Goal: Entertainment & Leisure: Consume media (video, audio)

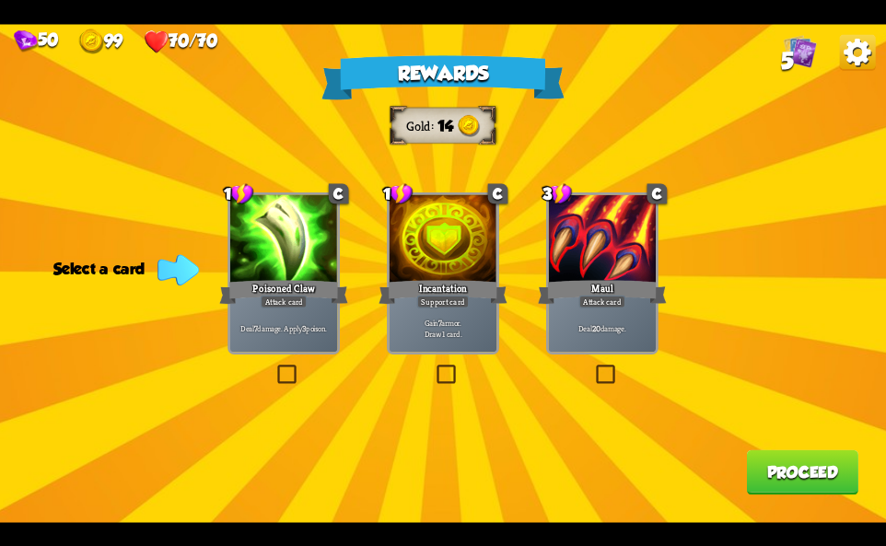
click at [606, 313] on div "Deal 20 damage." at bounding box center [602, 328] width 107 height 47
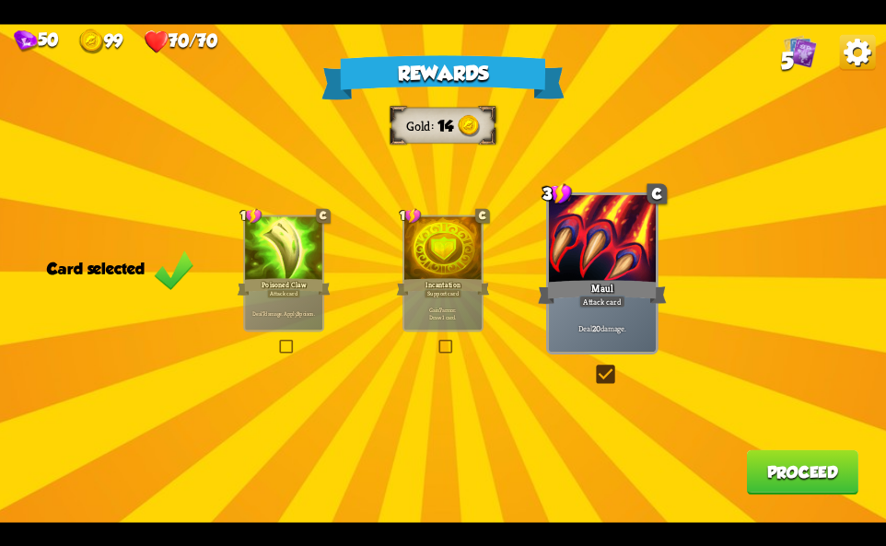
click at [293, 263] on div at bounding box center [283, 248] width 77 height 65
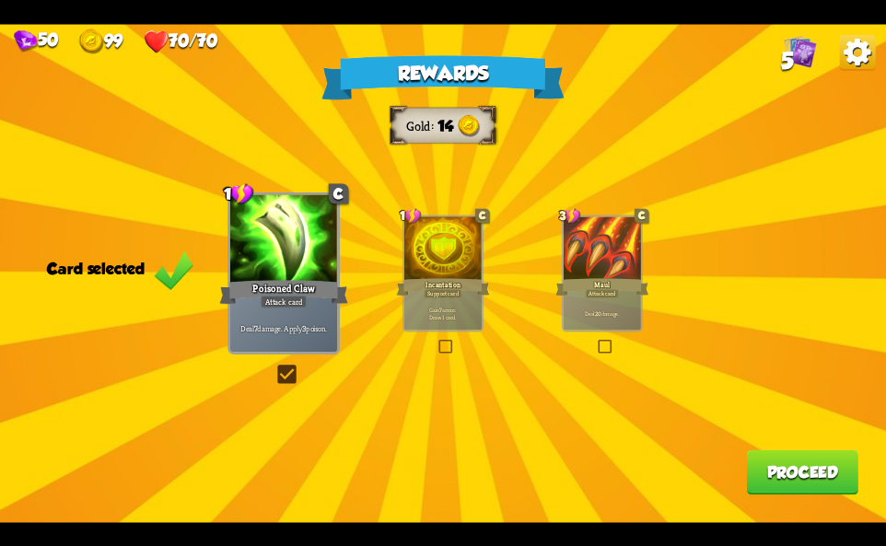
click at [796, 468] on button "Proceed" at bounding box center [802, 471] width 111 height 45
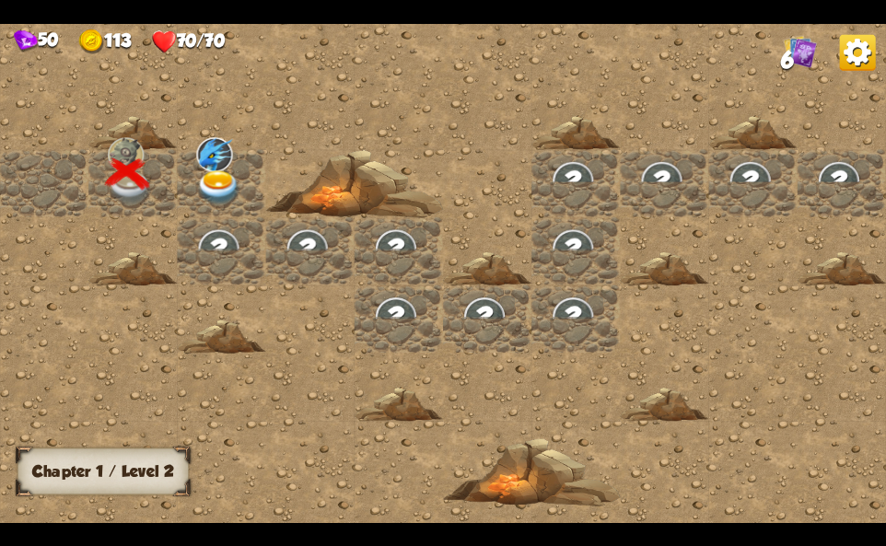
click at [235, 198] on img at bounding box center [218, 187] width 44 height 35
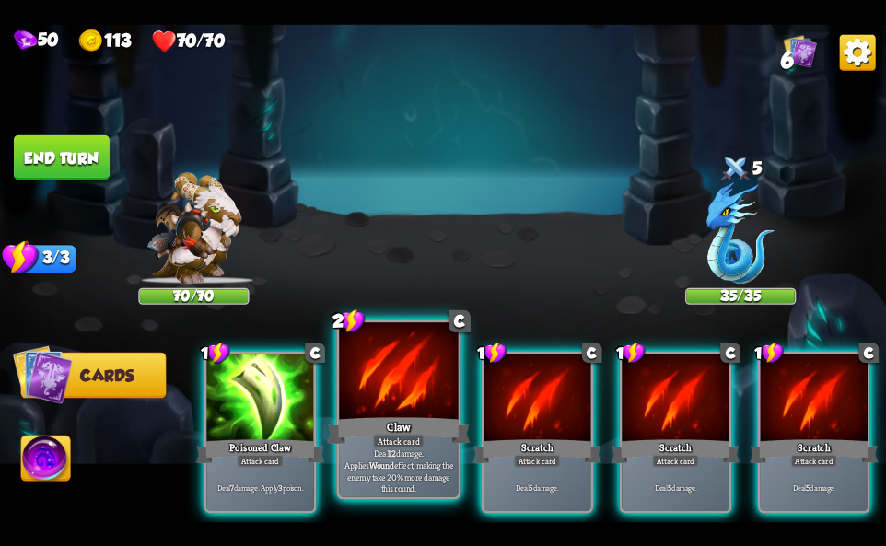
click at [408, 425] on div "Claw" at bounding box center [398, 430] width 143 height 32
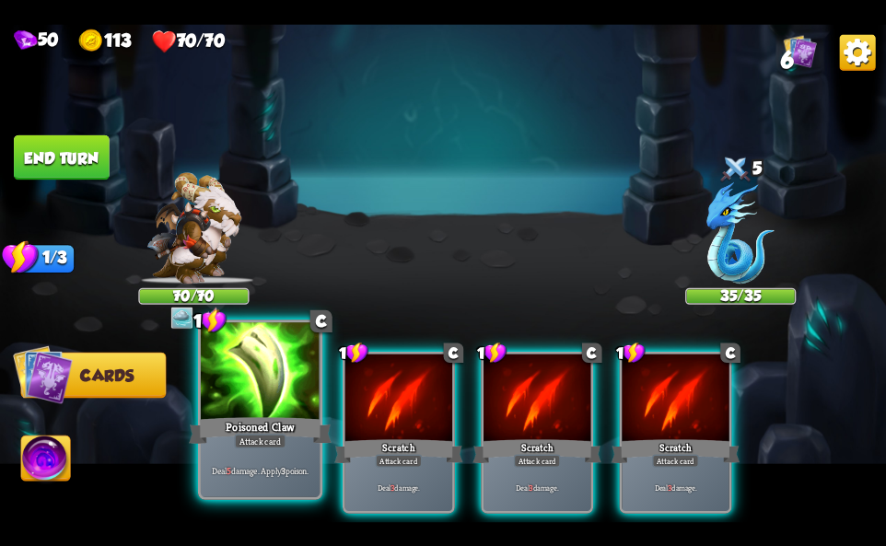
click at [248, 428] on div "Poisoned Claw" at bounding box center [260, 430] width 143 height 32
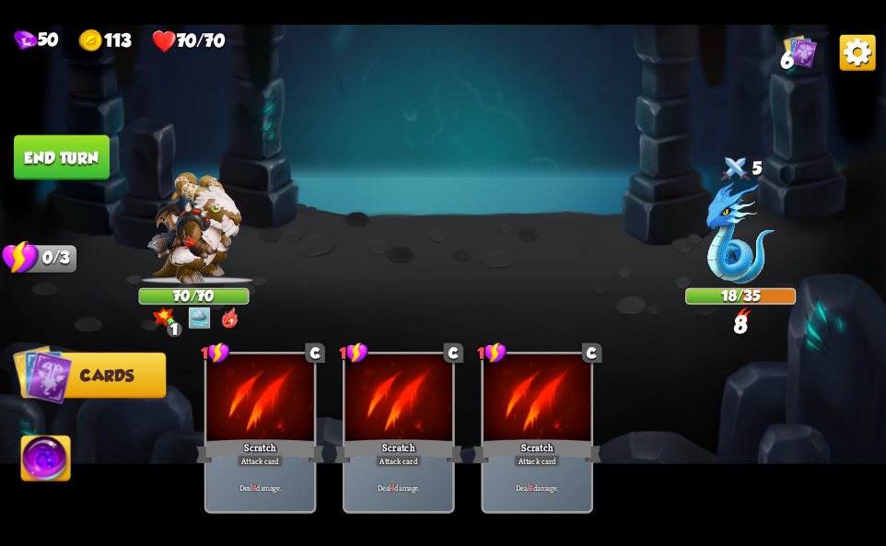
click at [63, 449] on img at bounding box center [45, 461] width 49 height 50
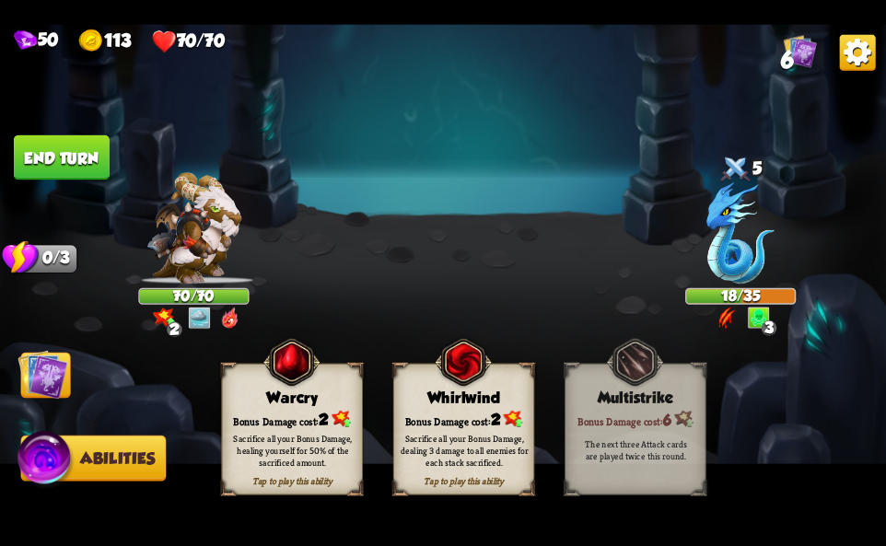
click at [99, 149] on button "End turn" at bounding box center [62, 156] width 96 height 45
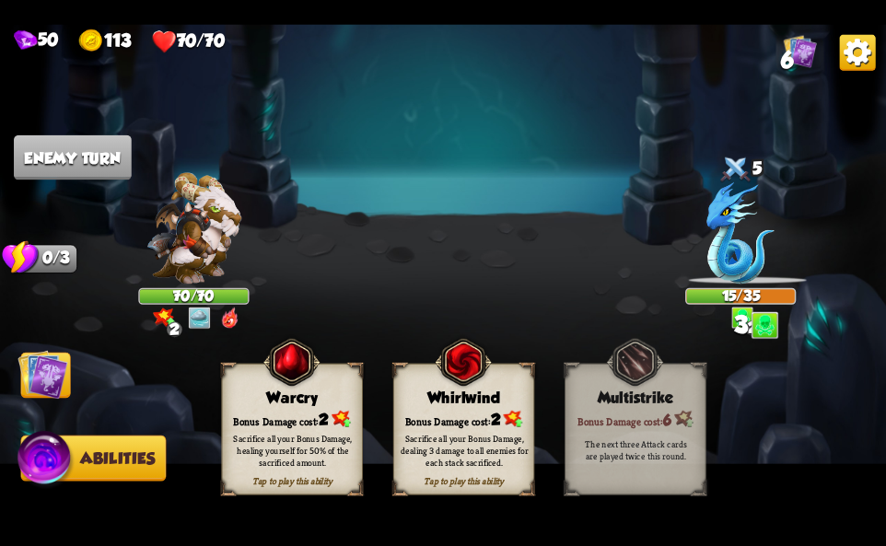
click at [53, 373] on img at bounding box center [43, 374] width 50 height 50
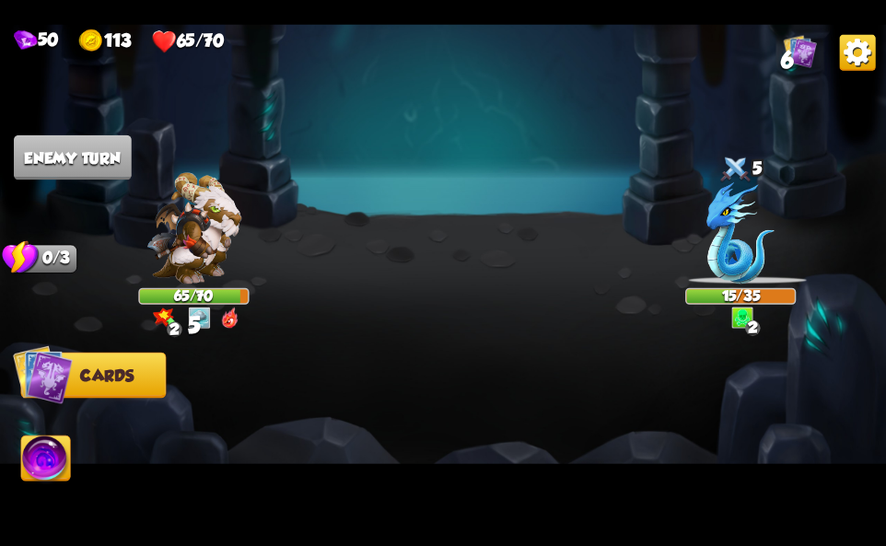
click at [72, 462] on span "Abilities" at bounding box center [58, 458] width 75 height 18
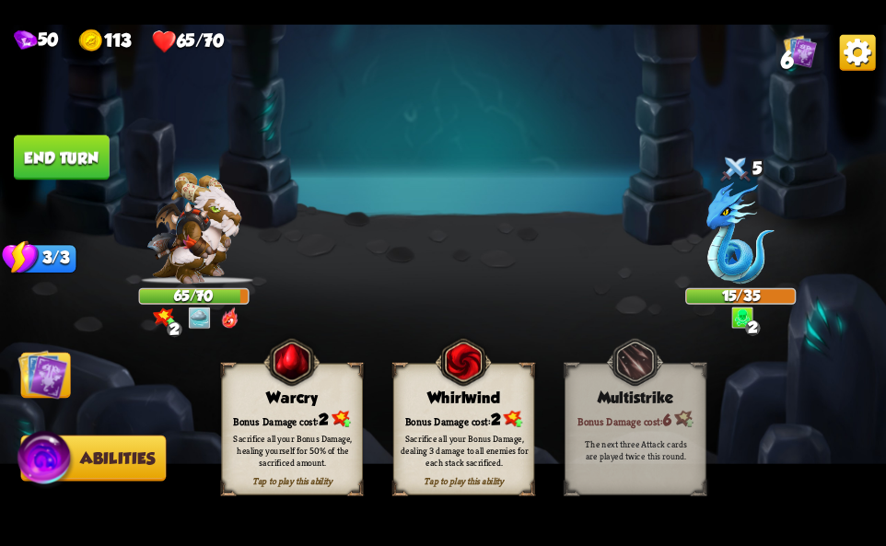
click at [45, 376] on img at bounding box center [43, 374] width 50 height 50
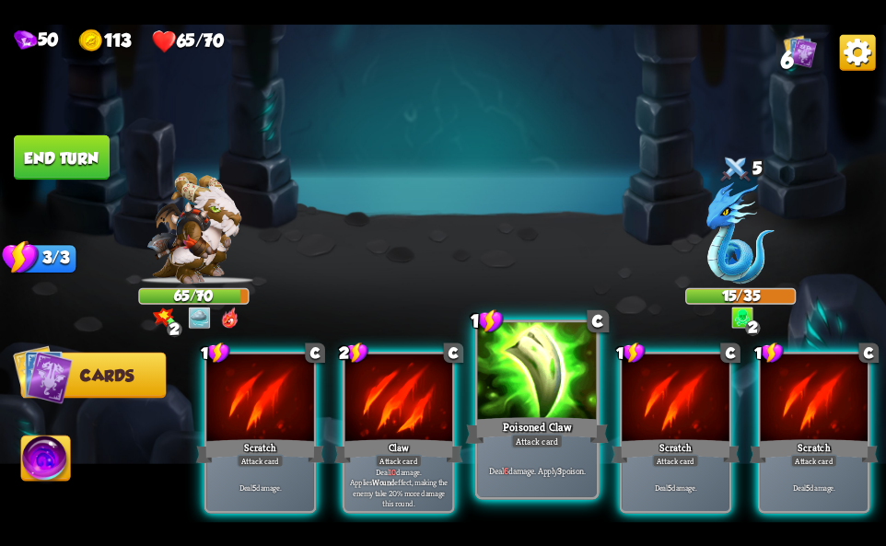
click at [488, 421] on div "Poisoned Claw" at bounding box center [537, 430] width 143 height 32
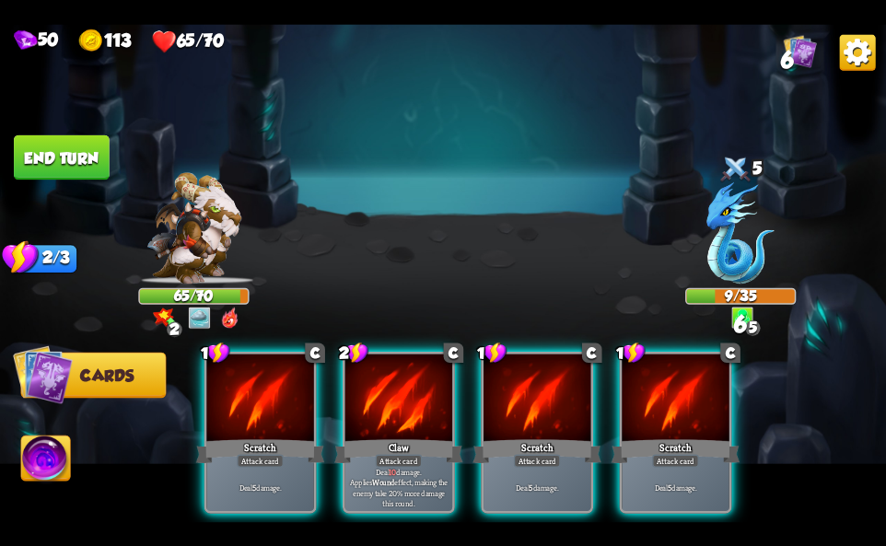
click at [758, 318] on div "1 C Scratch Attack card Deal 5 damage. 2 C Claw Attack card Deal 10 damage. App…" at bounding box center [531, 412] width 709 height 222
click at [552, 239] on img at bounding box center [443, 273] width 886 height 498
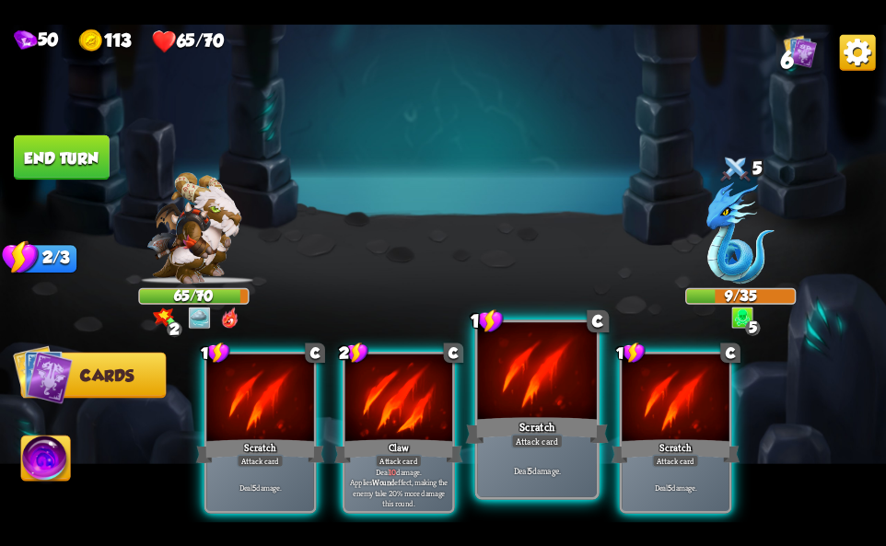
click at [521, 384] on div at bounding box center [537, 372] width 119 height 100
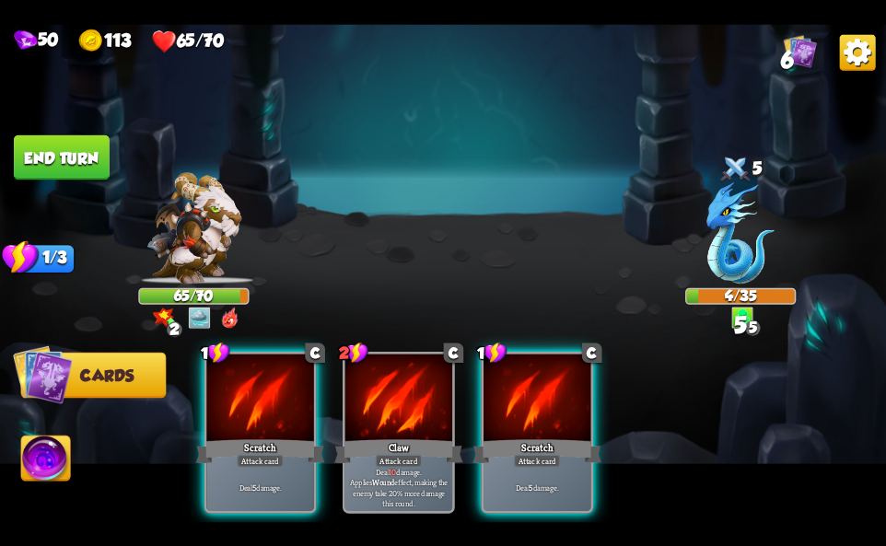
drag, startPoint x: 35, startPoint y: 461, endPoint x: 104, endPoint y: 452, distance: 69.7
click at [35, 462] on img at bounding box center [45, 461] width 49 height 50
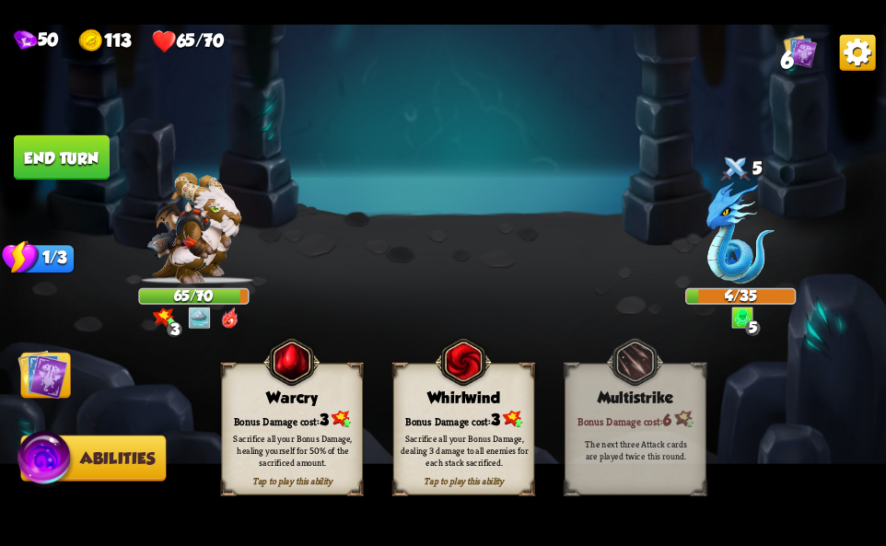
click at [299, 418] on div "Bonus Damage cost: 3" at bounding box center [292, 419] width 140 height 20
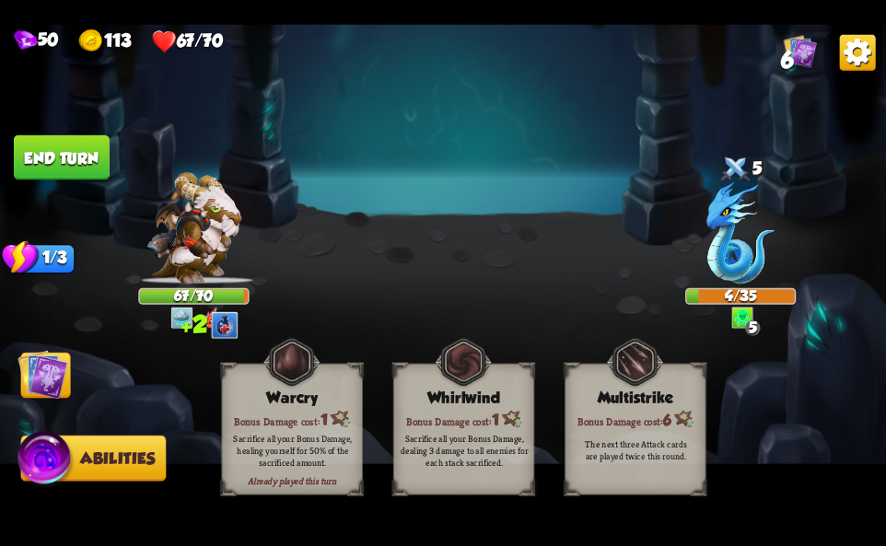
click at [43, 368] on img at bounding box center [43, 374] width 50 height 50
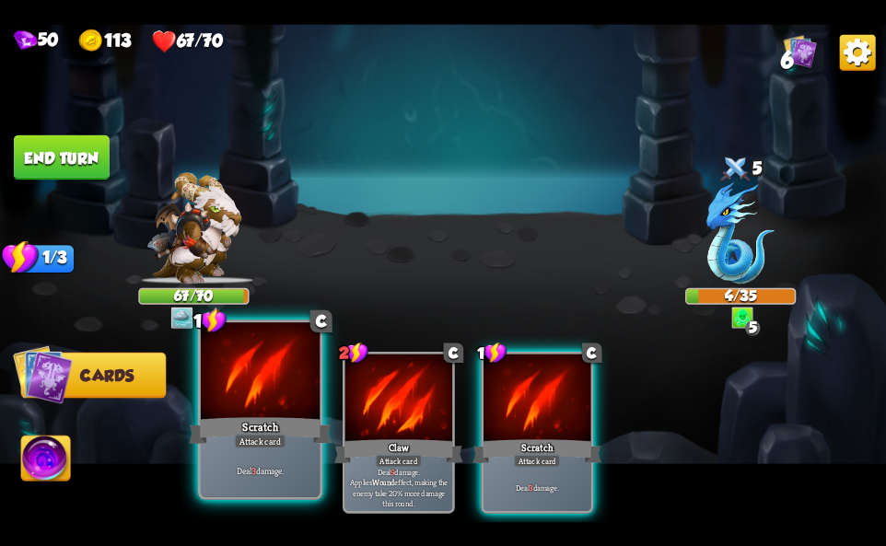
click at [227, 446] on div "Scratch" at bounding box center [260, 430] width 143 height 32
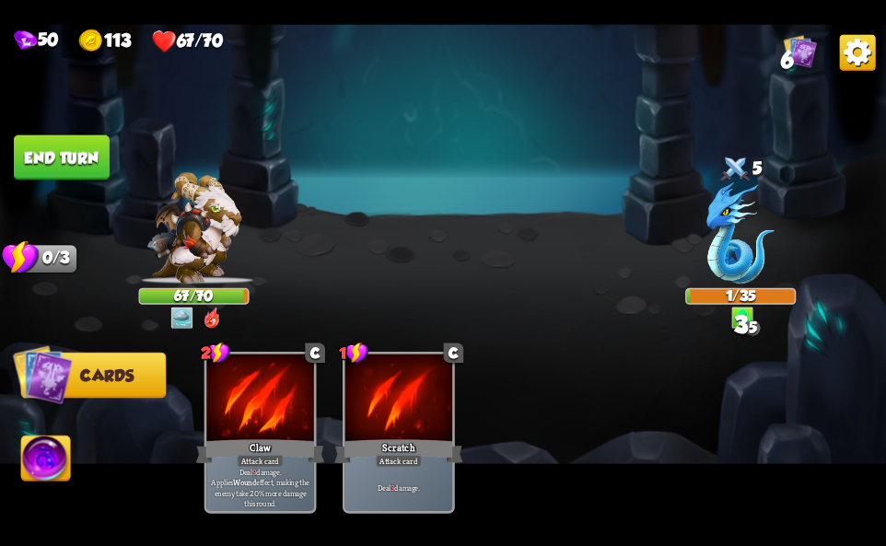
click at [81, 146] on button "End turn" at bounding box center [62, 156] width 96 height 45
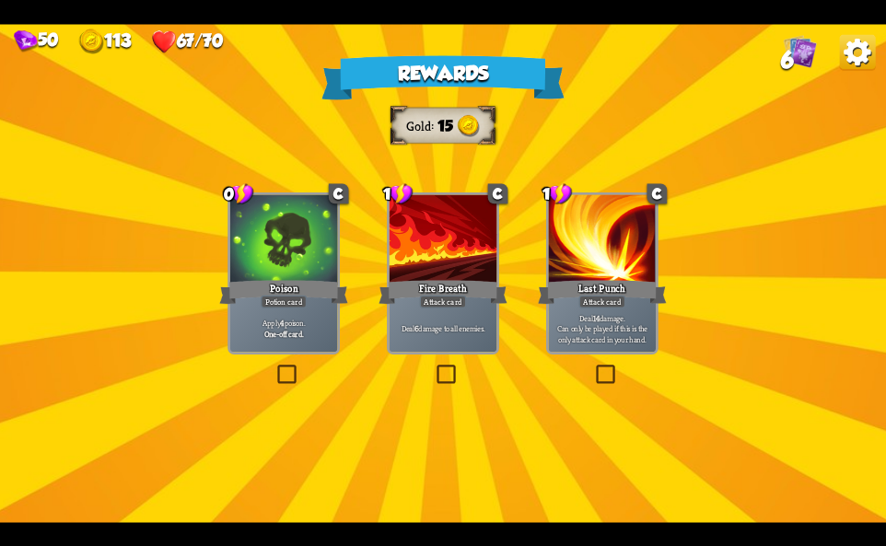
click at [267, 314] on div "Apply 4 poison. One-off card." at bounding box center [283, 328] width 107 height 47
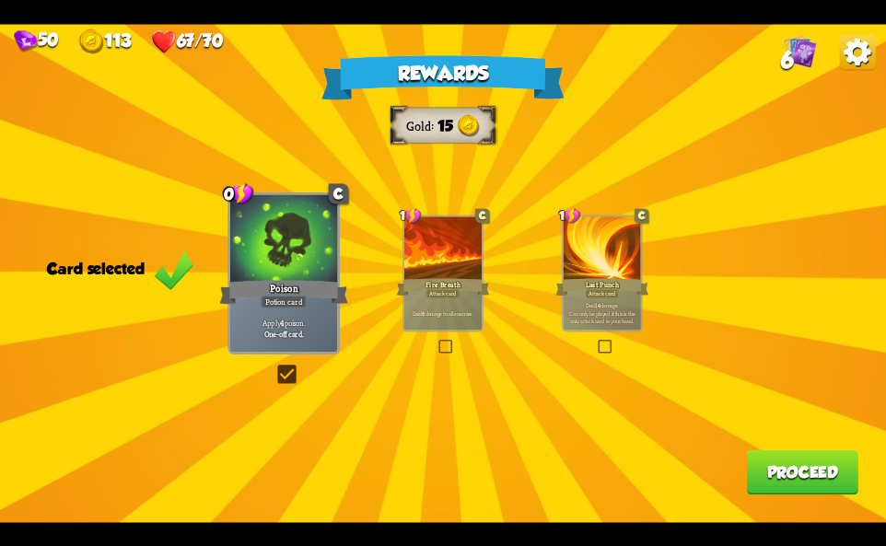
click at [429, 262] on div at bounding box center [442, 248] width 77 height 65
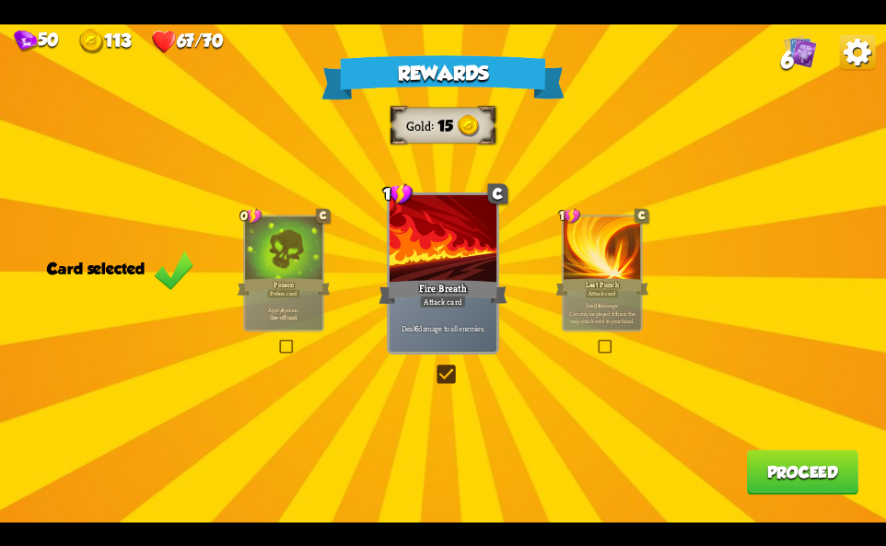
click at [780, 479] on button "Proceed" at bounding box center [802, 471] width 111 height 45
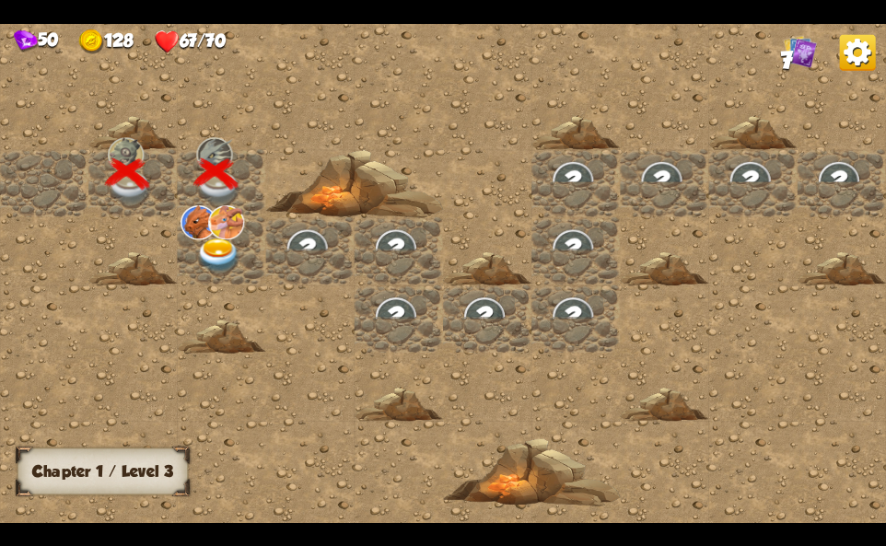
click at [211, 229] on div at bounding box center [221, 251] width 88 height 68
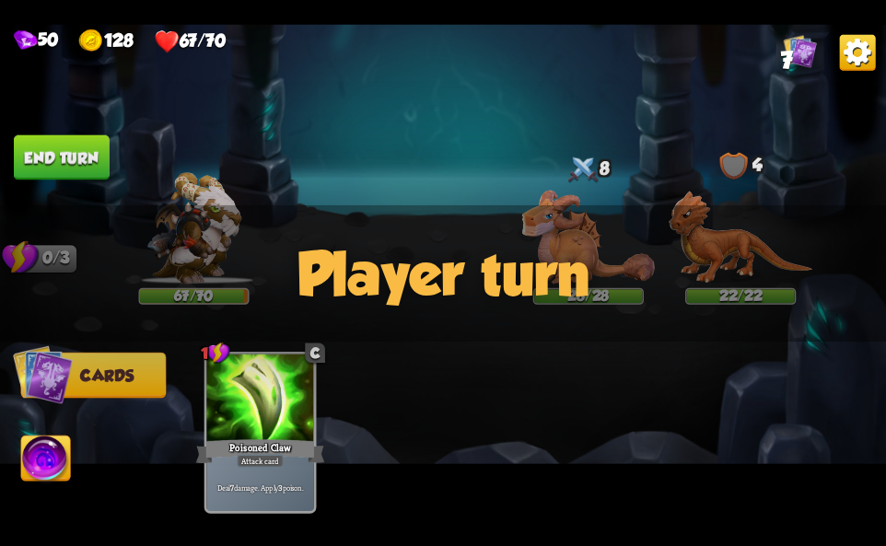
click at [868, 59] on img at bounding box center [858, 52] width 36 height 36
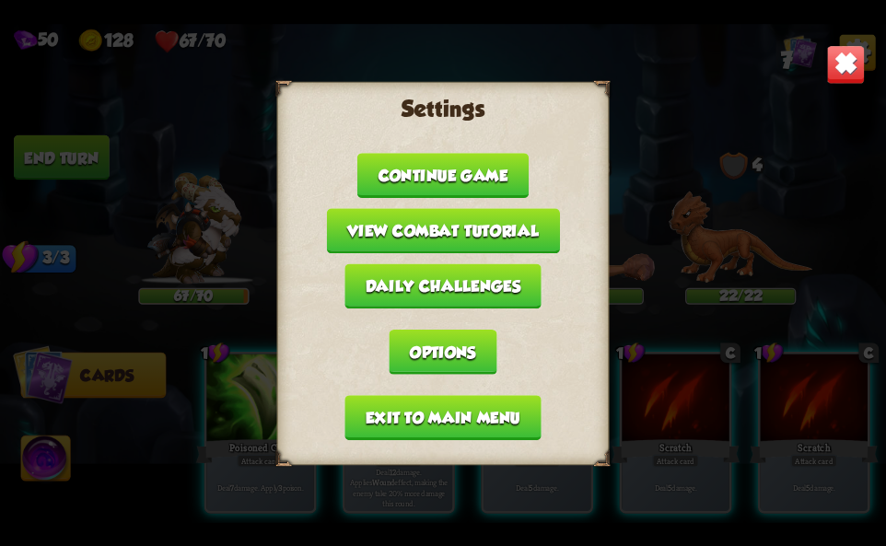
click at [442, 444] on div "Settings Continue game View combat tutorial Daily challenges Options Exit to ma…" at bounding box center [443, 272] width 332 height 383
click at [438, 423] on button "Exit to main menu" at bounding box center [442, 417] width 196 height 45
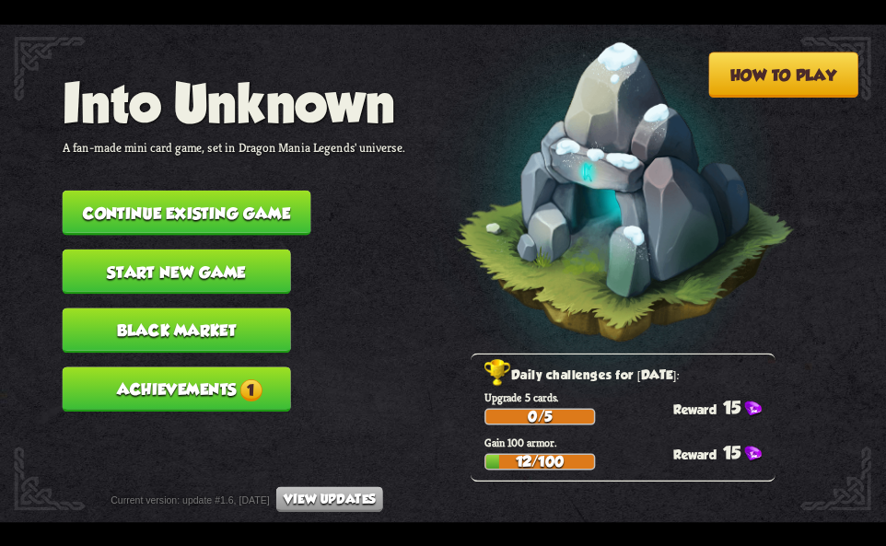
click at [196, 381] on button "Achievements 1" at bounding box center [177, 389] width 228 height 45
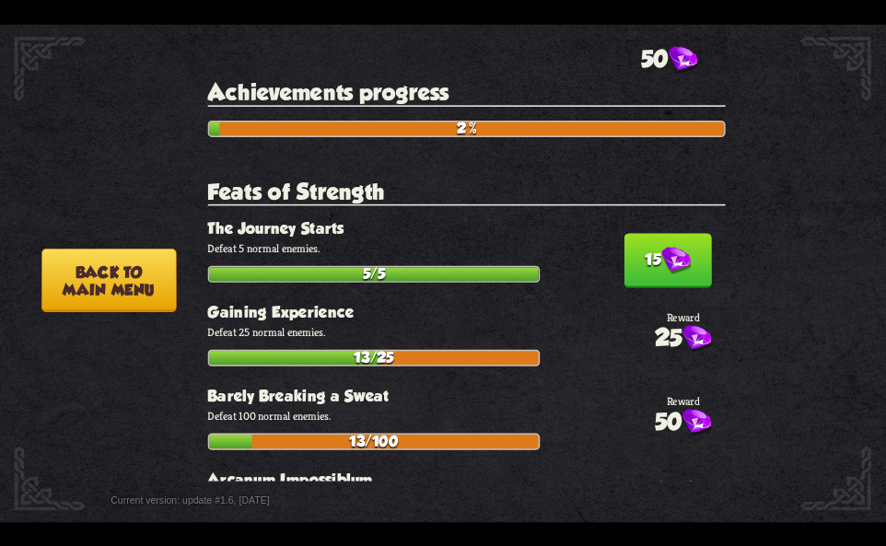
click at [629, 253] on button "15" at bounding box center [667, 260] width 87 height 54
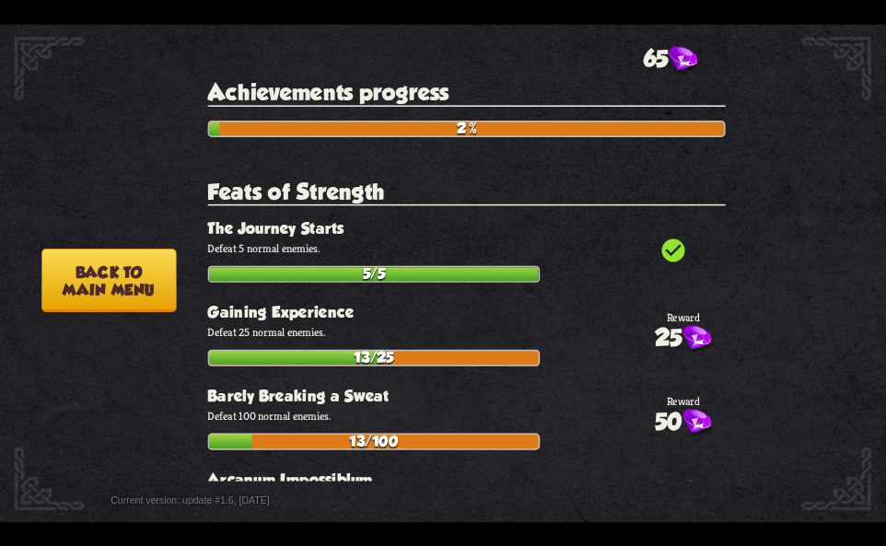
click at [134, 292] on button "Back to main menu" at bounding box center [108, 280] width 134 height 64
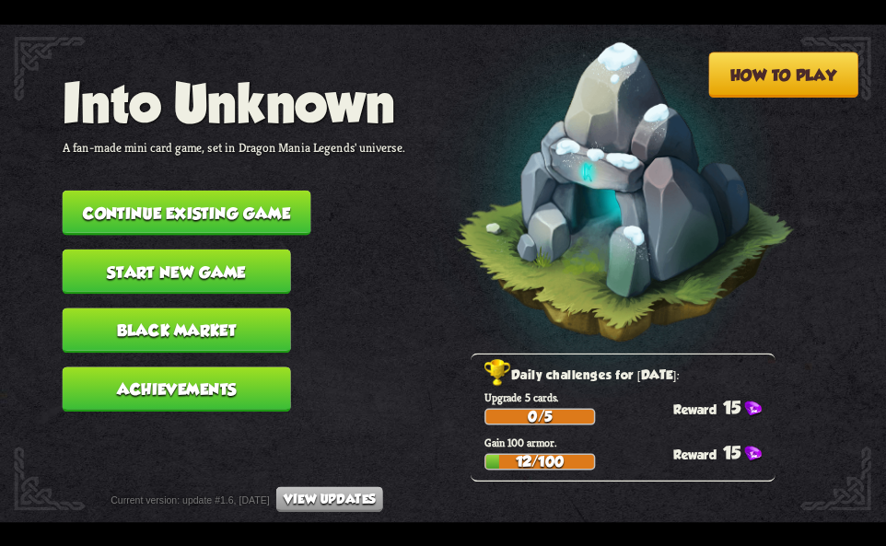
click at [207, 326] on button "Black Market" at bounding box center [177, 330] width 228 height 45
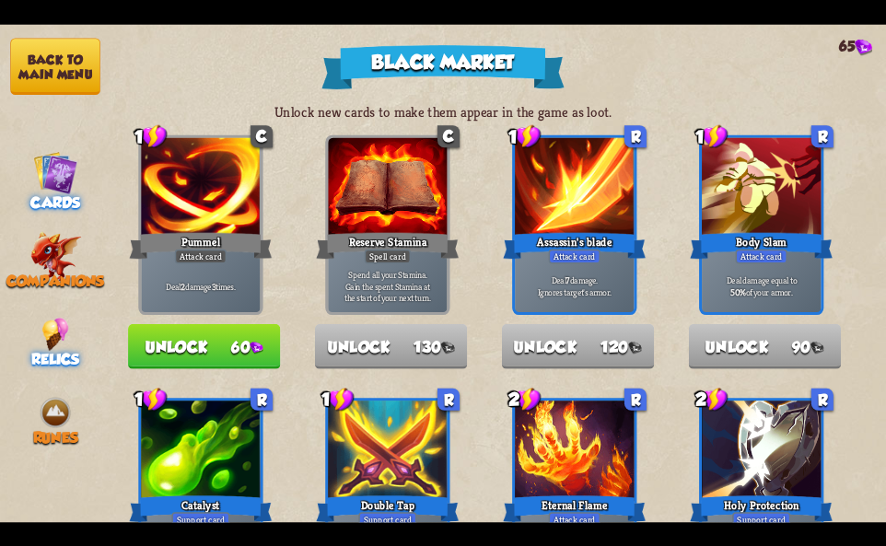
drag, startPoint x: 58, startPoint y: 348, endPoint x: 57, endPoint y: 325, distance: 23.0
click at [57, 348] on div "Relics" at bounding box center [55, 343] width 111 height 51
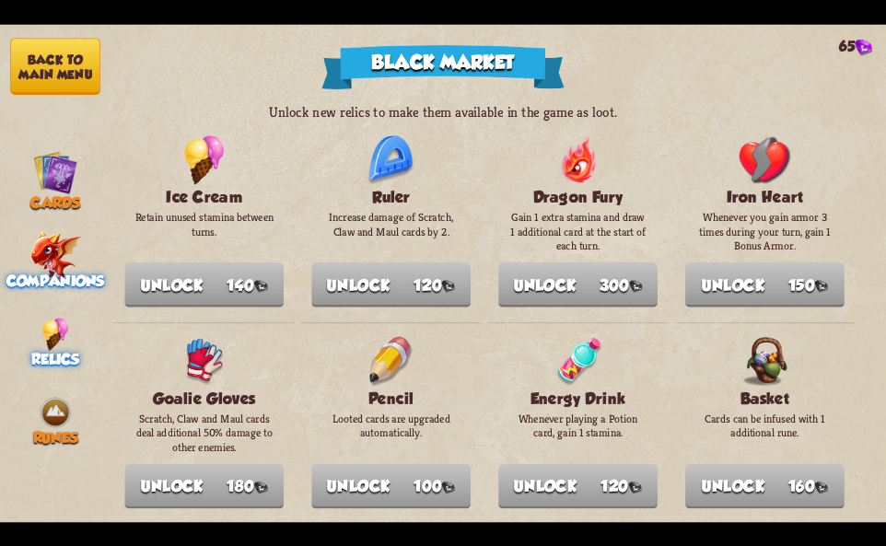
click at [60, 270] on div "Companions" at bounding box center [55, 264] width 111 height 51
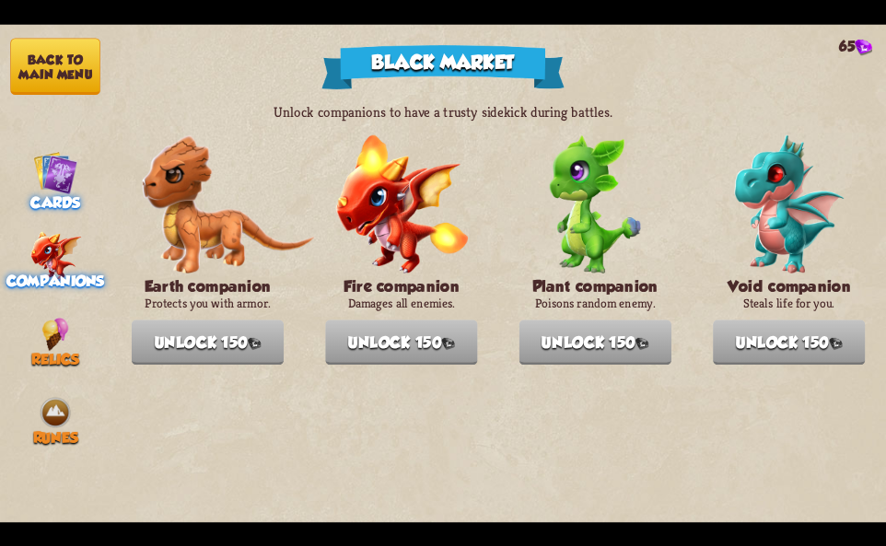
click at [72, 180] on img at bounding box center [55, 172] width 44 height 44
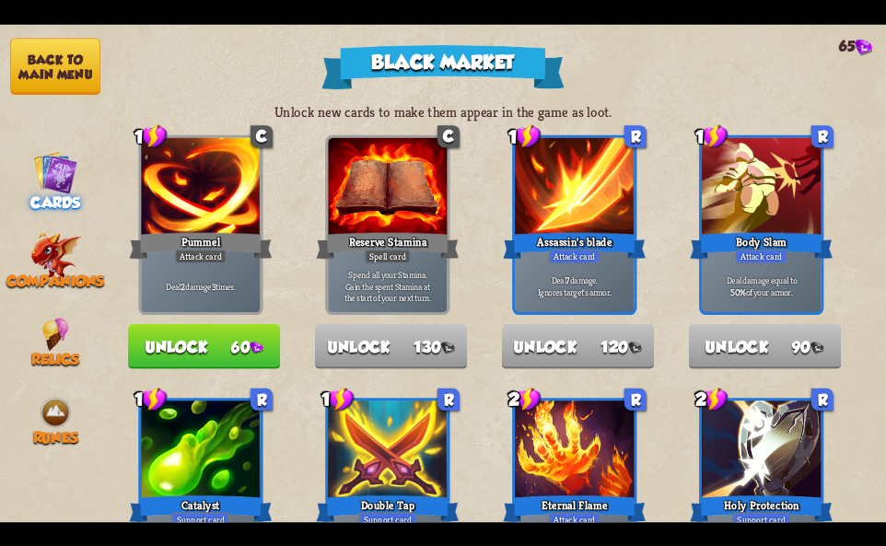
click at [68, 100] on nav "Back to main menu Cards Companions Relics Runes" at bounding box center [55, 273] width 111 height 498
click at [95, 76] on button "Back to main menu" at bounding box center [55, 66] width 90 height 57
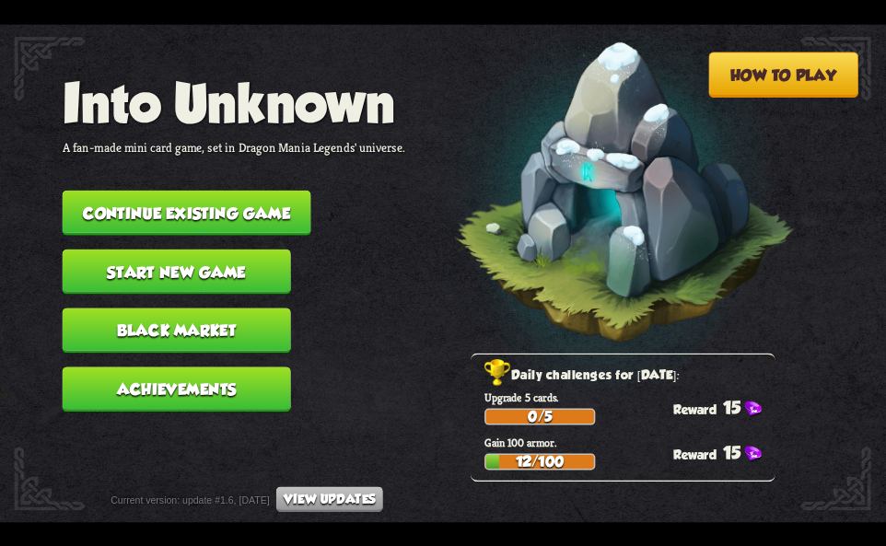
click at [292, 218] on button "Continue existing game" at bounding box center [187, 212] width 249 height 45
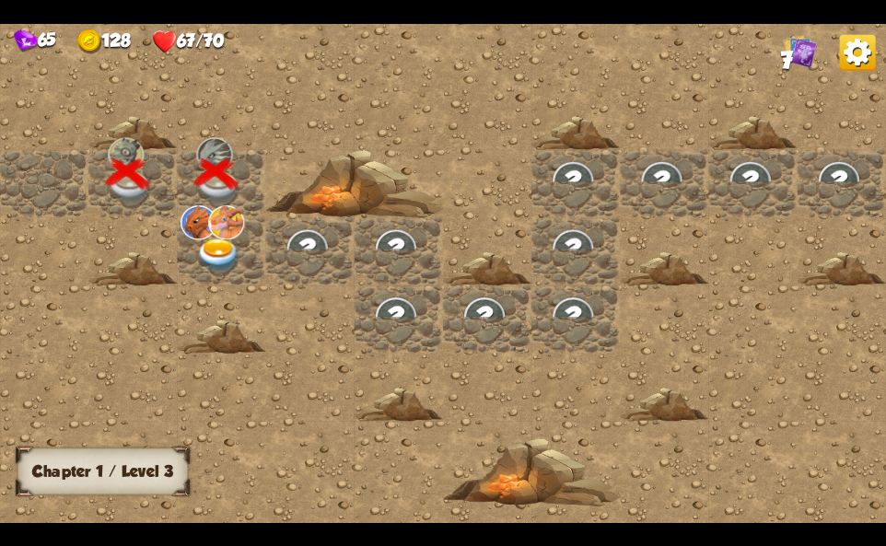
click at [248, 258] on div at bounding box center [221, 251] width 88 height 68
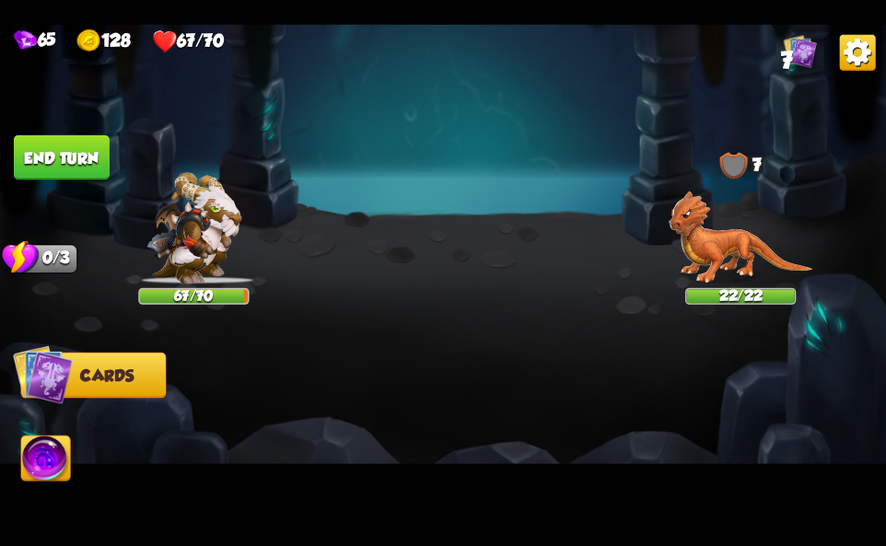
click at [834, 55] on img at bounding box center [443, 273] width 886 height 498
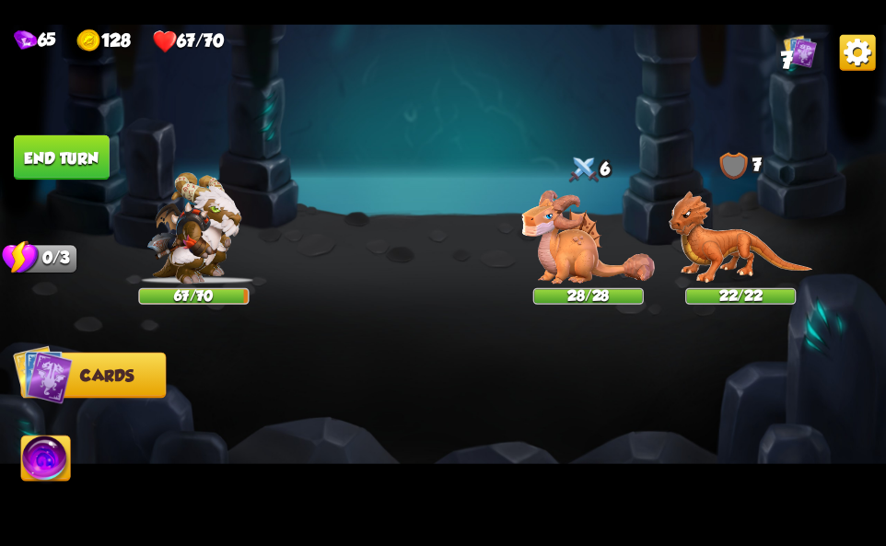
click at [851, 57] on img at bounding box center [858, 52] width 36 height 36
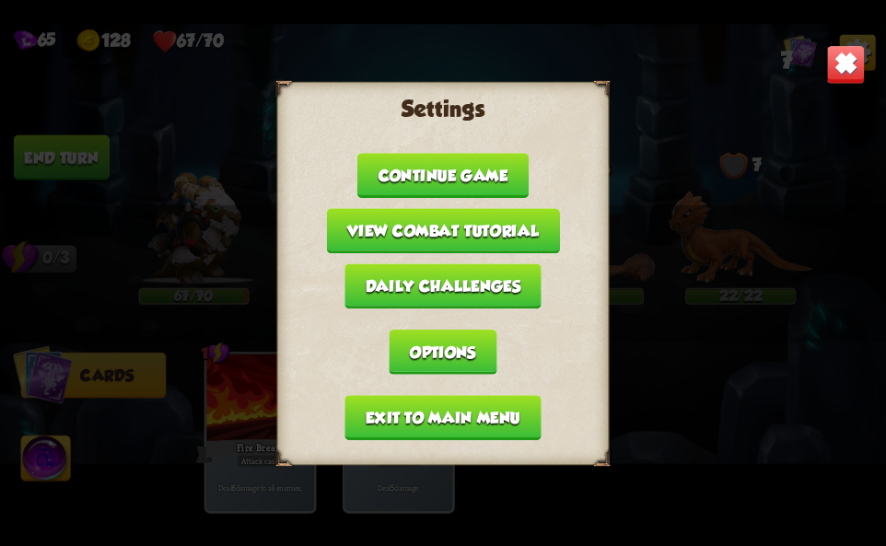
click at [372, 423] on button "Exit to main menu" at bounding box center [442, 417] width 196 height 45
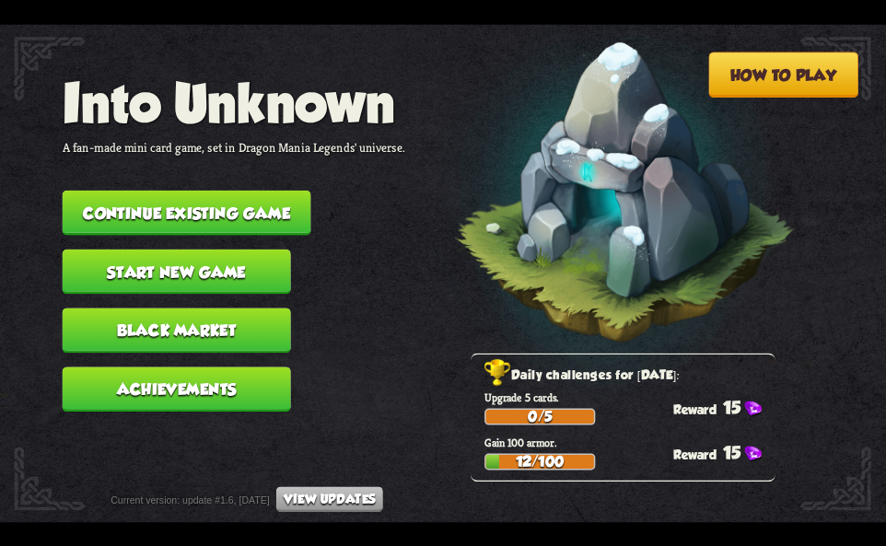
click at [225, 212] on button "Continue existing game" at bounding box center [187, 212] width 249 height 45
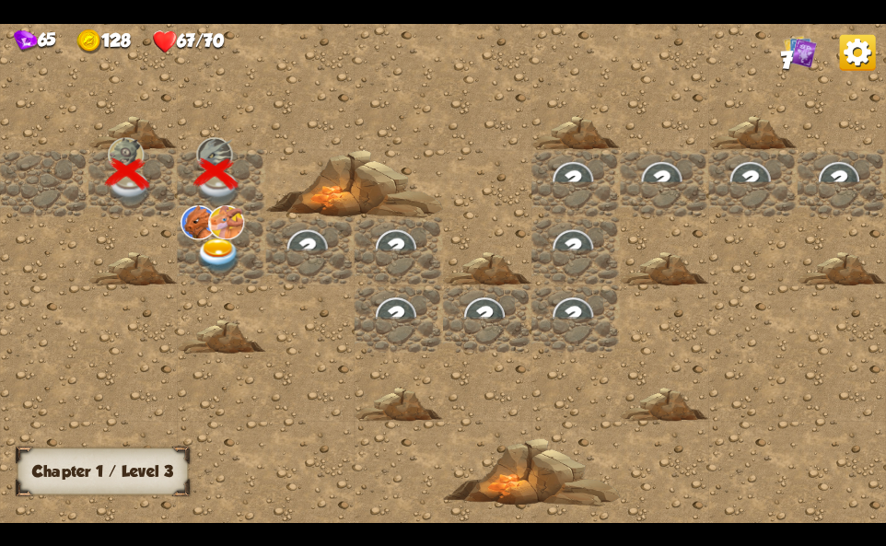
click at [846, 55] on img at bounding box center [858, 52] width 36 height 36
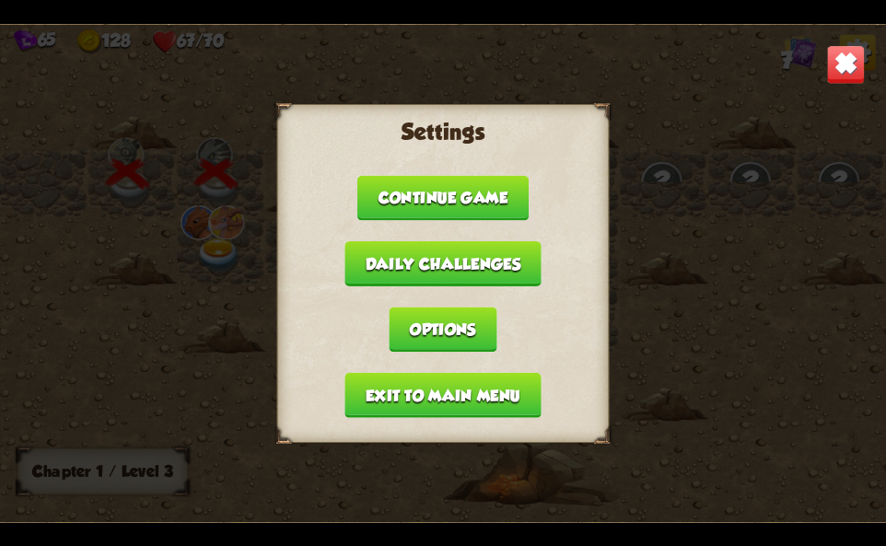
click at [431, 407] on button "Exit to main menu" at bounding box center [442, 394] width 196 height 45
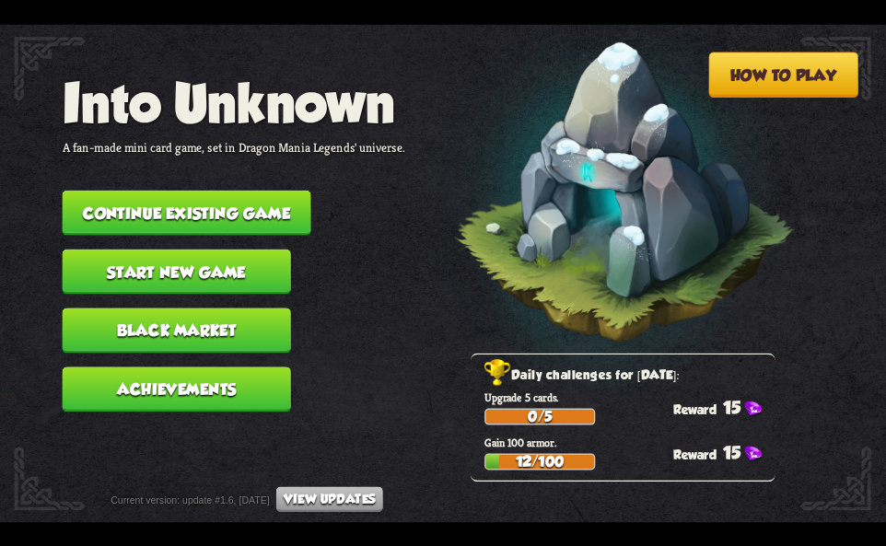
click at [161, 253] on button "Start new game" at bounding box center [177, 271] width 228 height 45
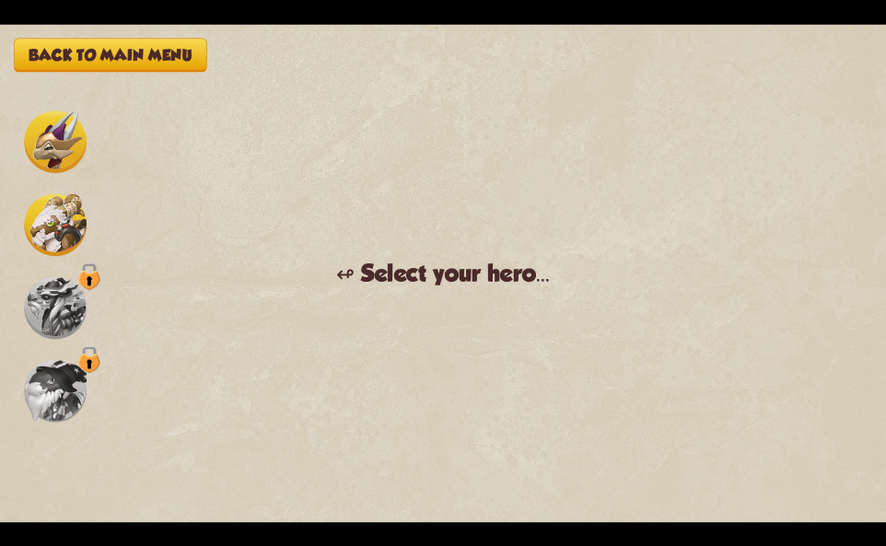
click at [68, 209] on div "Back to main menu ↫ Select your hero... You muster all your courage and set out…" at bounding box center [443, 273] width 886 height 498
click at [84, 234] on img at bounding box center [55, 224] width 63 height 63
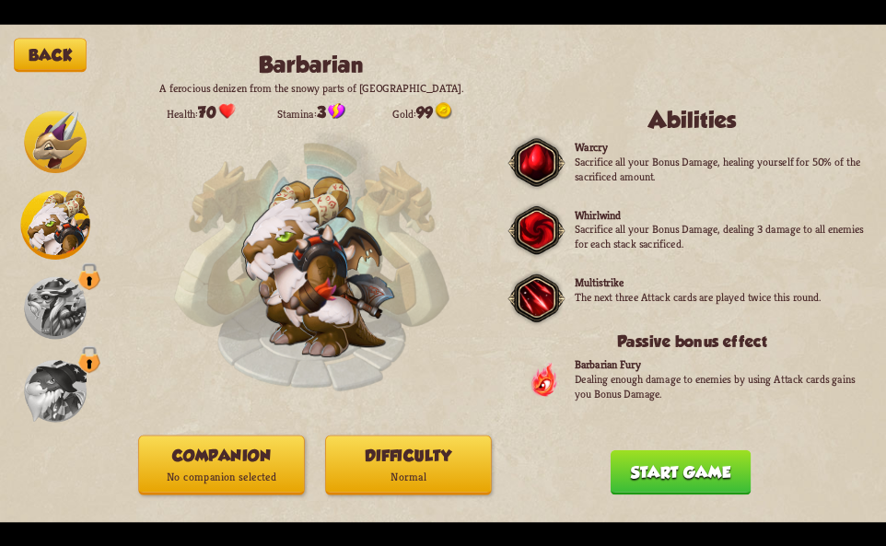
click at [670, 461] on button "Start game" at bounding box center [681, 471] width 141 height 45
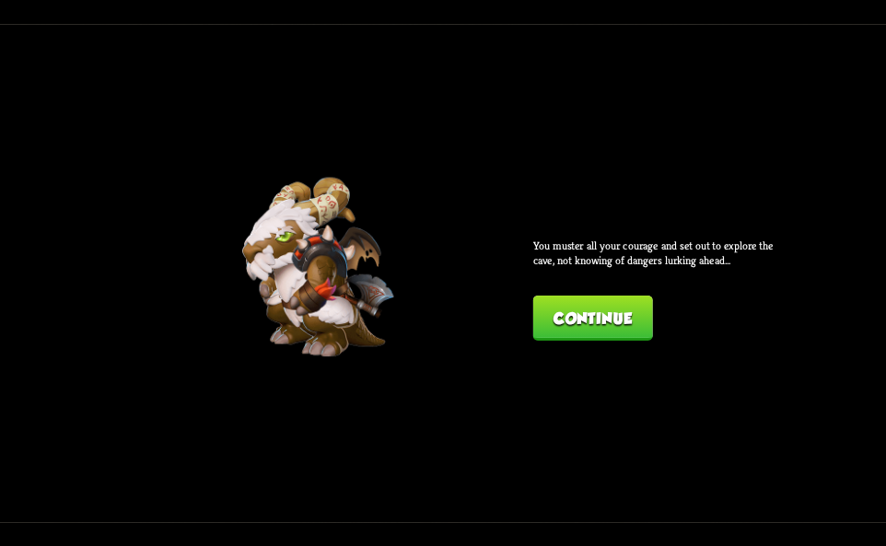
click at [611, 327] on button "Continue" at bounding box center [593, 318] width 120 height 45
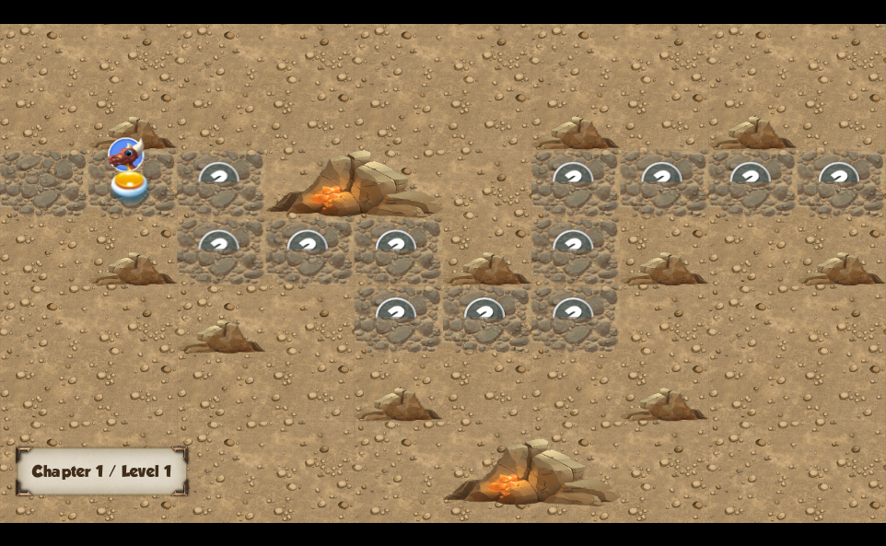
click at [58, 180] on div at bounding box center [44, 183] width 88 height 68
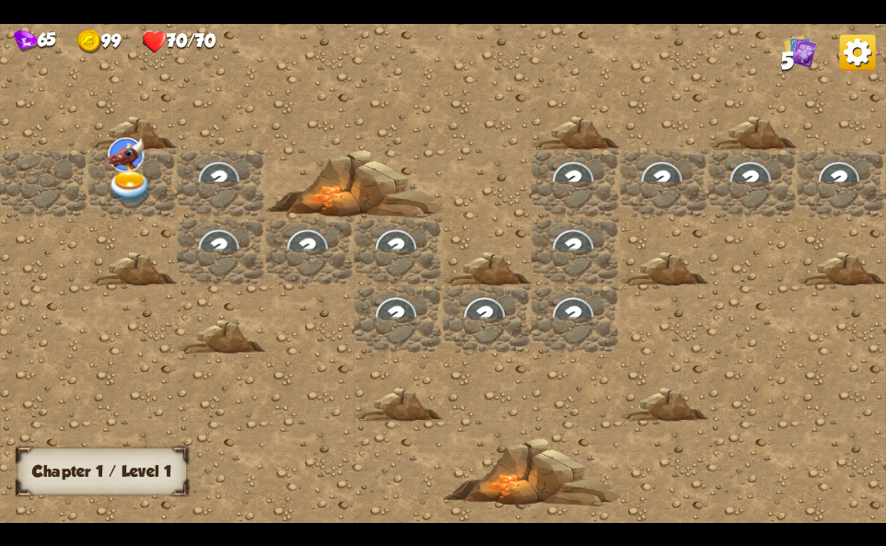
click at [39, 181] on div at bounding box center [44, 183] width 88 height 68
click at [136, 182] on img at bounding box center [130, 187] width 44 height 35
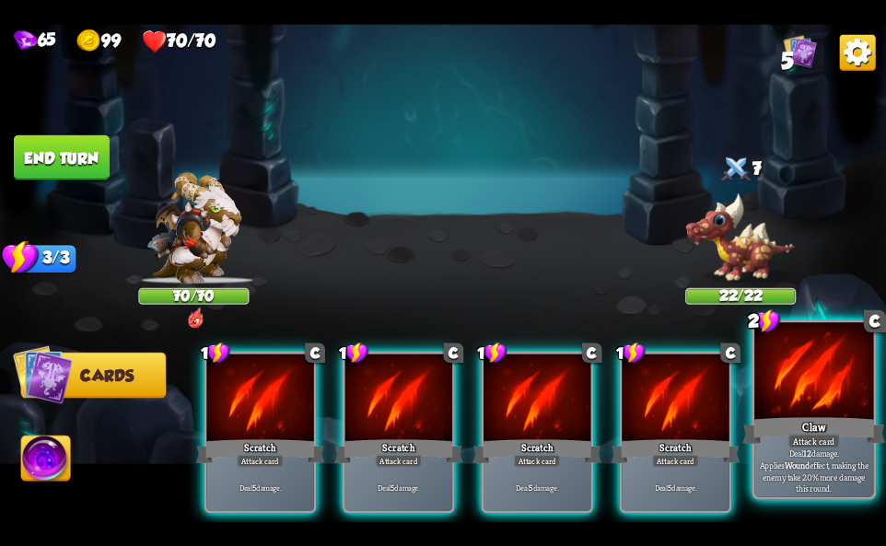
click at [791, 393] on div at bounding box center [813, 372] width 119 height 100
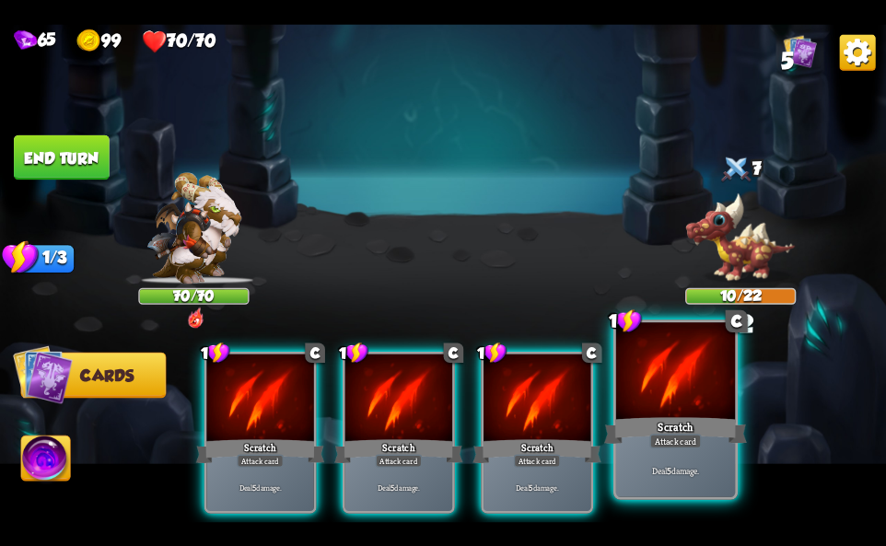
click at [700, 408] on div at bounding box center [675, 372] width 119 height 100
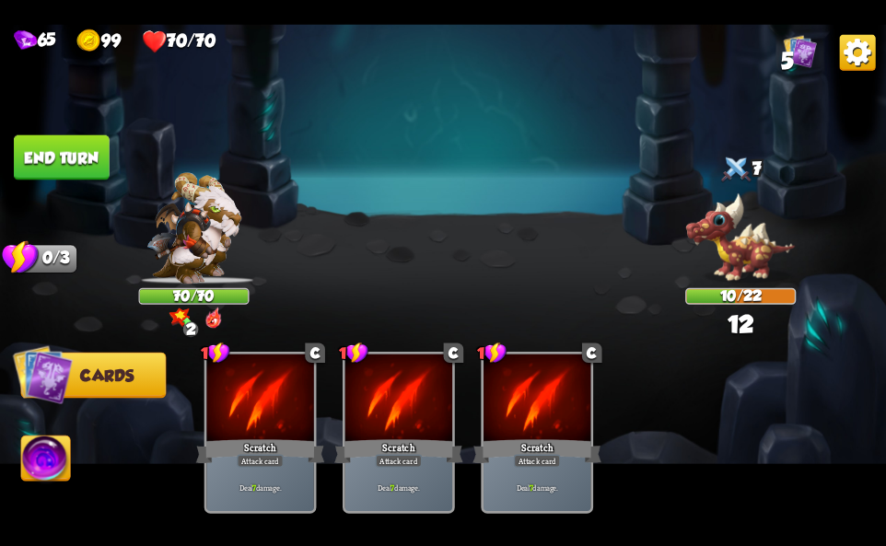
click at [46, 461] on img at bounding box center [45, 461] width 49 height 50
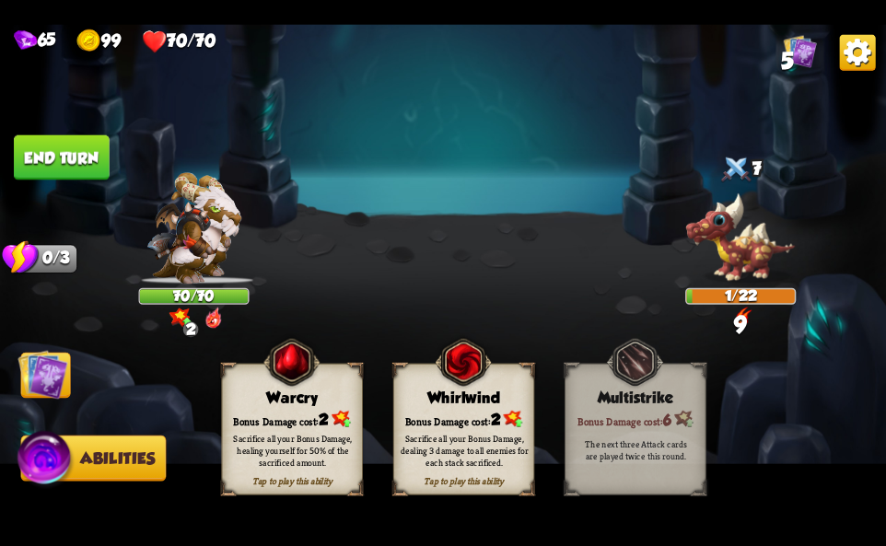
click at [459, 400] on div "Whirlwind" at bounding box center [464, 397] width 140 height 18
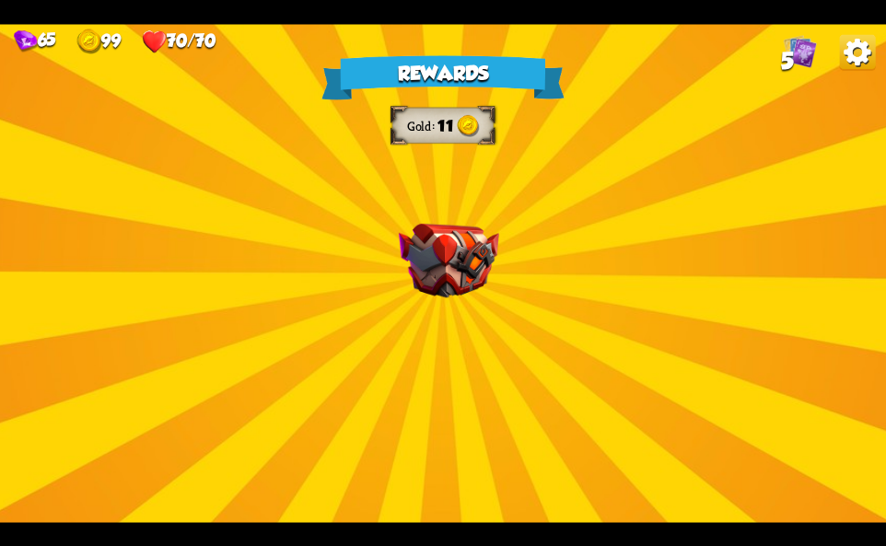
click at [412, 281] on div "Rewards Gold 11 Select a card 1 C Fire Breath Attack card Deal 6 damage to all …" at bounding box center [443, 273] width 886 height 498
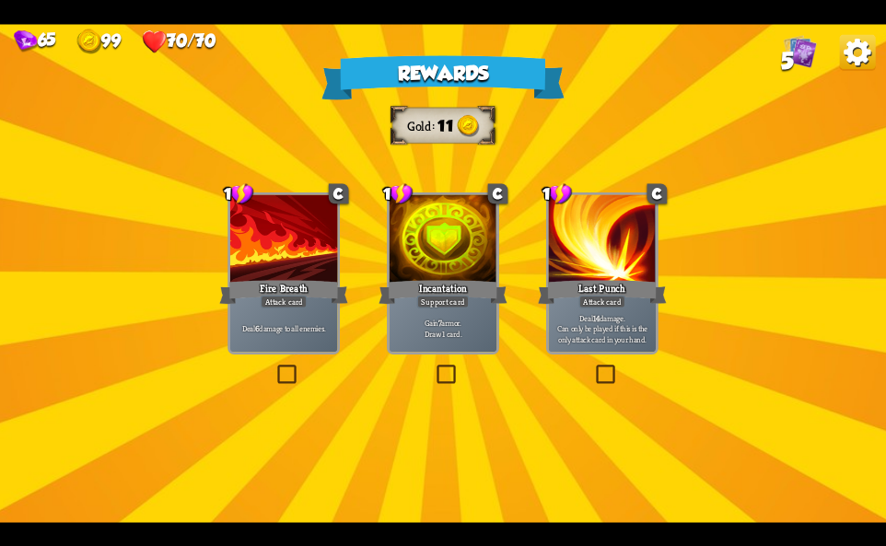
click at [301, 318] on div "Deal 6 damage to all enemies." at bounding box center [283, 328] width 107 height 47
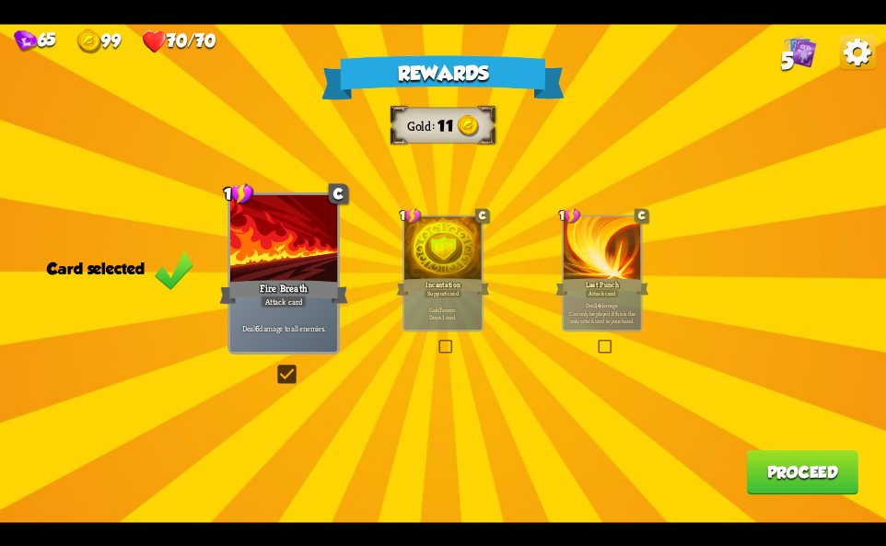
click at [815, 482] on button "Proceed" at bounding box center [802, 471] width 111 height 45
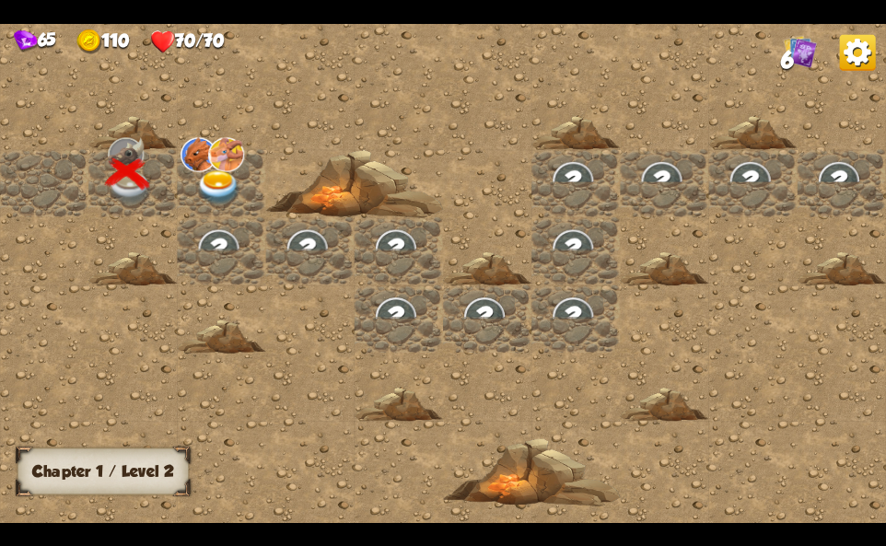
click at [204, 172] on img at bounding box center [218, 187] width 44 height 35
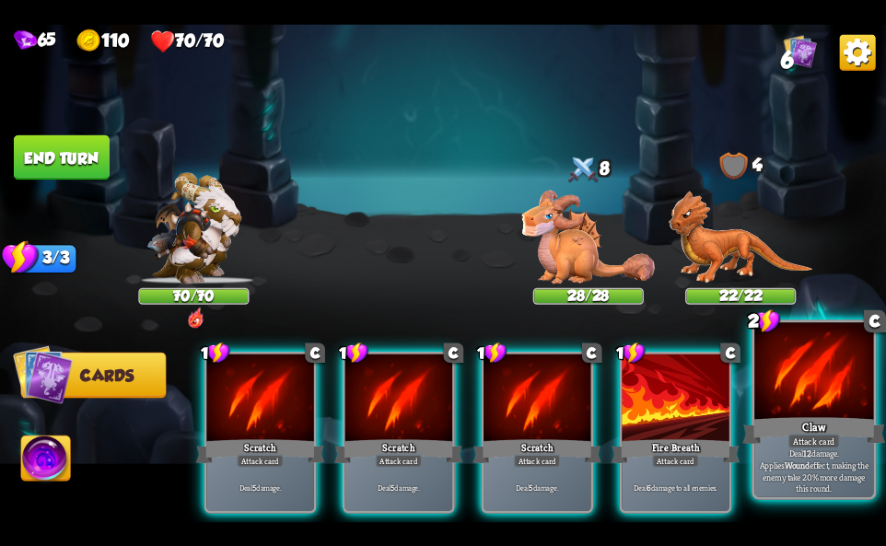
click at [812, 444] on div "Attack card" at bounding box center [814, 441] width 52 height 15
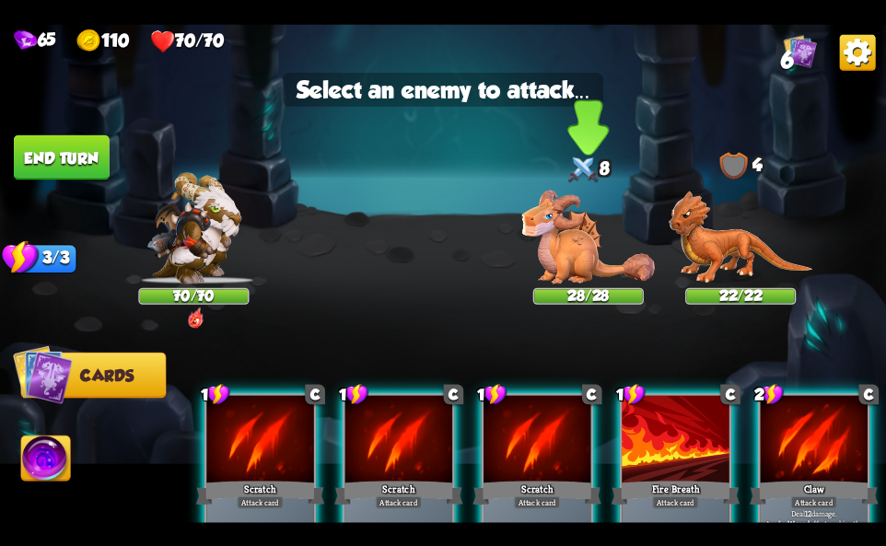
click at [590, 239] on div at bounding box center [588, 235] width 111 height 97
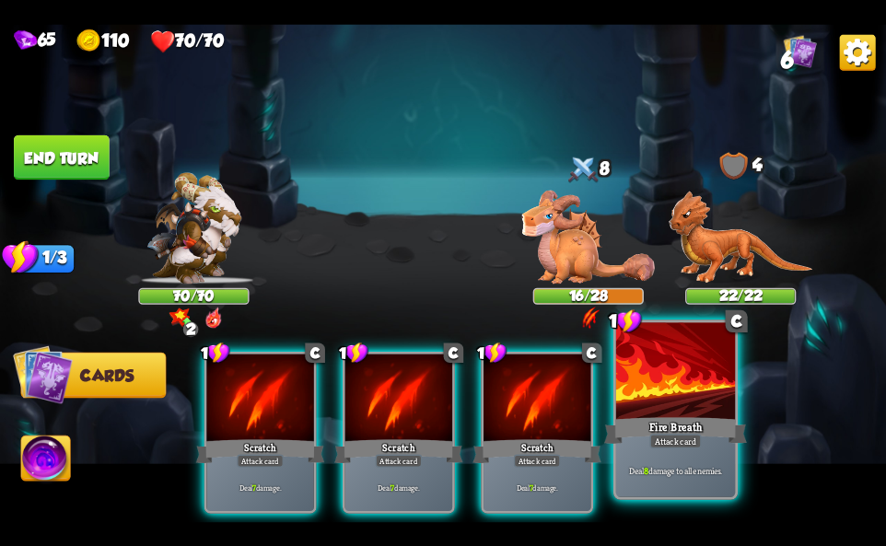
click at [682, 404] on div at bounding box center [675, 372] width 119 height 100
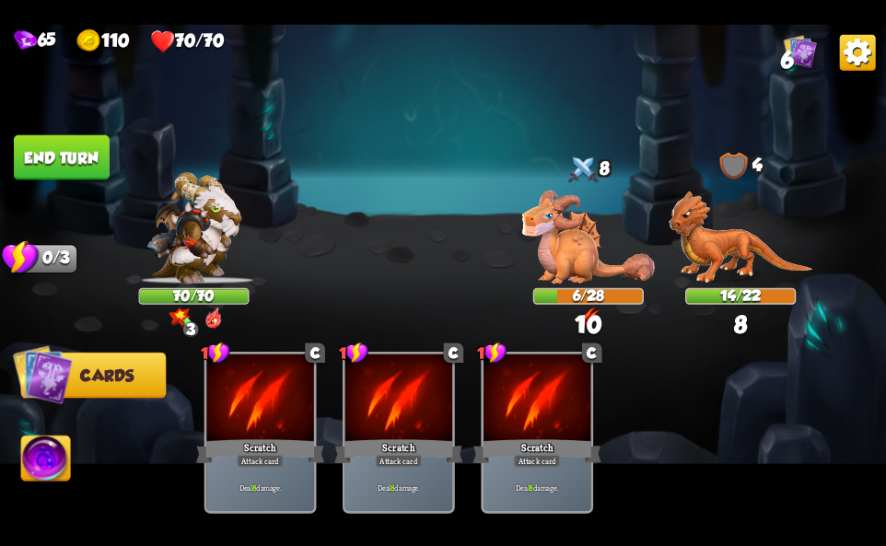
click at [41, 459] on img at bounding box center [45, 461] width 49 height 50
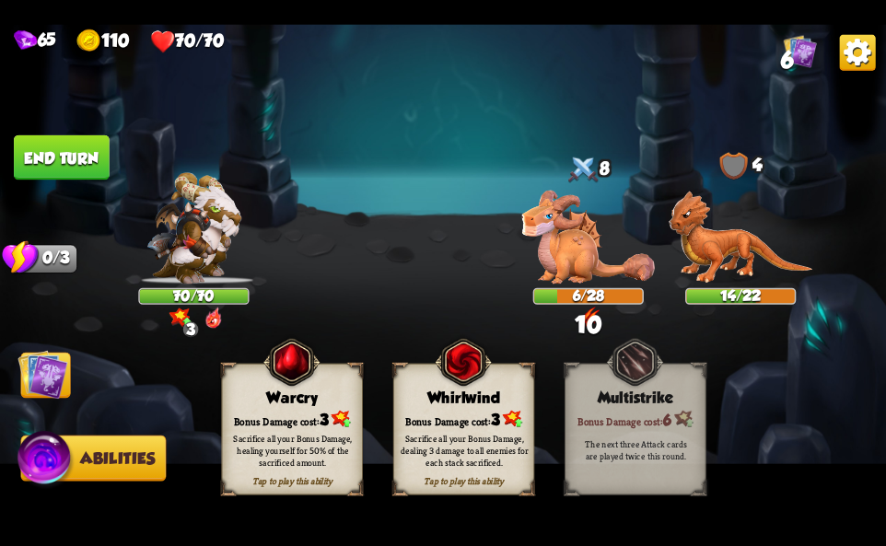
click at [476, 412] on div "Bonus Damage cost: 3" at bounding box center [464, 419] width 140 height 20
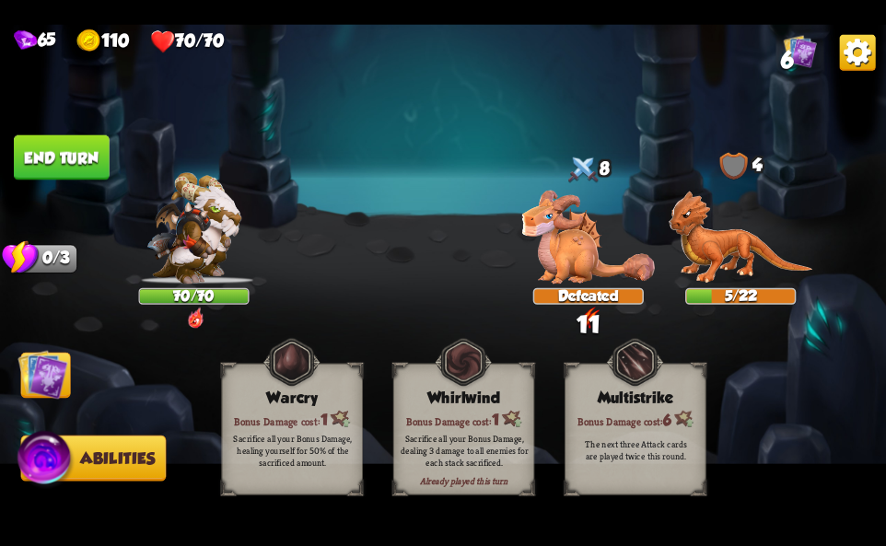
click at [93, 159] on button "End turn" at bounding box center [62, 156] width 96 height 45
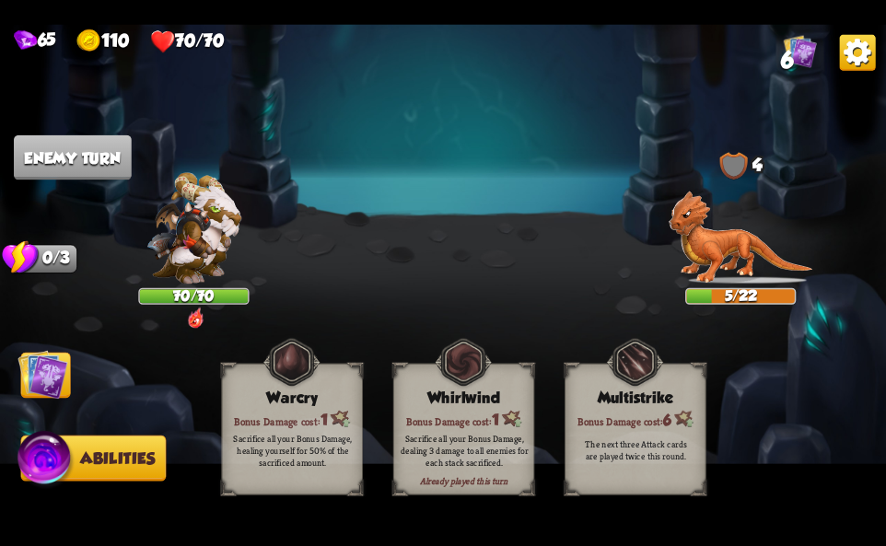
click at [47, 376] on img at bounding box center [43, 374] width 50 height 50
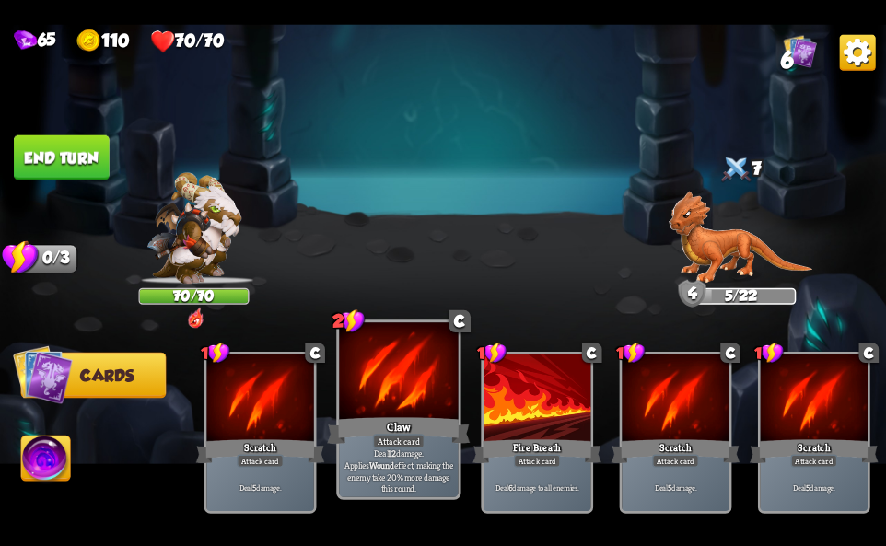
click at [390, 426] on div "Claw" at bounding box center [398, 430] width 143 height 32
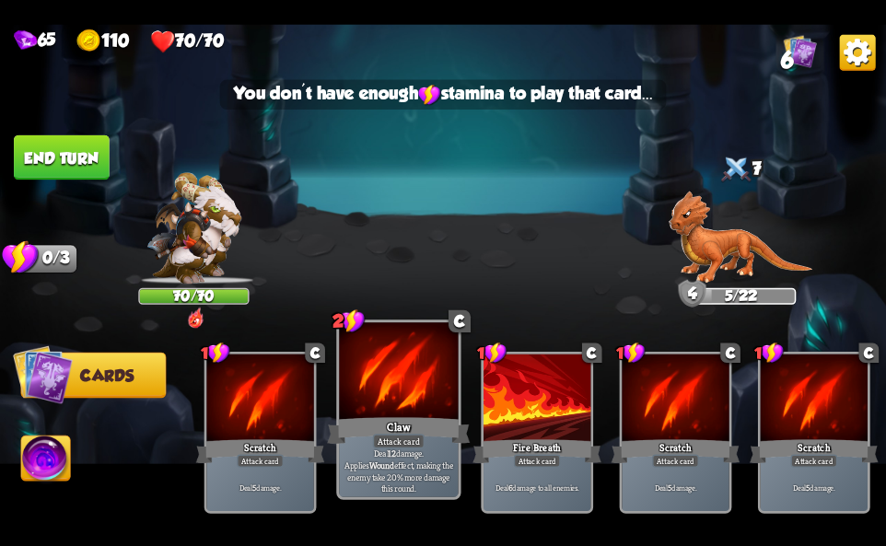
click at [390, 426] on div "Claw" at bounding box center [398, 430] width 143 height 32
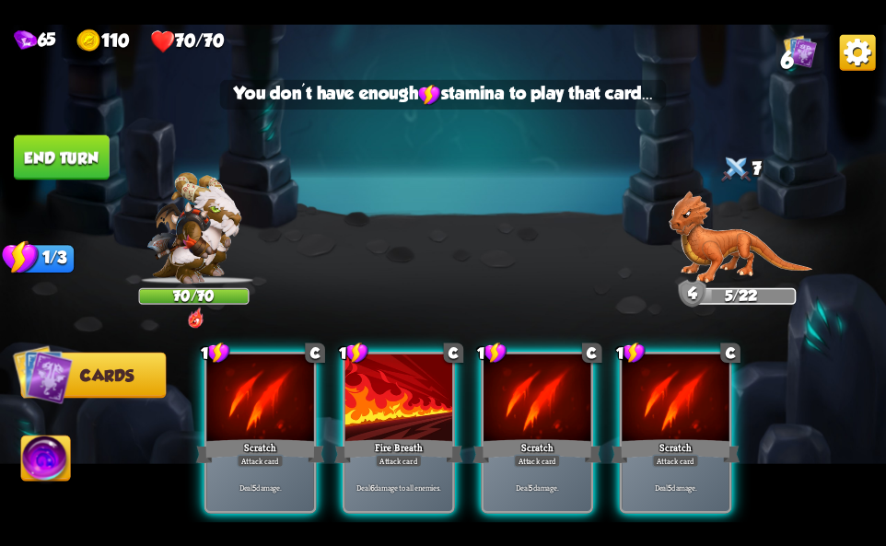
click at [390, 437] on div "Fire Breath" at bounding box center [398, 451] width 129 height 29
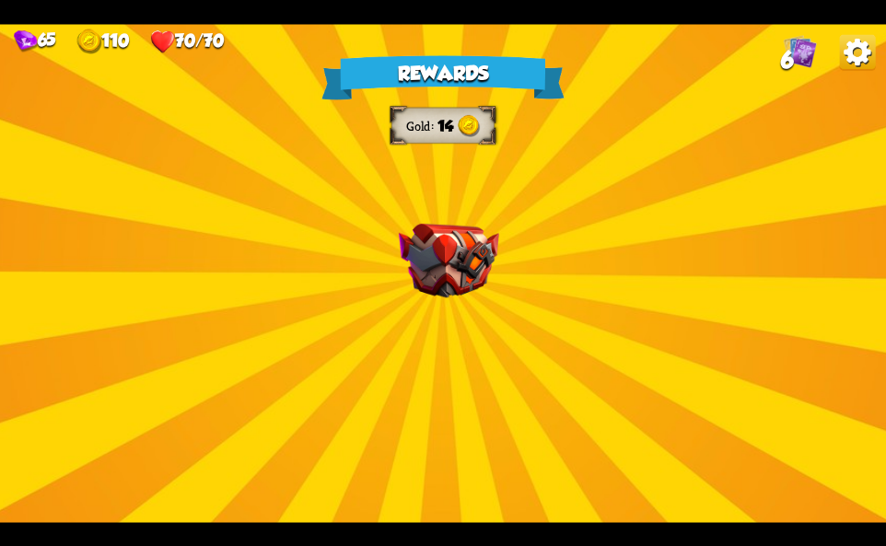
click at [427, 237] on img at bounding box center [449, 260] width 100 height 75
click at [426, 250] on img at bounding box center [449, 260] width 100 height 75
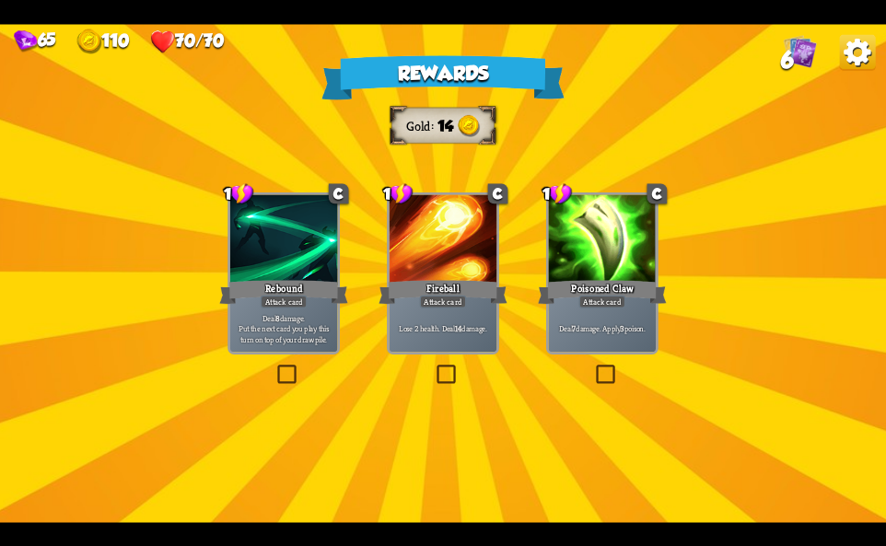
click at [613, 271] on div at bounding box center [602, 239] width 107 height 90
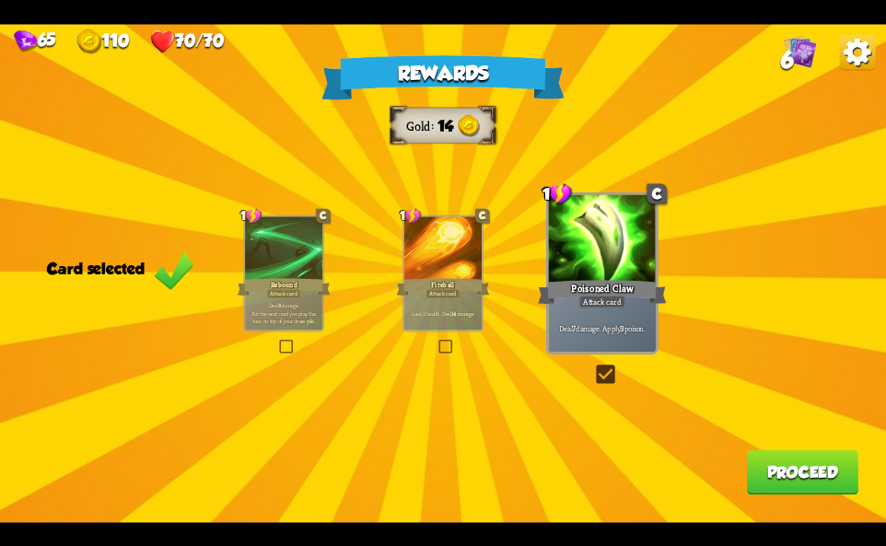
click at [772, 483] on button "Proceed" at bounding box center [802, 471] width 111 height 45
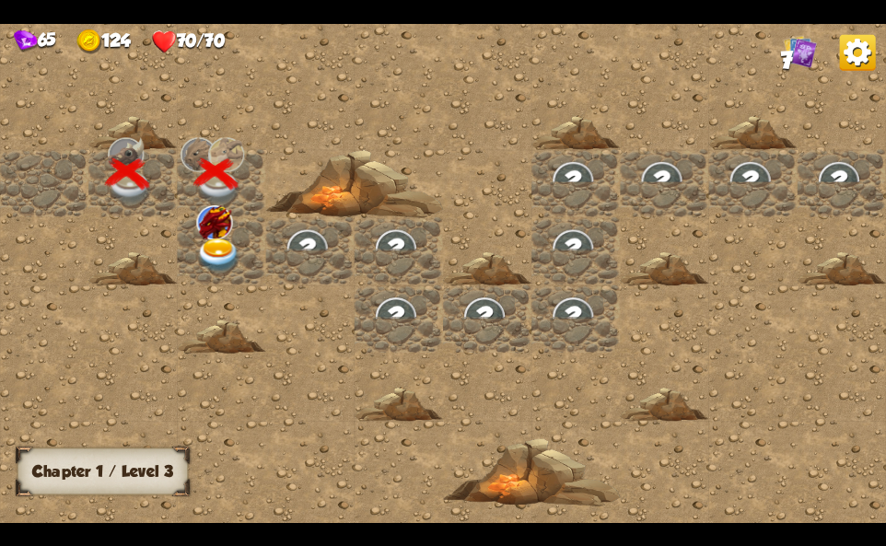
click at [224, 241] on img at bounding box center [218, 256] width 44 height 35
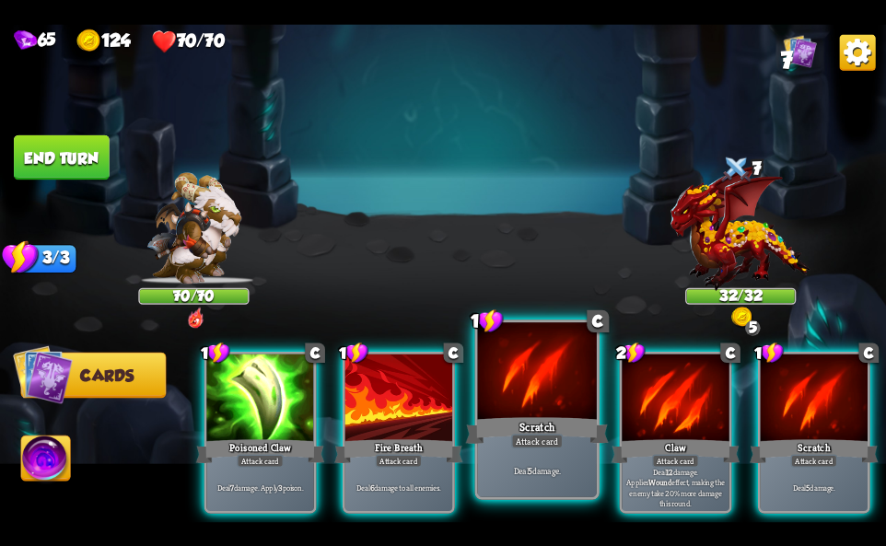
click at [527, 432] on div "Scratch" at bounding box center [537, 430] width 143 height 32
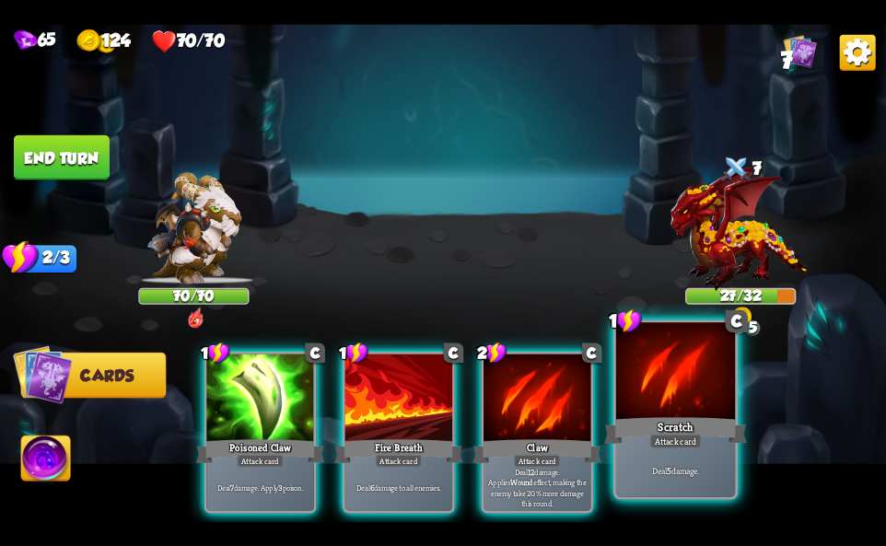
click at [648, 418] on div "Scratch" at bounding box center [675, 430] width 143 height 32
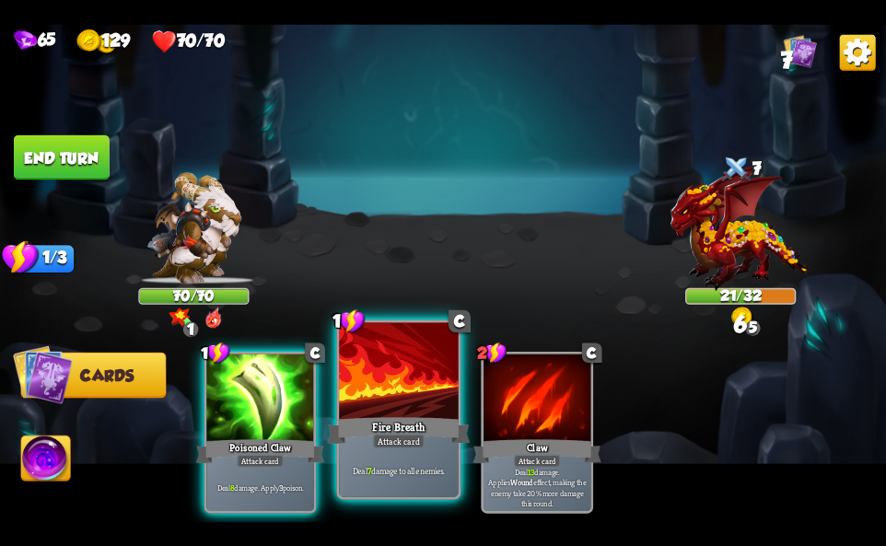
click at [348, 421] on div "Fire Breath" at bounding box center [398, 430] width 143 height 32
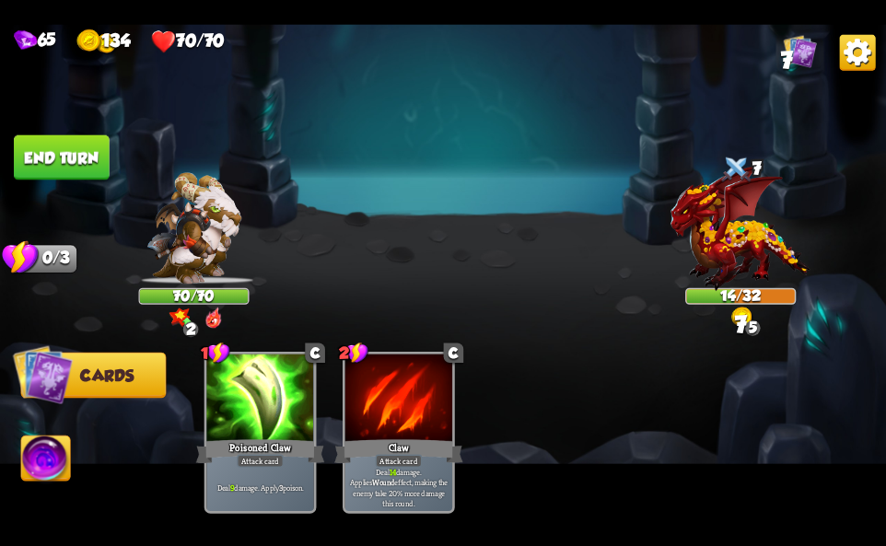
click at [59, 439] on img at bounding box center [45, 461] width 49 height 50
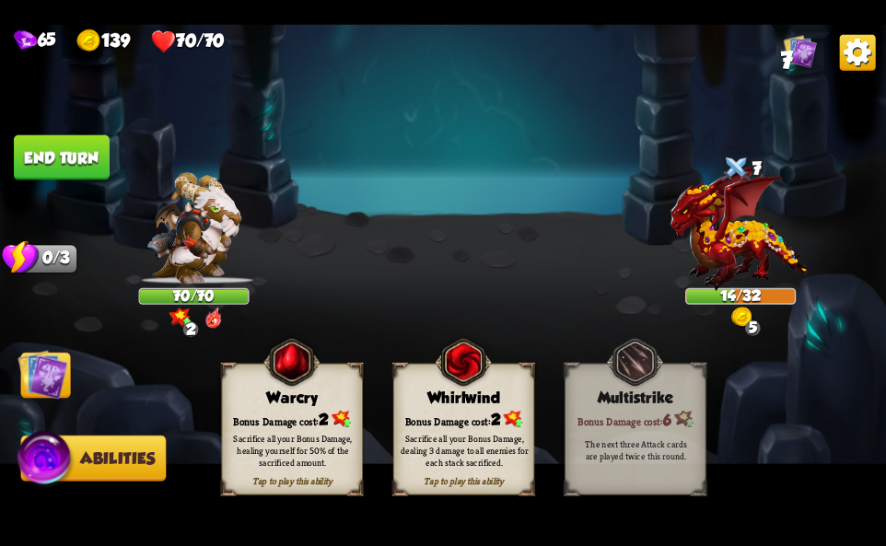
click at [451, 424] on div "Sacrifice all your Bonus Damage, dealing 3 damage to all enemies for each stack…" at bounding box center [464, 450] width 141 height 55
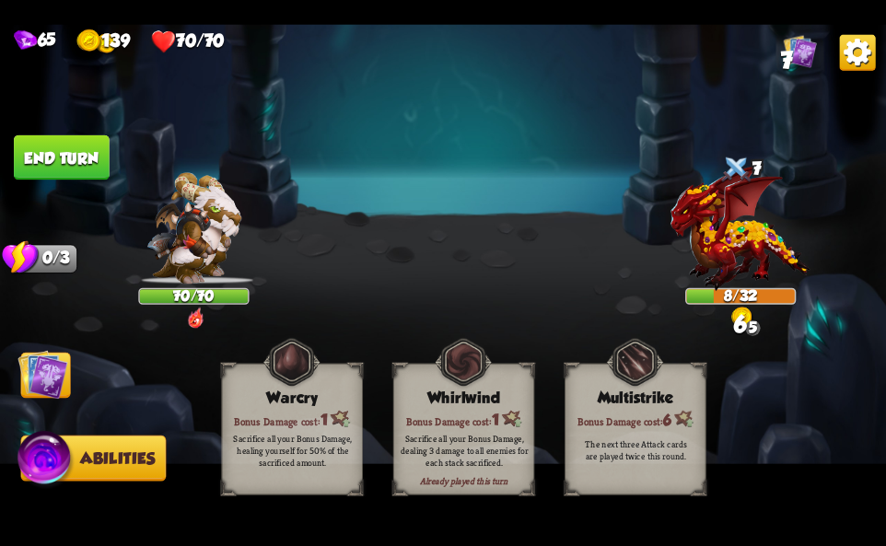
click at [840, 55] on img at bounding box center [858, 52] width 36 height 36
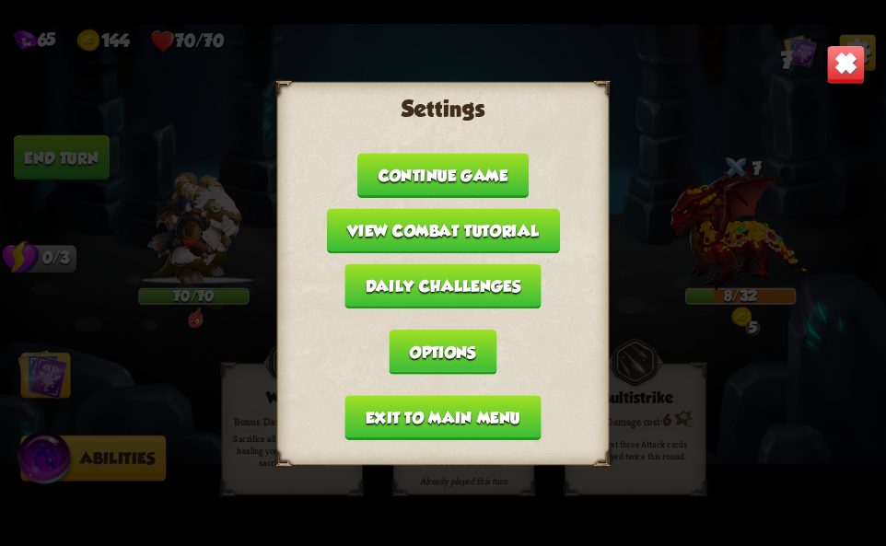
click at [449, 412] on button "Exit to main menu" at bounding box center [442, 417] width 196 height 45
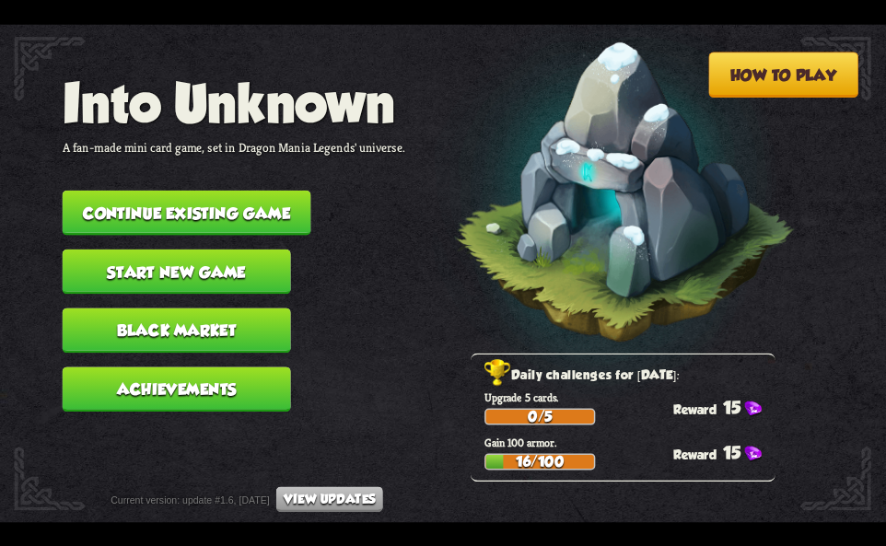
click at [165, 222] on button "Continue existing game" at bounding box center [187, 212] width 249 height 45
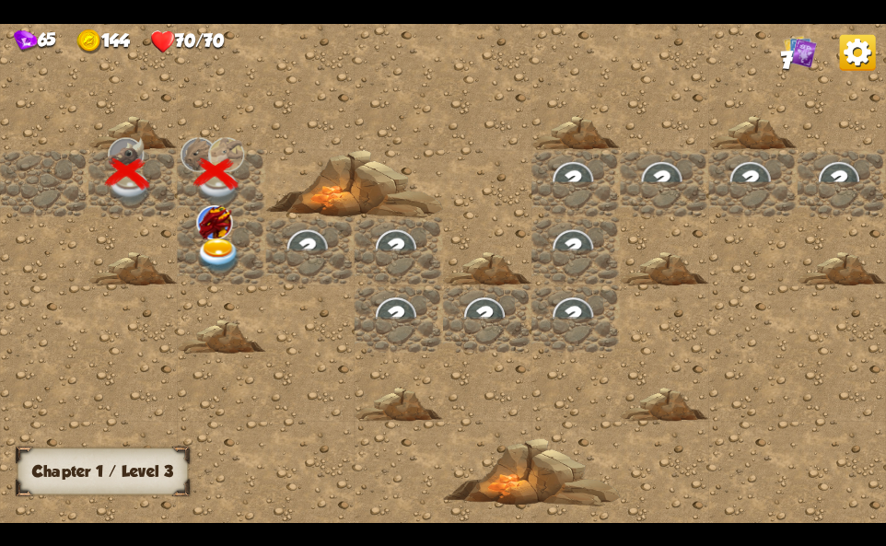
click at [191, 236] on div at bounding box center [221, 251] width 88 height 68
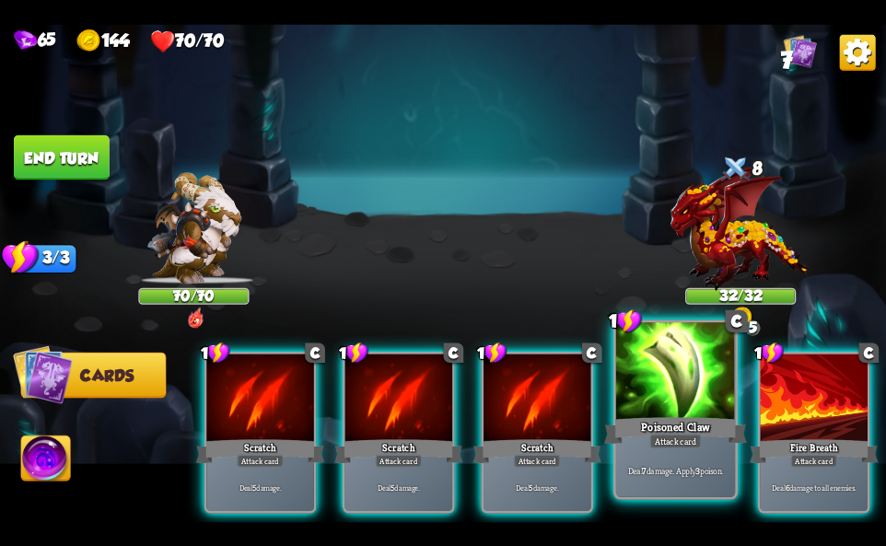
click at [628, 407] on div at bounding box center [675, 372] width 119 height 100
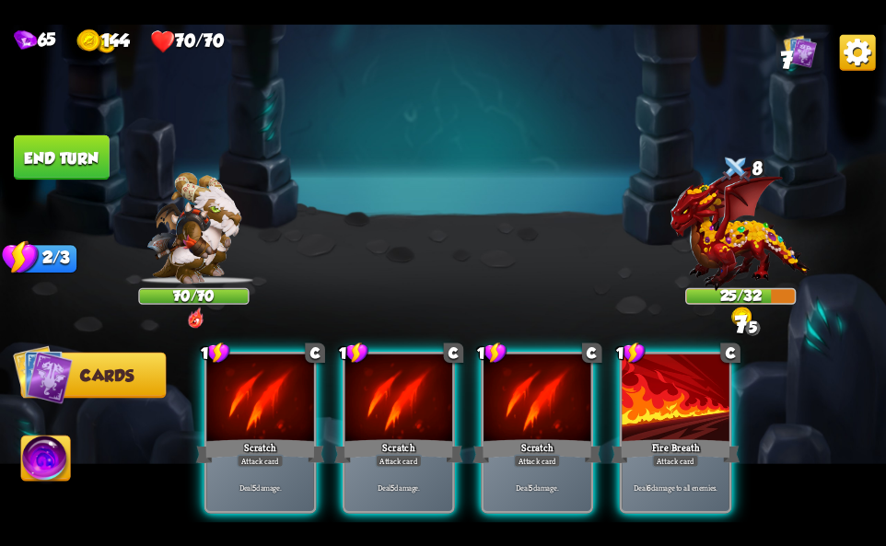
click at [628, 407] on div at bounding box center [675, 399] width 107 height 90
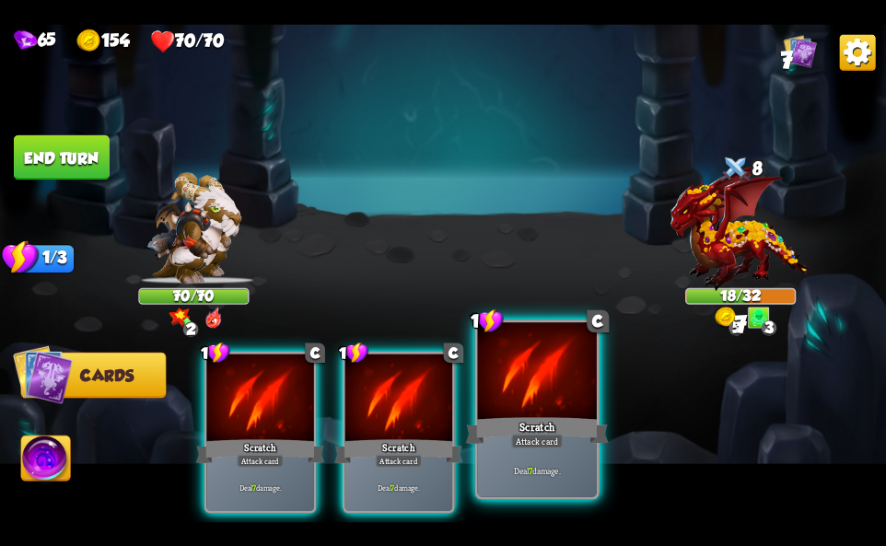
click at [544, 406] on div at bounding box center [537, 372] width 119 height 100
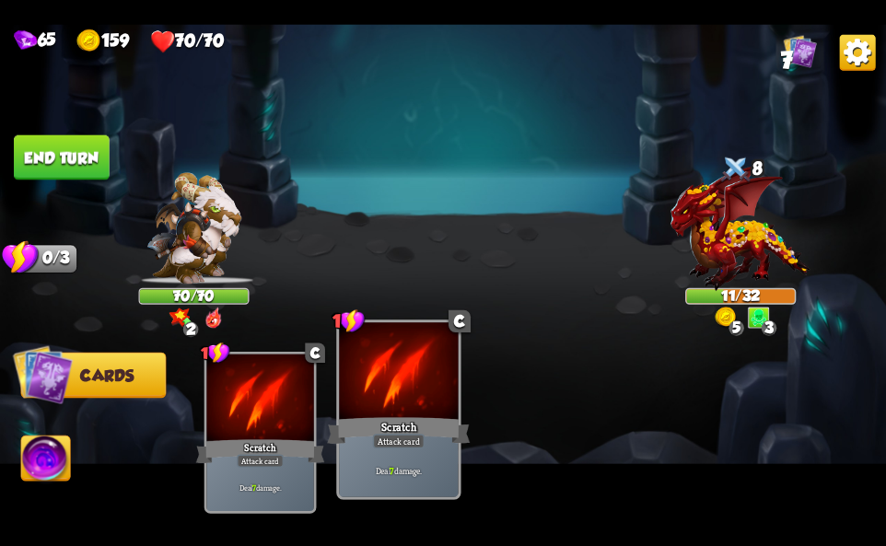
click at [413, 397] on div at bounding box center [398, 372] width 119 height 100
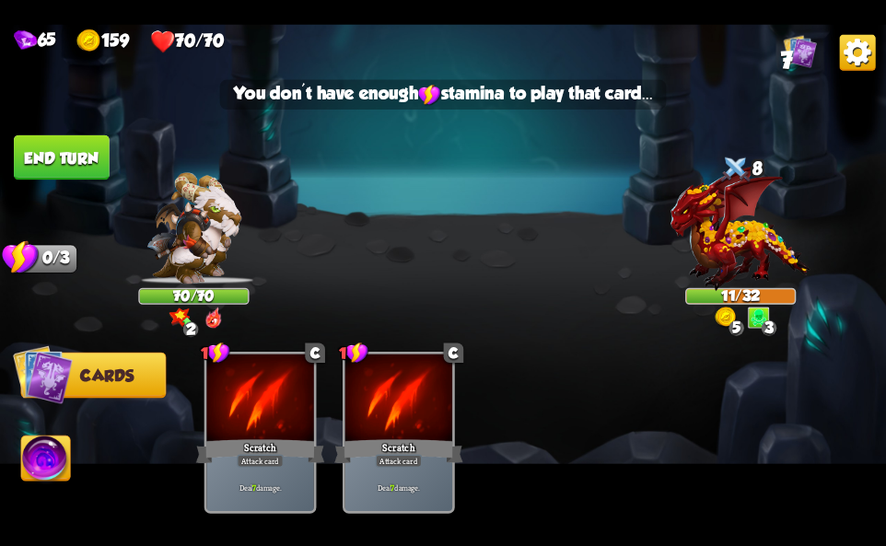
click at [32, 429] on img at bounding box center [443, 273] width 886 height 498
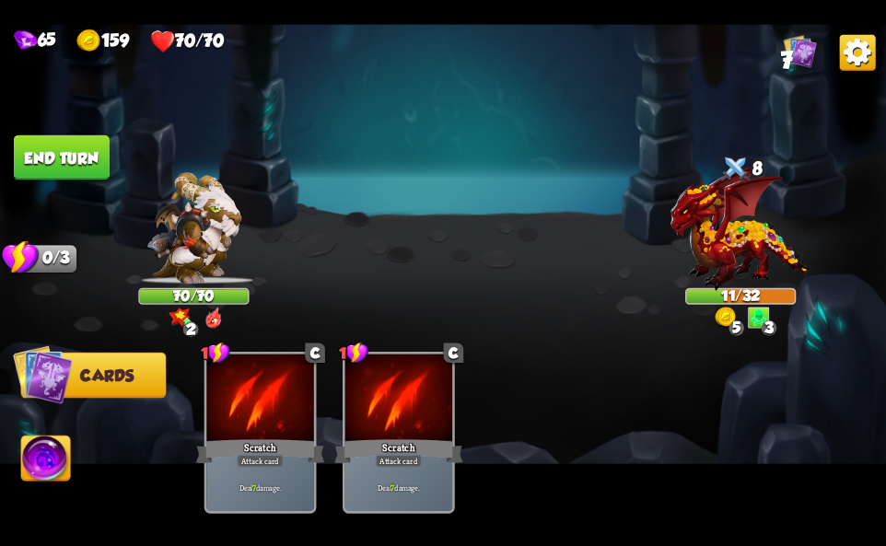
click at [41, 459] on img at bounding box center [45, 461] width 49 height 50
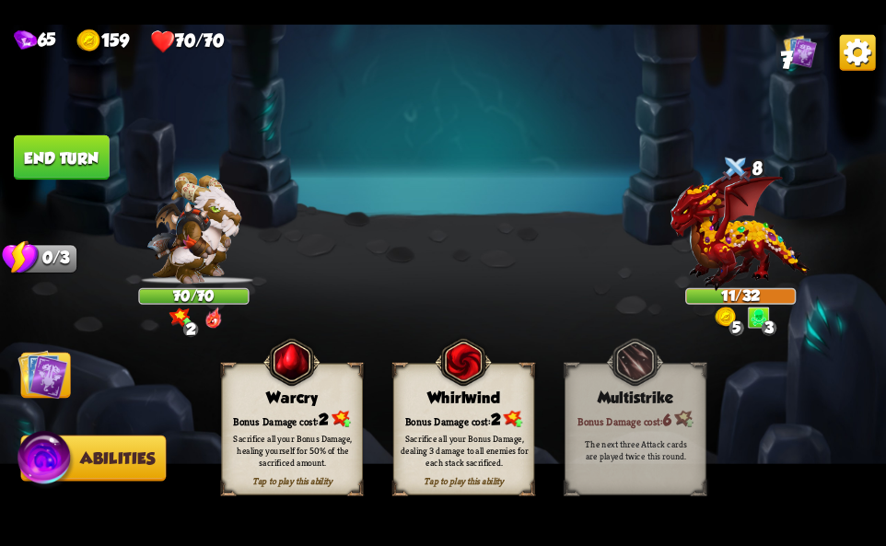
click at [472, 425] on div "Sacrifice all your Bonus Damage, dealing 3 damage to all enemies for each stack…" at bounding box center [464, 450] width 141 height 55
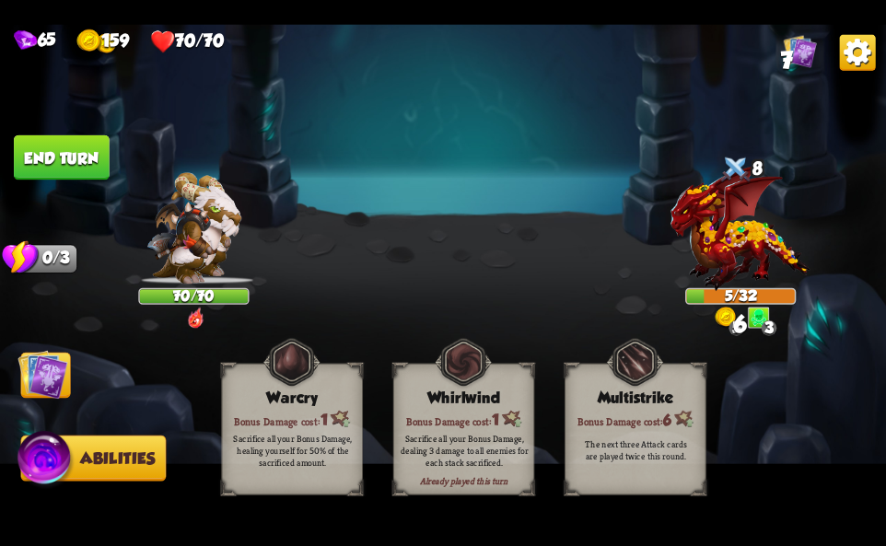
click at [869, 43] on img at bounding box center [858, 52] width 36 height 36
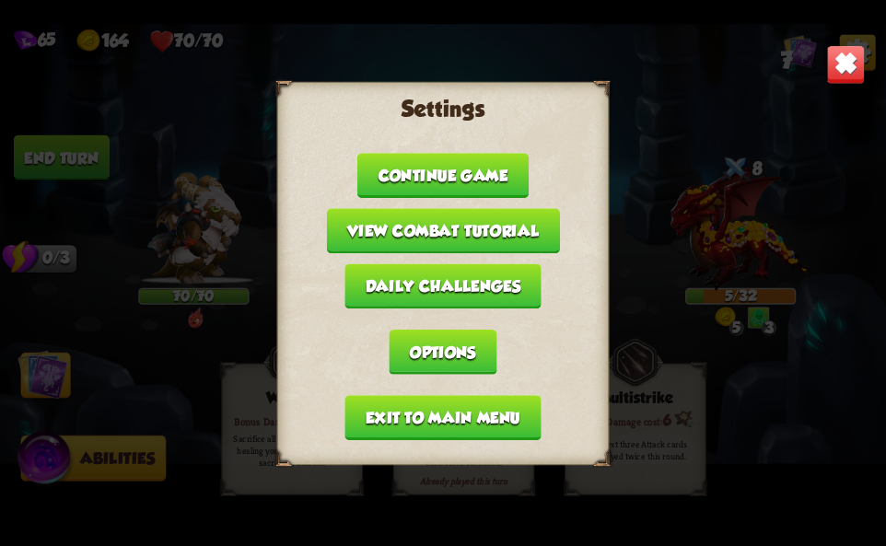
click at [453, 417] on button "Exit to main menu" at bounding box center [442, 417] width 196 height 45
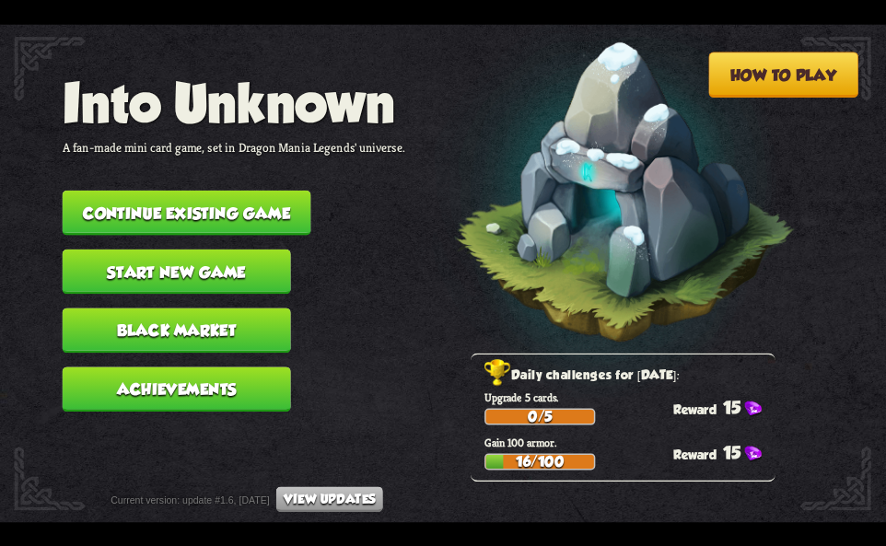
click at [267, 214] on button "Continue existing game" at bounding box center [187, 212] width 249 height 45
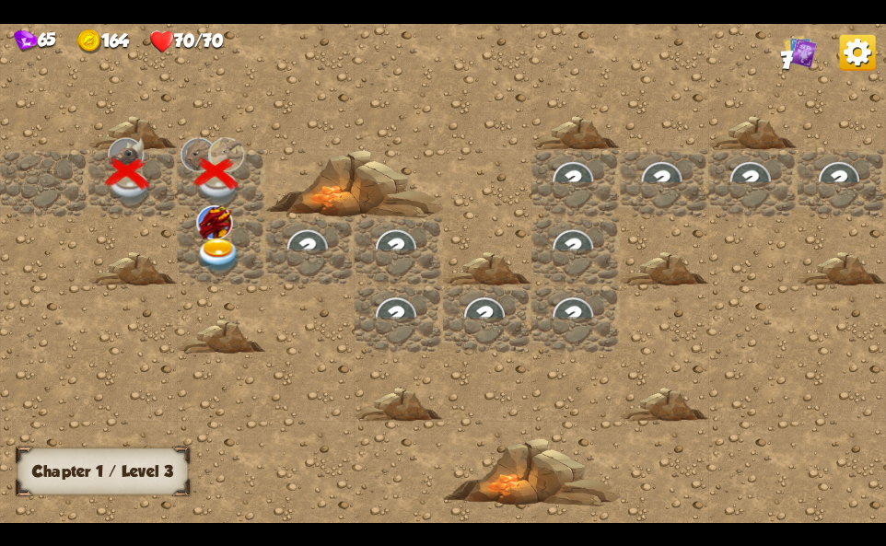
click at [188, 246] on div at bounding box center [221, 251] width 88 height 68
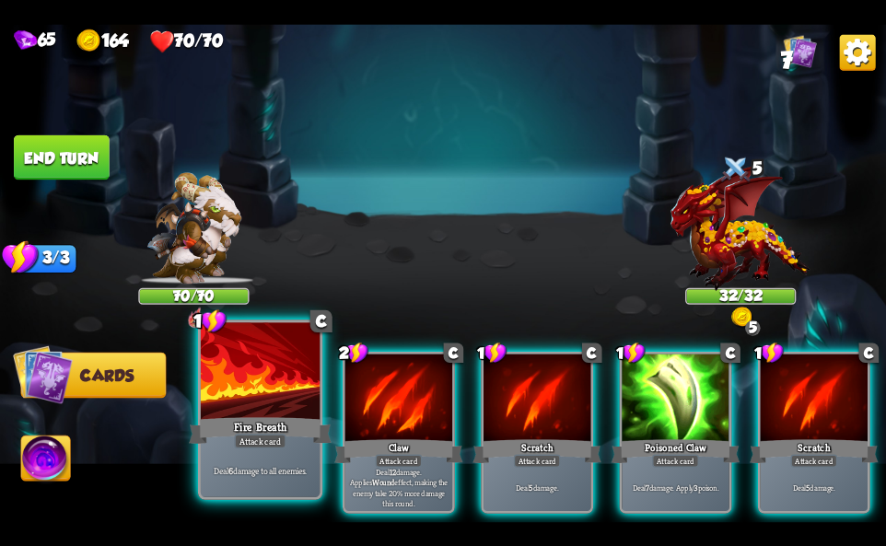
click at [264, 419] on div "Fire Breath" at bounding box center [260, 430] width 143 height 32
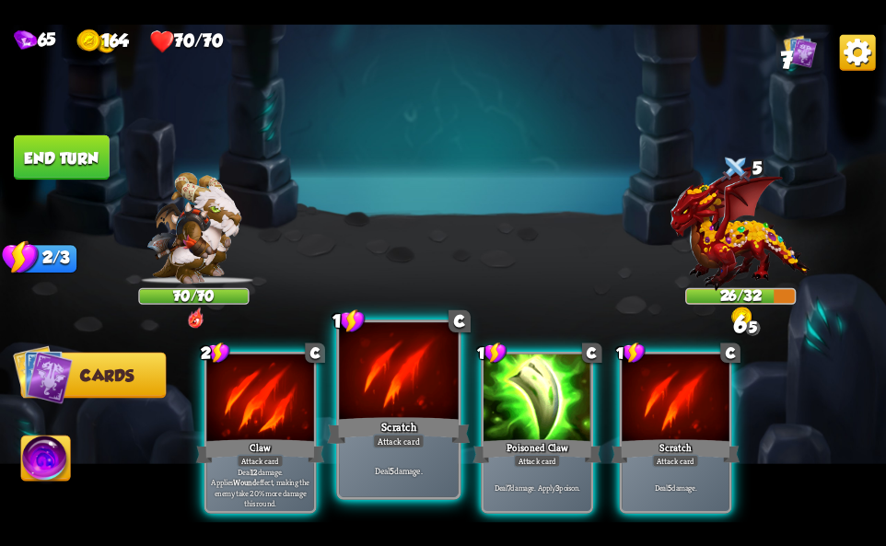
click at [391, 466] on div "Deal 5 damage." at bounding box center [398, 471] width 119 height 52
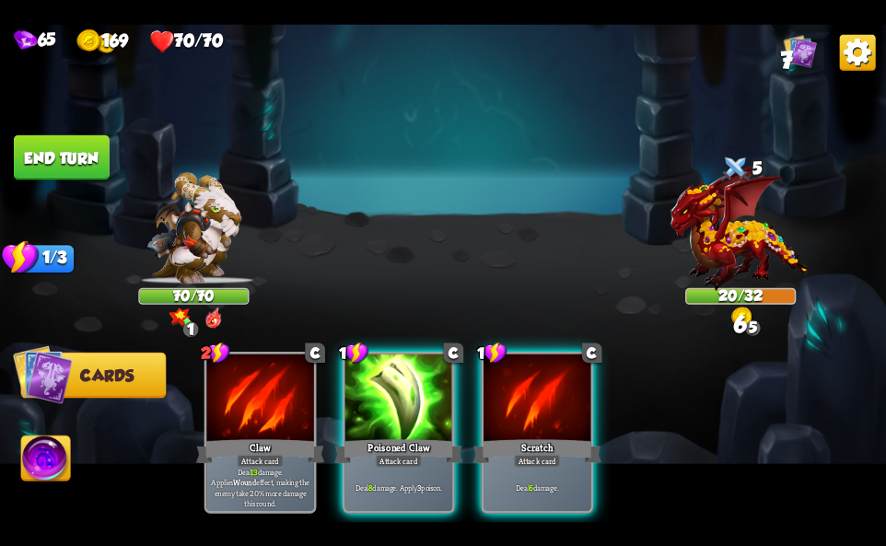
click at [391, 482] on p "Deal 8 damage. Apply 3 poison." at bounding box center [399, 487] width 102 height 10
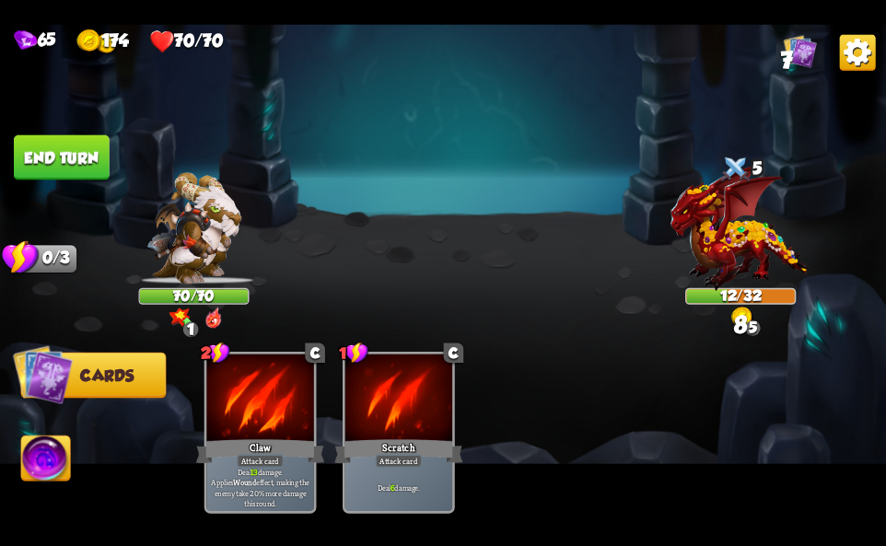
click at [28, 441] on img at bounding box center [45, 461] width 49 height 50
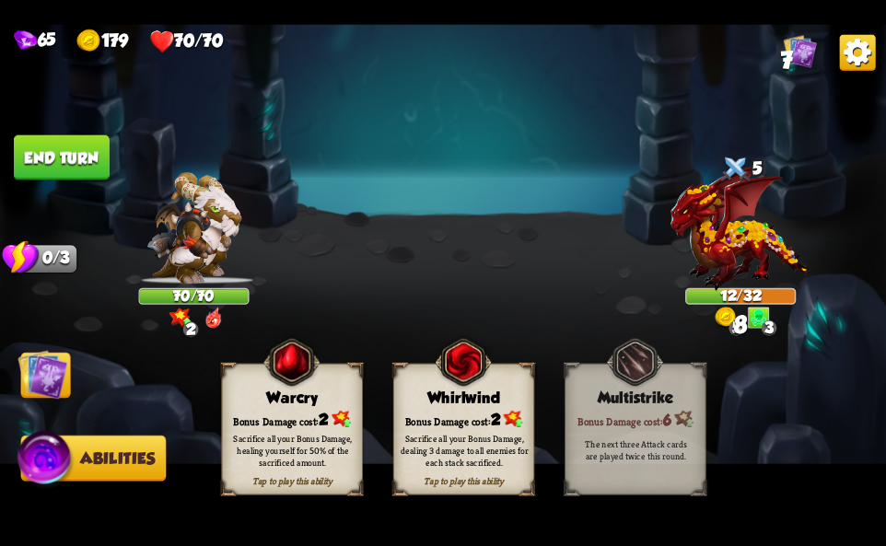
click at [465, 367] on img at bounding box center [463, 361] width 57 height 58
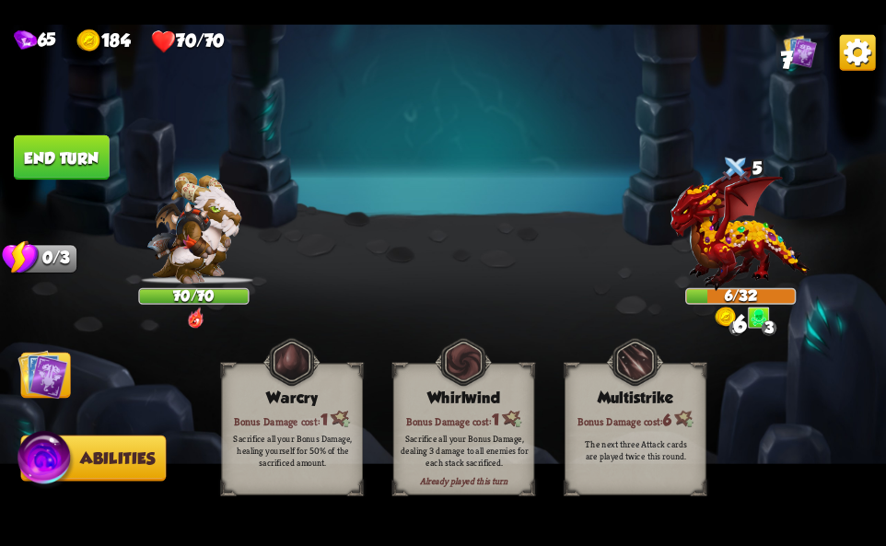
click at [859, 48] on img at bounding box center [858, 52] width 36 height 36
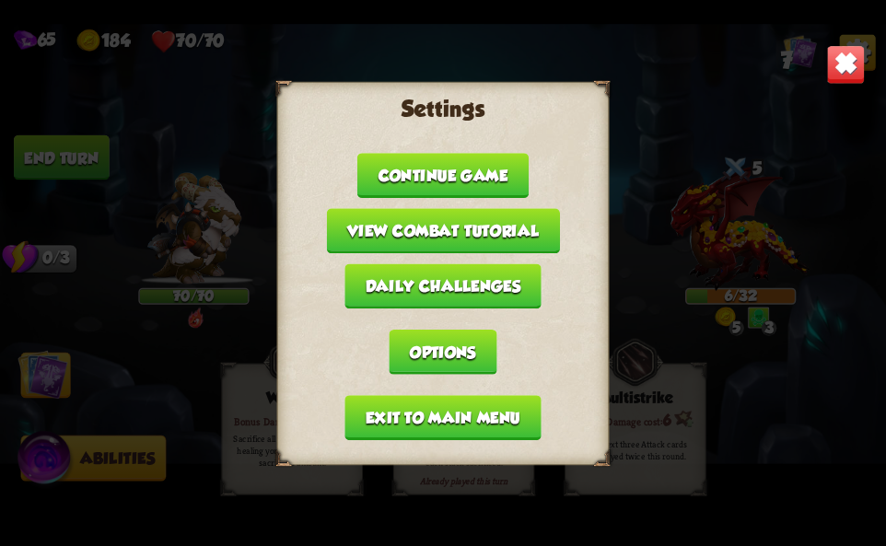
click at [386, 426] on button "Exit to main menu" at bounding box center [442, 417] width 196 height 45
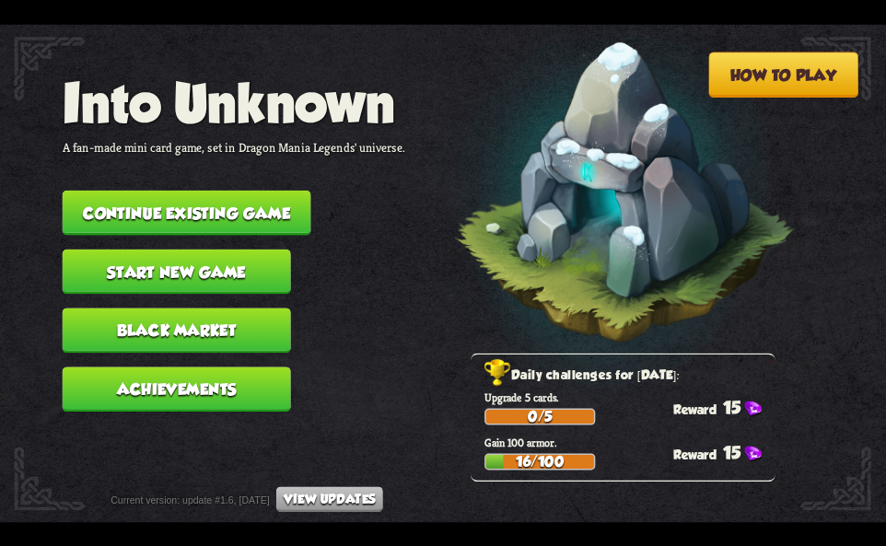
click at [173, 193] on button "Continue existing game" at bounding box center [187, 212] width 249 height 45
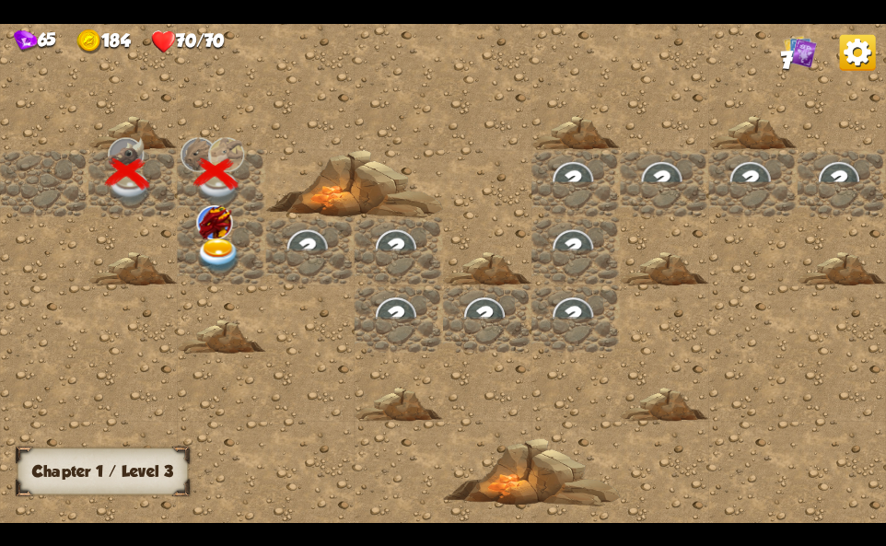
click at [200, 225] on img at bounding box center [214, 222] width 36 height 34
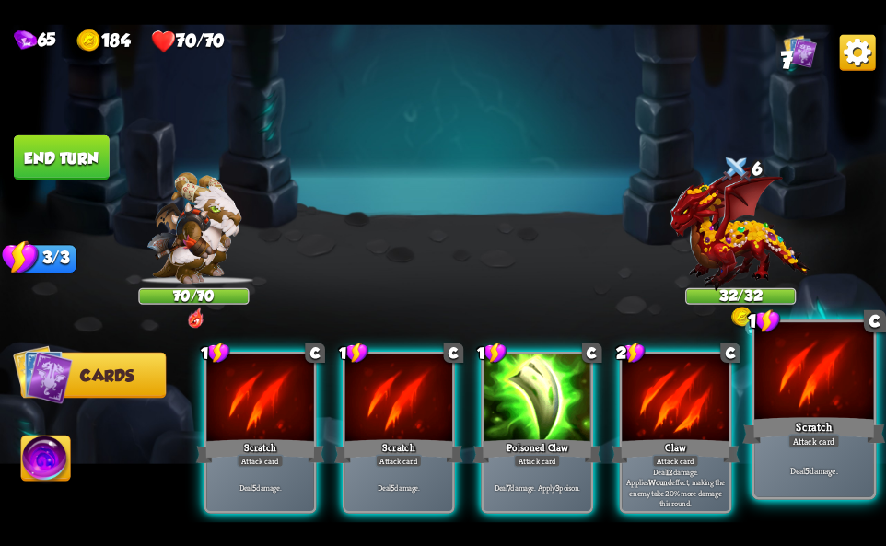
click at [774, 426] on div "Scratch" at bounding box center [813, 430] width 143 height 32
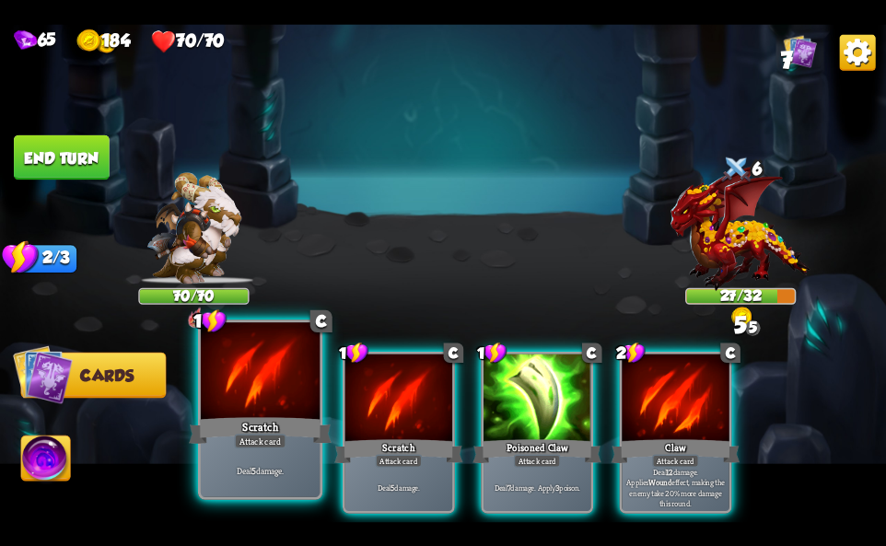
click at [268, 435] on div "Attack card" at bounding box center [260, 441] width 52 height 15
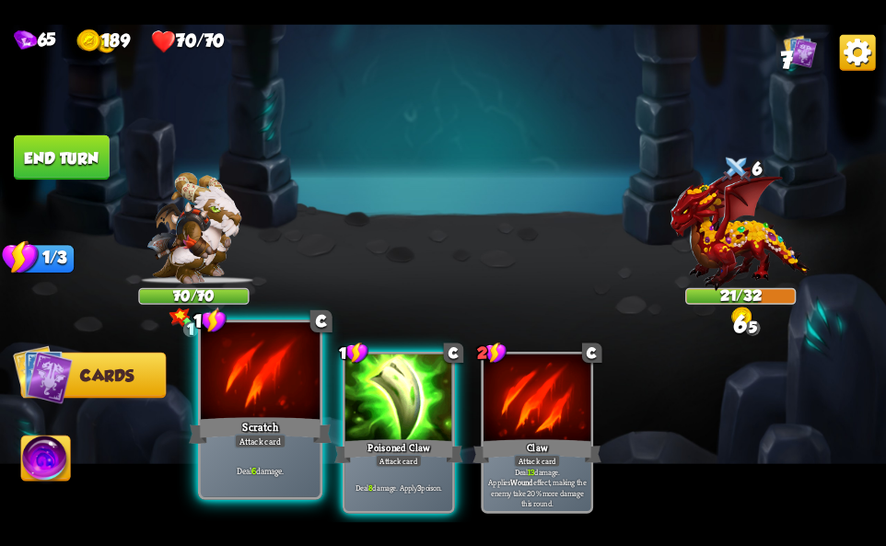
click at [268, 435] on div "Attack card" at bounding box center [260, 441] width 52 height 15
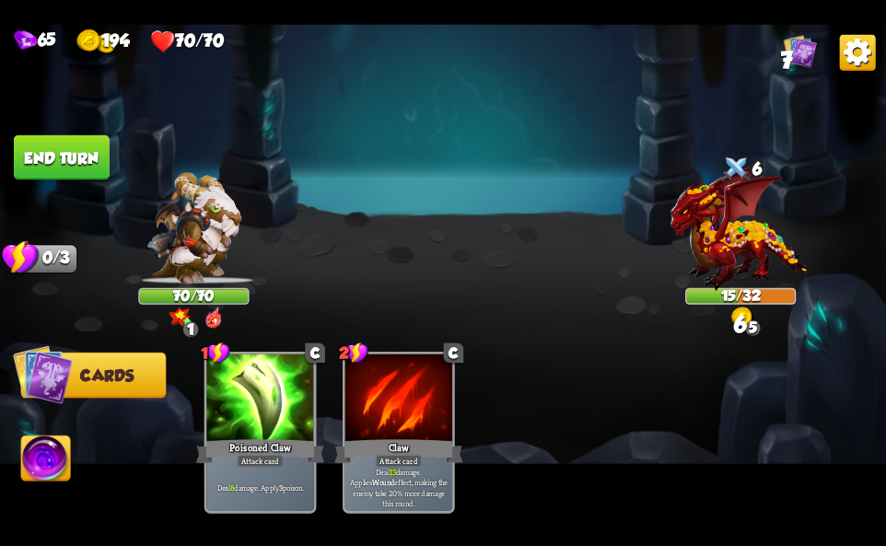
click at [41, 474] on img at bounding box center [45, 461] width 49 height 50
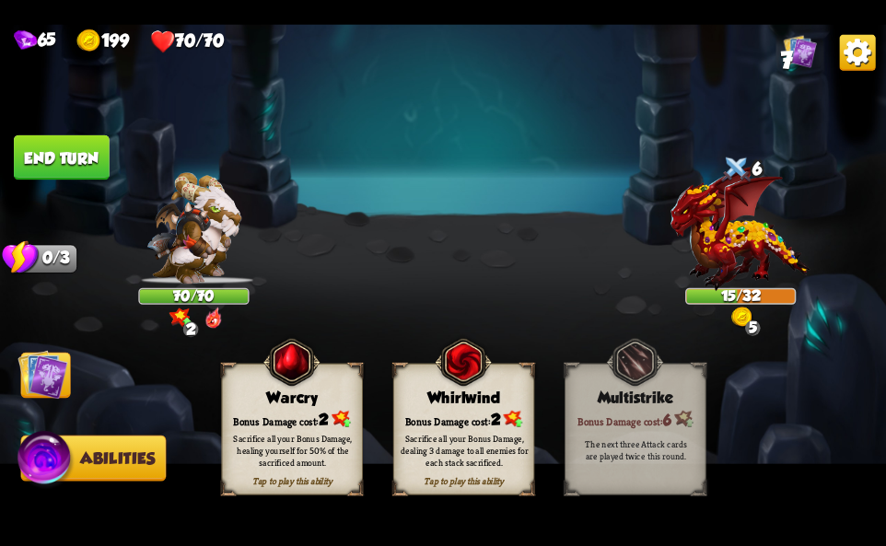
click at [506, 423] on div "Sacrifice all your Bonus Damage, dealing 3 damage to all enemies for each stack…" at bounding box center [464, 450] width 141 height 55
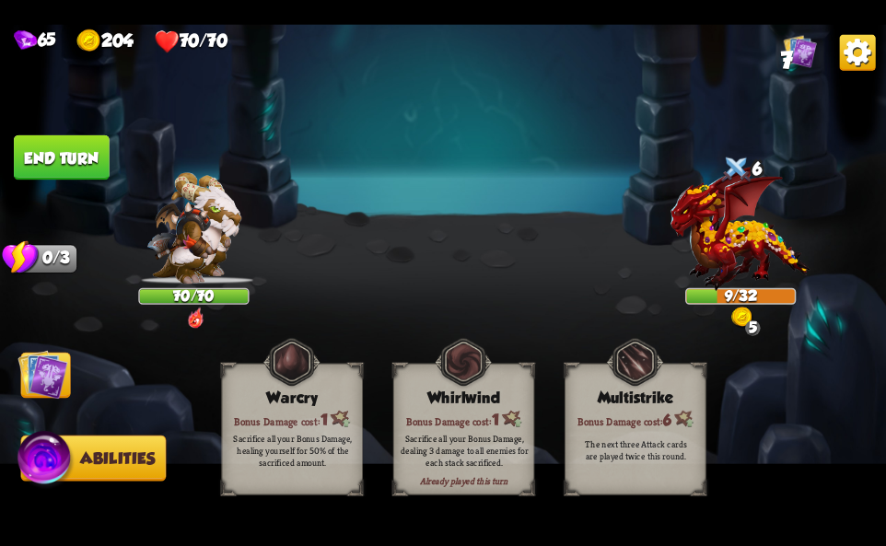
click at [853, 68] on img at bounding box center [858, 52] width 36 height 36
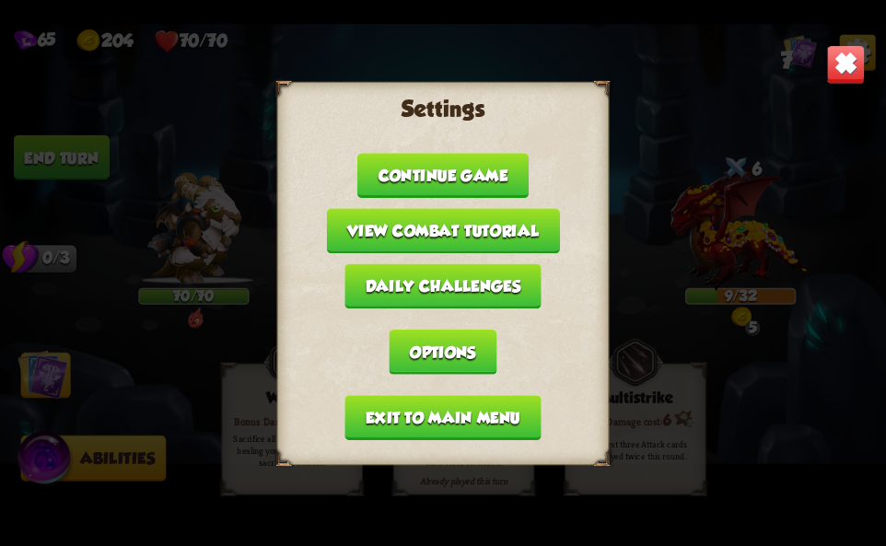
click at [400, 418] on button "Exit to main menu" at bounding box center [442, 417] width 196 height 45
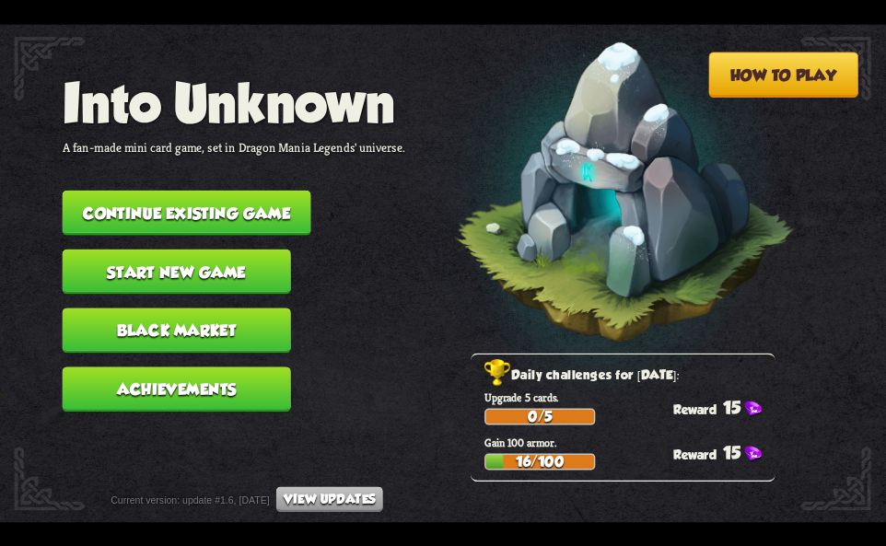
click at [225, 212] on button "Continue existing game" at bounding box center [187, 212] width 249 height 45
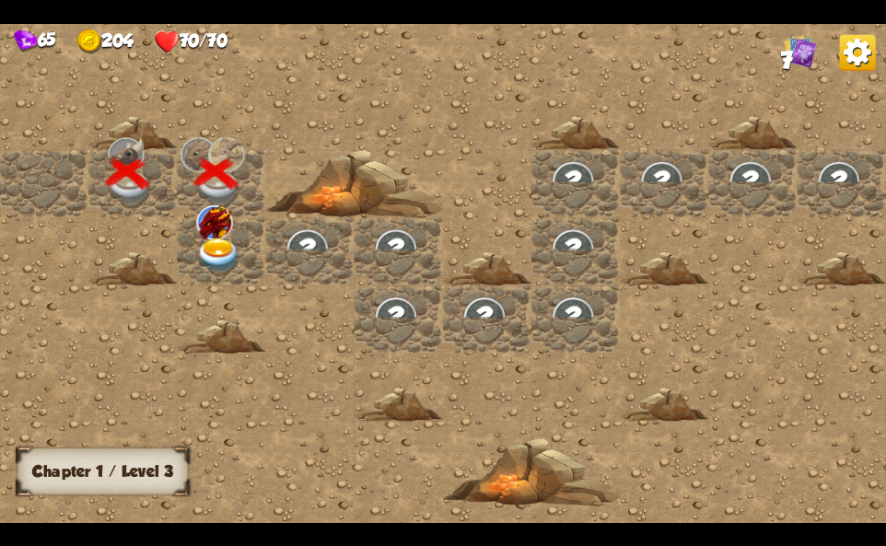
click at [207, 244] on img at bounding box center [218, 256] width 44 height 35
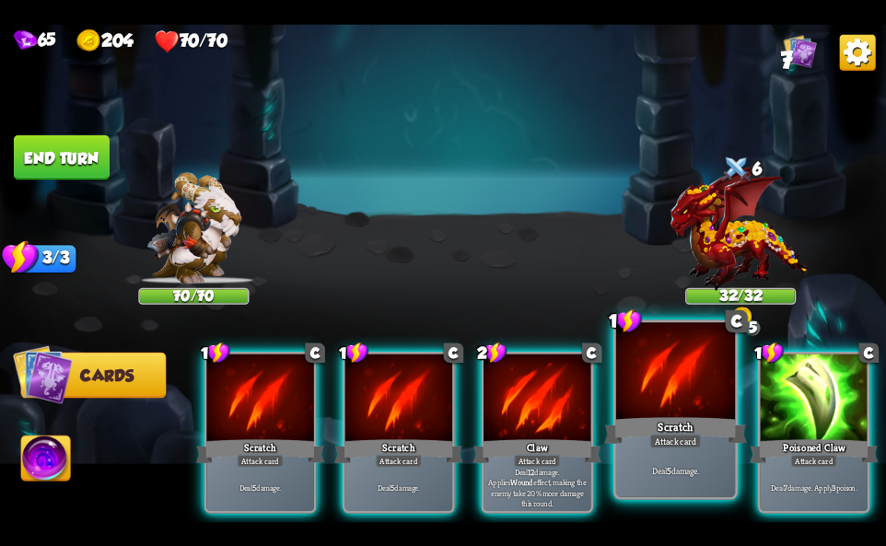
click at [669, 402] on div at bounding box center [675, 372] width 119 height 100
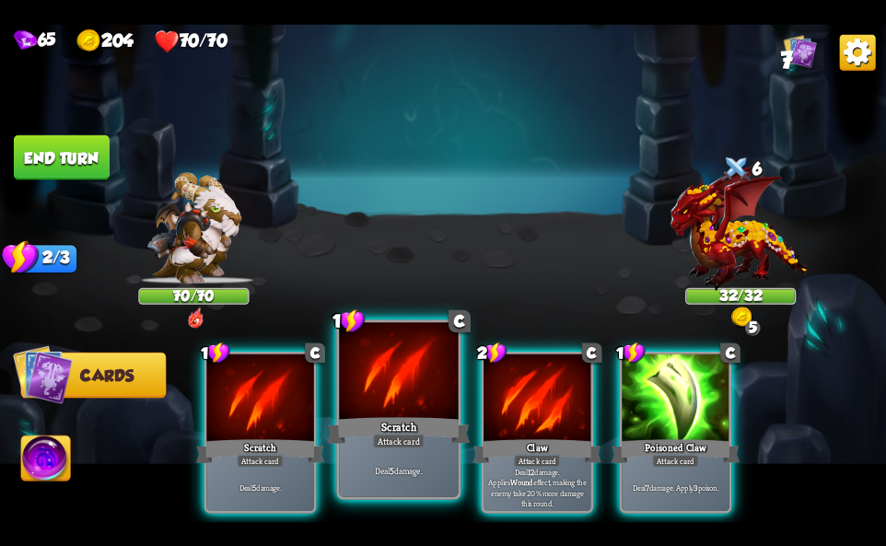
click at [413, 425] on div "Scratch" at bounding box center [398, 430] width 143 height 32
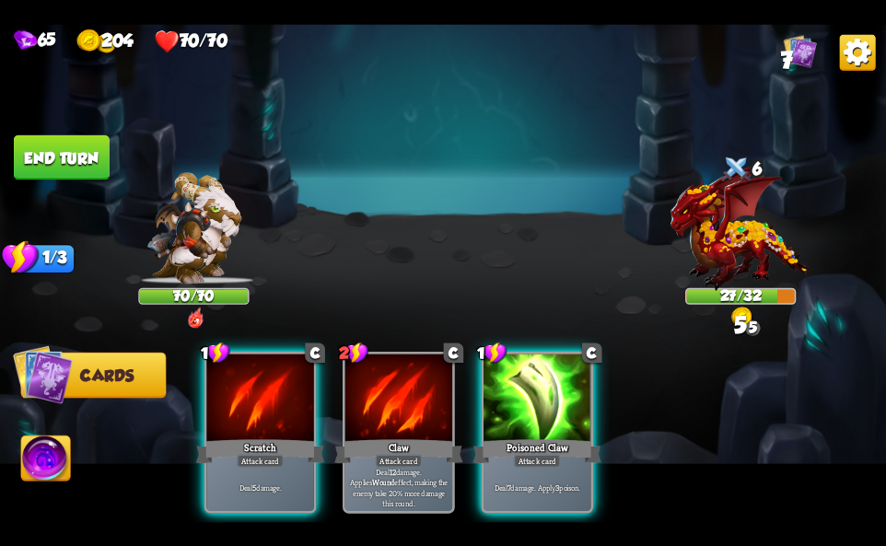
click at [476, 389] on div "1 C Scratch Attack card Deal 5 damage. 2 C Claw Attack card Deal 12 damage. App…" at bounding box center [531, 412] width 709 height 222
click at [520, 394] on div at bounding box center [537, 399] width 107 height 90
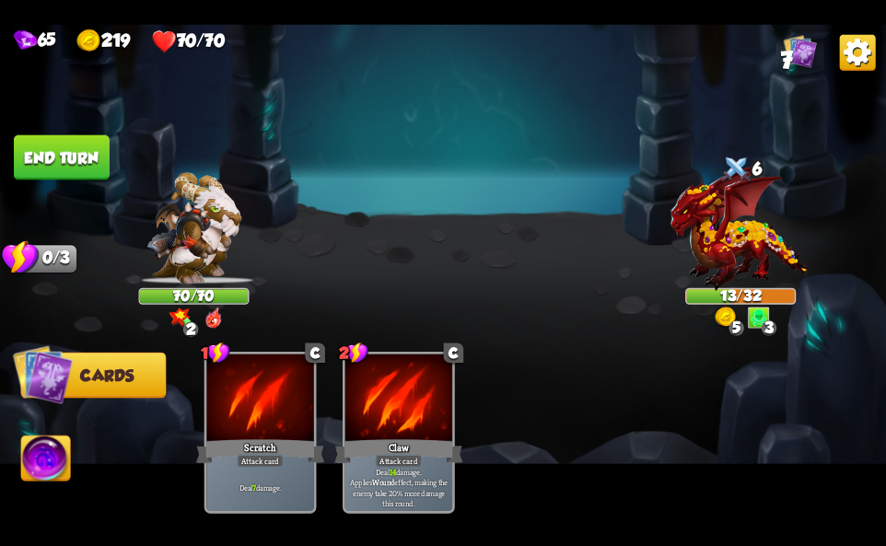
click at [850, 52] on img at bounding box center [858, 52] width 36 height 36
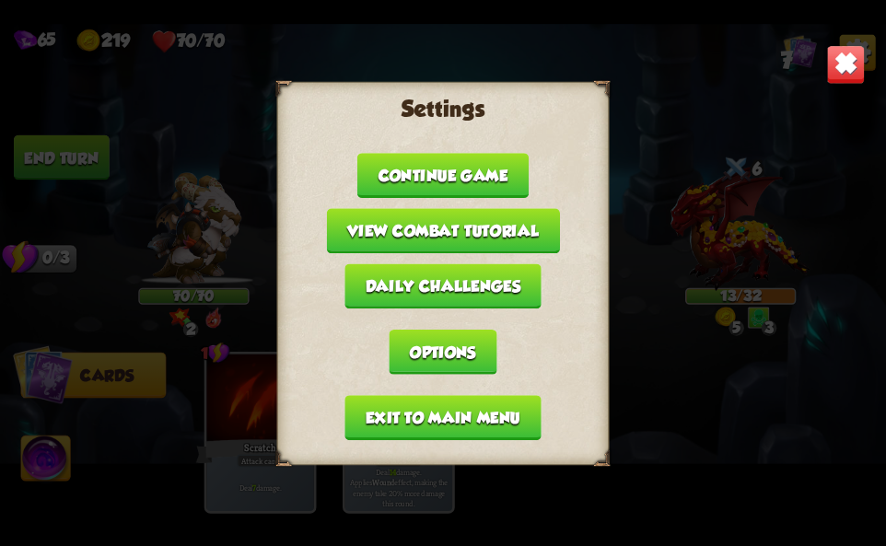
click at [438, 427] on button "Exit to main menu" at bounding box center [442, 417] width 196 height 45
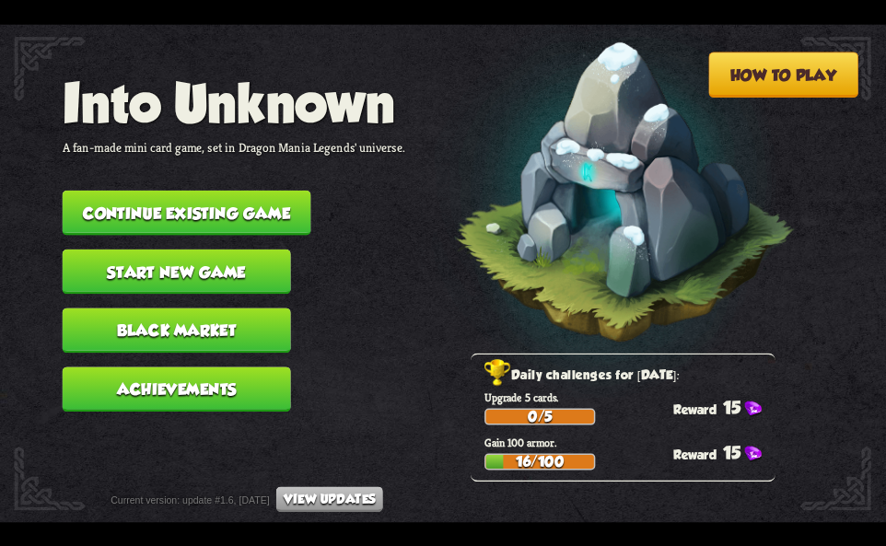
click at [240, 197] on button "Continue existing game" at bounding box center [187, 212] width 249 height 45
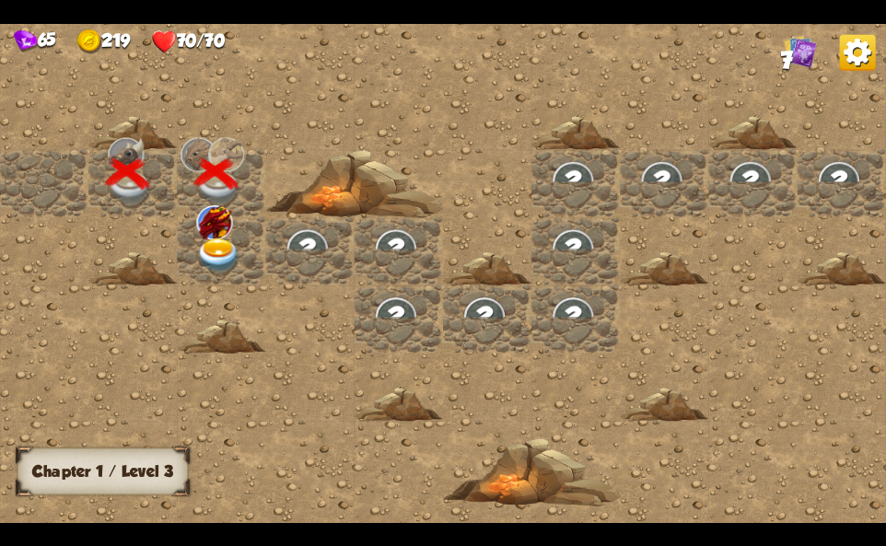
click at [200, 229] on img at bounding box center [214, 222] width 36 height 34
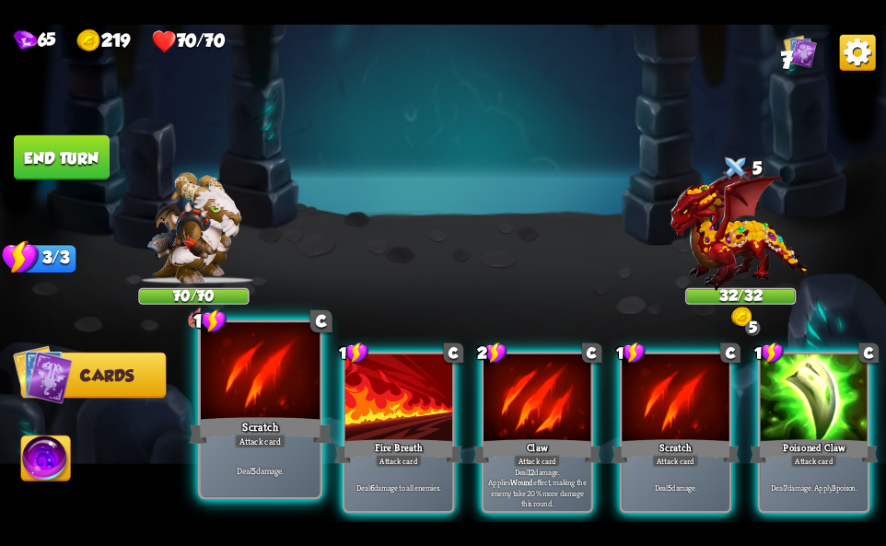
click at [278, 426] on div "Scratch" at bounding box center [260, 430] width 143 height 32
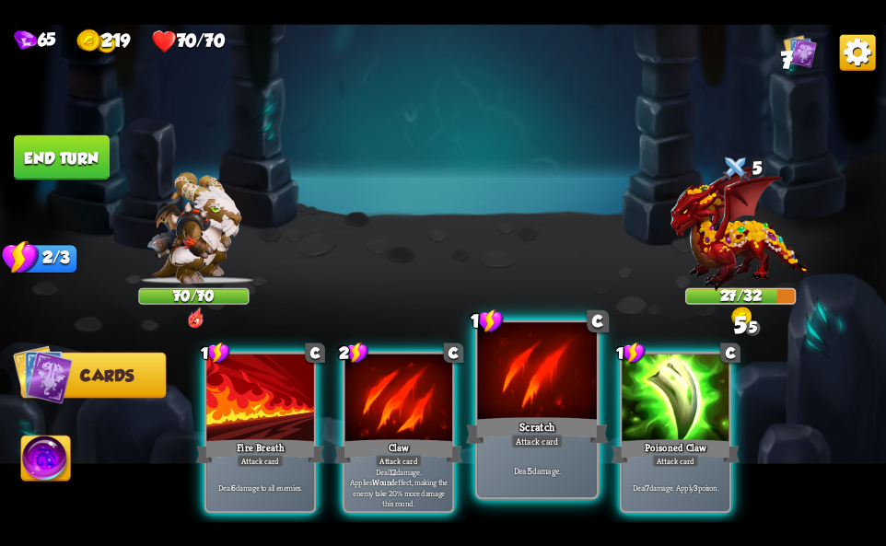
click at [514, 425] on div "Scratch" at bounding box center [537, 430] width 143 height 32
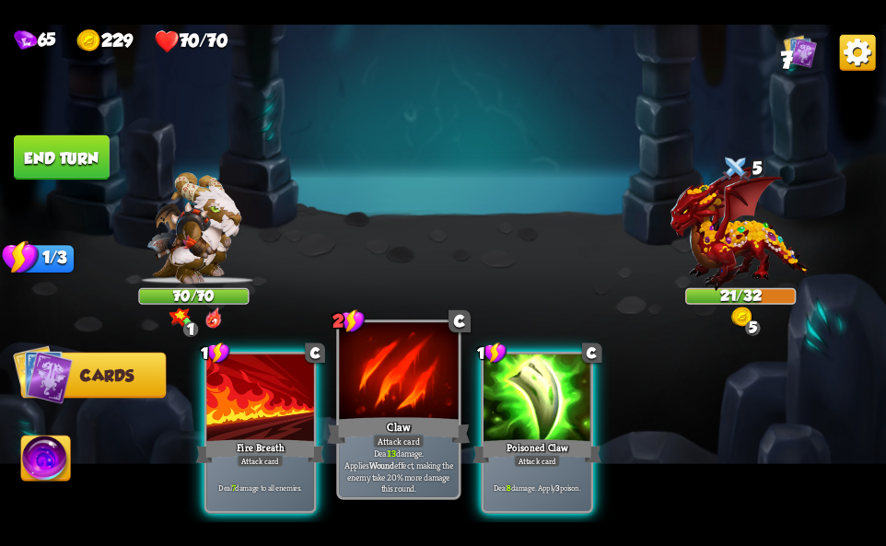
click at [436, 450] on div "Deal 13 damage. Applies Wound effect, making the enemy take 20% more damage thi…" at bounding box center [398, 471] width 119 height 52
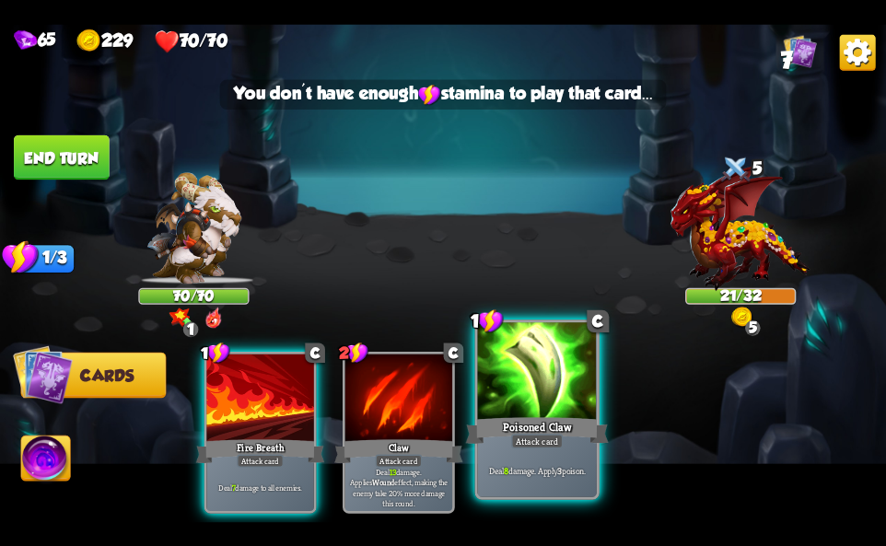
click at [519, 418] on div "Poisoned Claw" at bounding box center [537, 430] width 143 height 32
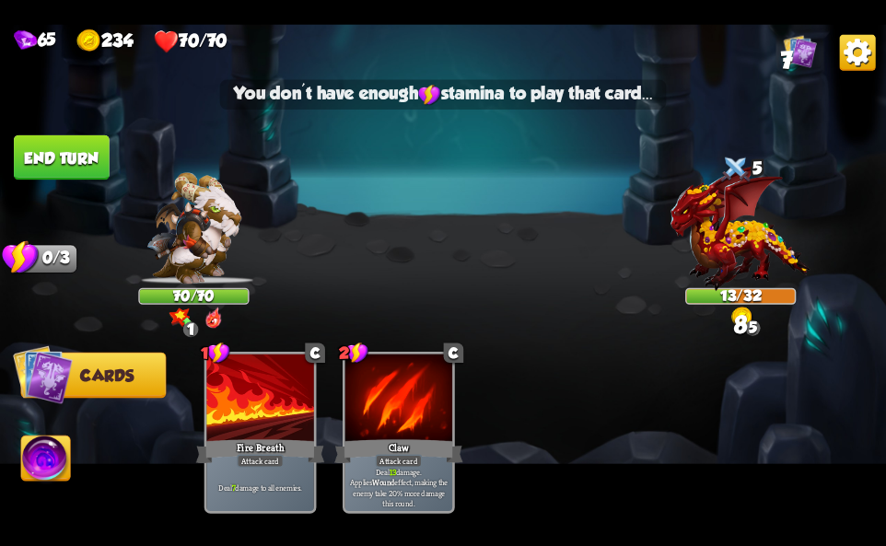
click at [25, 451] on img at bounding box center [45, 461] width 49 height 50
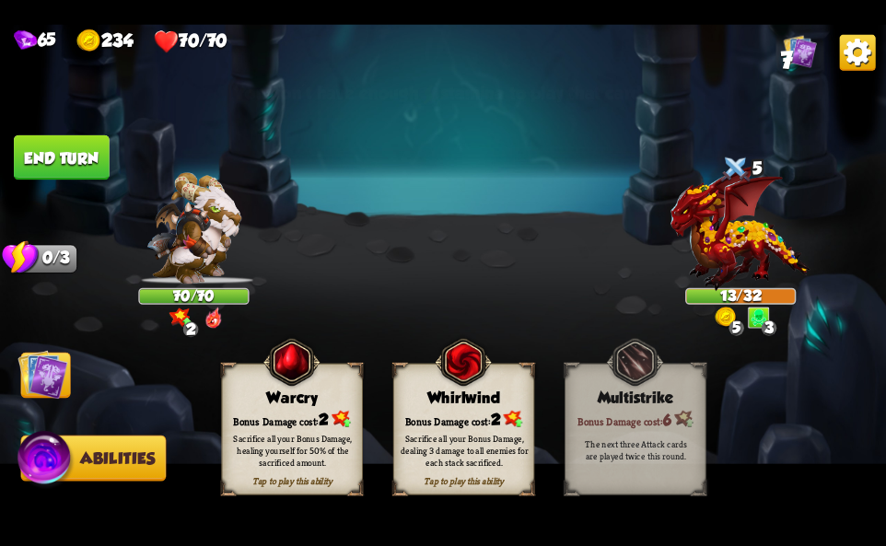
click at [511, 417] on img at bounding box center [512, 418] width 19 height 17
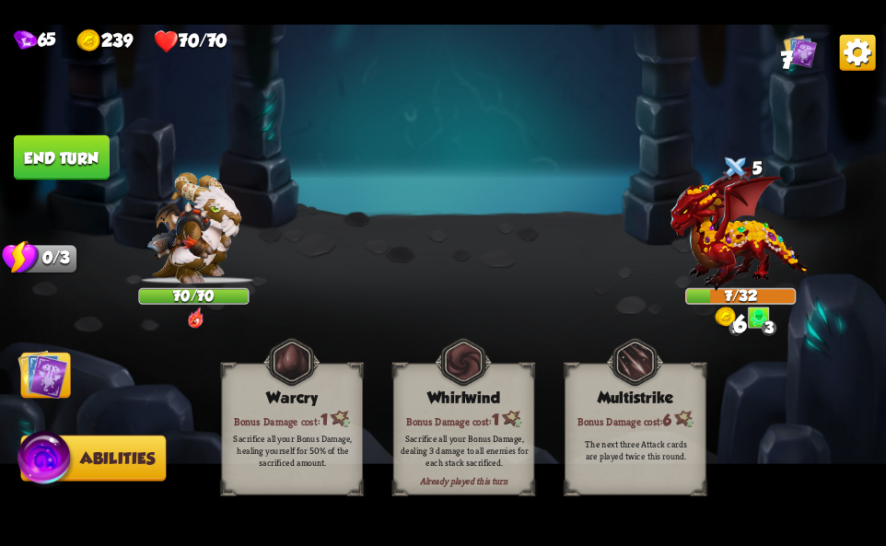
click at [857, 54] on img at bounding box center [858, 52] width 36 height 36
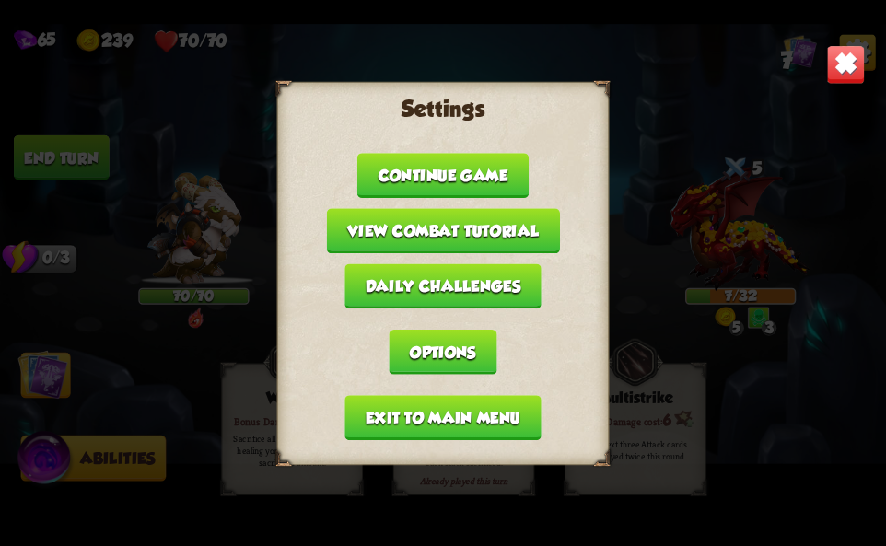
click at [502, 411] on button "Exit to main menu" at bounding box center [442, 417] width 196 height 45
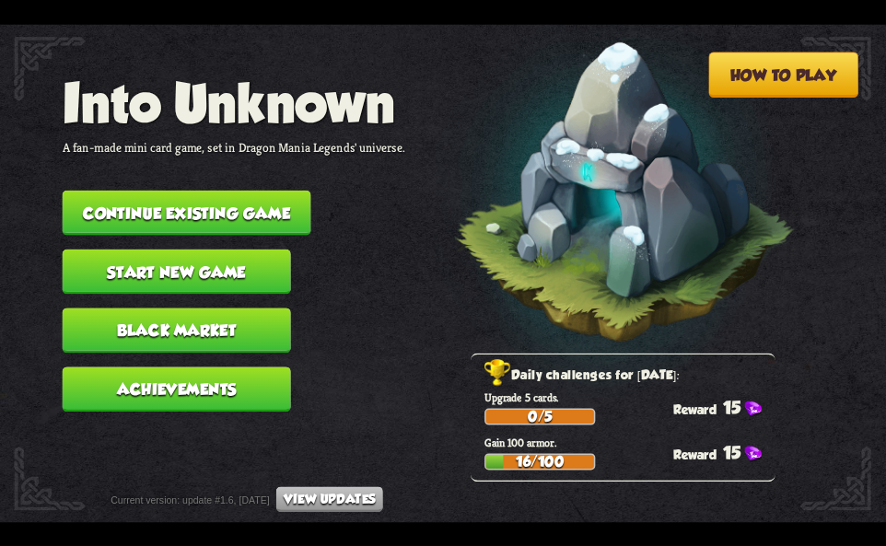
click at [228, 196] on button "Continue existing game" at bounding box center [187, 212] width 249 height 45
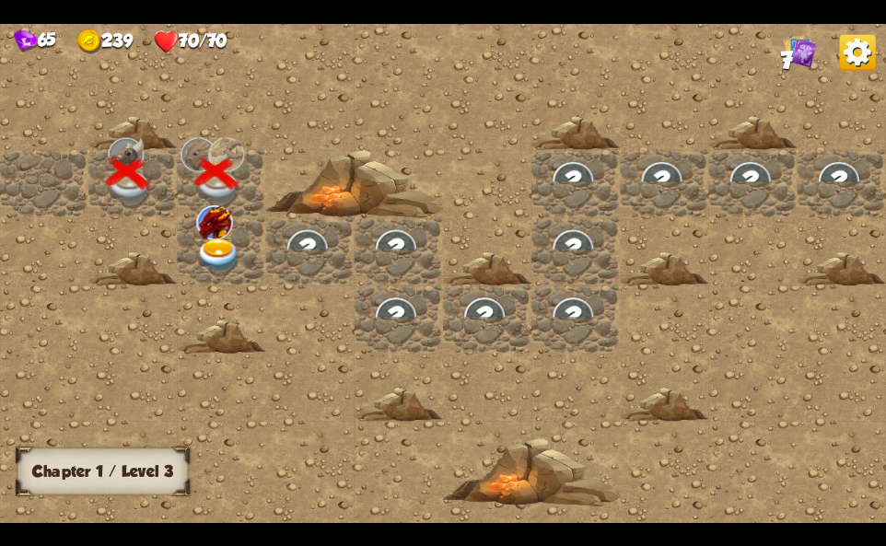
click at [209, 257] on img at bounding box center [218, 256] width 44 height 35
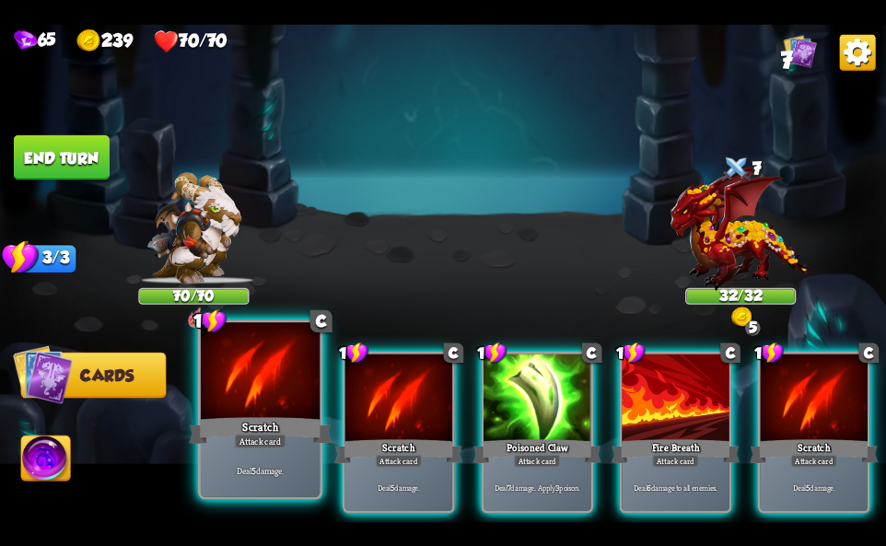
click at [287, 442] on div "Scratch" at bounding box center [260, 430] width 143 height 32
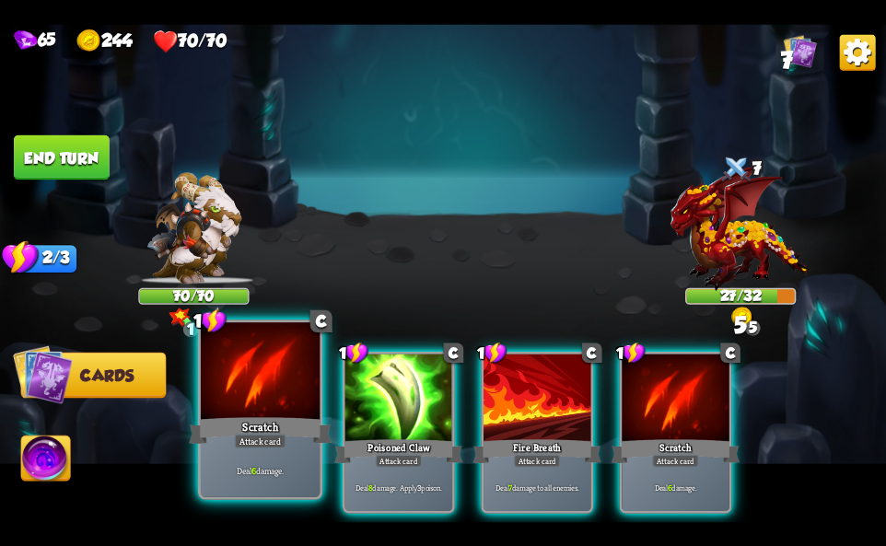
click at [287, 445] on div "Scratch" at bounding box center [260, 430] width 143 height 32
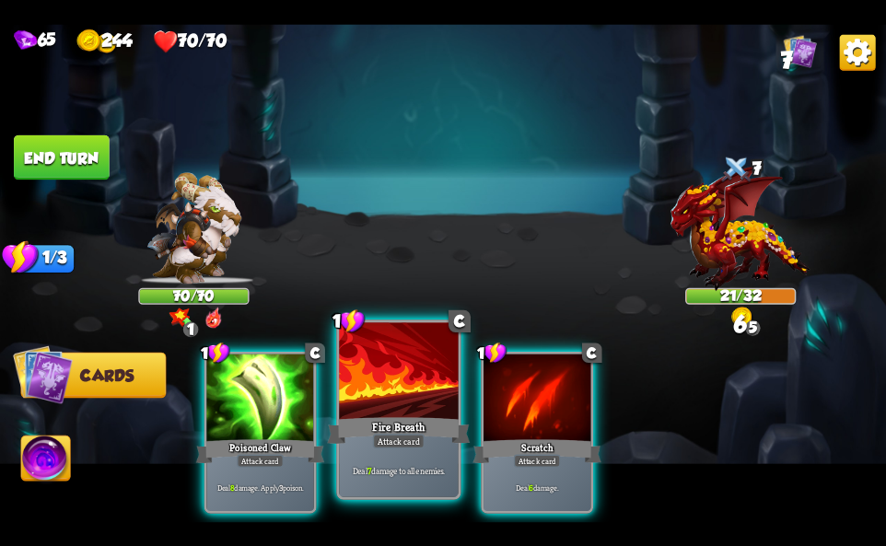
click at [382, 439] on div "Attack card" at bounding box center [399, 441] width 52 height 15
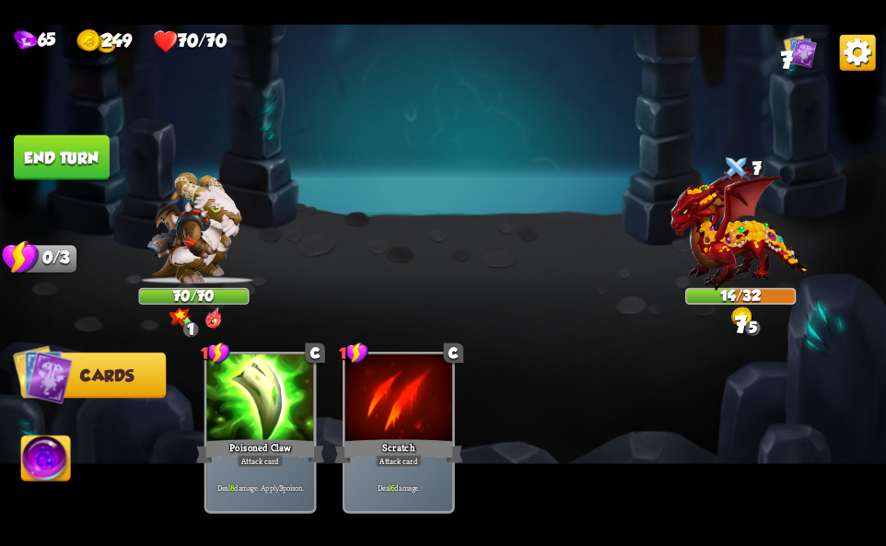
click at [53, 471] on img at bounding box center [45, 461] width 49 height 50
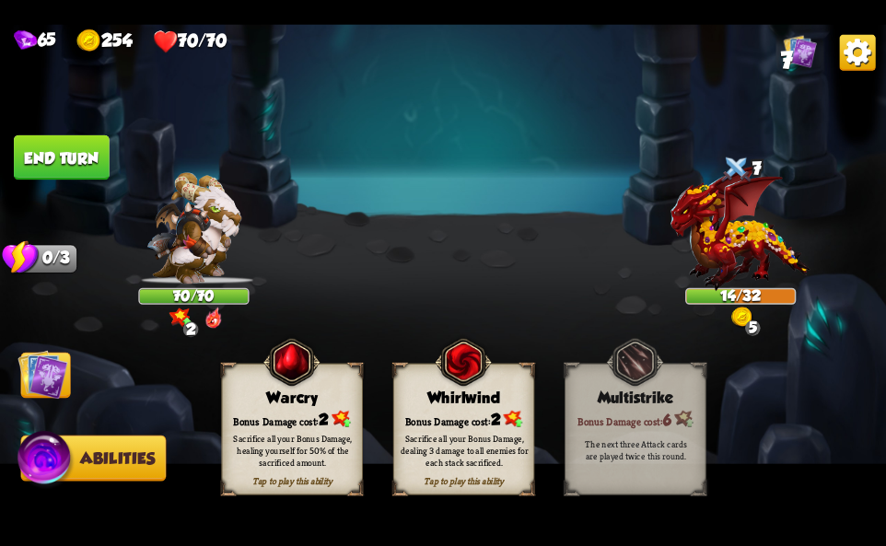
click at [472, 430] on div "Sacrifice all your Bonus Damage, dealing 3 damage to all enemies for each stack…" at bounding box center [464, 450] width 141 height 55
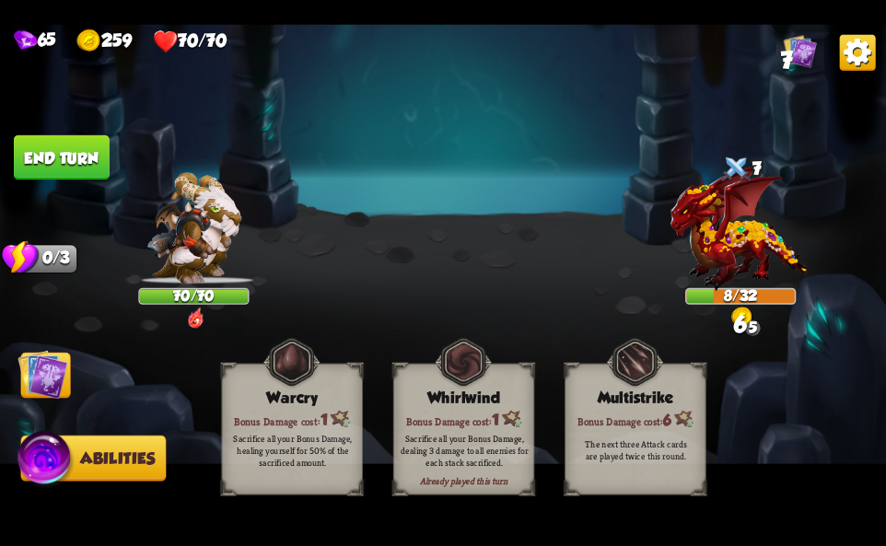
click at [857, 52] on img at bounding box center [858, 52] width 36 height 36
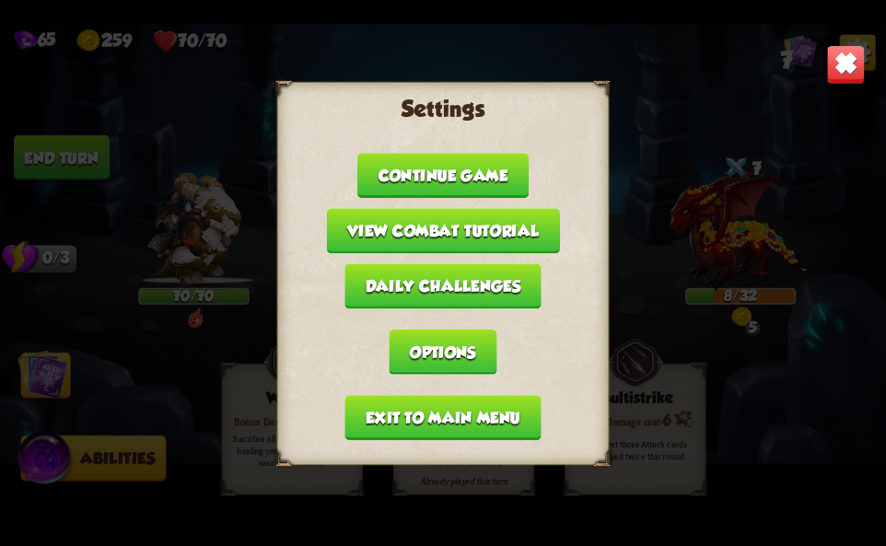
click at [499, 417] on button "Exit to main menu" at bounding box center [442, 417] width 196 height 45
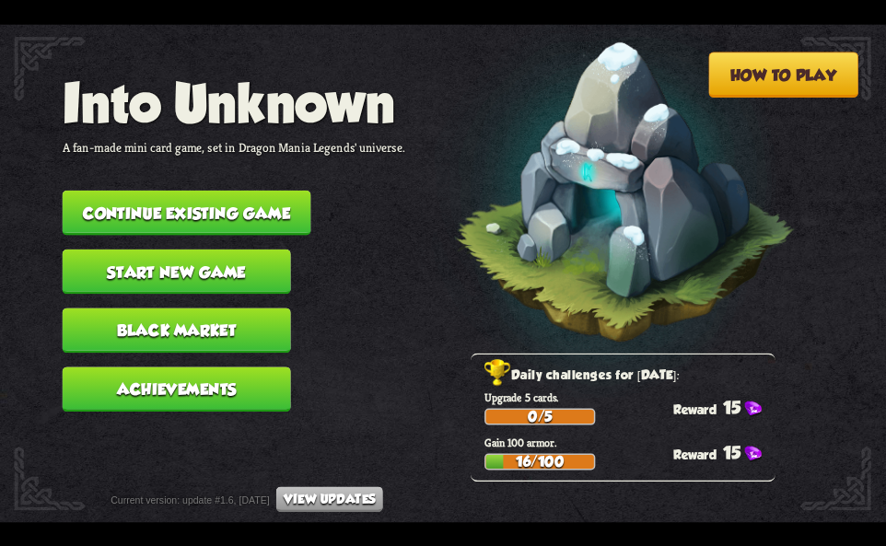
click at [261, 211] on button "Continue existing game" at bounding box center [187, 212] width 249 height 45
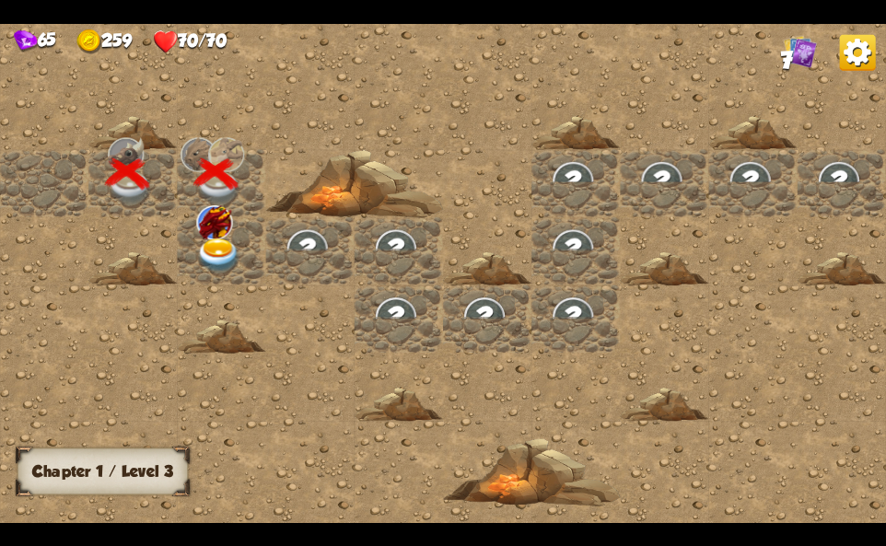
click at [229, 265] on img at bounding box center [218, 256] width 44 height 35
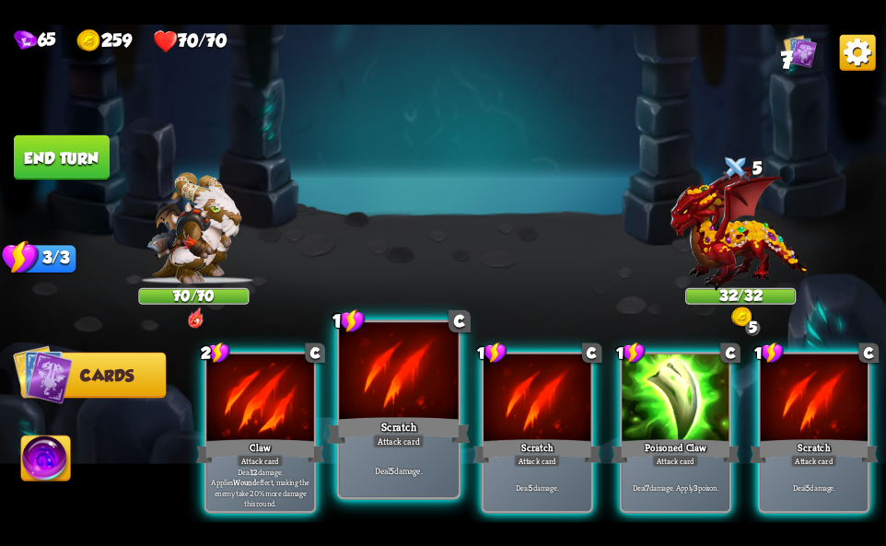
click at [344, 405] on div at bounding box center [398, 372] width 119 height 100
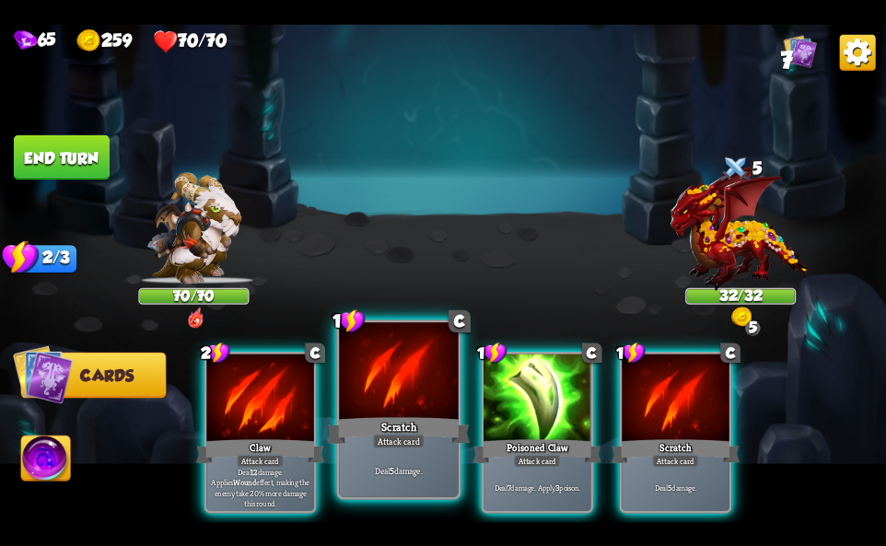
click at [344, 405] on div at bounding box center [398, 372] width 119 height 100
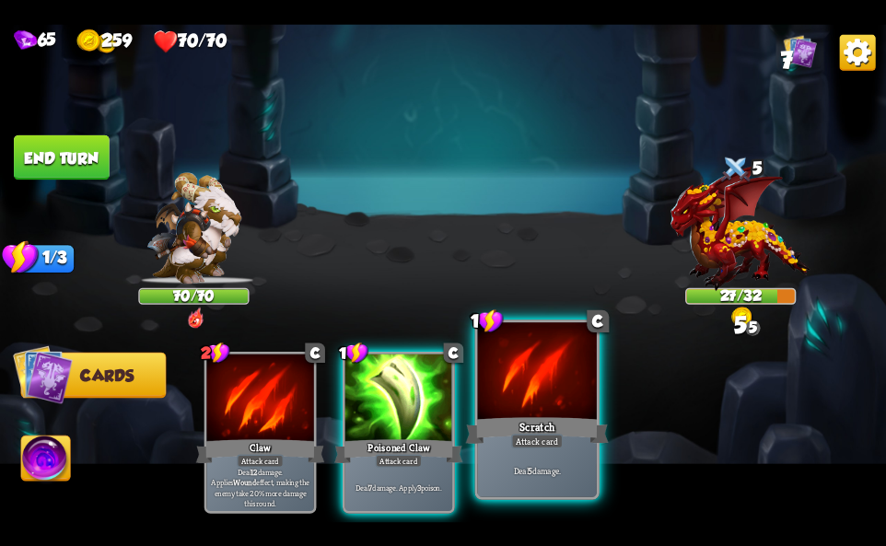
click at [583, 409] on div at bounding box center [537, 372] width 119 height 100
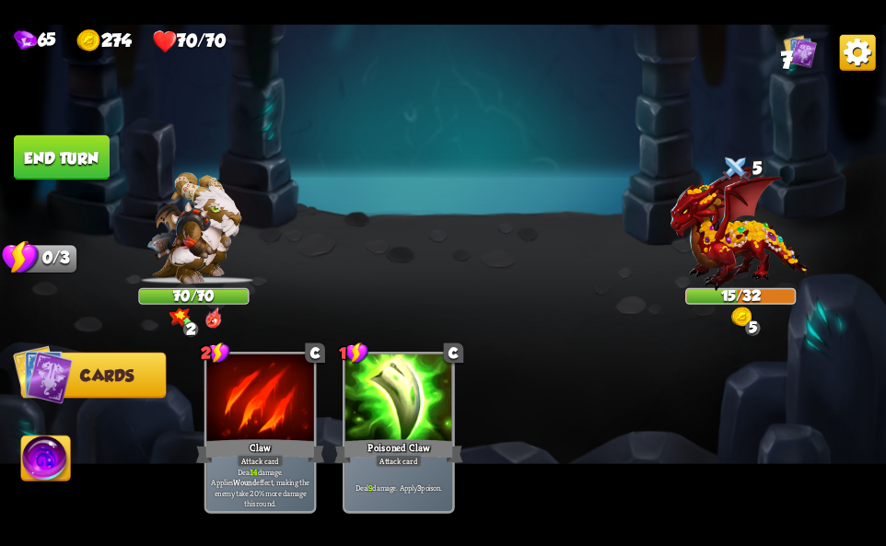
click at [45, 464] on img at bounding box center [45, 461] width 49 height 50
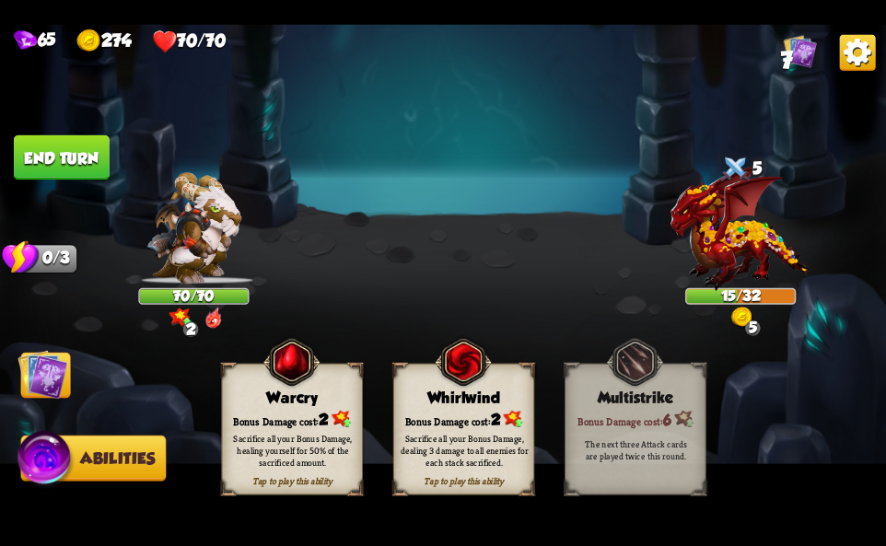
click at [481, 400] on div "Whirlwind" at bounding box center [464, 397] width 140 height 18
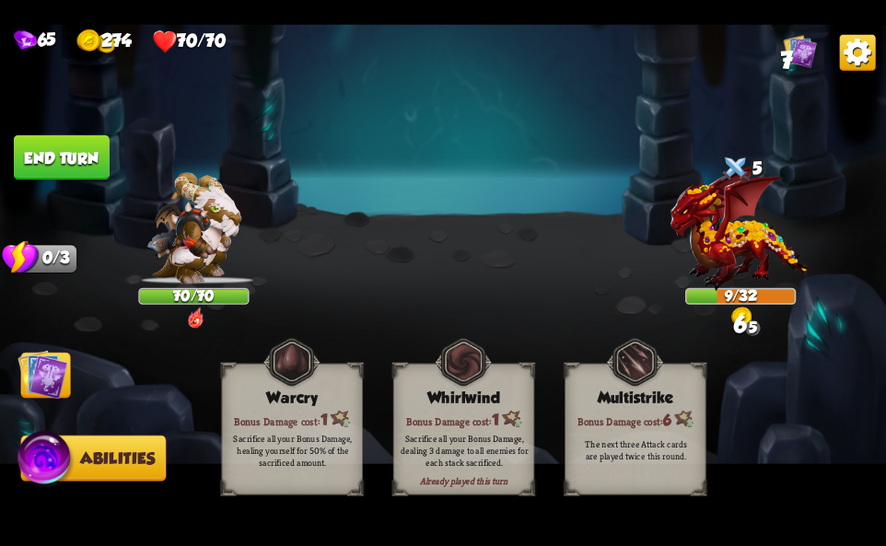
click at [857, 45] on img at bounding box center [858, 52] width 36 height 36
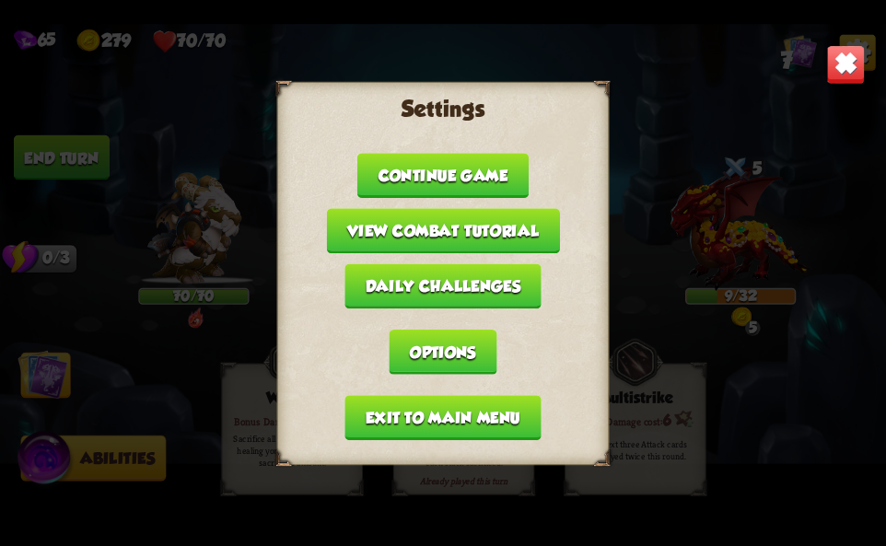
click at [525, 421] on button "Exit to main menu" at bounding box center [442, 417] width 196 height 45
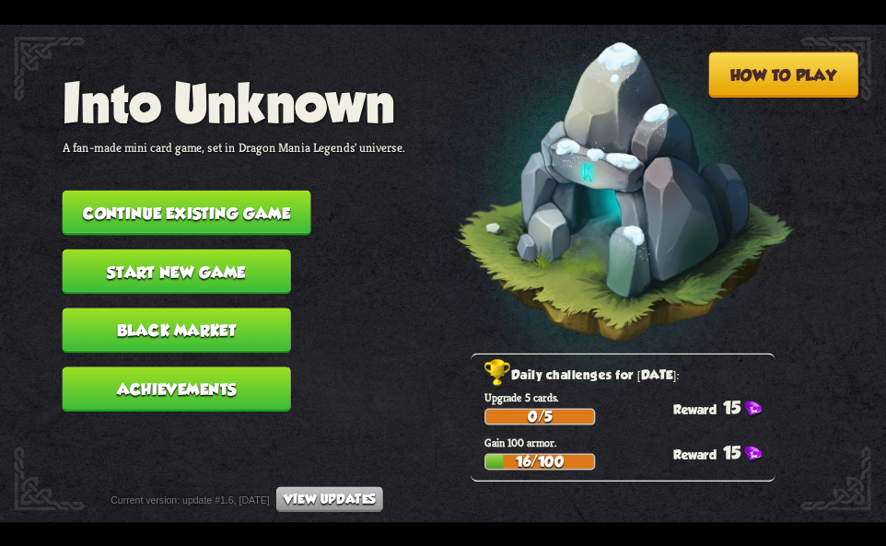
click at [252, 203] on button "Continue existing game" at bounding box center [187, 212] width 249 height 45
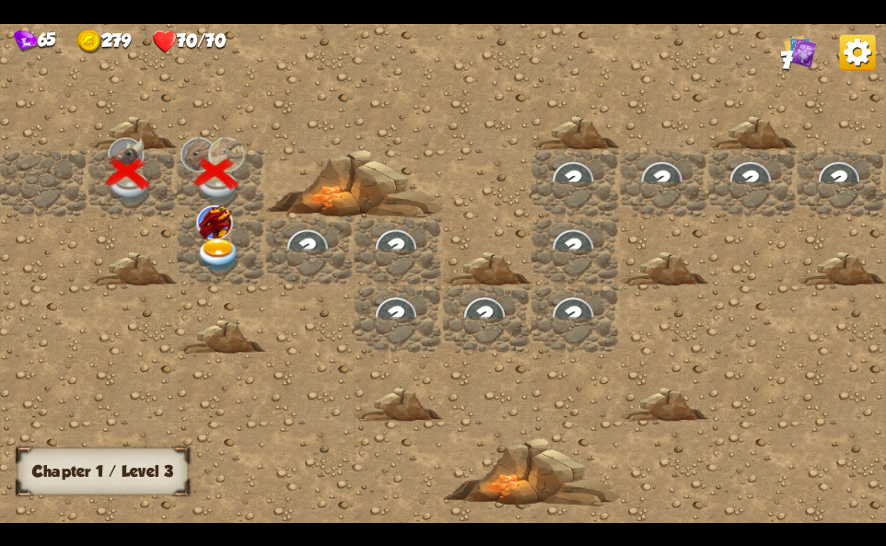
click at [235, 240] on img at bounding box center [218, 256] width 44 height 35
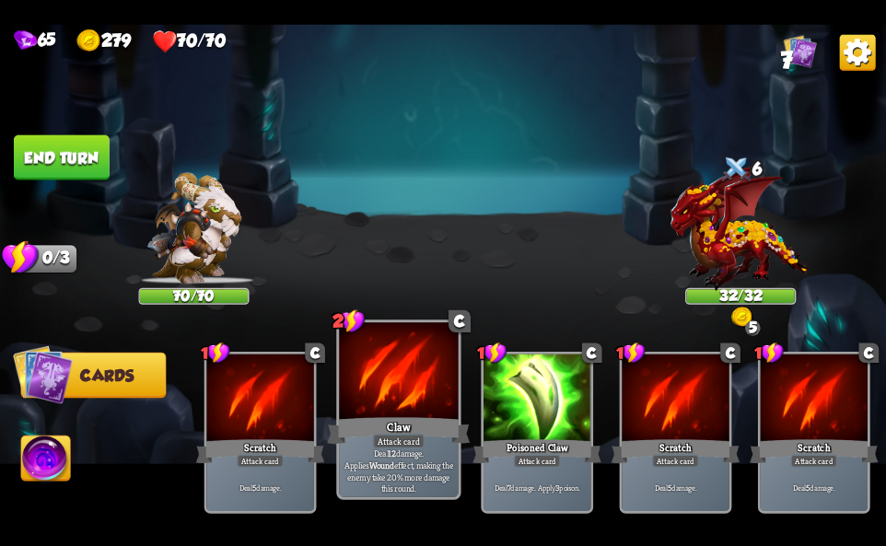
click at [418, 395] on div at bounding box center [398, 372] width 119 height 100
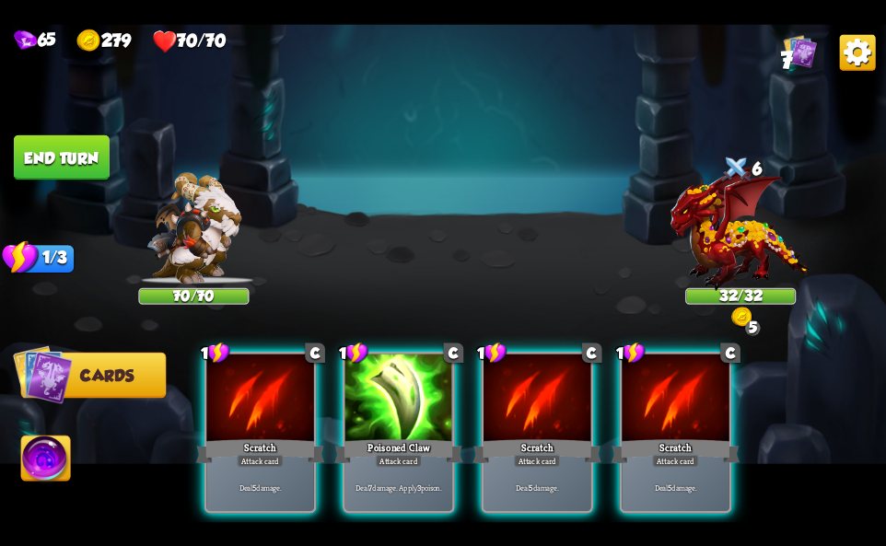
click at [418, 395] on div at bounding box center [398, 399] width 107 height 90
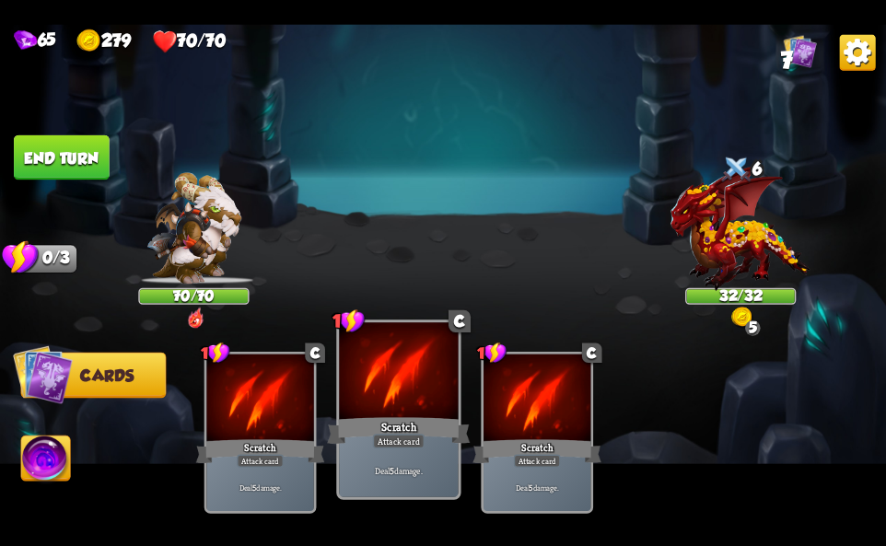
click at [412, 395] on div at bounding box center [398, 372] width 119 height 100
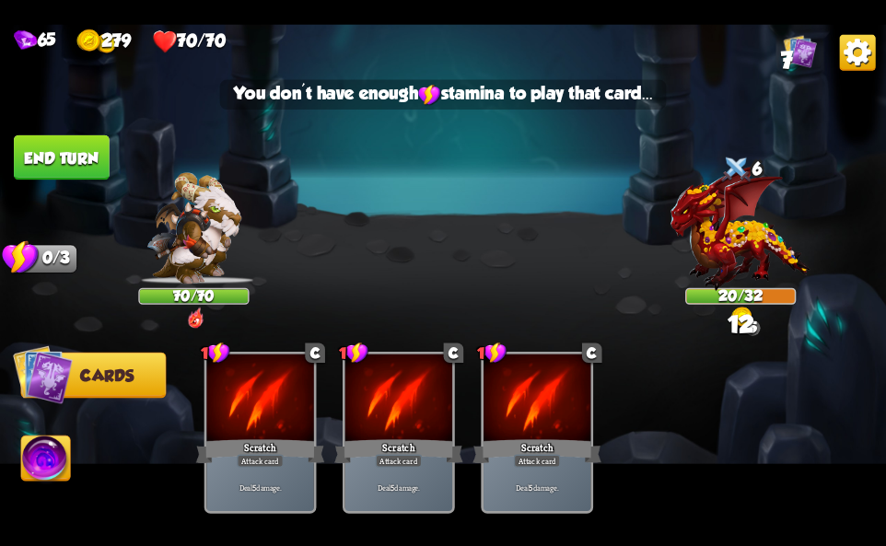
click at [49, 463] on img at bounding box center [45, 461] width 49 height 50
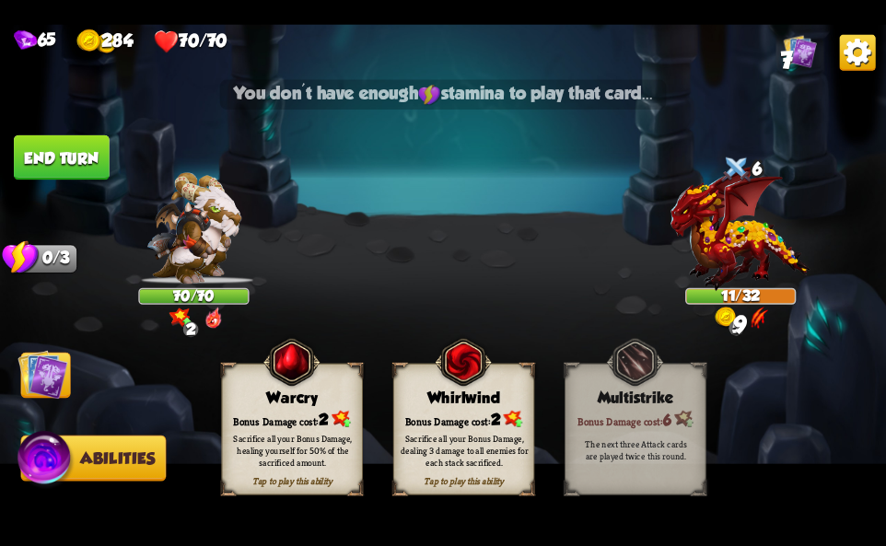
click at [457, 408] on div "Tap to play this ability Whirlwind Bonus Damage cost: 2 Sacrifice all your Bonu…" at bounding box center [463, 429] width 141 height 132
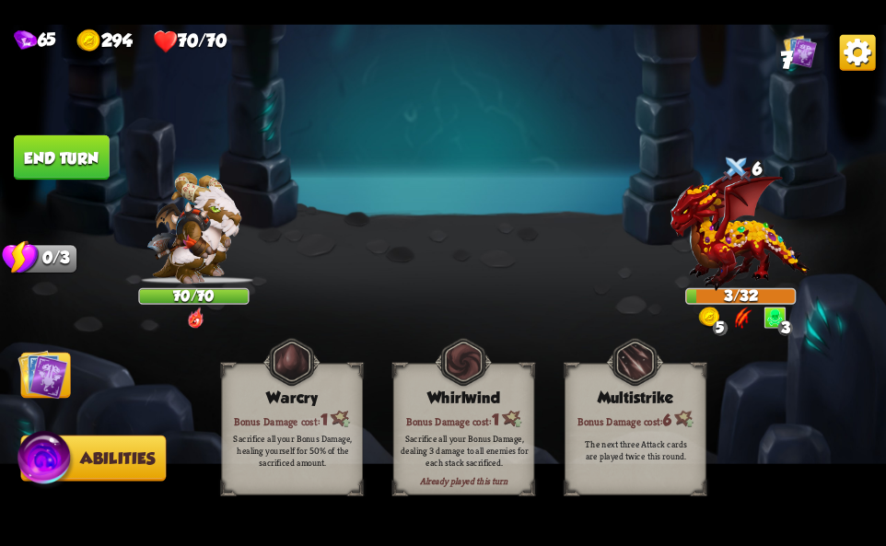
click at [99, 165] on button "End turn" at bounding box center [62, 156] width 96 height 45
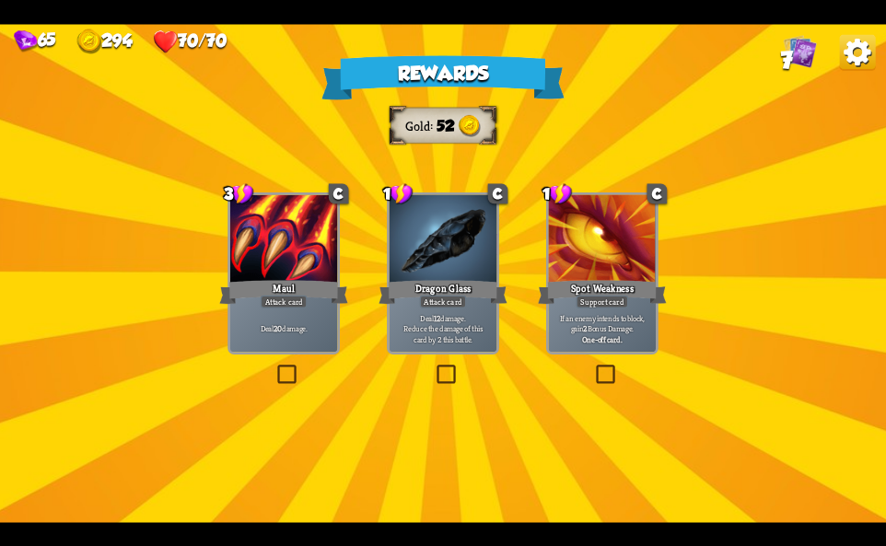
click at [857, 49] on img at bounding box center [858, 52] width 36 height 36
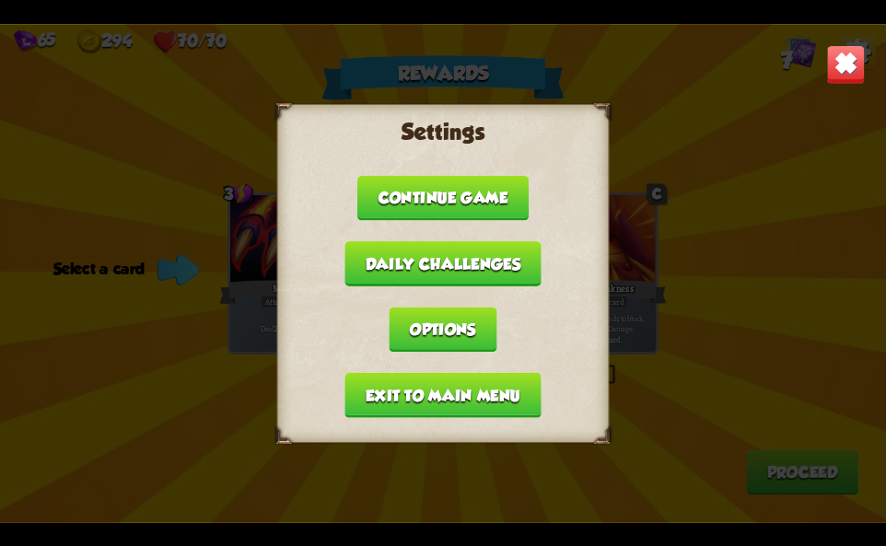
click at [505, 390] on button "Exit to main menu" at bounding box center [442, 394] width 196 height 45
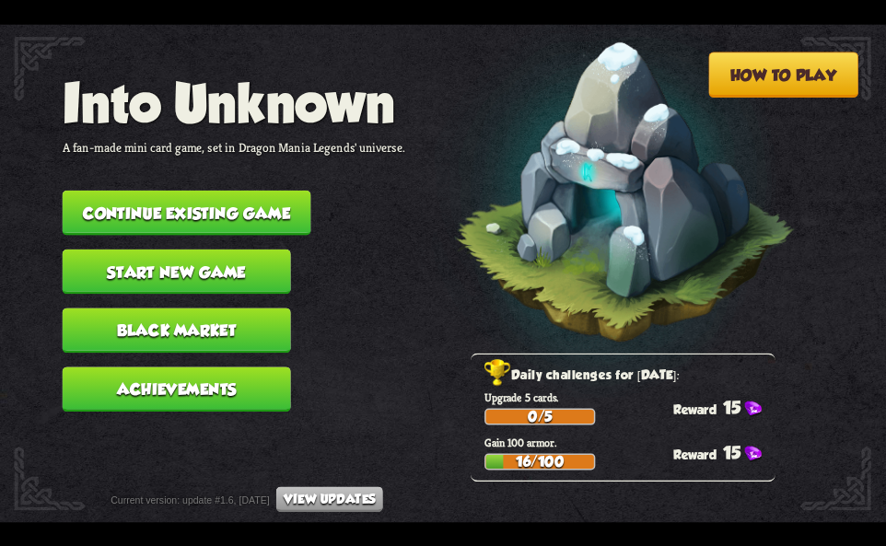
click at [274, 218] on button "Continue existing game" at bounding box center [187, 212] width 249 height 45
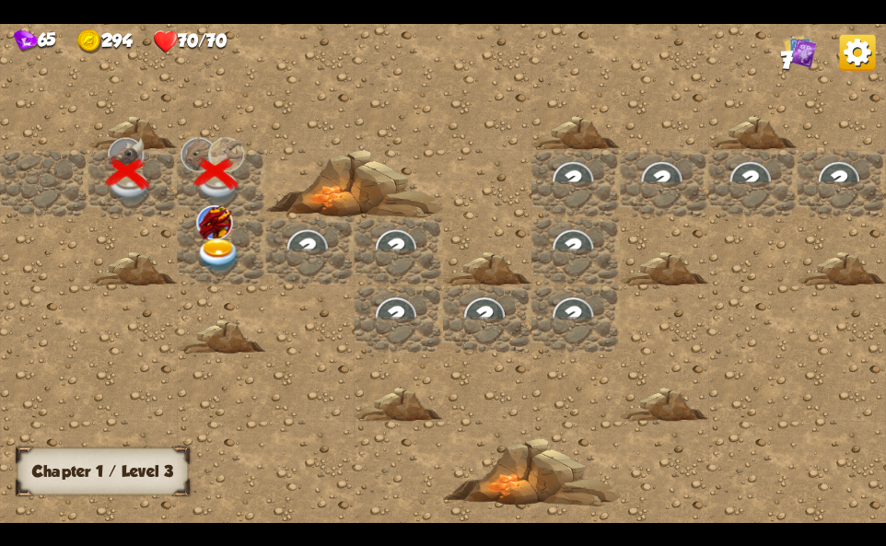
click at [239, 253] on div at bounding box center [221, 251] width 88 height 68
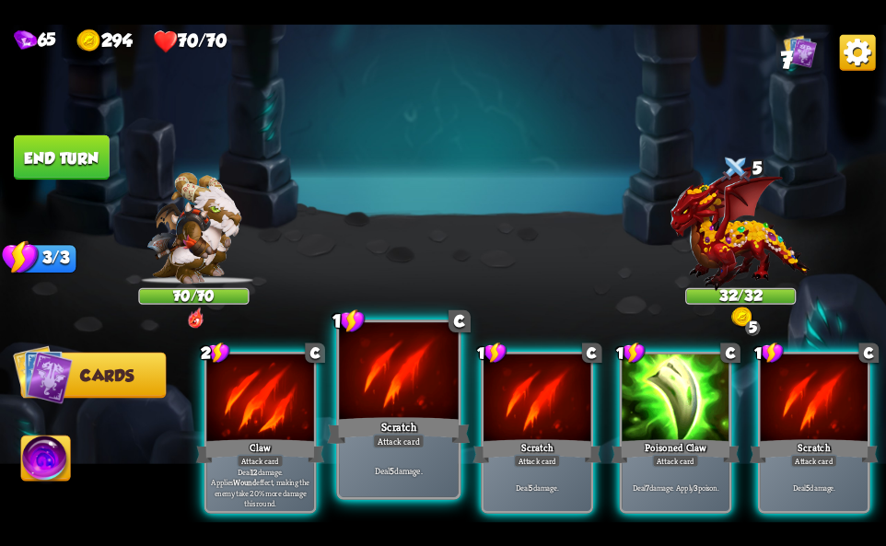
click at [406, 396] on div at bounding box center [398, 372] width 119 height 100
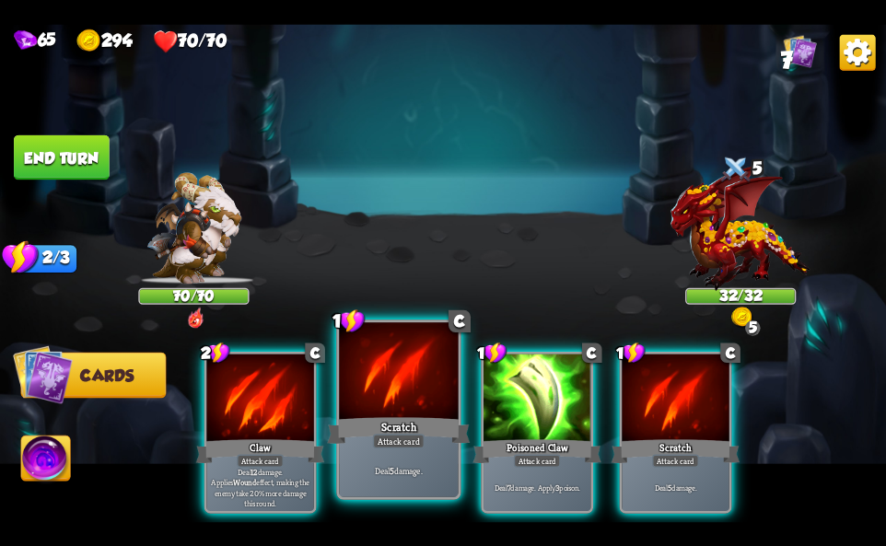
click at [406, 396] on div at bounding box center [398, 372] width 119 height 100
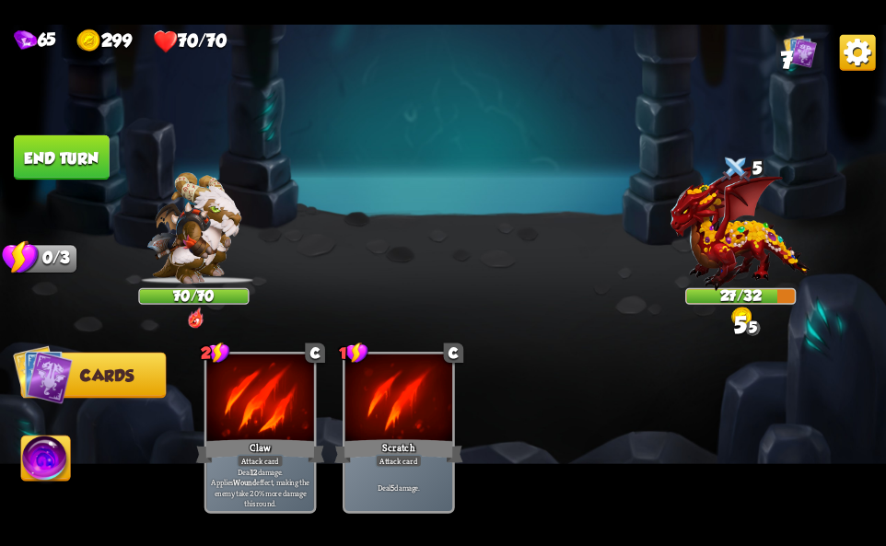
click at [61, 452] on img at bounding box center [45, 461] width 49 height 50
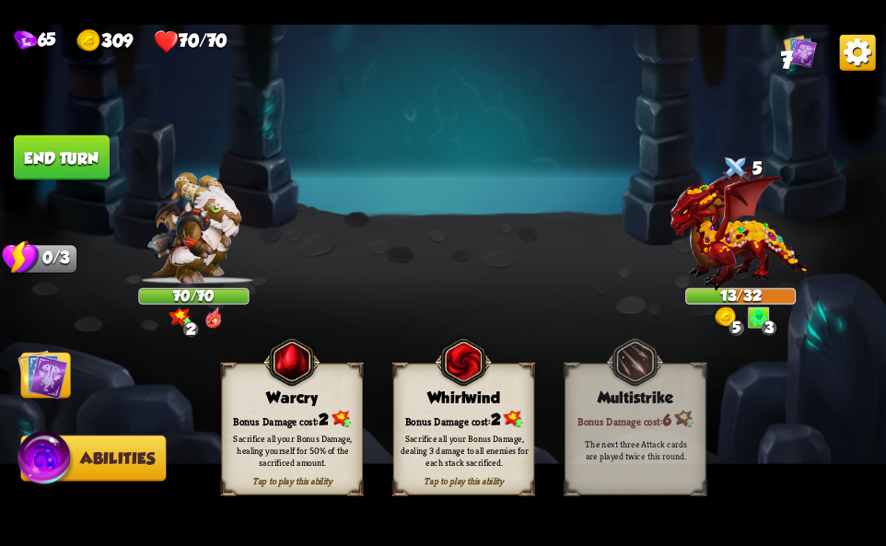
click at [443, 406] on div "Whirlwind" at bounding box center [464, 397] width 140 height 18
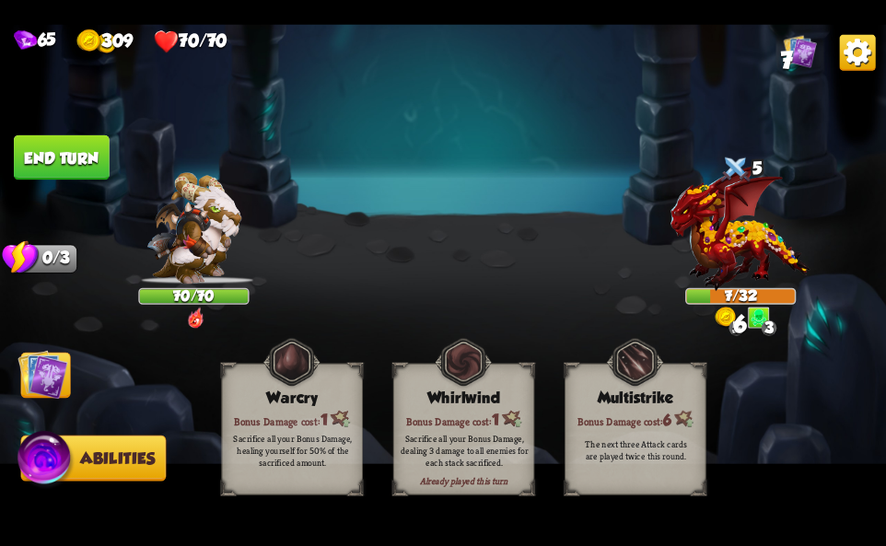
click at [872, 29] on div "65 309 70/70 7" at bounding box center [443, 38] width 886 height 29
click at [857, 44] on img at bounding box center [858, 52] width 36 height 36
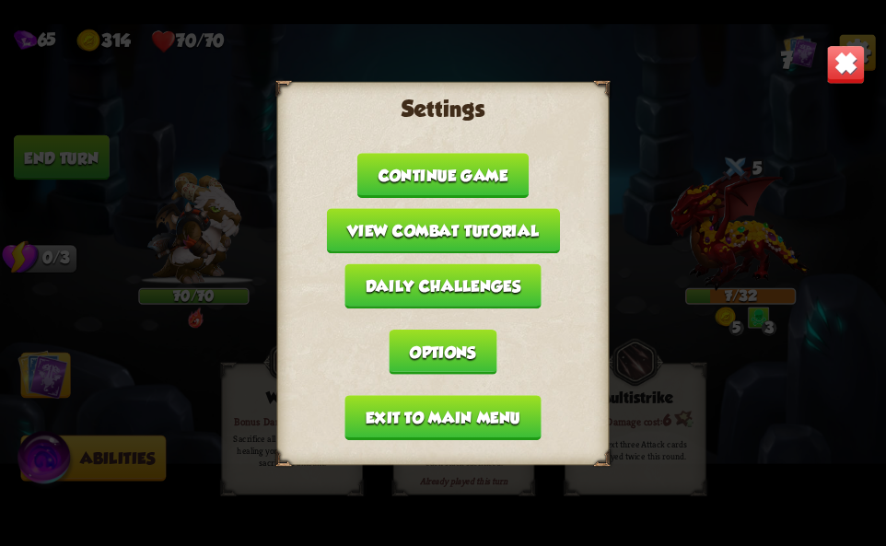
click at [470, 409] on button "Exit to main menu" at bounding box center [442, 417] width 196 height 45
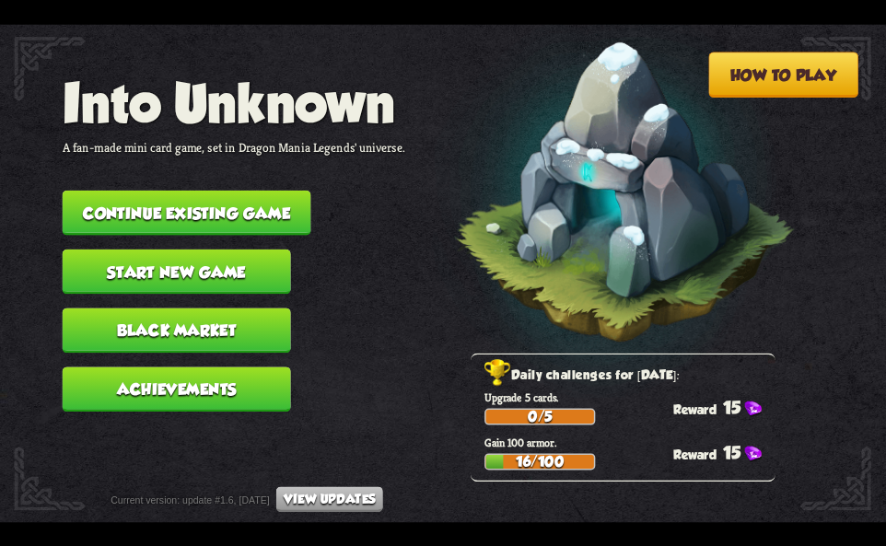
click at [273, 219] on button "Continue existing game" at bounding box center [187, 212] width 249 height 45
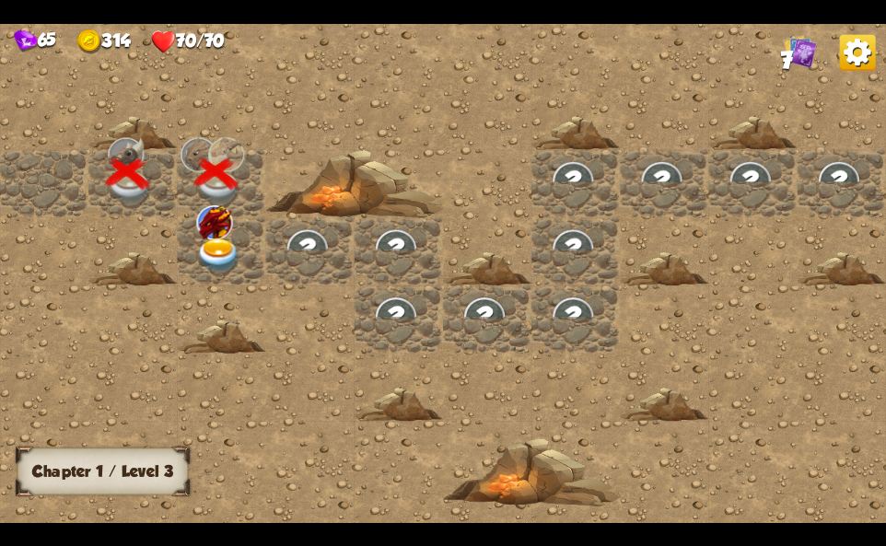
click at [189, 252] on div at bounding box center [221, 251] width 88 height 68
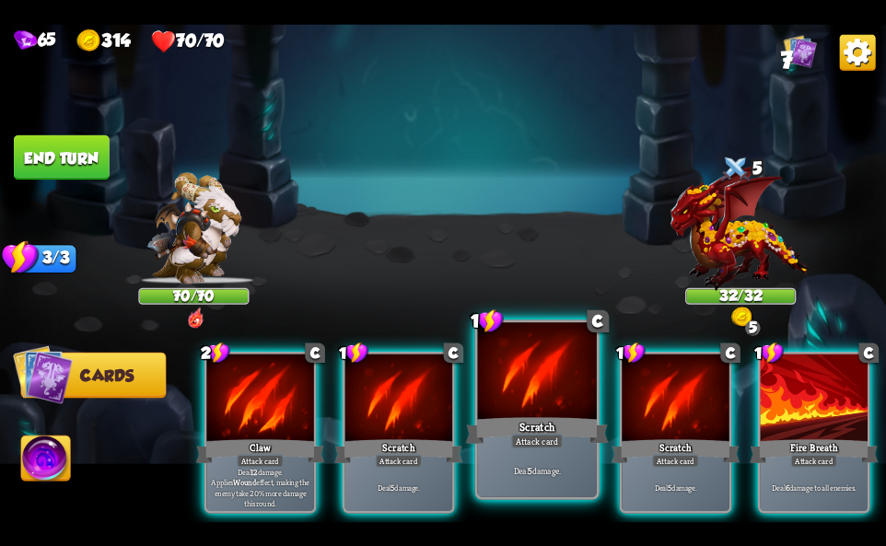
click at [573, 459] on div "Deal 5 damage." at bounding box center [537, 471] width 119 height 52
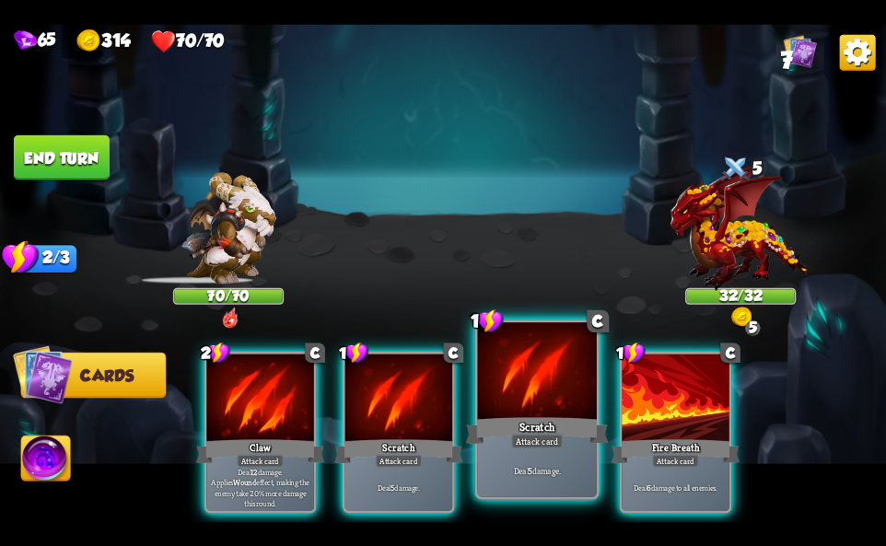
click at [568, 457] on div "Deal 5 damage." at bounding box center [537, 471] width 119 height 52
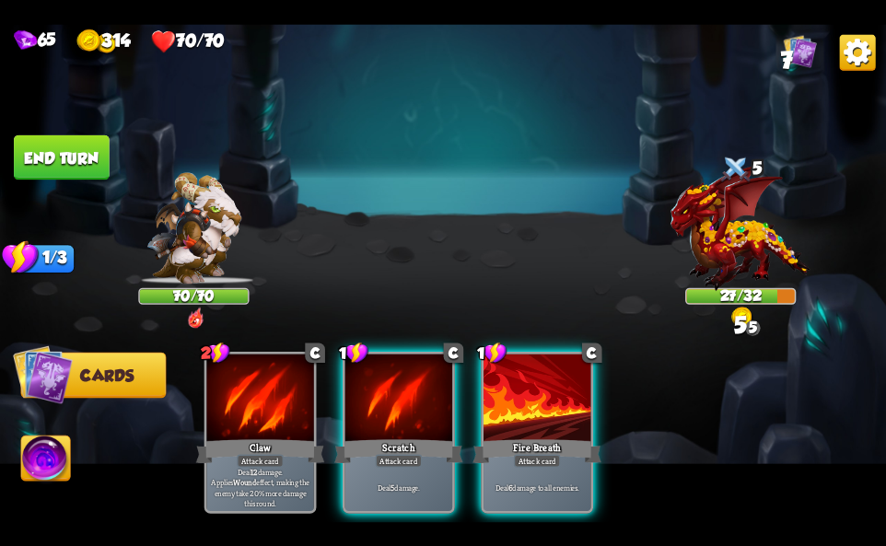
click at [568, 464] on div "Deal 6 damage to all enemies." at bounding box center [537, 487] width 107 height 47
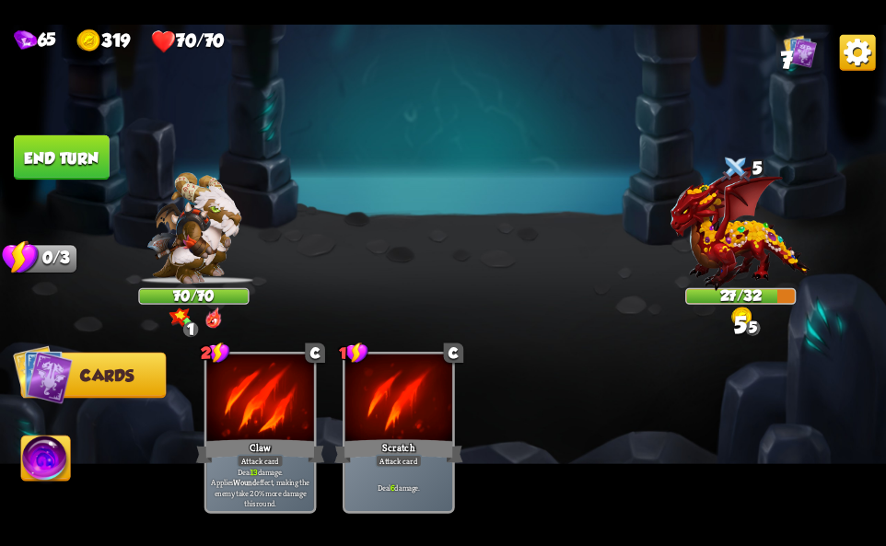
click at [29, 455] on img at bounding box center [45, 461] width 49 height 50
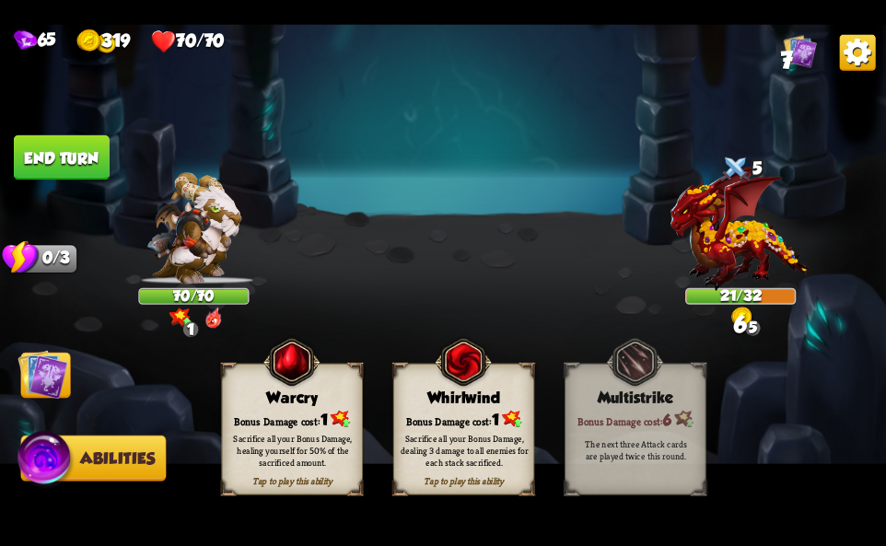
click at [433, 425] on div "Sacrifice all your Bonus Damage, dealing 3 damage to all enemies for each stack…" at bounding box center [464, 450] width 141 height 55
click at [856, 52] on img at bounding box center [858, 52] width 36 height 36
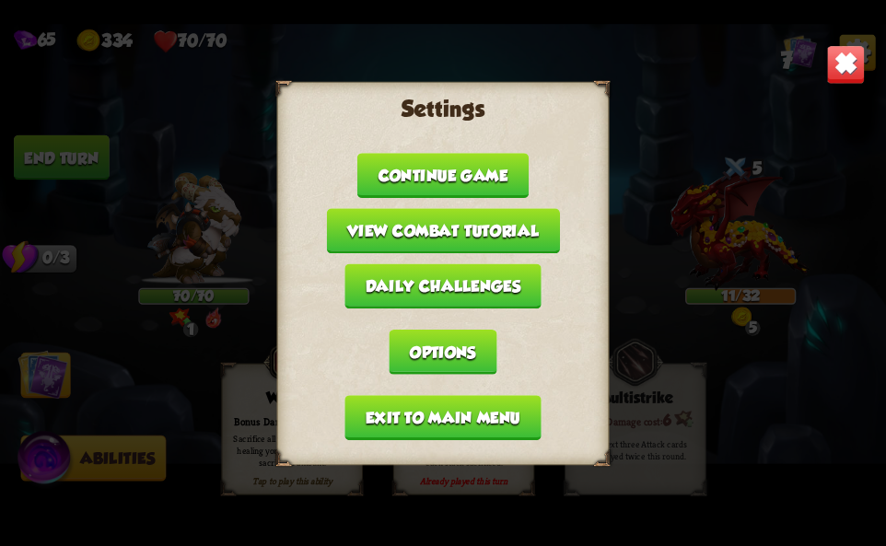
click at [469, 421] on button "Exit to main menu" at bounding box center [442, 417] width 196 height 45
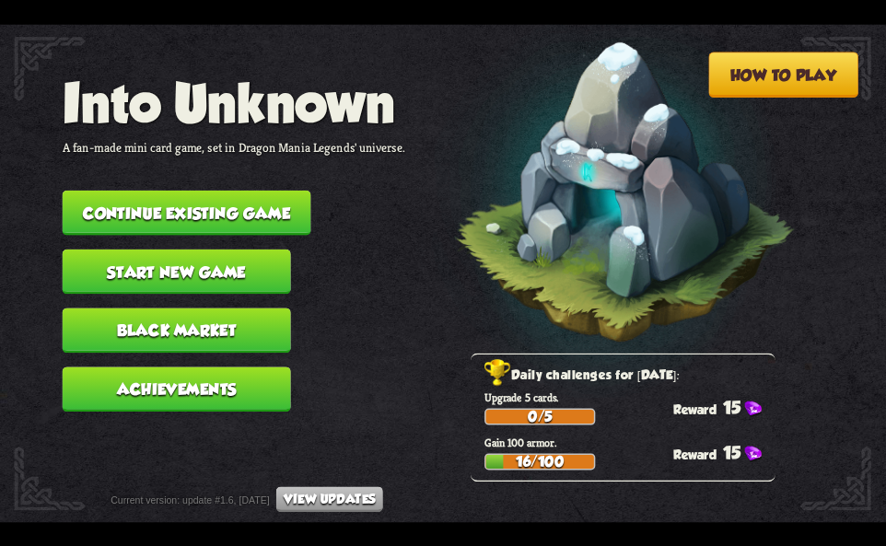
click at [215, 196] on button "Continue existing game" at bounding box center [187, 212] width 249 height 45
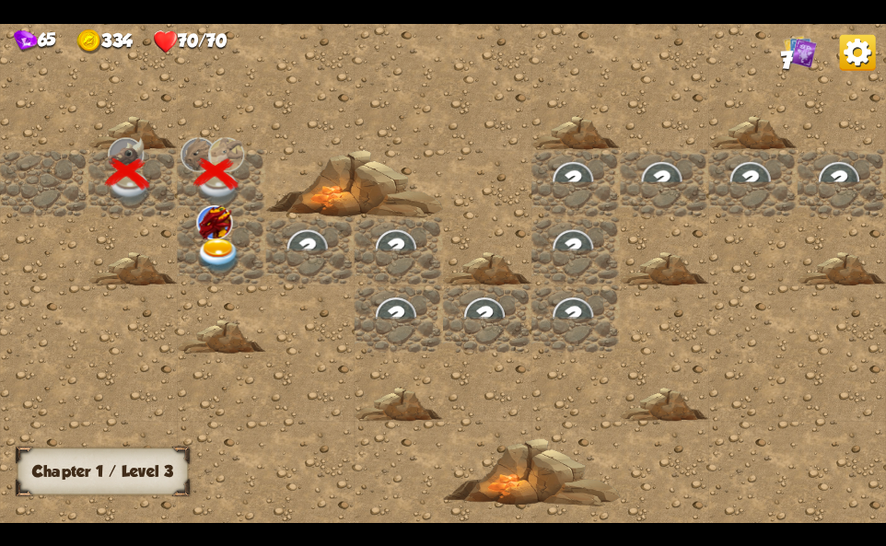
click at [229, 246] on img at bounding box center [218, 256] width 44 height 35
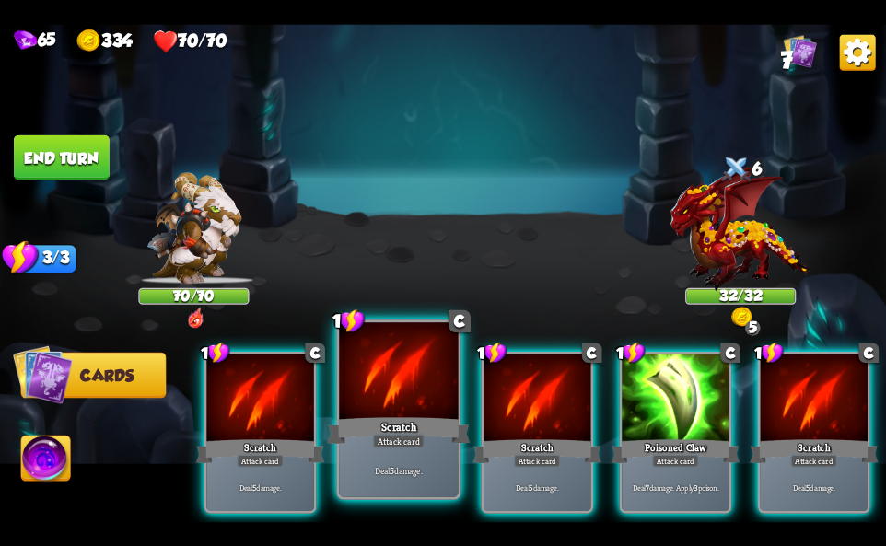
click at [433, 407] on div at bounding box center [398, 372] width 119 height 100
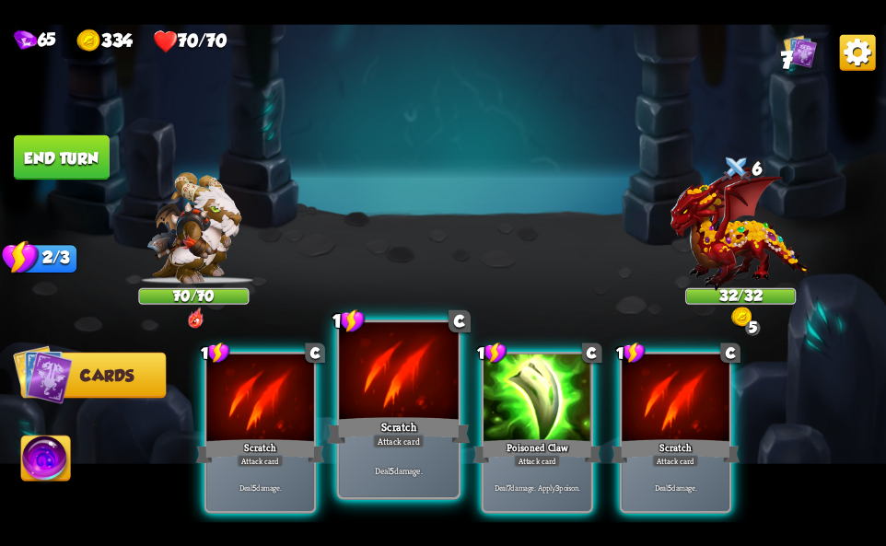
click at [433, 407] on div at bounding box center [398, 372] width 119 height 100
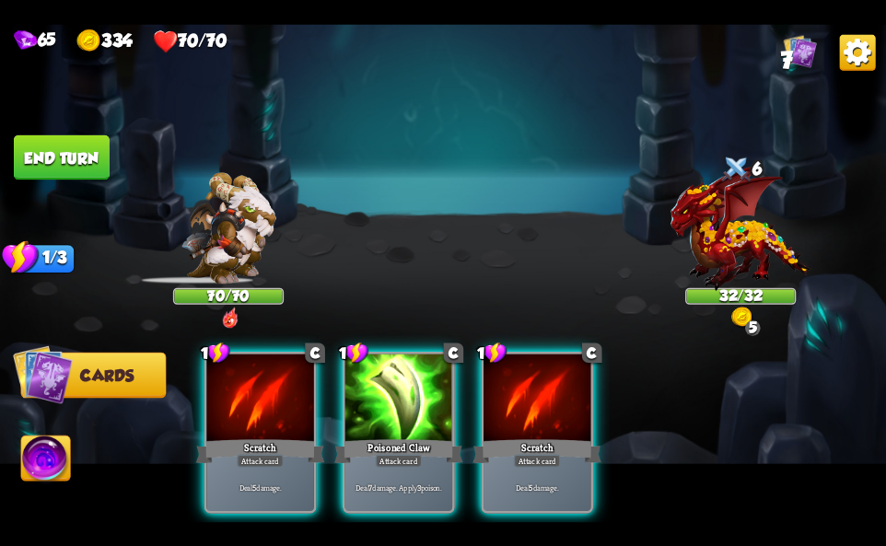
click at [433, 407] on div at bounding box center [398, 399] width 107 height 90
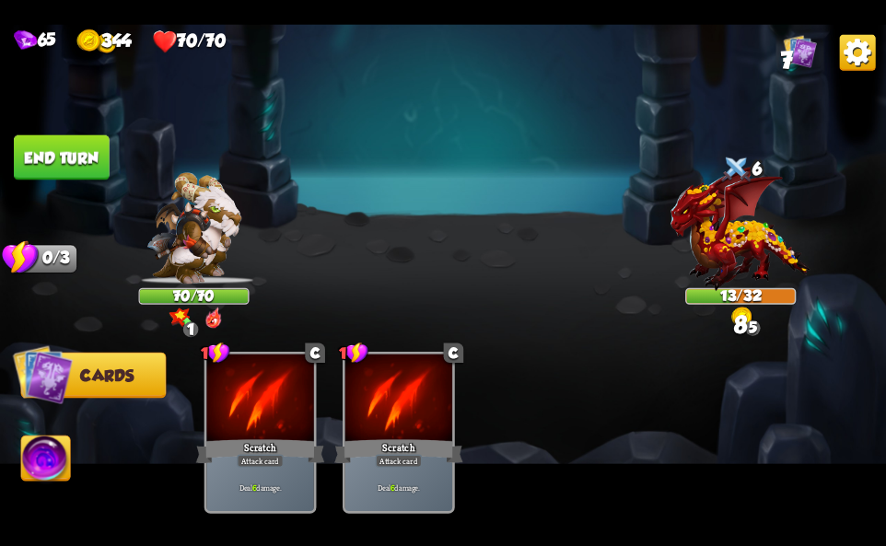
drag, startPoint x: 39, startPoint y: 461, endPoint x: 76, endPoint y: 461, distance: 37.8
click at [40, 461] on img at bounding box center [45, 461] width 49 height 50
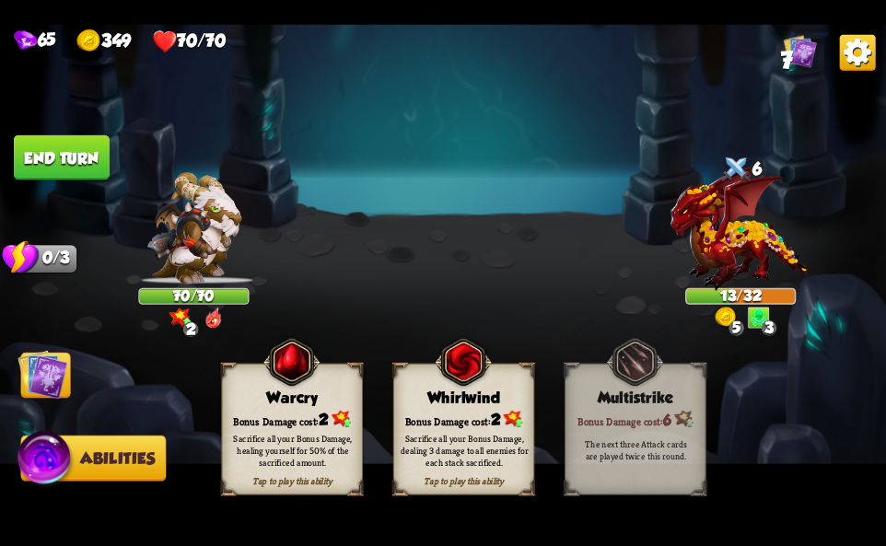
click at [440, 391] on div "Whirlwind" at bounding box center [464, 397] width 140 height 18
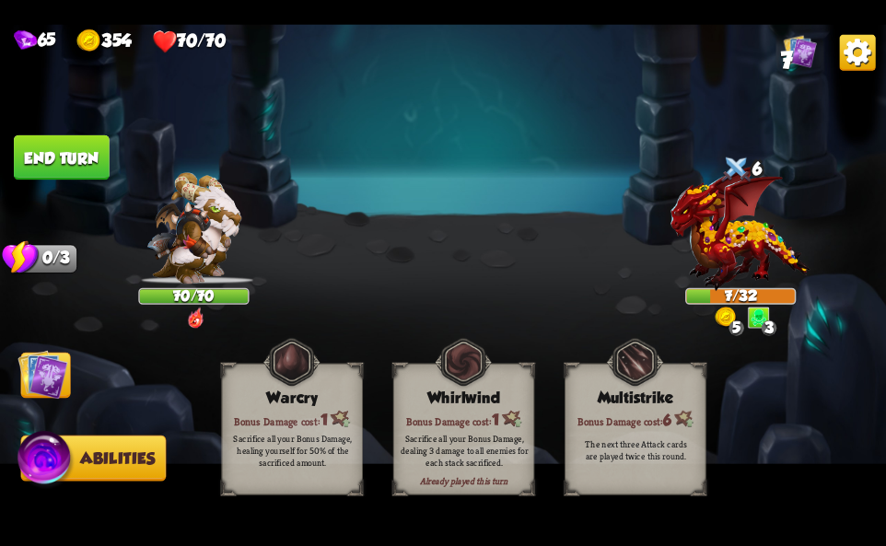
click at [854, 54] on img at bounding box center [858, 52] width 36 height 36
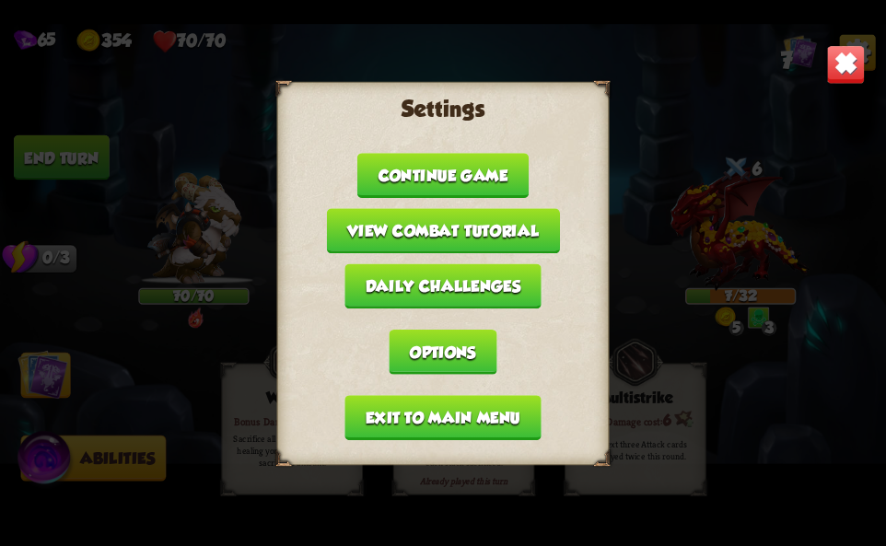
click at [455, 402] on button "Exit to main menu" at bounding box center [442, 417] width 196 height 45
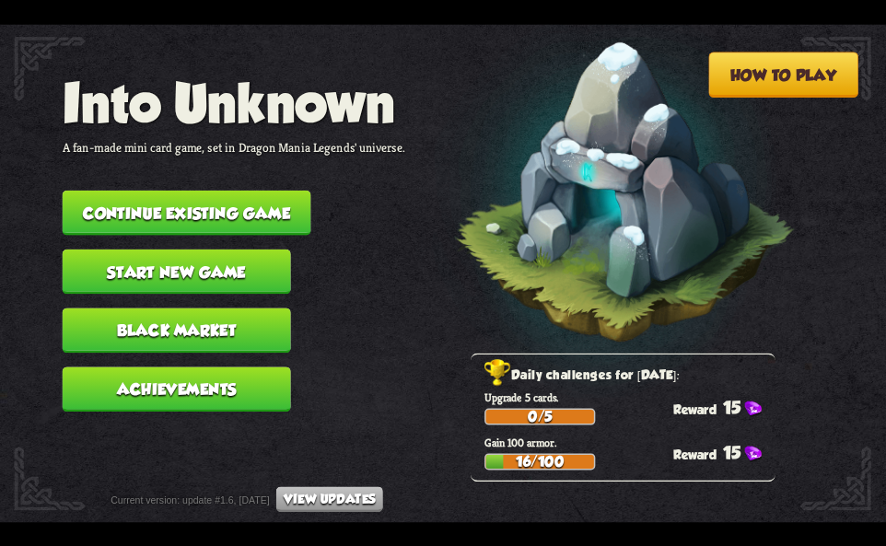
click at [227, 200] on button "Continue existing game" at bounding box center [187, 212] width 249 height 45
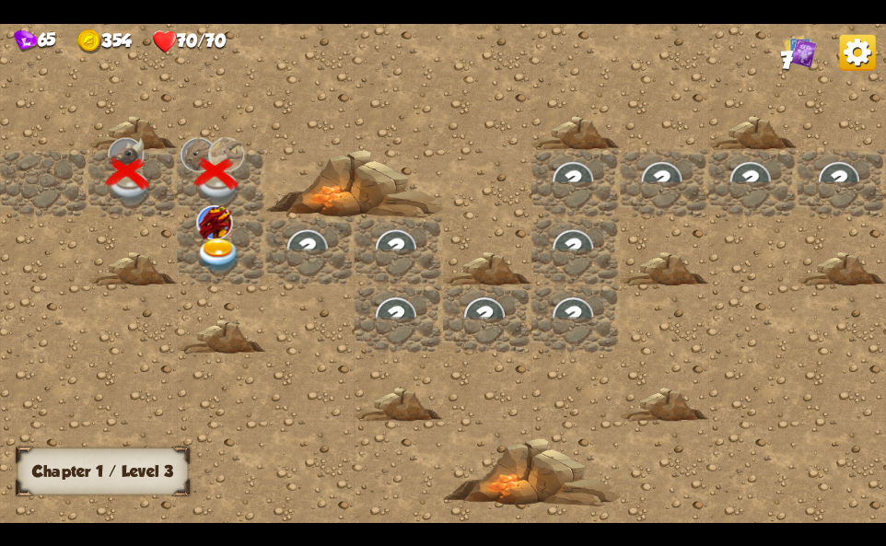
click at [214, 232] on img at bounding box center [214, 222] width 36 height 34
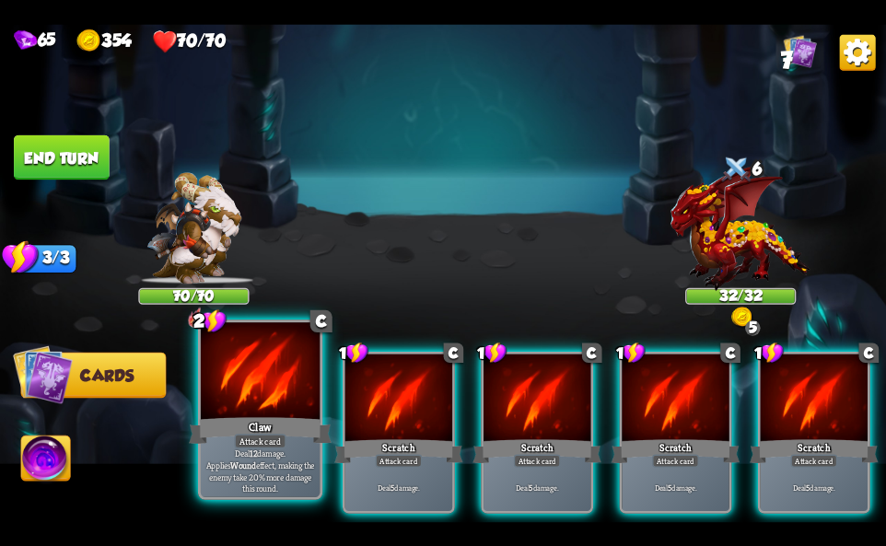
click at [267, 467] on p "Deal 12 damage. Applies Wound effect, making the enemy take 20% more damage thi…" at bounding box center [260, 471] width 113 height 47
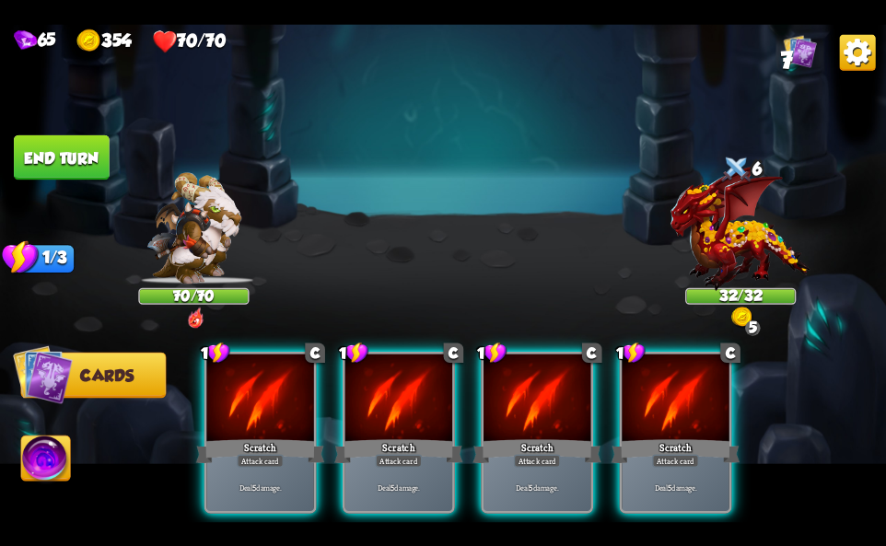
click at [267, 482] on p "Deal 5 damage." at bounding box center [260, 487] width 102 height 10
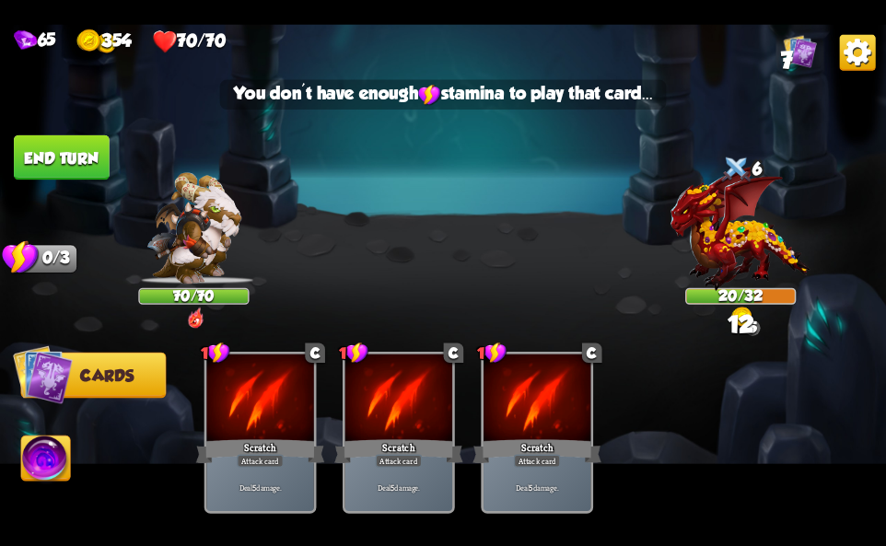
click at [38, 460] on img at bounding box center [45, 461] width 49 height 50
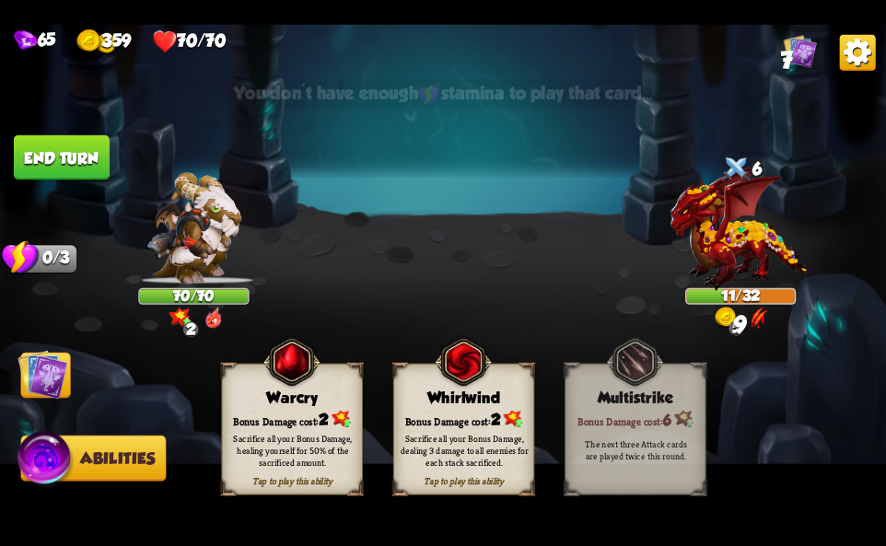
click at [450, 412] on div "Bonus Damage cost: 2" at bounding box center [464, 419] width 140 height 20
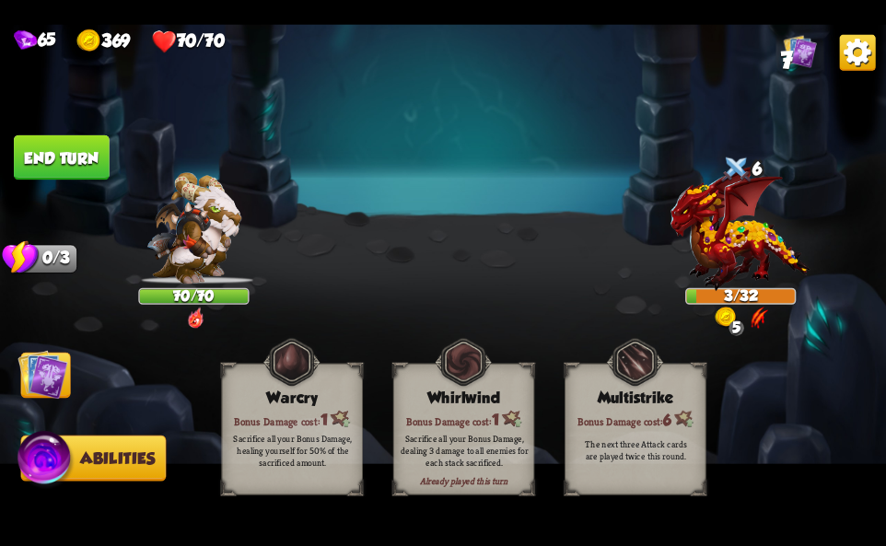
click at [851, 66] on img at bounding box center [858, 52] width 36 height 36
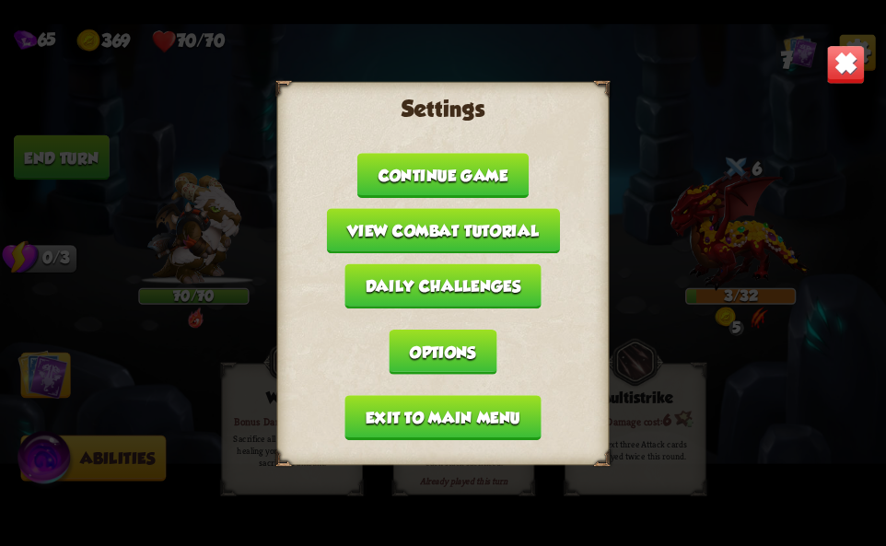
click at [429, 410] on button "Exit to main menu" at bounding box center [442, 417] width 196 height 45
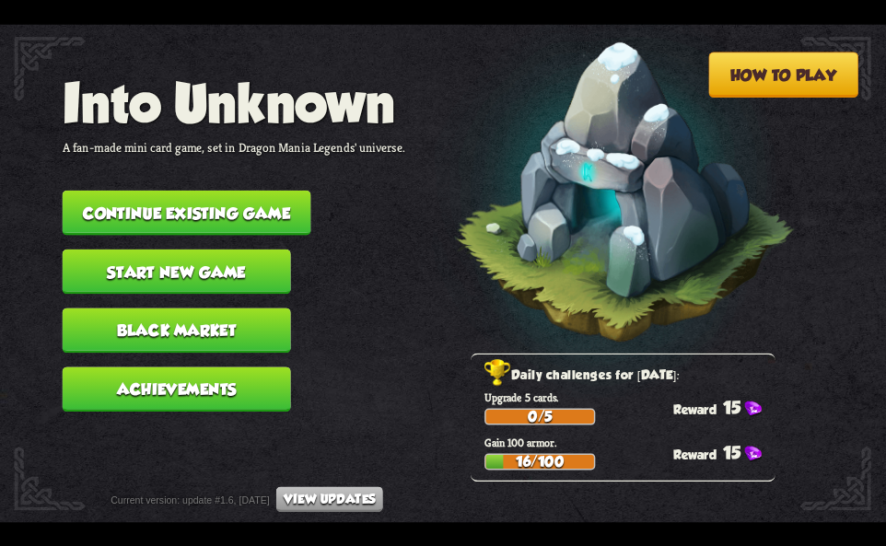
click at [215, 210] on button "Continue existing game" at bounding box center [187, 212] width 249 height 45
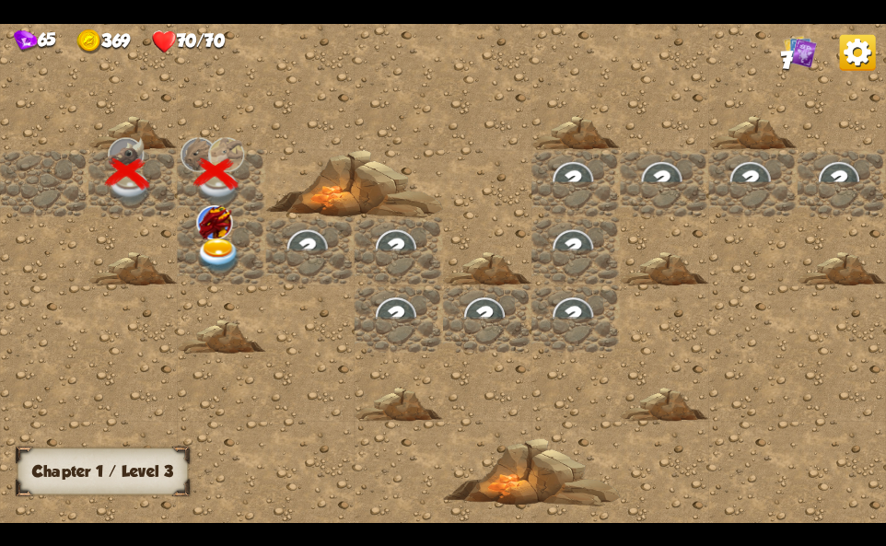
click at [243, 254] on div at bounding box center [221, 251] width 88 height 68
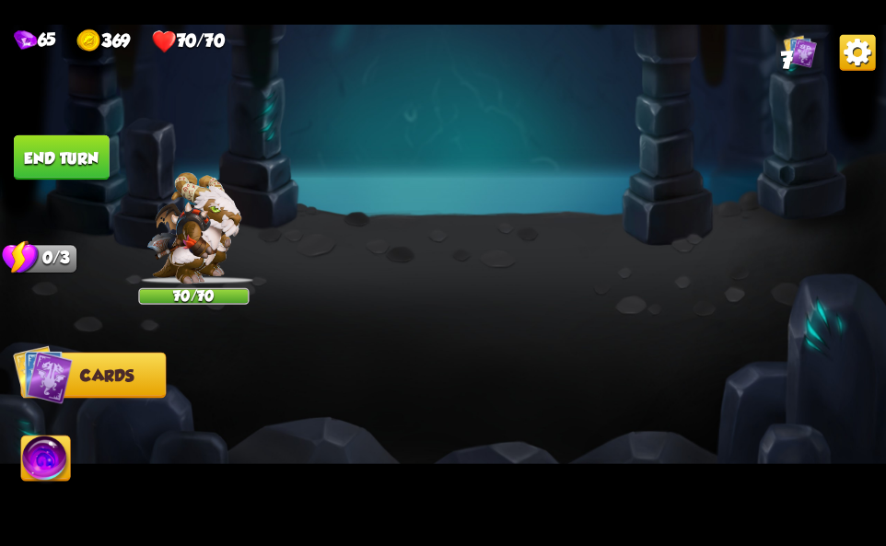
click at [216, 244] on img at bounding box center [193, 227] width 95 height 111
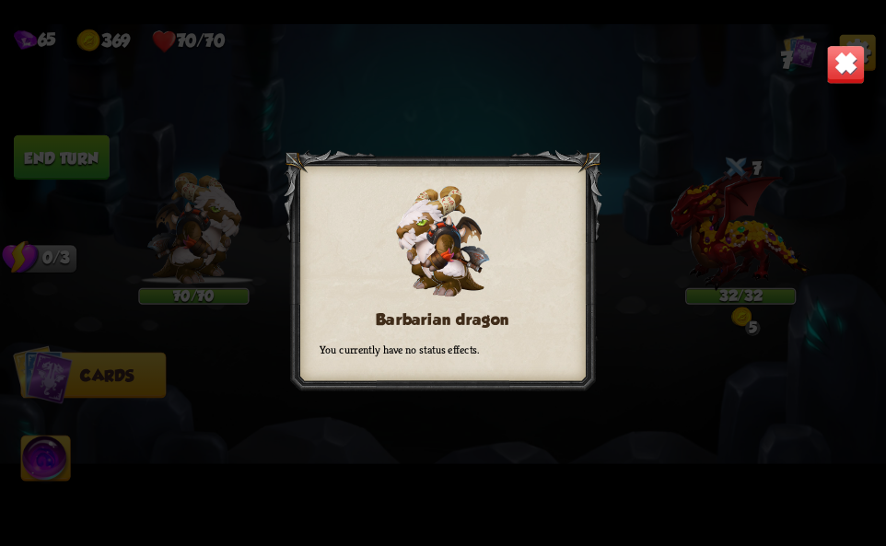
click at [866, 57] on div "Barbarian dragon You currently have no status effects." at bounding box center [443, 273] width 886 height 498
click at [841, 72] on img at bounding box center [845, 63] width 39 height 39
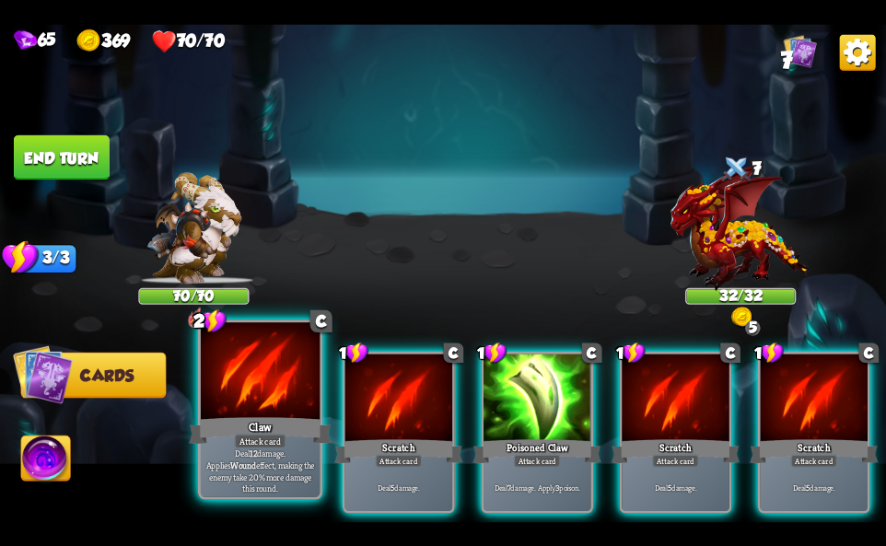
click at [240, 428] on div "Claw" at bounding box center [260, 430] width 143 height 32
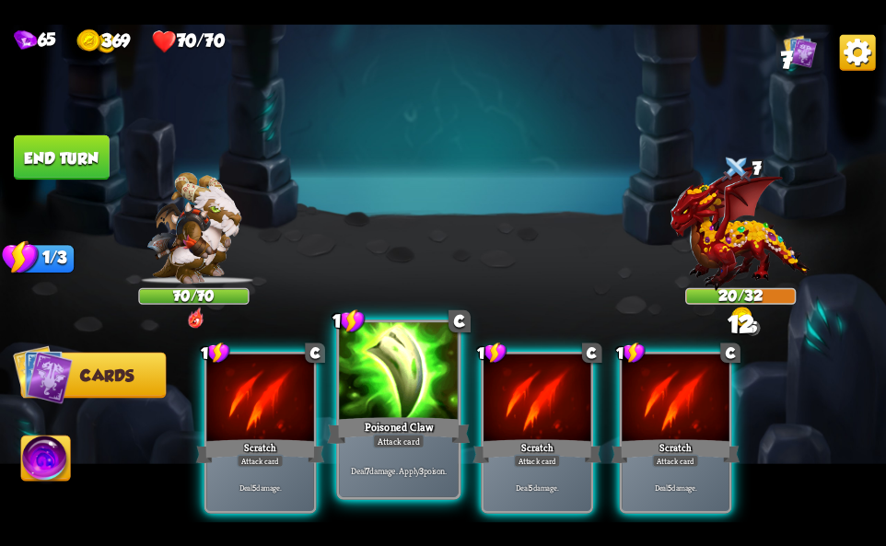
click at [366, 408] on div at bounding box center [398, 372] width 119 height 100
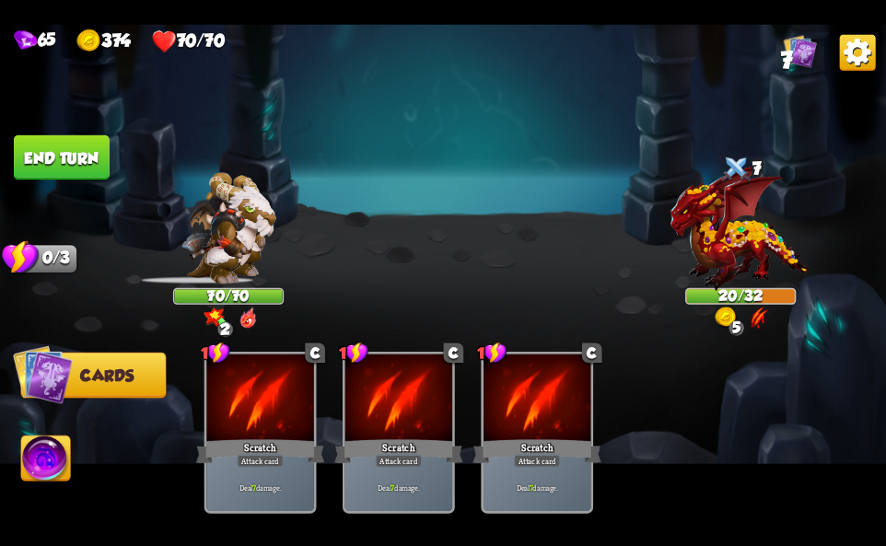
click at [33, 471] on img at bounding box center [45, 461] width 49 height 50
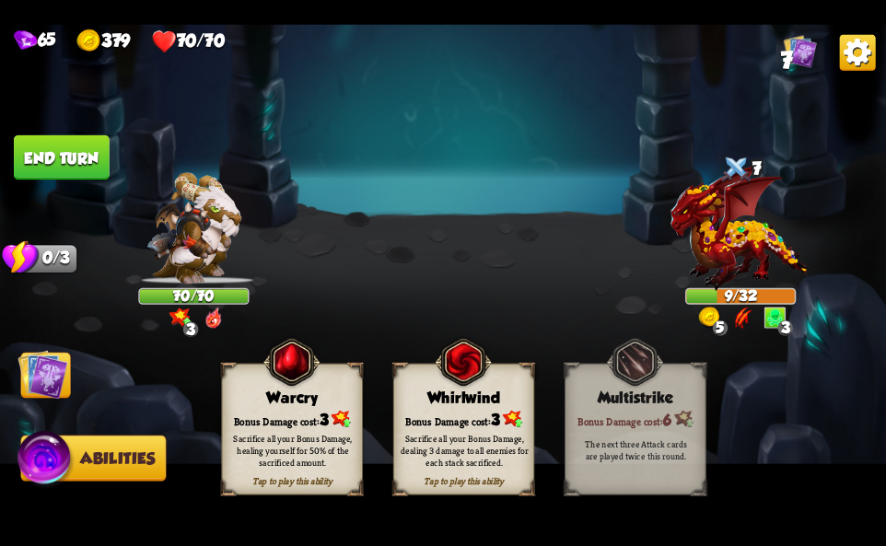
click at [467, 391] on img at bounding box center [463, 361] width 57 height 58
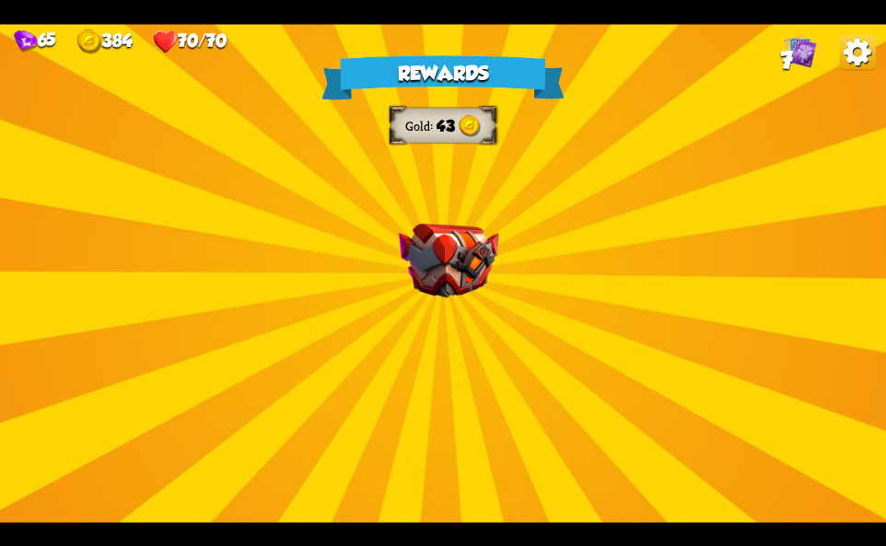
click at [850, 42] on img at bounding box center [858, 52] width 36 height 36
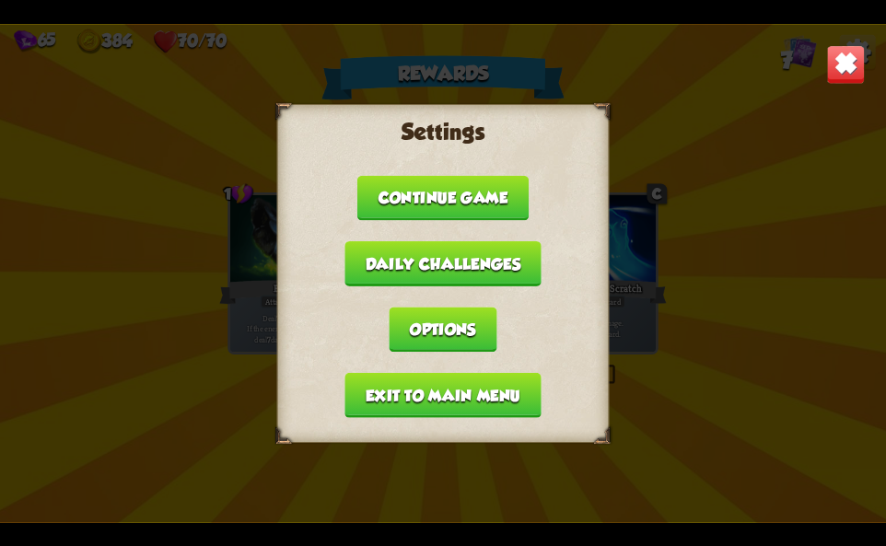
click at [399, 401] on button "Exit to main menu" at bounding box center [442, 394] width 196 height 45
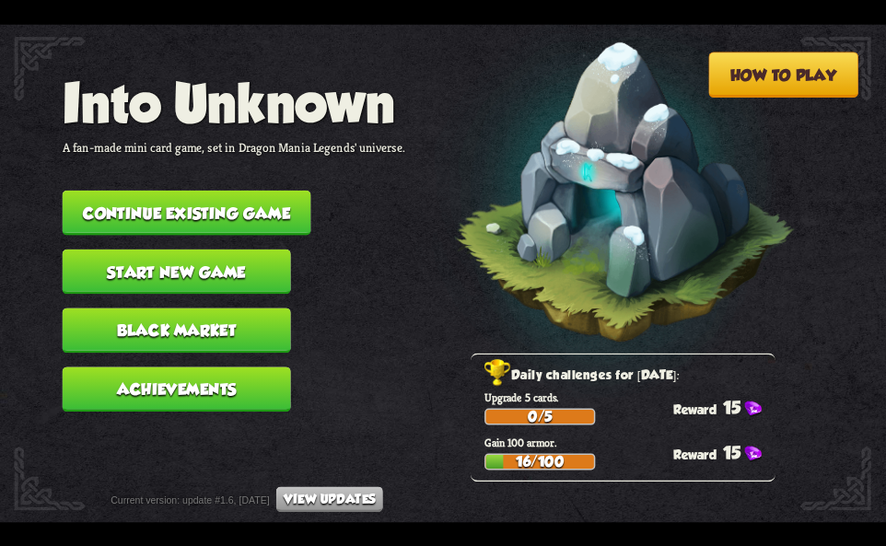
click at [267, 196] on button "Continue existing game" at bounding box center [187, 212] width 249 height 45
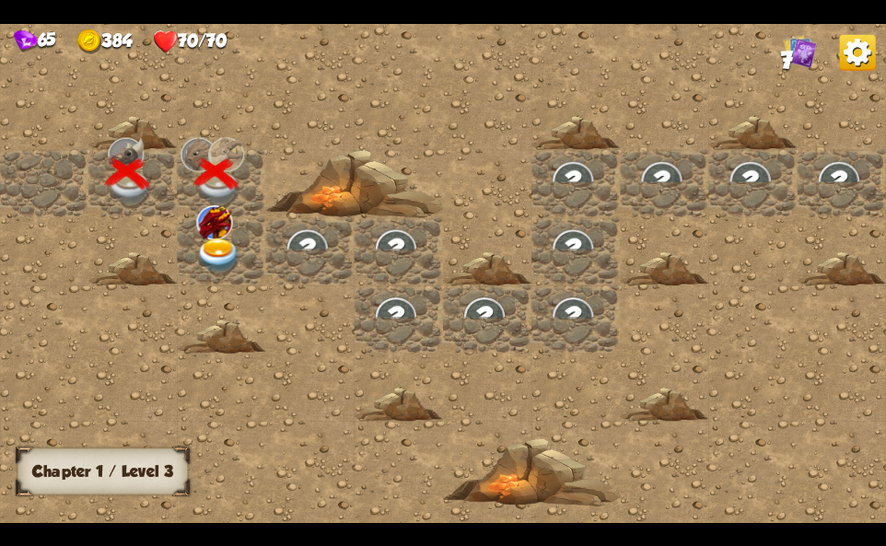
click at [242, 244] on div at bounding box center [221, 251] width 88 height 68
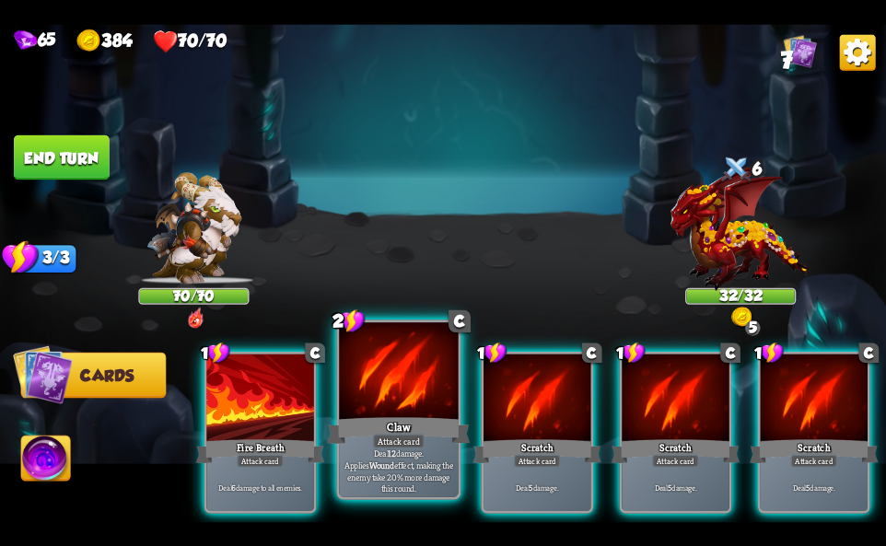
click at [397, 417] on div "Claw" at bounding box center [398, 430] width 143 height 32
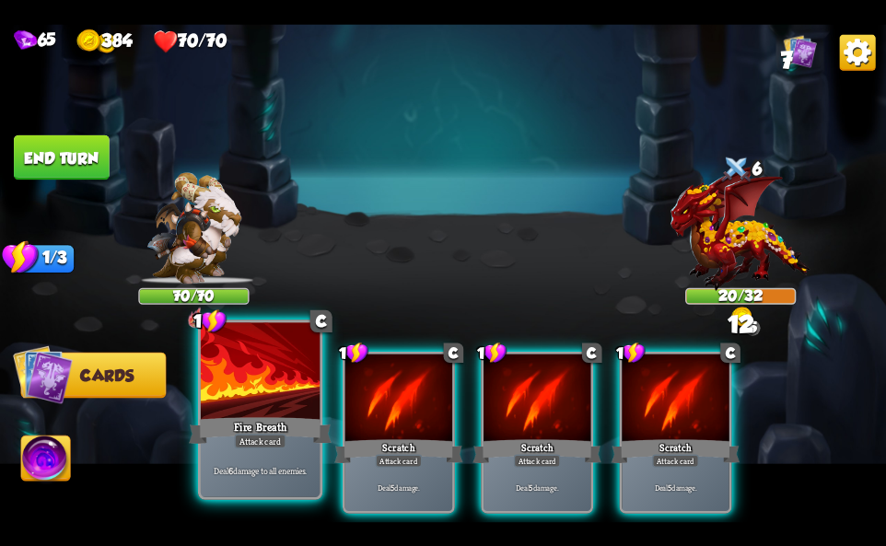
click at [281, 466] on p "Deal 6 damage to all enemies." at bounding box center [260, 471] width 113 height 12
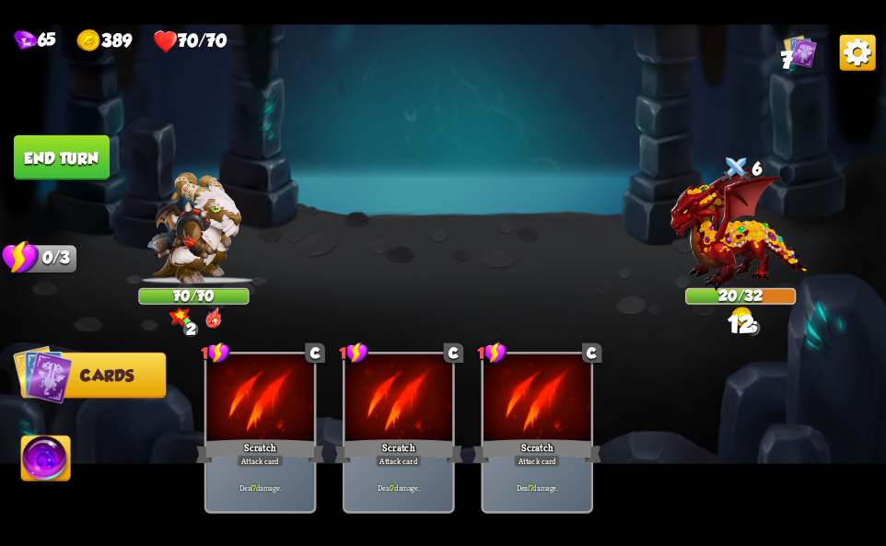
click at [42, 465] on img at bounding box center [45, 461] width 49 height 50
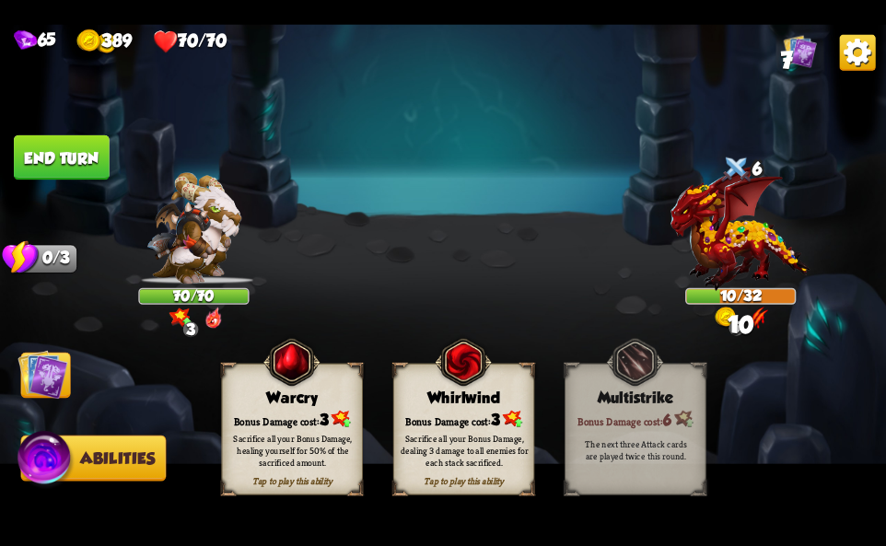
click at [475, 415] on div "Bonus Damage cost: 3" at bounding box center [464, 419] width 140 height 20
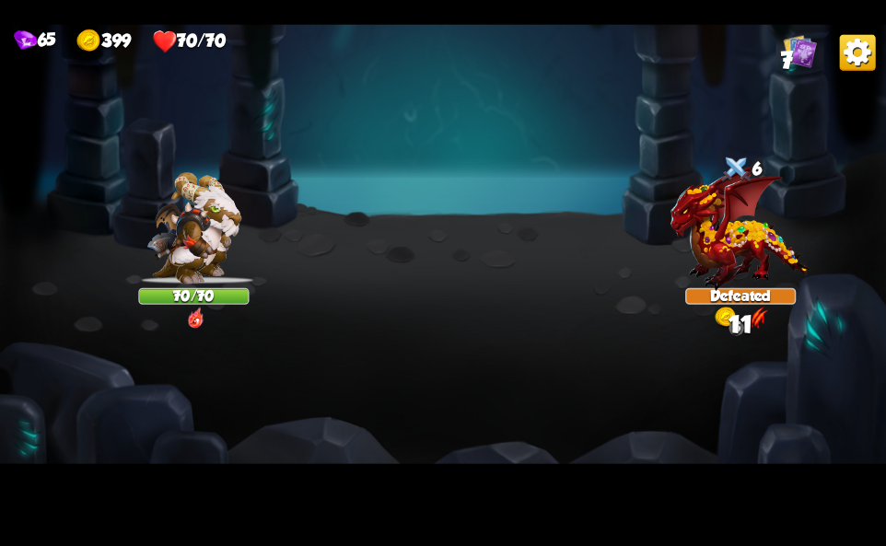
click at [845, 59] on img at bounding box center [858, 52] width 36 height 36
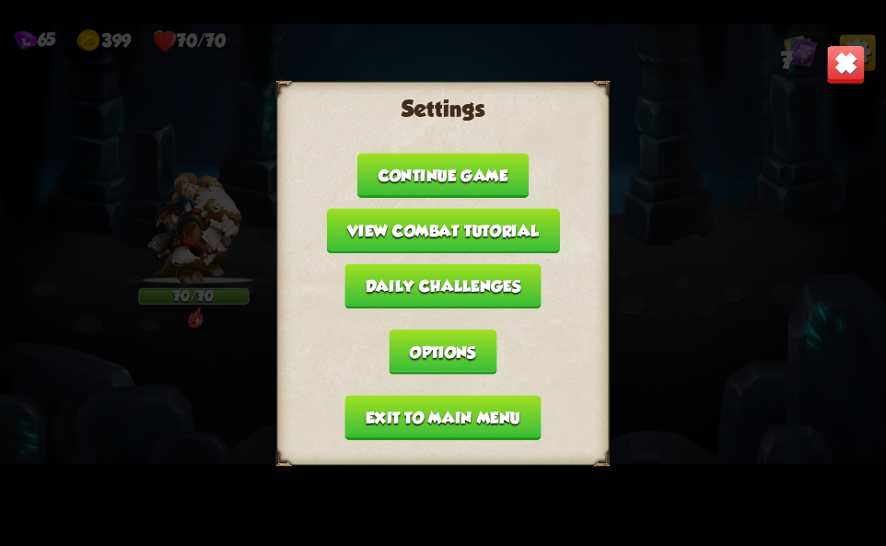
click at [443, 426] on button "Exit to main menu" at bounding box center [442, 417] width 196 height 45
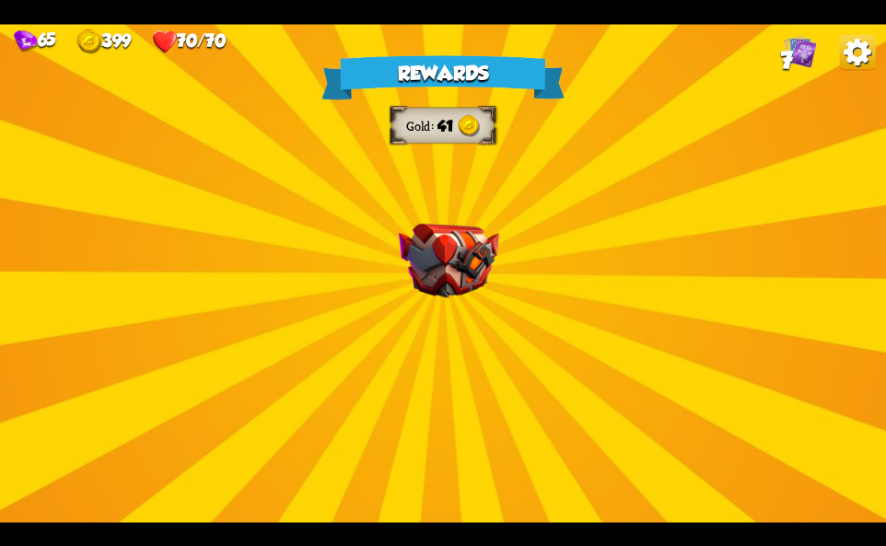
click at [846, 59] on img at bounding box center [858, 52] width 36 height 36
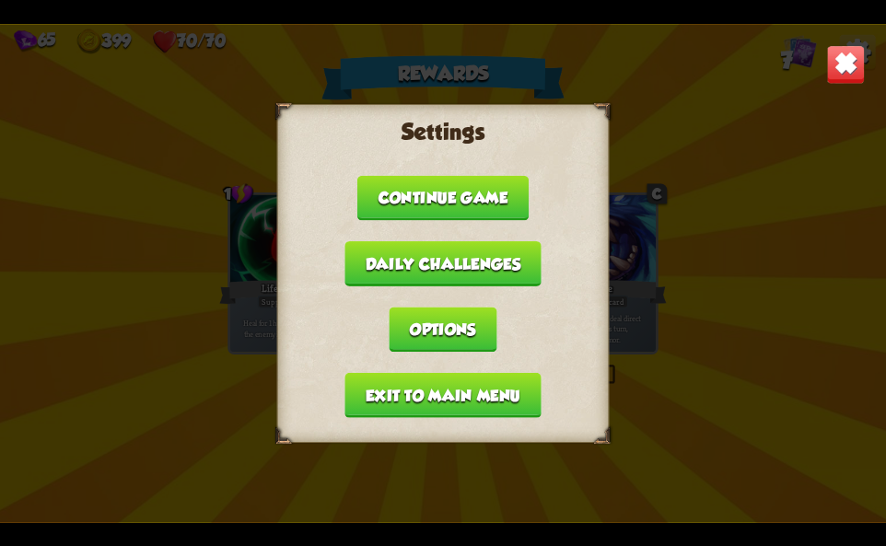
click at [401, 402] on button "Exit to main menu" at bounding box center [442, 394] width 196 height 45
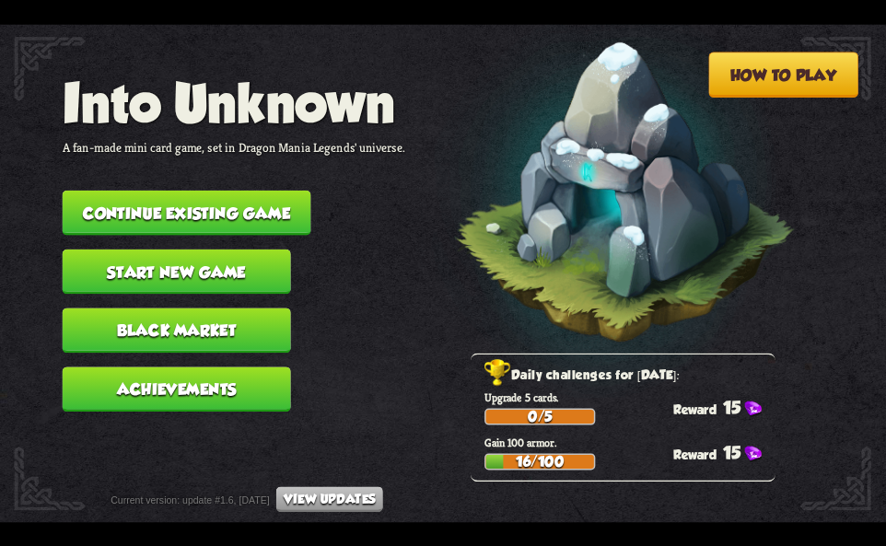
click at [290, 207] on button "Continue existing game" at bounding box center [187, 212] width 249 height 45
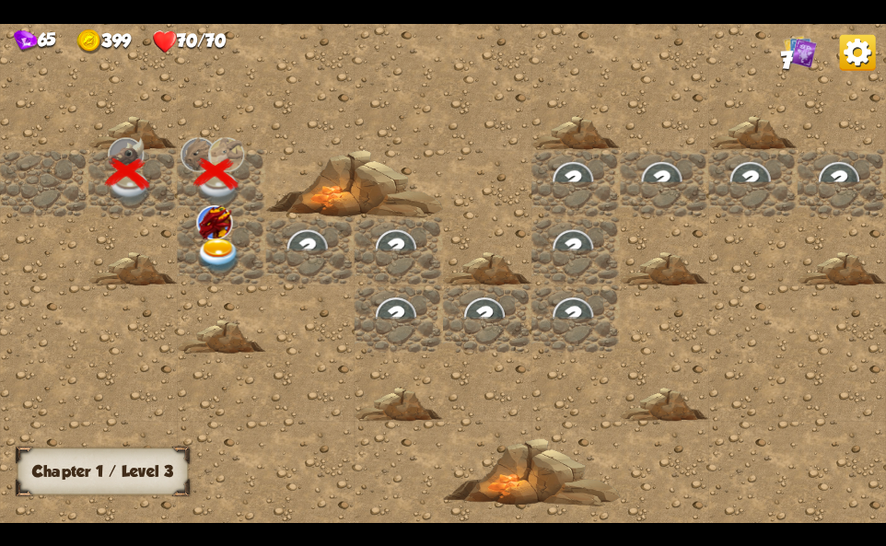
click at [201, 254] on img at bounding box center [218, 256] width 44 height 35
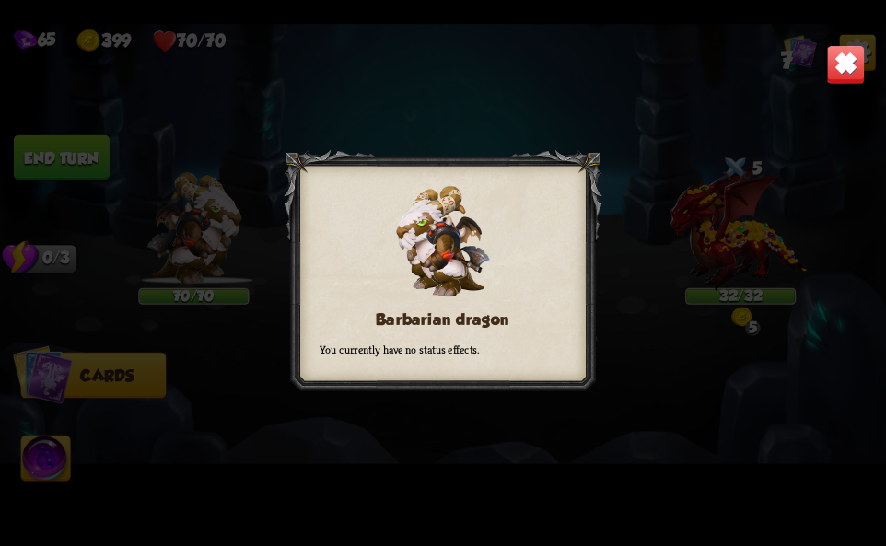
click at [852, 76] on img at bounding box center [845, 63] width 39 height 39
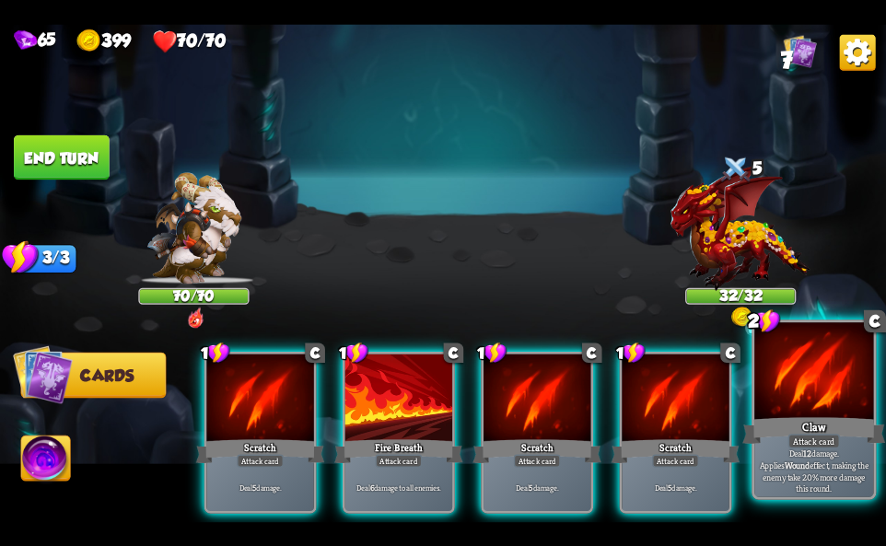
click at [829, 407] on div at bounding box center [813, 372] width 119 height 100
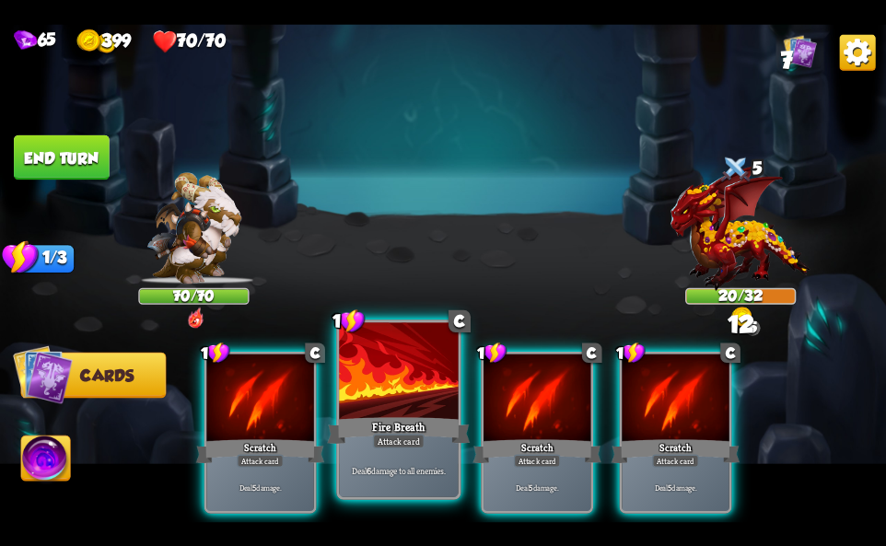
click at [383, 402] on div at bounding box center [398, 372] width 119 height 100
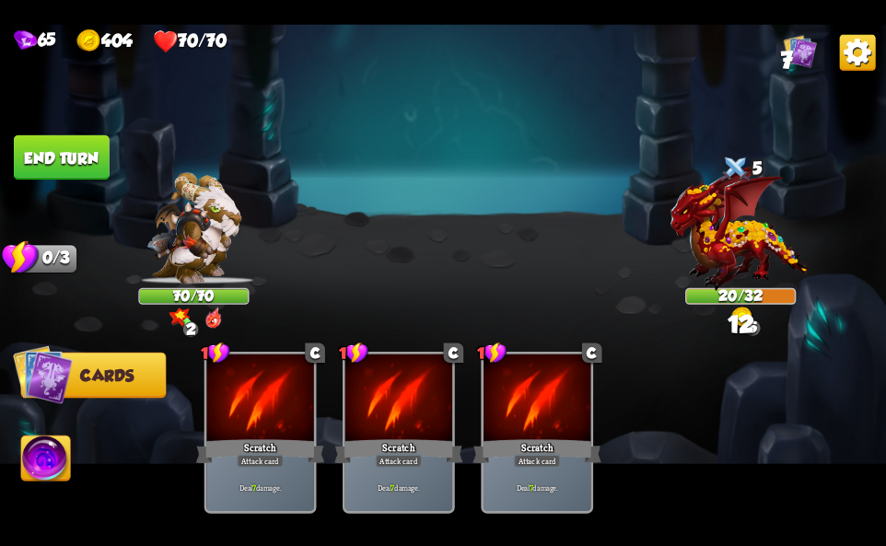
click at [48, 460] on img at bounding box center [45, 461] width 49 height 50
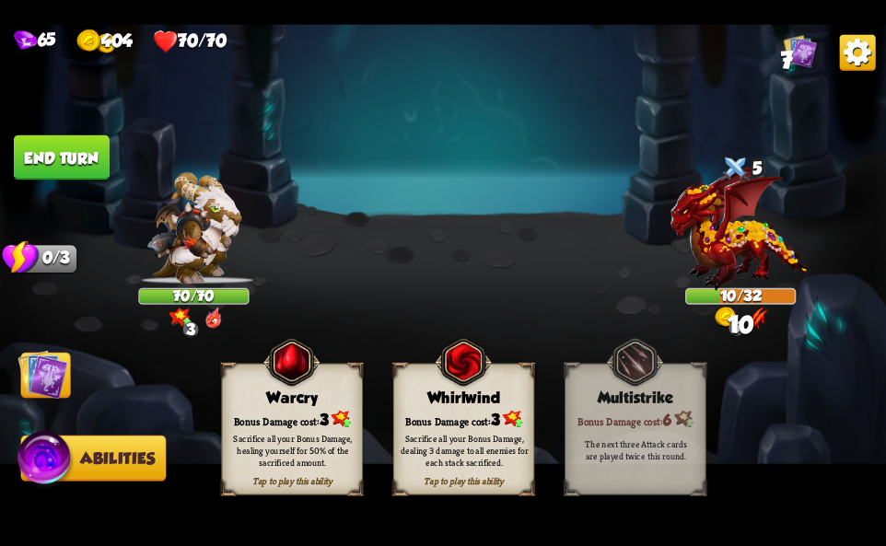
click at [442, 420] on div "Bonus Damage cost: 3" at bounding box center [464, 419] width 140 height 20
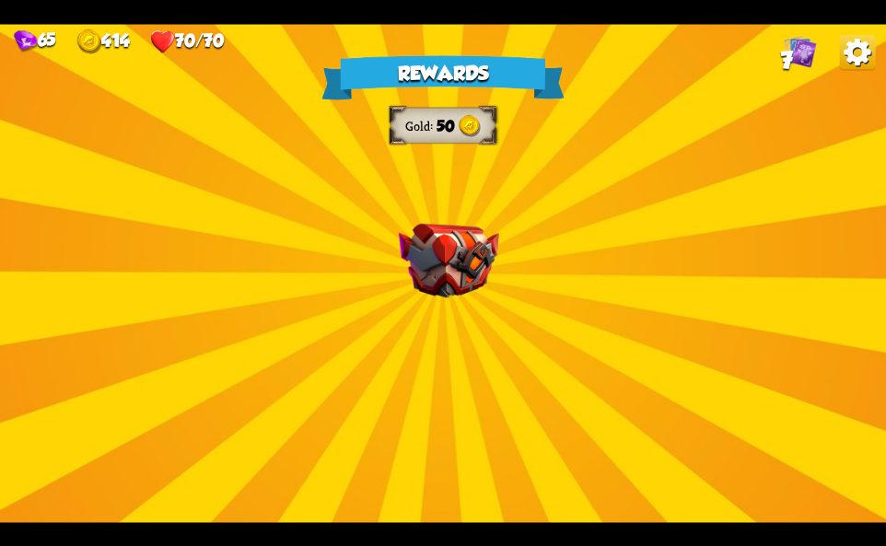
click at [850, 52] on img at bounding box center [858, 52] width 36 height 36
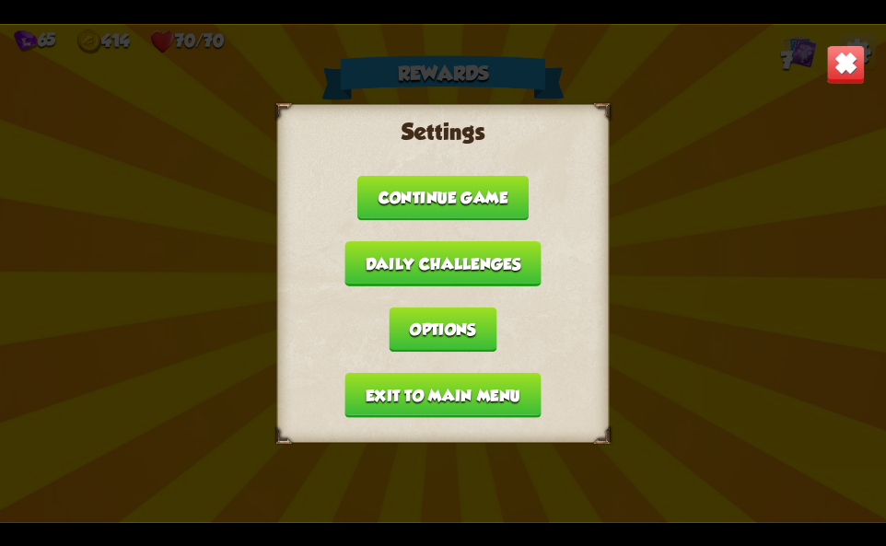
click at [445, 395] on button "Exit to main menu" at bounding box center [442, 394] width 196 height 45
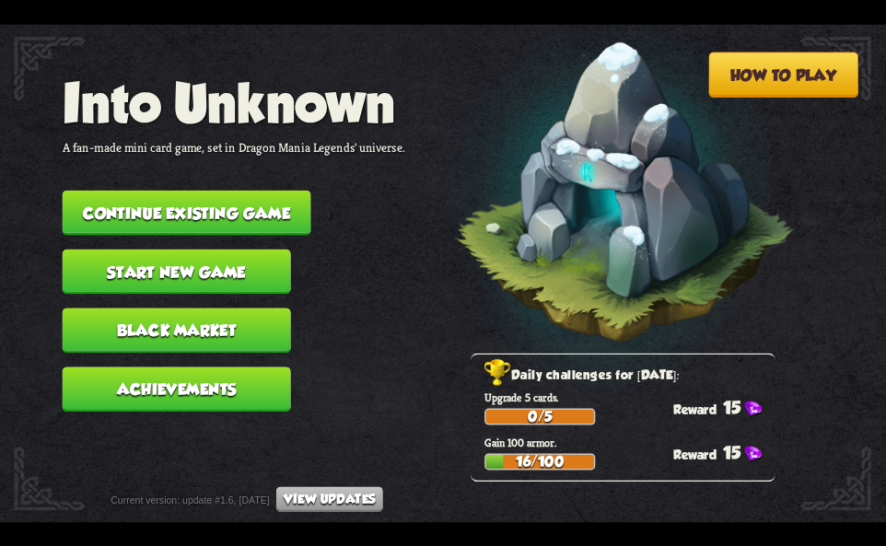
click at [255, 213] on button "Continue existing game" at bounding box center [187, 212] width 249 height 45
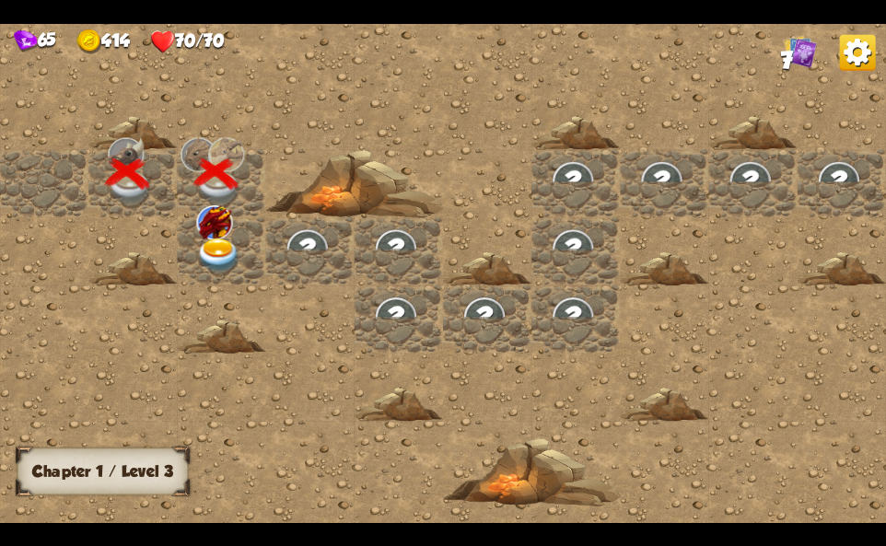
click at [227, 255] on img at bounding box center [218, 256] width 44 height 35
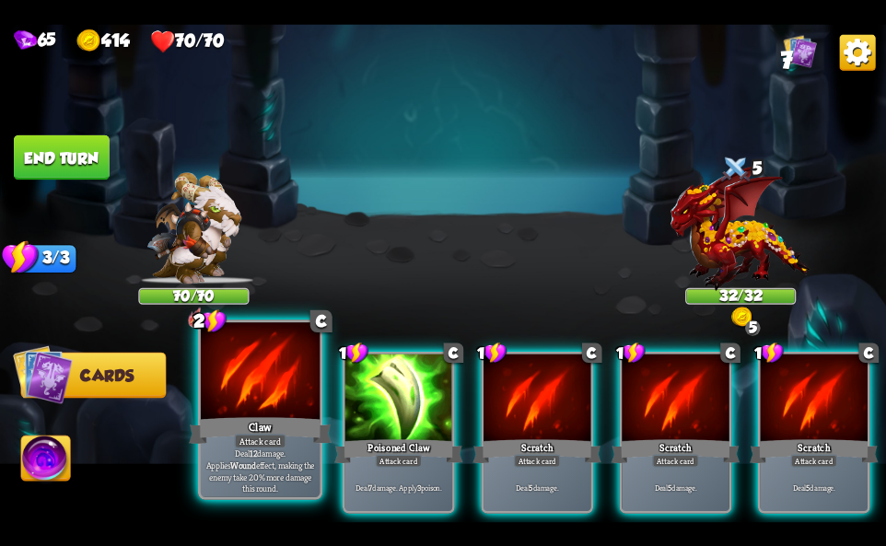
click at [247, 425] on div "Claw" at bounding box center [260, 430] width 143 height 32
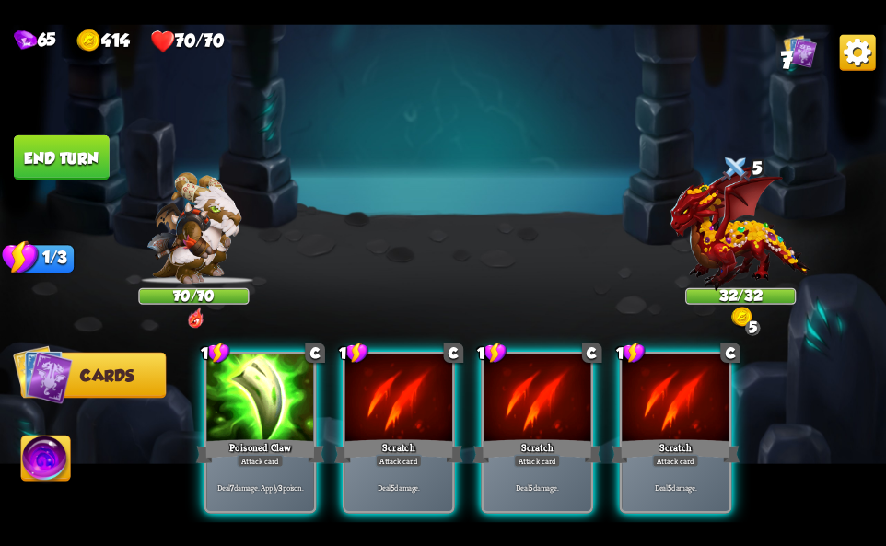
click at [246, 437] on div "Poisoned Claw" at bounding box center [260, 451] width 129 height 29
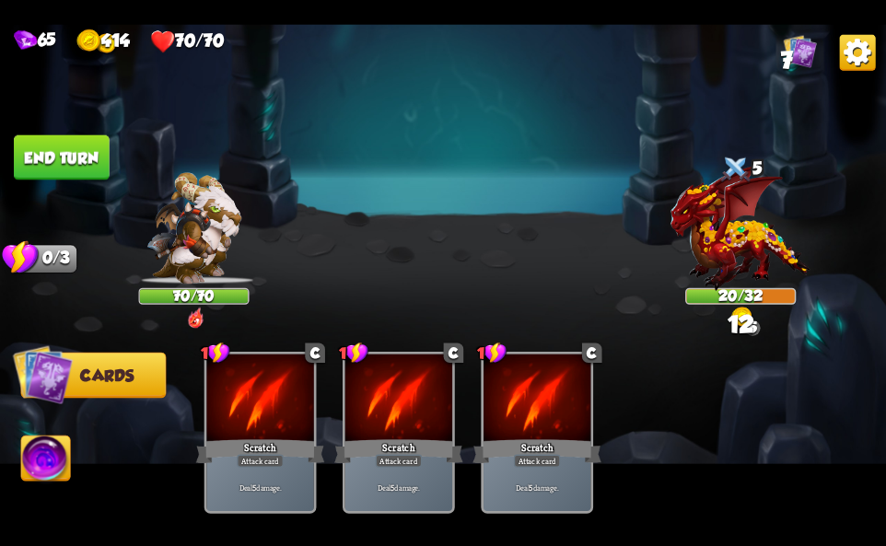
click at [74, 441] on img at bounding box center [443, 273] width 886 height 498
click at [53, 446] on img at bounding box center [45, 461] width 49 height 50
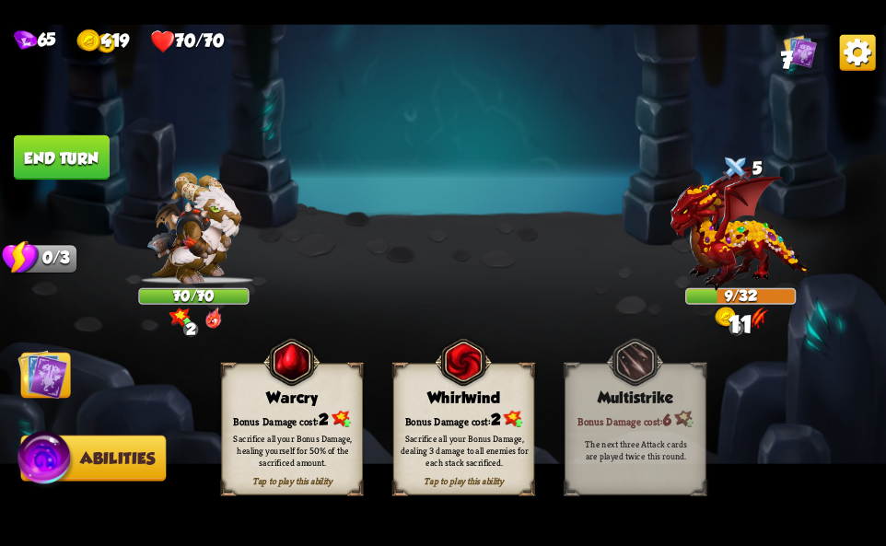
click at [454, 394] on div "Whirlwind" at bounding box center [464, 397] width 140 height 18
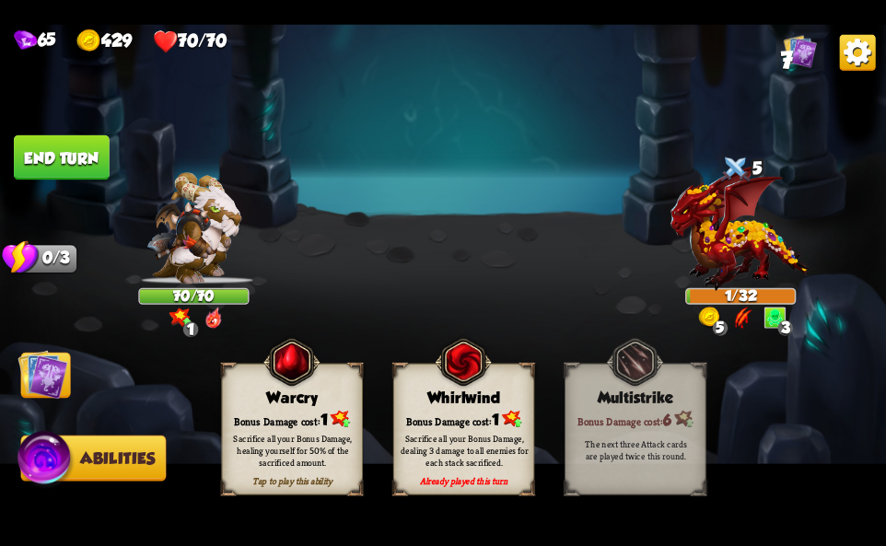
click at [849, 48] on img at bounding box center [858, 52] width 36 height 36
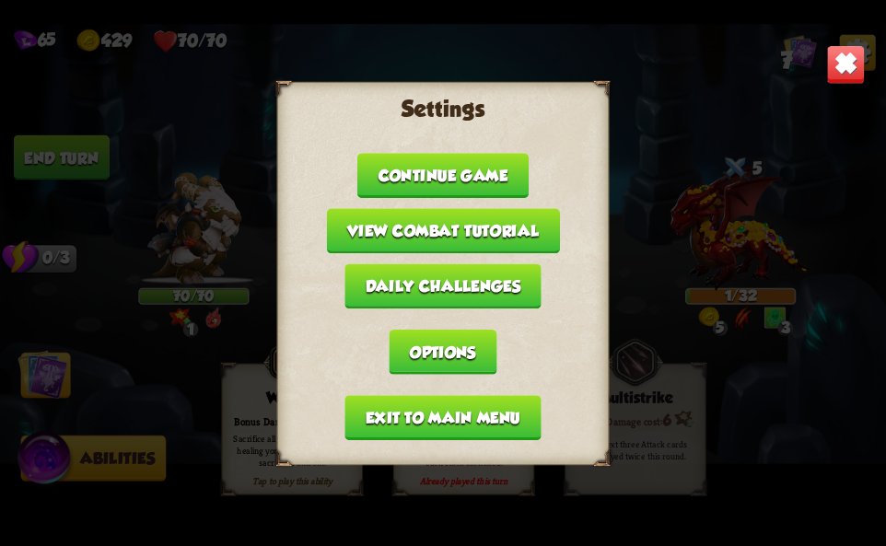
click at [481, 427] on button "Exit to main menu" at bounding box center [442, 417] width 196 height 45
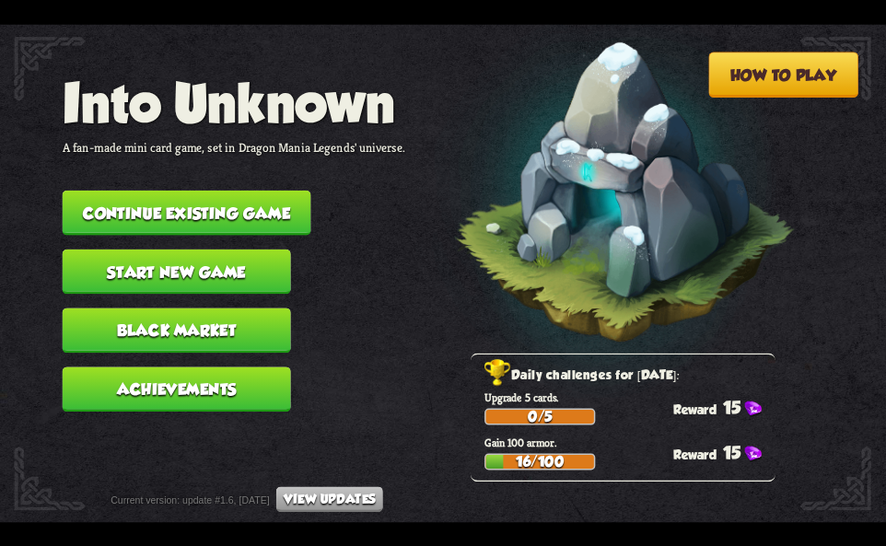
click at [267, 202] on button "Continue existing game" at bounding box center [187, 212] width 249 height 45
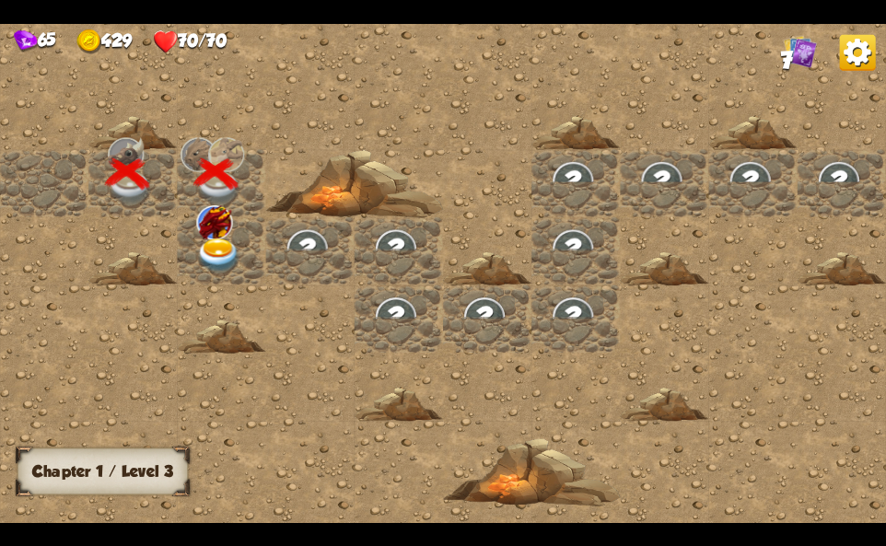
click at [214, 253] on img at bounding box center [218, 256] width 44 height 35
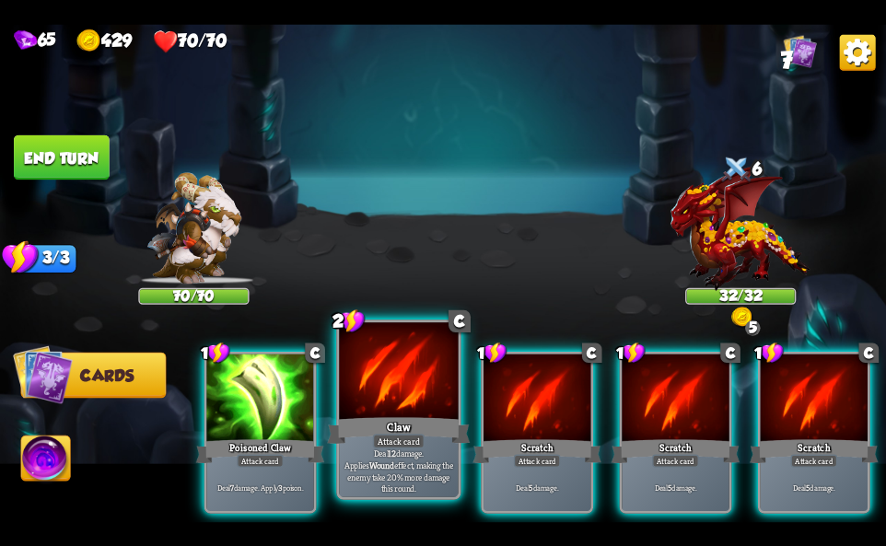
click at [374, 423] on div "Claw" at bounding box center [398, 430] width 143 height 32
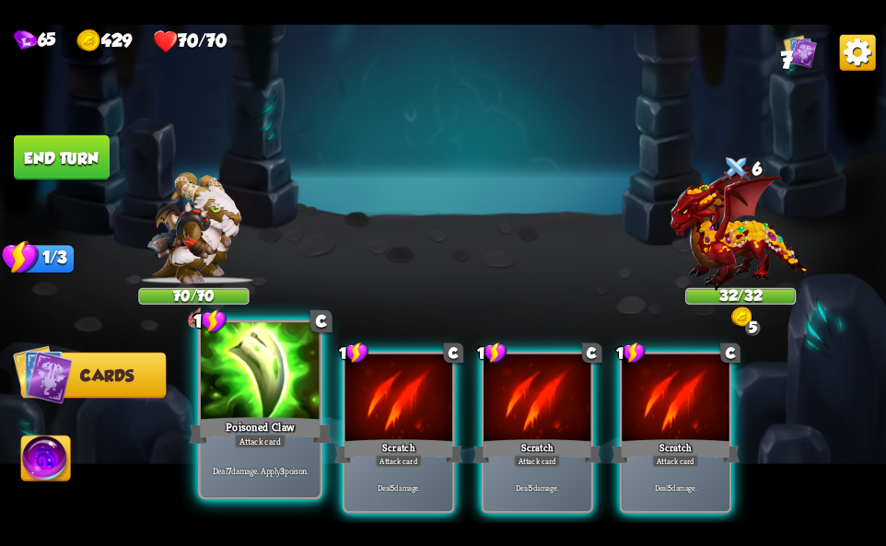
click at [305, 411] on div at bounding box center [260, 372] width 119 height 100
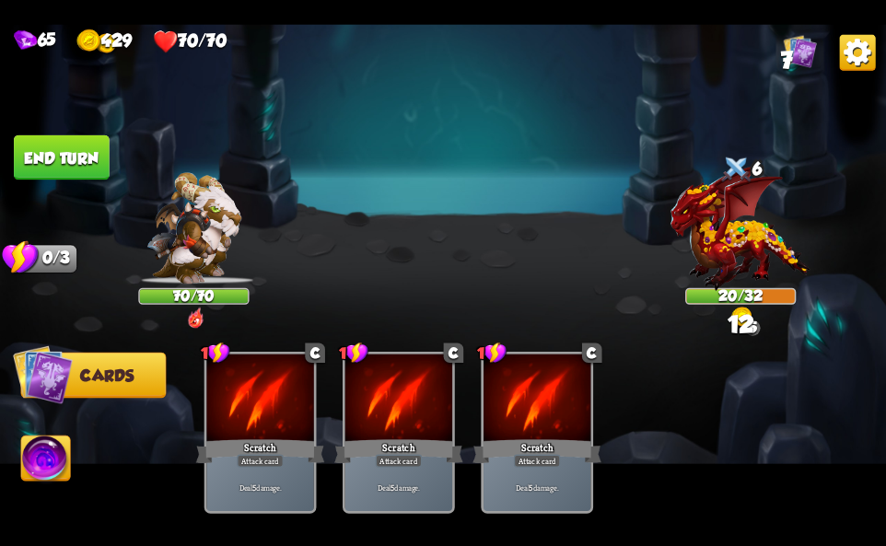
click at [49, 447] on img at bounding box center [45, 461] width 49 height 50
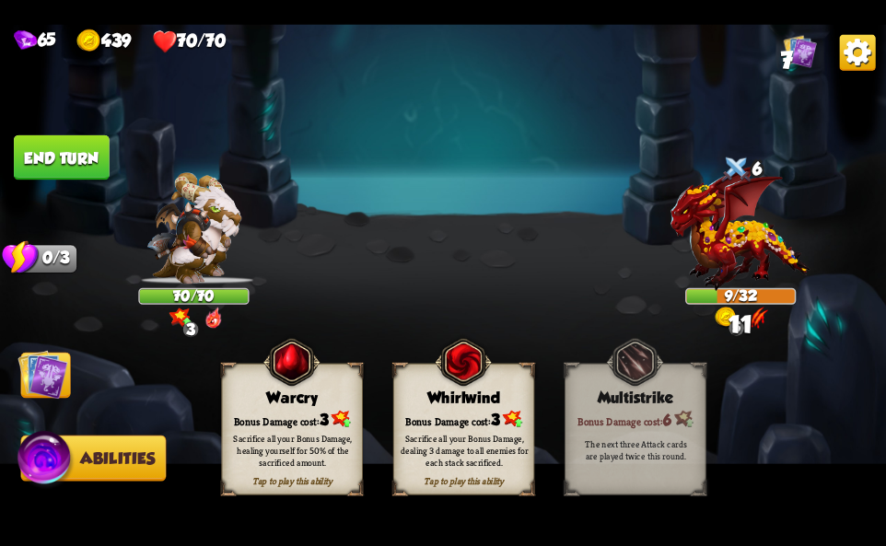
click at [459, 414] on div "Bonus Damage cost: 3" at bounding box center [464, 419] width 140 height 20
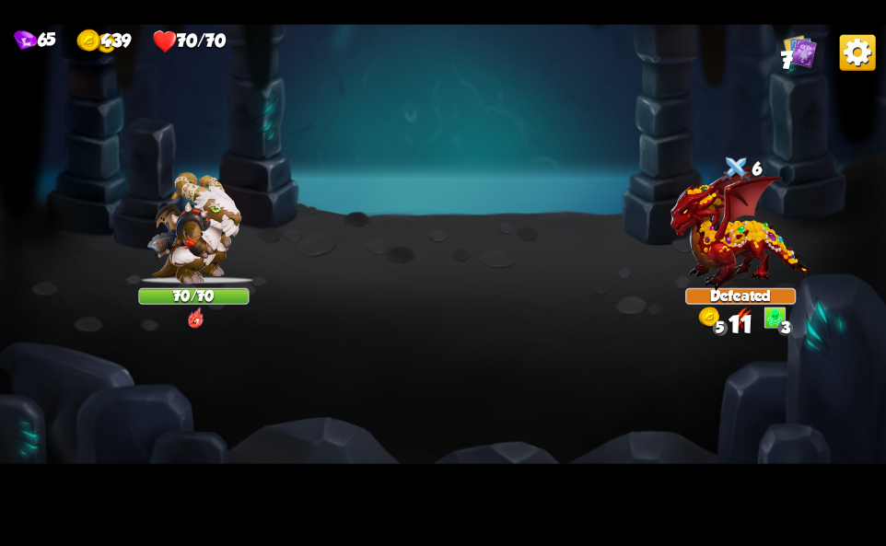
click at [850, 52] on img at bounding box center [858, 52] width 36 height 36
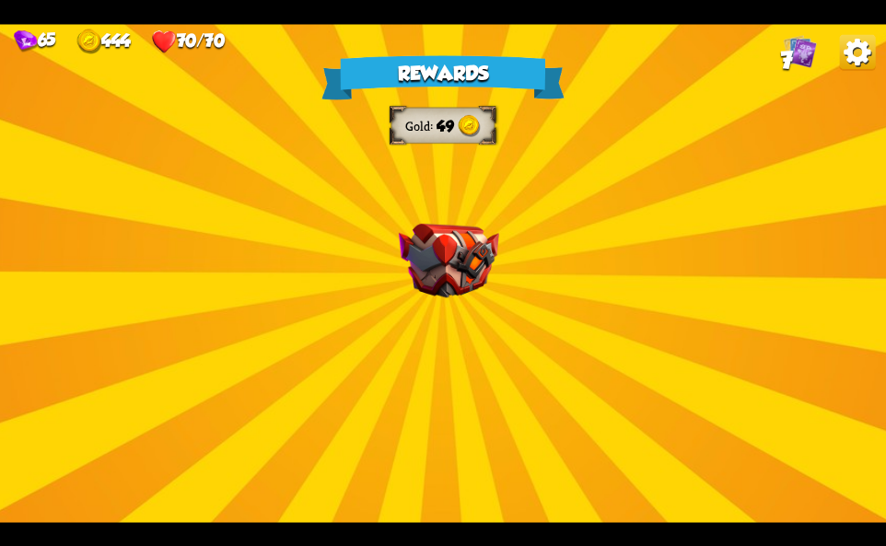
drag, startPoint x: 844, startPoint y: 76, endPoint x: 816, endPoint y: 87, distance: 29.4
click at [837, 76] on div "Rewards Gold 49 Select a card 1 C [PERSON_NAME] Attack card Remove all armor fr…" at bounding box center [443, 273] width 886 height 498
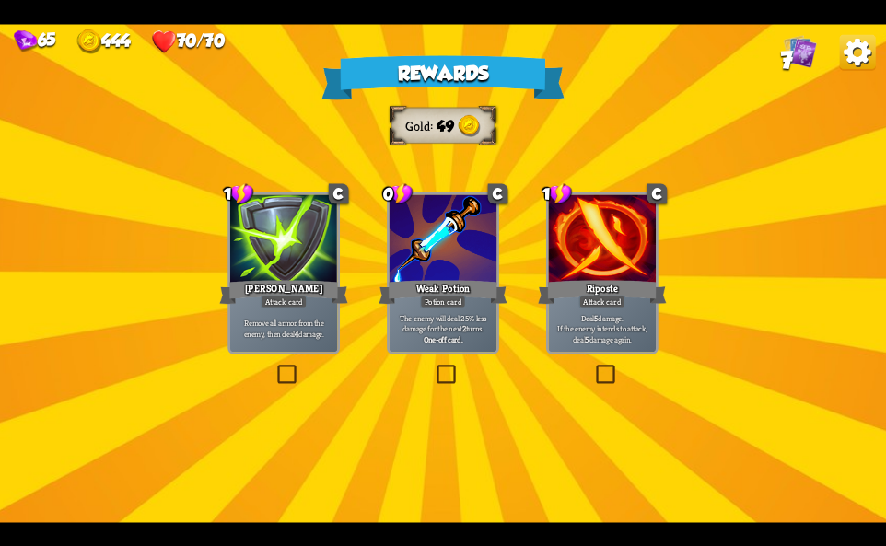
click at [854, 47] on img at bounding box center [858, 52] width 36 height 36
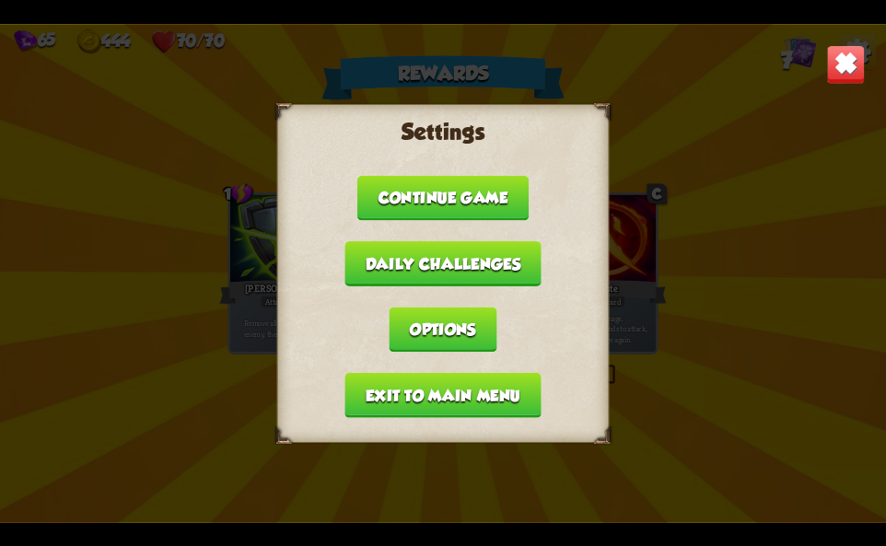
click at [513, 406] on button "Exit to main menu" at bounding box center [442, 394] width 196 height 45
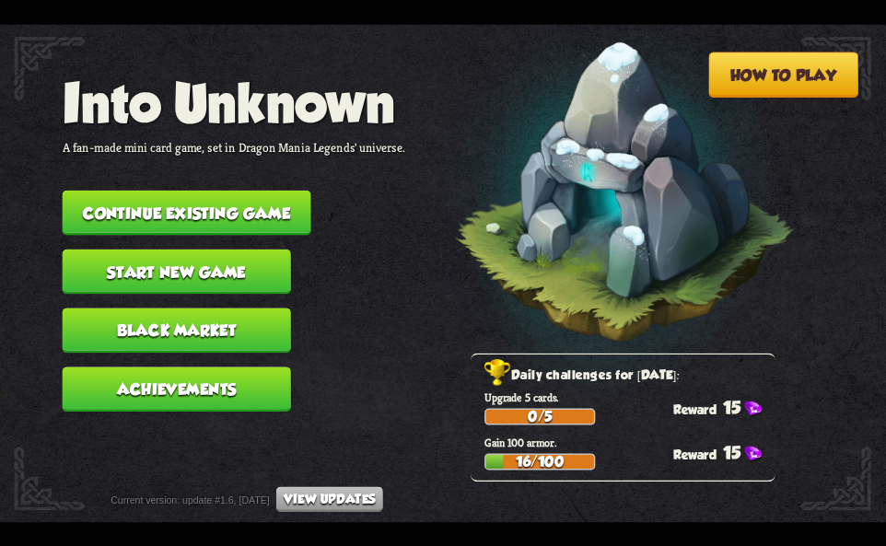
click at [281, 207] on button "Continue existing game" at bounding box center [187, 212] width 249 height 45
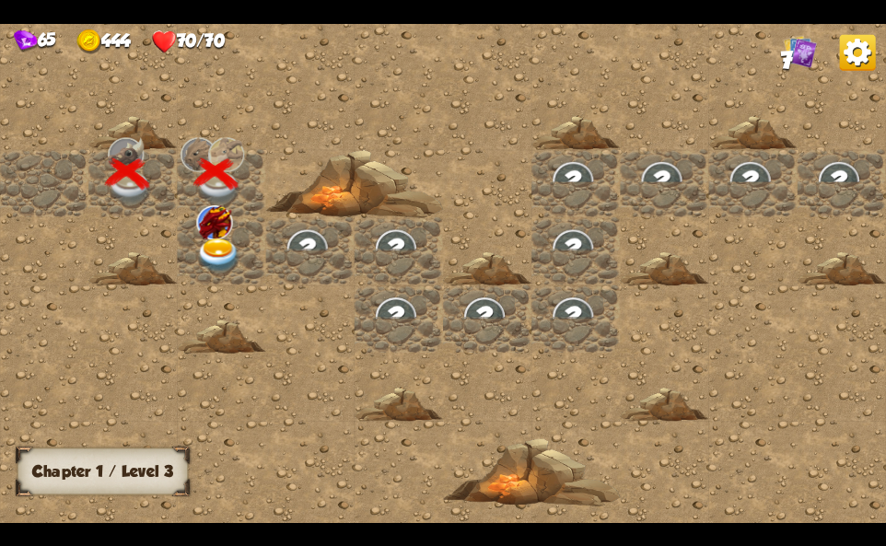
click at [211, 252] on img at bounding box center [218, 256] width 44 height 35
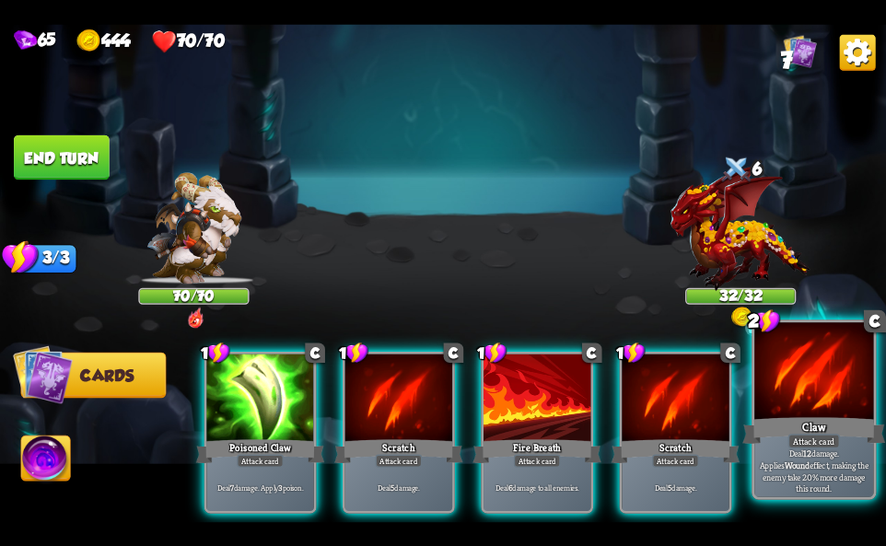
click at [793, 443] on div "Attack card" at bounding box center [814, 441] width 52 height 15
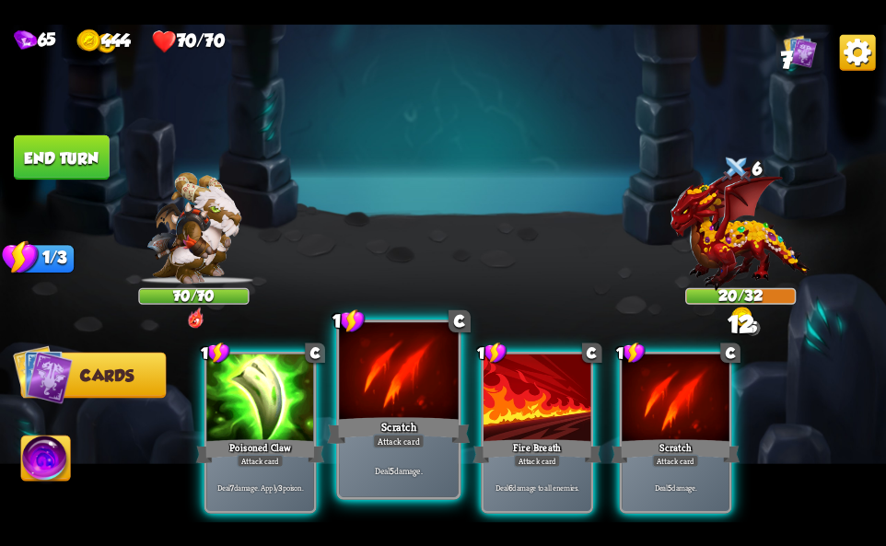
click at [395, 437] on div "1 C Scratch Attack card Deal 5 damage." at bounding box center [398, 410] width 124 height 180
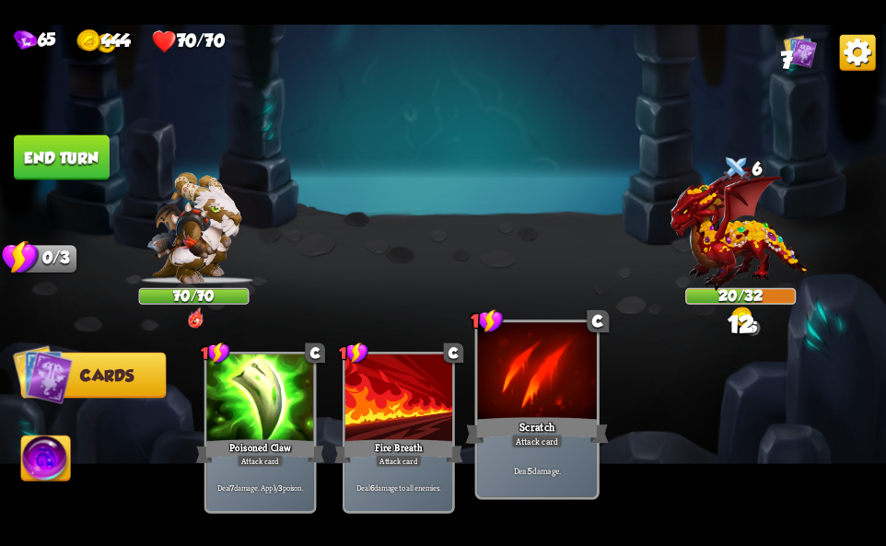
click at [510, 467] on p "Deal 5 damage." at bounding box center [537, 471] width 113 height 12
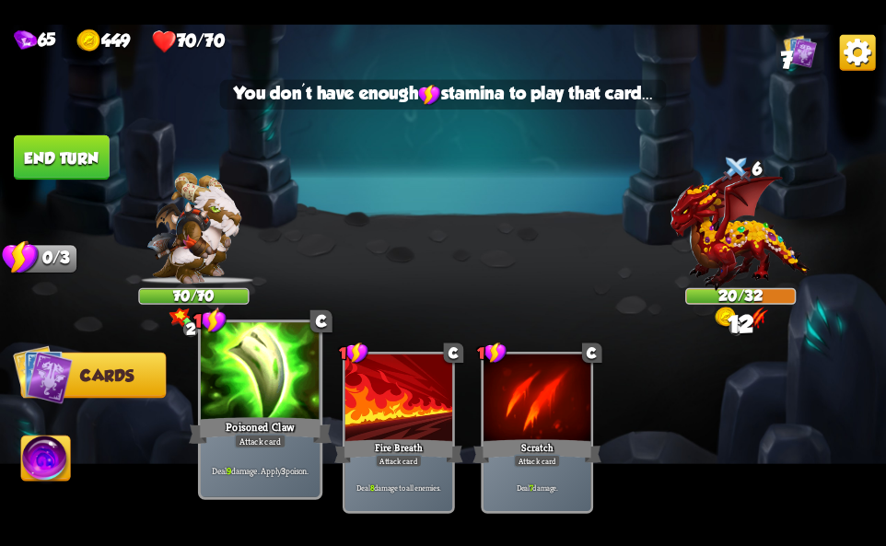
drag, startPoint x: 254, startPoint y: 460, endPoint x: 154, endPoint y: 472, distance: 101.2
click at [251, 460] on div "Deal 9 damage. Apply 3 poison." at bounding box center [260, 471] width 119 height 52
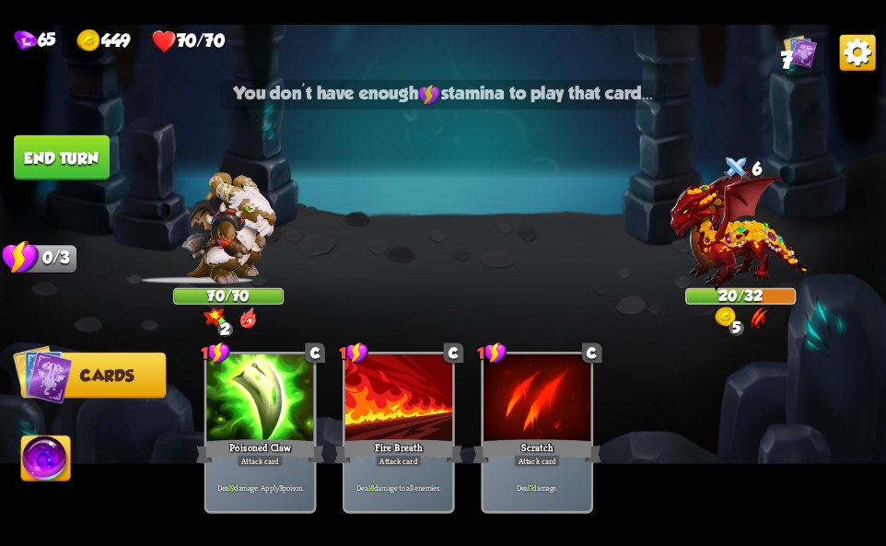
click at [44, 475] on img at bounding box center [45, 461] width 49 height 50
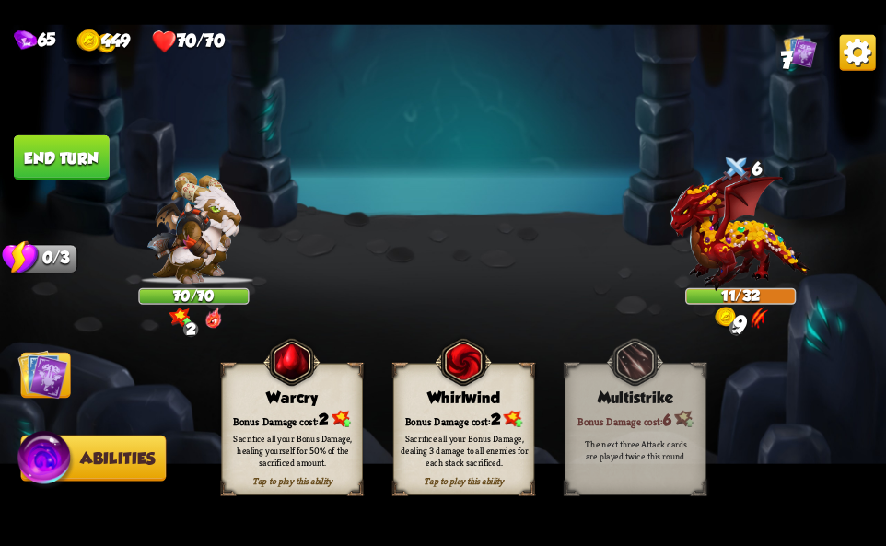
click at [465, 402] on div "Whirlwind" at bounding box center [464, 397] width 140 height 18
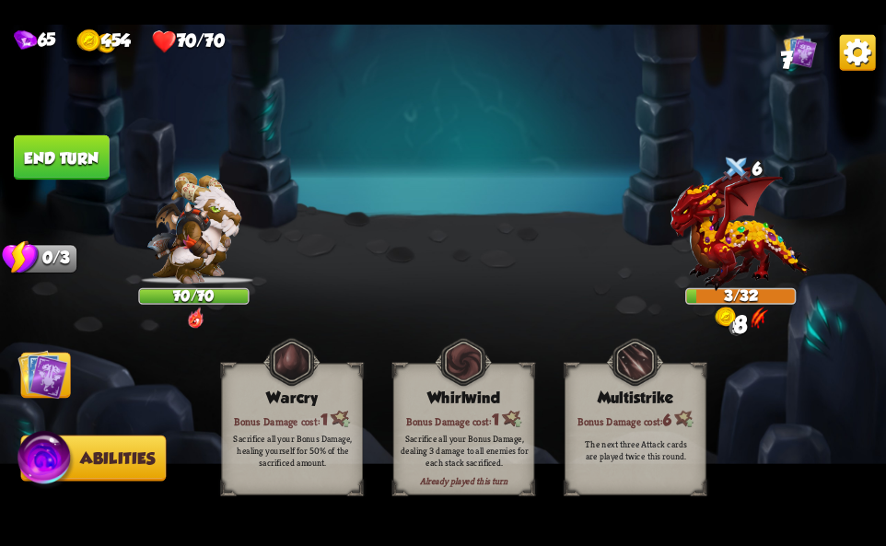
click at [826, 59] on img at bounding box center [443, 273] width 886 height 498
click at [847, 61] on img at bounding box center [858, 52] width 36 height 36
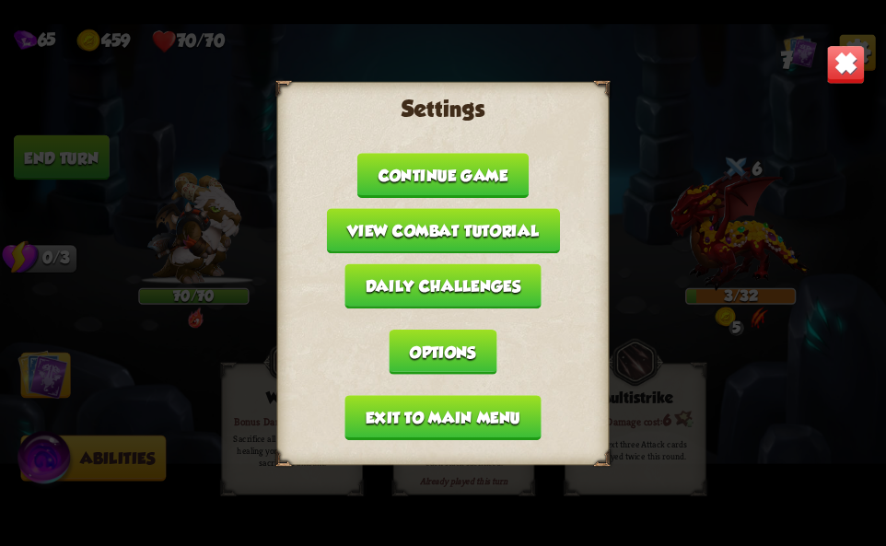
click at [457, 431] on button "Exit to main menu" at bounding box center [442, 417] width 196 height 45
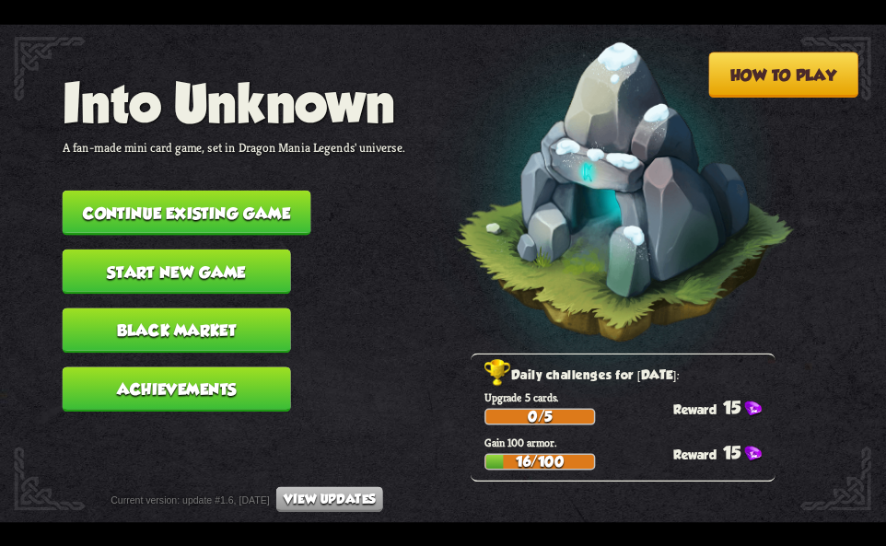
click at [294, 211] on button "Continue existing game" at bounding box center [187, 212] width 249 height 45
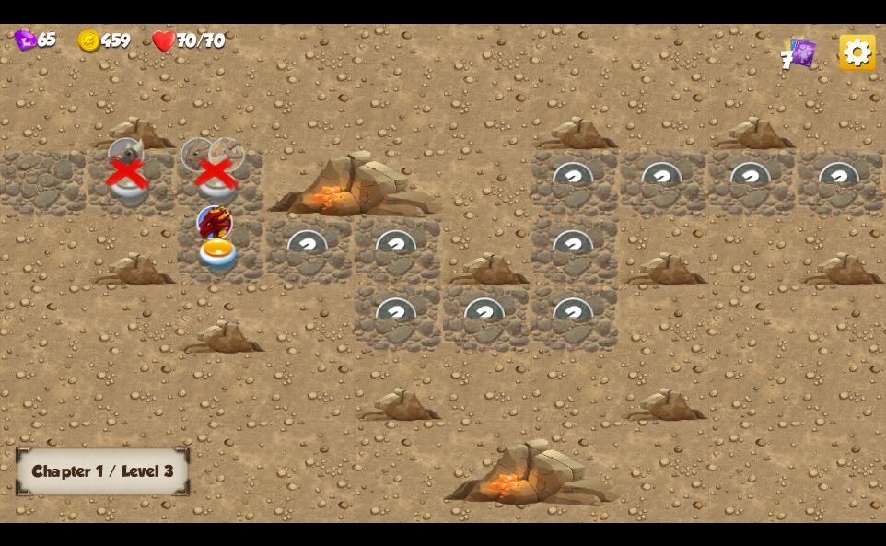
click at [249, 241] on div at bounding box center [221, 251] width 88 height 68
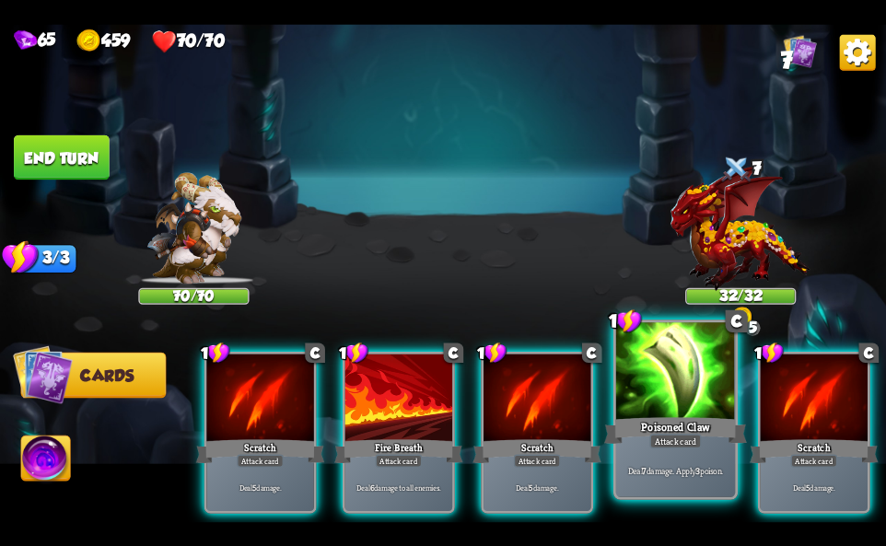
click at [677, 452] on div "Deal 7 damage. Apply 3 poison." at bounding box center [675, 471] width 119 height 52
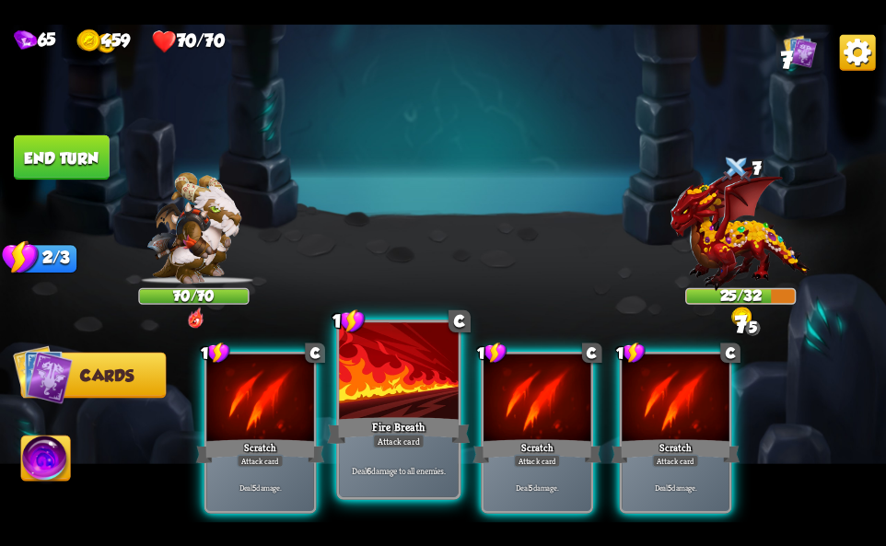
click at [425, 446] on div "Attack card" at bounding box center [399, 441] width 52 height 15
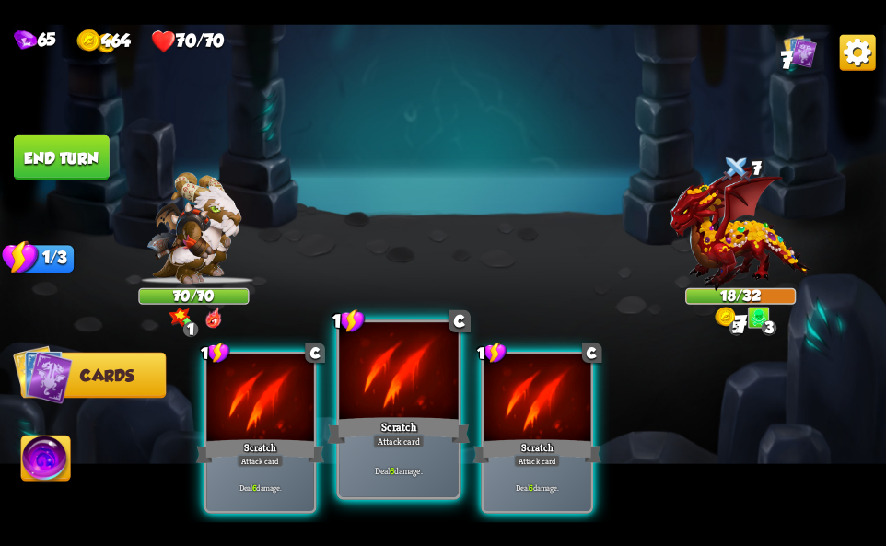
drag, startPoint x: 376, startPoint y: 421, endPoint x: 331, endPoint y: 425, distance: 45.3
click at [380, 423] on div "Scratch" at bounding box center [398, 430] width 143 height 32
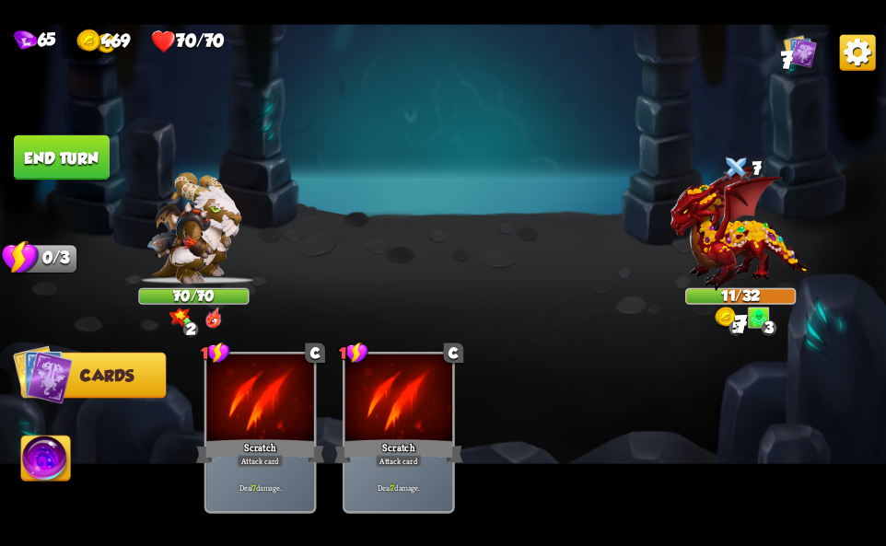
click at [66, 457] on img at bounding box center [45, 461] width 49 height 50
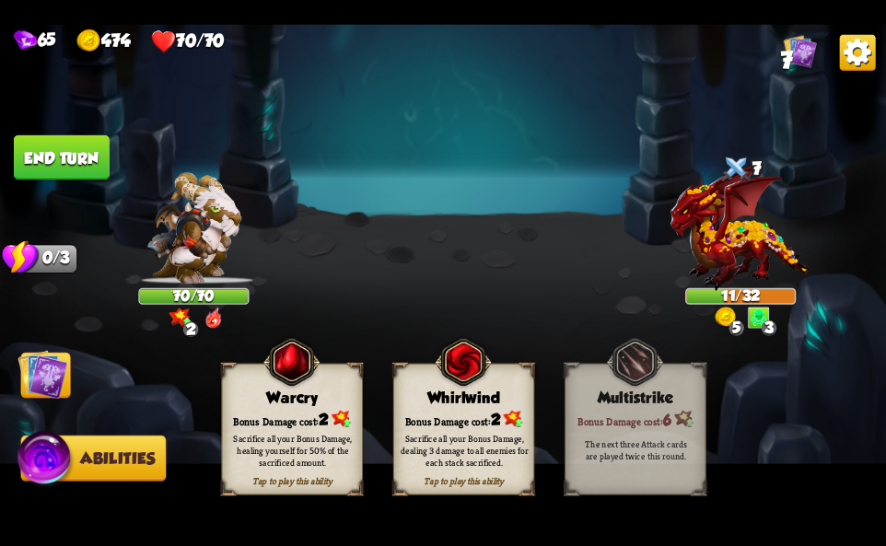
click at [472, 404] on div "Whirlwind" at bounding box center [464, 397] width 140 height 18
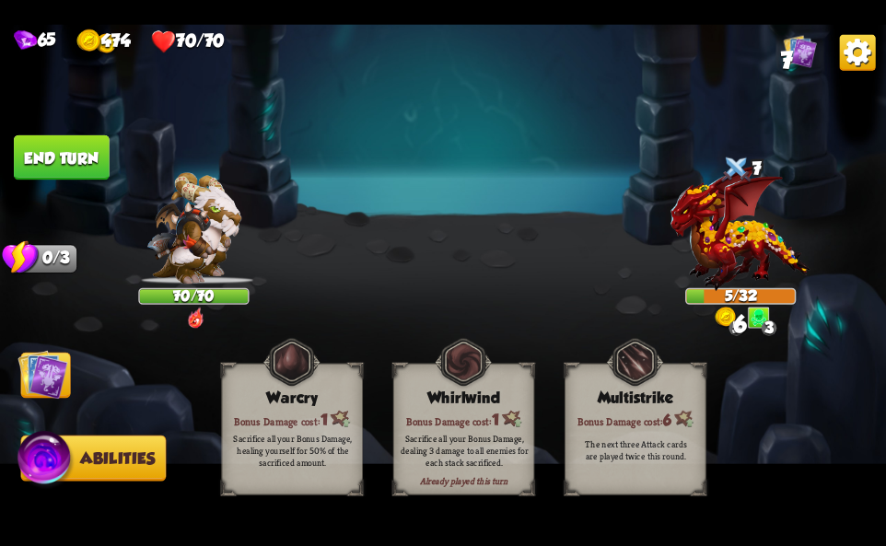
click at [853, 58] on img at bounding box center [858, 52] width 36 height 36
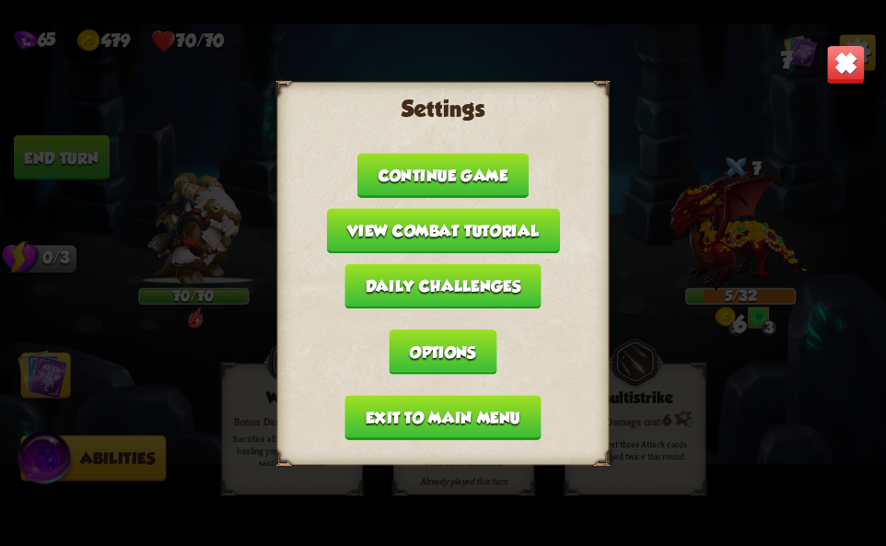
click at [425, 424] on button "Exit to main menu" at bounding box center [442, 417] width 196 height 45
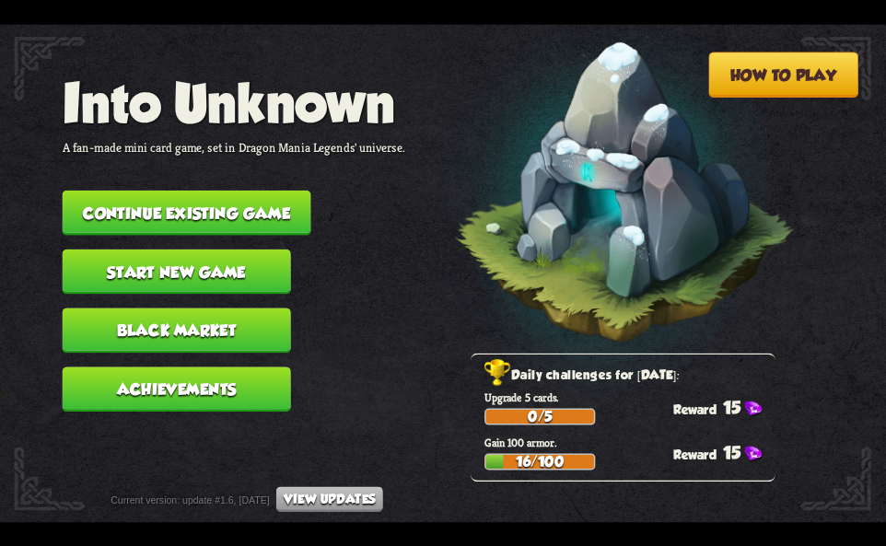
click at [294, 214] on button "Continue existing game" at bounding box center [187, 212] width 249 height 45
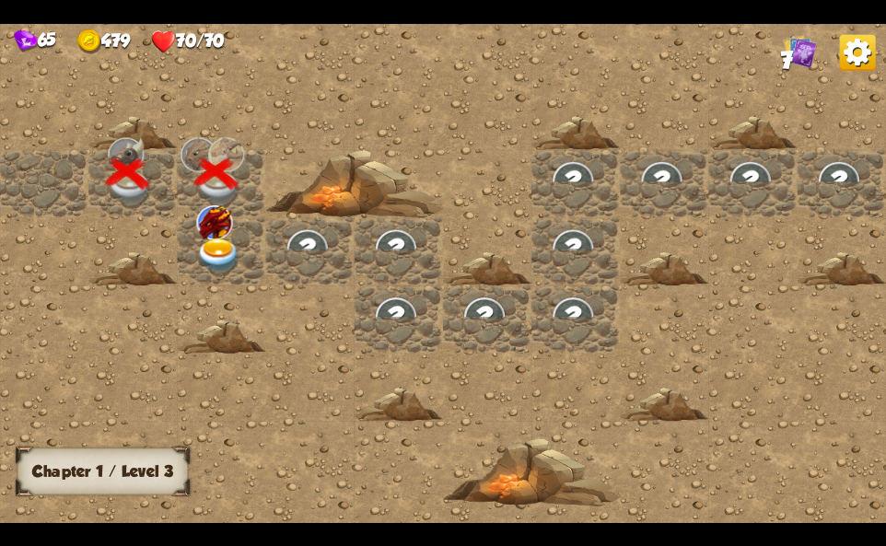
click at [214, 238] on div at bounding box center [221, 251] width 88 height 68
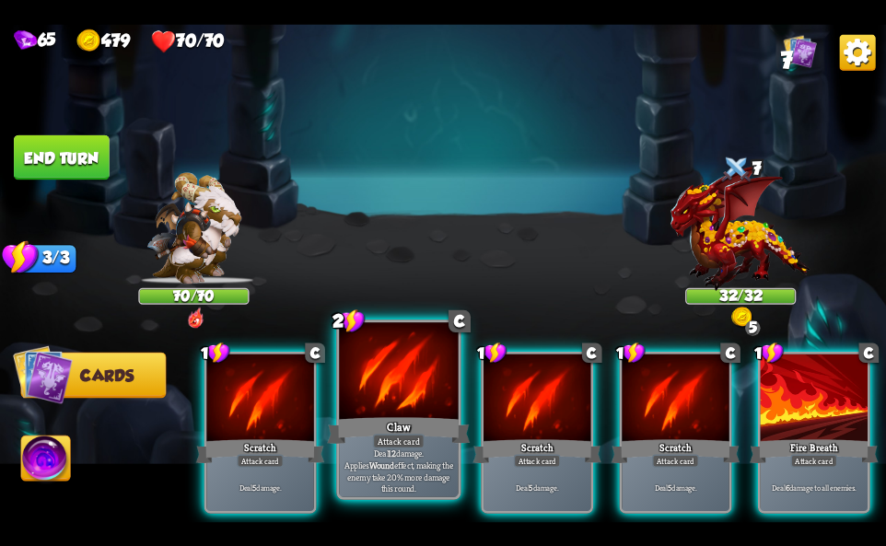
click at [408, 438] on div "Attack card" at bounding box center [399, 441] width 52 height 15
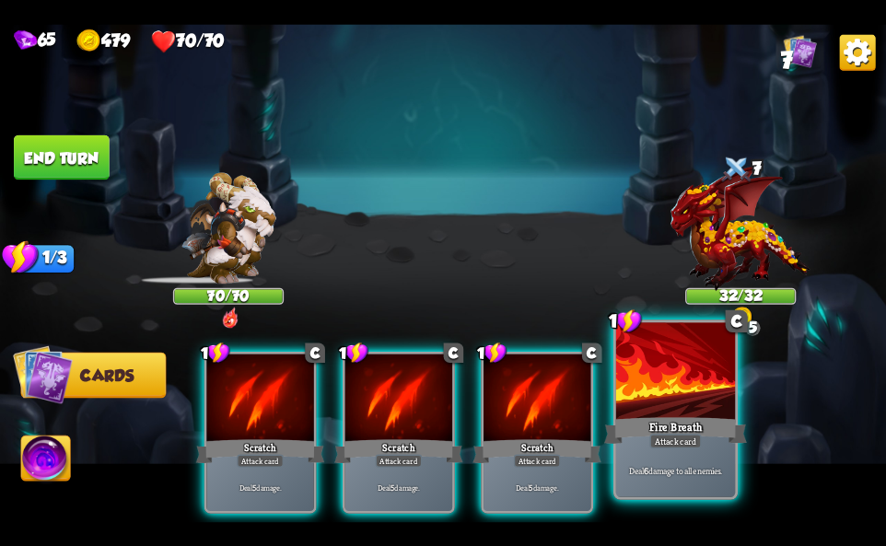
click at [673, 402] on div at bounding box center [675, 372] width 119 height 100
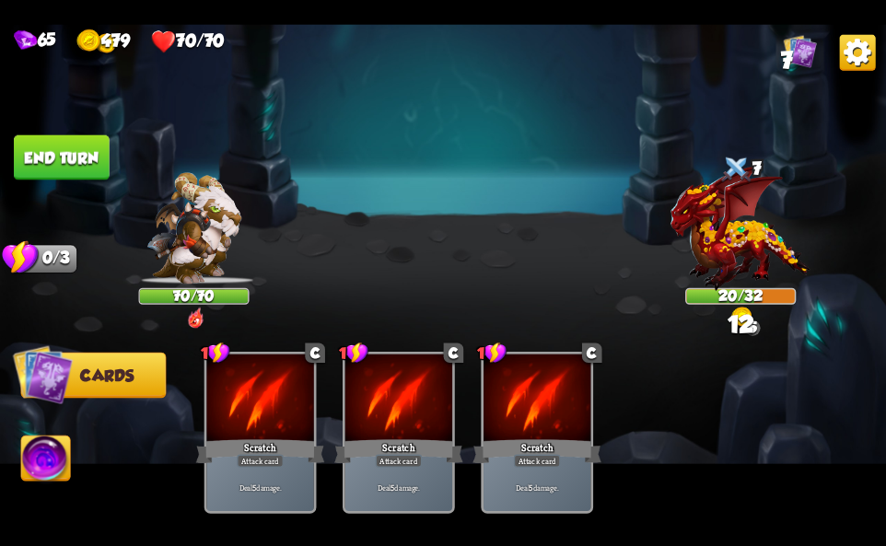
click at [47, 452] on img at bounding box center [45, 461] width 49 height 50
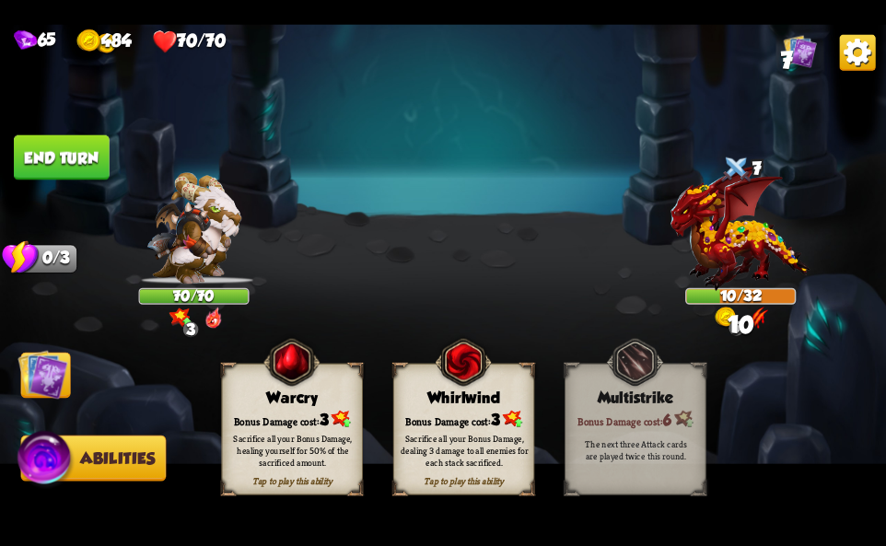
click at [483, 398] on div "Whirlwind" at bounding box center [464, 397] width 140 height 18
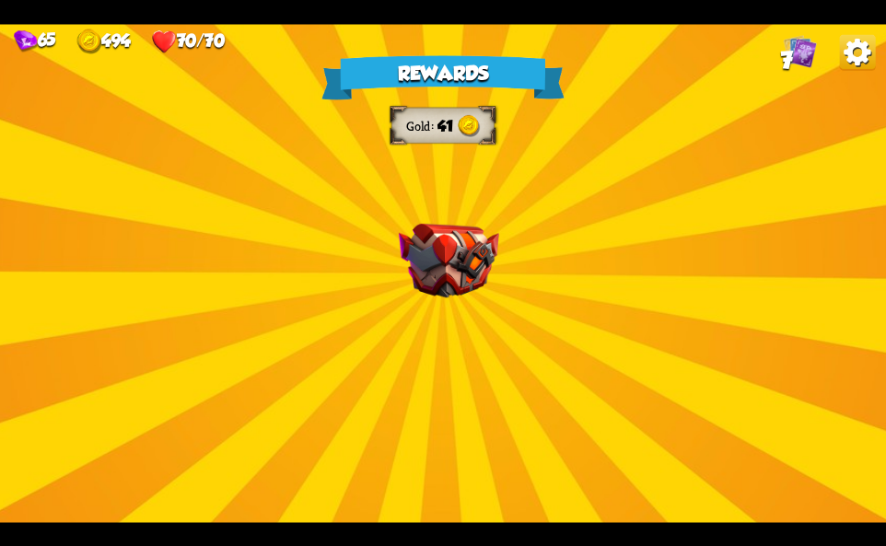
click at [852, 62] on img at bounding box center [858, 52] width 36 height 36
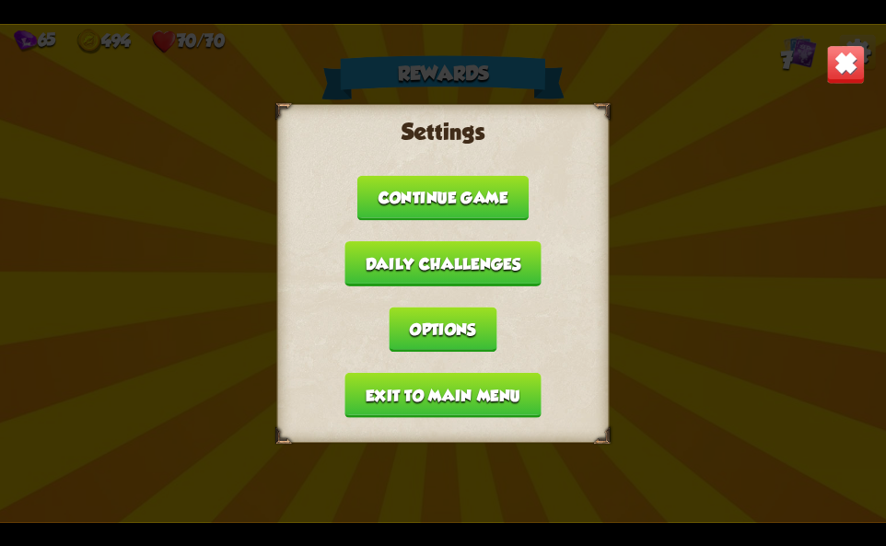
click at [462, 400] on button "Exit to main menu" at bounding box center [442, 394] width 196 height 45
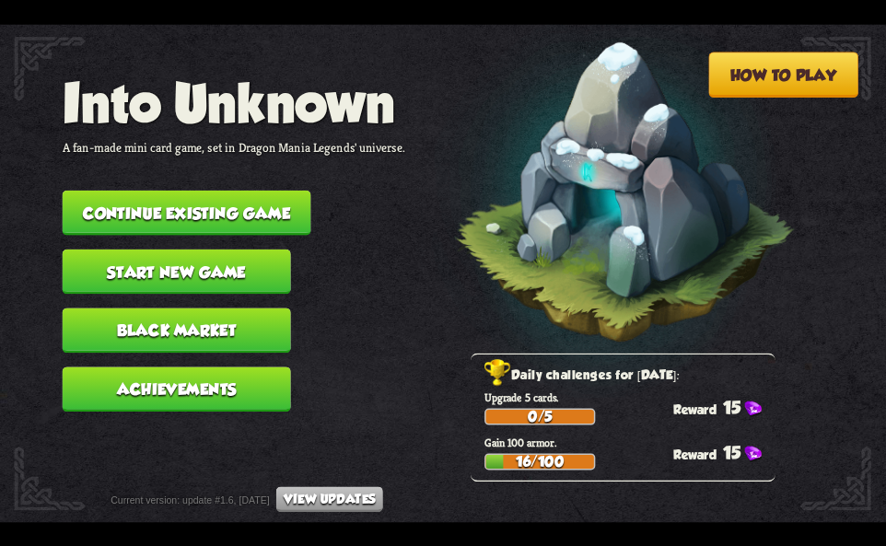
click at [251, 195] on button "Continue existing game" at bounding box center [187, 212] width 249 height 45
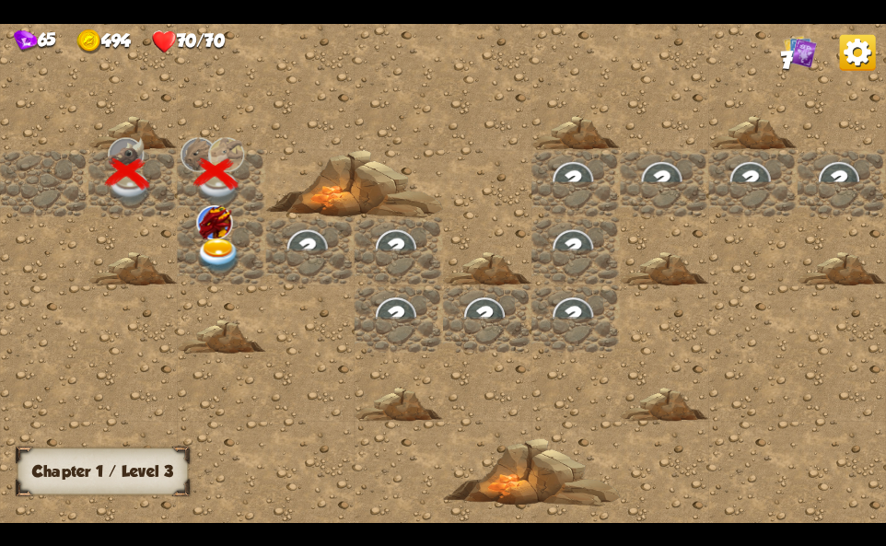
click at [219, 239] on img at bounding box center [218, 256] width 44 height 35
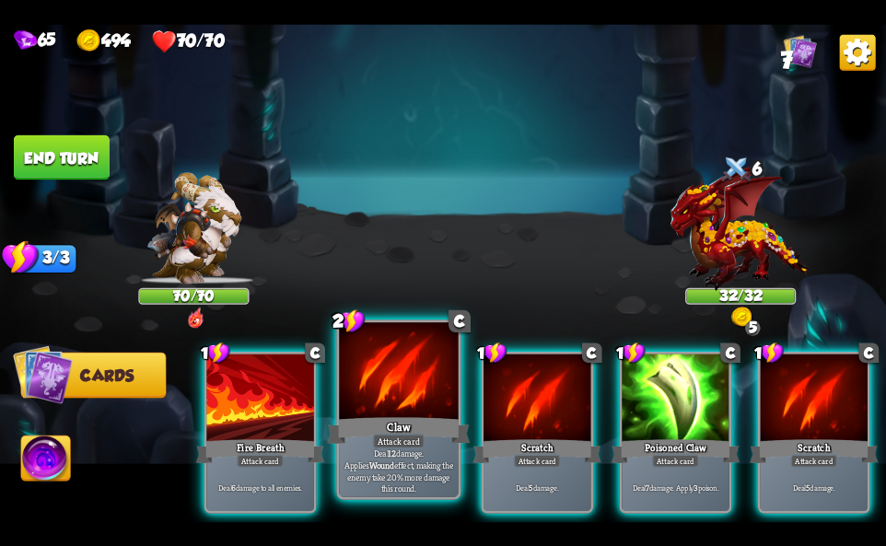
click at [365, 424] on div "Claw" at bounding box center [398, 430] width 143 height 32
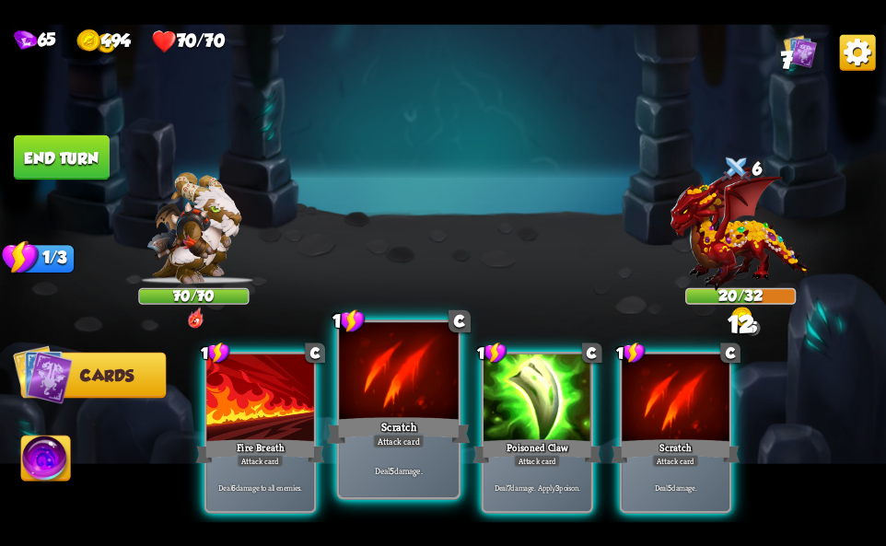
click at [352, 478] on div "Deal 5 damage." at bounding box center [398, 471] width 119 height 52
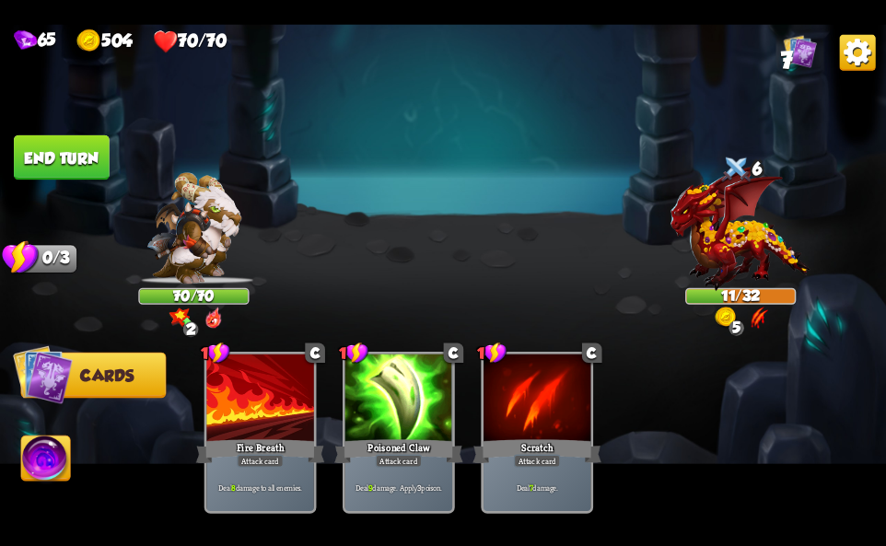
click at [35, 460] on img at bounding box center [45, 461] width 49 height 50
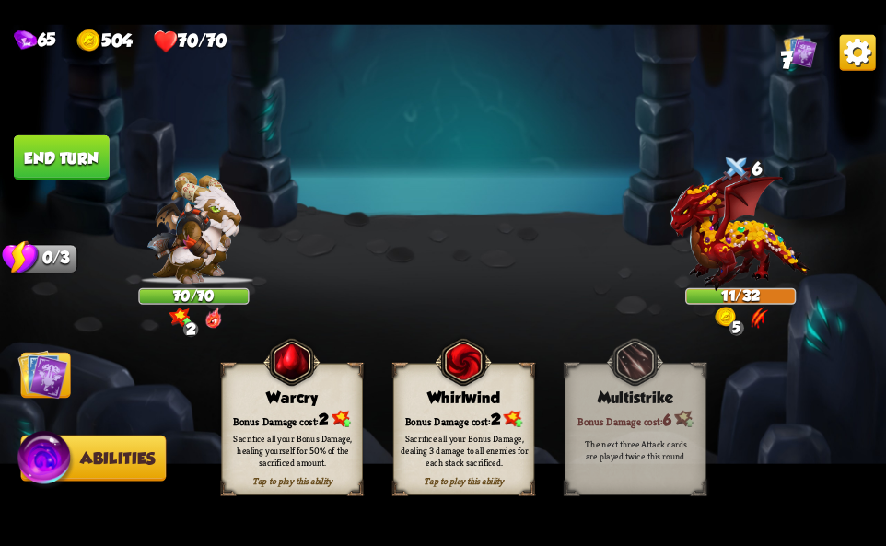
click at [416, 429] on div "Sacrifice all your Bonus Damage, dealing 3 damage to all enemies for each stack…" at bounding box center [464, 450] width 141 height 55
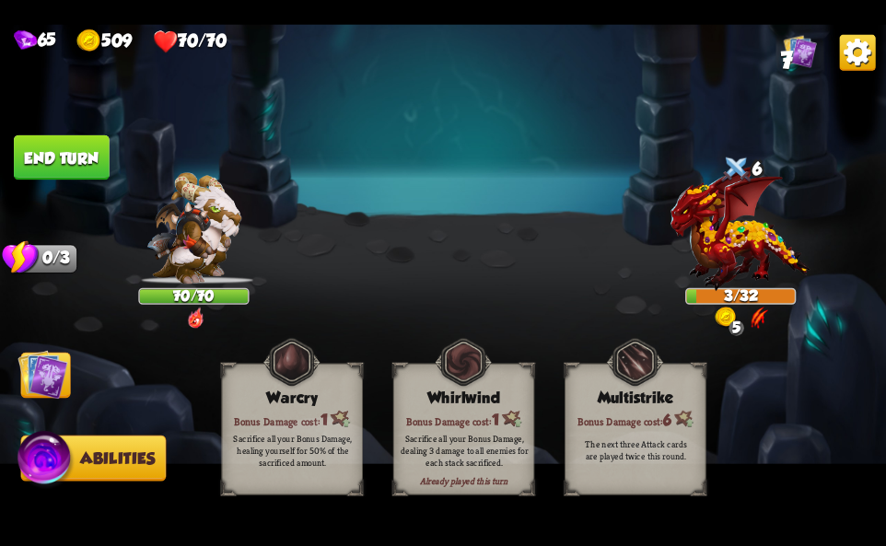
click at [846, 48] on img at bounding box center [858, 52] width 36 height 36
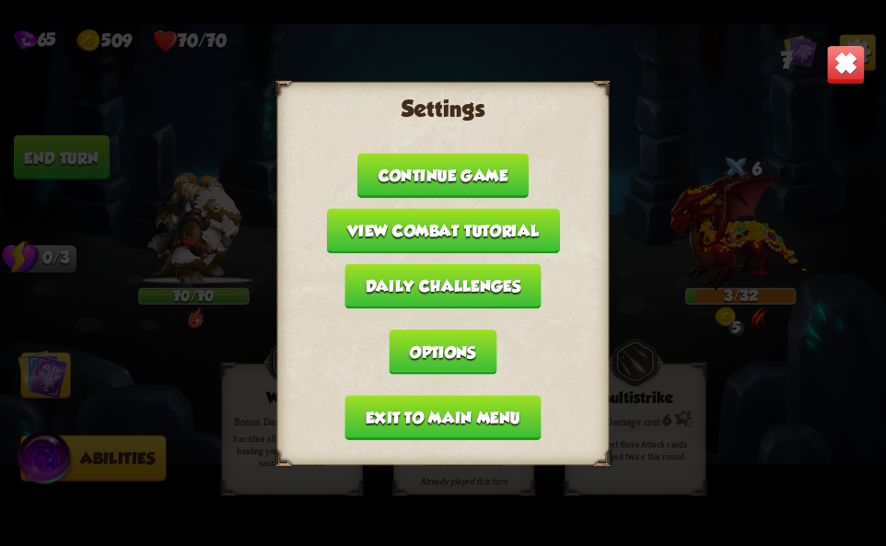
click at [425, 420] on button "Exit to main menu" at bounding box center [442, 417] width 196 height 45
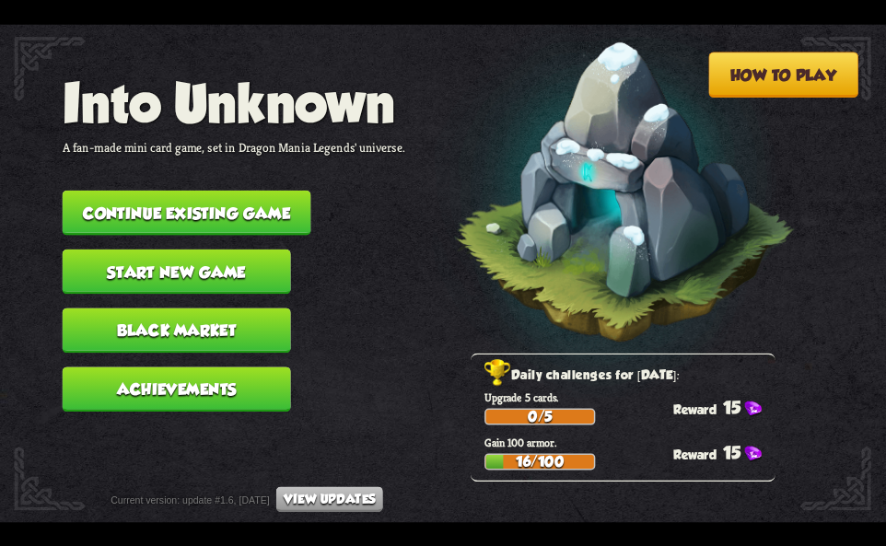
click at [153, 211] on button "Continue existing game" at bounding box center [187, 212] width 249 height 45
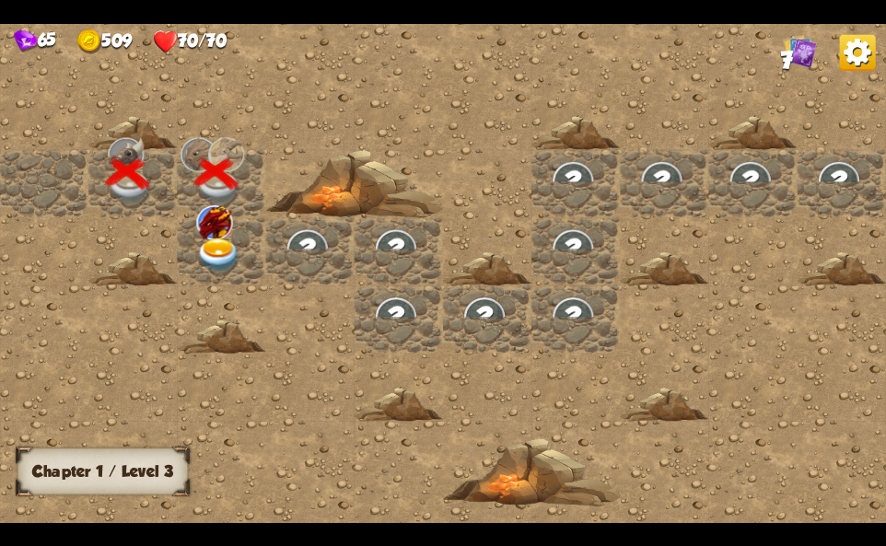
click at [210, 257] on img at bounding box center [218, 256] width 44 height 35
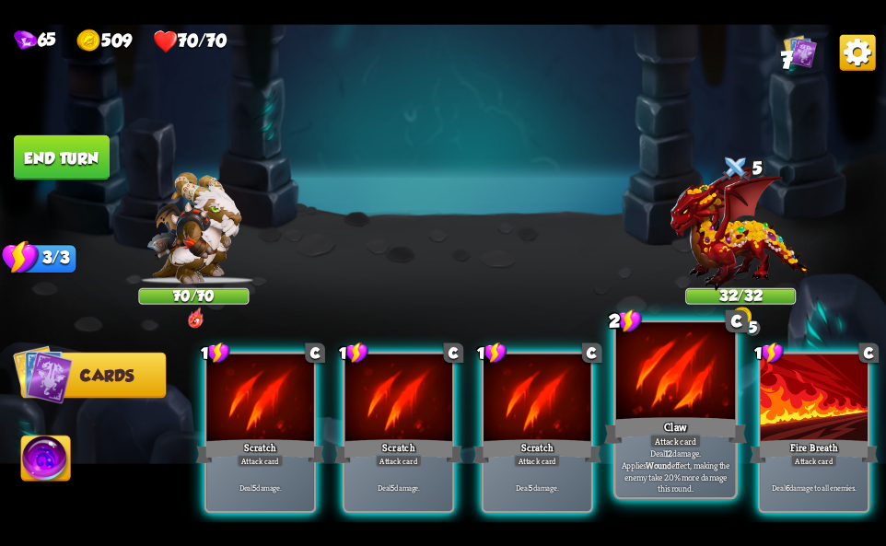
click at [668, 461] on p "Deal 12 damage. Applies Wound effect, making the enemy take 20% more damage thi…" at bounding box center [675, 471] width 113 height 47
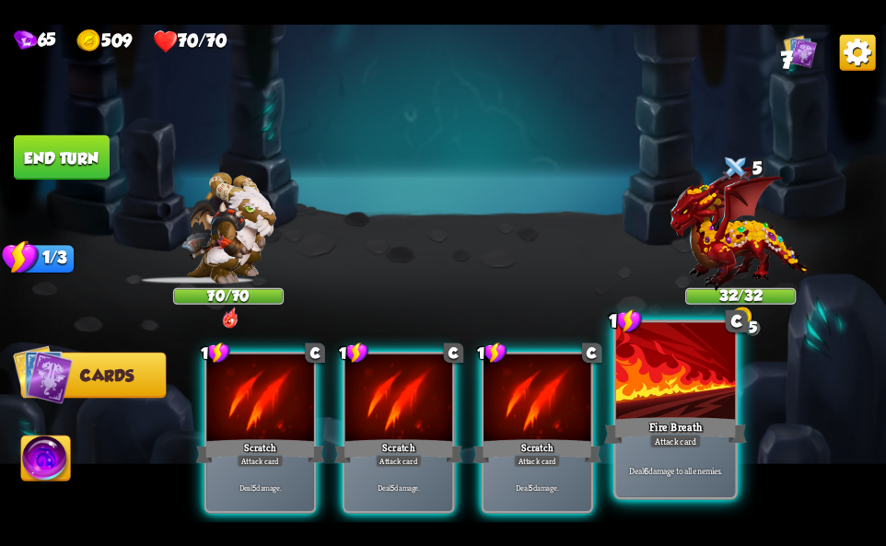
click at [668, 457] on div "Deal 6 damage to all enemies." at bounding box center [675, 471] width 119 height 52
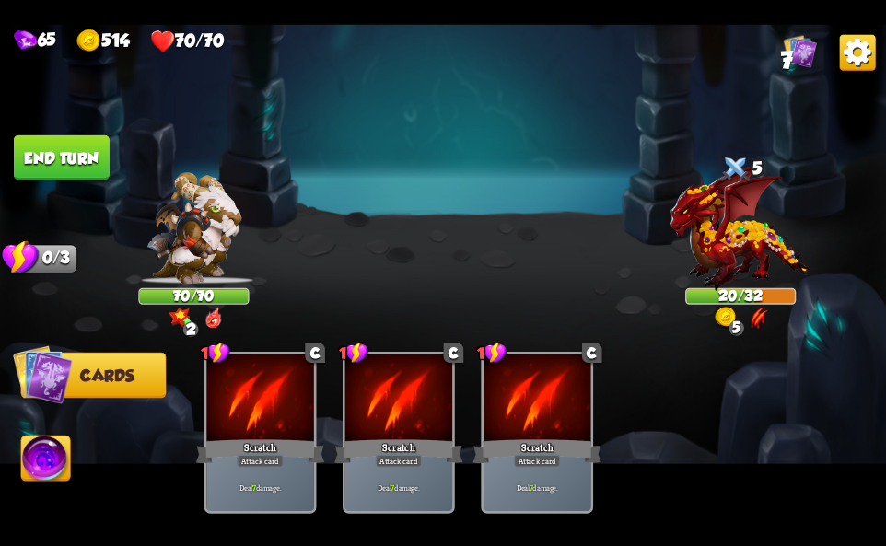
click at [54, 473] on img at bounding box center [45, 461] width 49 height 50
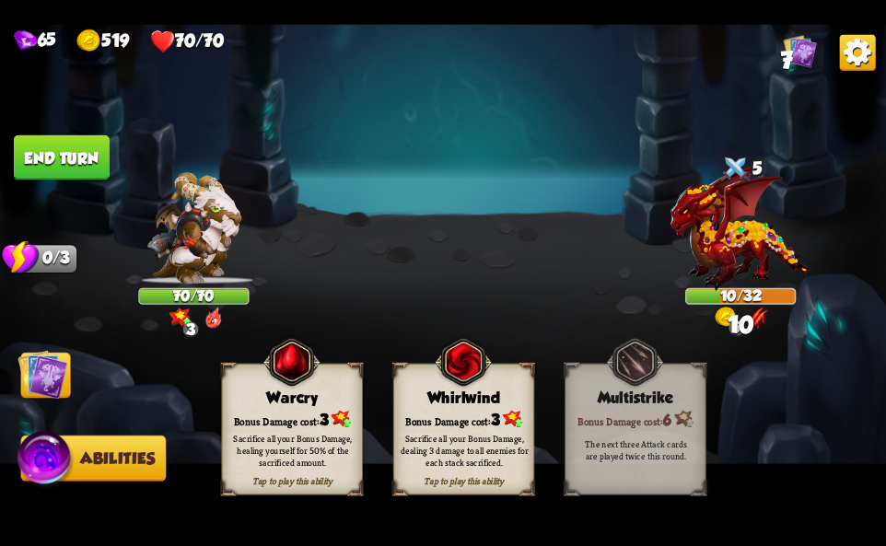
click at [441, 416] on div "Bonus Damage cost: 3" at bounding box center [464, 419] width 140 height 20
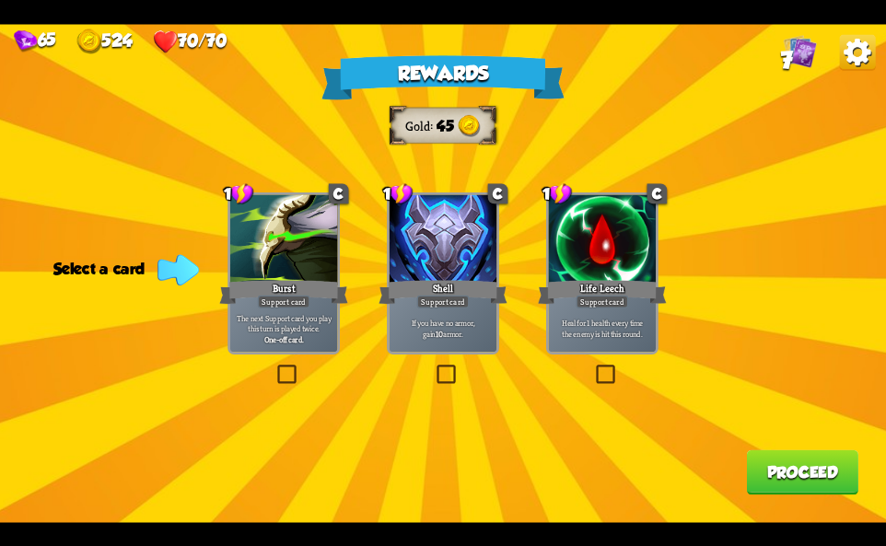
click at [841, 56] on img at bounding box center [858, 52] width 36 height 36
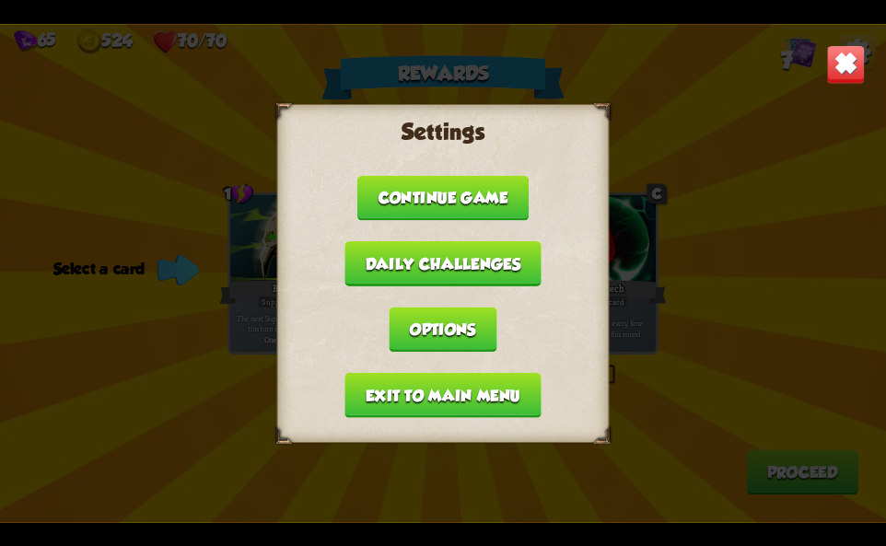
click at [373, 392] on button "Exit to main menu" at bounding box center [442, 394] width 196 height 45
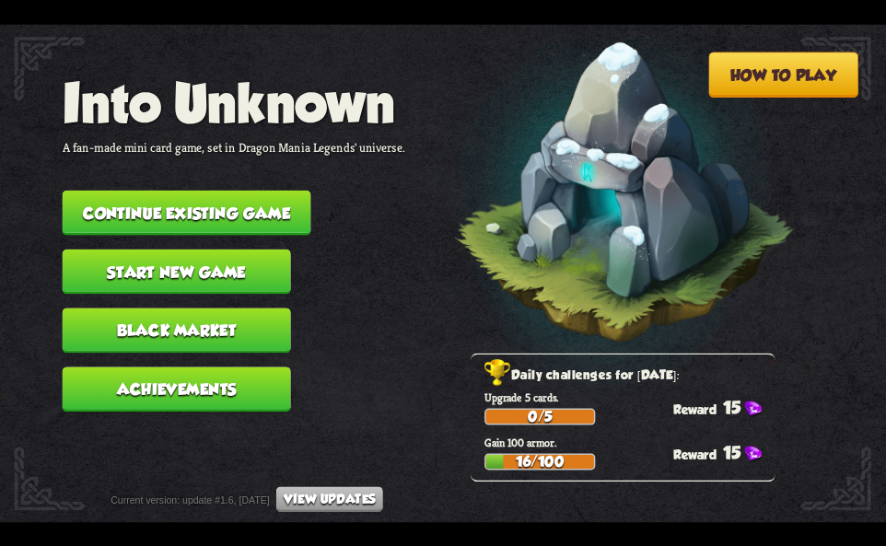
click at [201, 204] on button "Continue existing game" at bounding box center [187, 212] width 249 height 45
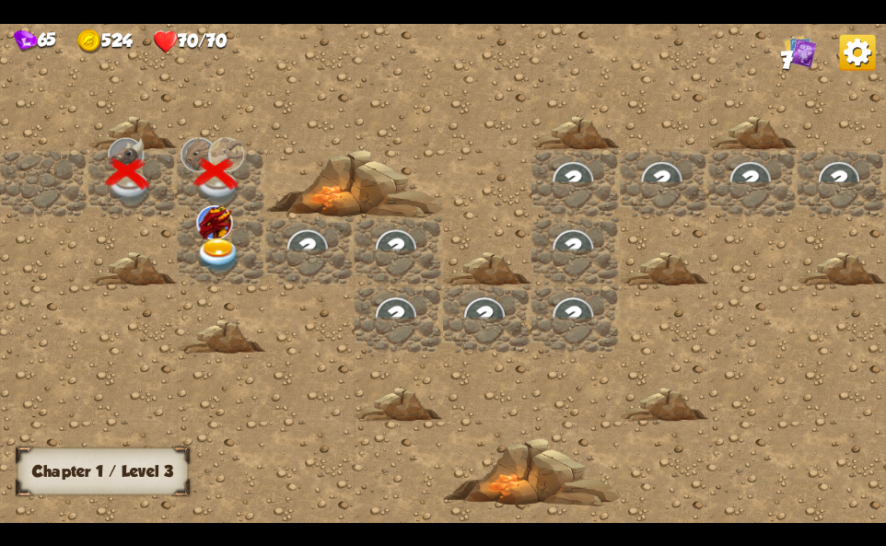
click at [231, 225] on img at bounding box center [214, 222] width 36 height 34
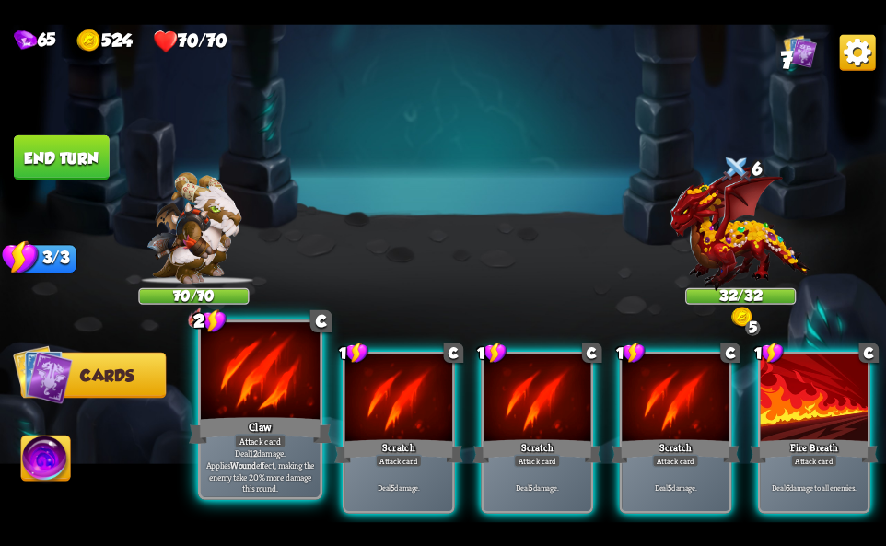
click at [279, 453] on div "Deal 12 damage. Applies Wound effect, making the enemy take 20% more damage thi…" at bounding box center [260, 471] width 119 height 52
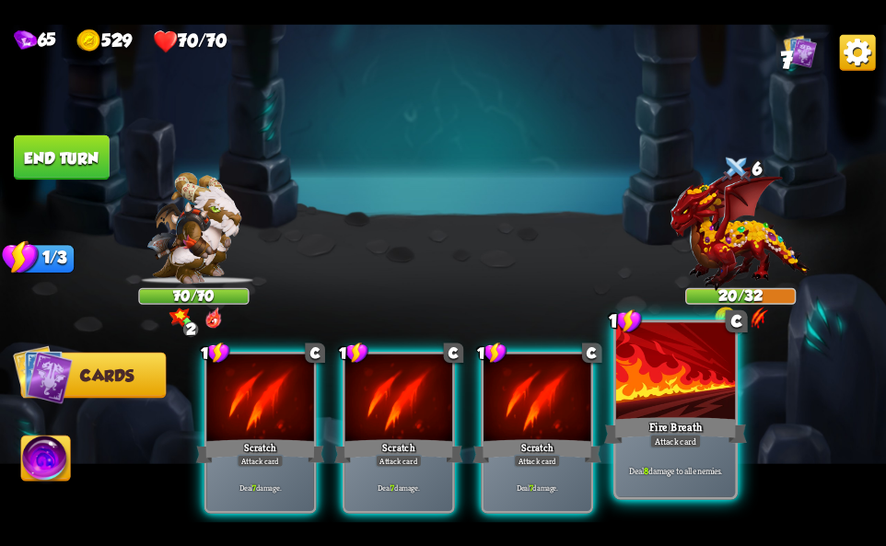
click at [629, 422] on div "Fire Breath" at bounding box center [675, 430] width 143 height 32
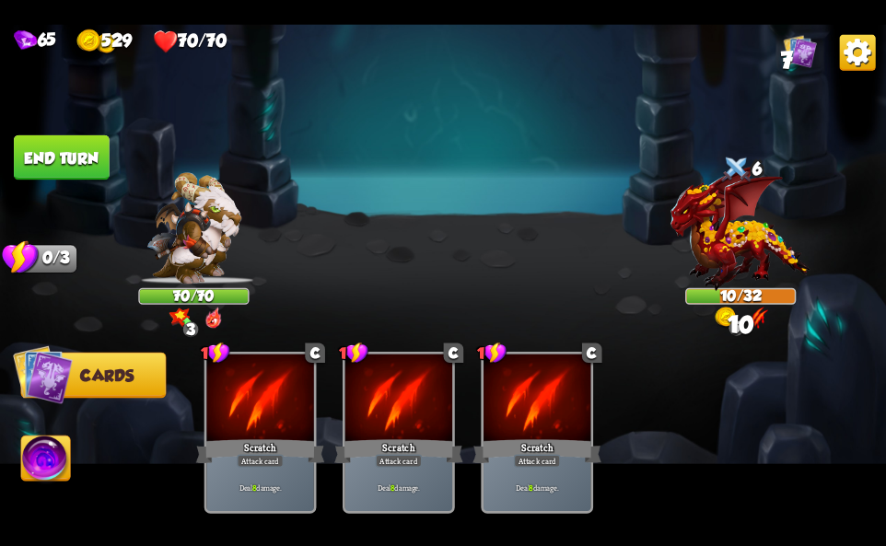
click at [58, 460] on img at bounding box center [45, 461] width 49 height 50
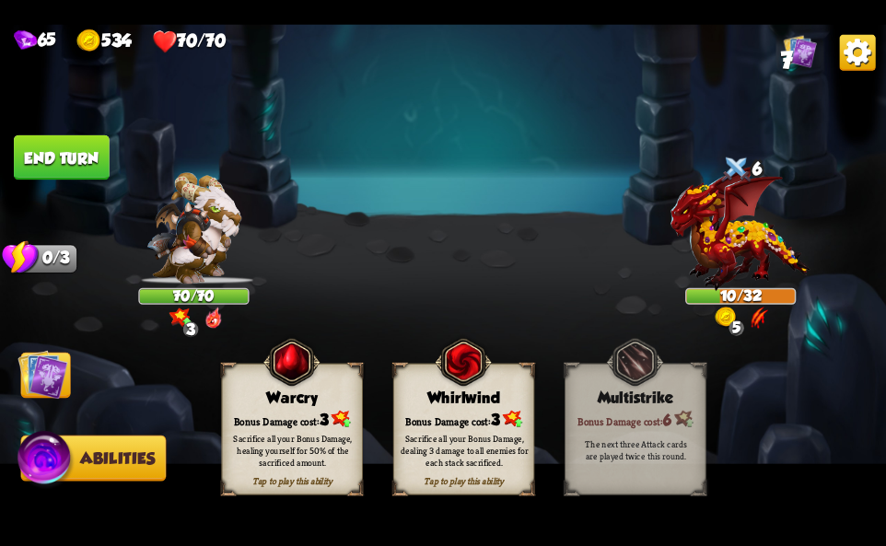
click at [449, 422] on div "Bonus Damage cost: 3" at bounding box center [464, 419] width 140 height 20
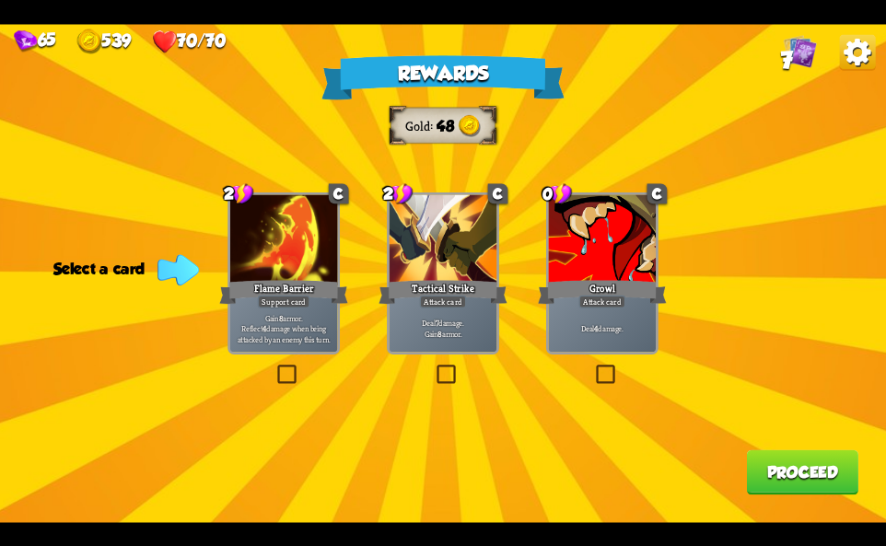
click at [868, 55] on img at bounding box center [858, 52] width 36 height 36
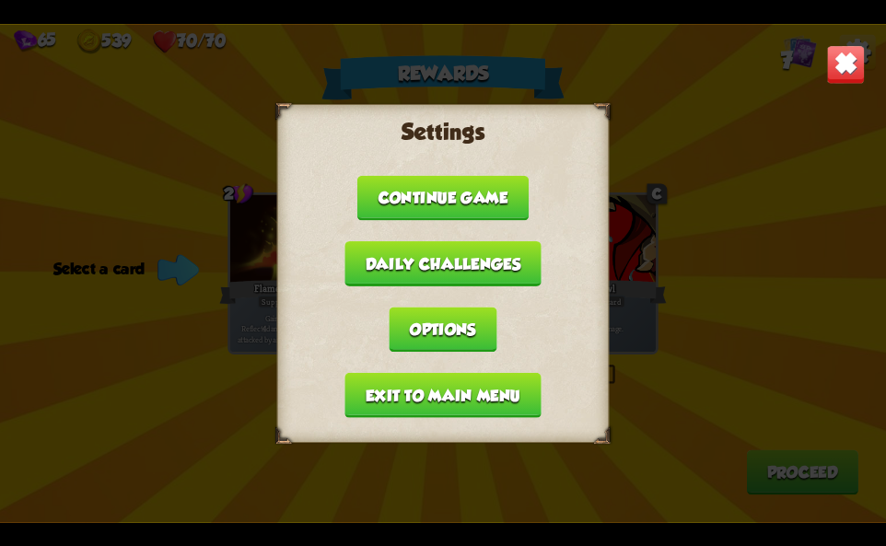
click at [363, 396] on button "Exit to main menu" at bounding box center [442, 394] width 196 height 45
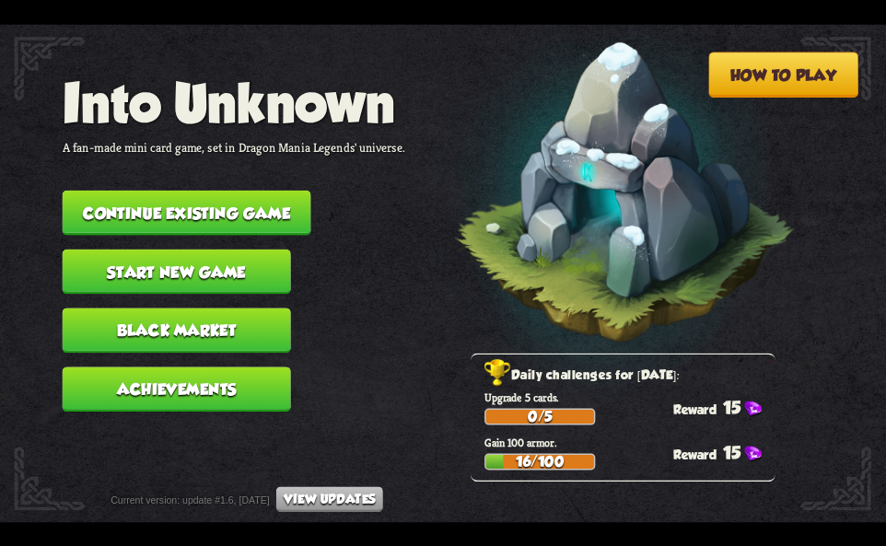
click at [264, 194] on button "Continue existing game" at bounding box center [187, 212] width 249 height 45
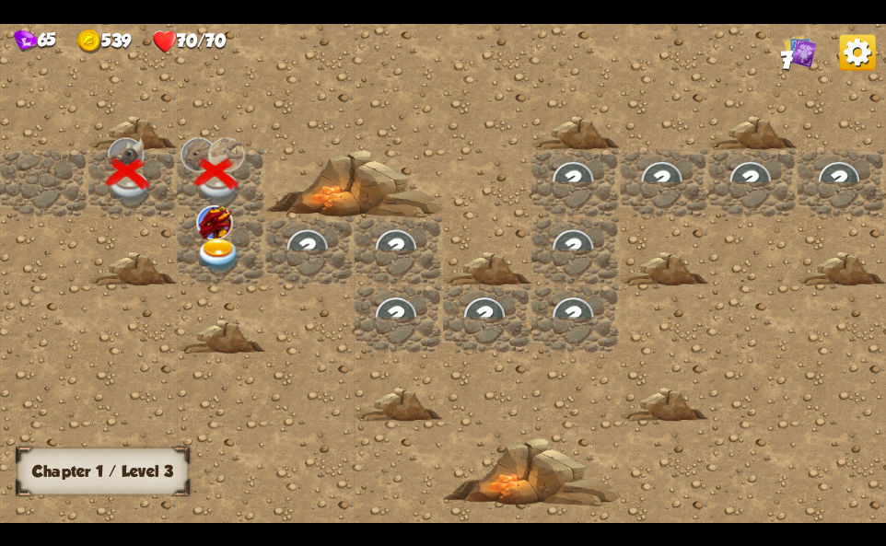
click at [216, 226] on img at bounding box center [214, 222] width 36 height 34
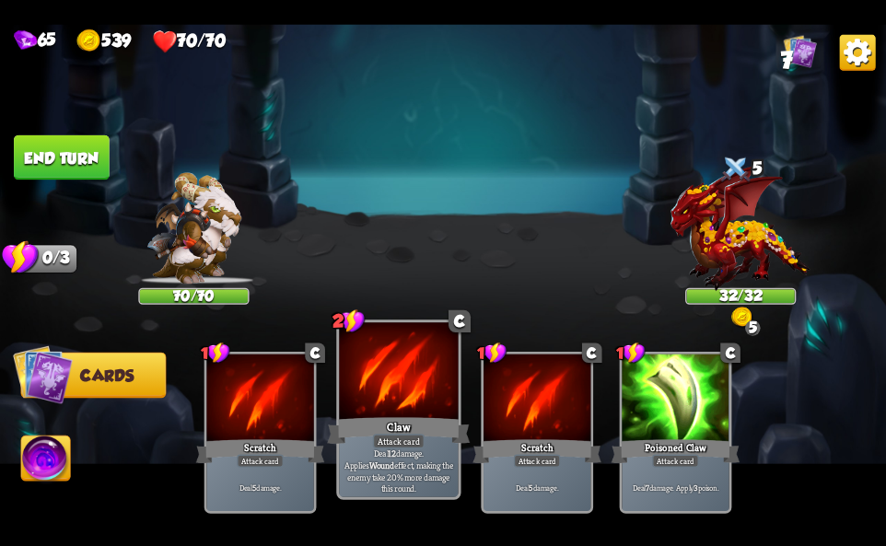
click at [397, 406] on div at bounding box center [398, 372] width 119 height 100
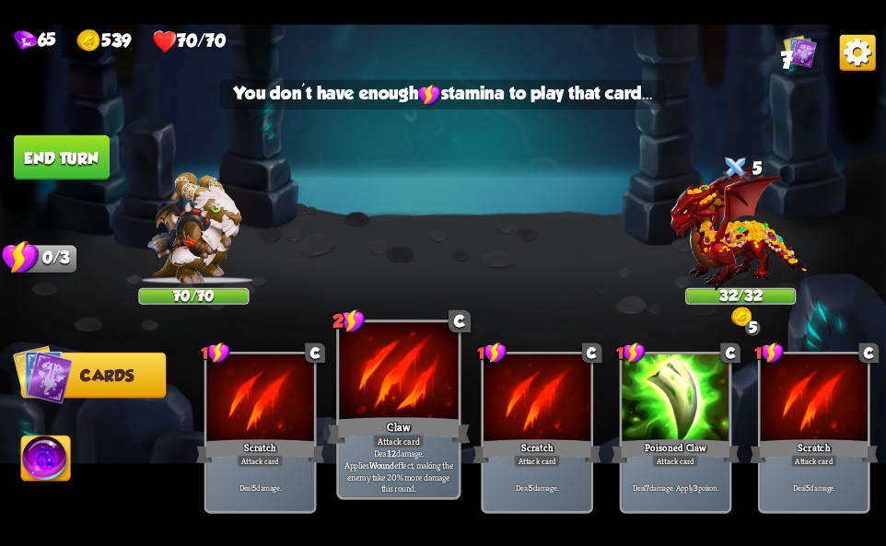
click at [399, 401] on div at bounding box center [398, 372] width 119 height 100
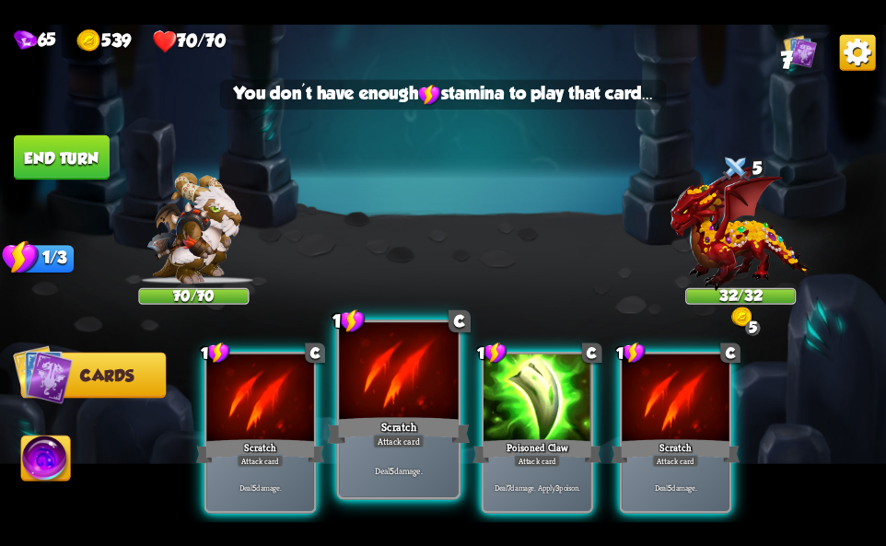
click at [409, 386] on div at bounding box center [398, 372] width 119 height 100
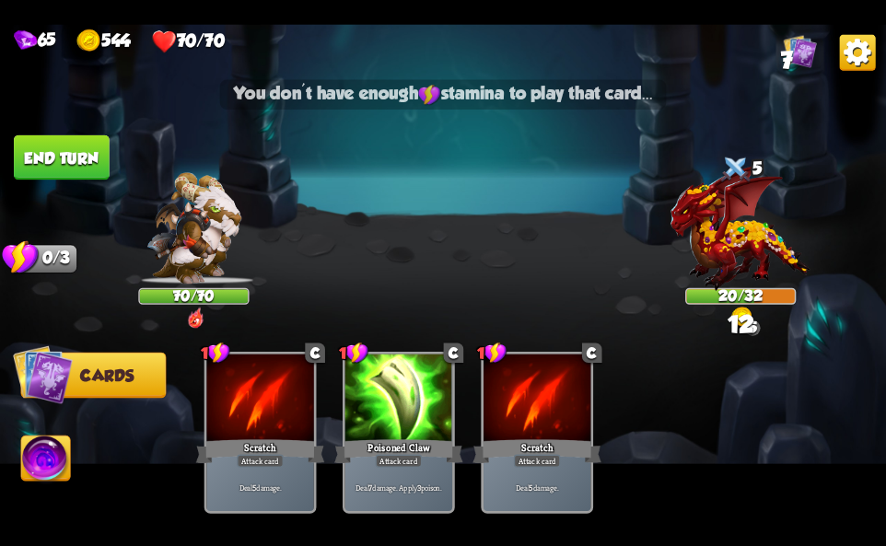
click at [45, 443] on img at bounding box center [45, 461] width 49 height 50
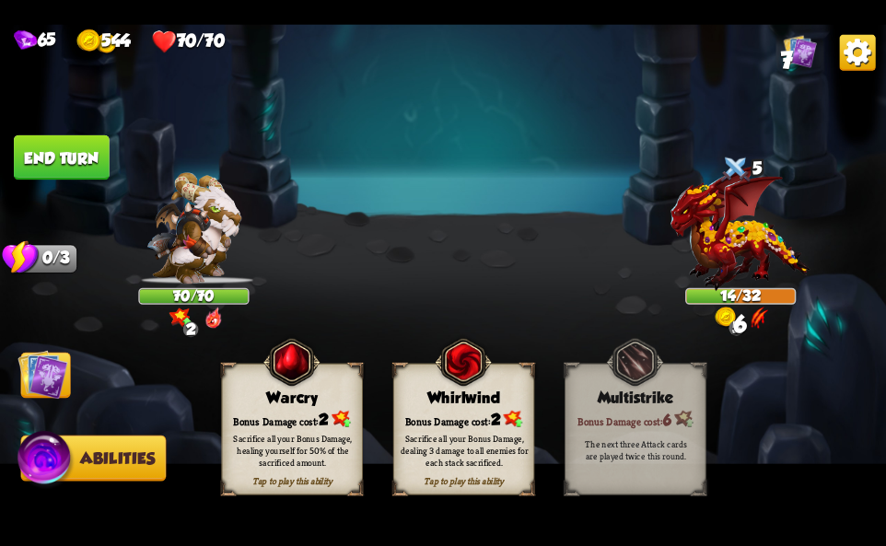
click at [450, 378] on img at bounding box center [463, 361] width 57 height 58
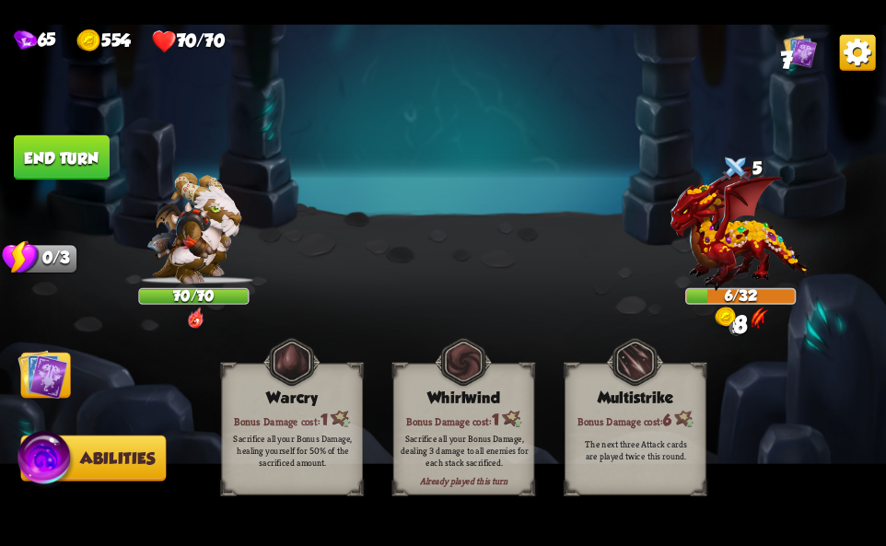
click at [864, 50] on img at bounding box center [858, 52] width 36 height 36
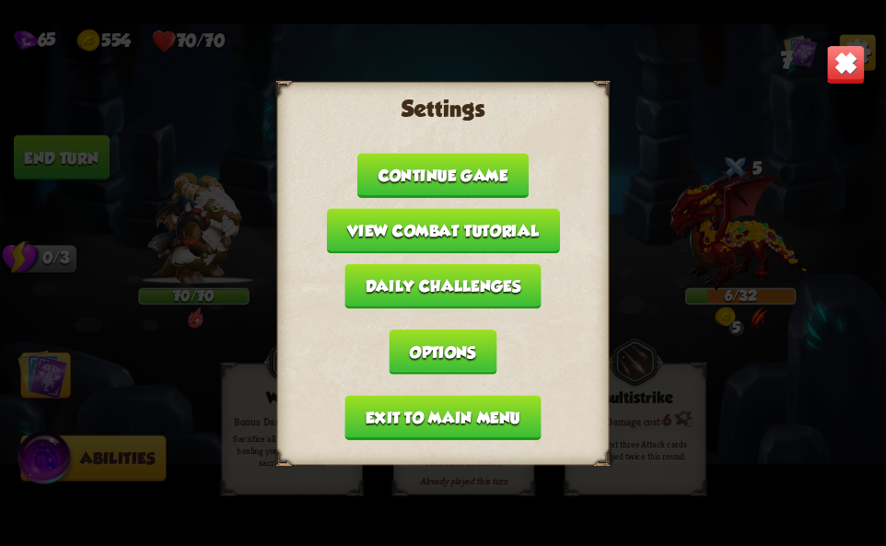
click at [373, 414] on button "Exit to main menu" at bounding box center [442, 417] width 196 height 45
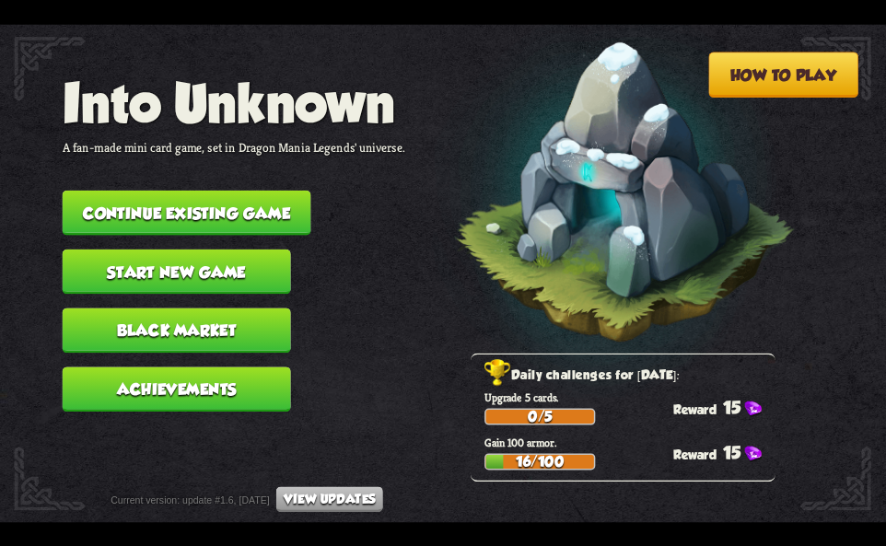
click at [283, 201] on button "Continue existing game" at bounding box center [187, 212] width 249 height 45
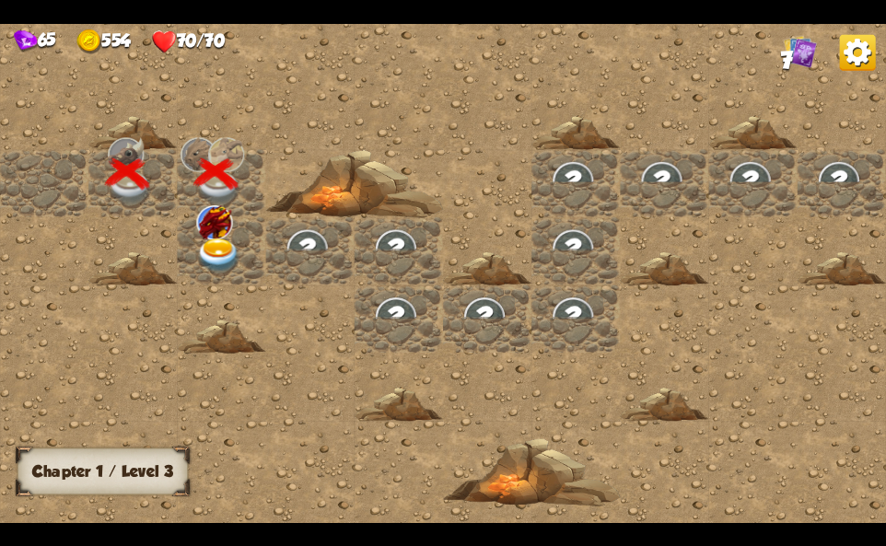
click at [193, 274] on div at bounding box center [221, 251] width 88 height 68
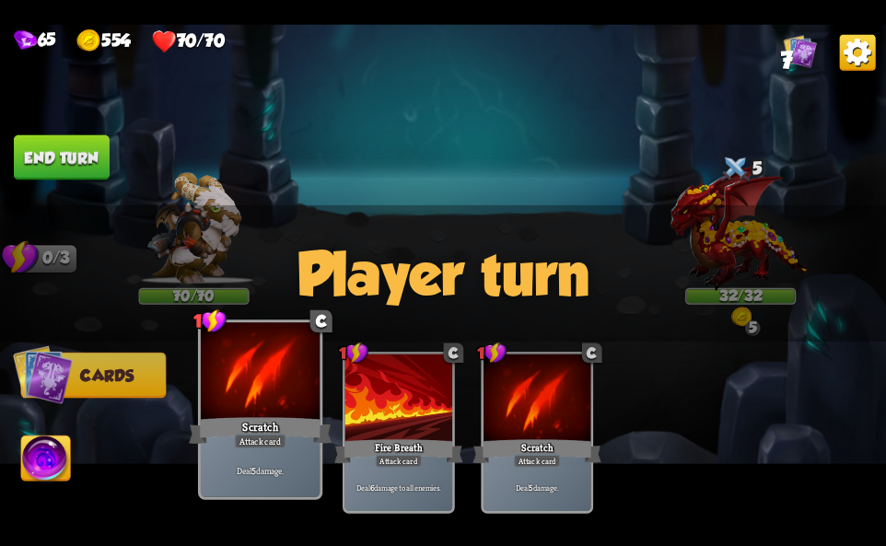
click at [241, 393] on div at bounding box center [260, 372] width 119 height 100
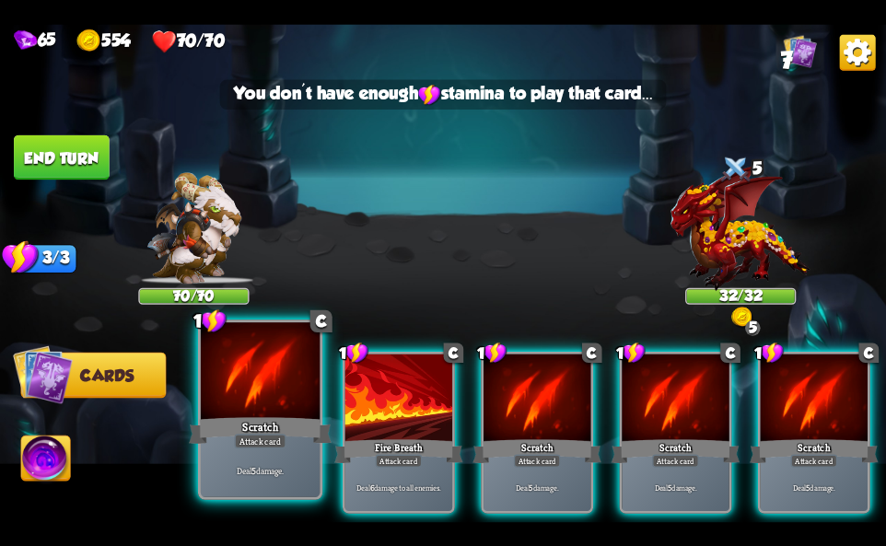
click at [241, 393] on div at bounding box center [260, 372] width 119 height 100
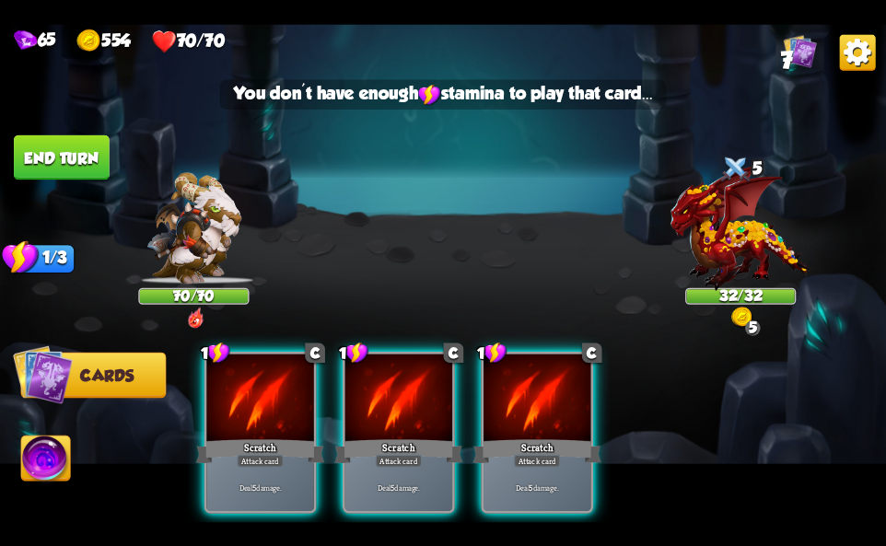
click at [241, 393] on div at bounding box center [259, 399] width 107 height 90
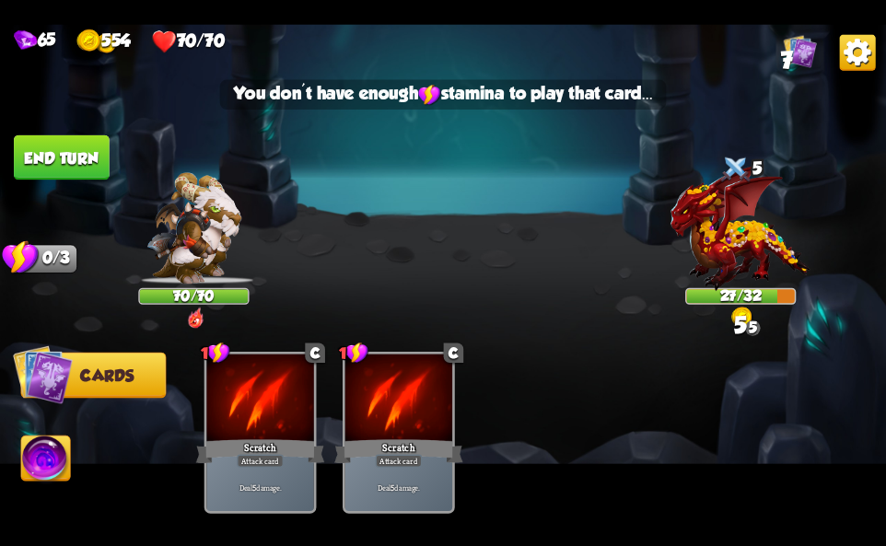
click at [47, 466] on img at bounding box center [45, 461] width 49 height 50
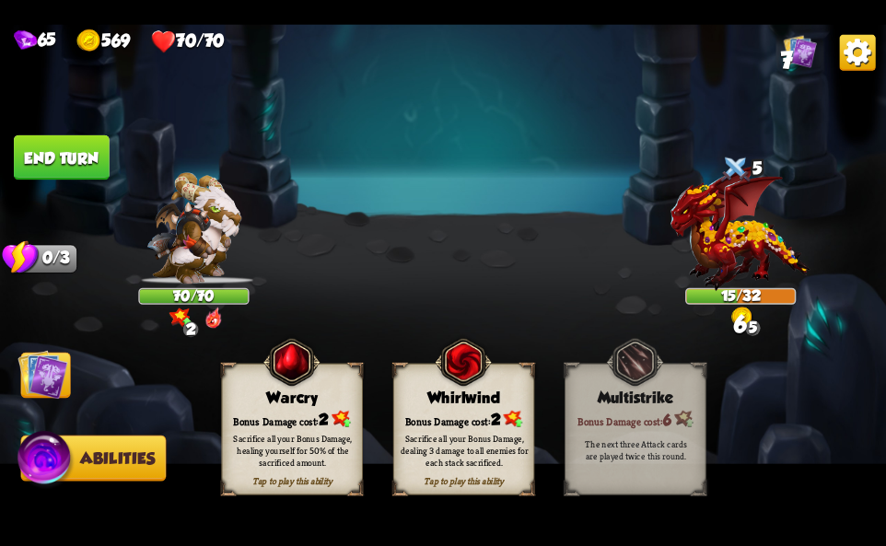
click at [434, 416] on div "Bonus Damage cost: 2" at bounding box center [464, 419] width 140 height 20
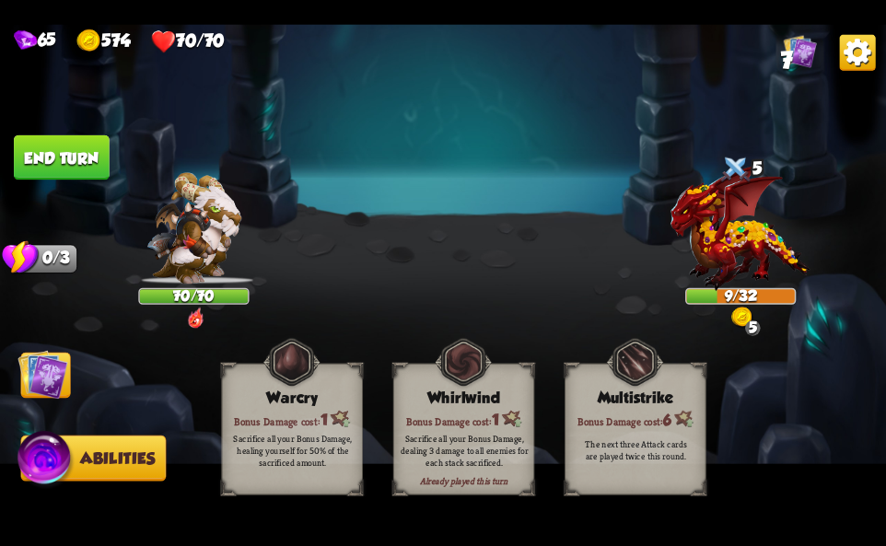
click at [837, 41] on div "65 574 70/70 7" at bounding box center [443, 38] width 886 height 29
click at [850, 45] on img at bounding box center [858, 52] width 36 height 36
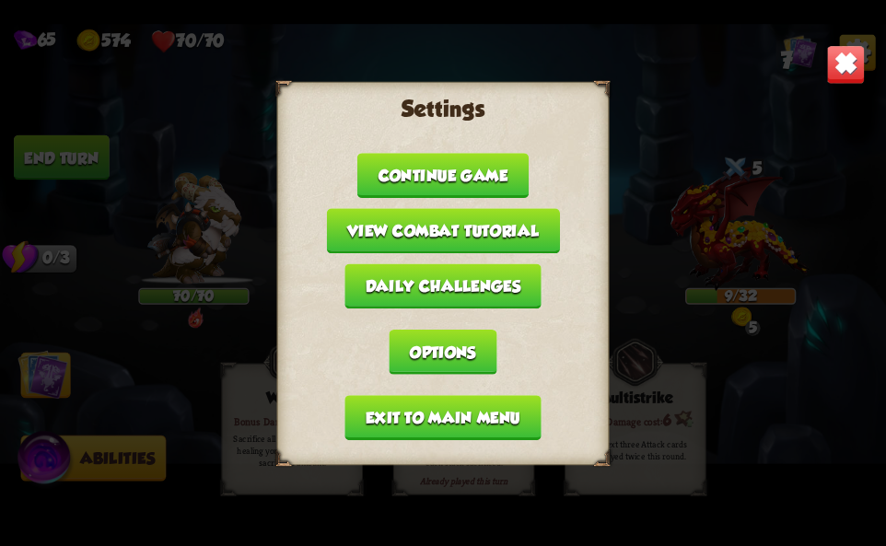
click at [350, 414] on button "Exit to main menu" at bounding box center [442, 417] width 196 height 45
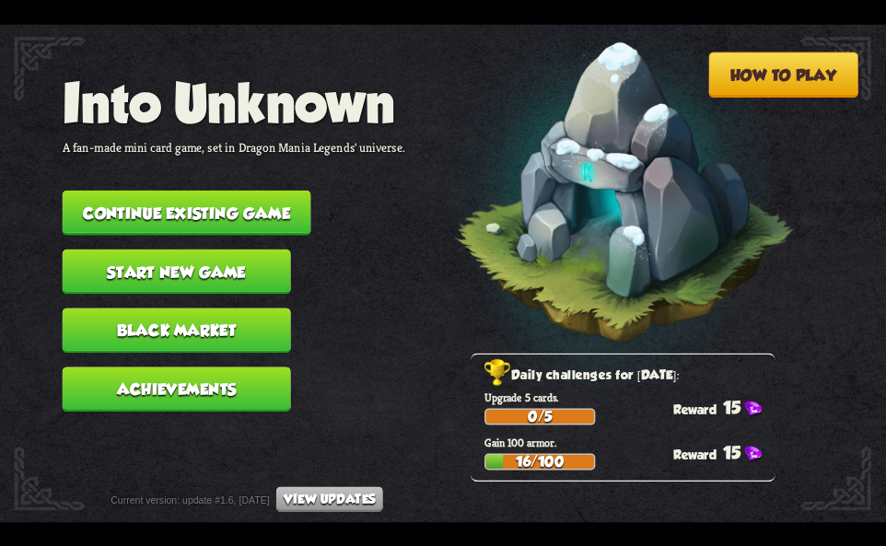
click at [262, 202] on button "Continue existing game" at bounding box center [187, 212] width 249 height 45
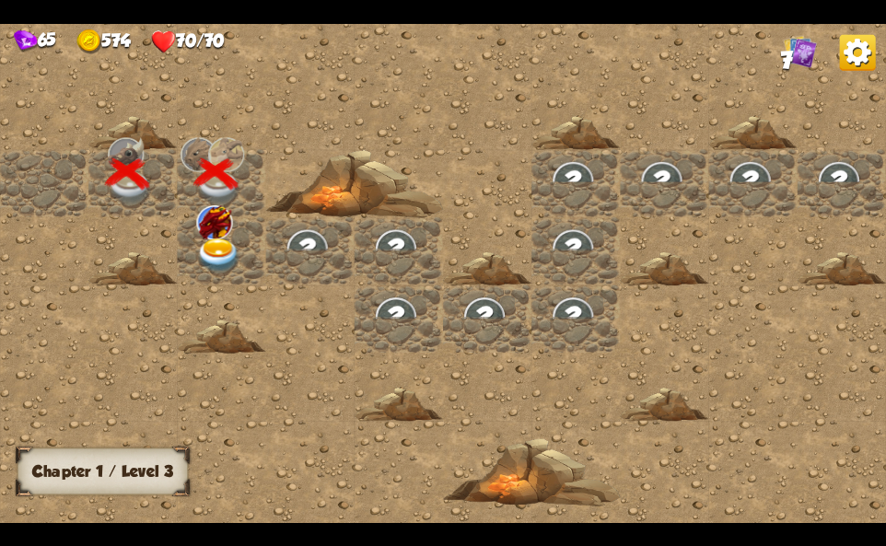
click at [198, 232] on img at bounding box center [214, 222] width 36 height 34
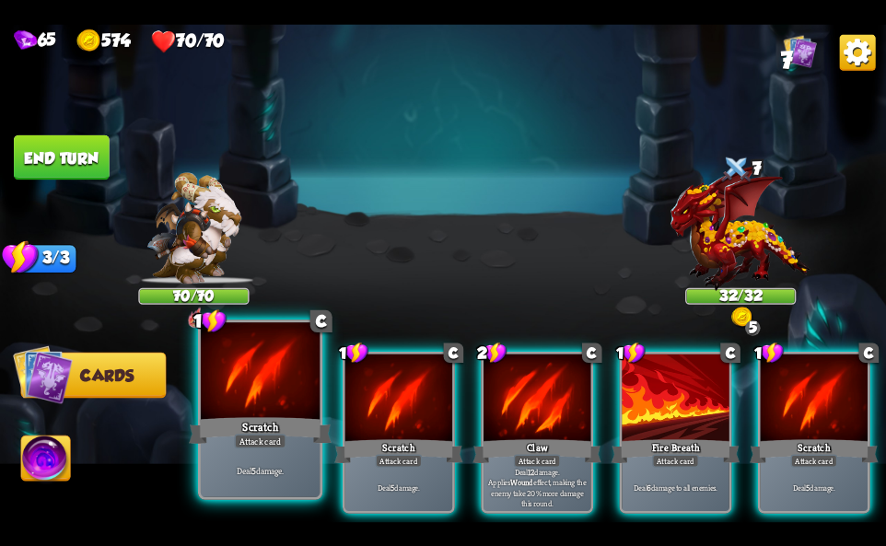
click at [212, 409] on div at bounding box center [260, 372] width 119 height 100
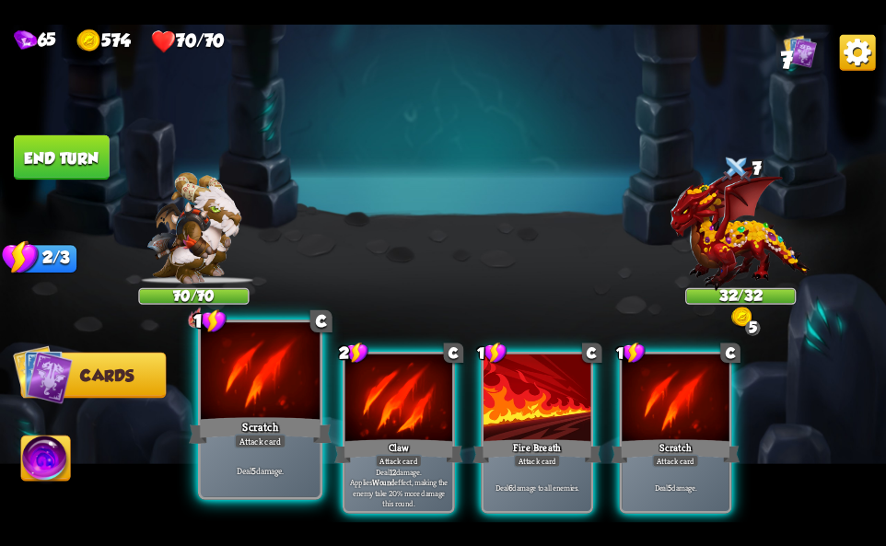
click at [212, 409] on div at bounding box center [260, 372] width 119 height 100
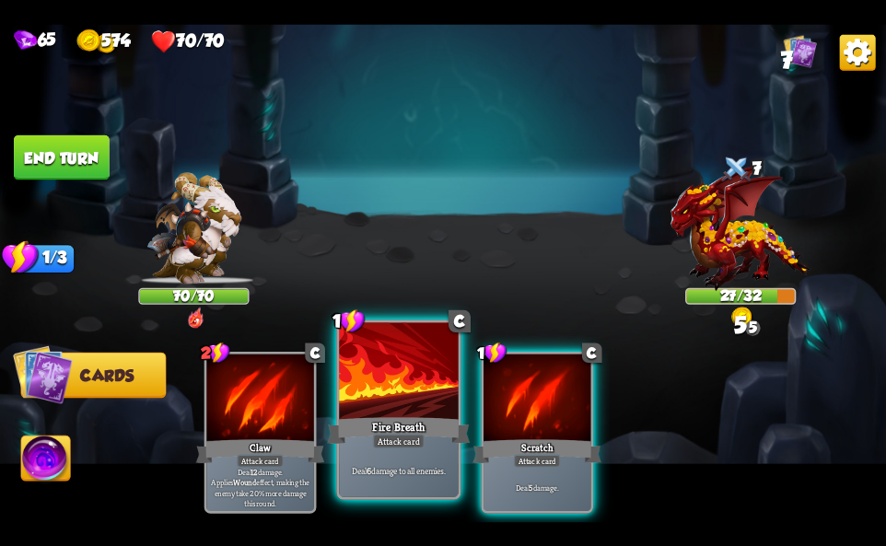
click at [373, 441] on div "Attack card" at bounding box center [399, 441] width 52 height 15
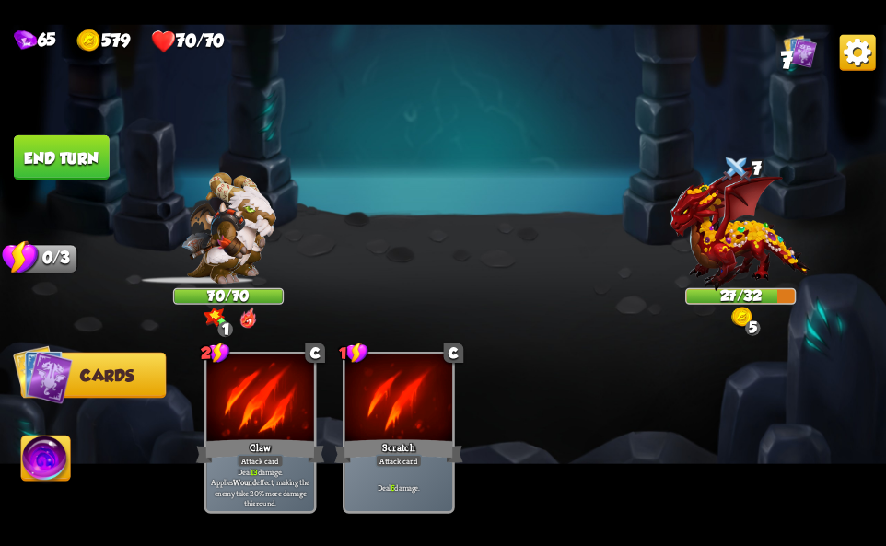
click at [64, 456] on img at bounding box center [45, 461] width 49 height 50
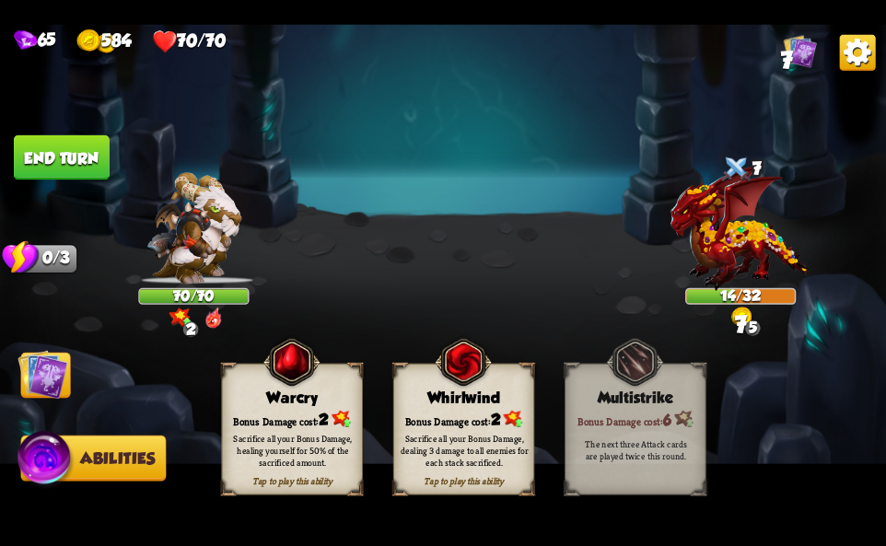
click at [556, 424] on div "Tap to play this ability Warcry Bonus Damage cost: 2 Sacrifice all your Bonus D…" at bounding box center [463, 429] width 484 height 132
click at [553, 407] on div "Tap to play this ability Warcry Bonus Damage cost: 2 Sacrifice all your Bonus D…" at bounding box center [463, 429] width 484 height 132
click at [516, 403] on div "Whirlwind" at bounding box center [464, 397] width 140 height 18
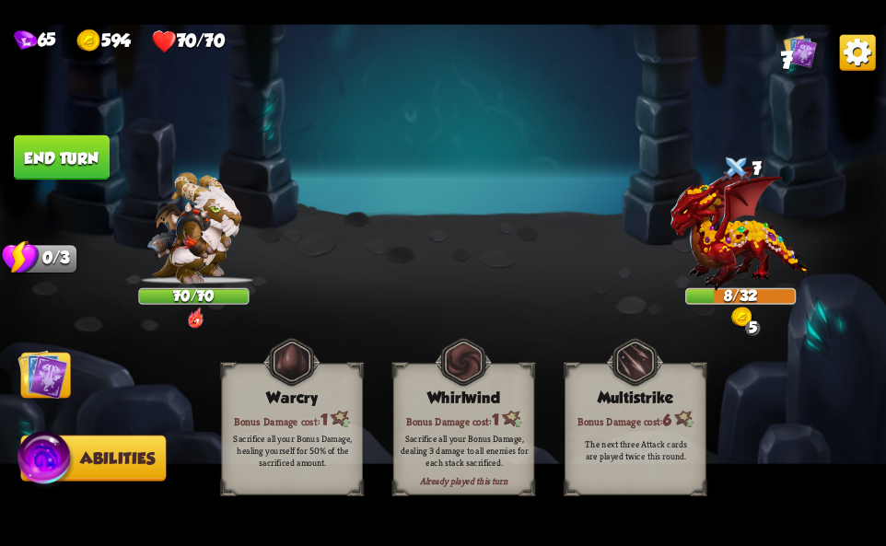
click at [859, 56] on img at bounding box center [858, 52] width 36 height 36
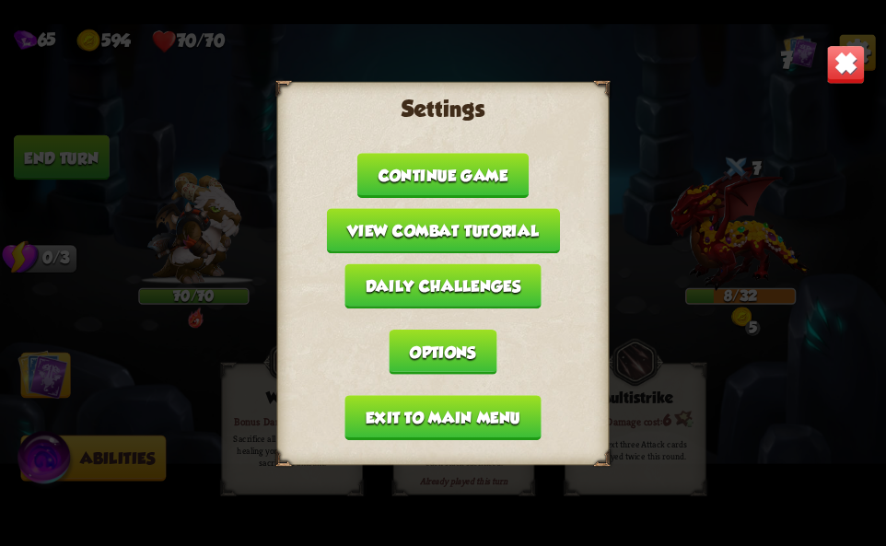
click at [515, 406] on button "Exit to main menu" at bounding box center [442, 417] width 196 height 45
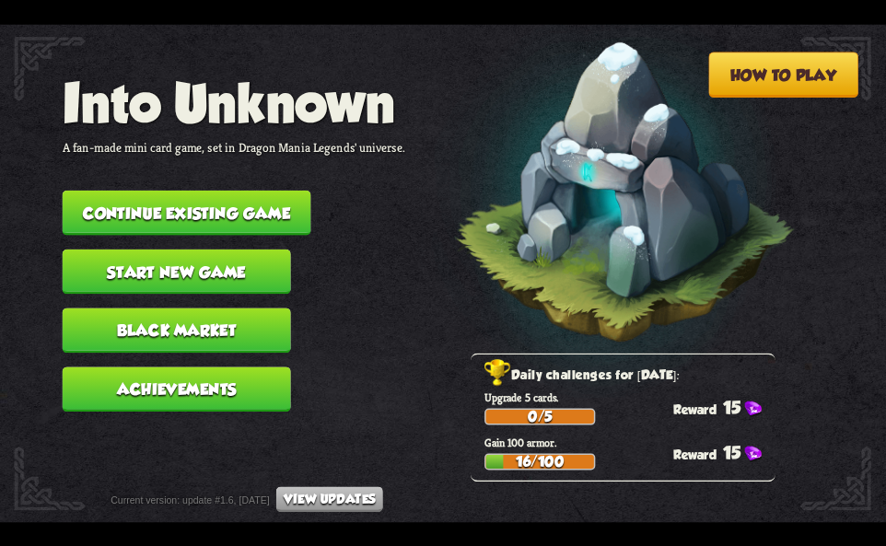
click at [261, 221] on button "Continue existing game" at bounding box center [187, 212] width 249 height 45
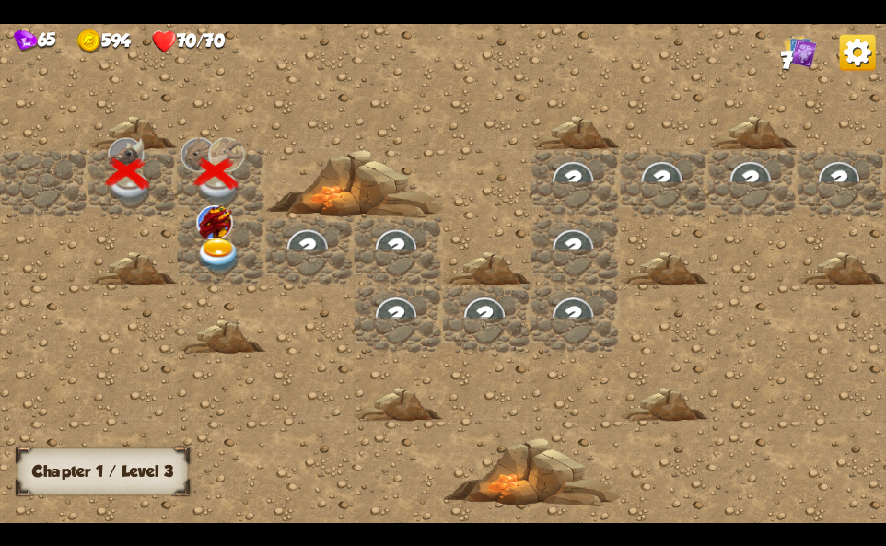
click at [215, 231] on img at bounding box center [214, 222] width 36 height 34
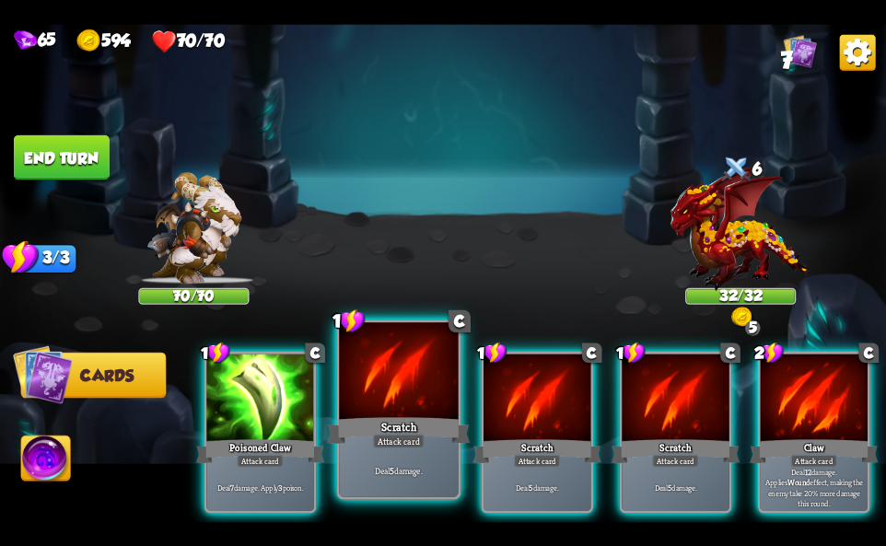
click at [357, 410] on div at bounding box center [398, 372] width 119 height 100
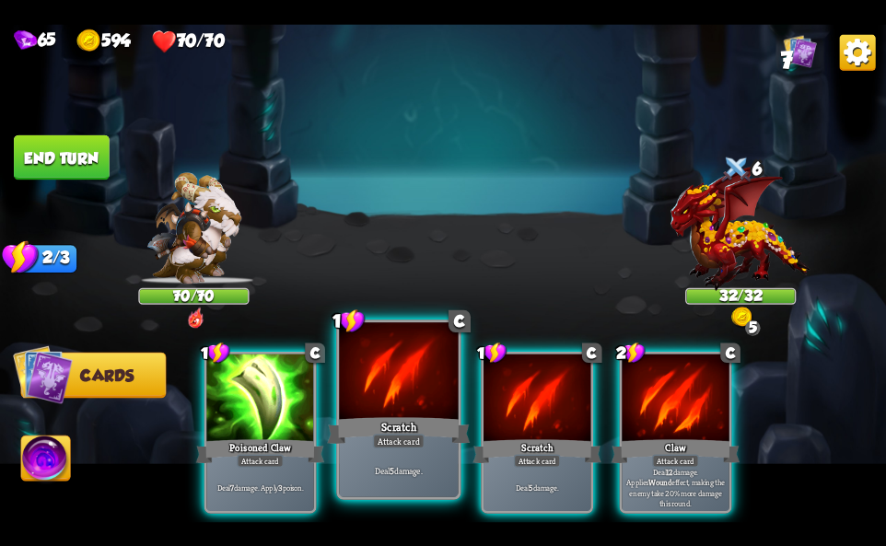
click at [357, 410] on div at bounding box center [398, 372] width 119 height 100
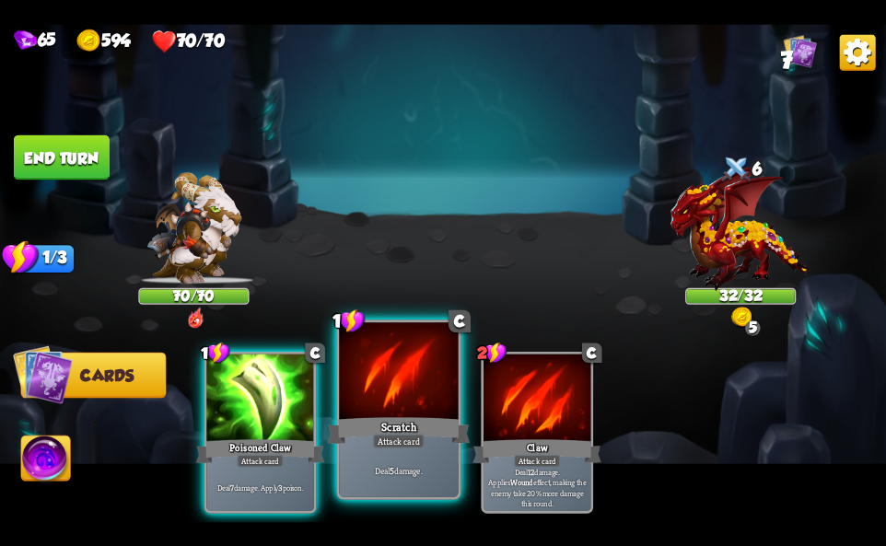
click at [357, 410] on div at bounding box center [398, 372] width 119 height 100
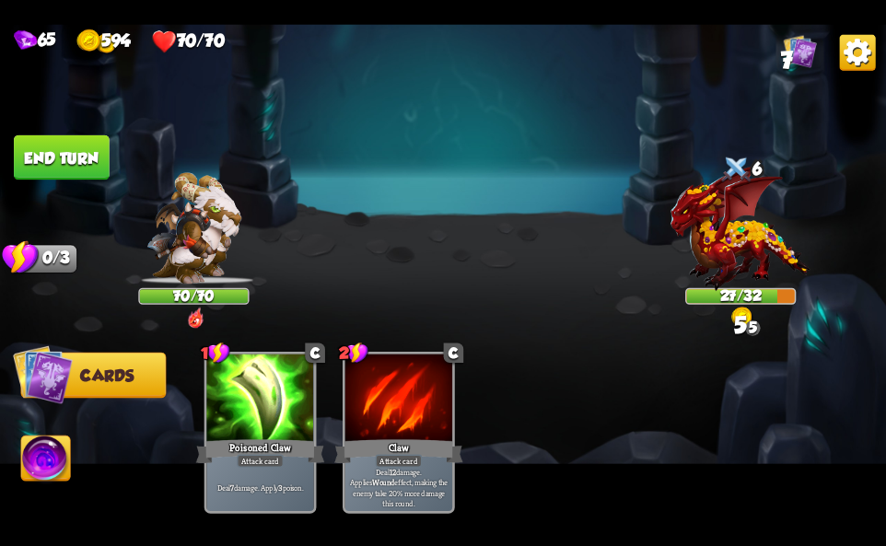
click at [63, 474] on img at bounding box center [45, 461] width 49 height 50
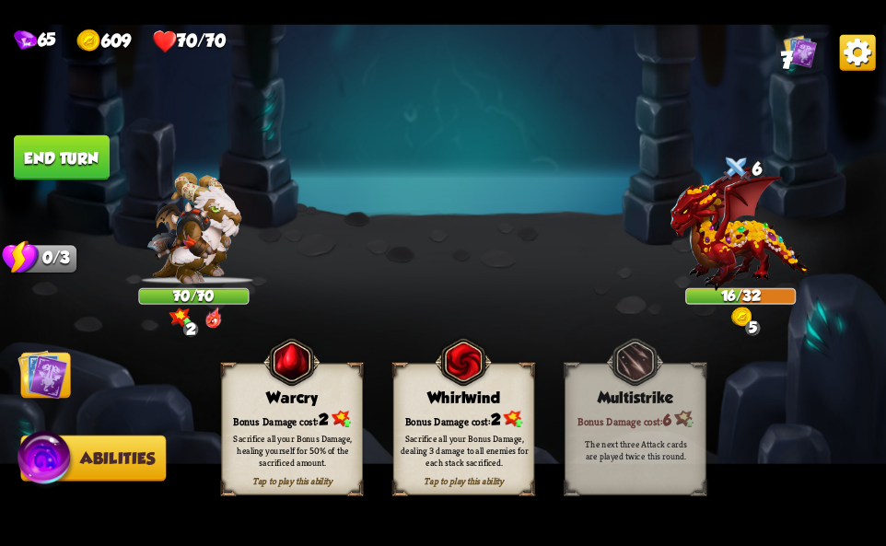
click at [470, 415] on div "Bonus Damage cost: 2" at bounding box center [464, 419] width 140 height 20
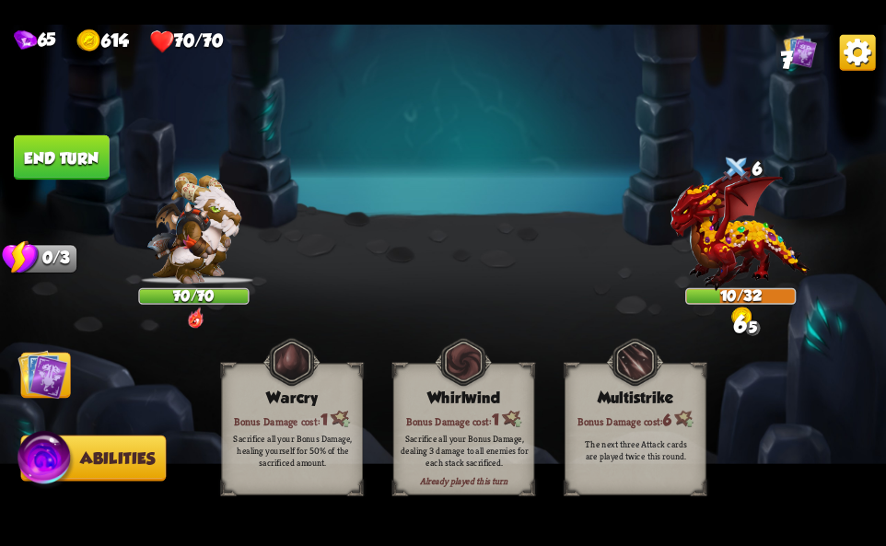
click at [840, 63] on img at bounding box center [858, 52] width 36 height 36
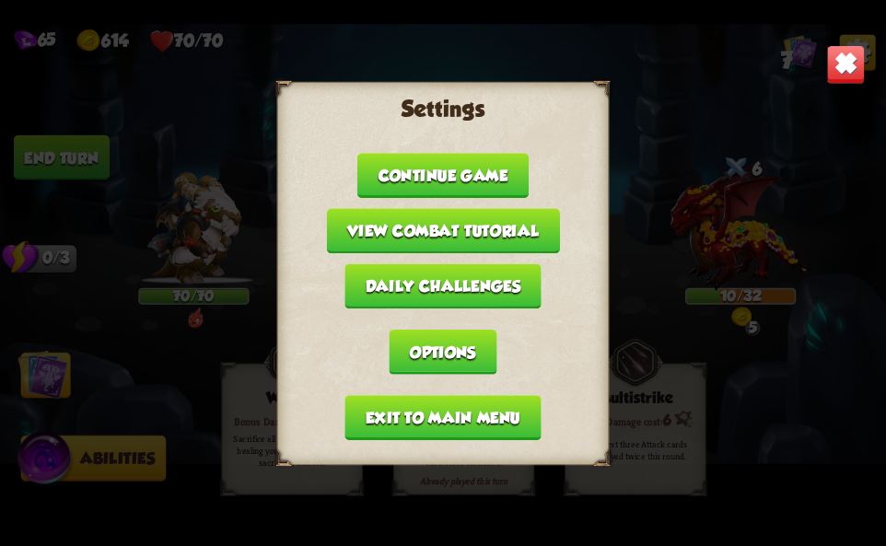
click at [484, 400] on button "Exit to main menu" at bounding box center [442, 417] width 196 height 45
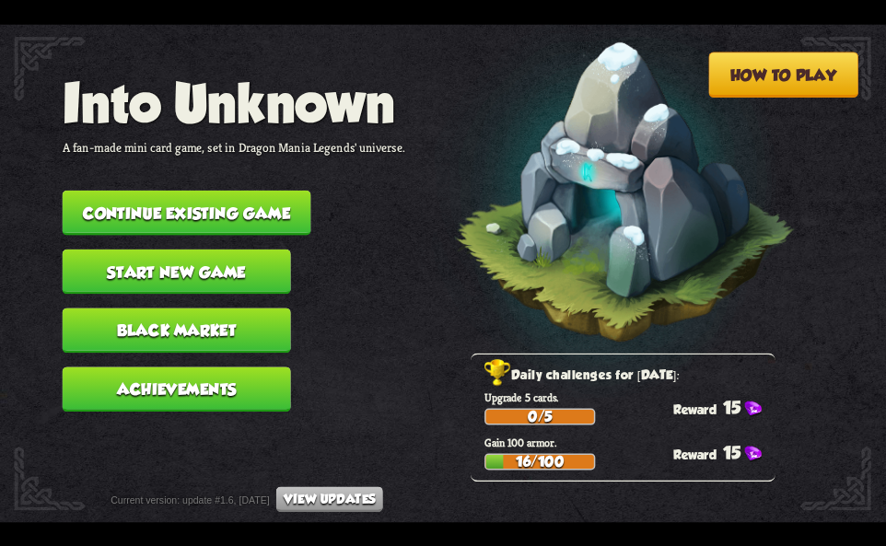
click at [280, 203] on button "Continue existing game" at bounding box center [187, 212] width 249 height 45
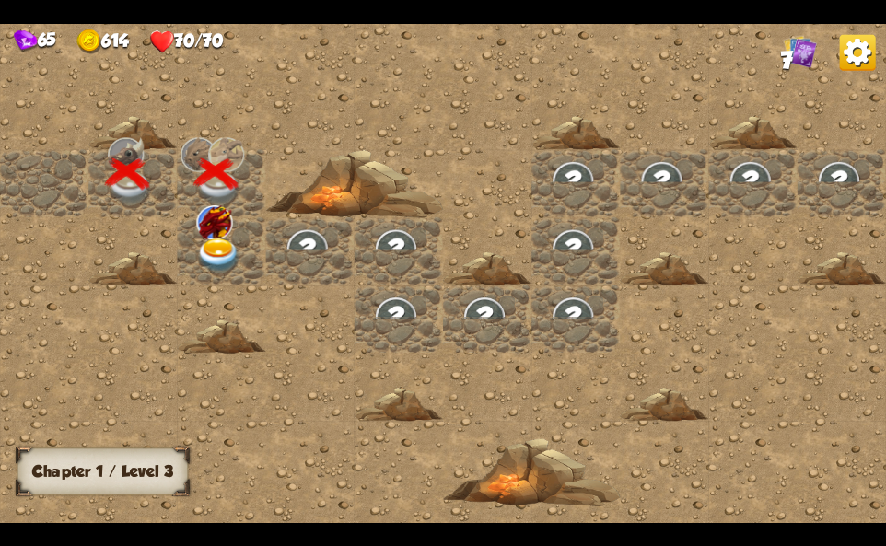
click at [216, 242] on img at bounding box center [218, 256] width 44 height 35
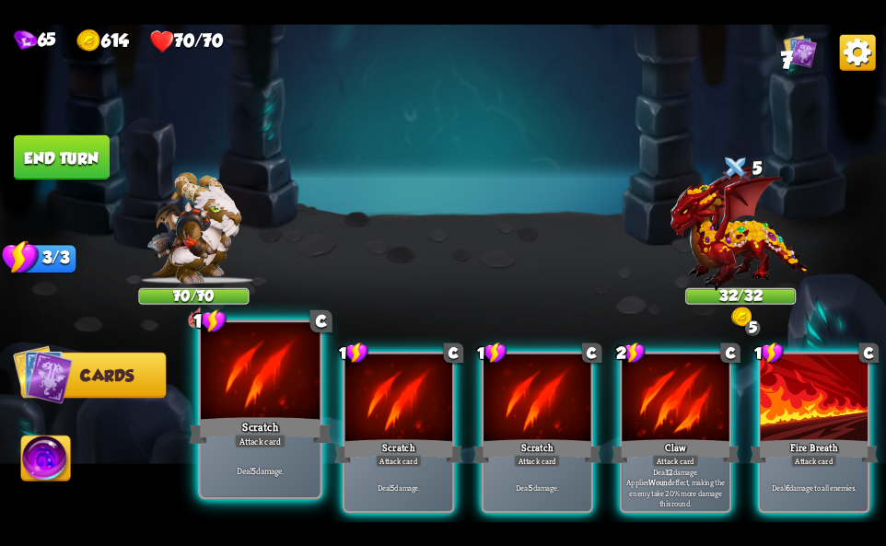
click at [216, 471] on p "Deal 5 damage." at bounding box center [260, 471] width 113 height 12
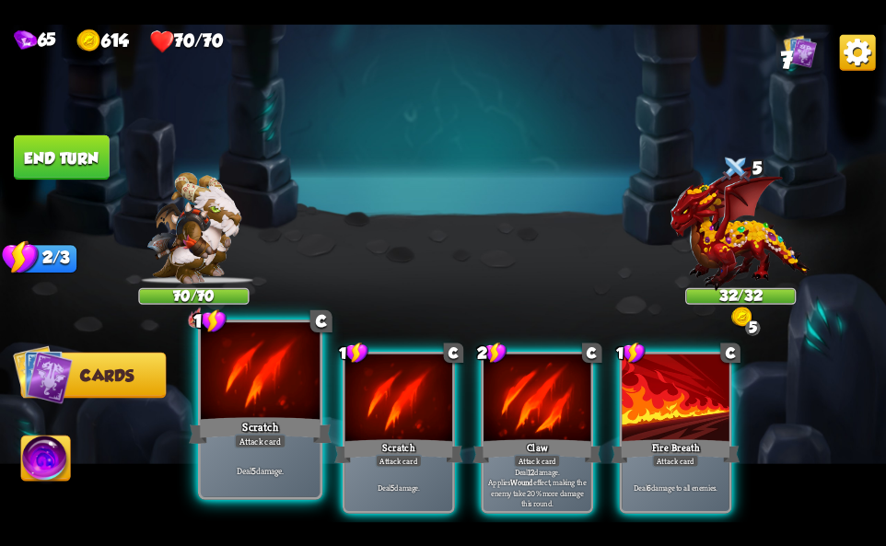
click at [216, 471] on p "Deal 5 damage." at bounding box center [260, 471] width 113 height 12
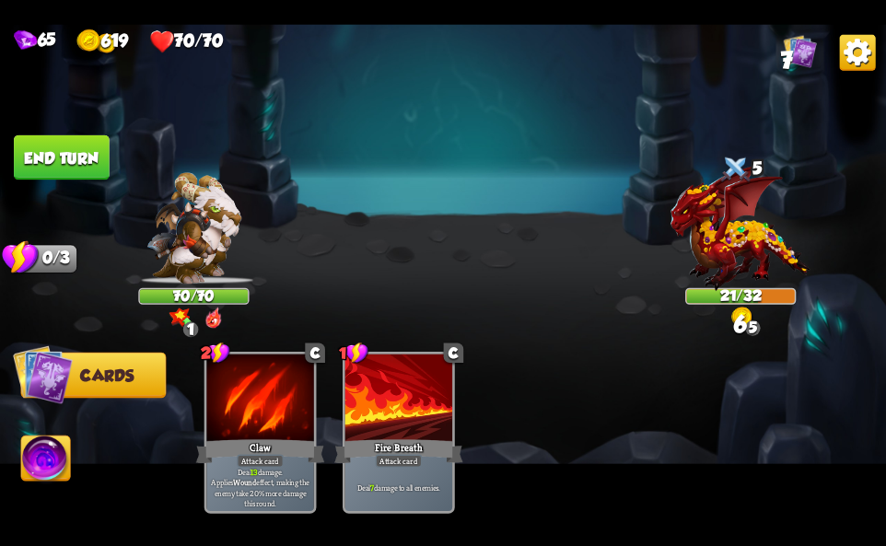
click at [56, 462] on img at bounding box center [45, 461] width 49 height 50
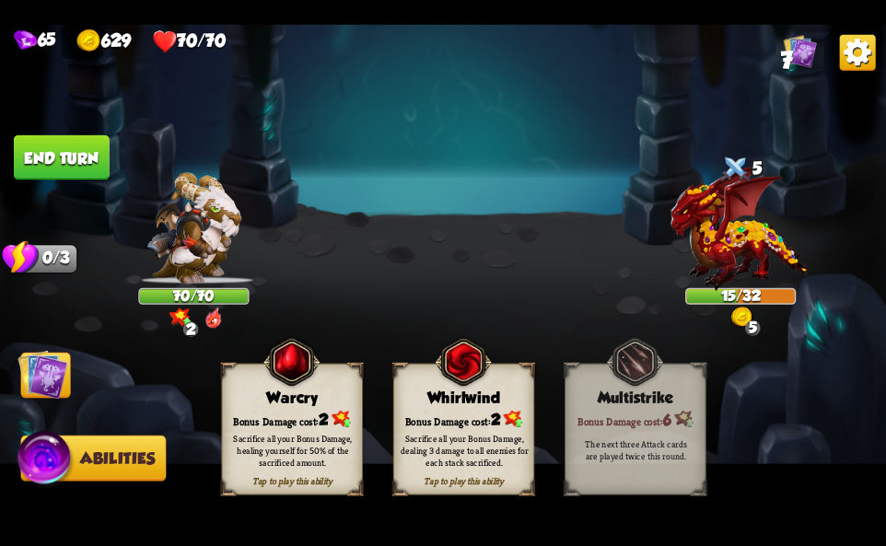
click at [426, 411] on div "Bonus Damage cost: 2" at bounding box center [464, 419] width 140 height 20
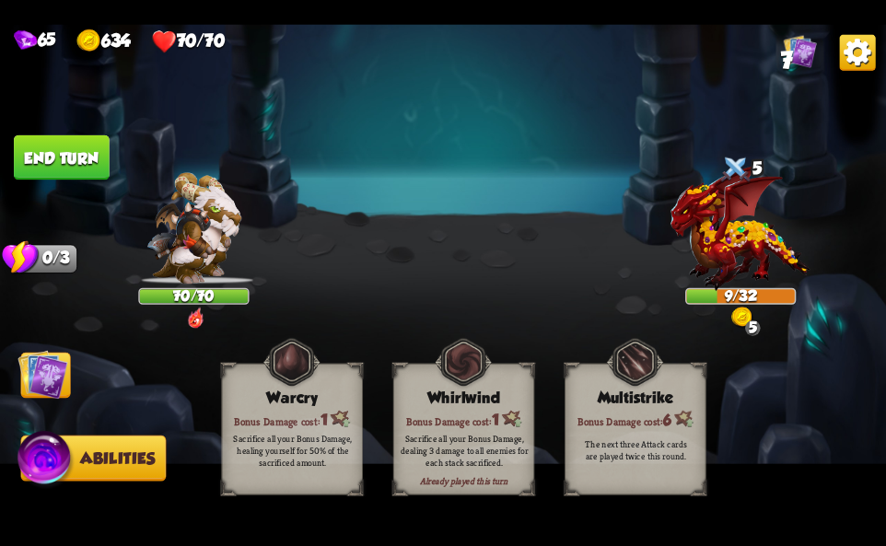
click at [854, 43] on img at bounding box center [858, 52] width 36 height 36
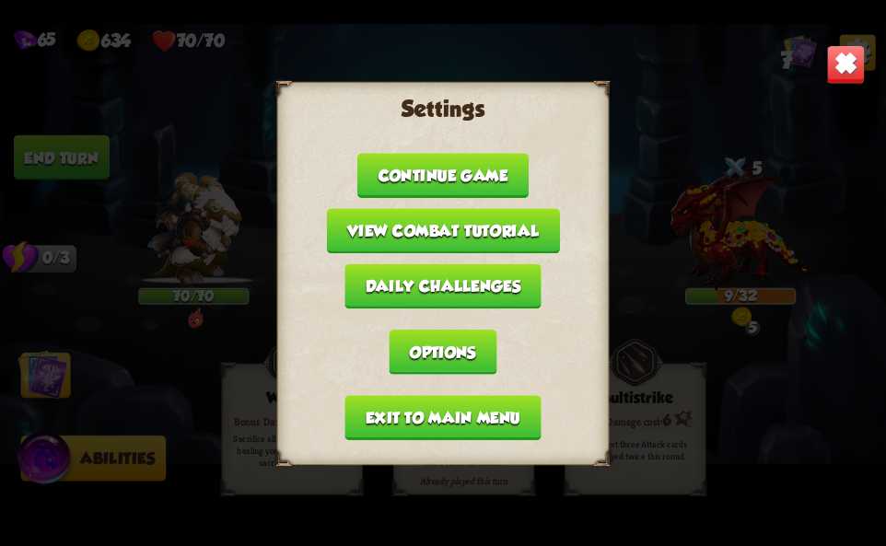
click at [408, 420] on button "Exit to main menu" at bounding box center [442, 417] width 196 height 45
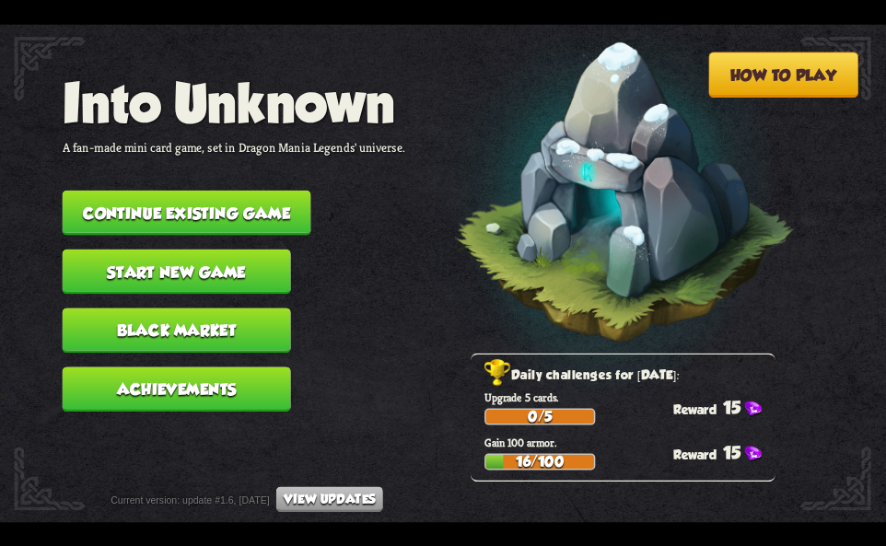
click at [251, 226] on button "Continue existing game" at bounding box center [187, 212] width 249 height 45
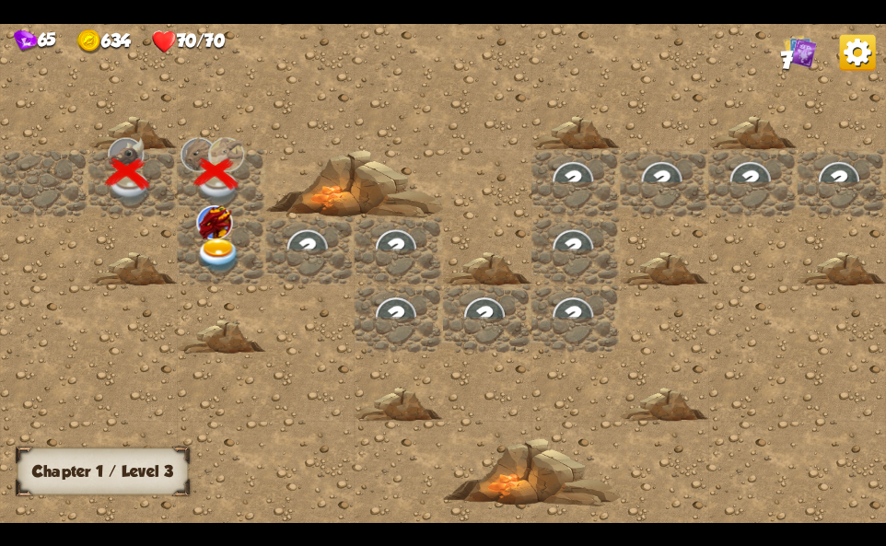
click at [222, 234] on img at bounding box center [214, 222] width 36 height 34
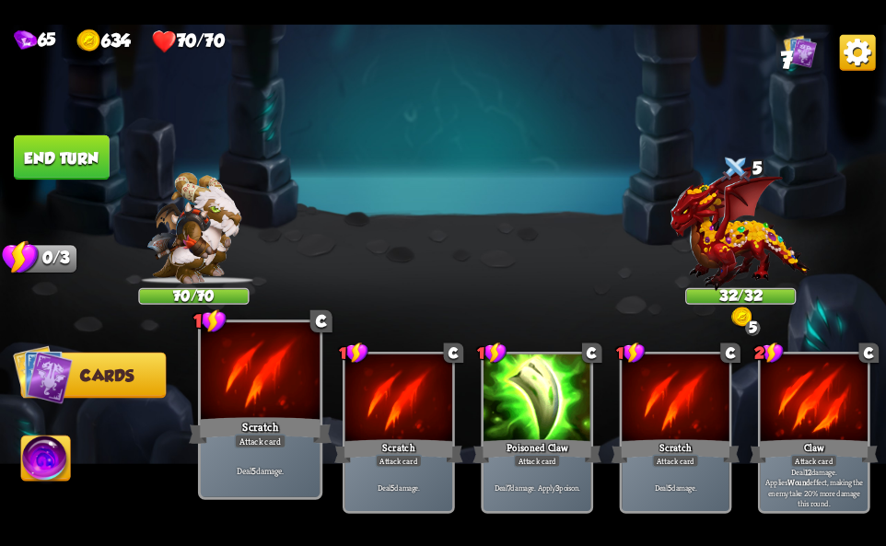
click at [256, 409] on div at bounding box center [260, 372] width 119 height 100
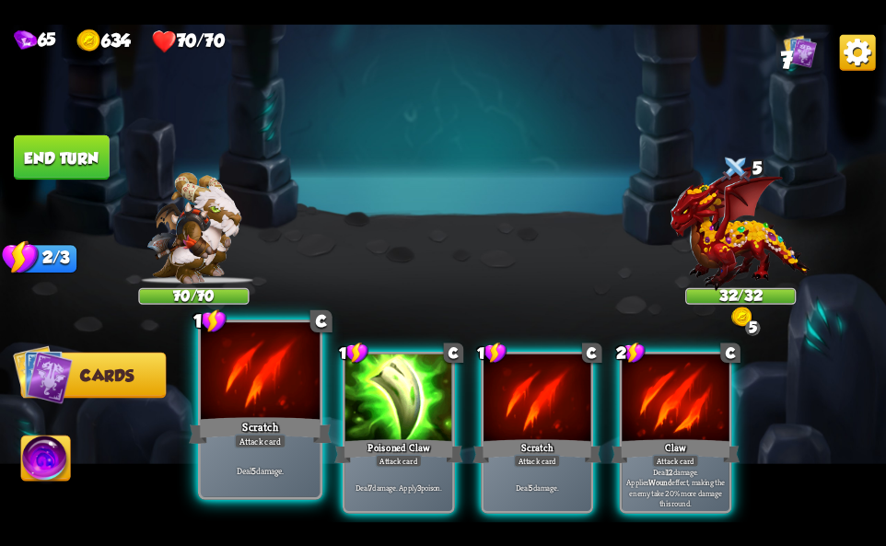
click at [256, 409] on div at bounding box center [260, 372] width 119 height 100
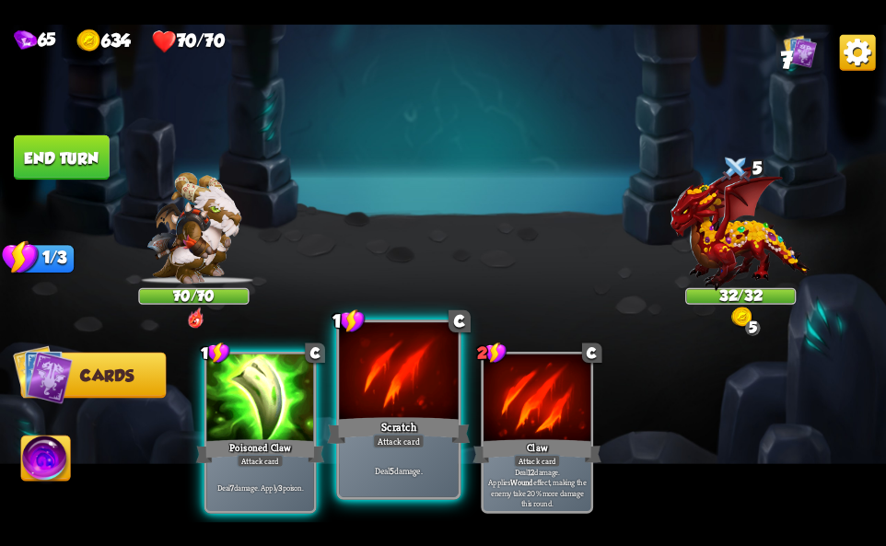
click at [406, 392] on div at bounding box center [398, 372] width 119 height 100
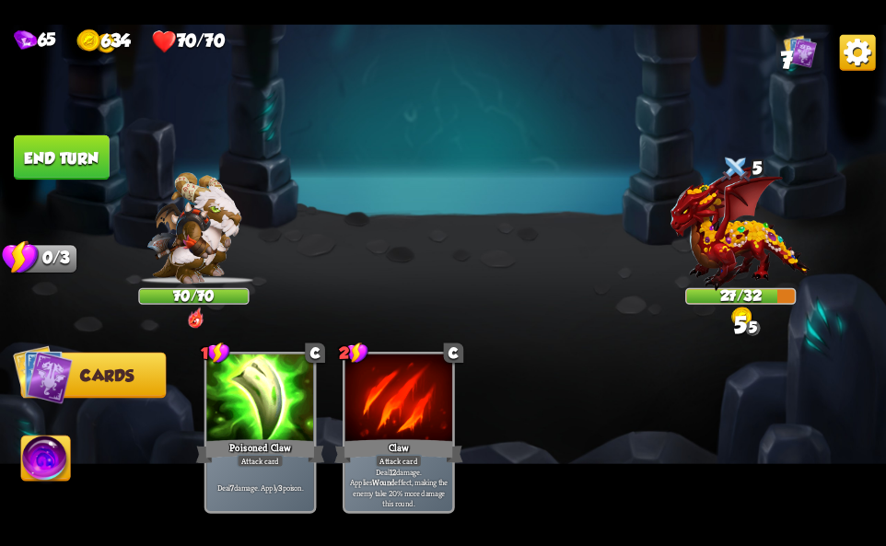
click at [24, 457] on img at bounding box center [45, 461] width 49 height 50
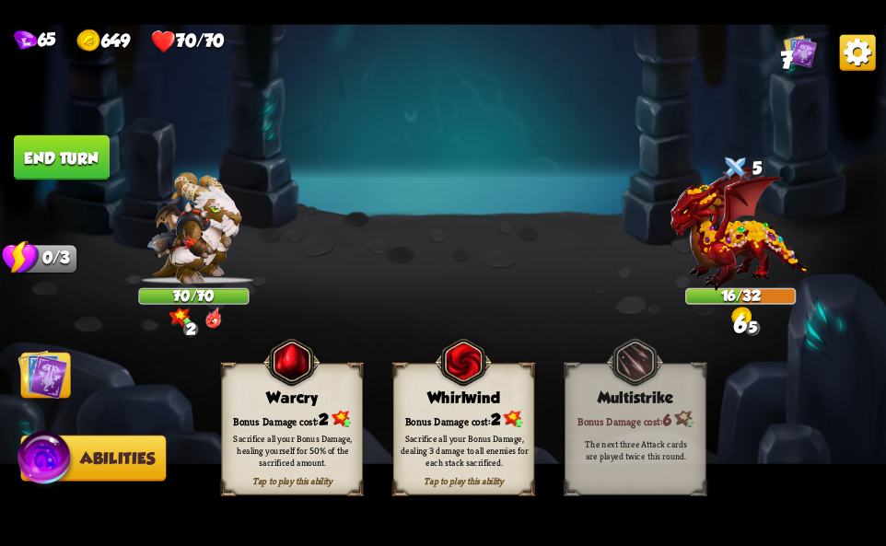
click at [457, 414] on div "Bonus Damage cost: 2" at bounding box center [464, 419] width 140 height 20
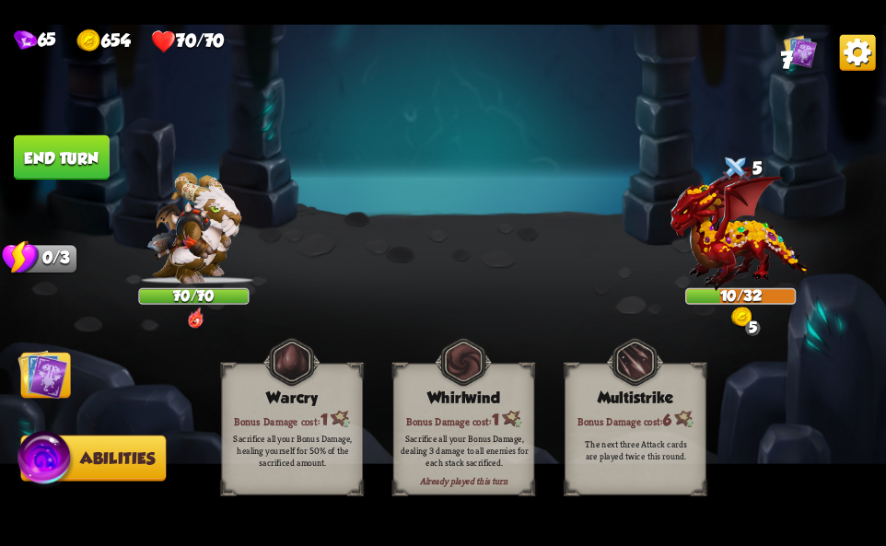
click at [850, 42] on img at bounding box center [858, 52] width 36 height 36
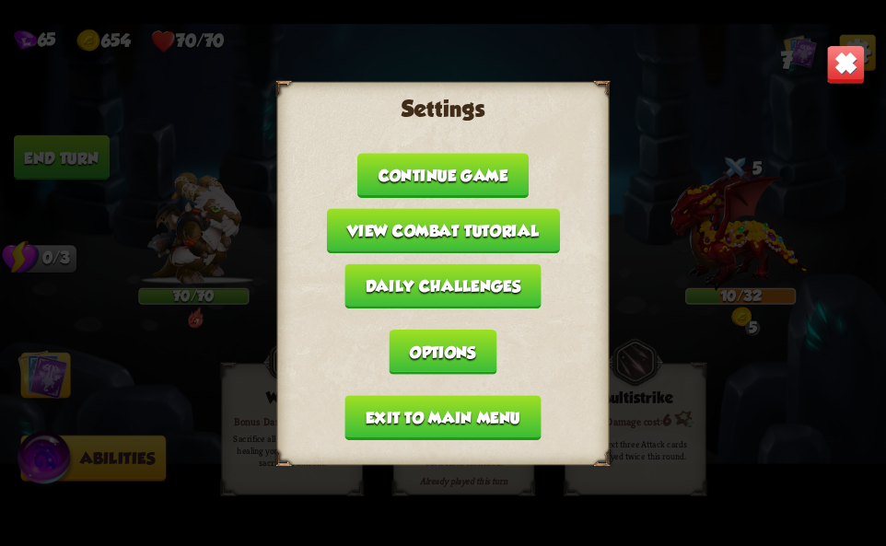
click at [484, 417] on button "Exit to main menu" at bounding box center [442, 417] width 196 height 45
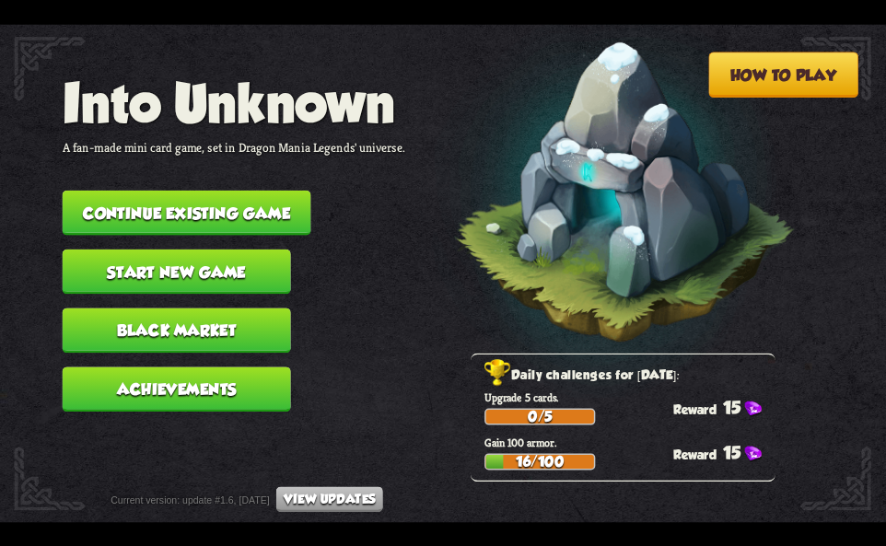
click at [193, 213] on button "Continue existing game" at bounding box center [187, 212] width 249 height 45
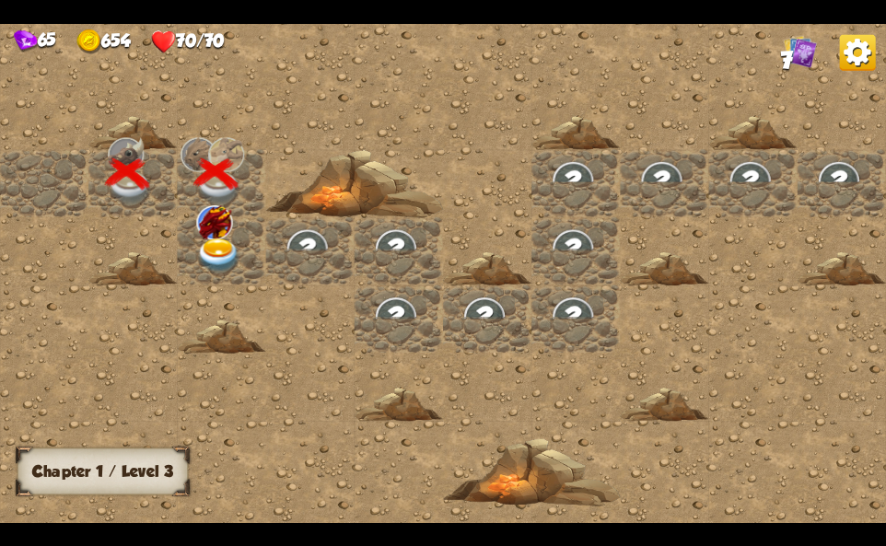
click at [198, 234] on img at bounding box center [214, 222] width 36 height 34
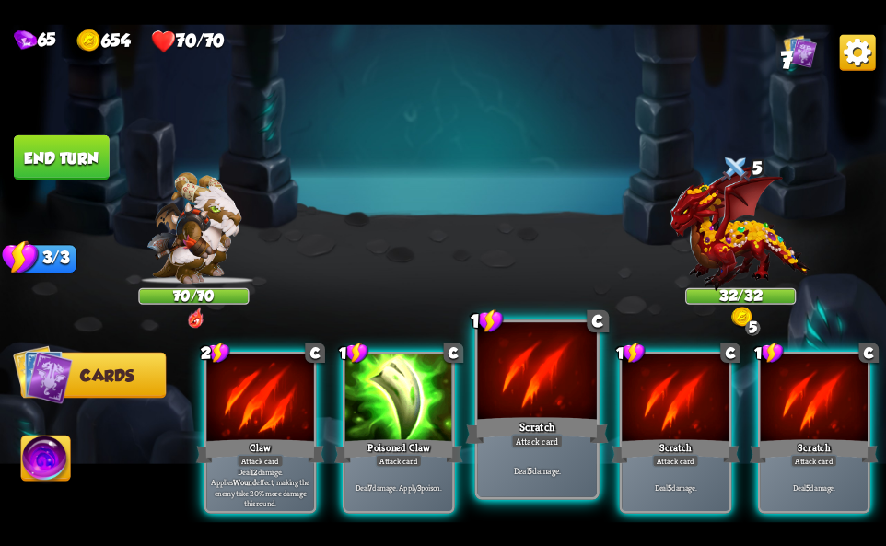
click at [537, 448] on div "Attack card" at bounding box center [537, 441] width 52 height 15
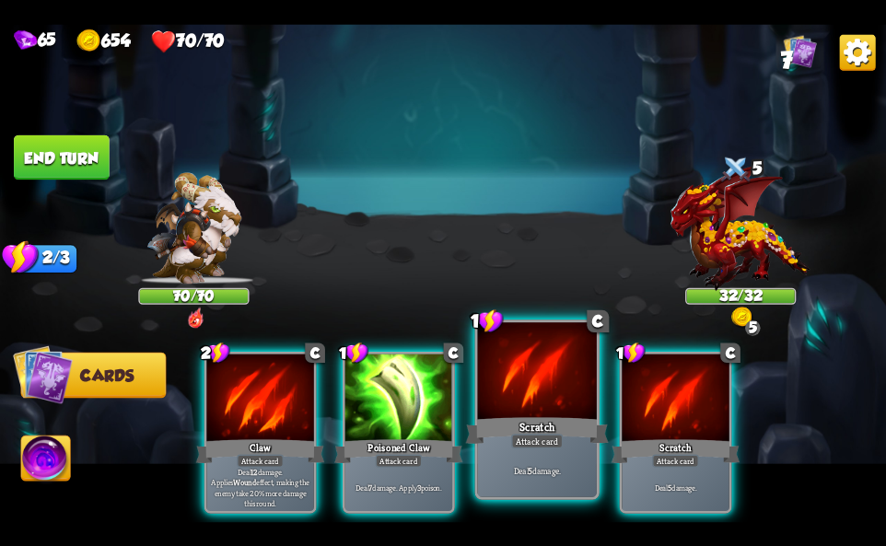
click at [537, 448] on div "Attack card" at bounding box center [537, 441] width 52 height 15
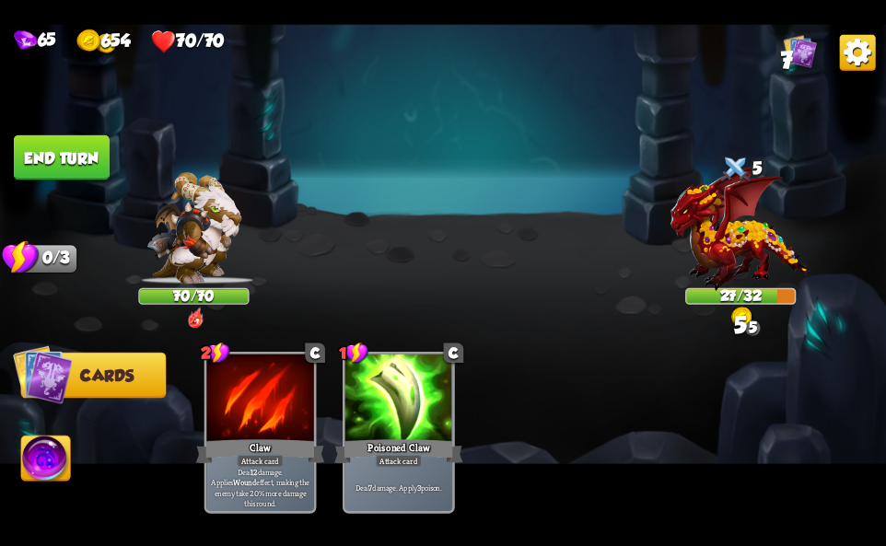
click at [61, 484] on img at bounding box center [45, 461] width 49 height 50
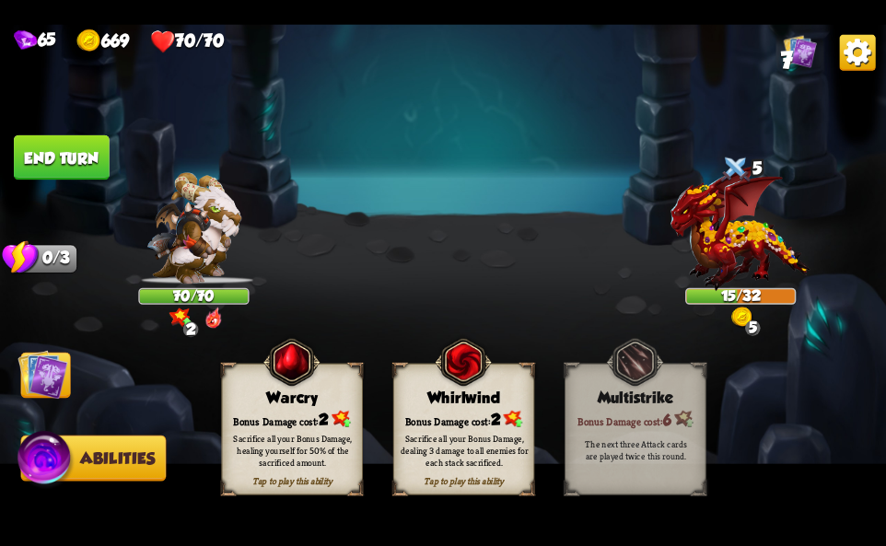
click at [472, 416] on div "Bonus Damage cost: 2" at bounding box center [464, 419] width 140 height 20
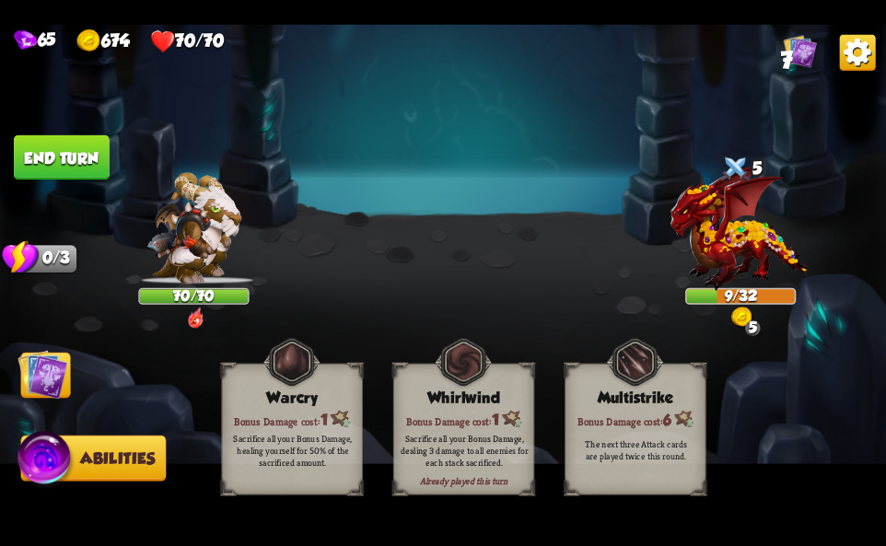
click at [34, 164] on button "End turn" at bounding box center [62, 156] width 96 height 45
click at [84, 336] on img at bounding box center [443, 273] width 886 height 498
click at [49, 359] on img at bounding box center [43, 374] width 50 height 50
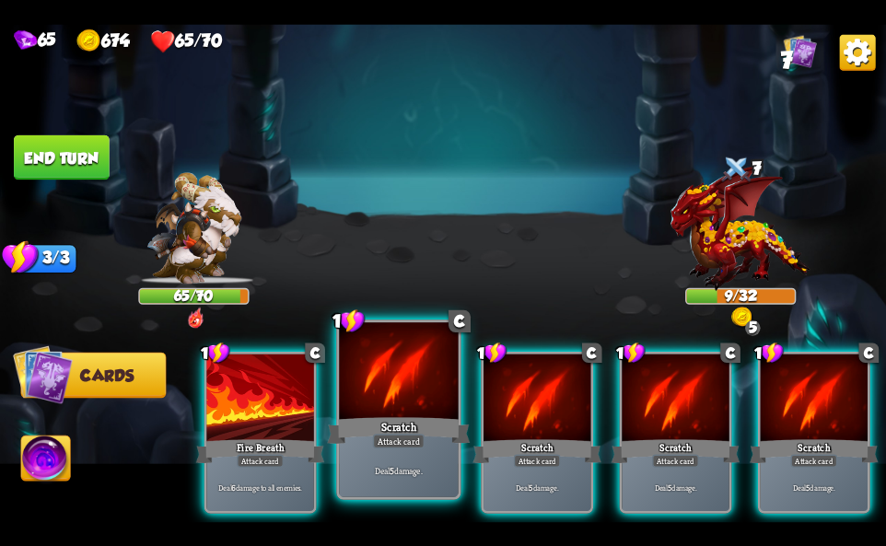
click at [371, 417] on div "Scratch" at bounding box center [398, 430] width 143 height 32
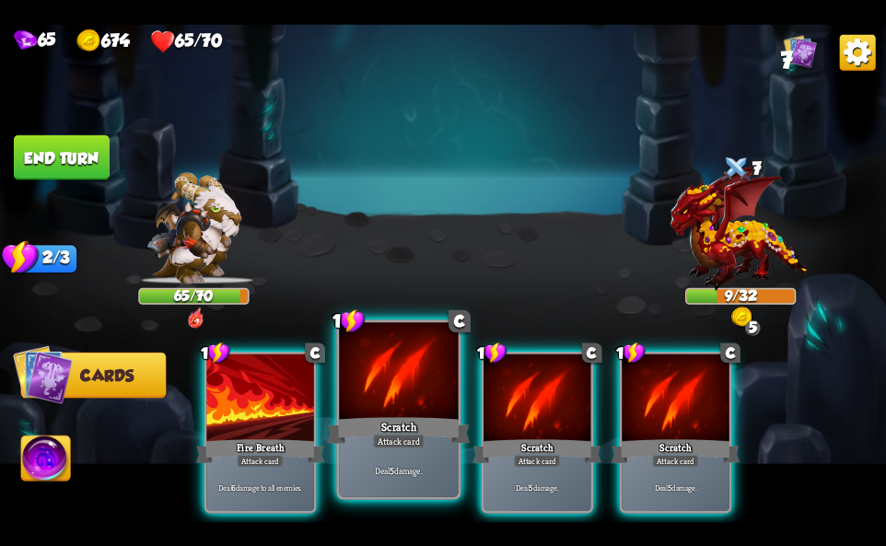
click at [370, 414] on div "Scratch" at bounding box center [398, 430] width 143 height 32
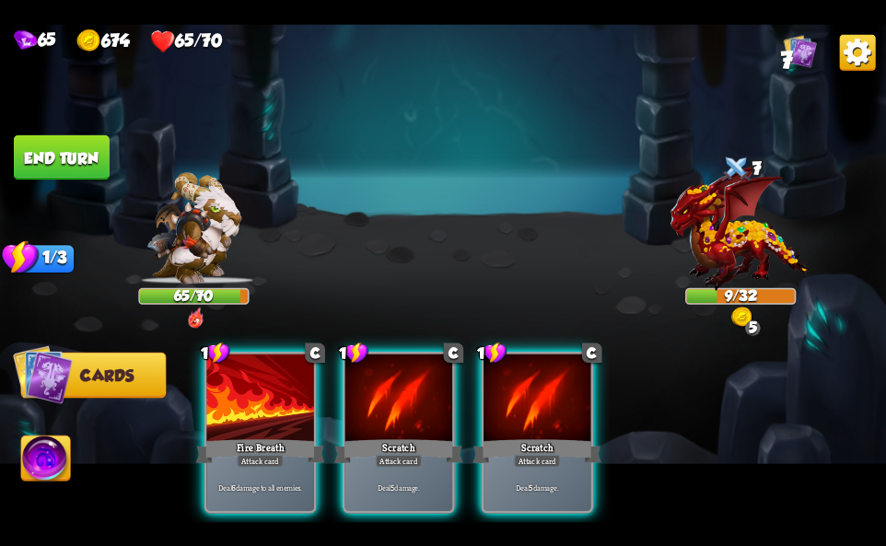
drag, startPoint x: 370, startPoint y: 414, endPoint x: 0, endPoint y: 466, distance: 373.8
click at [366, 437] on div "Scratch" at bounding box center [398, 451] width 129 height 29
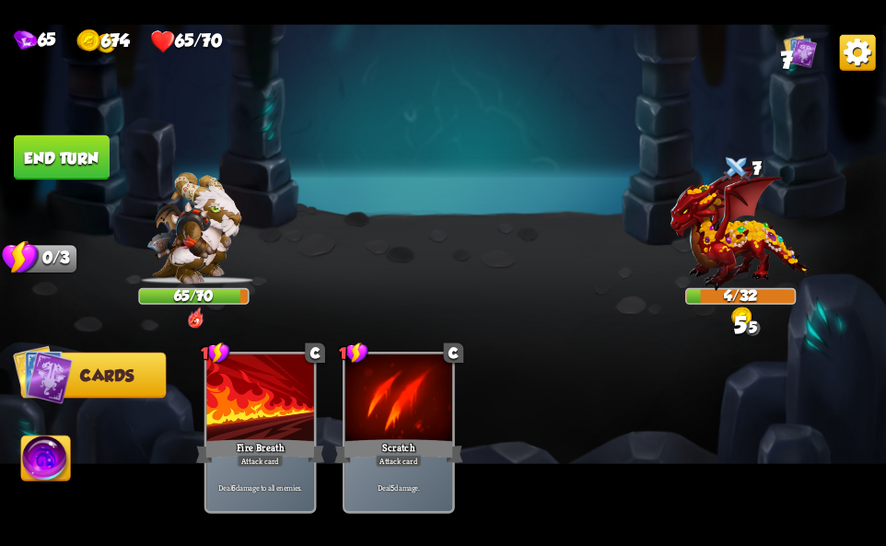
click at [66, 456] on img at bounding box center [45, 461] width 49 height 50
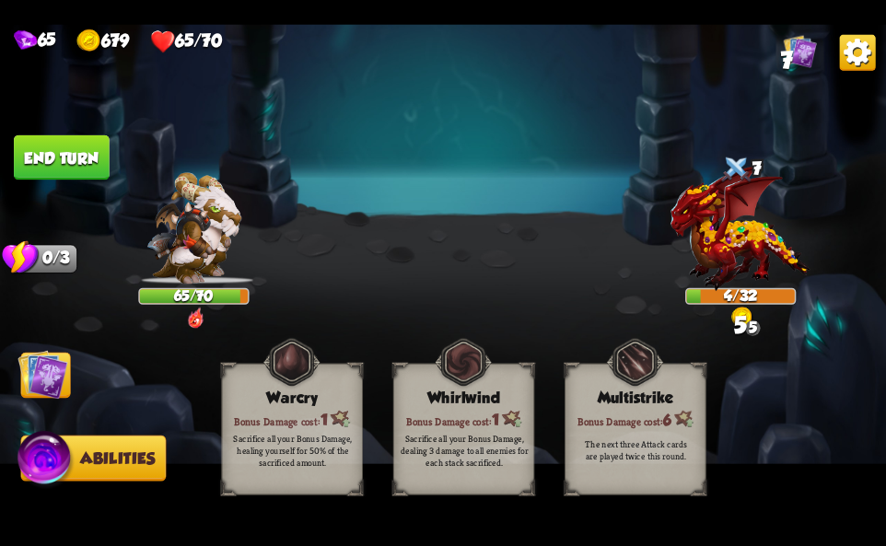
click at [305, 414] on div "Bonus Damage cost: 1" at bounding box center [292, 419] width 140 height 20
click at [302, 412] on div "Bonus Damage cost: 1" at bounding box center [292, 419] width 140 height 20
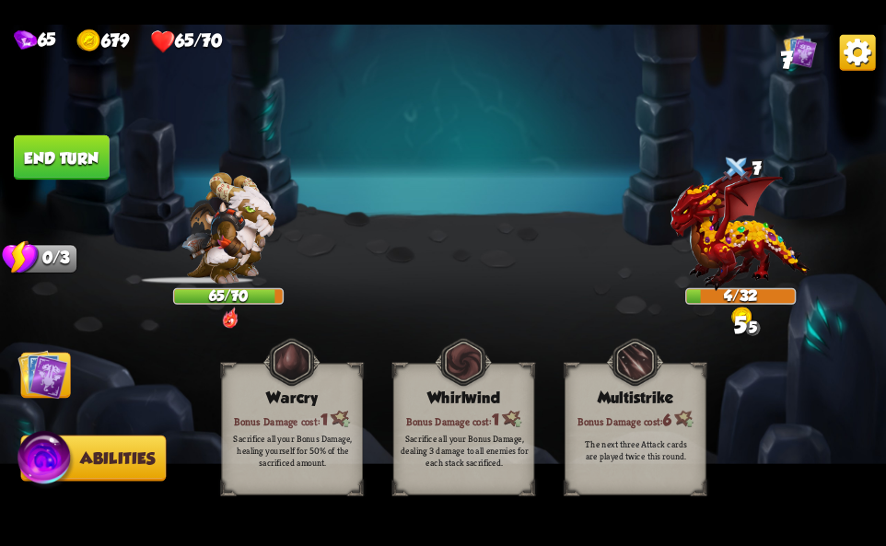
click at [302, 412] on div "Bonus Damage cost: 1" at bounding box center [292, 419] width 140 height 20
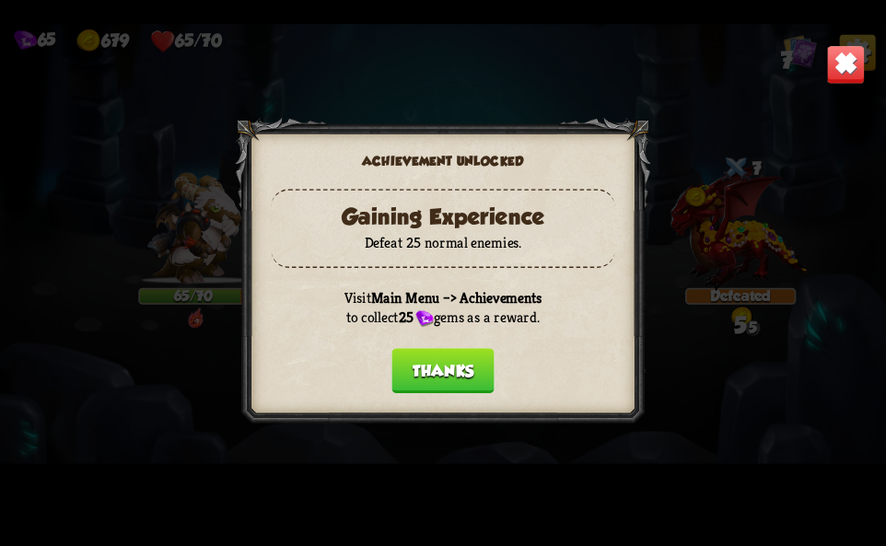
click at [302, 412] on div "65 679 65/70 7 Select an enemy to attack... You don't have enough stamina to pl…" at bounding box center [443, 273] width 886 height 498
click at [302, 412] on div at bounding box center [443, 272] width 415 height 311
drag, startPoint x: 445, startPoint y: 377, endPoint x: 335, endPoint y: 379, distance: 109.6
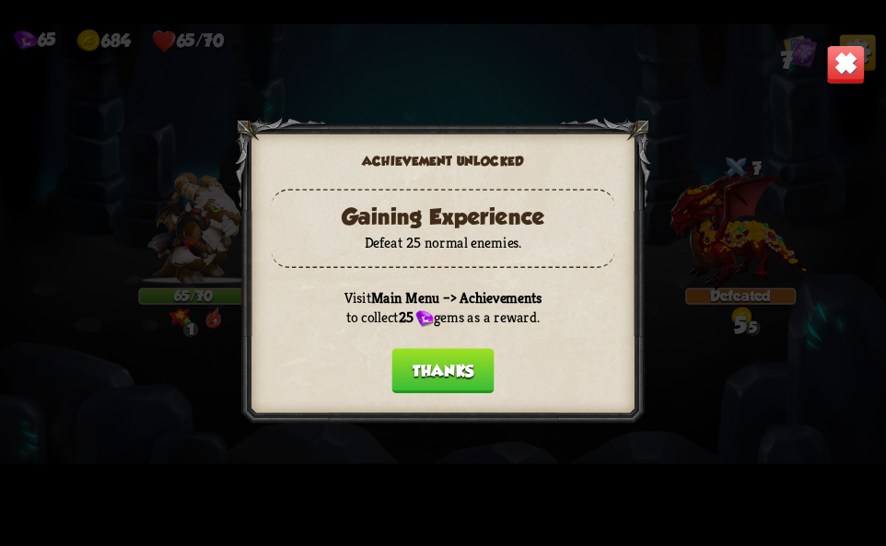
click at [444, 377] on button "Thanks" at bounding box center [442, 370] width 102 height 45
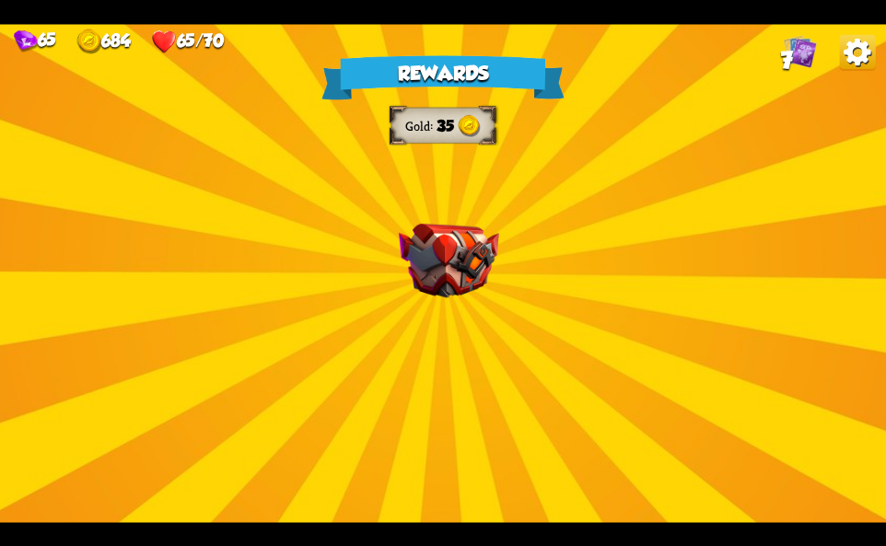
click at [838, 48] on div "65 684 65/70 7" at bounding box center [443, 38] width 886 height 29
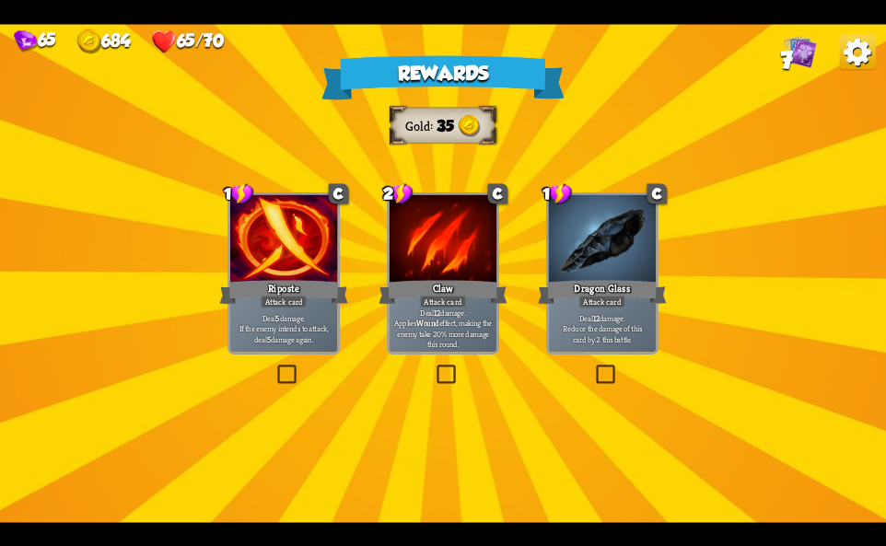
click at [850, 57] on img at bounding box center [858, 52] width 36 height 36
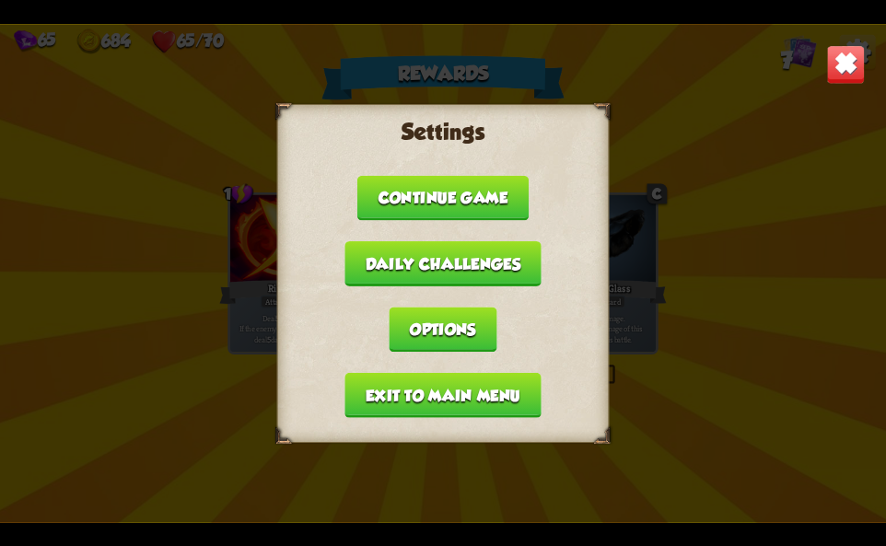
click at [448, 398] on button "Exit to main menu" at bounding box center [442, 394] width 196 height 45
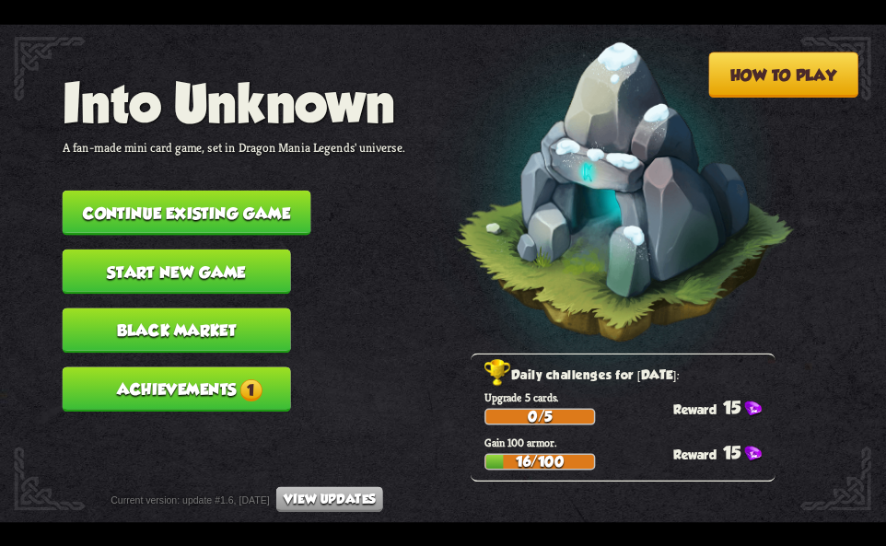
click at [262, 216] on button "Continue existing game" at bounding box center [187, 212] width 249 height 45
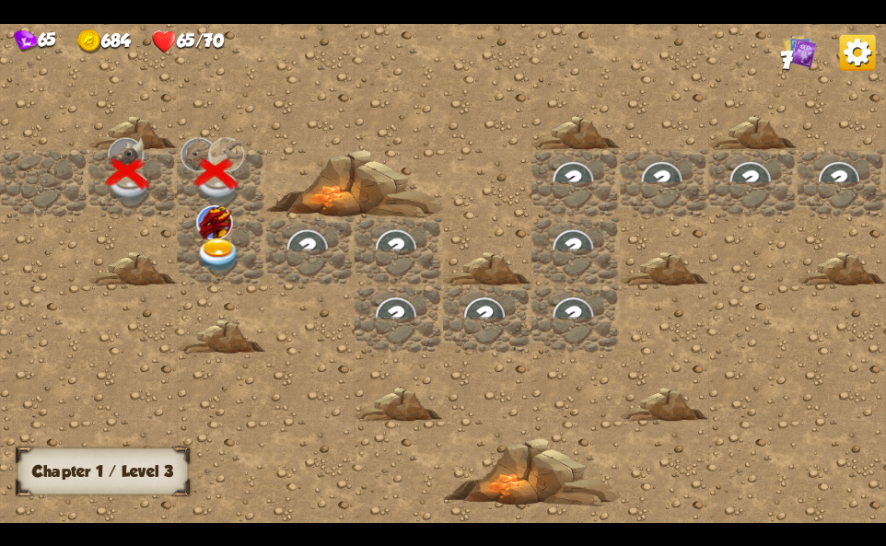
drag, startPoint x: 158, startPoint y: 256, endPoint x: 174, endPoint y: 254, distance: 15.8
click at [167, 257] on div at bounding box center [132, 268] width 88 height 34
click at [201, 244] on img at bounding box center [218, 256] width 44 height 35
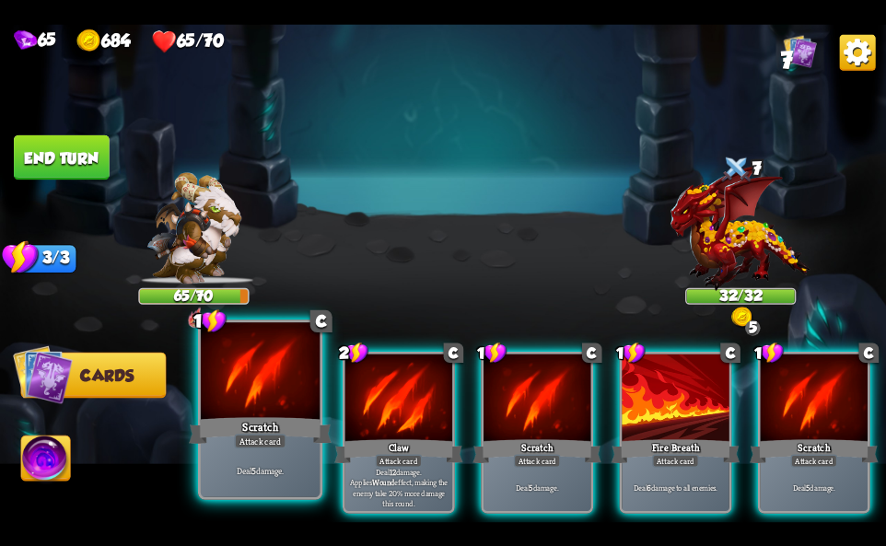
click at [228, 428] on div "Scratch" at bounding box center [260, 430] width 143 height 32
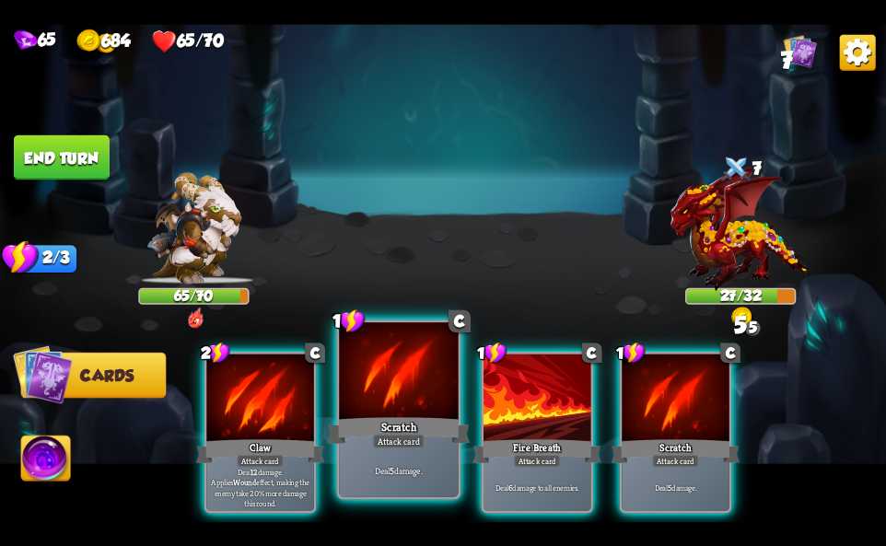
click at [405, 438] on div "Attack card" at bounding box center [399, 441] width 52 height 15
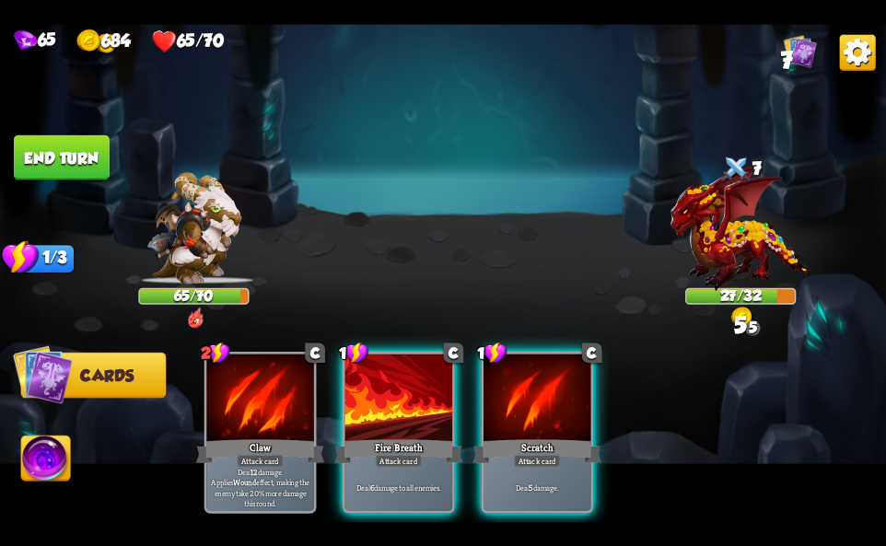
click at [578, 437] on div "Scratch" at bounding box center [536, 451] width 129 height 29
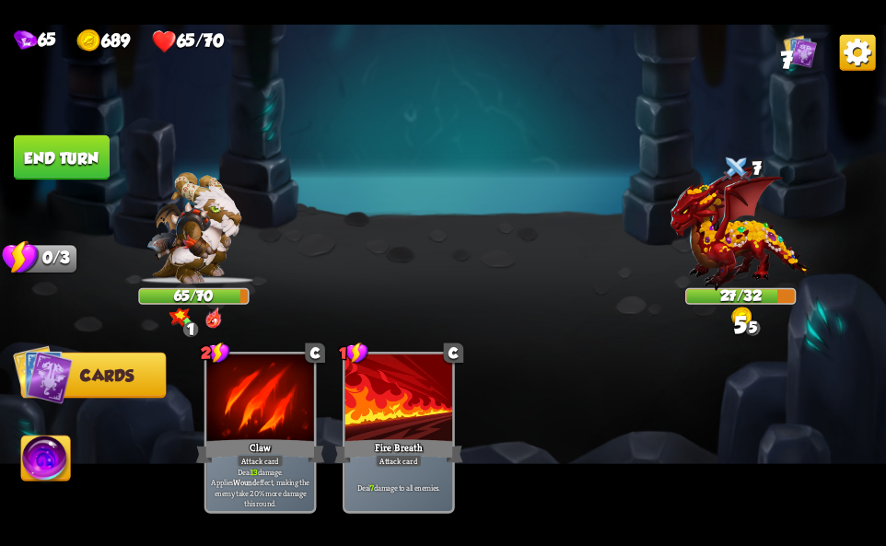
click at [53, 465] on img at bounding box center [45, 461] width 49 height 50
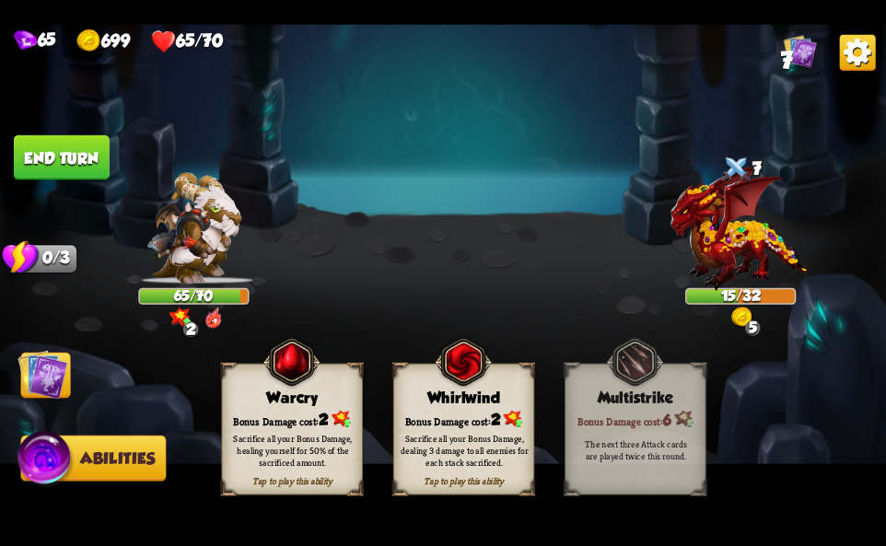
click at [475, 402] on div "Whirlwind" at bounding box center [464, 397] width 140 height 18
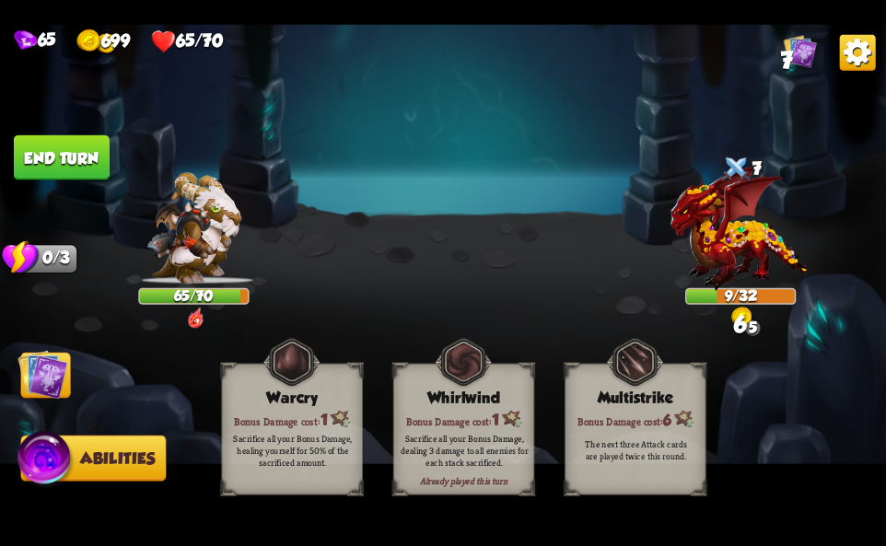
click at [861, 47] on img at bounding box center [858, 52] width 36 height 36
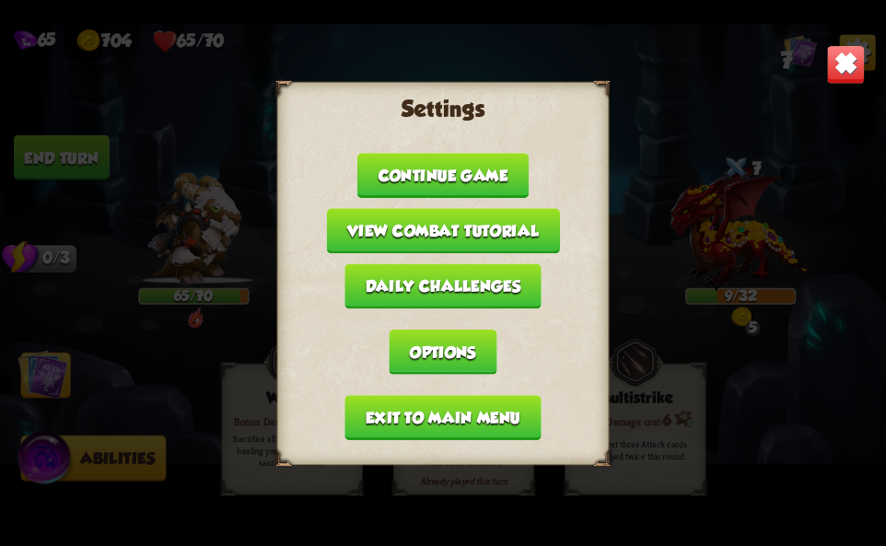
click at [456, 399] on button "Exit to main menu" at bounding box center [442, 417] width 196 height 45
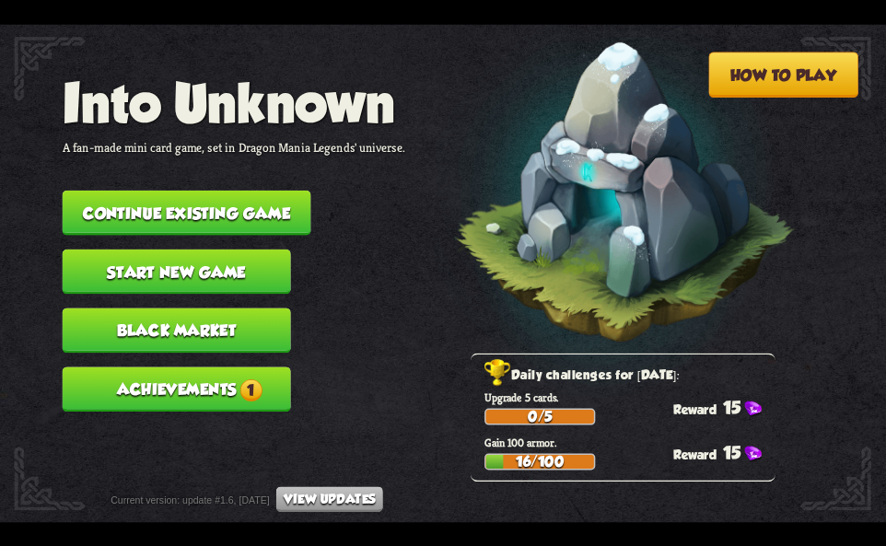
click at [233, 210] on button "Continue existing game" at bounding box center [187, 212] width 249 height 45
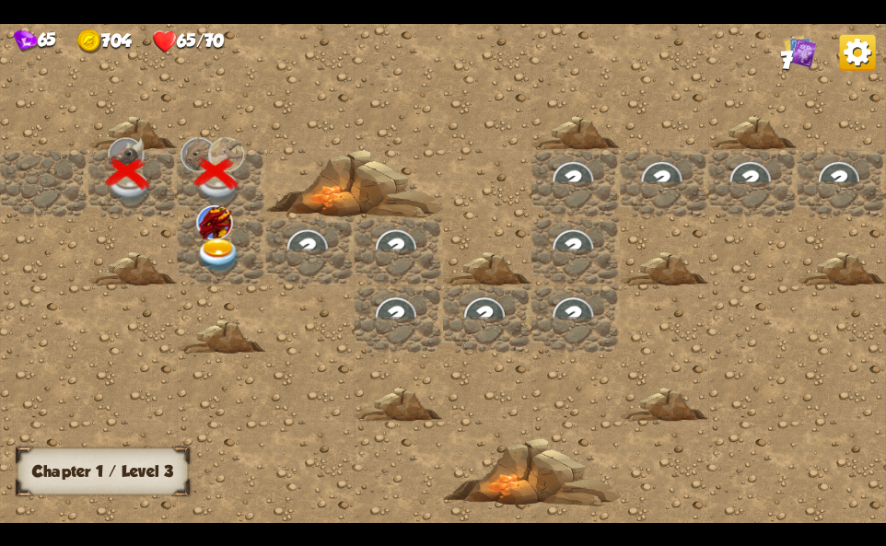
click at [203, 224] on img at bounding box center [214, 222] width 36 height 34
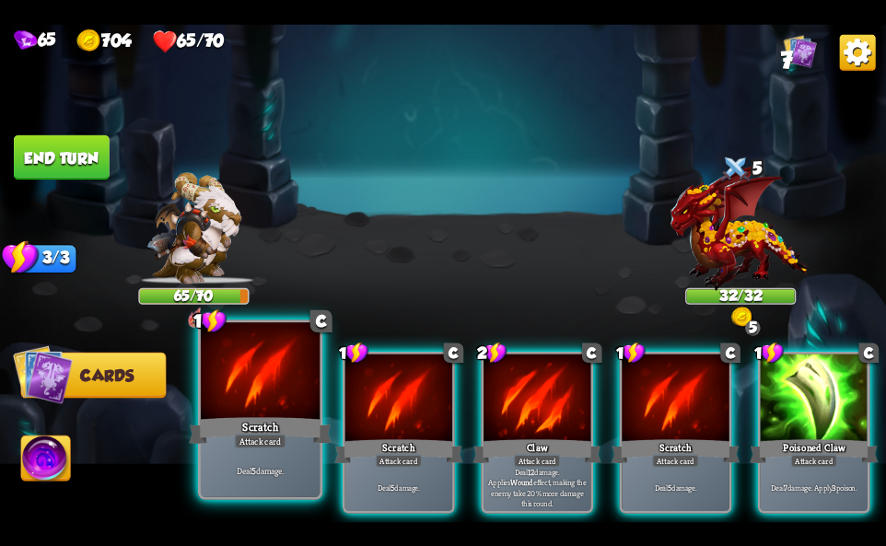
click at [262, 446] on div "Attack card" at bounding box center [260, 441] width 52 height 15
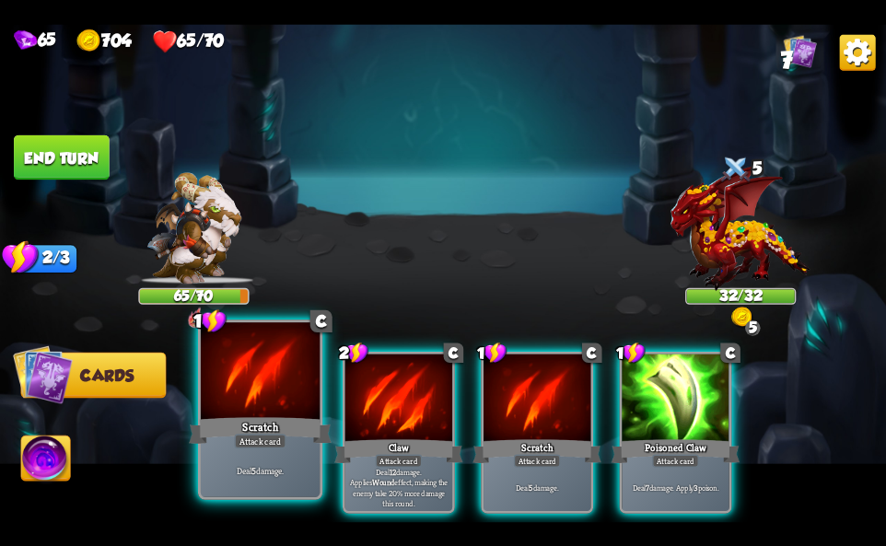
click at [262, 446] on div "Attack card" at bounding box center [260, 441] width 52 height 15
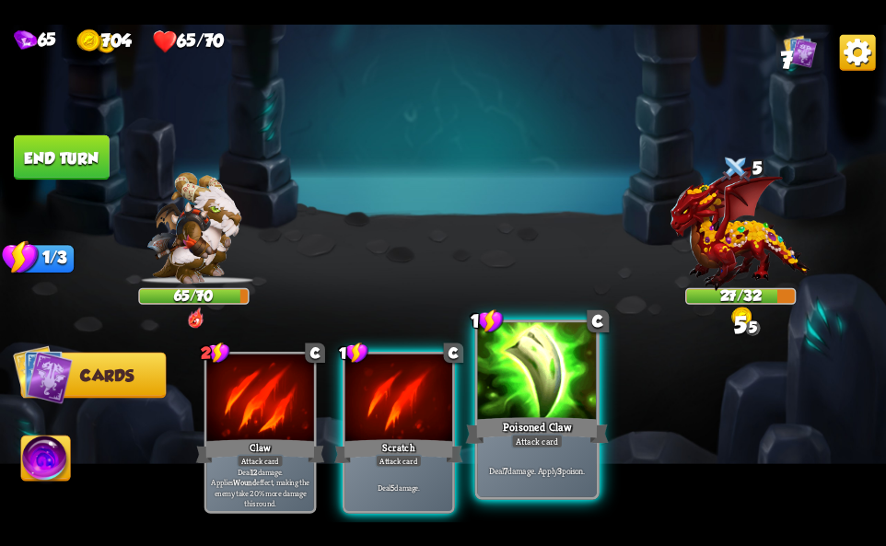
click at [553, 414] on div at bounding box center [537, 372] width 119 height 100
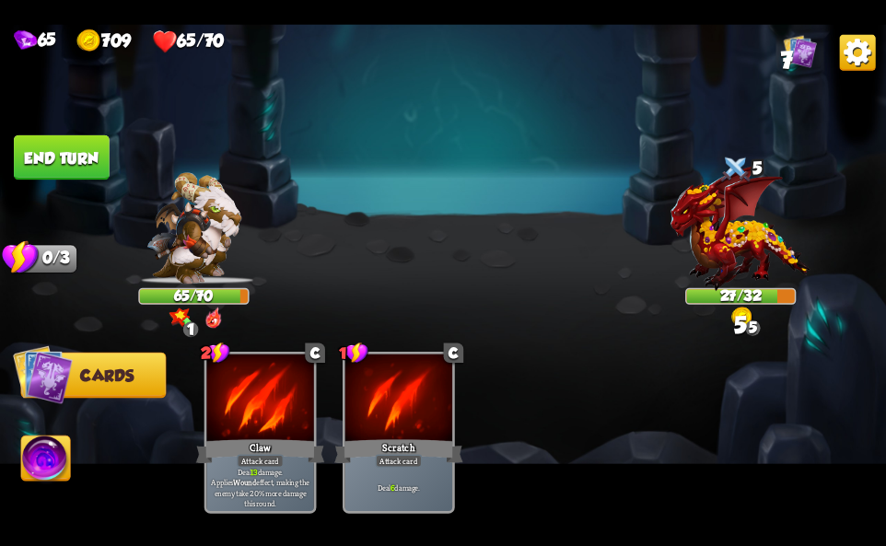
click at [52, 463] on img at bounding box center [45, 461] width 49 height 50
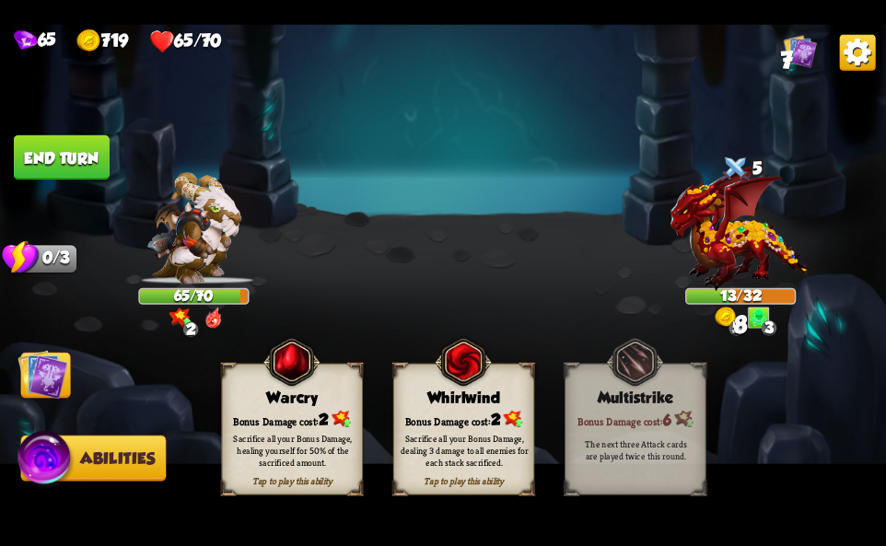
click at [457, 414] on div "Bonus Damage cost: 2" at bounding box center [464, 419] width 140 height 20
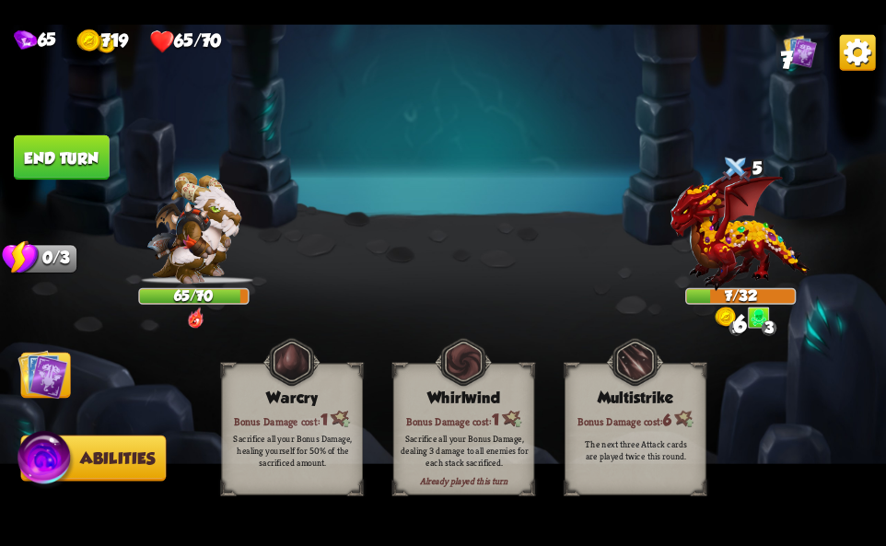
click at [849, 52] on img at bounding box center [858, 52] width 36 height 36
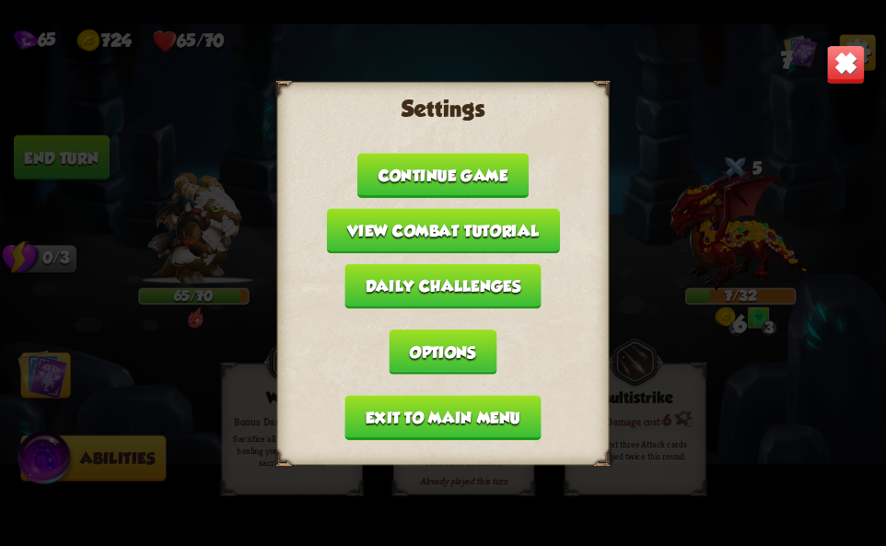
click at [463, 418] on button "Exit to main menu" at bounding box center [442, 417] width 196 height 45
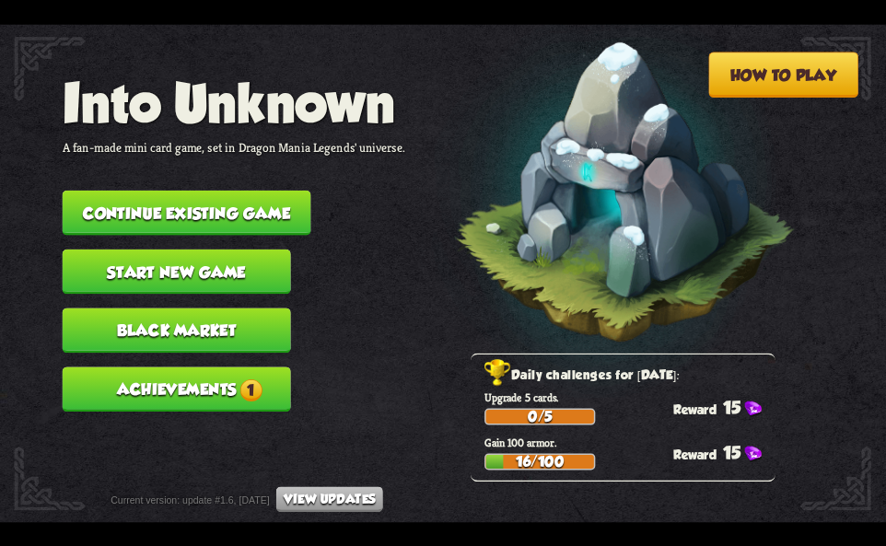
click at [259, 211] on button "Continue existing game" at bounding box center [187, 212] width 249 height 45
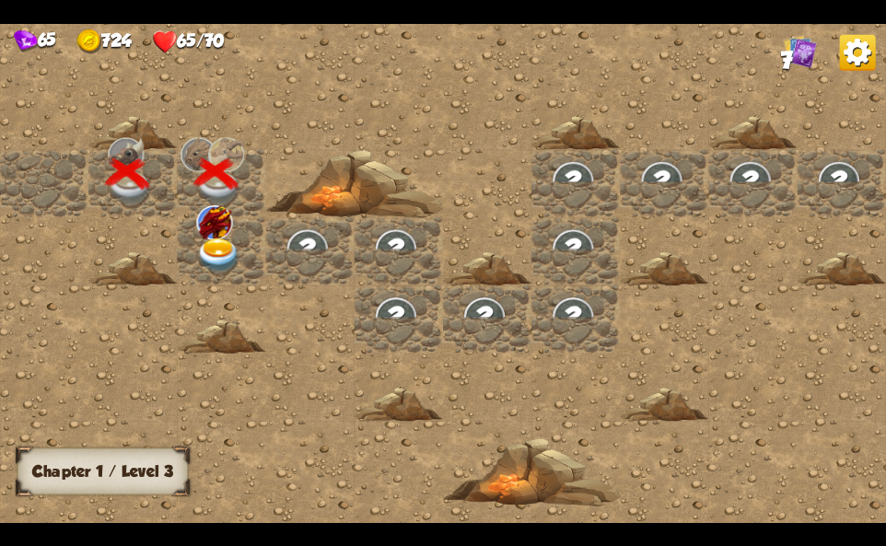
click at [206, 240] on img at bounding box center [218, 256] width 44 height 35
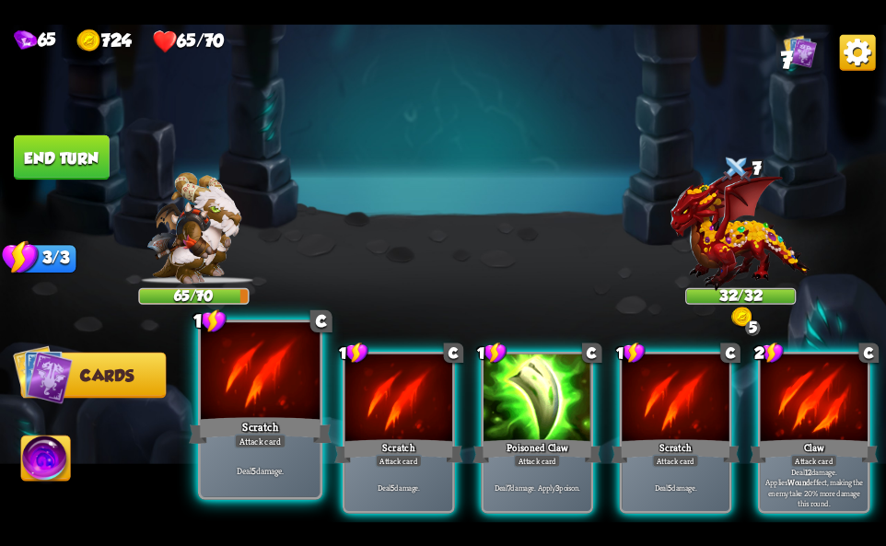
click at [268, 445] on div "Attack card" at bounding box center [260, 441] width 52 height 15
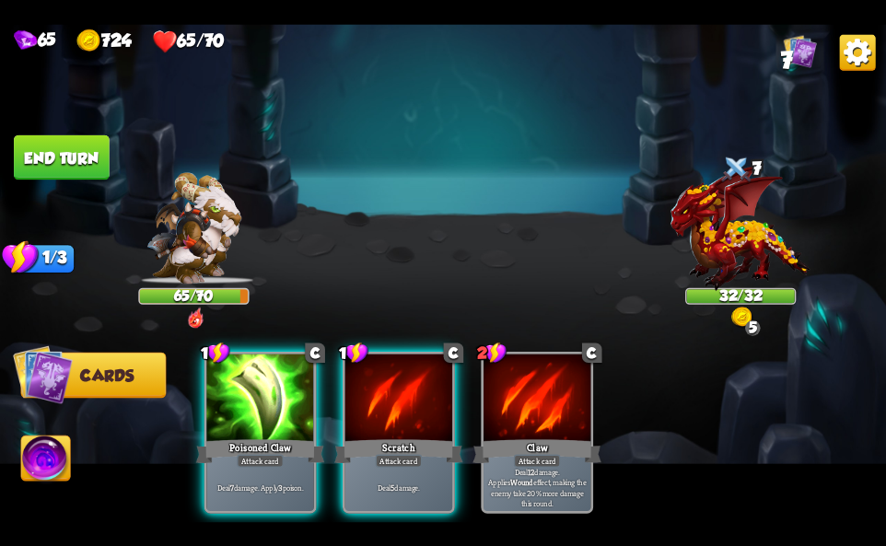
click at [175, 435] on img at bounding box center [443, 273] width 886 height 498
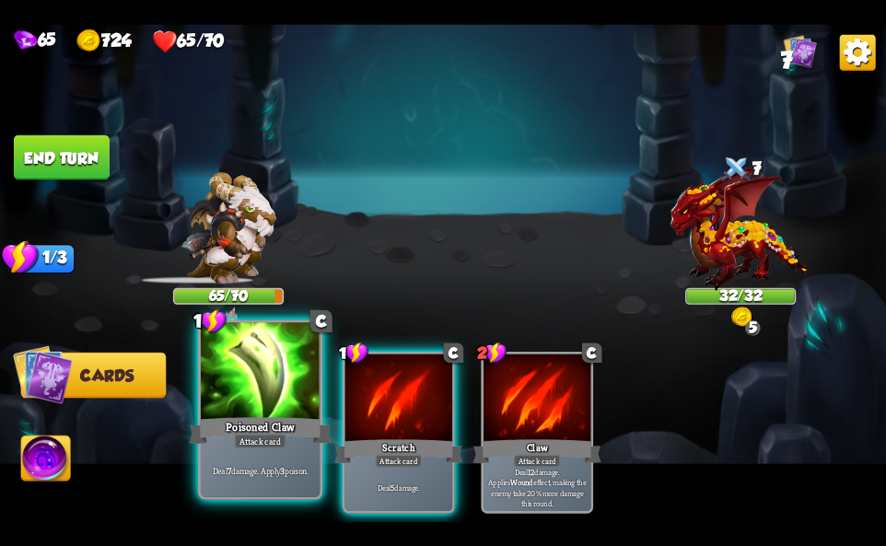
click at [270, 415] on div "Poisoned Claw" at bounding box center [260, 430] width 143 height 32
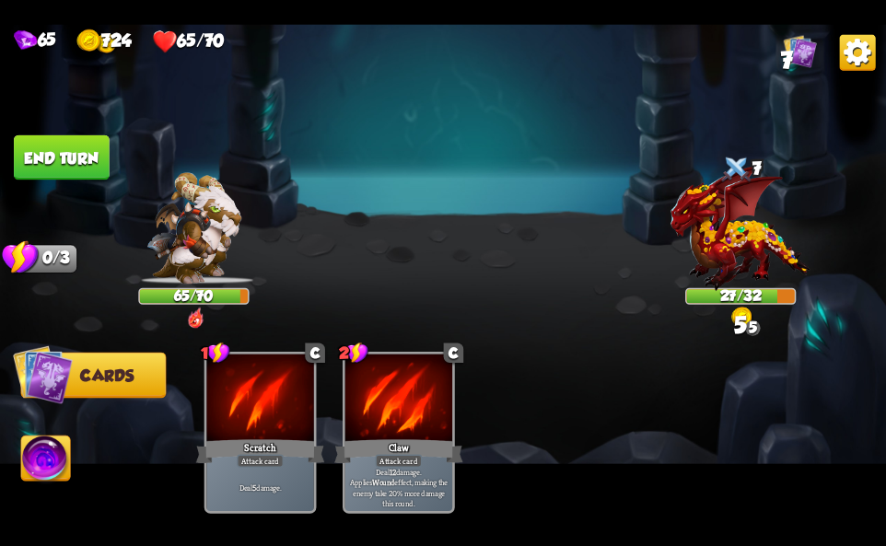
drag, startPoint x: 47, startPoint y: 461, endPoint x: 101, endPoint y: 448, distance: 56.1
click at [48, 462] on img at bounding box center [45, 461] width 49 height 50
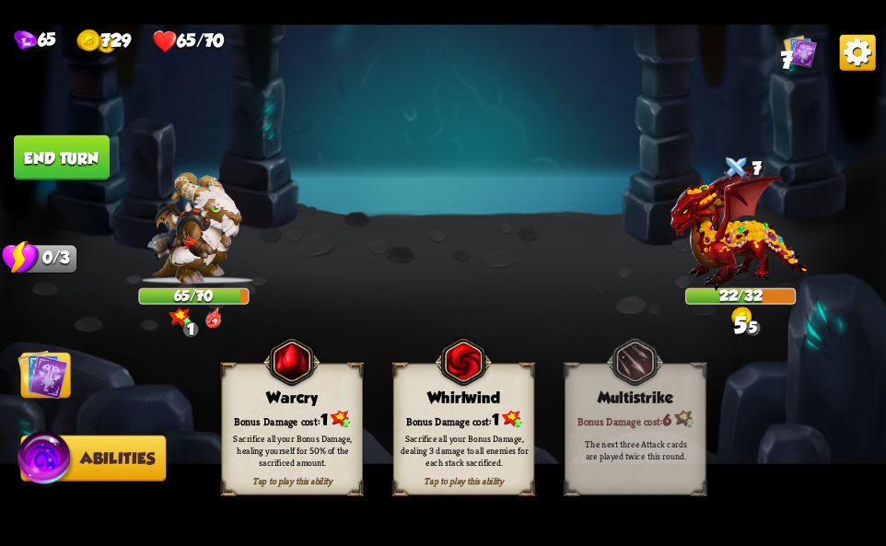
click at [479, 414] on div "Bonus Damage cost: 1" at bounding box center [464, 419] width 140 height 20
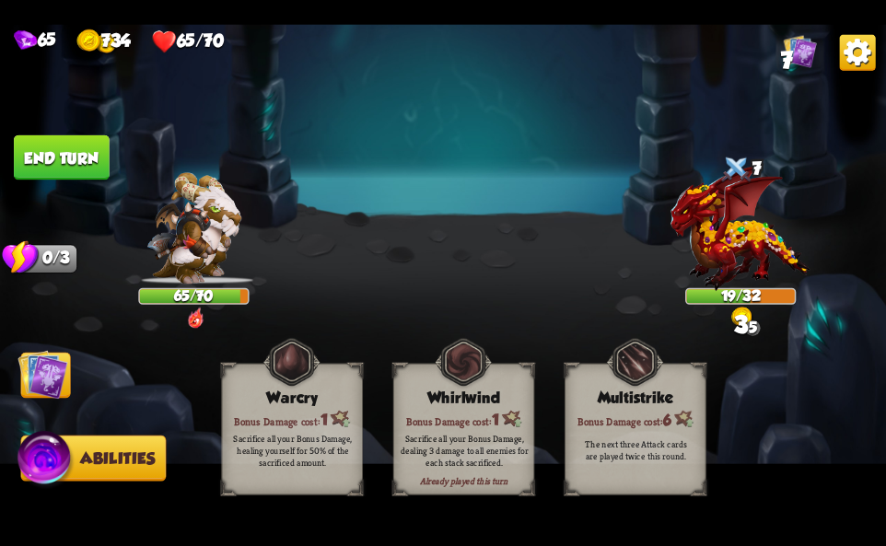
click at [870, 58] on img at bounding box center [858, 52] width 36 height 36
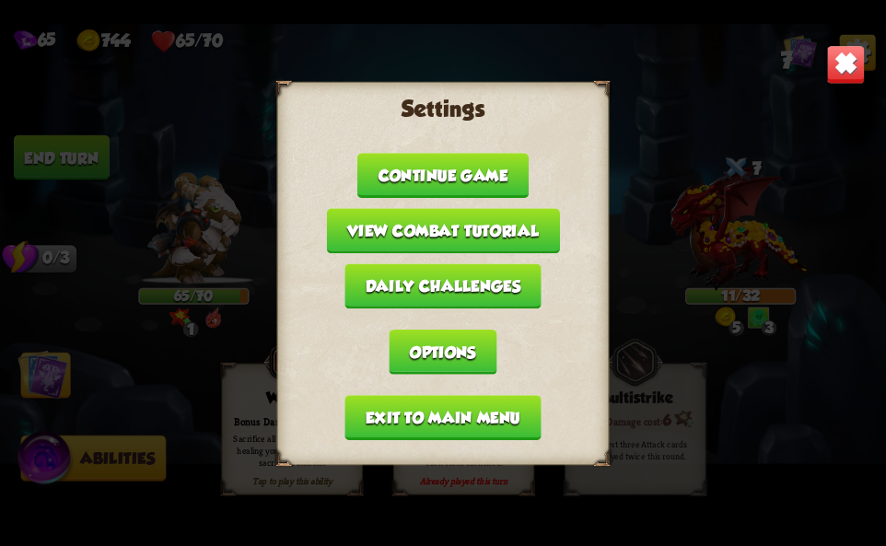
click at [449, 417] on button "Exit to main menu" at bounding box center [442, 417] width 196 height 45
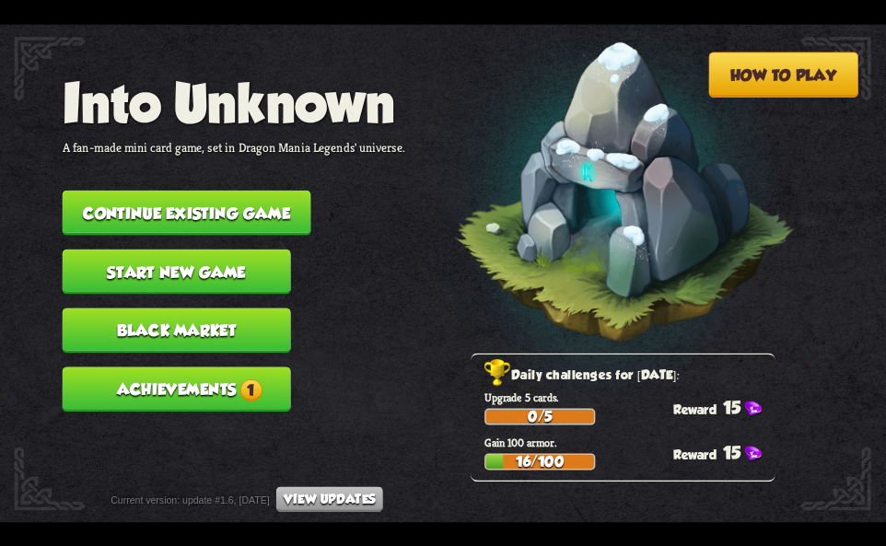
click at [154, 386] on button "Achievements 1" at bounding box center [177, 389] width 228 height 45
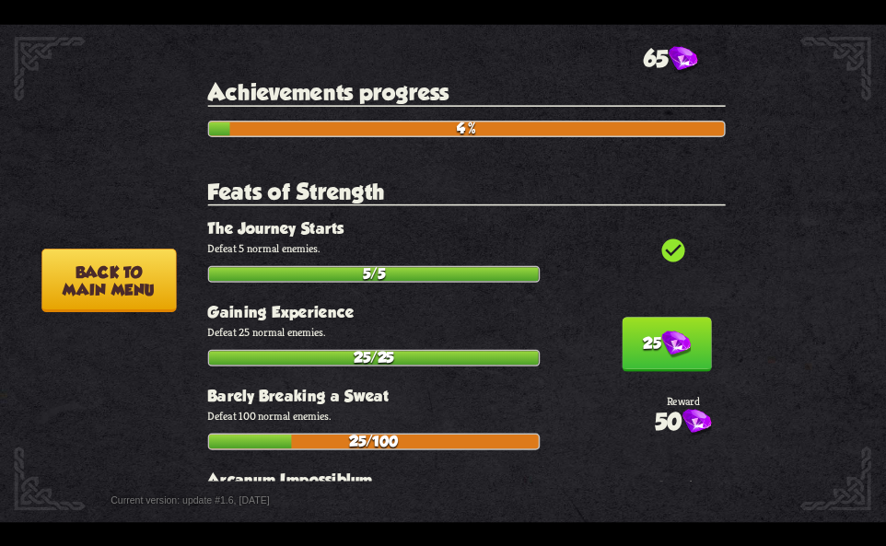
drag, startPoint x: 652, startPoint y: 324, endPoint x: 623, endPoint y: 348, distance: 38.0
click at [651, 324] on button "25" at bounding box center [666, 344] width 89 height 54
click at [114, 279] on button "Back to main menu" at bounding box center [108, 280] width 134 height 64
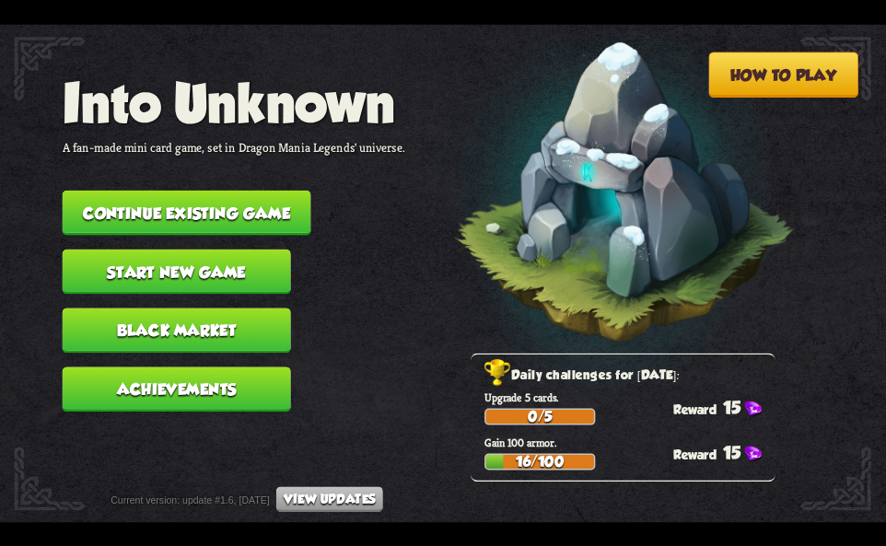
click at [216, 214] on button "Continue existing game" at bounding box center [187, 212] width 249 height 45
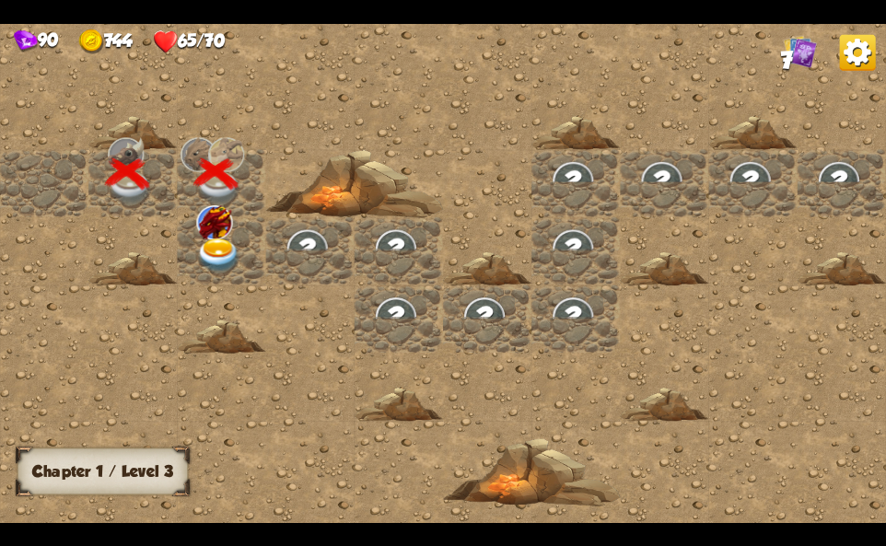
click at [194, 227] on div at bounding box center [221, 251] width 88 height 68
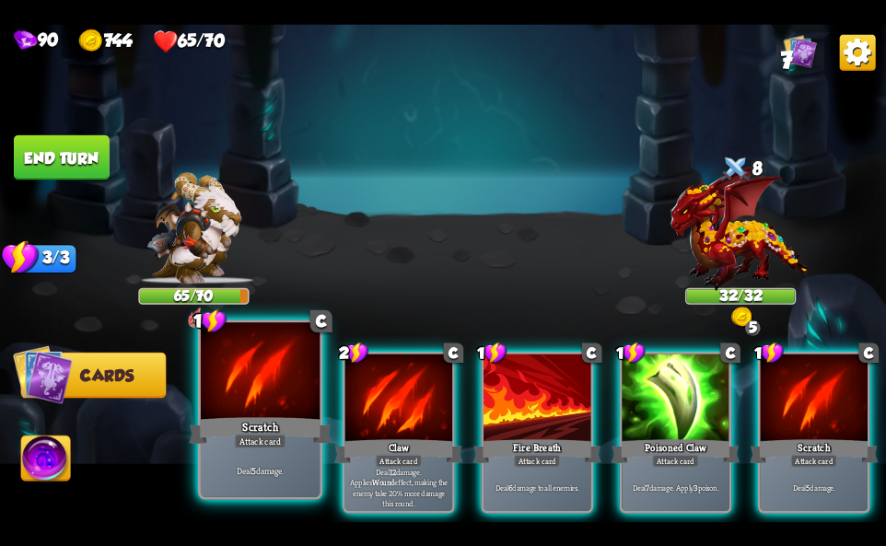
click at [226, 462] on div "Deal 5 damage." at bounding box center [260, 471] width 119 height 52
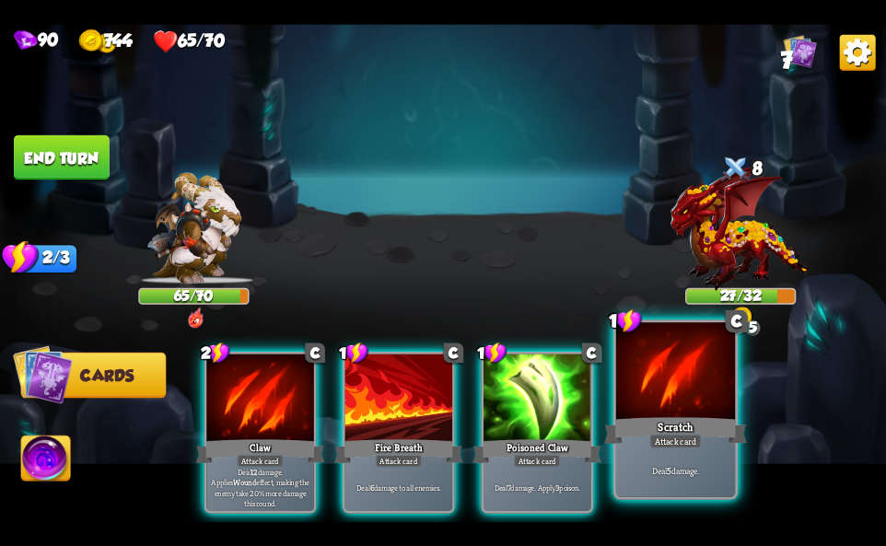
click at [632, 399] on div at bounding box center [675, 372] width 119 height 100
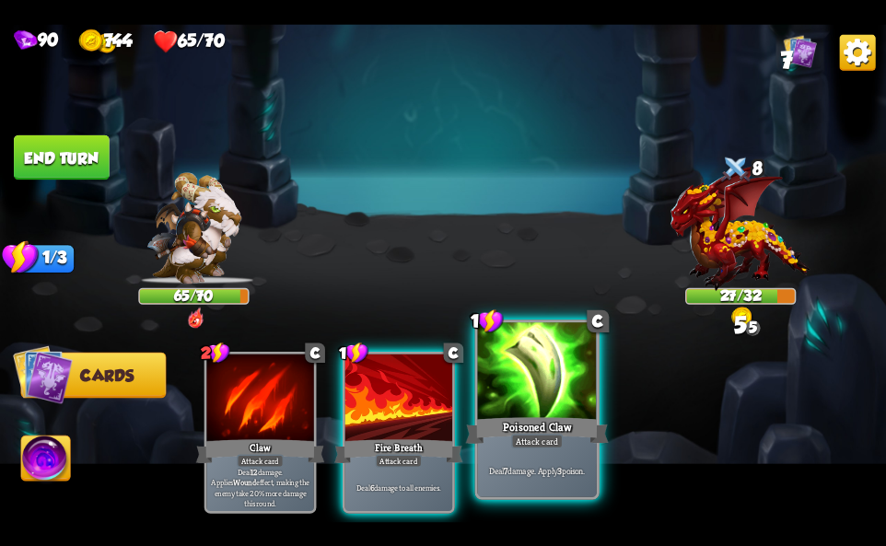
click at [552, 417] on div "Poisoned Claw" at bounding box center [537, 430] width 143 height 32
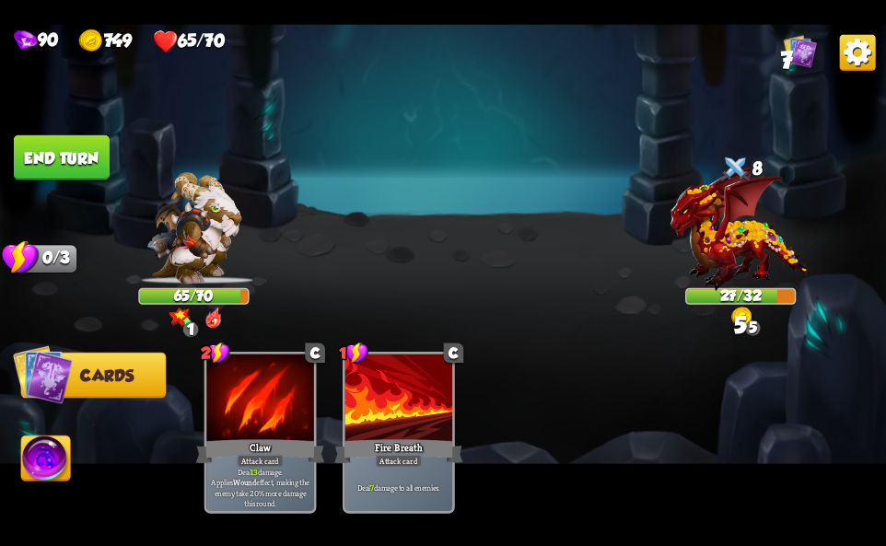
click at [30, 444] on img at bounding box center [45, 461] width 49 height 50
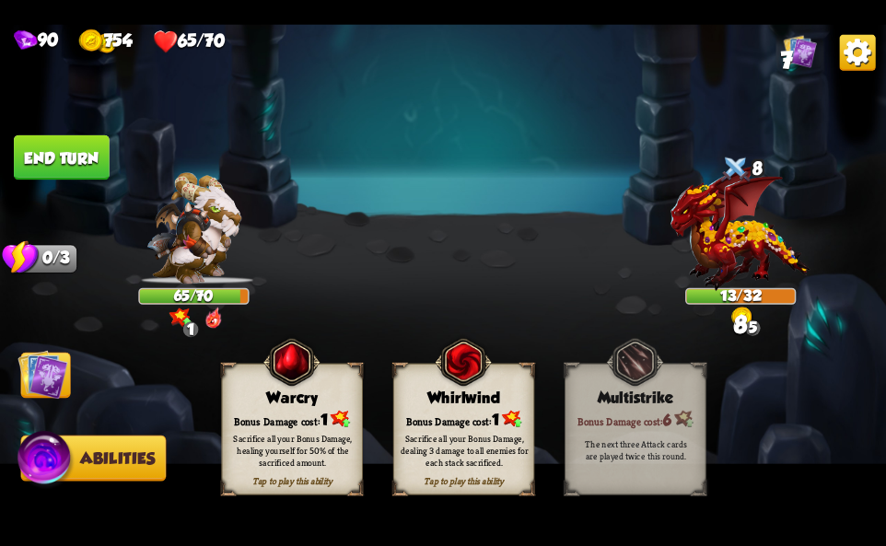
click at [443, 409] on div "Bonus Damage cost: 1" at bounding box center [464, 419] width 140 height 20
click at [845, 49] on img at bounding box center [858, 52] width 36 height 36
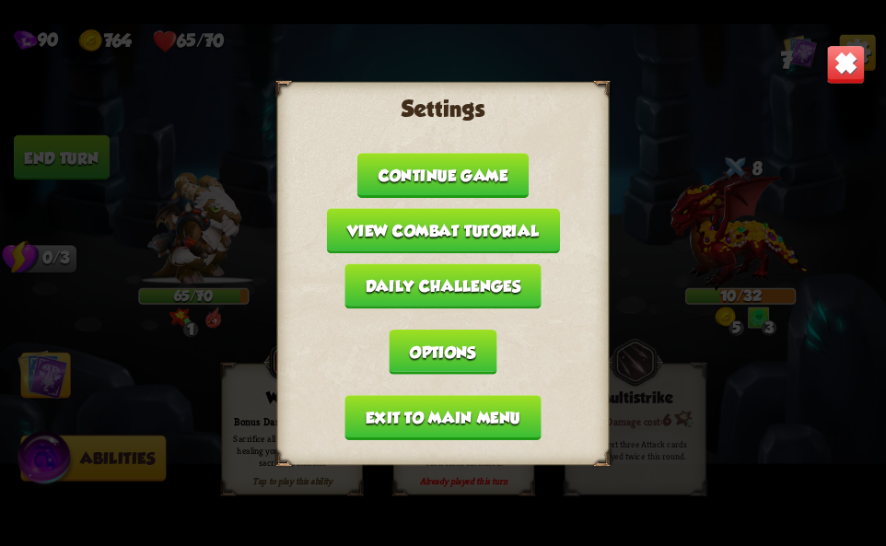
click at [379, 417] on button "Exit to main menu" at bounding box center [442, 417] width 196 height 45
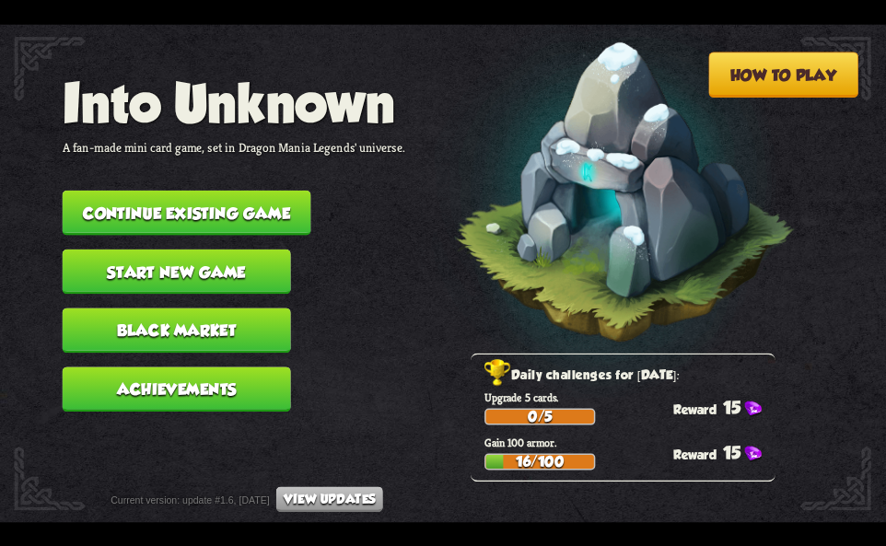
click at [181, 210] on button "Continue existing game" at bounding box center [187, 212] width 249 height 45
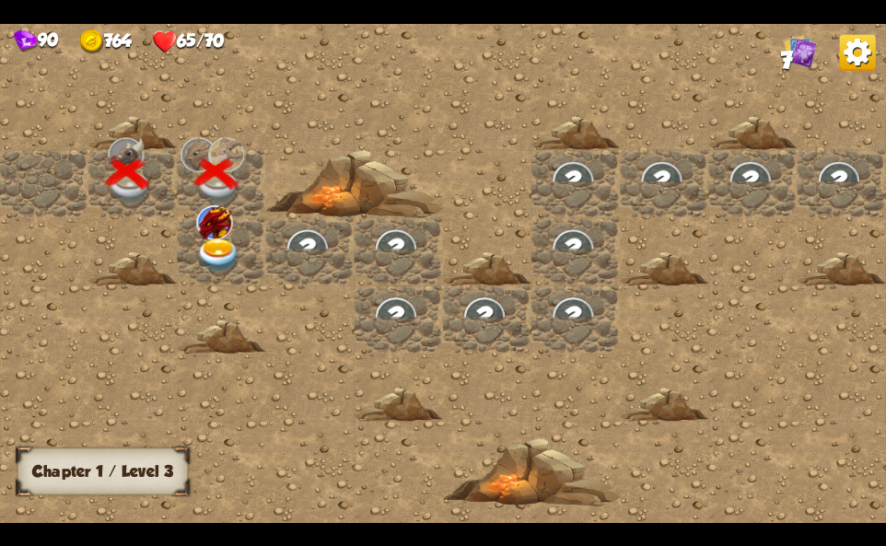
click at [253, 249] on div at bounding box center [221, 251] width 88 height 68
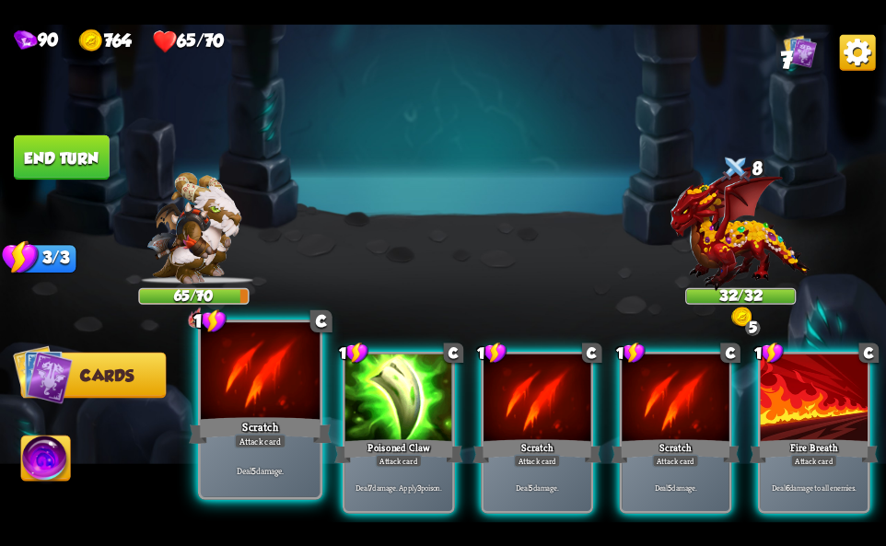
click at [258, 444] on div "Attack card" at bounding box center [260, 441] width 52 height 15
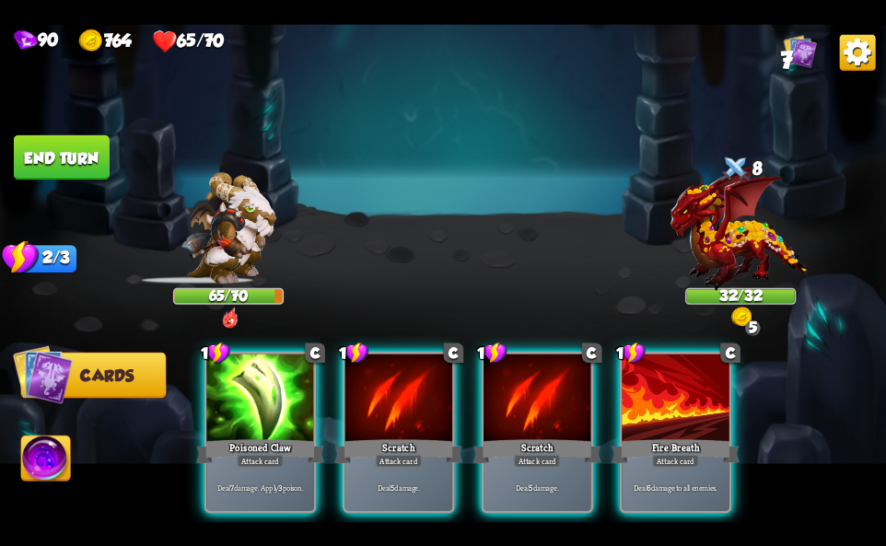
click at [258, 454] on div "Attack card" at bounding box center [260, 460] width 47 height 13
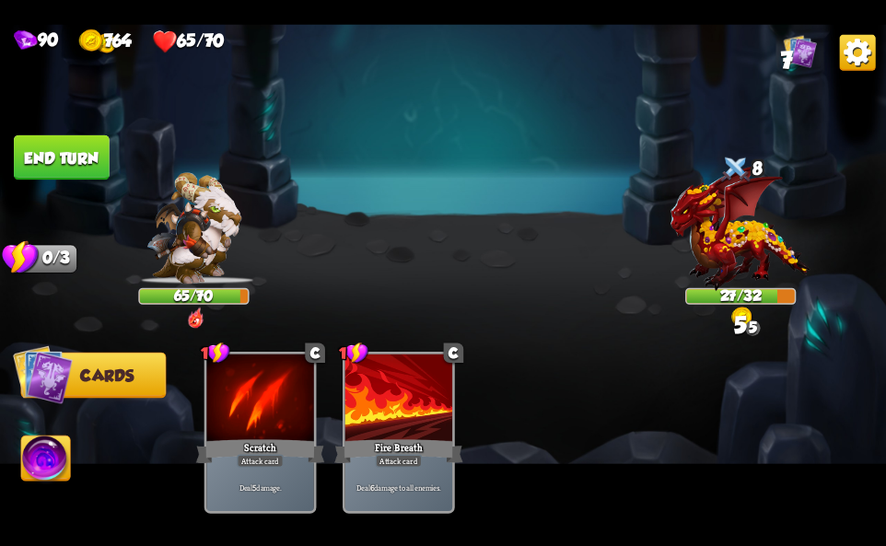
click at [37, 458] on img at bounding box center [45, 461] width 49 height 50
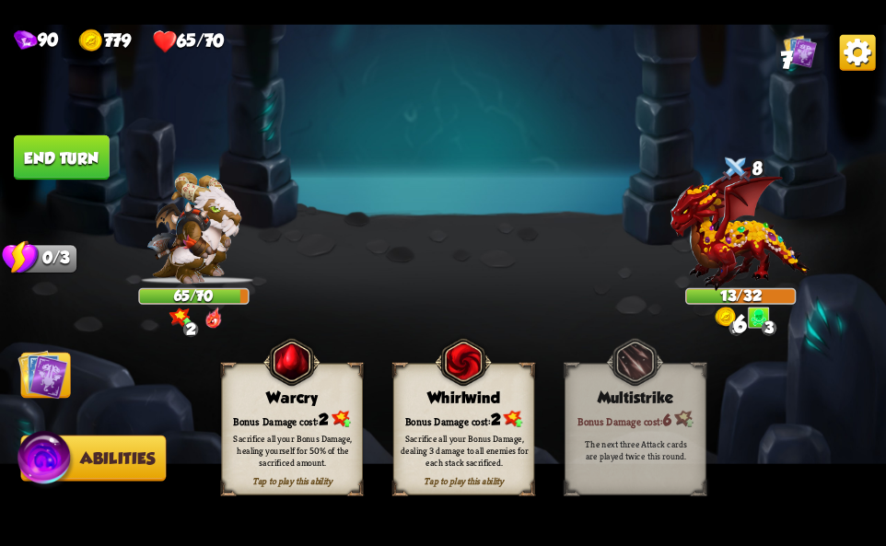
click at [443, 412] on div "Bonus Damage cost: 2" at bounding box center [464, 419] width 140 height 20
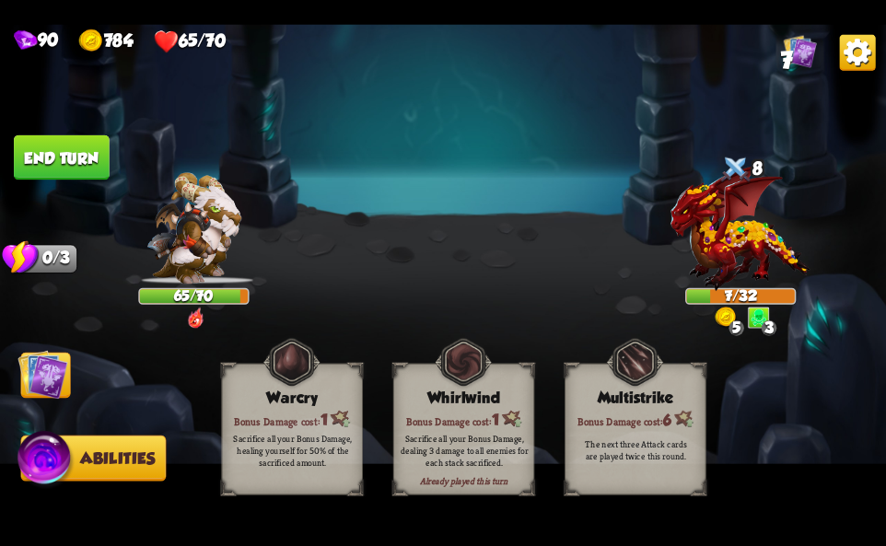
click at [858, 55] on img at bounding box center [858, 52] width 36 height 36
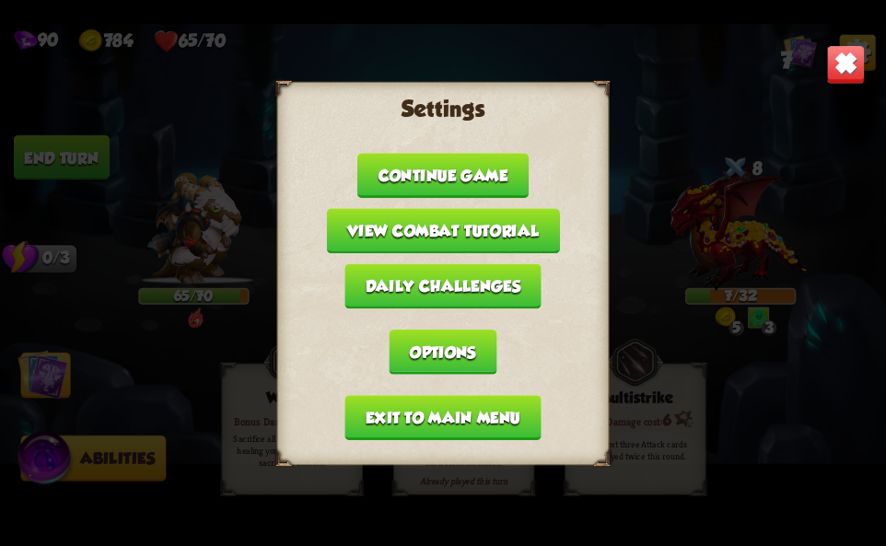
click at [465, 420] on button "Exit to main menu" at bounding box center [442, 417] width 196 height 45
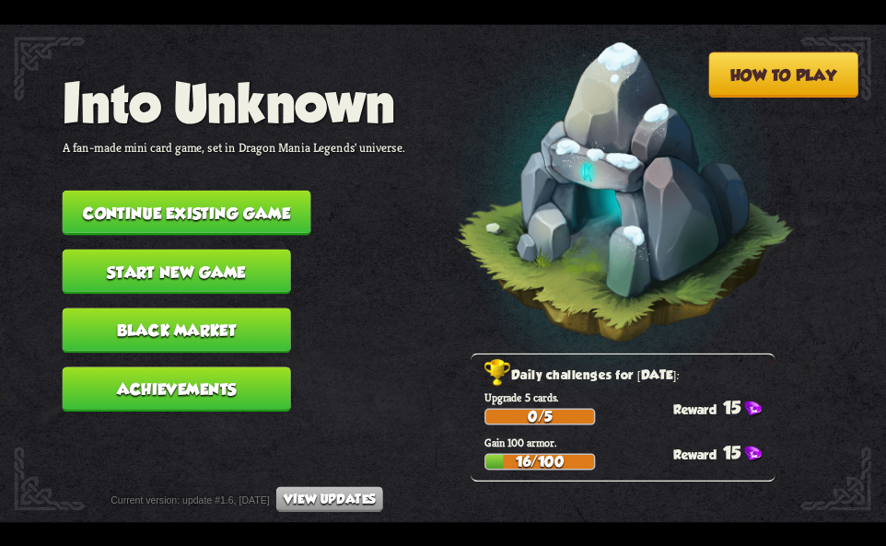
drag, startPoint x: 109, startPoint y: 217, endPoint x: 113, endPoint y: 204, distance: 14.6
click at [113, 204] on button "Continue existing game" at bounding box center [187, 212] width 249 height 45
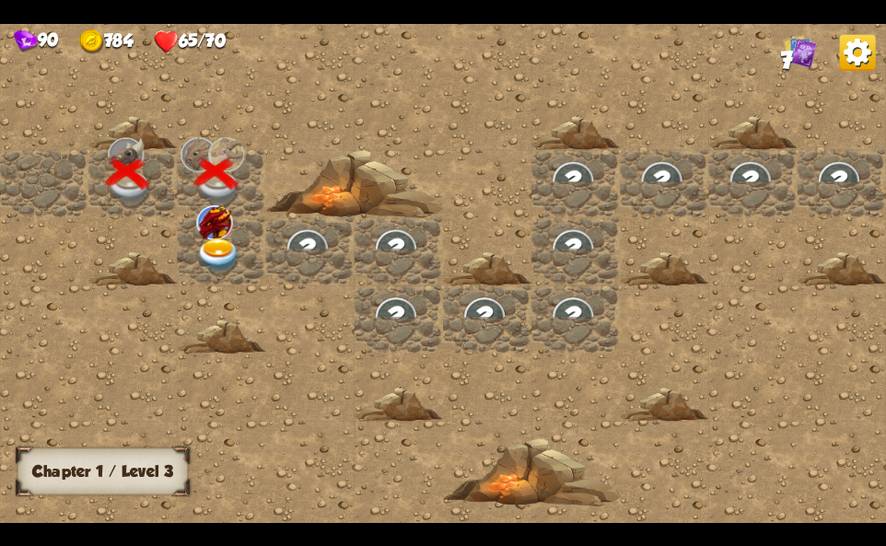
click at [224, 244] on img at bounding box center [218, 256] width 44 height 35
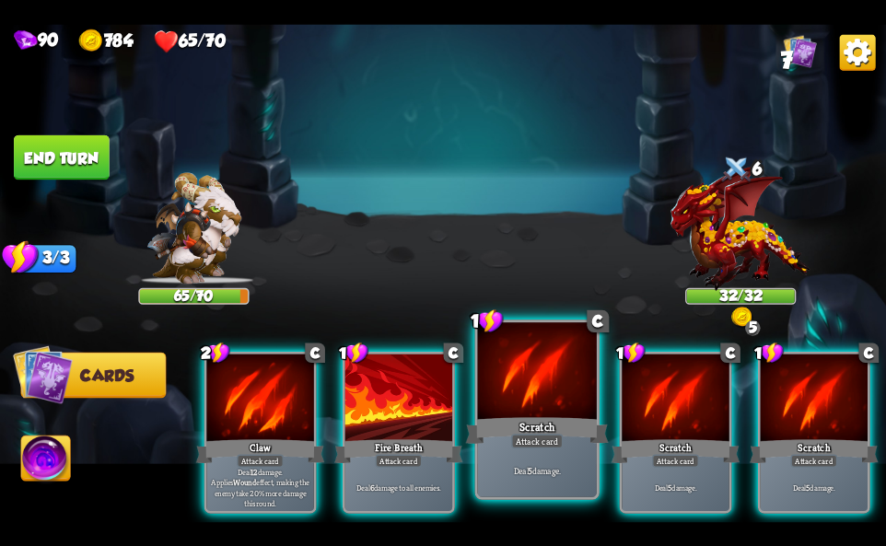
click at [501, 432] on div "Scratch" at bounding box center [537, 430] width 143 height 32
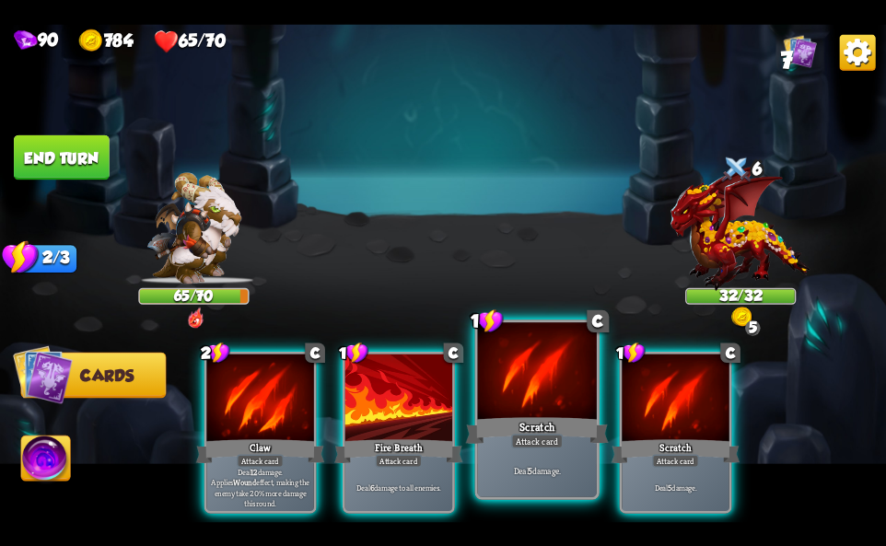
click at [501, 432] on div "Scratch" at bounding box center [537, 430] width 143 height 32
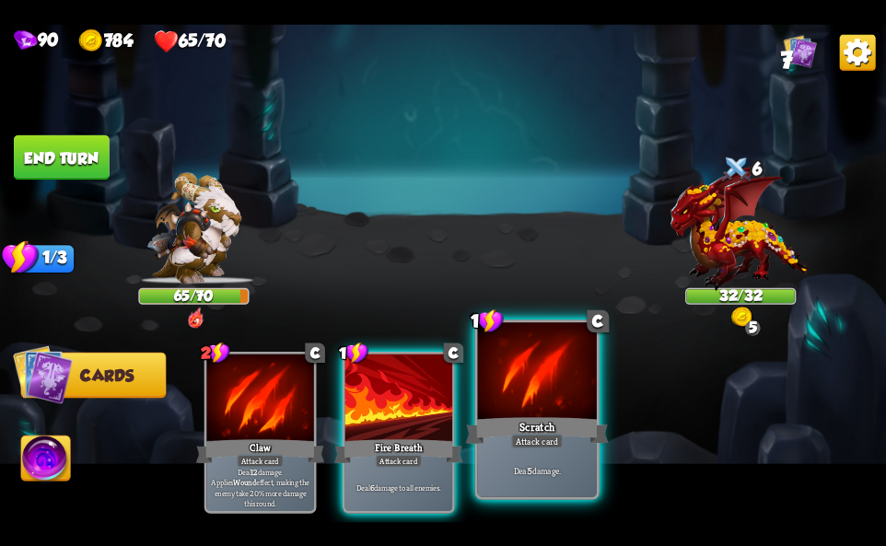
click at [501, 432] on div "Scratch" at bounding box center [537, 430] width 143 height 32
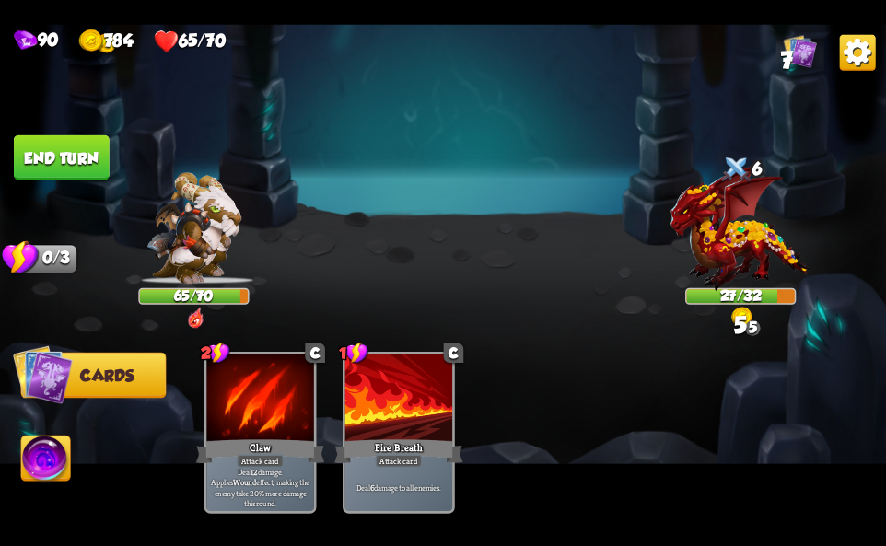
click at [48, 472] on img at bounding box center [45, 461] width 49 height 50
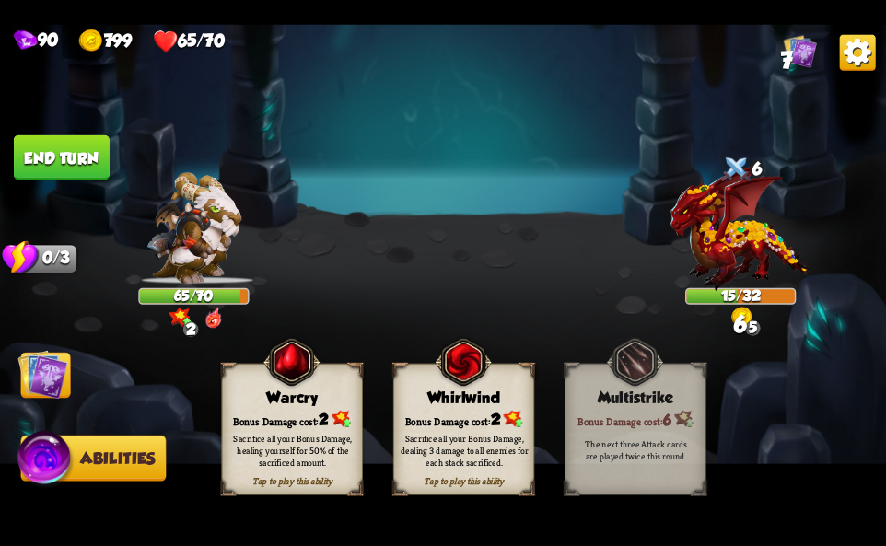
click at [489, 413] on div "Tap to play this ability Whirlwind Bonus Damage cost: 2 Sacrifice all your Bonu…" at bounding box center [463, 429] width 141 height 132
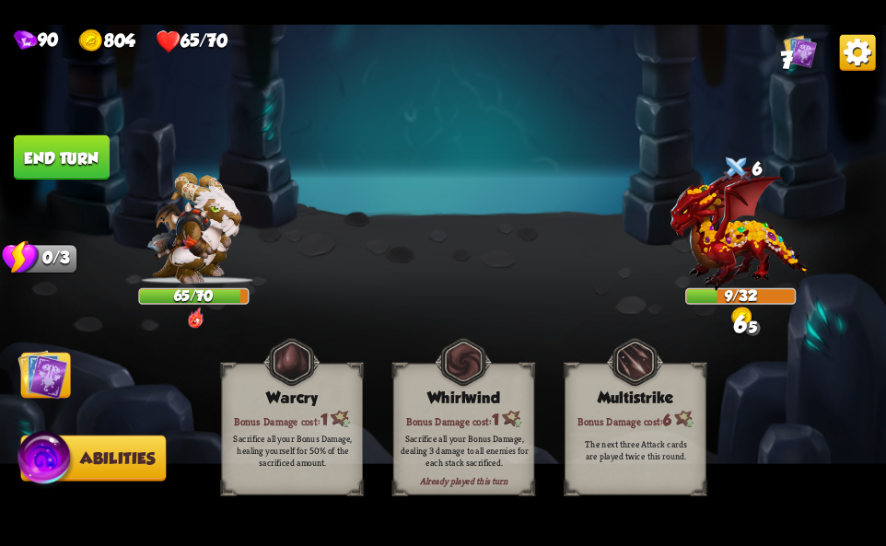
click at [846, 76] on img at bounding box center [443, 273] width 886 height 498
click at [847, 52] on img at bounding box center [858, 52] width 36 height 36
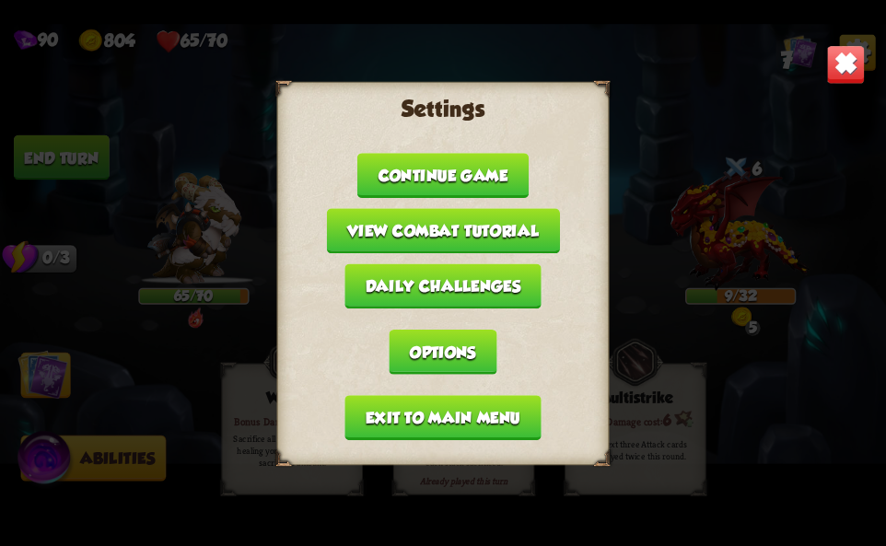
click at [512, 412] on button "Exit to main menu" at bounding box center [442, 417] width 196 height 45
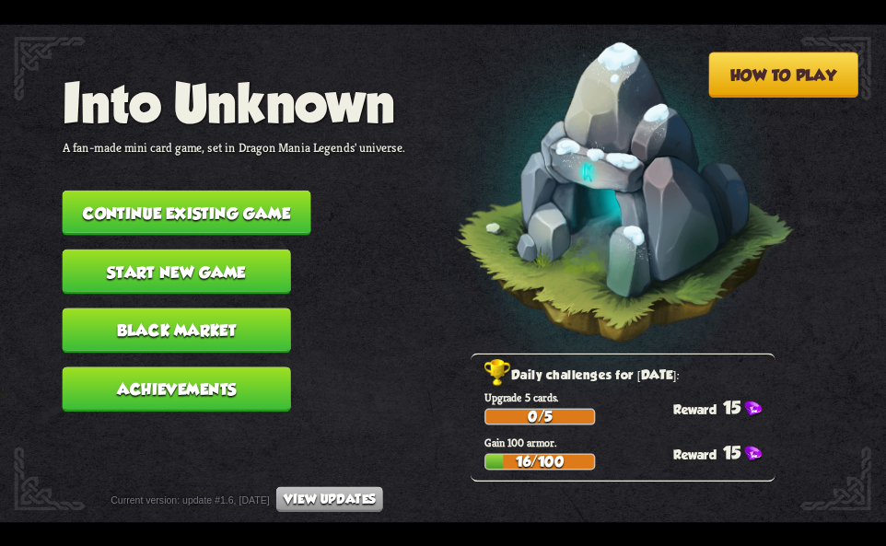
click at [111, 196] on button "Continue existing game" at bounding box center [187, 212] width 249 height 45
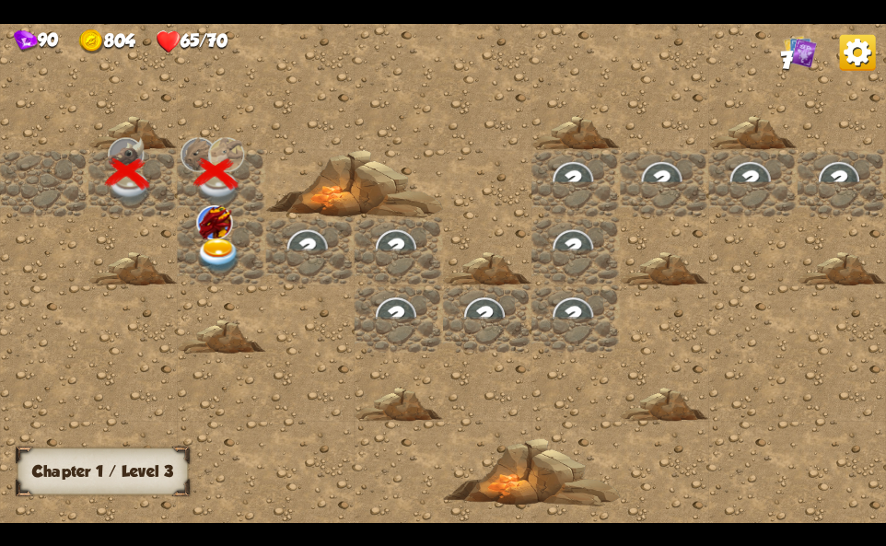
click at [190, 241] on div at bounding box center [221, 251] width 88 height 68
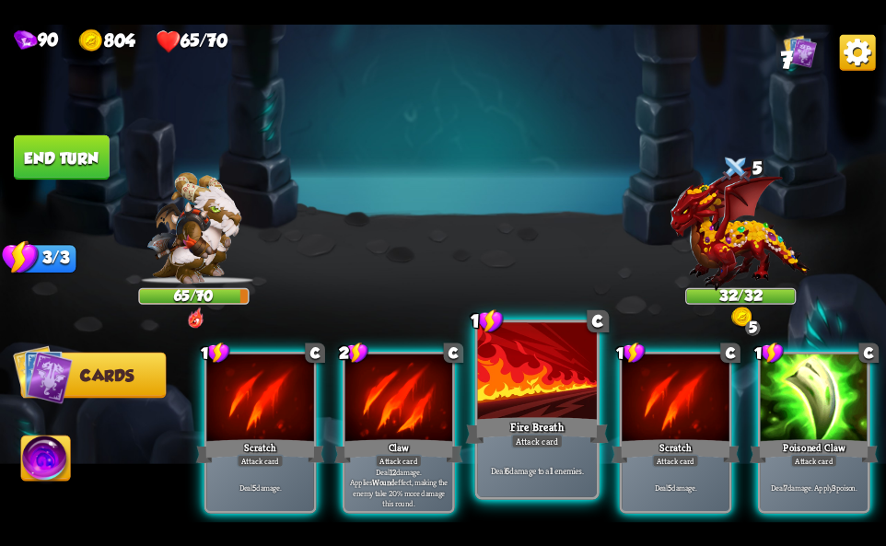
click at [572, 427] on div "Fire Breath" at bounding box center [537, 430] width 143 height 32
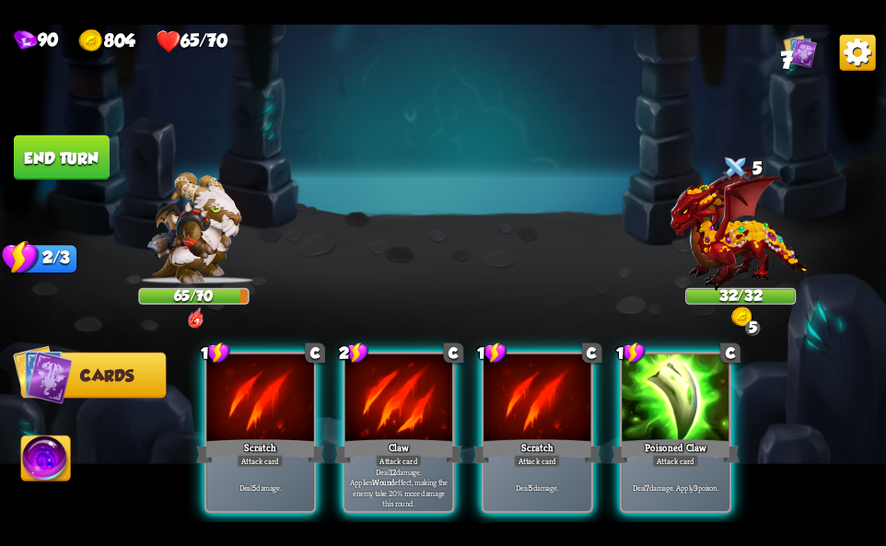
click at [572, 437] on div "Scratch" at bounding box center [536, 451] width 129 height 29
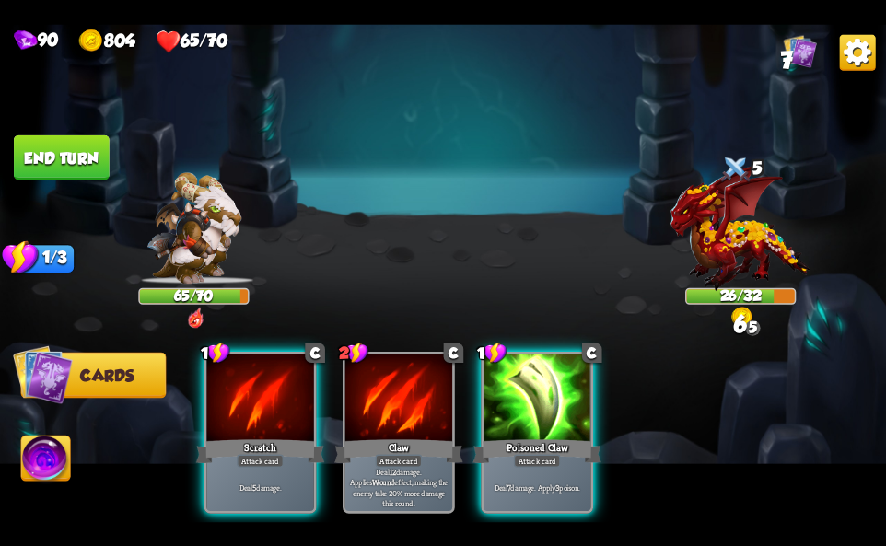
click at [572, 437] on div "Poisoned Claw" at bounding box center [536, 451] width 129 height 29
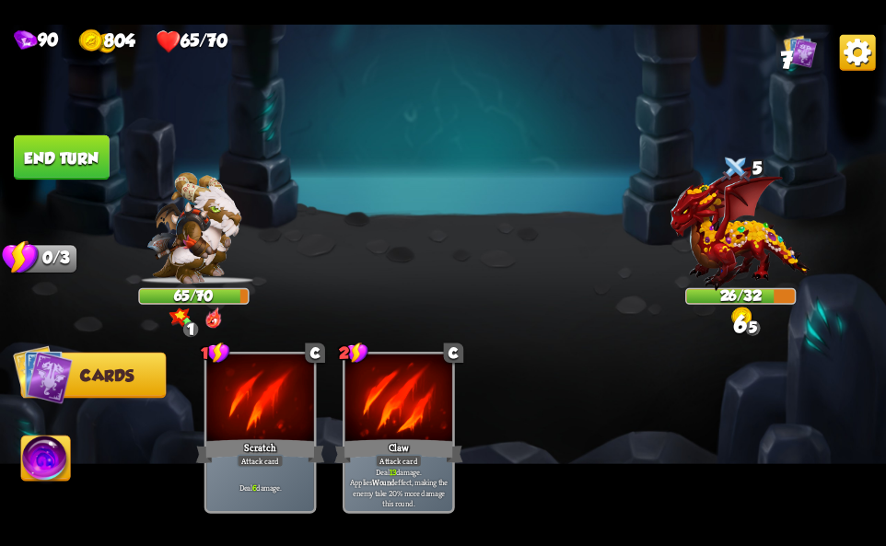
click at [74, 470] on img at bounding box center [443, 273] width 886 height 498
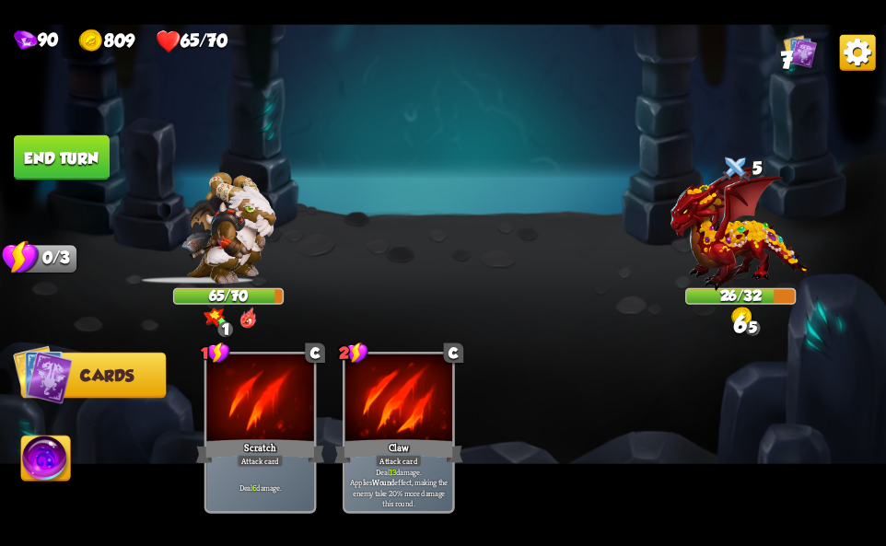
click at [61, 455] on img at bounding box center [45, 461] width 49 height 50
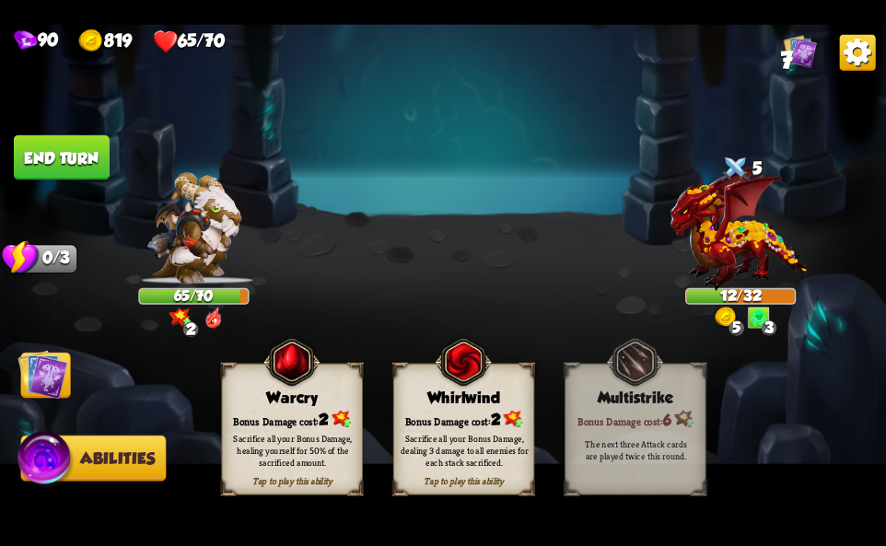
click at [466, 409] on div "Bonus Damage cost: 2" at bounding box center [464, 419] width 140 height 20
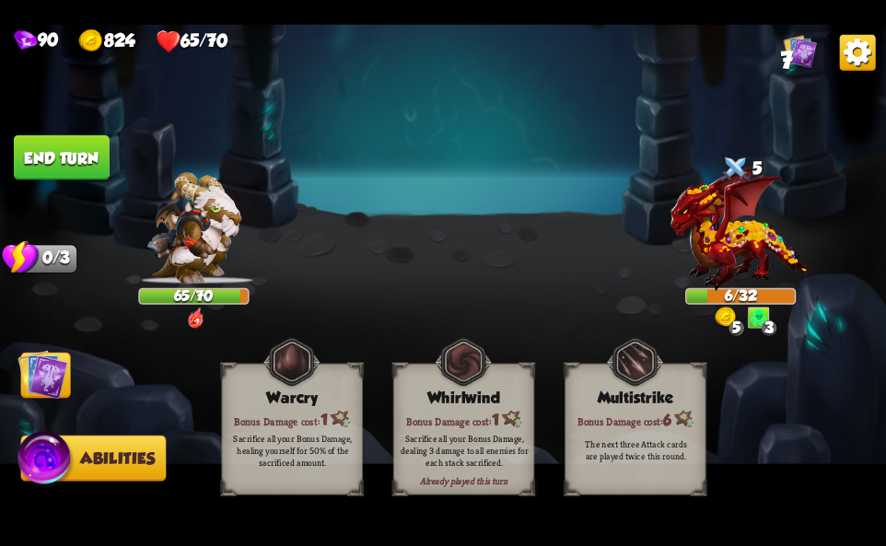
click at [857, 65] on img at bounding box center [858, 52] width 36 height 36
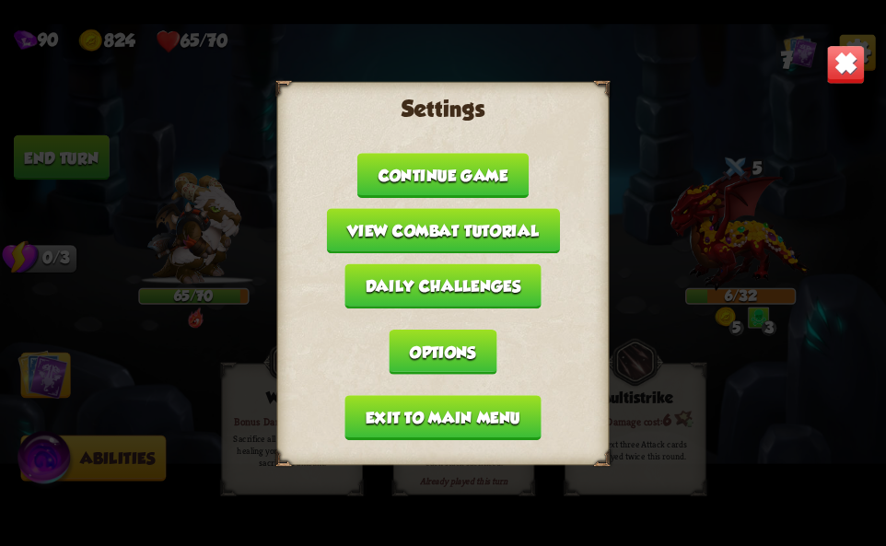
click at [401, 423] on button "Exit to main menu" at bounding box center [442, 417] width 196 height 45
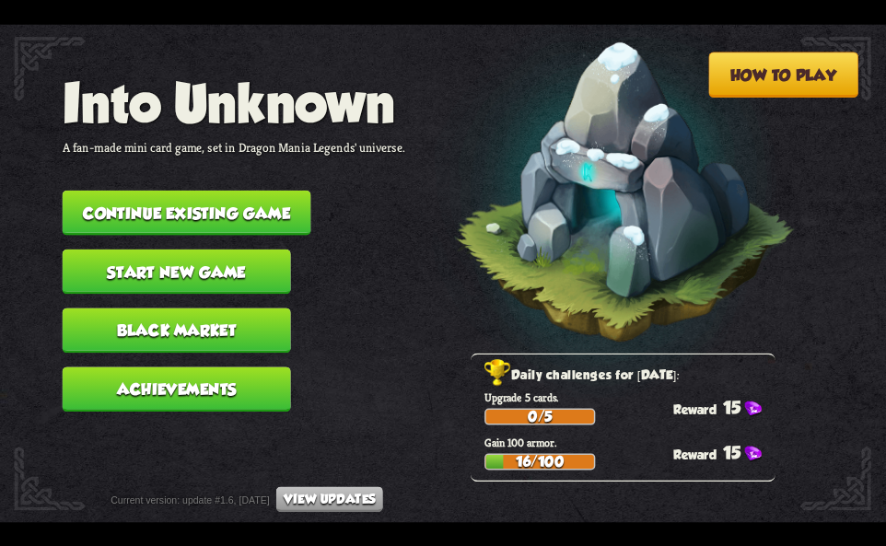
click at [170, 228] on button "Continue existing game" at bounding box center [187, 212] width 249 height 45
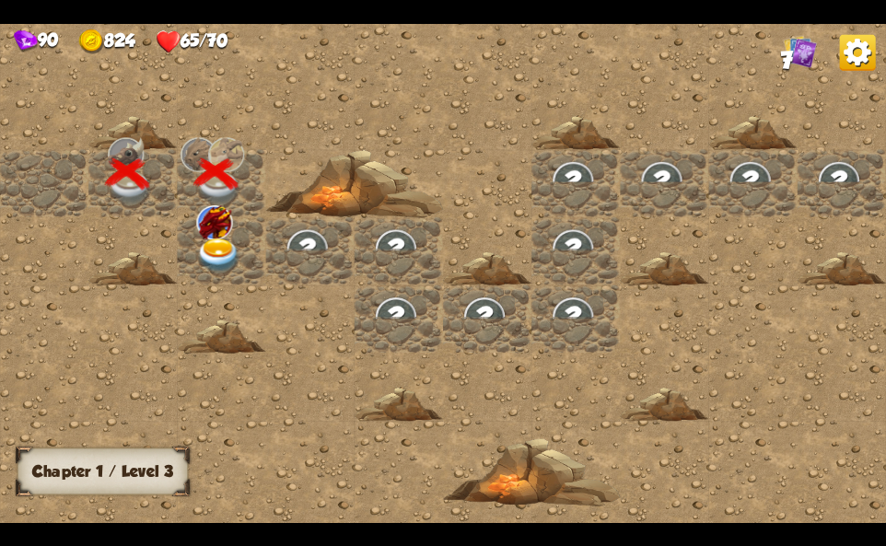
click at [206, 245] on img at bounding box center [218, 256] width 44 height 35
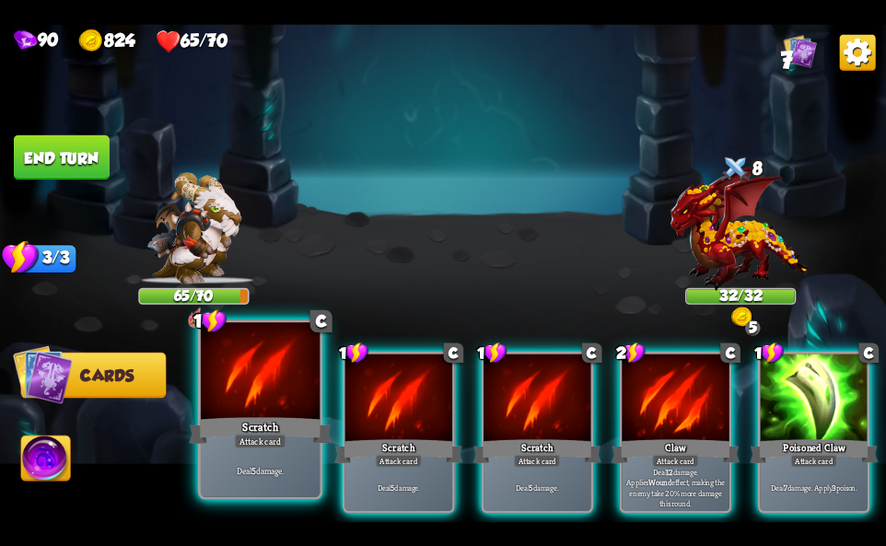
click at [265, 375] on div at bounding box center [260, 372] width 119 height 100
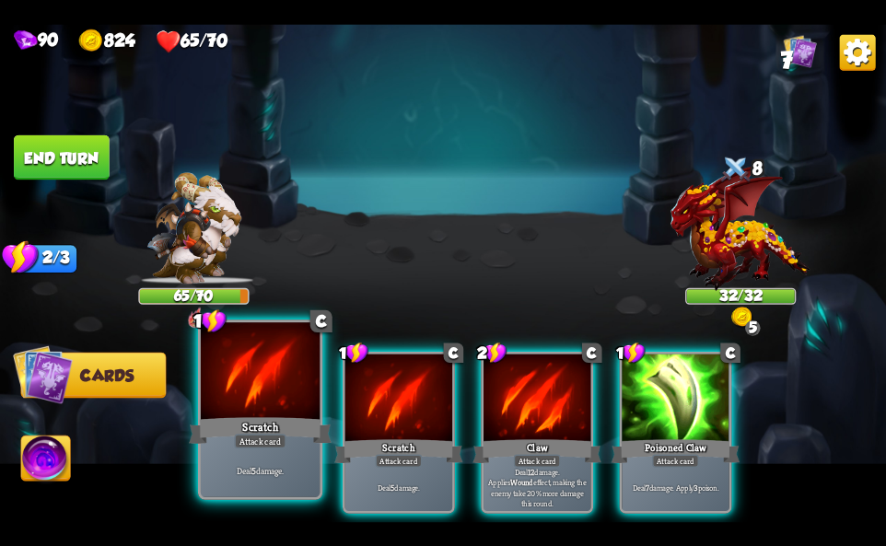
click at [265, 375] on div at bounding box center [260, 372] width 119 height 100
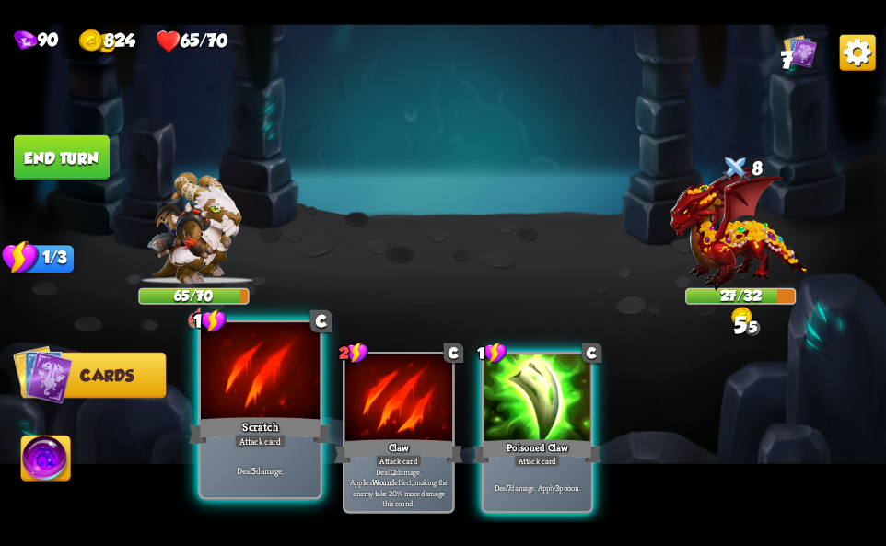
click at [265, 375] on div at bounding box center [260, 372] width 119 height 100
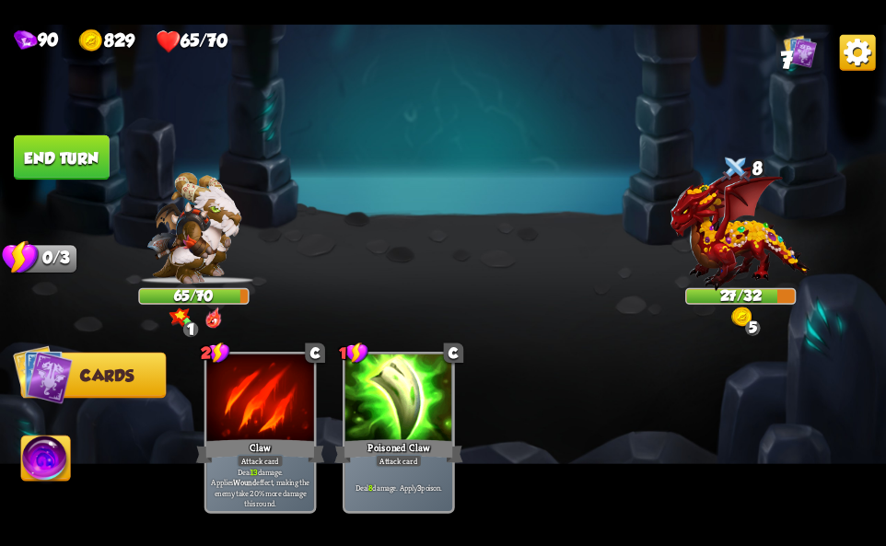
click at [58, 450] on img at bounding box center [45, 461] width 49 height 50
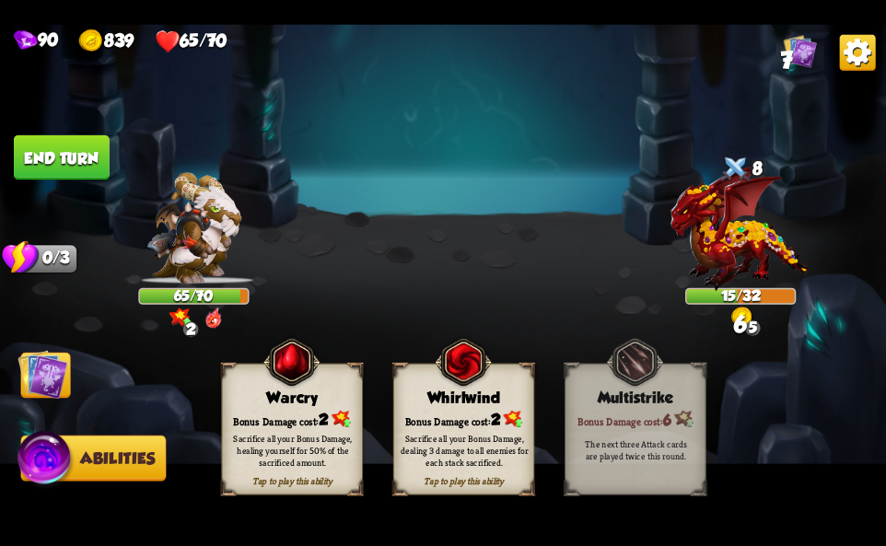
click at [471, 426] on div "Sacrifice all your Bonus Damage, dealing 3 damage to all enemies for each stack…" at bounding box center [464, 450] width 141 height 55
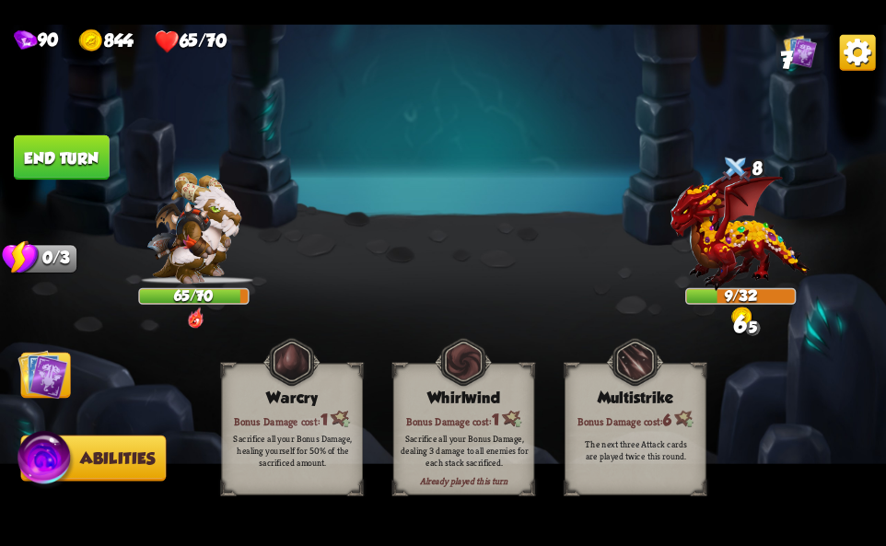
click at [849, 45] on img at bounding box center [858, 52] width 36 height 36
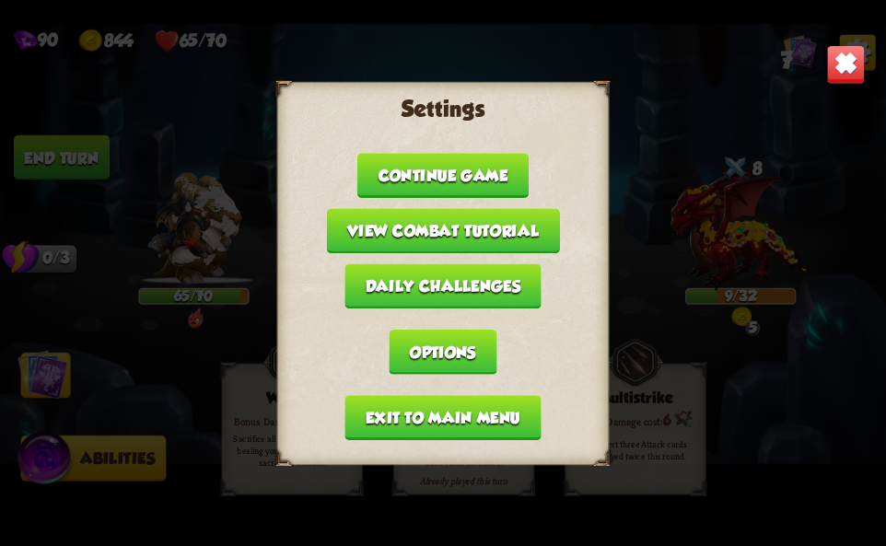
click at [428, 391] on div "Settings Continue game View combat tutorial Daily challenges Options Exit to ma…" at bounding box center [443, 272] width 332 height 383
click at [393, 421] on button "Exit to main menu" at bounding box center [442, 417] width 196 height 45
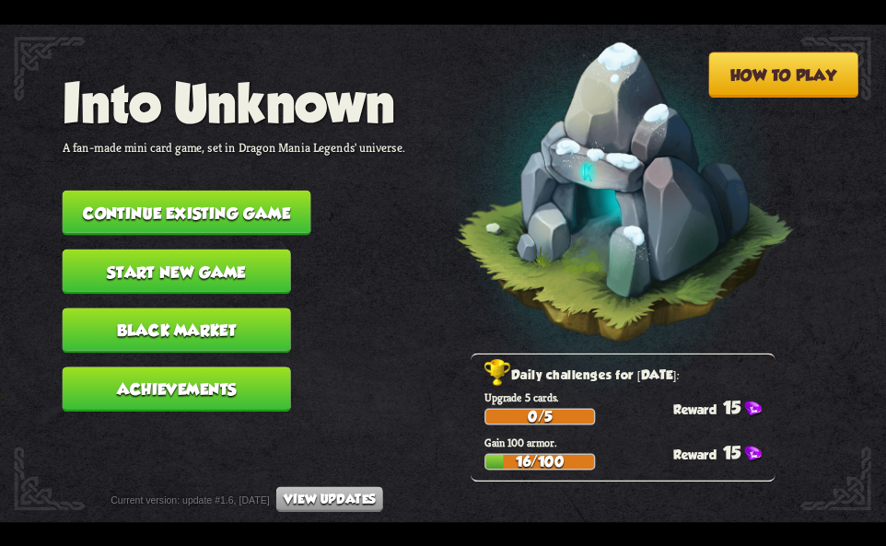
click at [219, 204] on button "Continue existing game" at bounding box center [187, 212] width 249 height 45
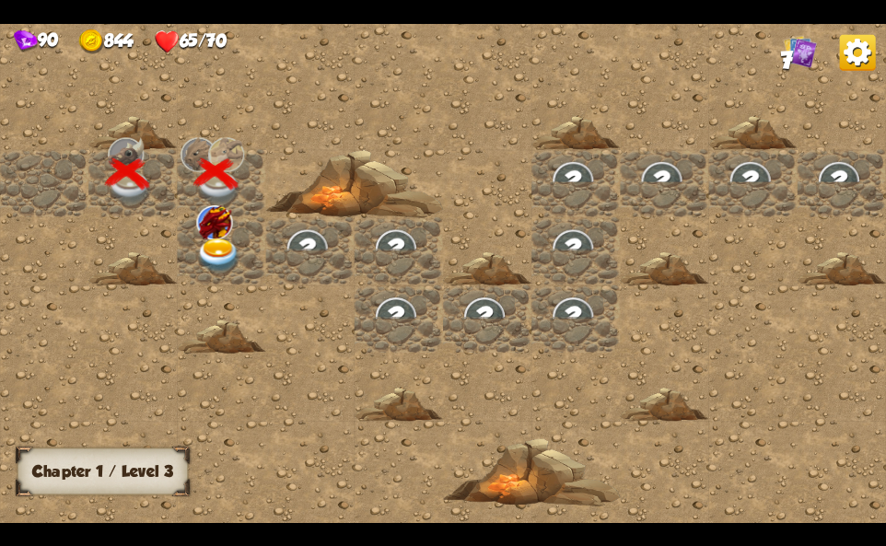
click at [223, 249] on img at bounding box center [218, 256] width 44 height 35
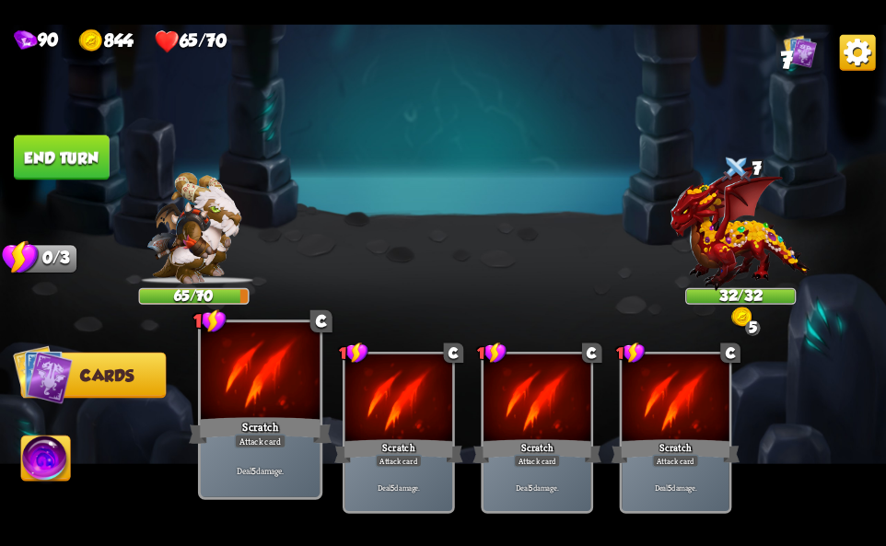
click at [223, 411] on div at bounding box center [260, 372] width 119 height 100
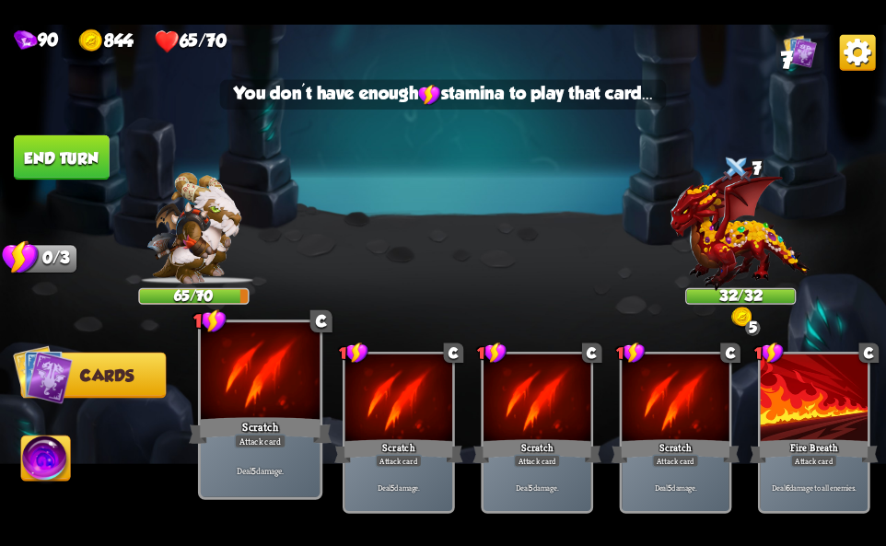
click at [223, 411] on div at bounding box center [260, 372] width 119 height 100
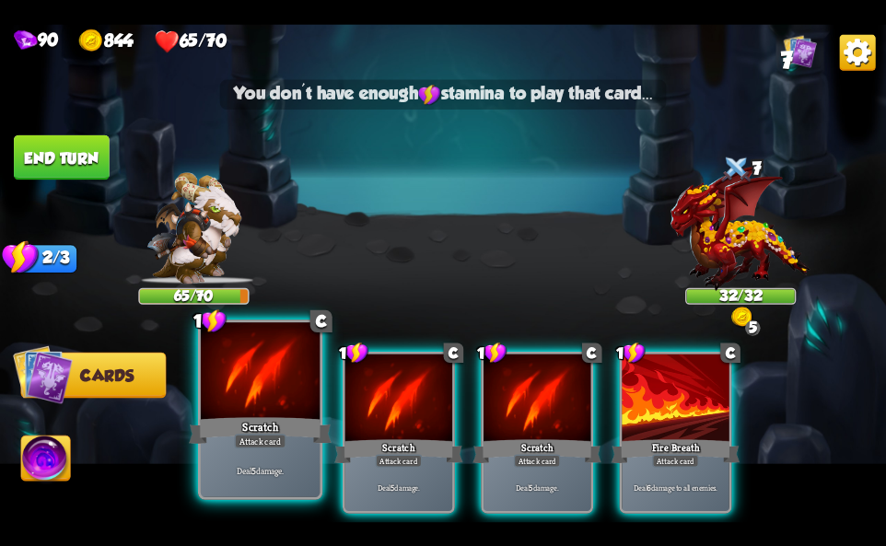
click at [223, 411] on div at bounding box center [260, 372] width 119 height 100
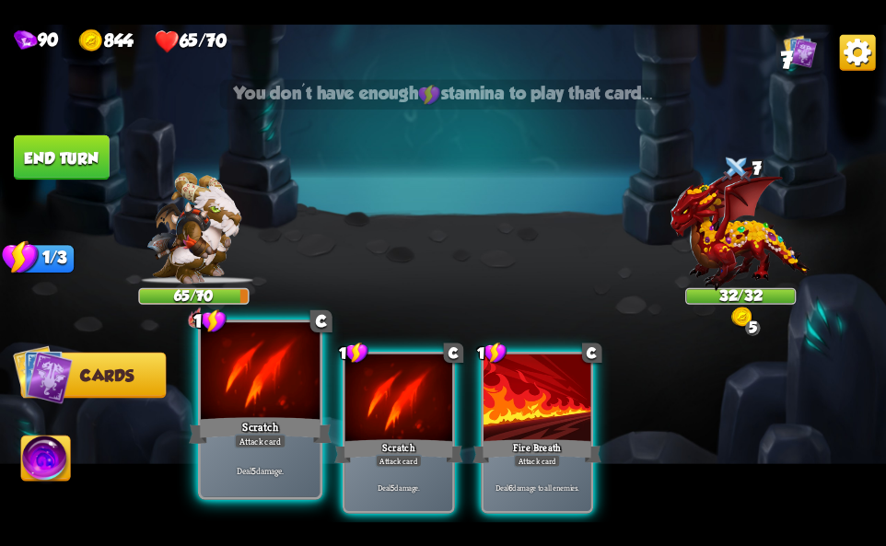
click at [223, 411] on div at bounding box center [260, 372] width 119 height 100
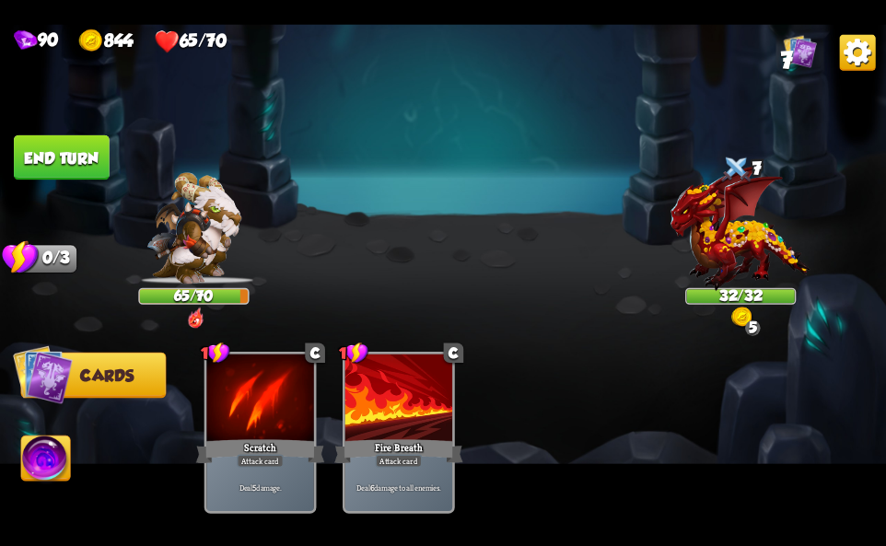
click at [31, 455] on img at bounding box center [45, 461] width 49 height 50
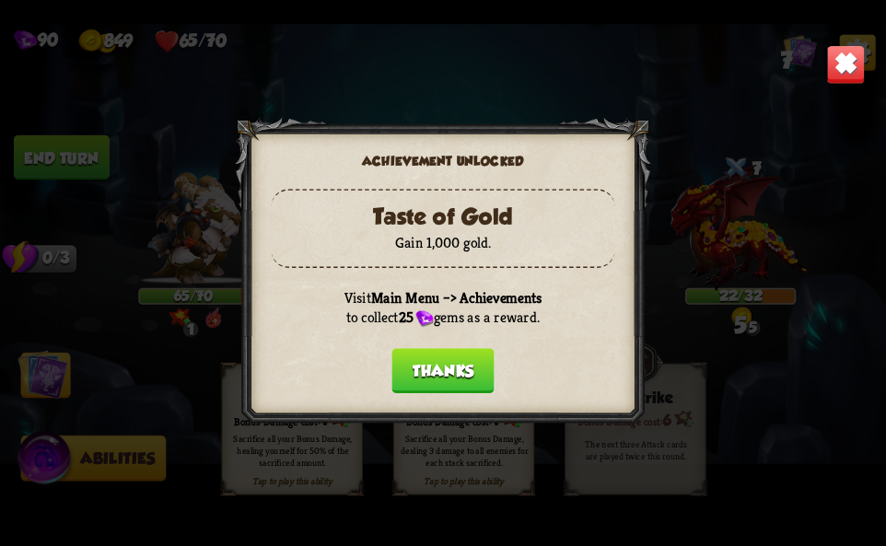
click at [442, 367] on button "Thanks" at bounding box center [442, 370] width 102 height 45
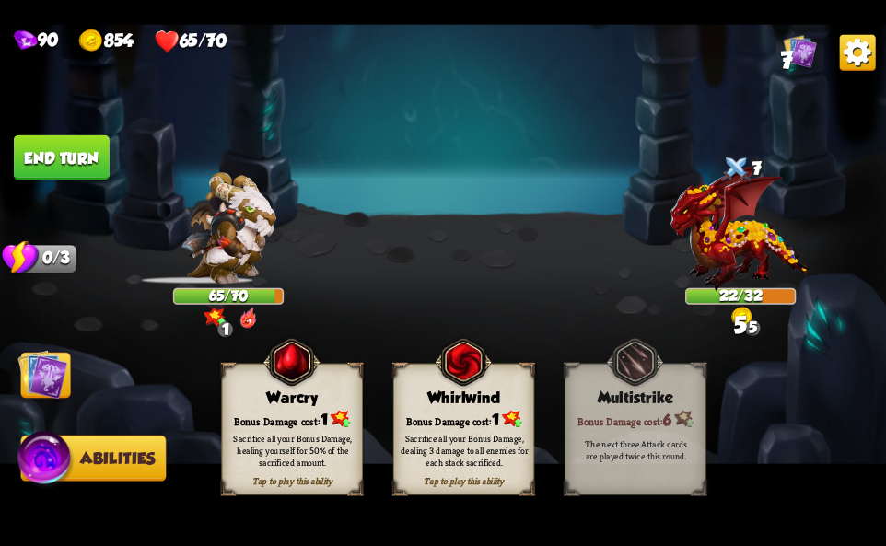
click at [457, 420] on div "Bonus Damage cost: 1" at bounding box center [464, 419] width 140 height 20
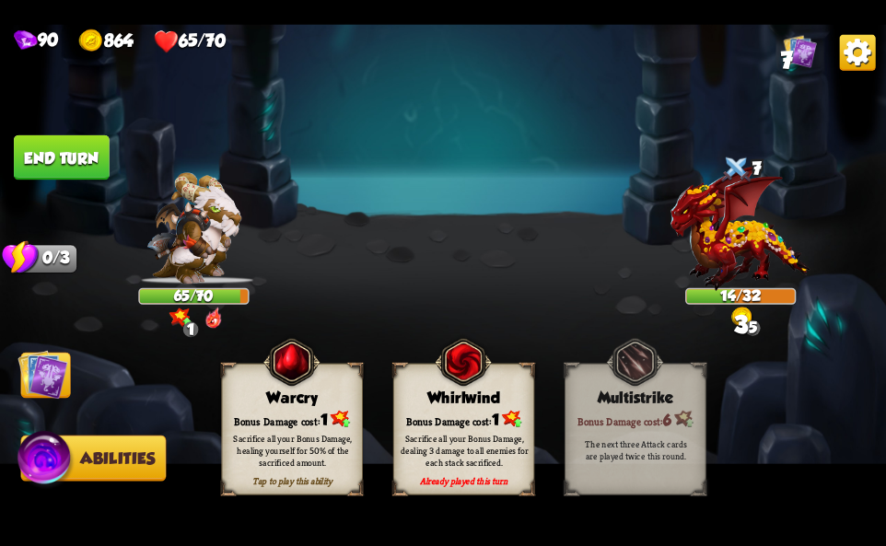
click at [848, 62] on img at bounding box center [858, 52] width 36 height 36
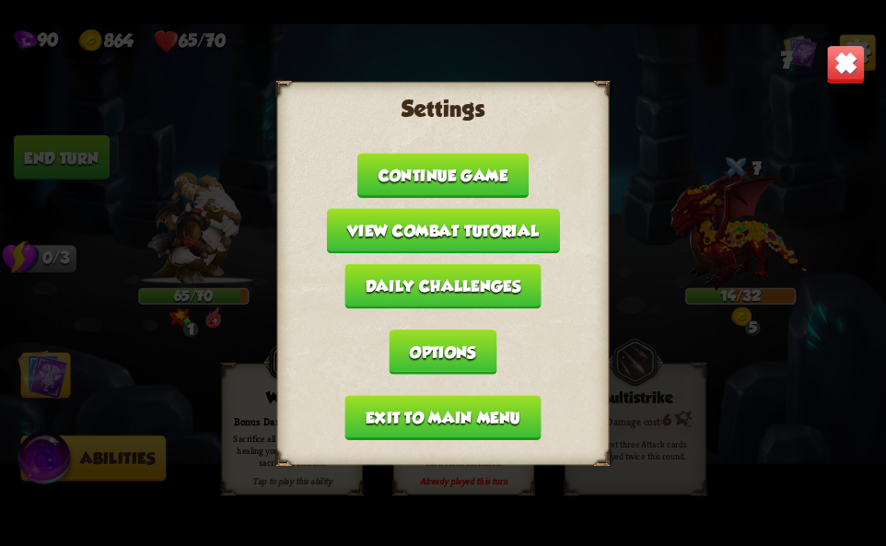
click at [435, 434] on button "Exit to main menu" at bounding box center [442, 417] width 196 height 45
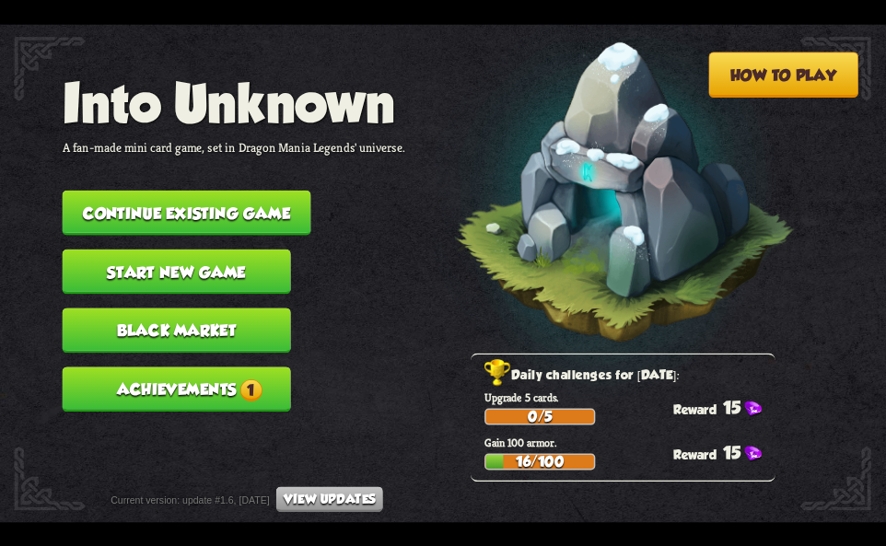
click at [192, 415] on nav "Into Unknown A fan-made mini card game, set in Dragon Mania Legends' universe. …" at bounding box center [234, 249] width 343 height 353
click at [204, 373] on button "Achievements 1" at bounding box center [177, 389] width 228 height 45
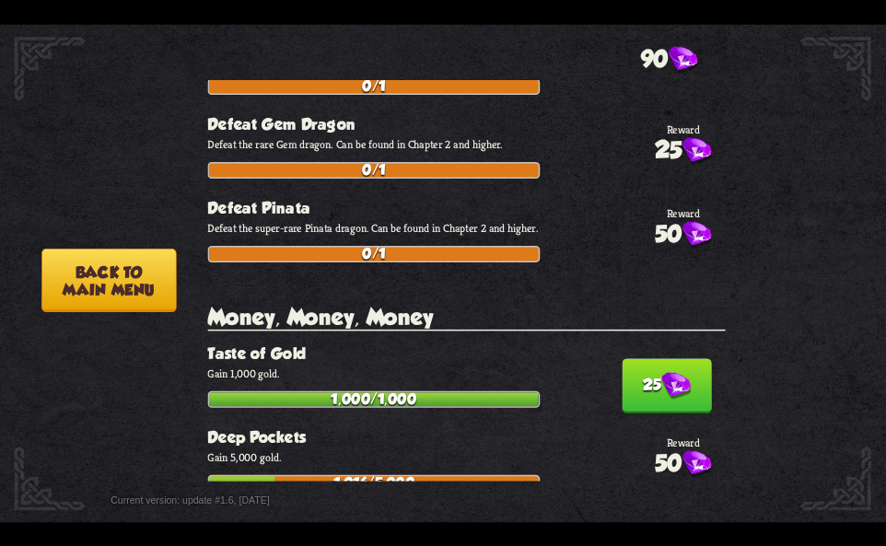
scroll to position [3223, 0]
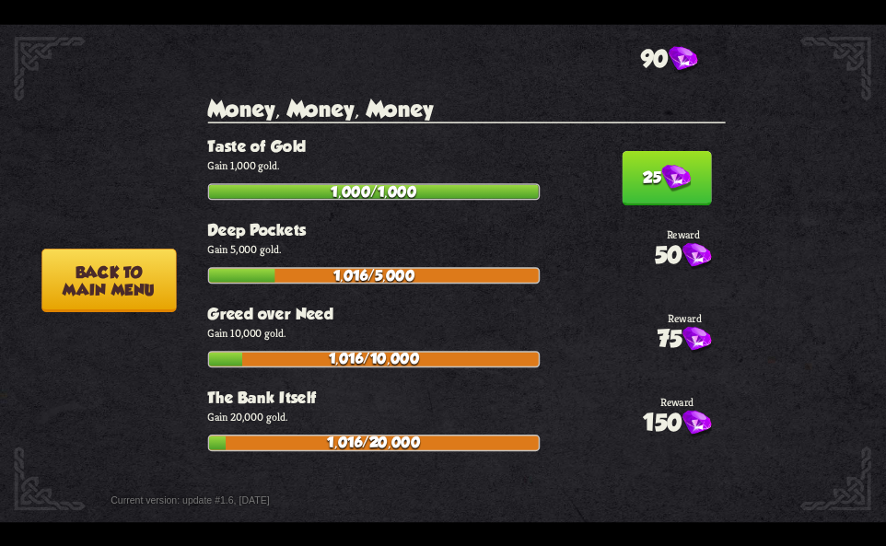
click at [674, 181] on img at bounding box center [675, 179] width 29 height 28
click at [49, 307] on button "Back to main menu" at bounding box center [108, 280] width 134 height 64
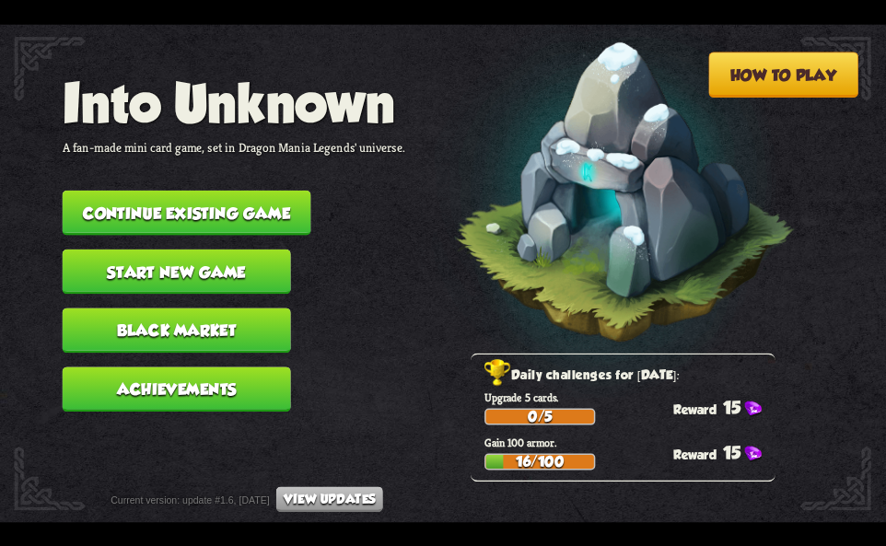
click at [131, 210] on button "Continue existing game" at bounding box center [187, 212] width 249 height 45
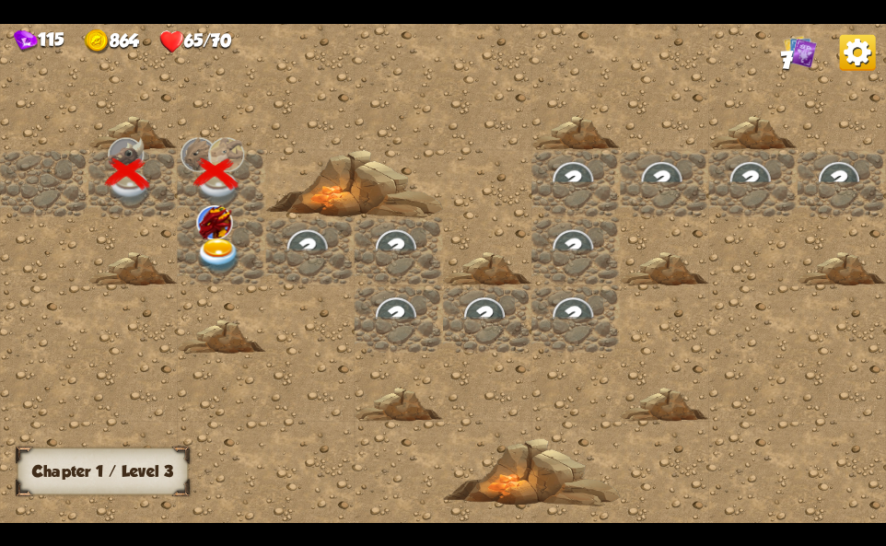
drag, startPoint x: 129, startPoint y: 250, endPoint x: 156, endPoint y: 246, distance: 27.0
click at [136, 250] on div at bounding box center [576, 274] width 1152 height 518
click at [204, 239] on img at bounding box center [218, 256] width 44 height 35
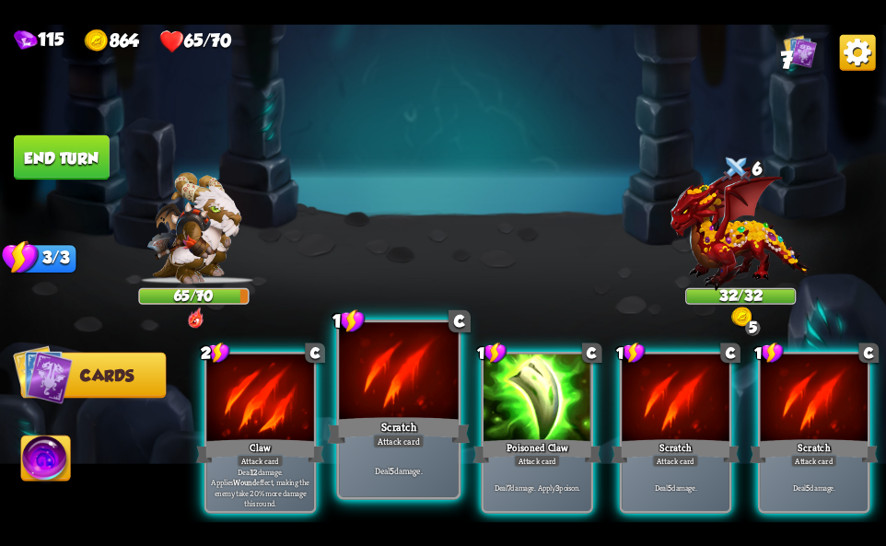
click at [396, 419] on div "Scratch" at bounding box center [398, 430] width 143 height 32
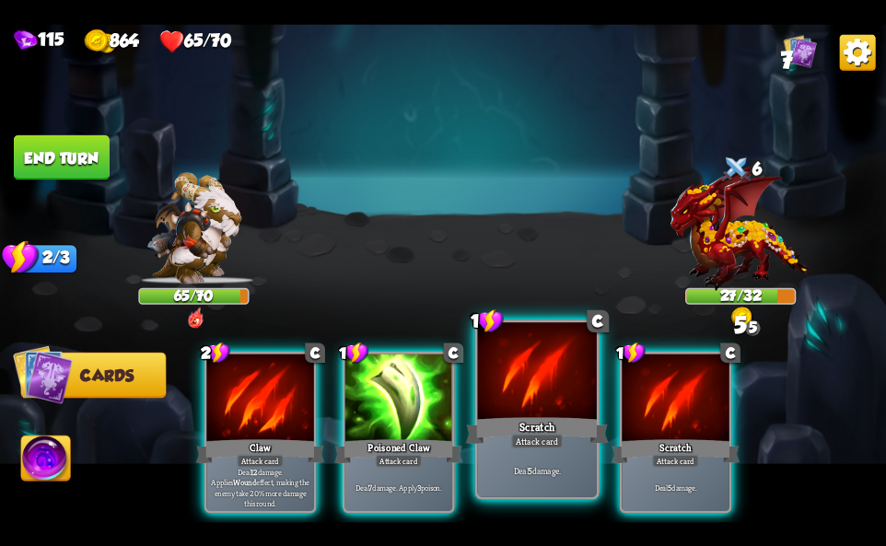
click at [544, 413] on div at bounding box center [537, 372] width 119 height 100
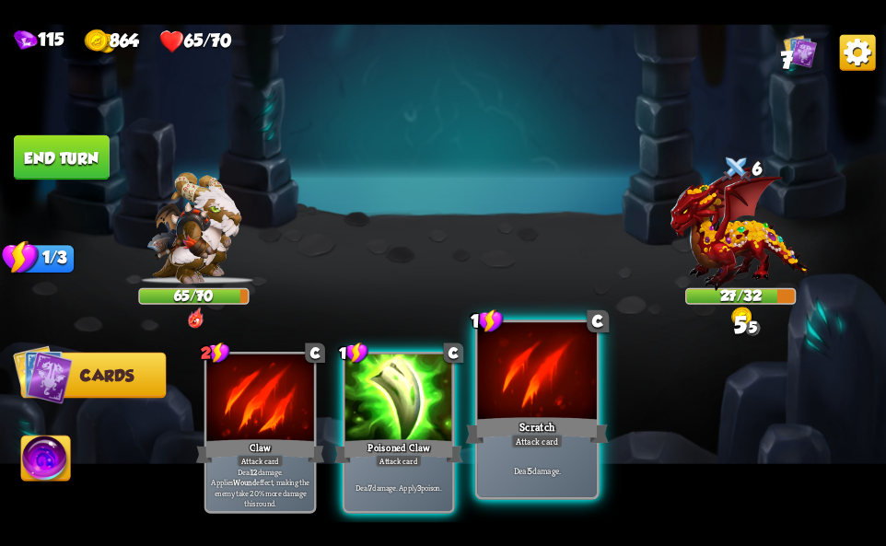
click at [545, 413] on div at bounding box center [537, 372] width 119 height 100
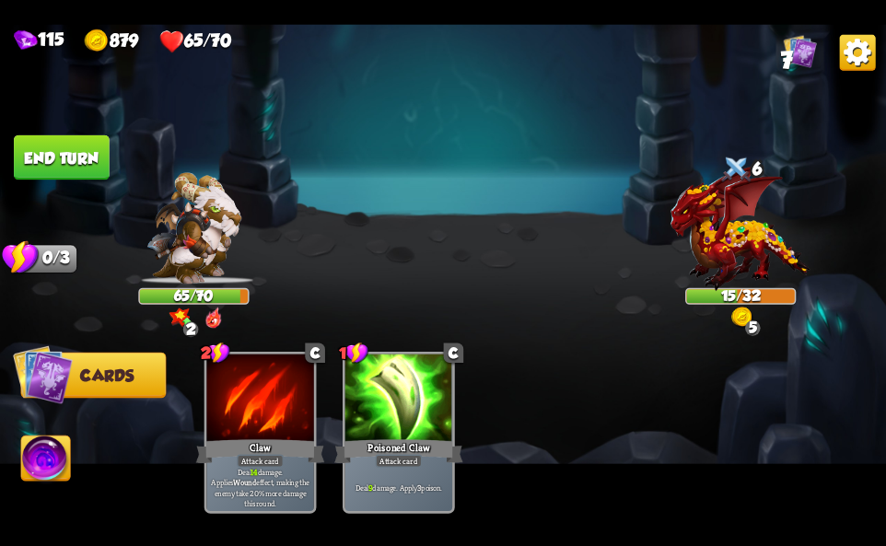
click at [46, 442] on img at bounding box center [45, 461] width 49 height 50
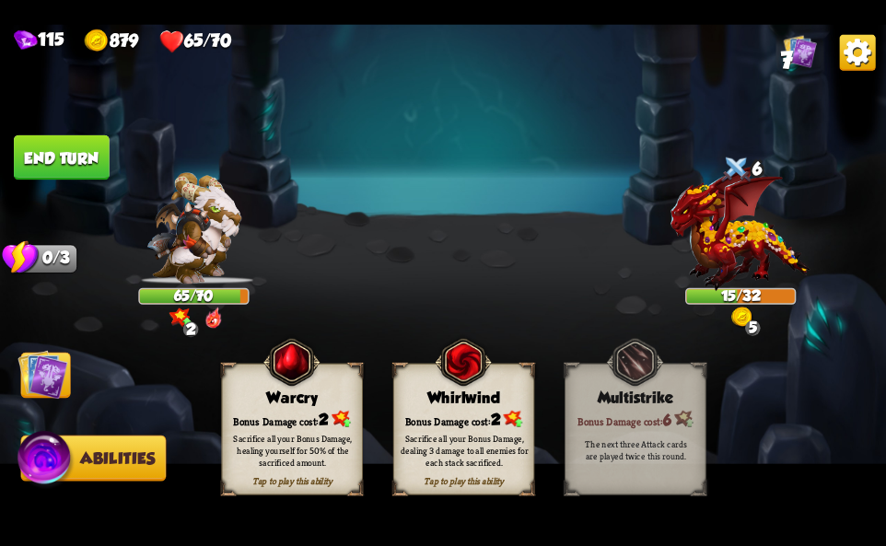
click at [426, 410] on div "Bonus Damage cost: 2" at bounding box center [464, 419] width 140 height 20
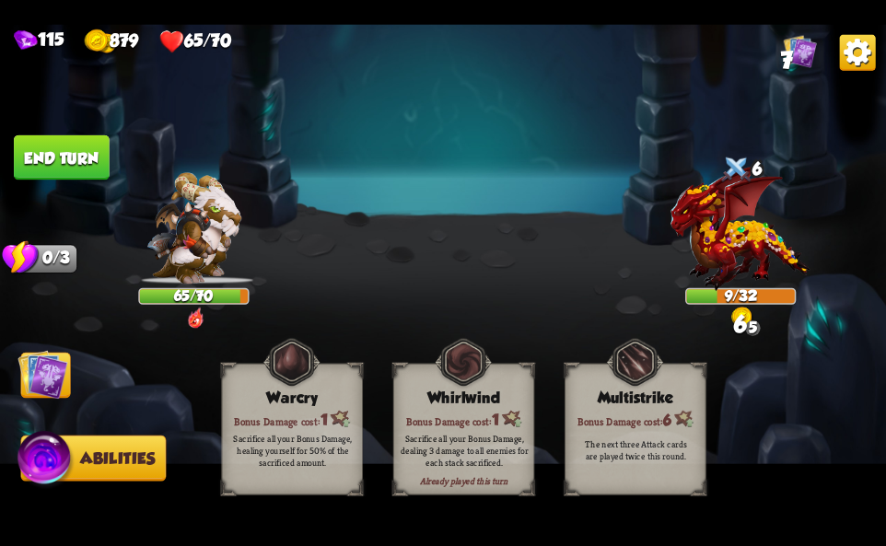
click at [64, 391] on img at bounding box center [43, 374] width 50 height 50
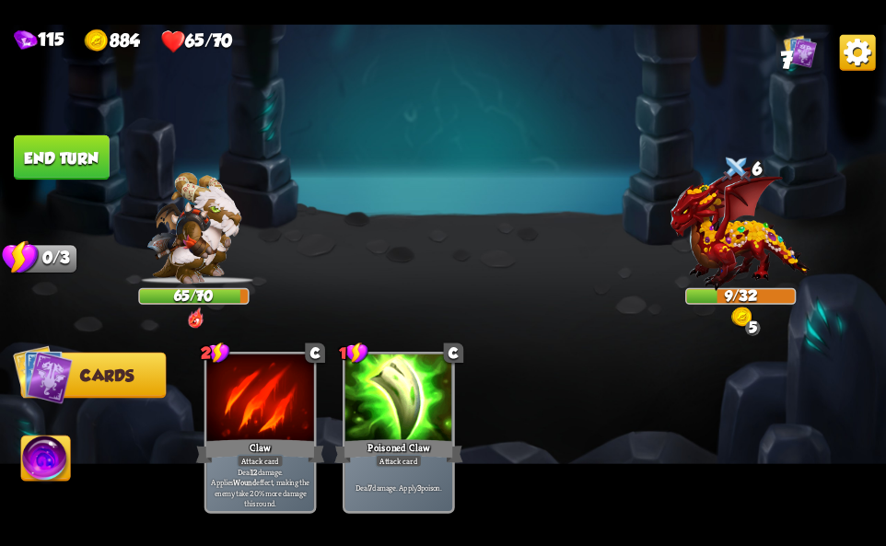
click at [849, 64] on img at bounding box center [858, 52] width 36 height 36
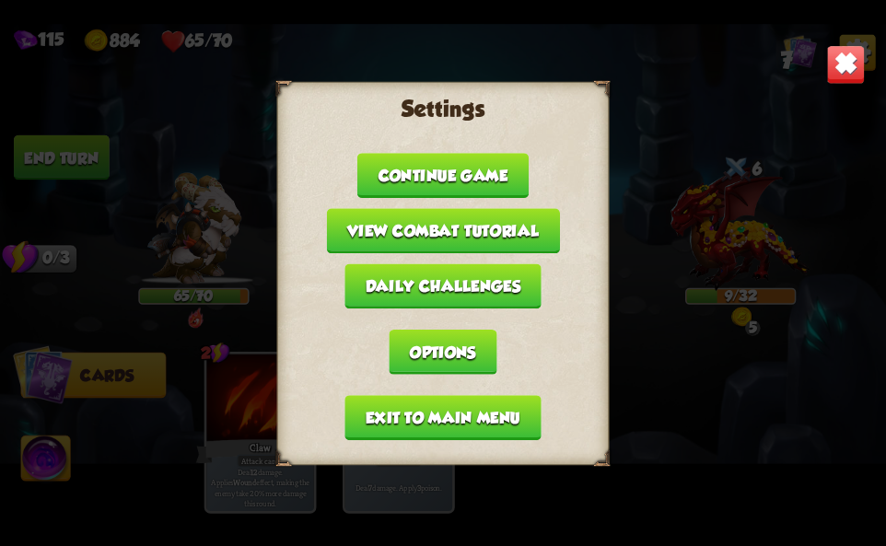
click at [869, 52] on div "Settings Continue game View combat tutorial Daily challenges Options Exit to ma…" at bounding box center [443, 273] width 886 height 498
click at [490, 441] on div "Settings Continue game View combat tutorial Daily challenges Options Exit to ma…" at bounding box center [443, 272] width 332 height 383
click at [487, 425] on button "Exit to main menu" at bounding box center [442, 417] width 196 height 45
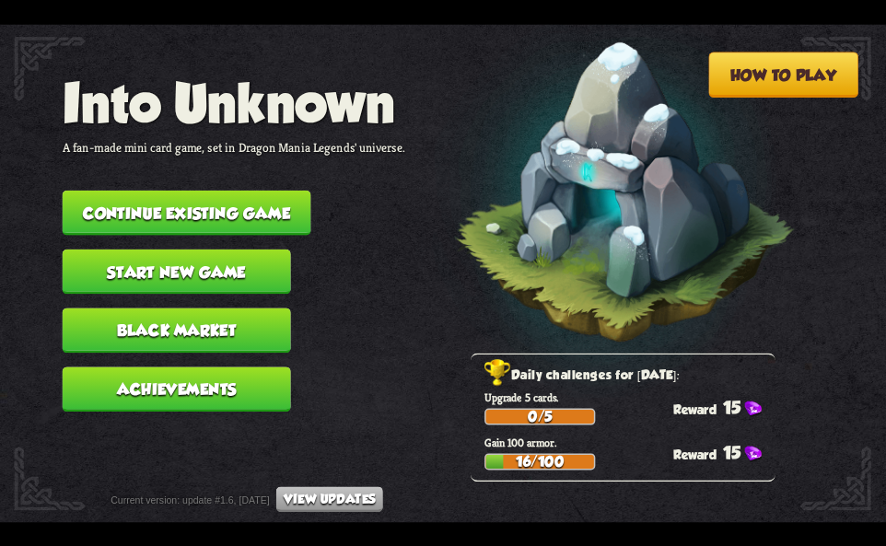
click at [232, 209] on button "Continue existing game" at bounding box center [187, 212] width 249 height 45
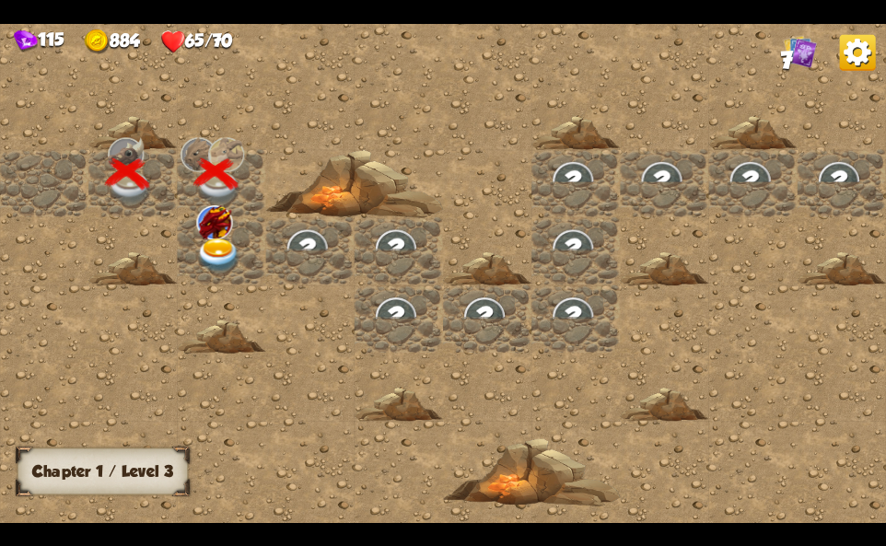
click at [218, 271] on div at bounding box center [221, 251] width 88 height 68
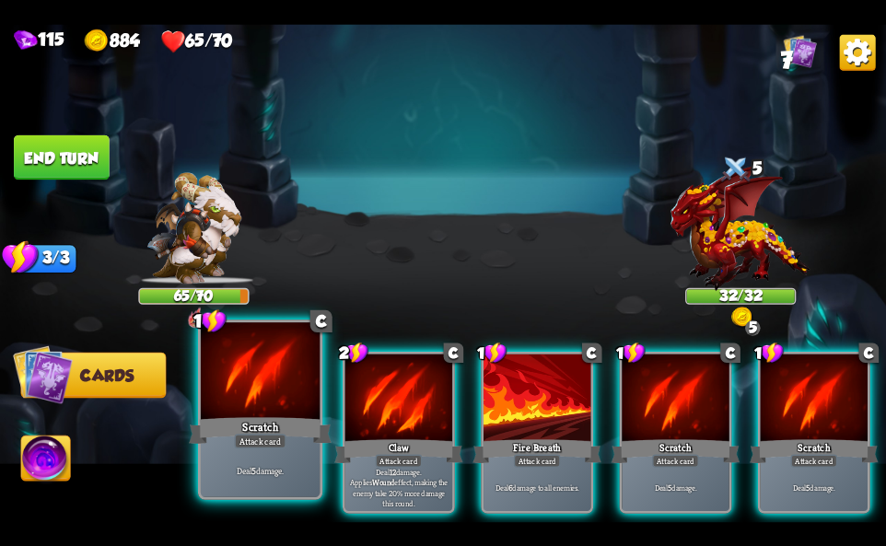
click at [207, 424] on div "Scratch" at bounding box center [260, 430] width 143 height 32
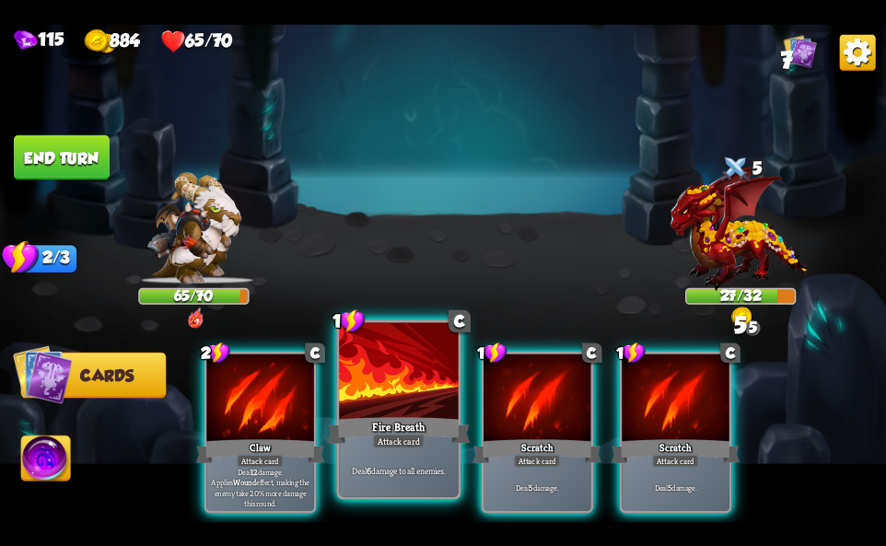
click at [394, 423] on div "Fire Breath" at bounding box center [398, 430] width 143 height 32
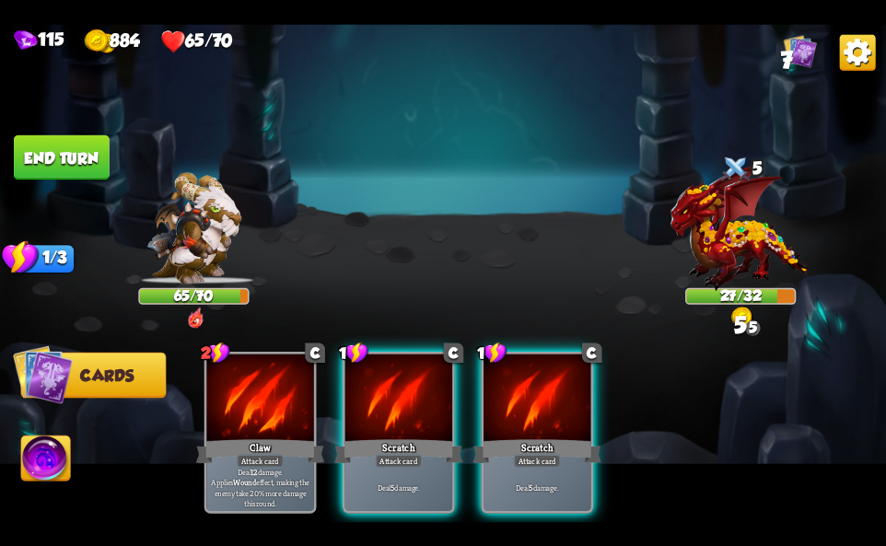
click at [394, 437] on div "Scratch" at bounding box center [398, 451] width 129 height 29
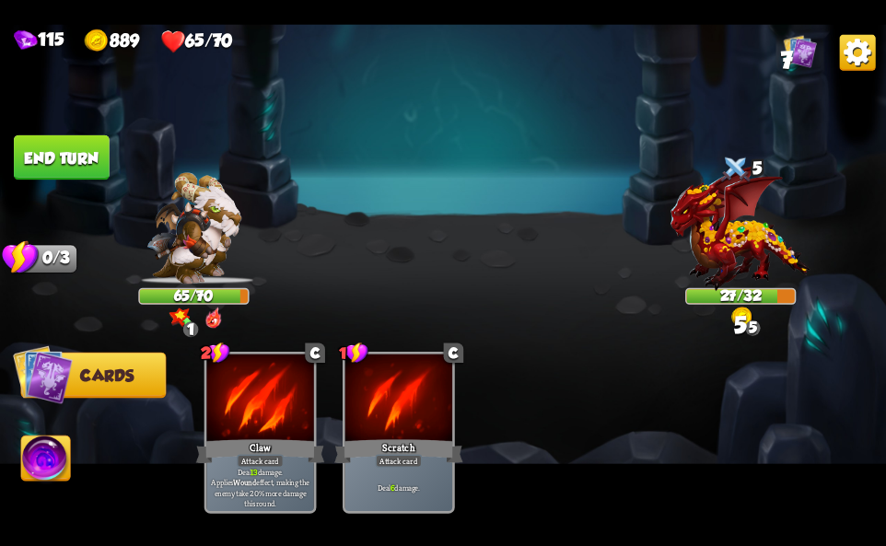
click at [35, 466] on img at bounding box center [45, 461] width 49 height 50
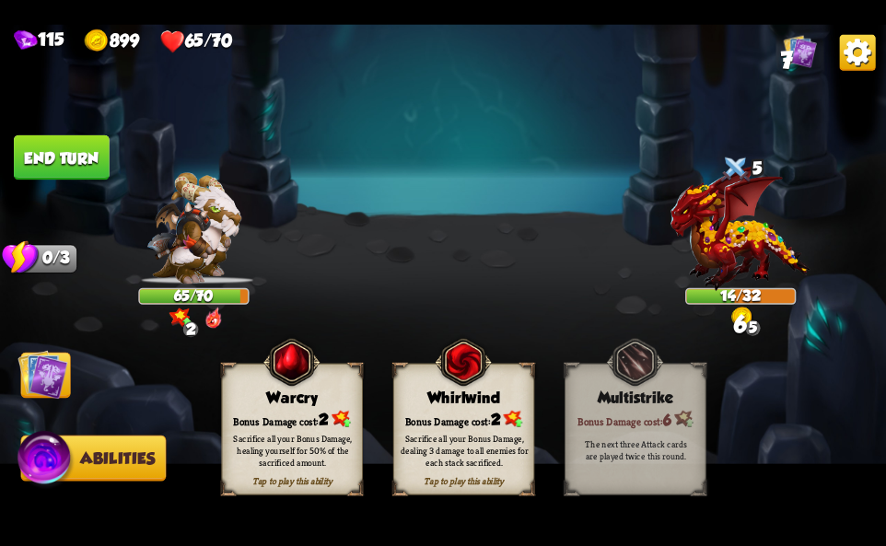
click at [500, 417] on span "2" at bounding box center [496, 420] width 10 height 18
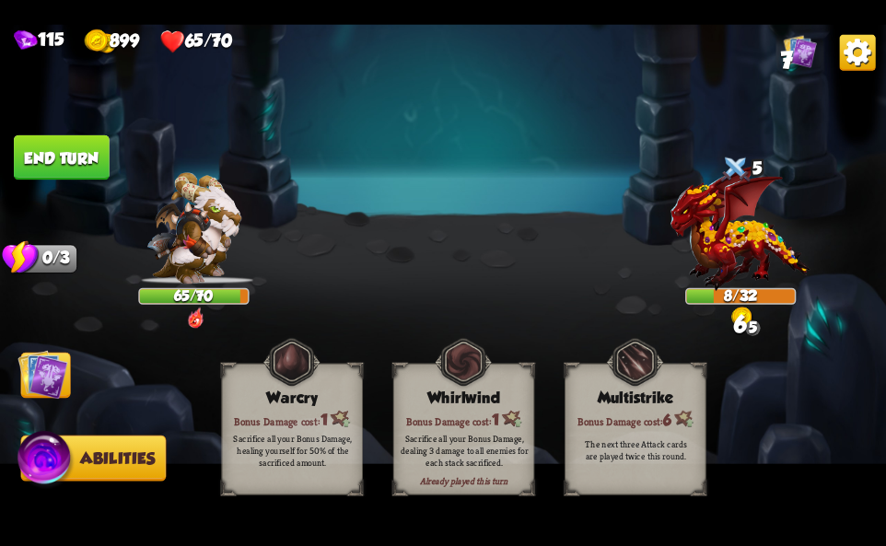
click at [851, 54] on img at bounding box center [858, 52] width 36 height 36
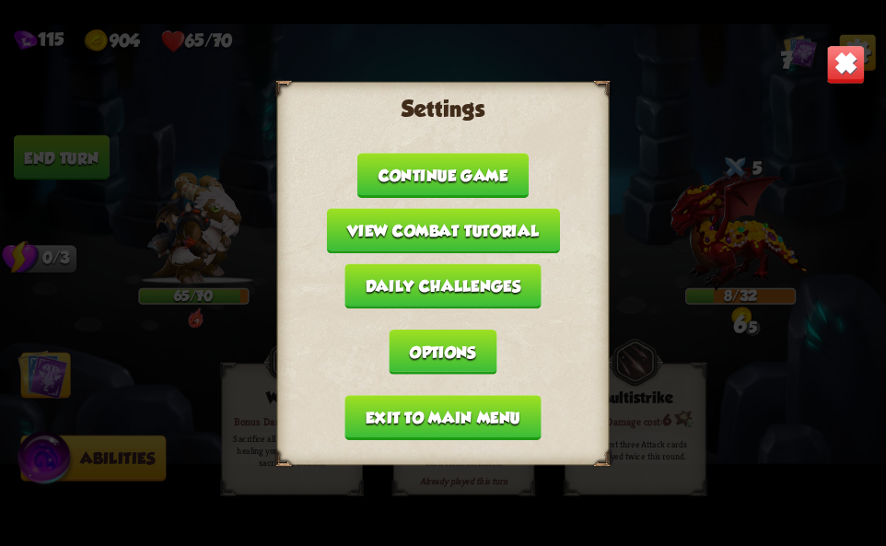
click at [496, 414] on button "Exit to main menu" at bounding box center [442, 417] width 196 height 45
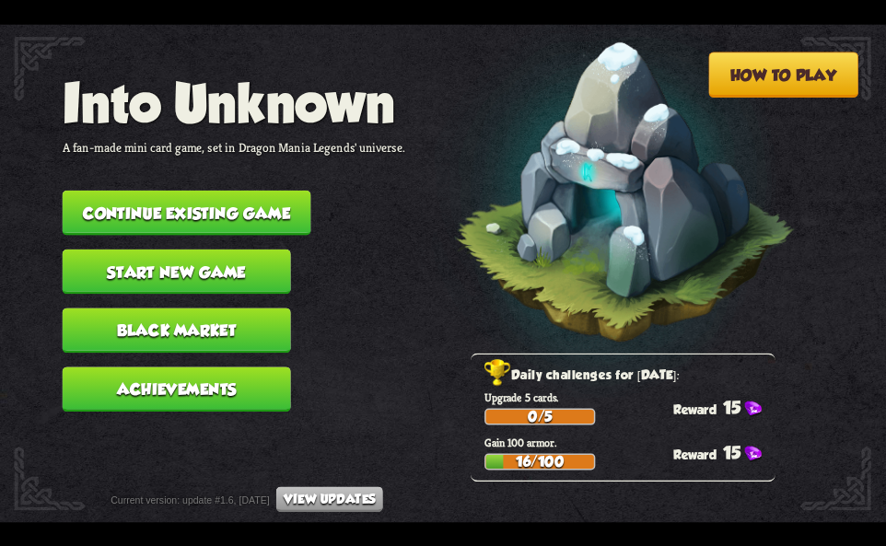
click at [218, 204] on button "Continue existing game" at bounding box center [187, 212] width 249 height 45
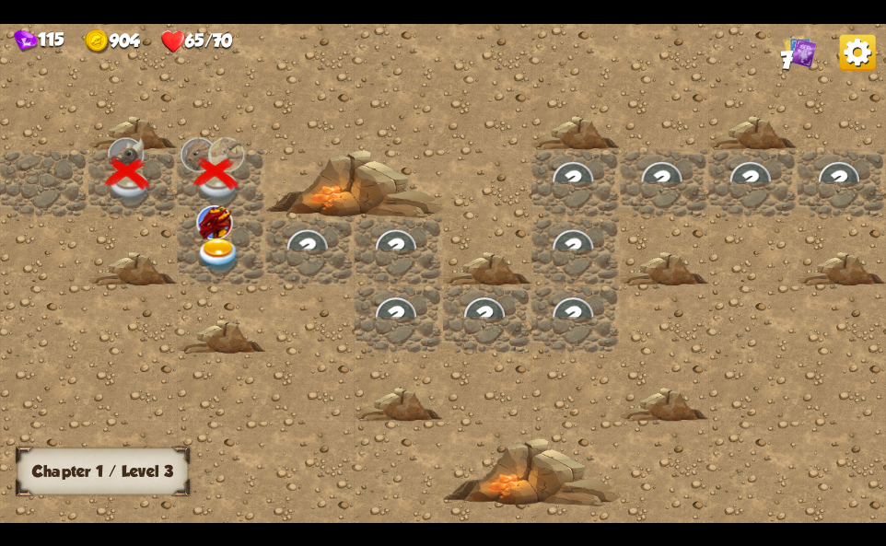
click at [209, 237] on img at bounding box center [214, 222] width 36 height 34
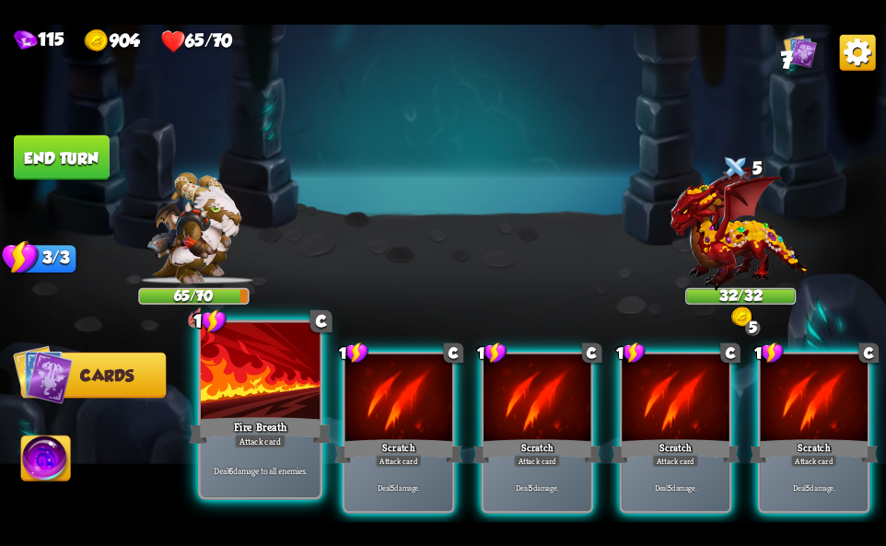
click at [220, 406] on div at bounding box center [260, 372] width 119 height 100
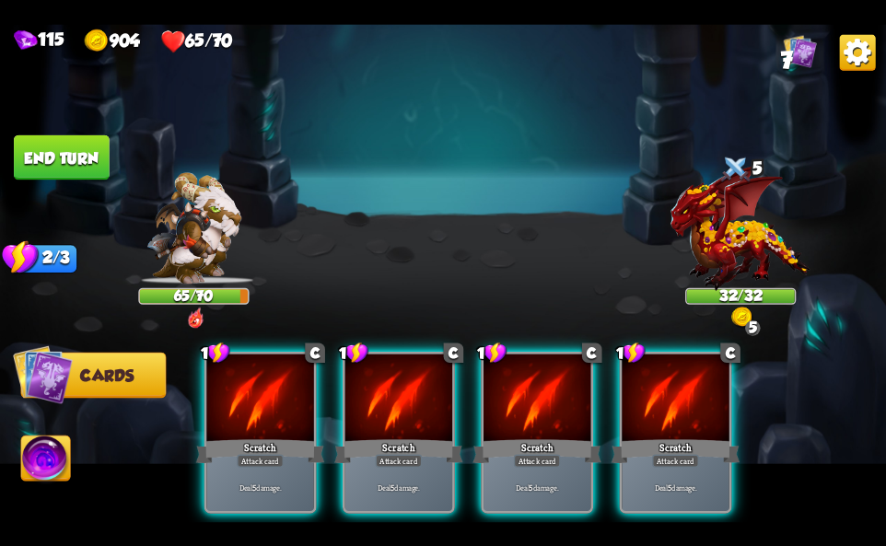
click at [220, 406] on div at bounding box center [259, 399] width 107 height 90
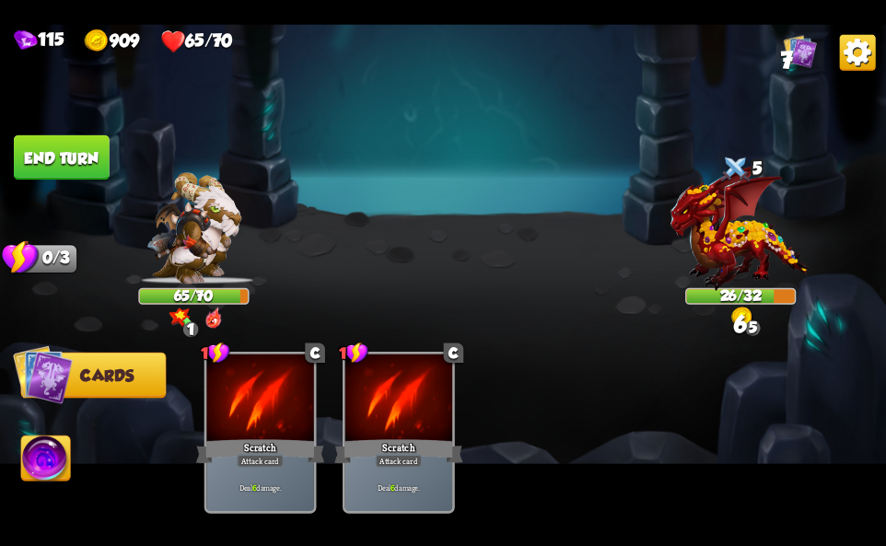
click at [53, 453] on img at bounding box center [45, 461] width 49 height 50
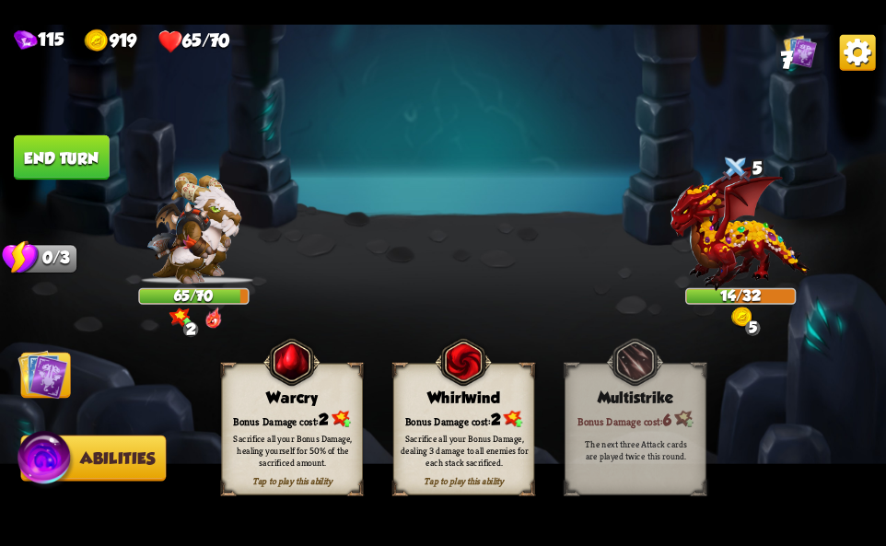
click at [56, 354] on img at bounding box center [43, 374] width 50 height 50
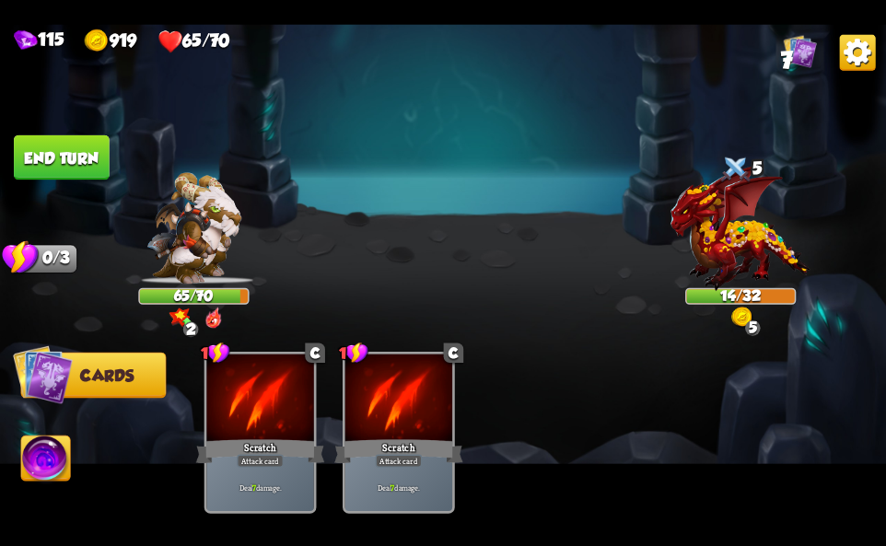
click at [844, 44] on img at bounding box center [858, 52] width 36 height 36
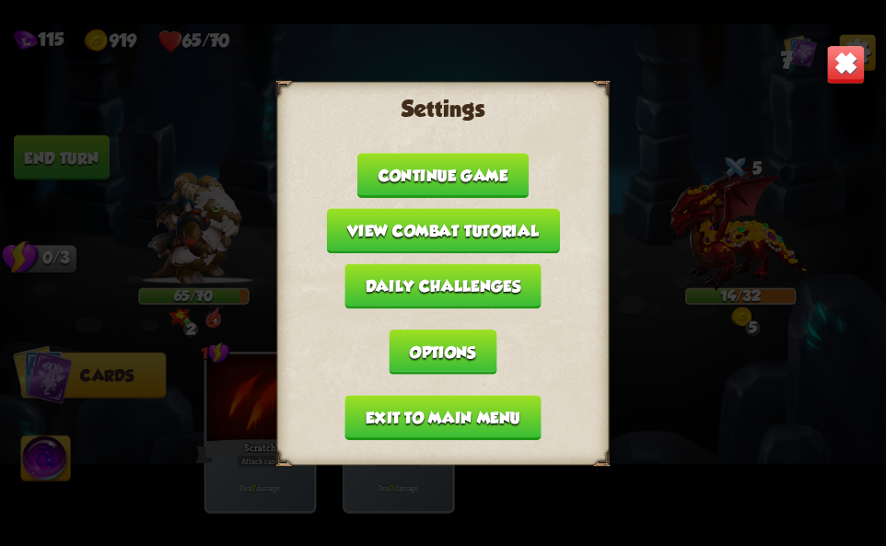
click at [399, 402] on button "Exit to main menu" at bounding box center [442, 417] width 196 height 45
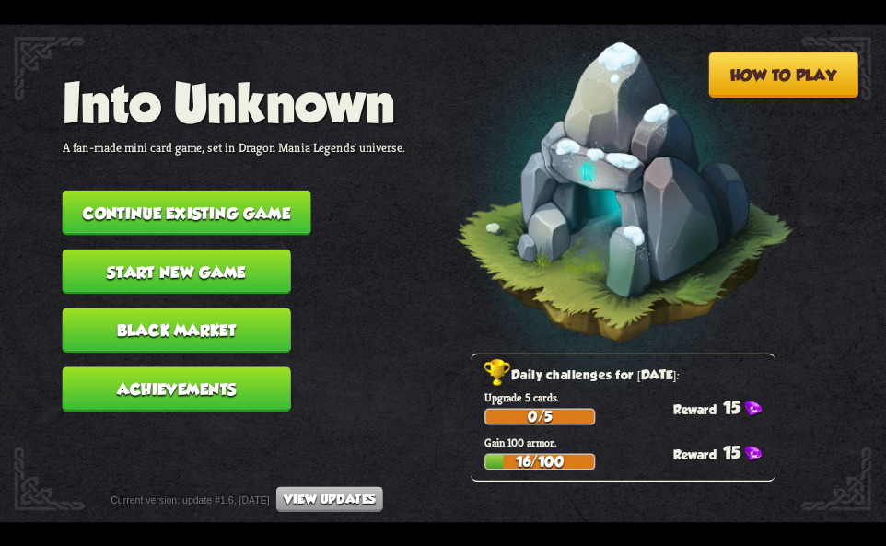
click at [276, 216] on button "Continue existing game" at bounding box center [187, 212] width 249 height 45
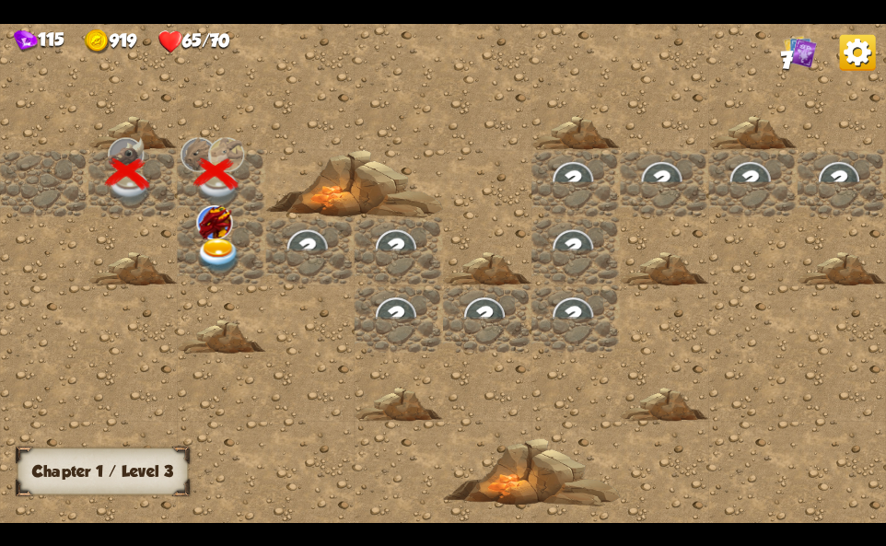
click at [191, 241] on div at bounding box center [221, 251] width 88 height 68
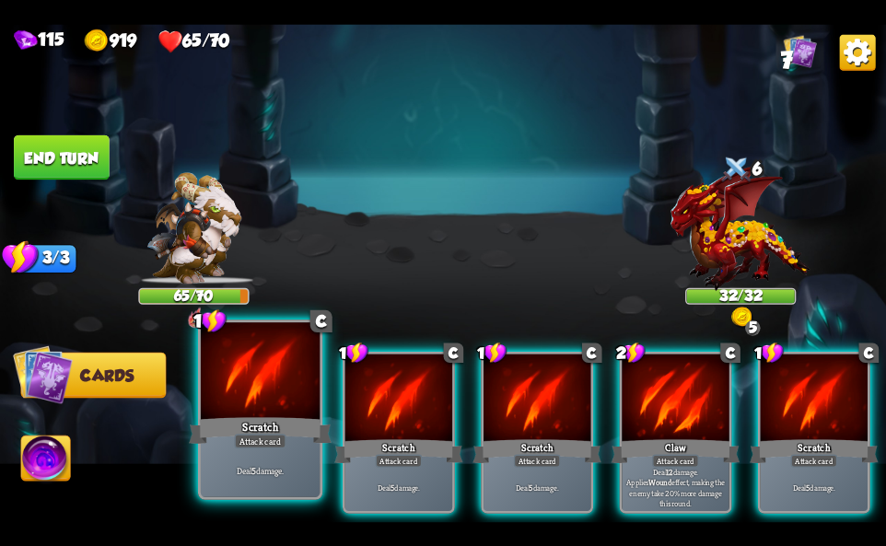
click at [266, 435] on div "Attack card" at bounding box center [260, 441] width 52 height 15
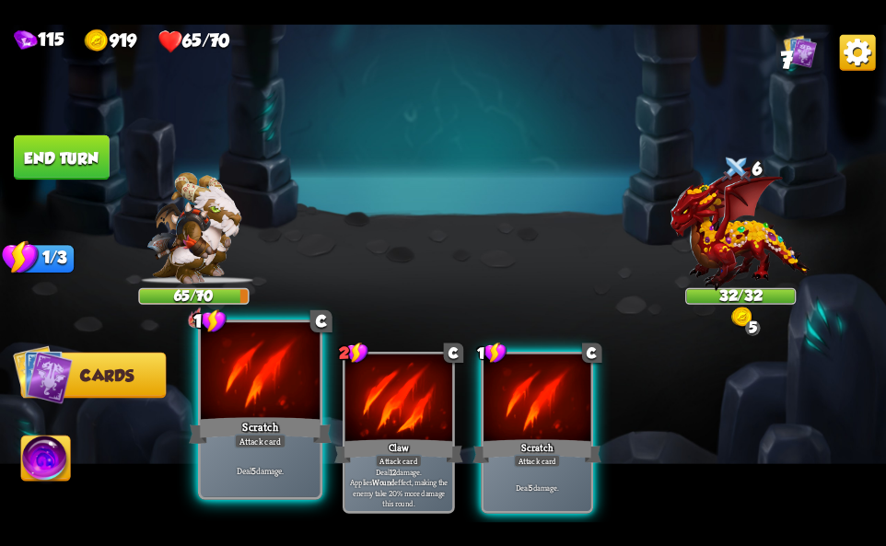
click at [266, 435] on div "Attack card" at bounding box center [260, 441] width 52 height 15
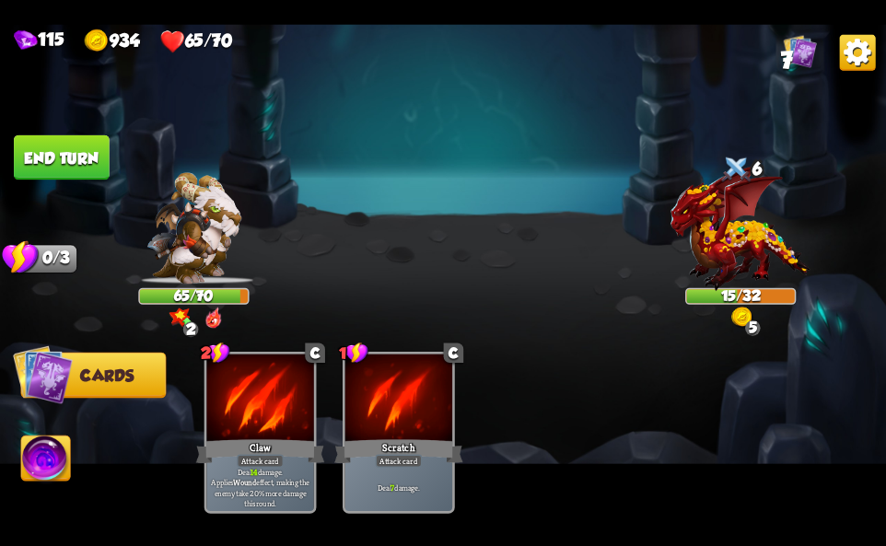
click at [41, 460] on img at bounding box center [45, 461] width 49 height 50
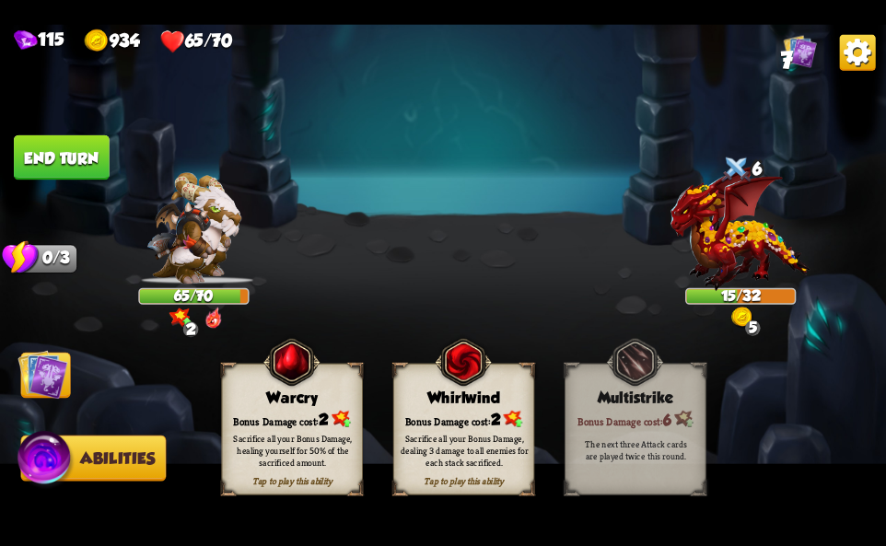
click at [439, 432] on div "Sacrifice all your Bonus Damage, dealing 3 damage to all enemies for each stack…" at bounding box center [464, 450] width 141 height 55
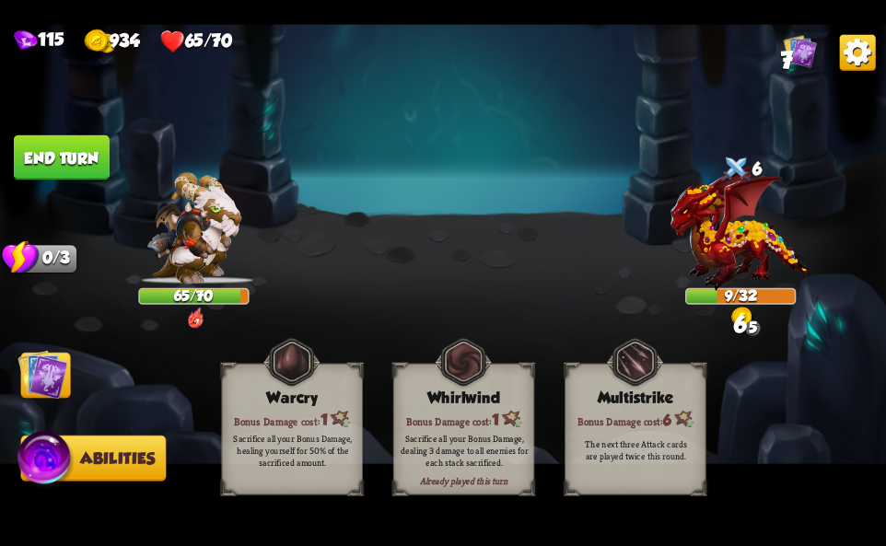
click at [850, 65] on img at bounding box center [858, 52] width 36 height 36
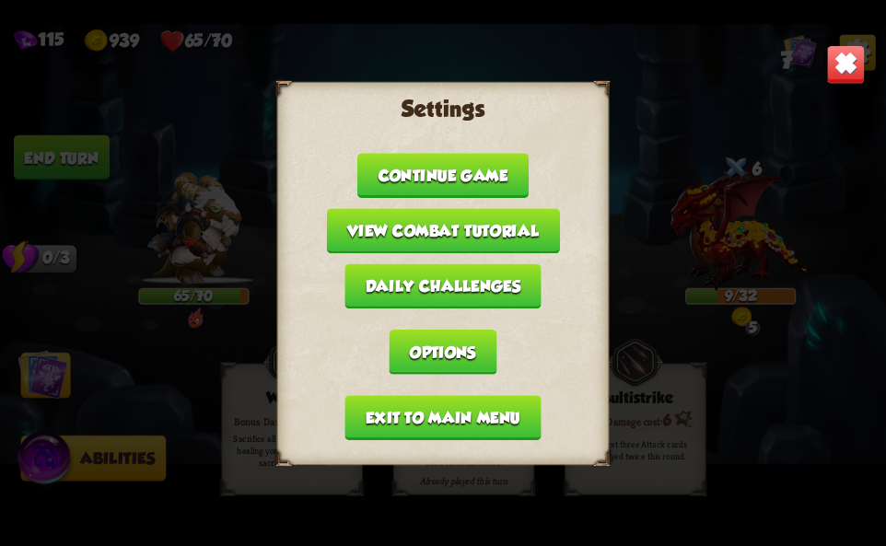
click at [417, 399] on button "Exit to main menu" at bounding box center [442, 417] width 196 height 45
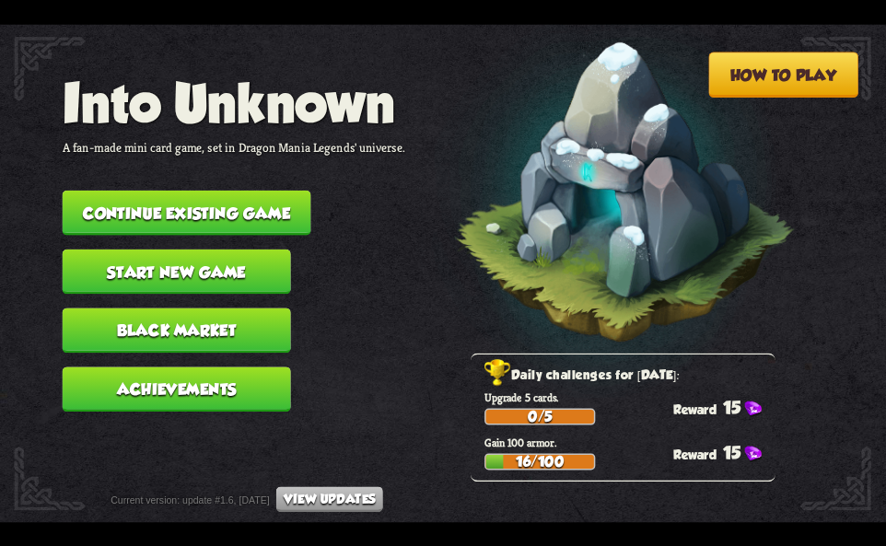
click at [256, 218] on button "Continue existing game" at bounding box center [187, 212] width 249 height 45
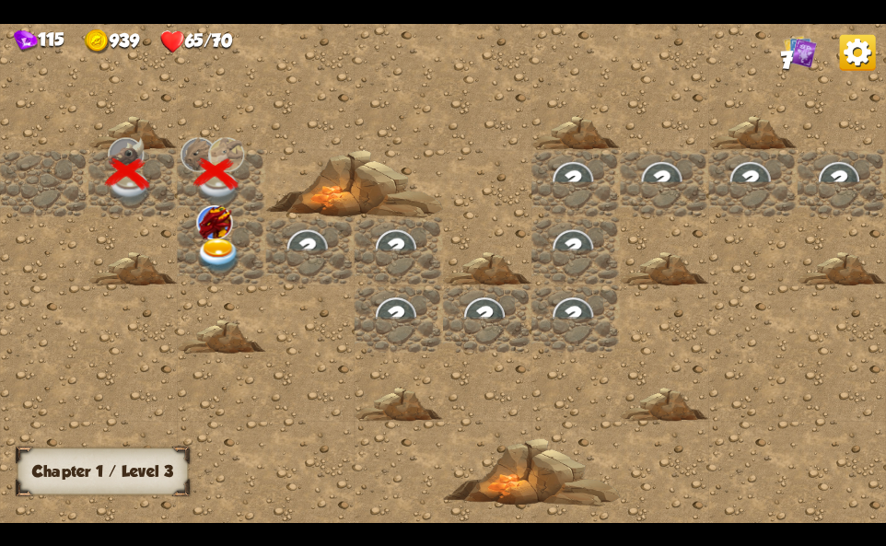
click at [222, 248] on img at bounding box center [218, 256] width 44 height 35
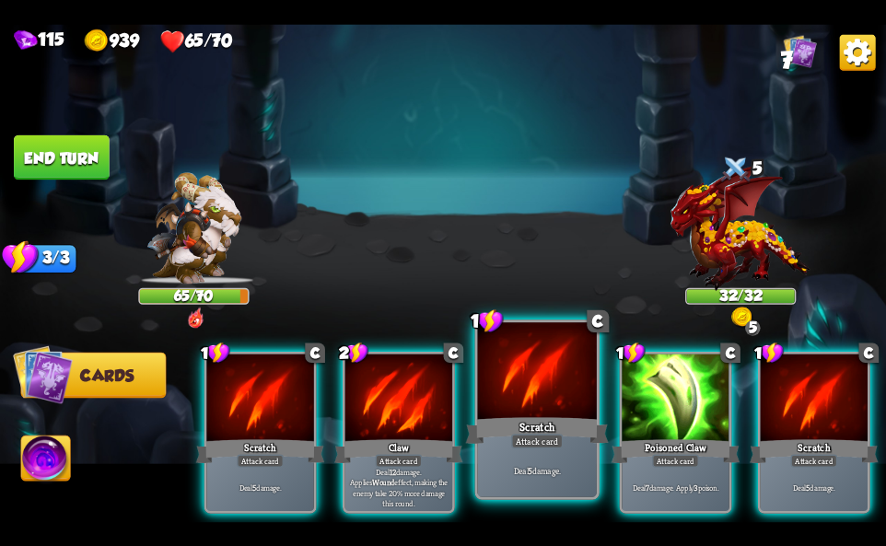
click at [539, 400] on div at bounding box center [537, 372] width 119 height 100
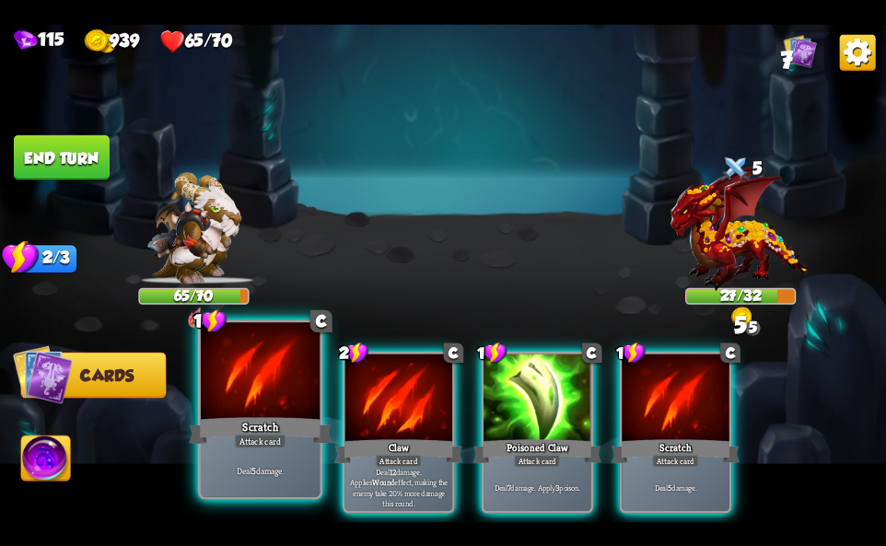
click at [247, 424] on div "Scratch" at bounding box center [260, 430] width 143 height 32
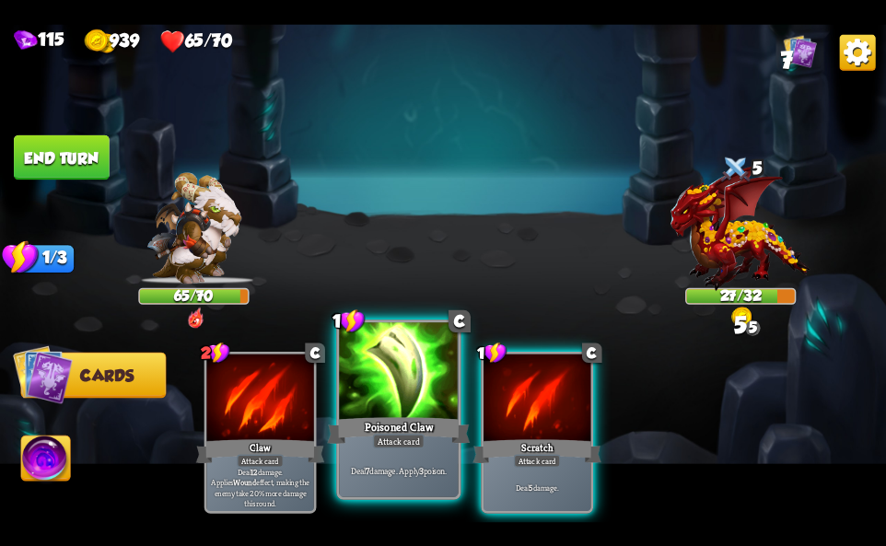
click at [399, 417] on div "Poisoned Claw" at bounding box center [398, 430] width 143 height 32
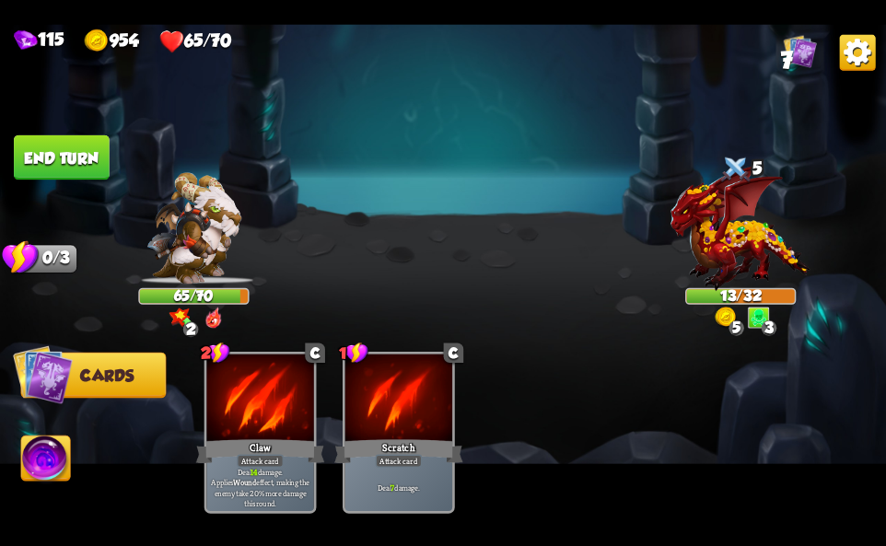
click at [41, 460] on img at bounding box center [45, 461] width 49 height 50
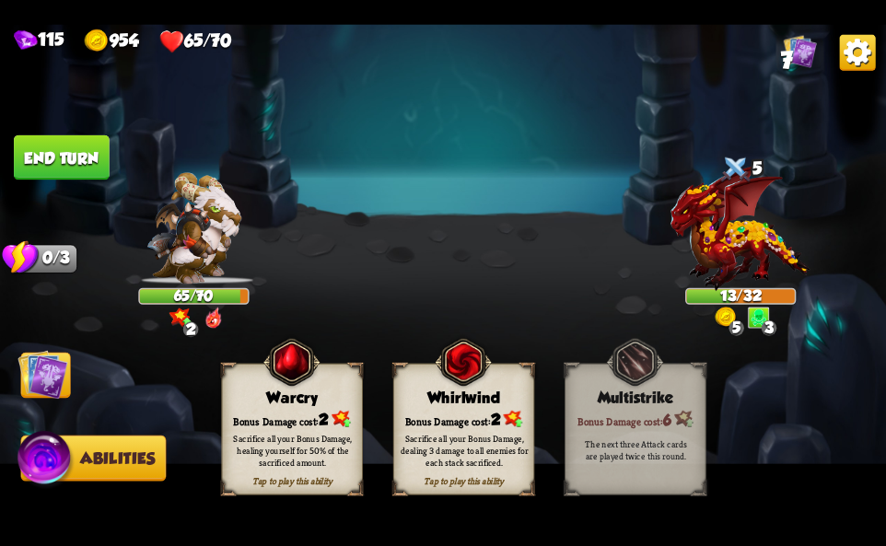
click at [461, 395] on div "Whirlwind" at bounding box center [464, 397] width 140 height 18
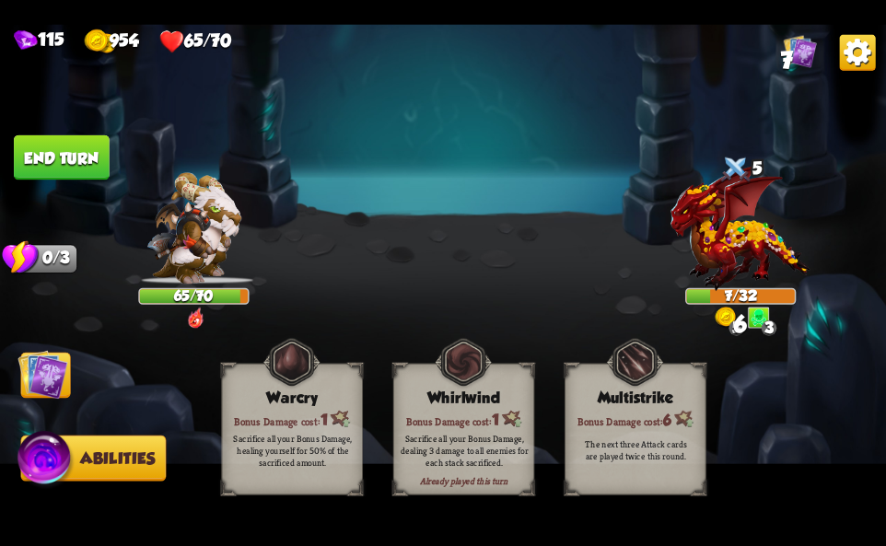
click at [846, 60] on img at bounding box center [858, 52] width 36 height 36
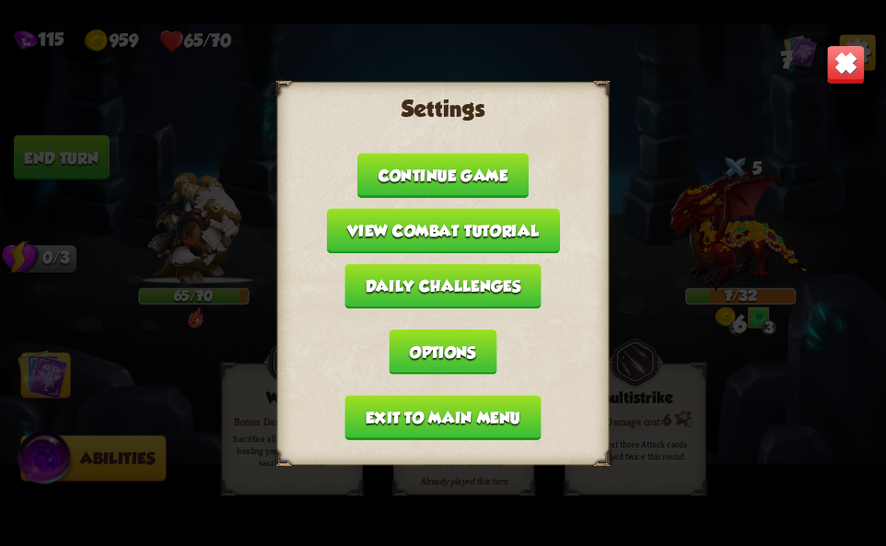
click at [402, 419] on button "Exit to main menu" at bounding box center [442, 417] width 196 height 45
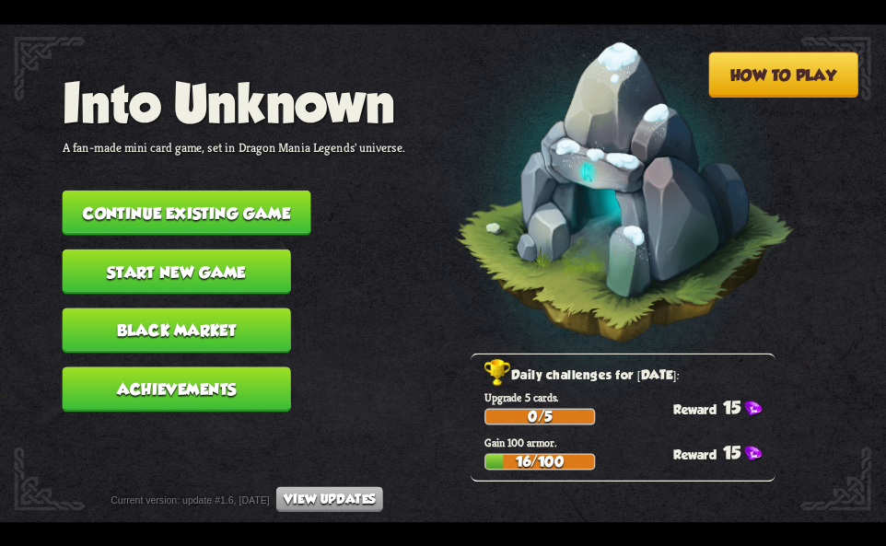
click at [251, 199] on button "Continue existing game" at bounding box center [187, 212] width 249 height 45
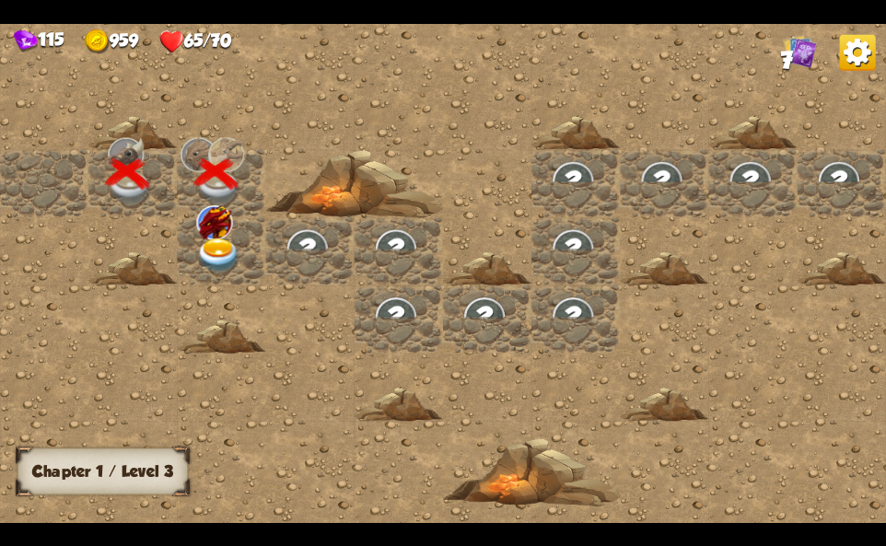
click at [222, 248] on img at bounding box center [218, 256] width 44 height 35
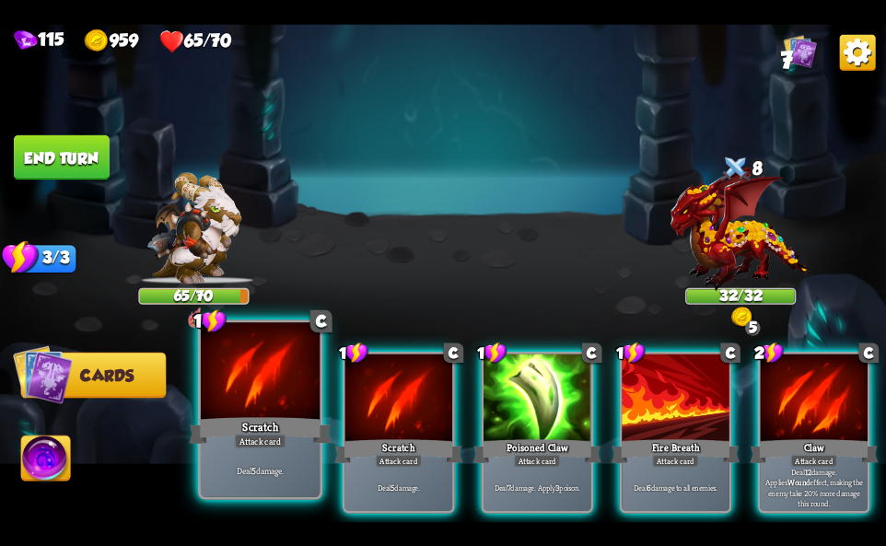
click at [200, 346] on div "1 C Scratch Attack card Deal 5 damage. 1 C Scratch Attack card Deal 5 damage. 1…" at bounding box center [531, 412] width 709 height 222
click at [201, 346] on div at bounding box center [260, 372] width 119 height 100
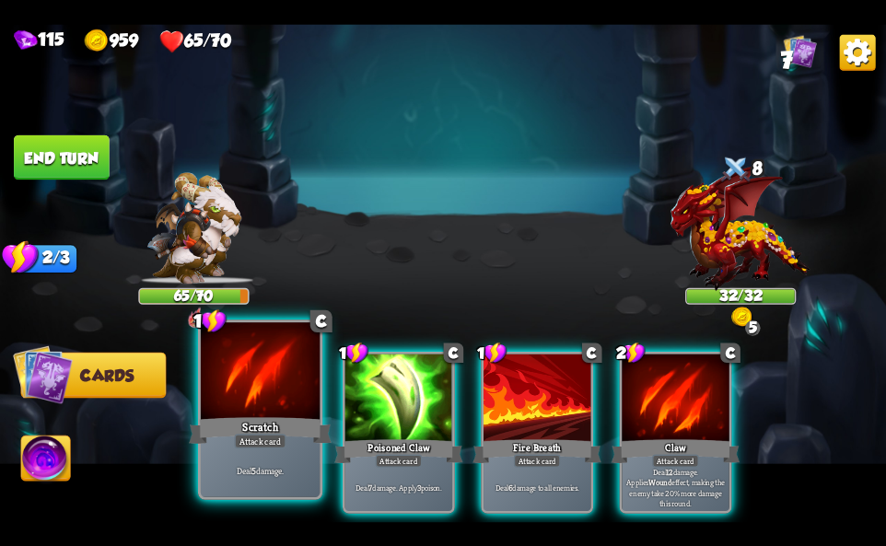
click at [201, 346] on div at bounding box center [260, 372] width 119 height 100
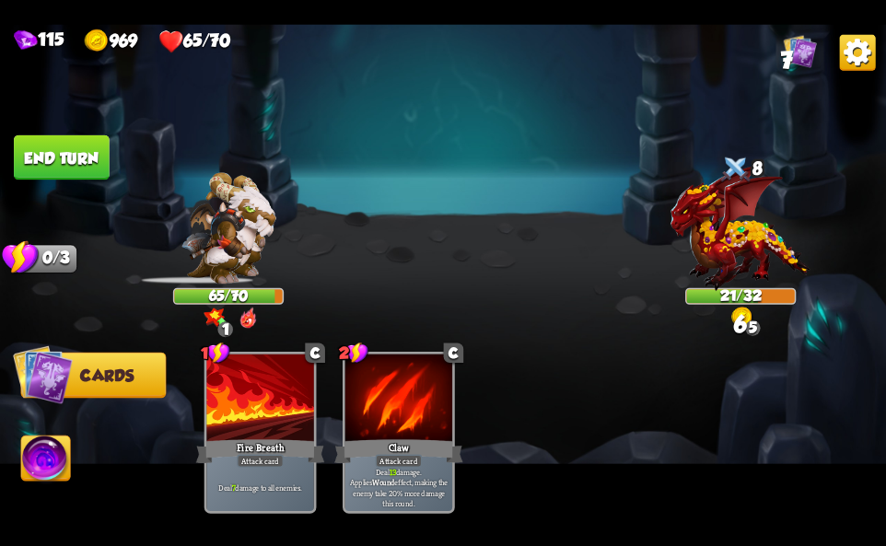
click at [41, 473] on img at bounding box center [45, 461] width 49 height 50
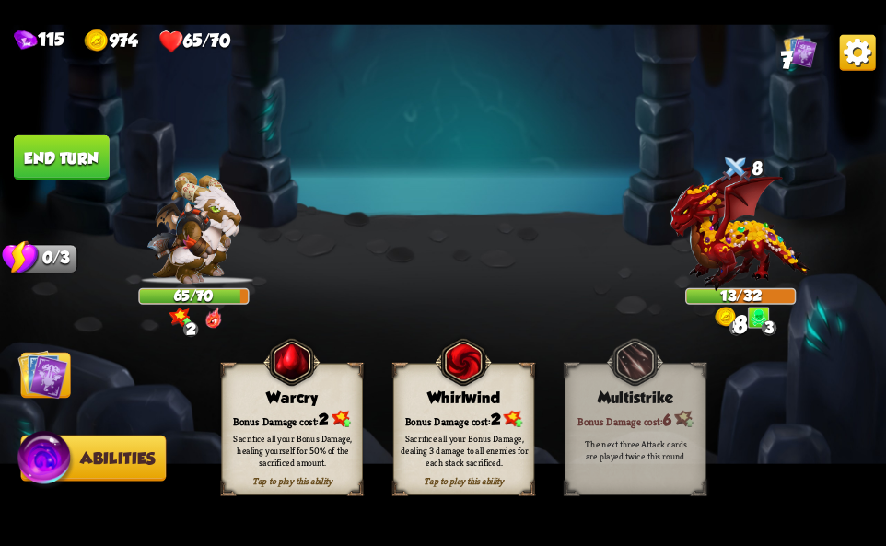
drag, startPoint x: 433, startPoint y: 434, endPoint x: 417, endPoint y: 416, distance: 23.5
click at [426, 440] on div "Sacrifice all your Bonus Damage, dealing 3 damage to all enemies for each stack…" at bounding box center [464, 450] width 127 height 35
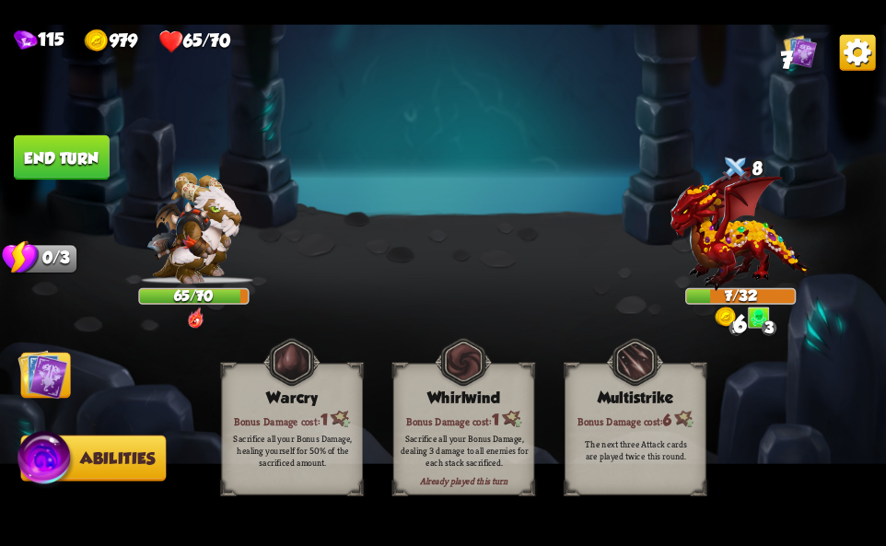
click at [868, 41] on img at bounding box center [858, 52] width 36 height 36
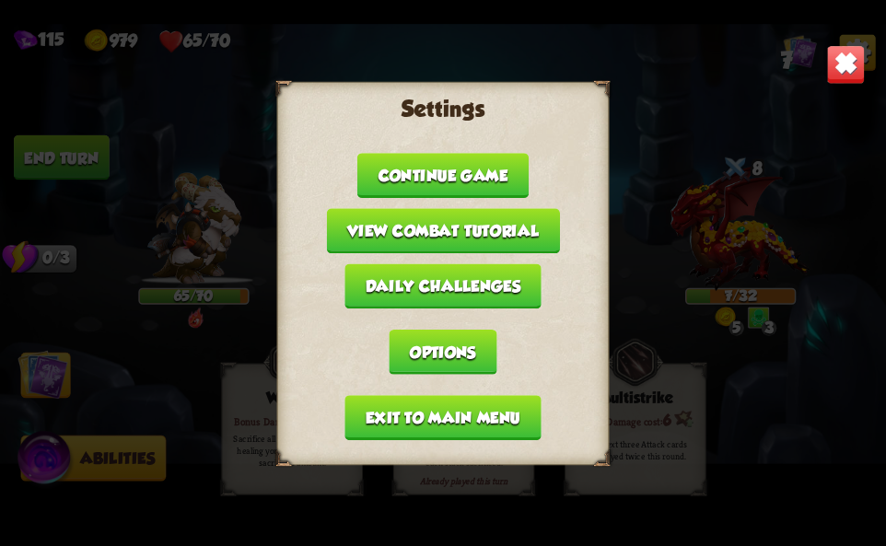
click at [468, 424] on button "Exit to main menu" at bounding box center [442, 417] width 196 height 45
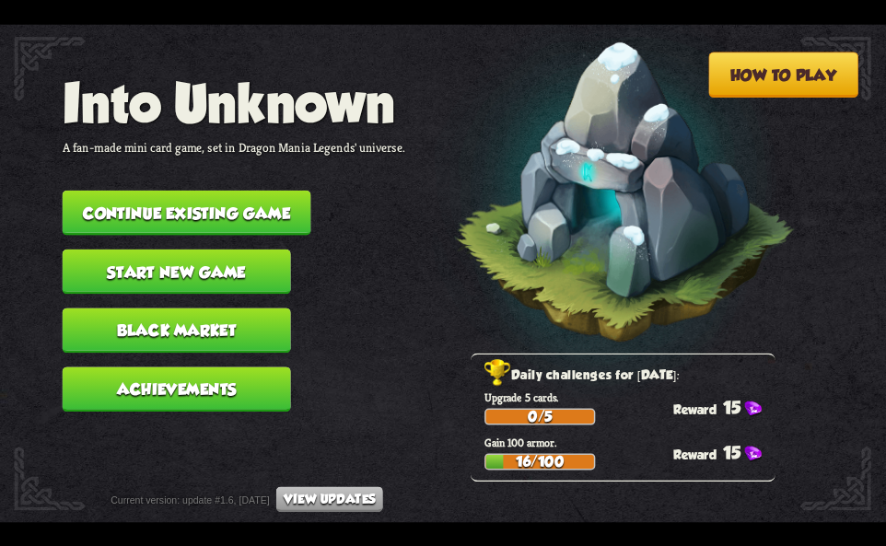
click at [251, 203] on button "Continue existing game" at bounding box center [187, 212] width 249 height 45
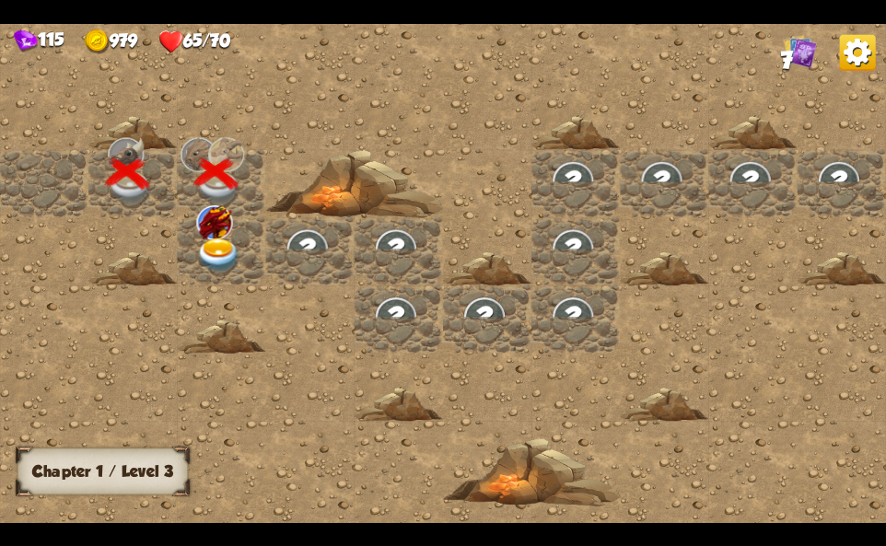
click at [220, 239] on img at bounding box center [218, 256] width 44 height 35
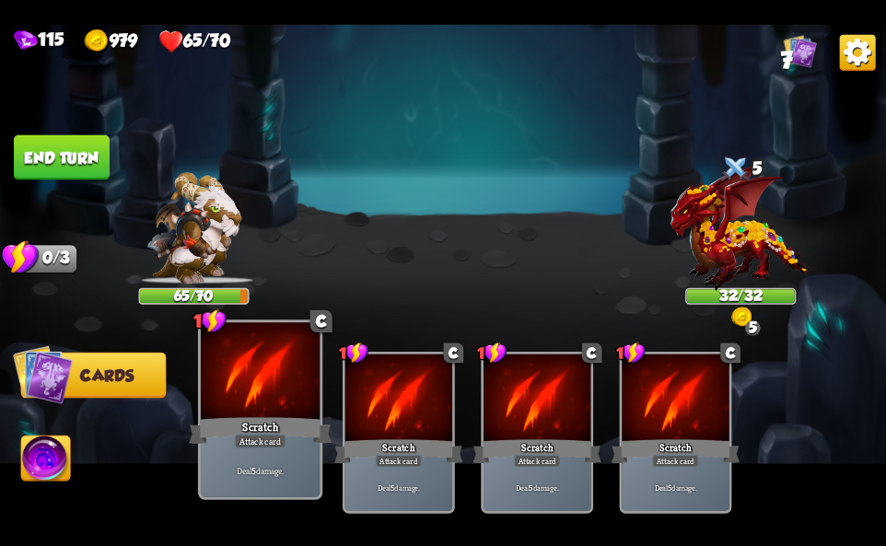
click at [292, 416] on div "Scratch" at bounding box center [260, 430] width 143 height 32
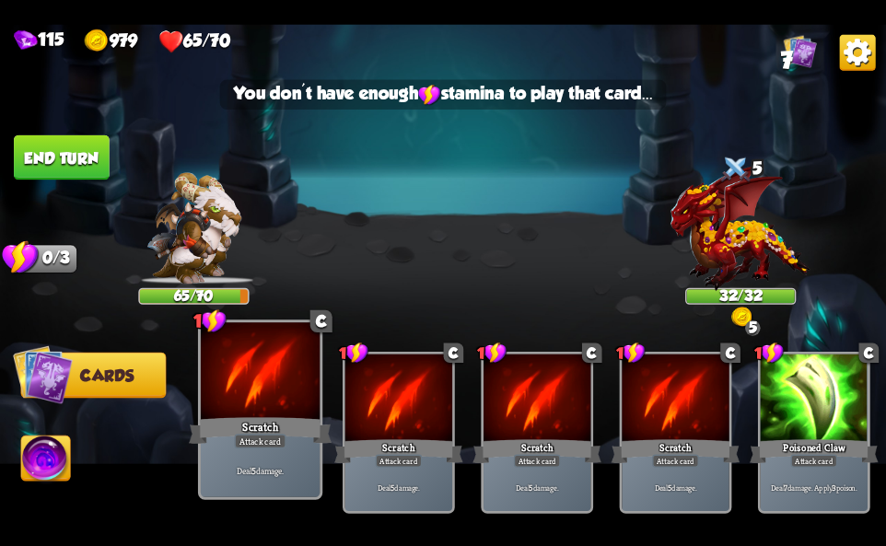
click at [292, 416] on div "Scratch" at bounding box center [260, 430] width 143 height 32
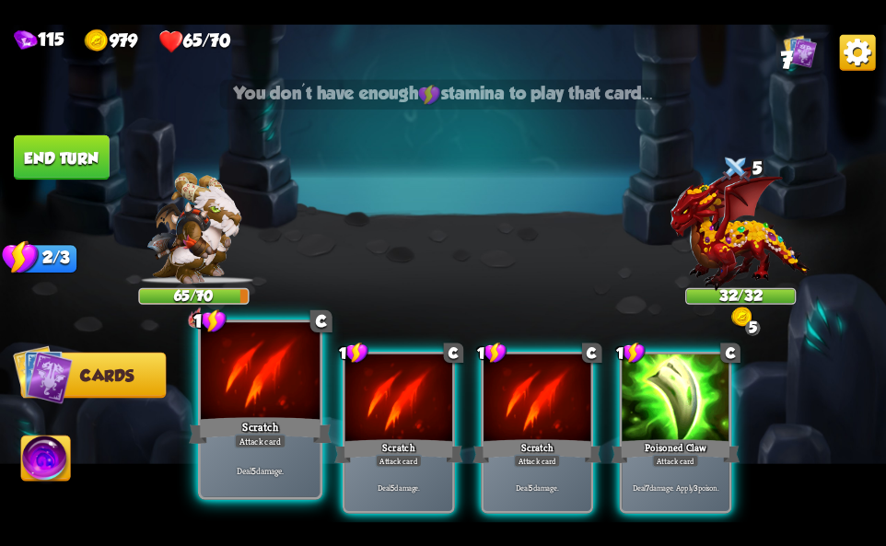
click at [292, 416] on div "Scratch" at bounding box center [260, 430] width 143 height 32
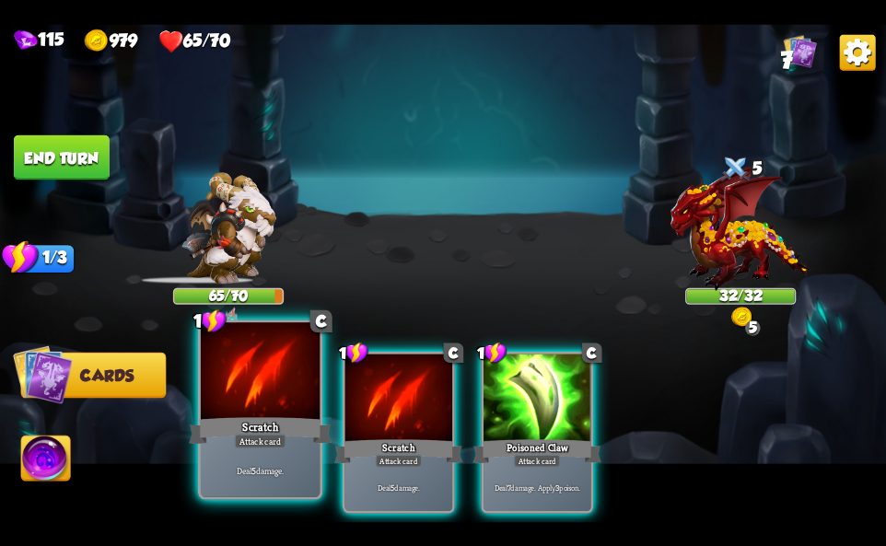
click at [237, 444] on div "Attack card" at bounding box center [260, 441] width 52 height 15
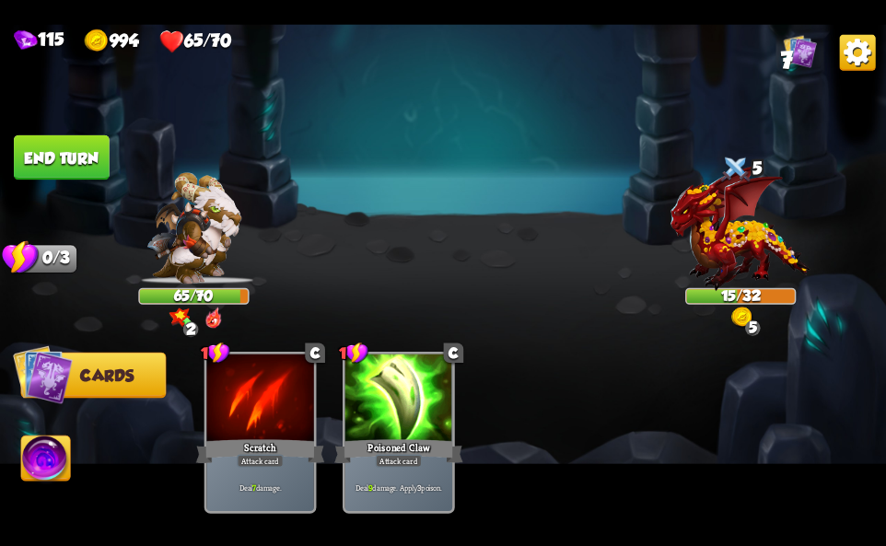
click at [69, 454] on img at bounding box center [45, 461] width 49 height 50
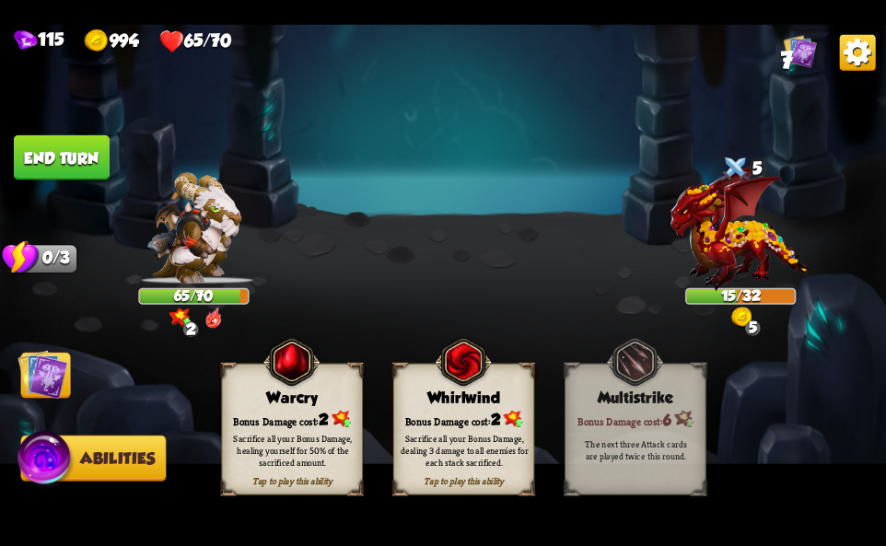
click at [506, 400] on div "Whirlwind" at bounding box center [464, 397] width 140 height 18
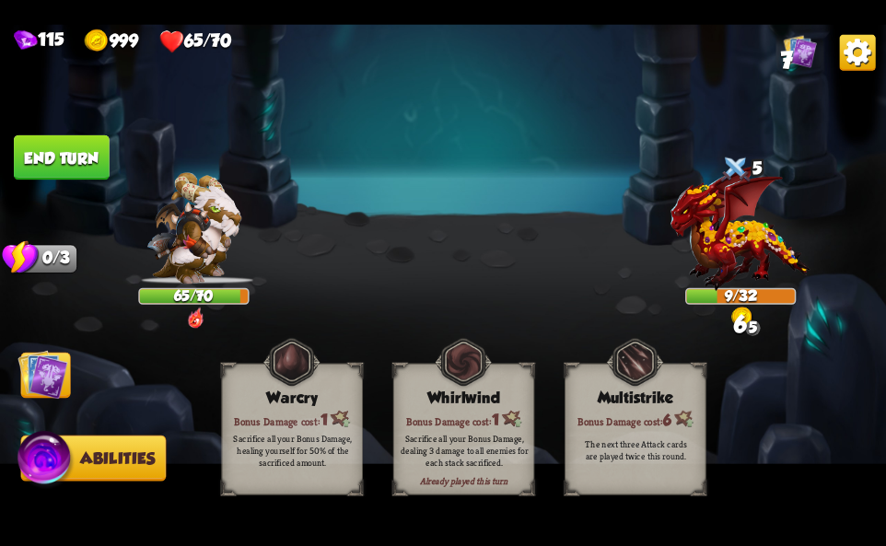
click at [852, 61] on img at bounding box center [858, 52] width 36 height 36
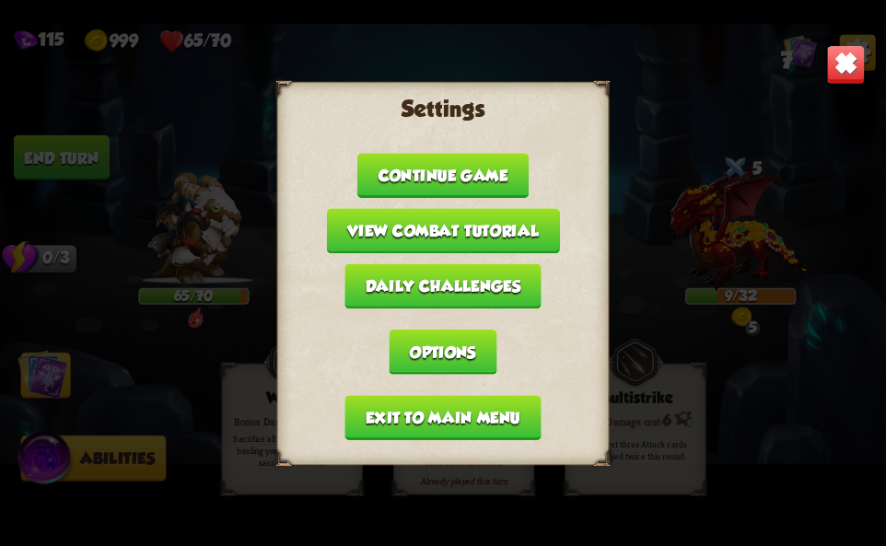
click at [375, 415] on button "Exit to main menu" at bounding box center [442, 417] width 196 height 45
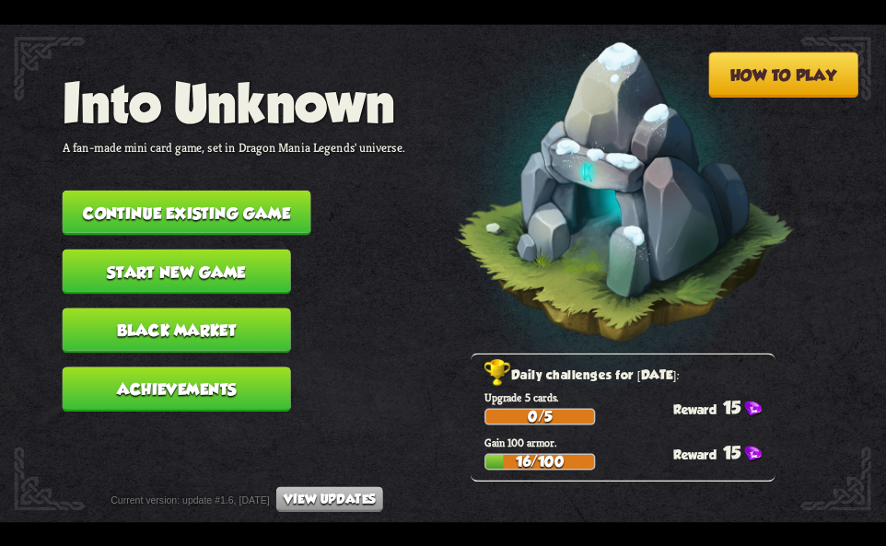
click at [269, 226] on button "Continue existing game" at bounding box center [187, 212] width 249 height 45
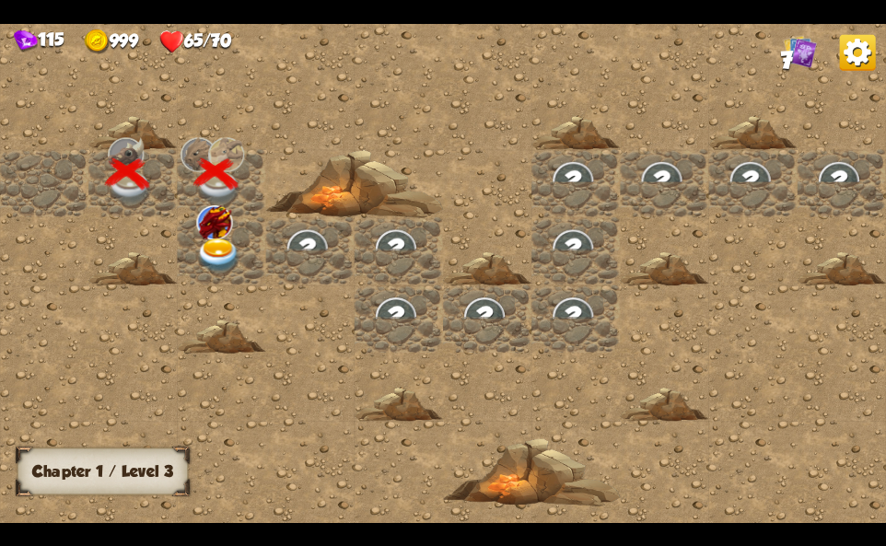
click at [200, 240] on img at bounding box center [218, 256] width 44 height 35
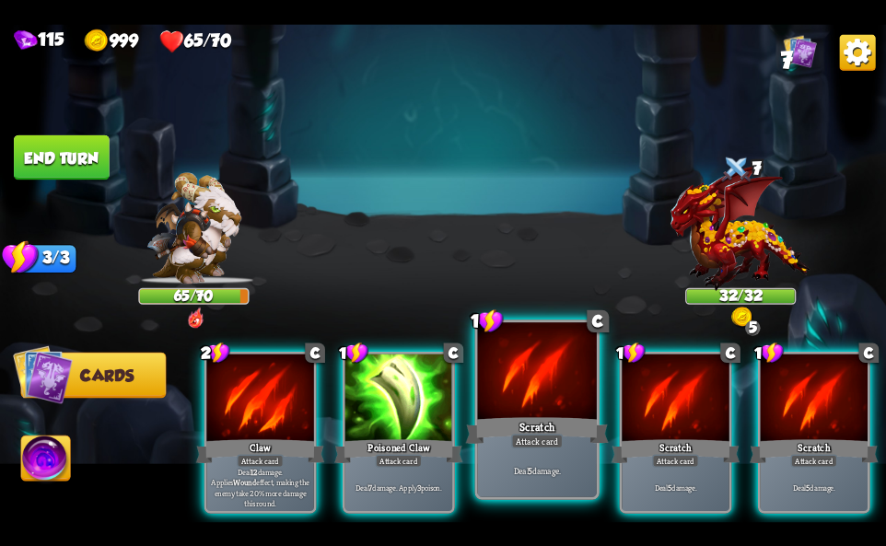
click at [519, 398] on div at bounding box center [537, 372] width 119 height 100
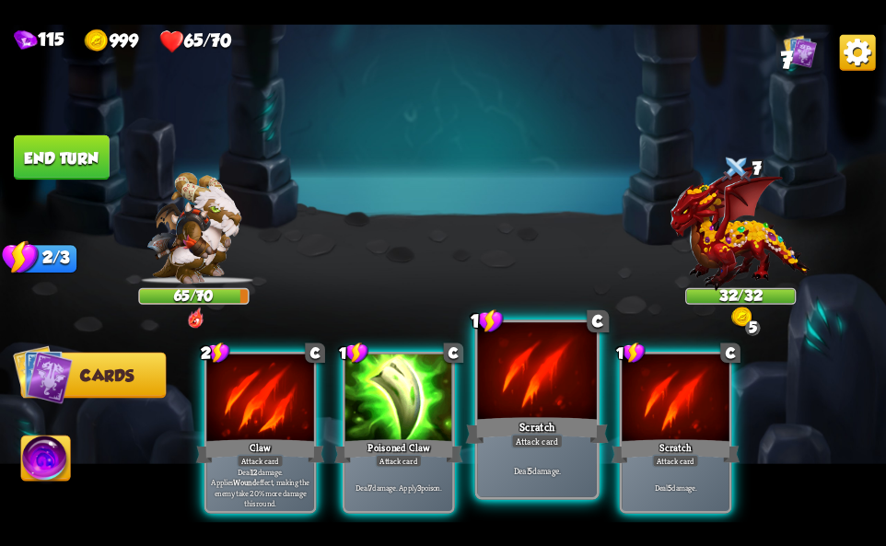
click at [519, 396] on div at bounding box center [537, 372] width 119 height 100
click at [519, 395] on div at bounding box center [537, 372] width 119 height 100
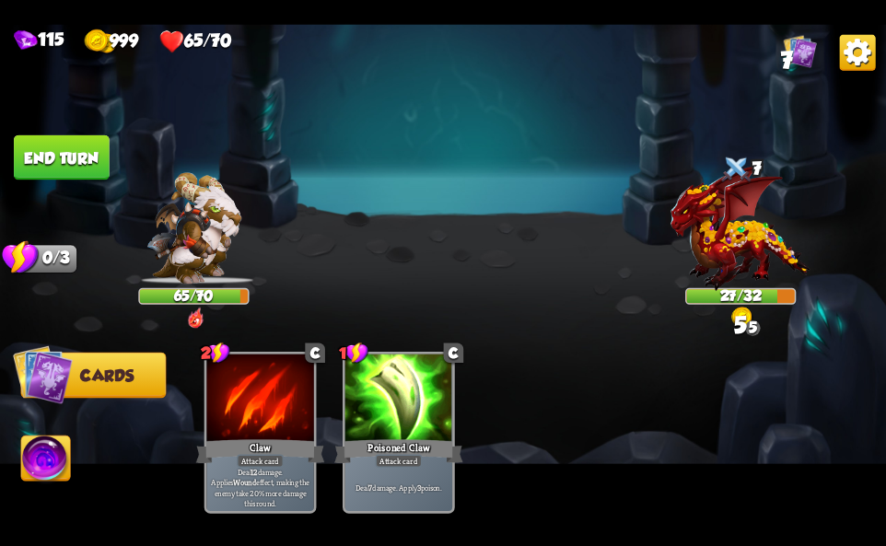
click at [46, 458] on img at bounding box center [45, 461] width 49 height 50
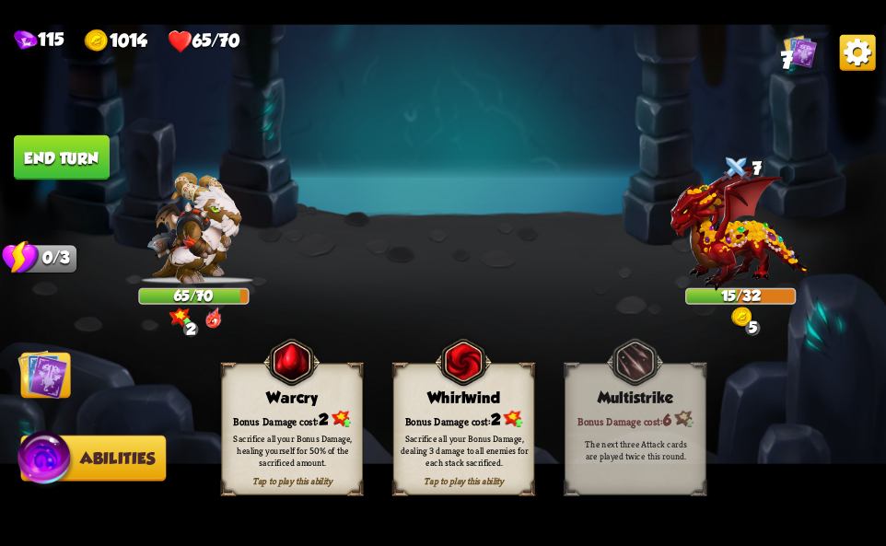
click at [328, 415] on span "2" at bounding box center [324, 420] width 10 height 18
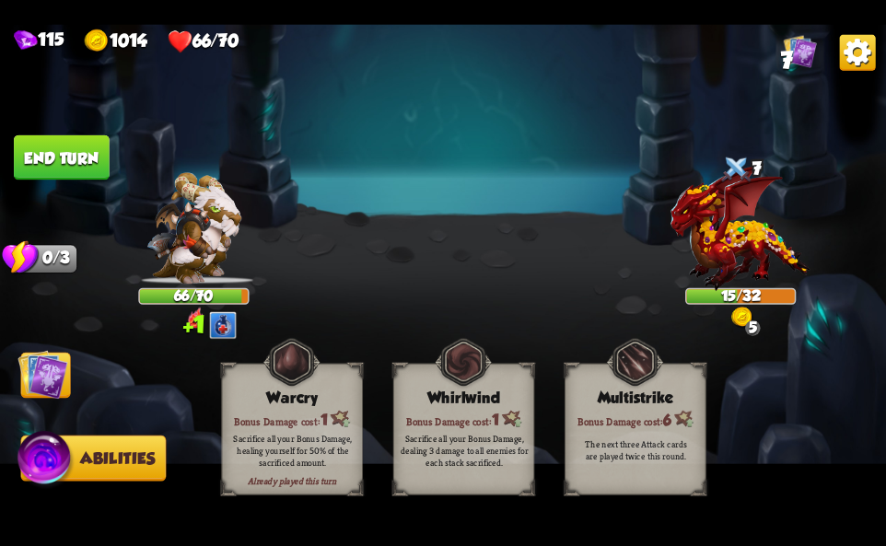
click at [846, 52] on img at bounding box center [858, 52] width 36 height 36
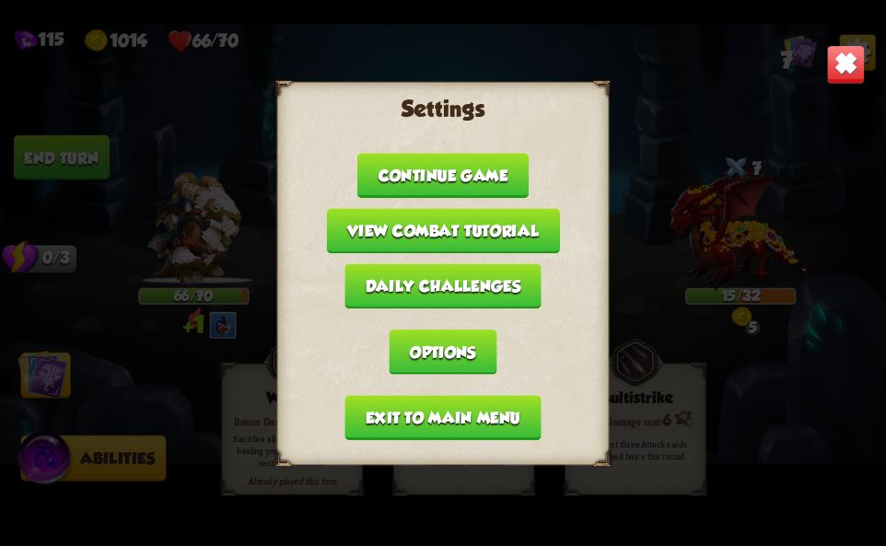
click at [394, 414] on button "Exit to main menu" at bounding box center [442, 417] width 196 height 45
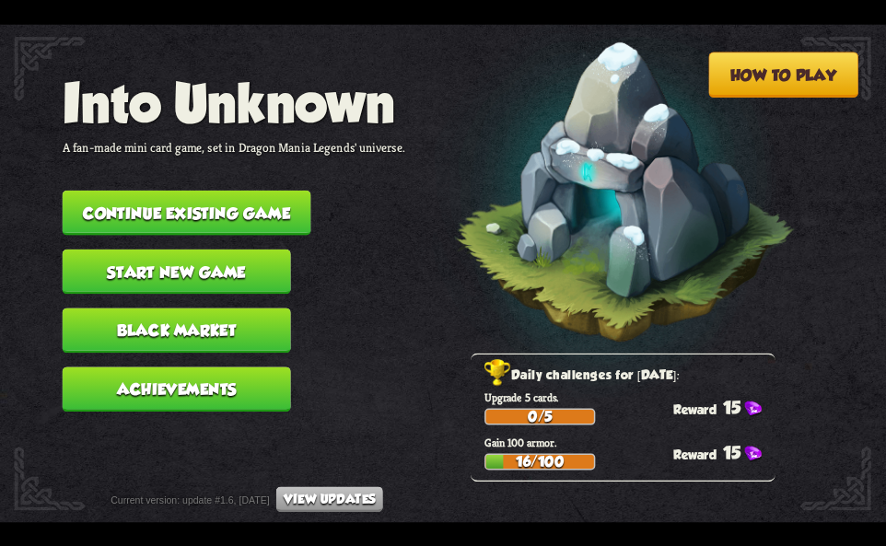
click at [265, 192] on button "Continue existing game" at bounding box center [187, 212] width 249 height 45
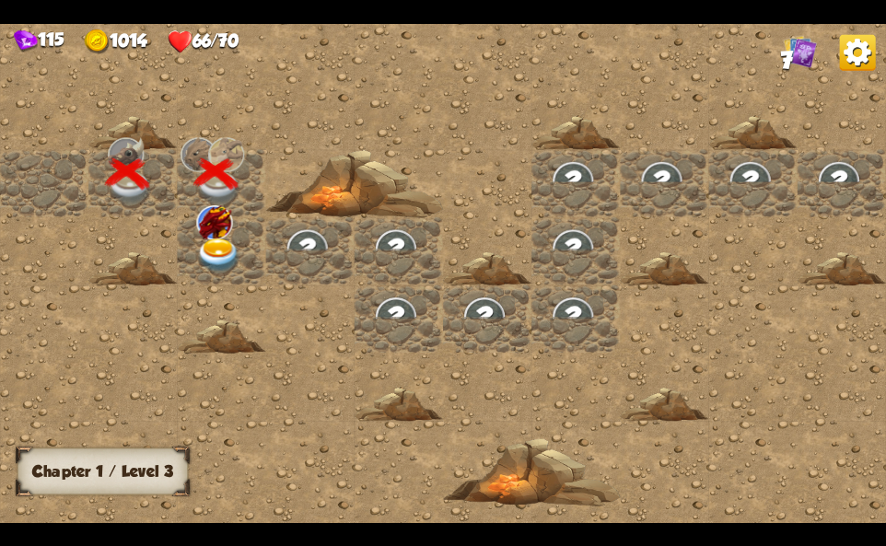
click at [181, 259] on div at bounding box center [221, 251] width 88 height 68
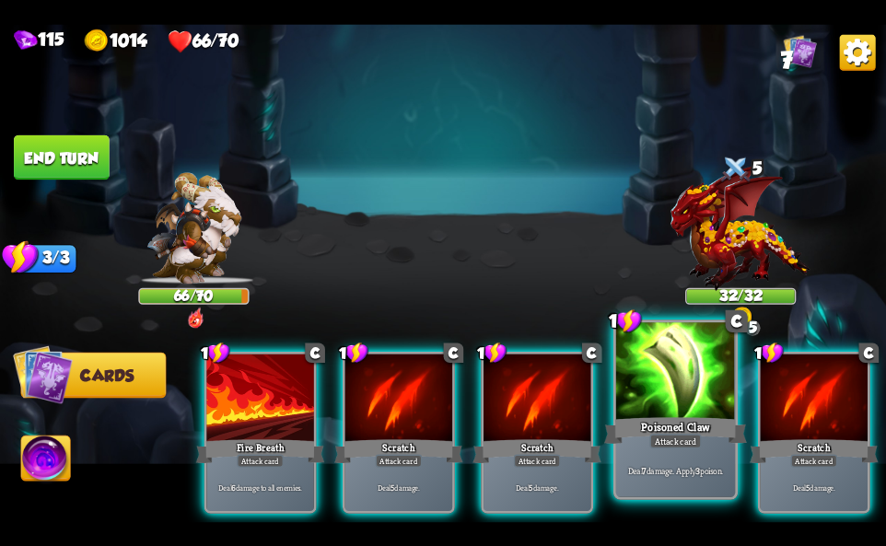
click at [647, 449] on div "Deal 7 damage. Apply 3 poison." at bounding box center [675, 471] width 119 height 52
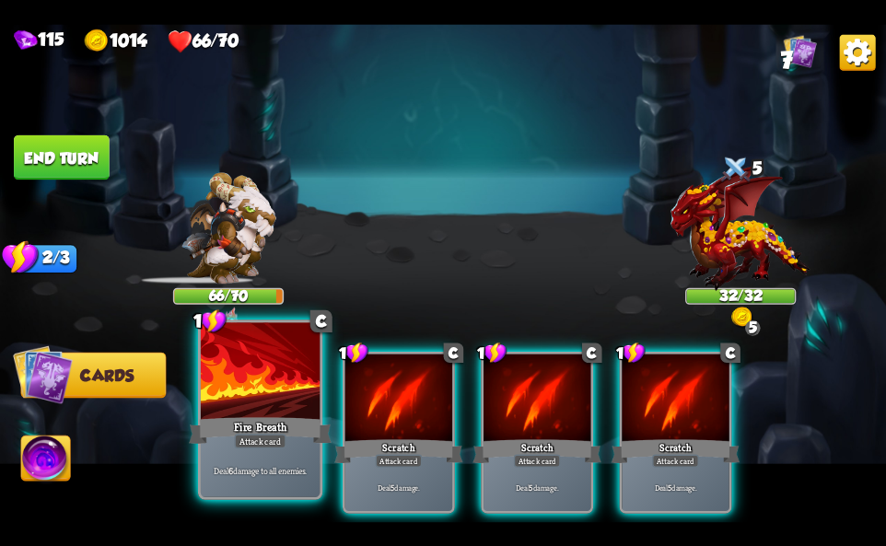
click at [234, 448] on div "Deal 6 damage to all enemies." at bounding box center [260, 471] width 119 height 52
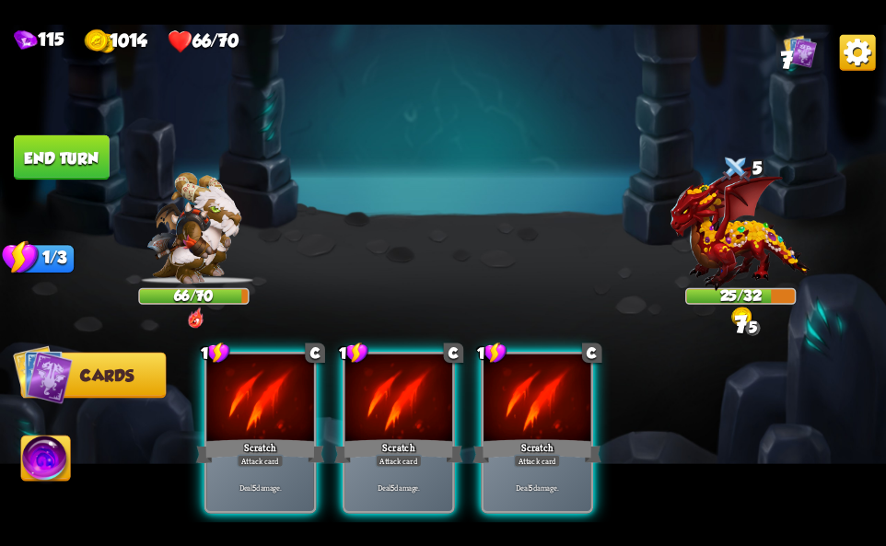
click at [233, 446] on div "Scratch" at bounding box center [260, 451] width 129 height 29
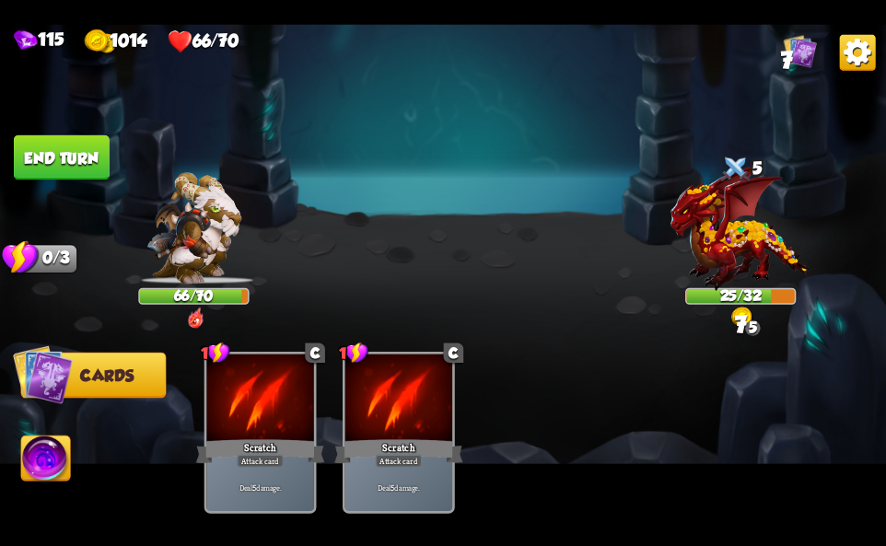
click at [44, 450] on img at bounding box center [45, 461] width 49 height 50
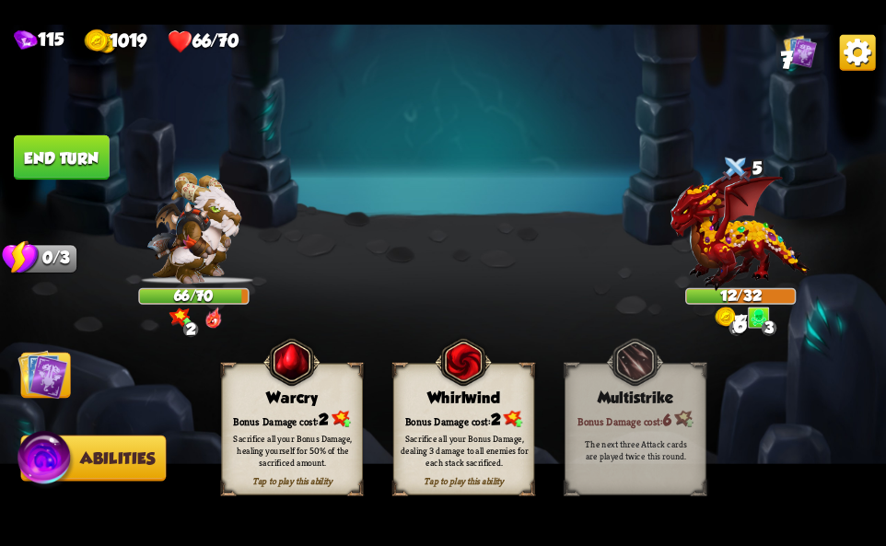
click at [282, 418] on div "Bonus Damage cost: 2" at bounding box center [292, 419] width 140 height 20
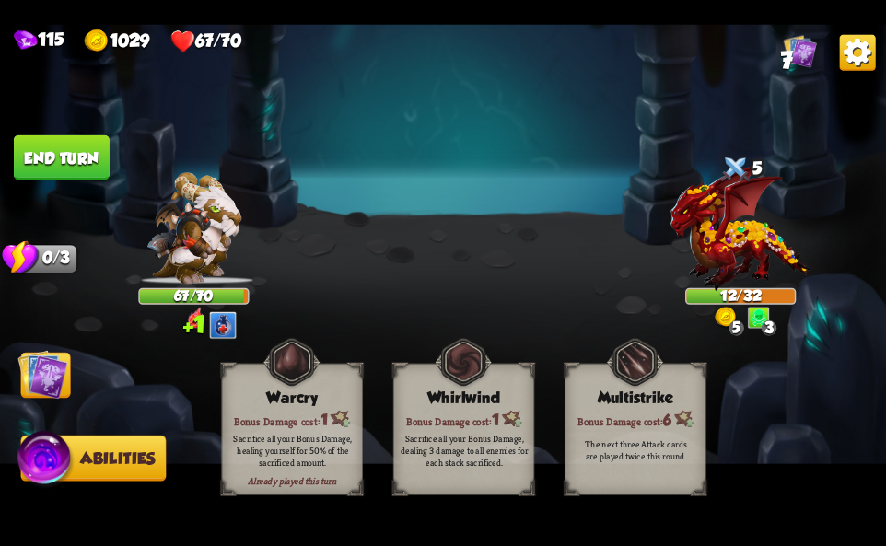
click at [853, 54] on img at bounding box center [858, 52] width 36 height 36
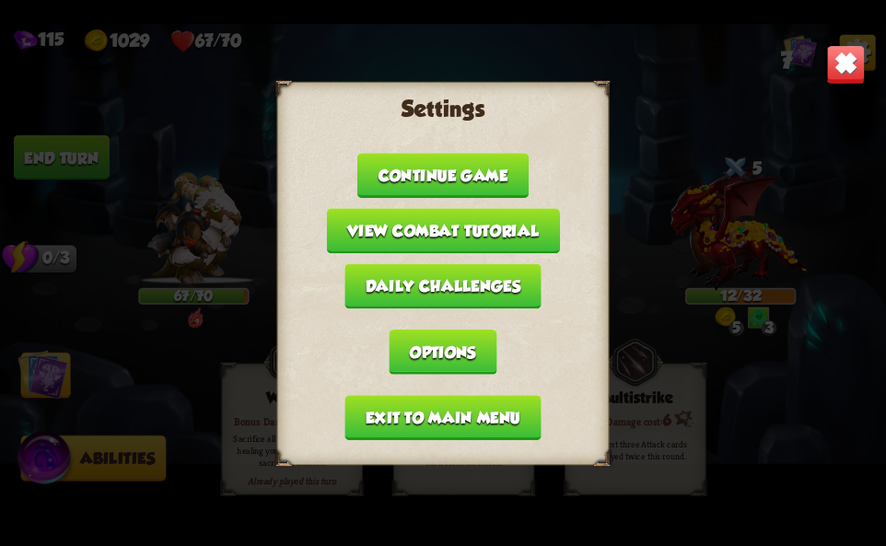
click at [382, 407] on button "Exit to main menu" at bounding box center [442, 417] width 196 height 45
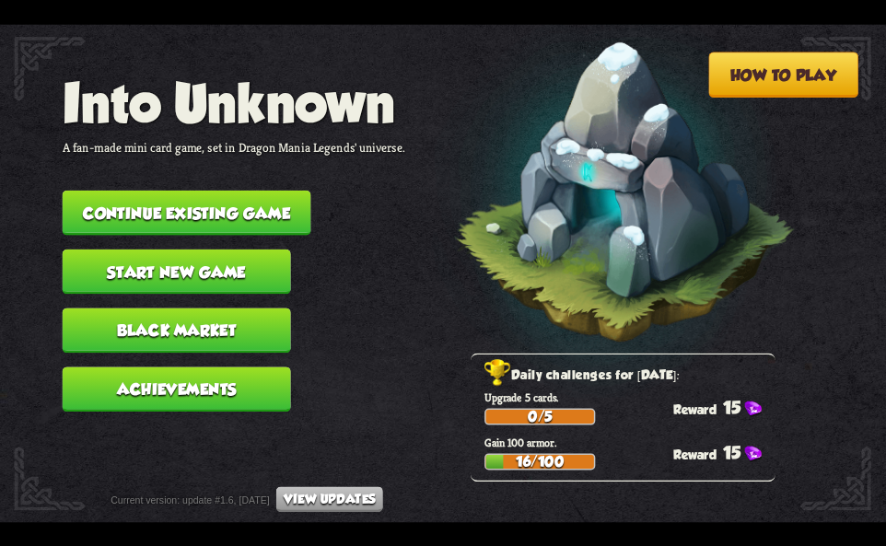
click at [125, 194] on button "Continue existing game" at bounding box center [187, 212] width 249 height 45
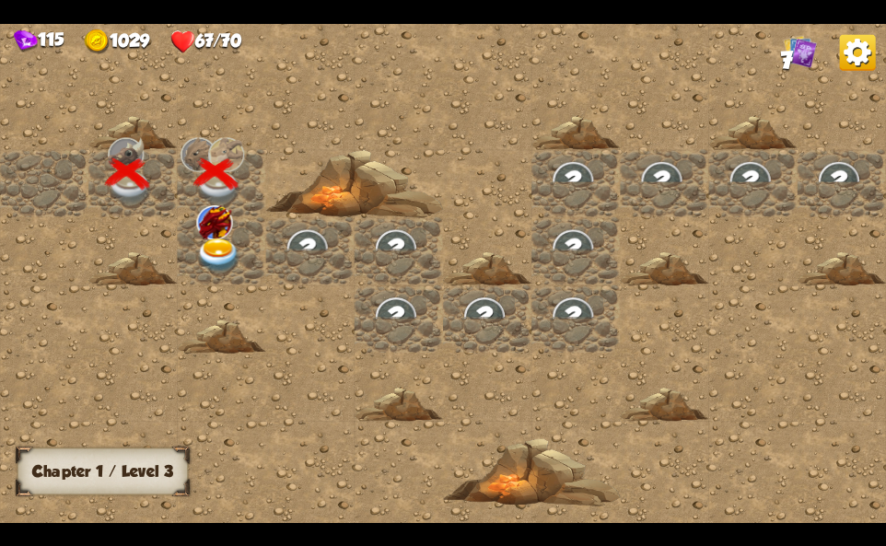
click at [200, 218] on img at bounding box center [214, 222] width 36 height 34
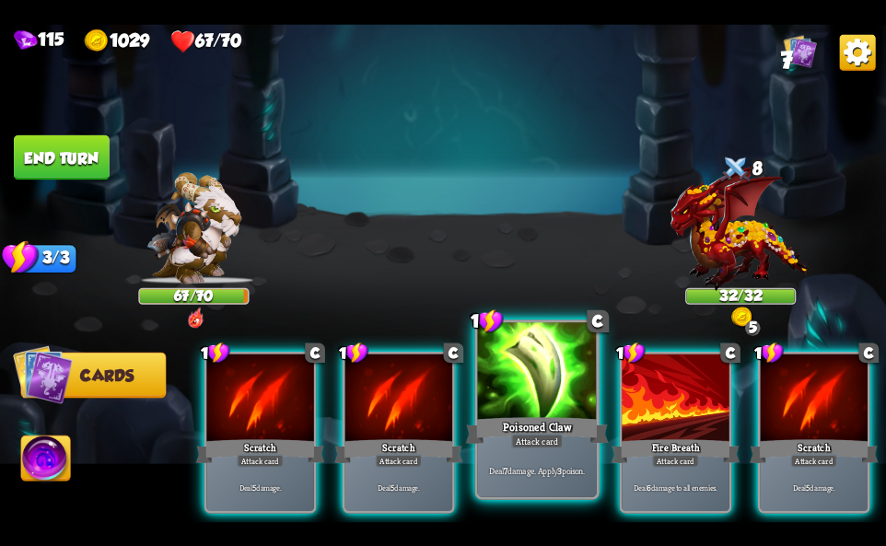
click at [550, 426] on div "Poisoned Claw" at bounding box center [537, 430] width 143 height 32
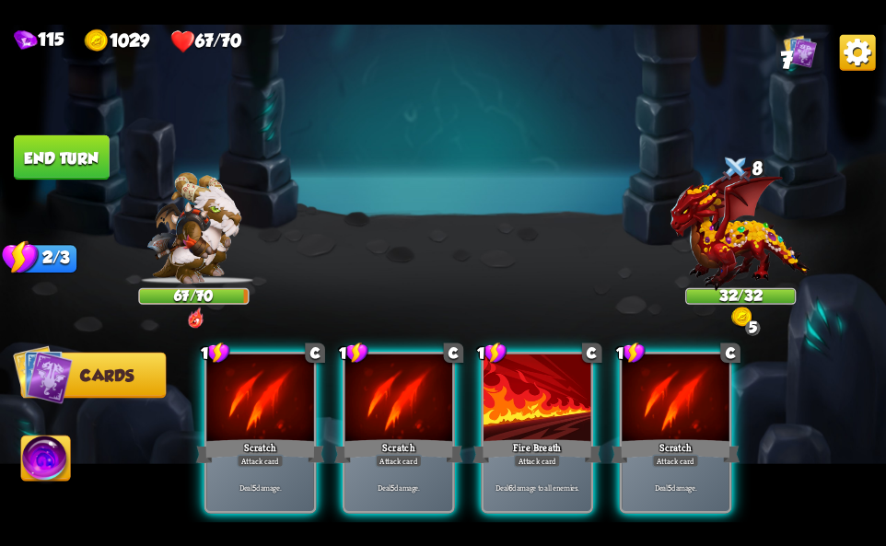
click at [550, 437] on div "Fire Breath" at bounding box center [536, 451] width 129 height 29
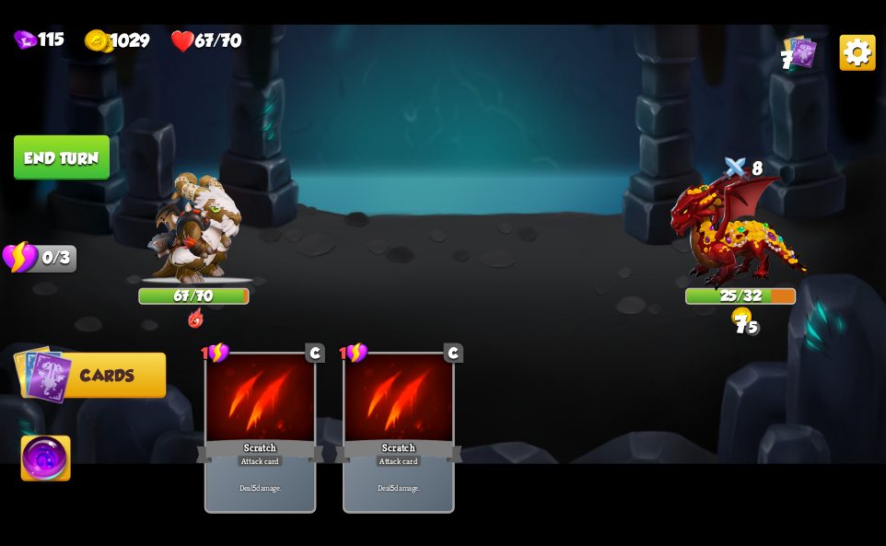
click at [25, 458] on button "Abilities" at bounding box center [46, 458] width 50 height 46
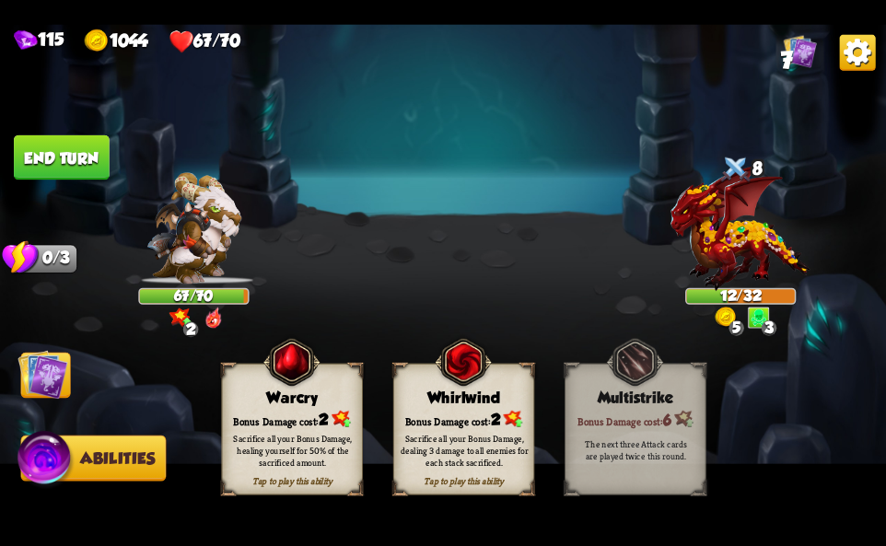
click at [332, 428] on div "Sacrifice all your Bonus Damage, healing yourself for 50% of the sacrificed amo…" at bounding box center [292, 450] width 141 height 55
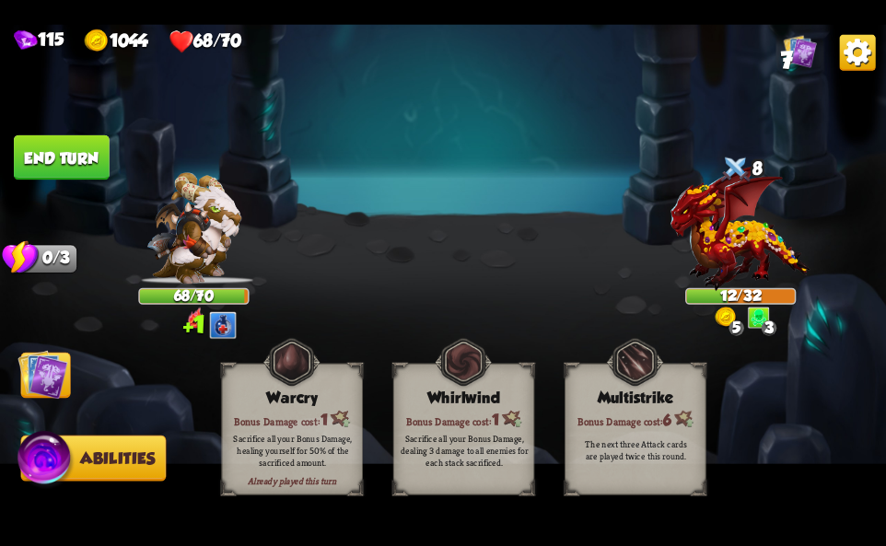
click at [858, 57] on img at bounding box center [858, 52] width 36 height 36
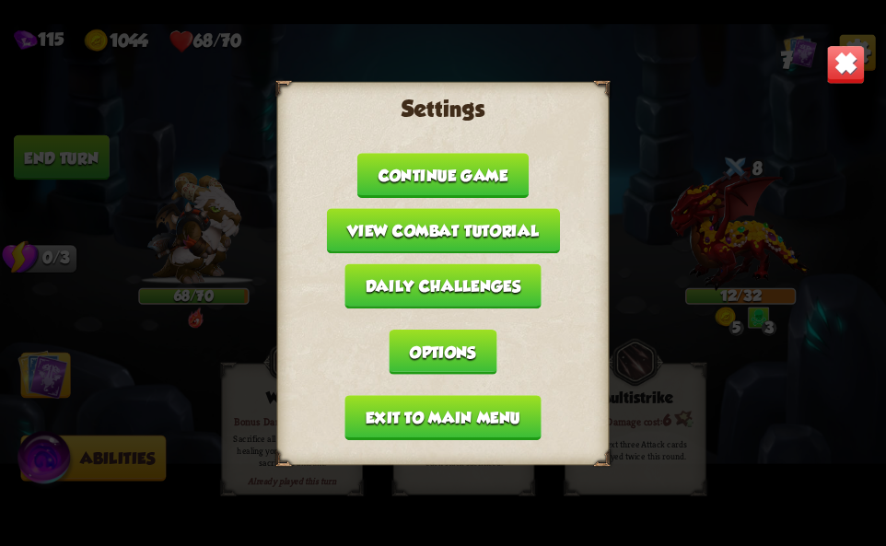
click at [453, 414] on button "Exit to main menu" at bounding box center [442, 417] width 196 height 45
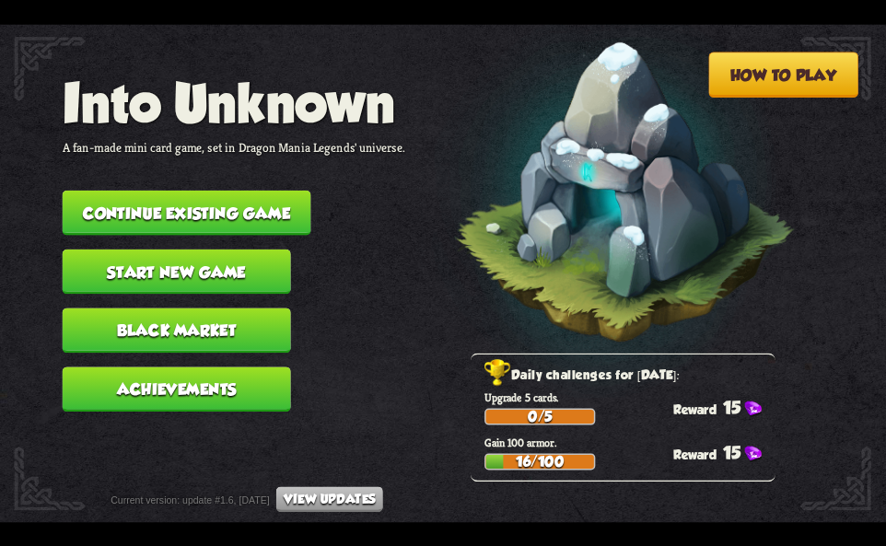
drag, startPoint x: 249, startPoint y: 203, endPoint x: 280, endPoint y: 149, distance: 61.9
click at [255, 180] on nav "Into Unknown A fan-made mini card game, set in Dragon Mania Legends' universe. …" at bounding box center [234, 249] width 343 height 353
click at [250, 219] on button "Continue existing game" at bounding box center [187, 212] width 249 height 45
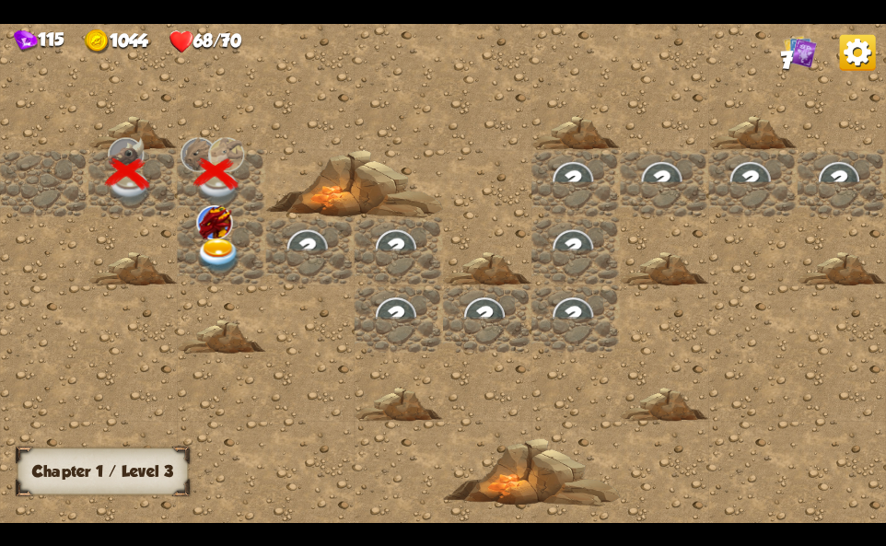
click at [222, 229] on img at bounding box center [214, 222] width 36 height 34
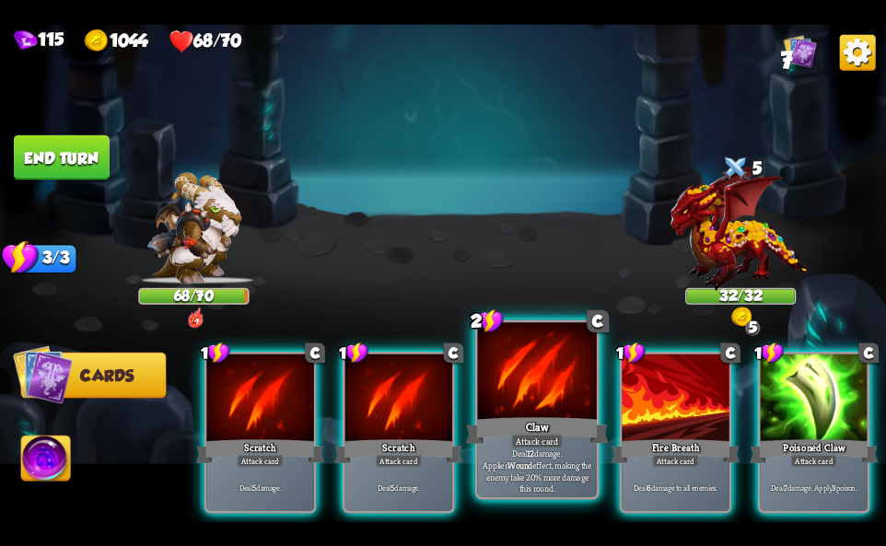
click at [550, 439] on div "Attack card" at bounding box center [537, 441] width 52 height 15
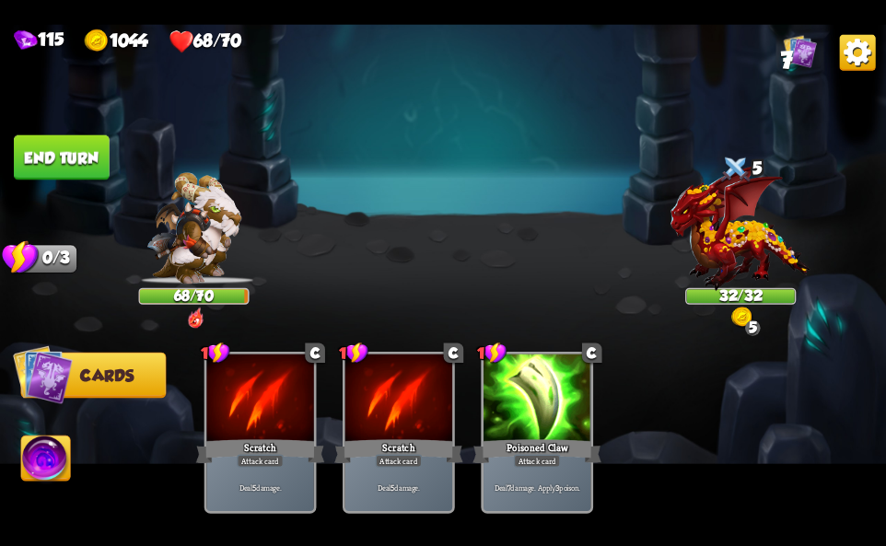
click at [550, 454] on div "Attack card" at bounding box center [537, 460] width 47 height 13
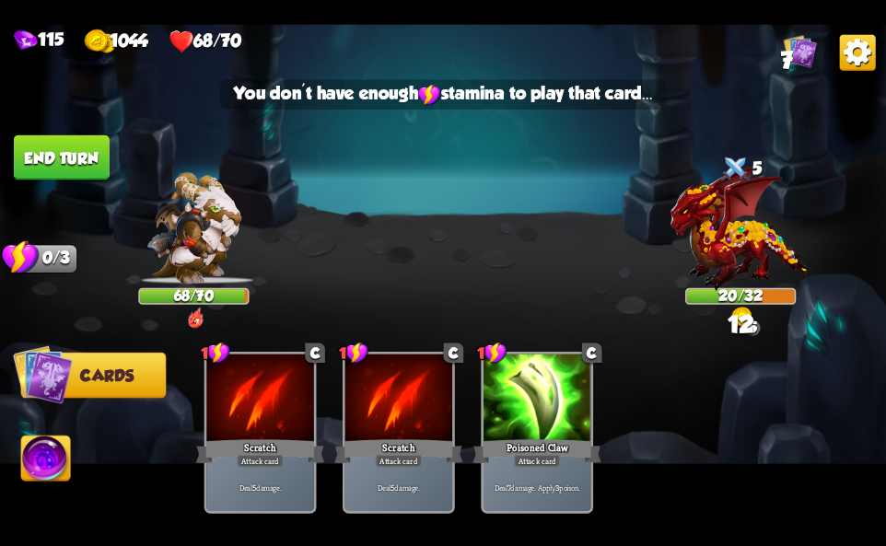
click at [51, 460] on img at bounding box center [45, 461] width 49 height 50
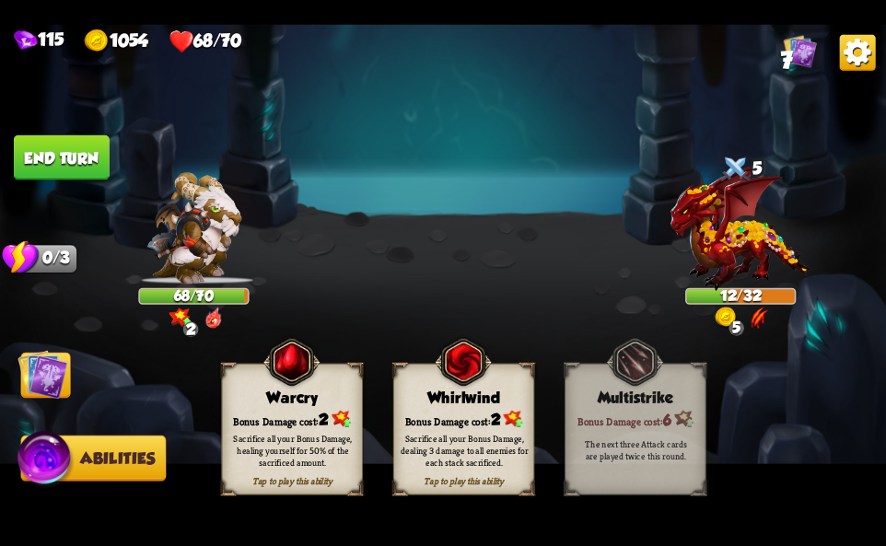
click at [330, 377] on div "Tap to play this ability Warcry Bonus Damage cost: 2 Sacrifice all your Bonus D…" at bounding box center [291, 429] width 141 height 132
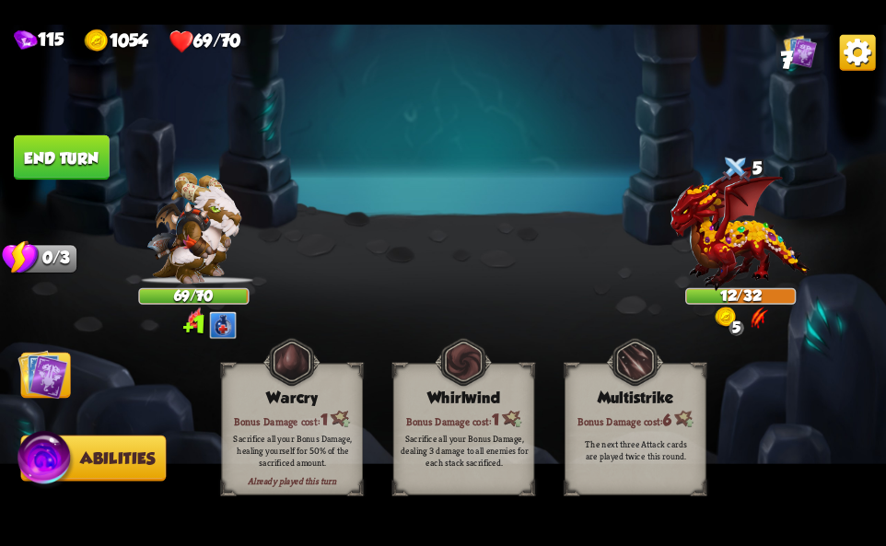
click at [856, 58] on img at bounding box center [858, 52] width 36 height 36
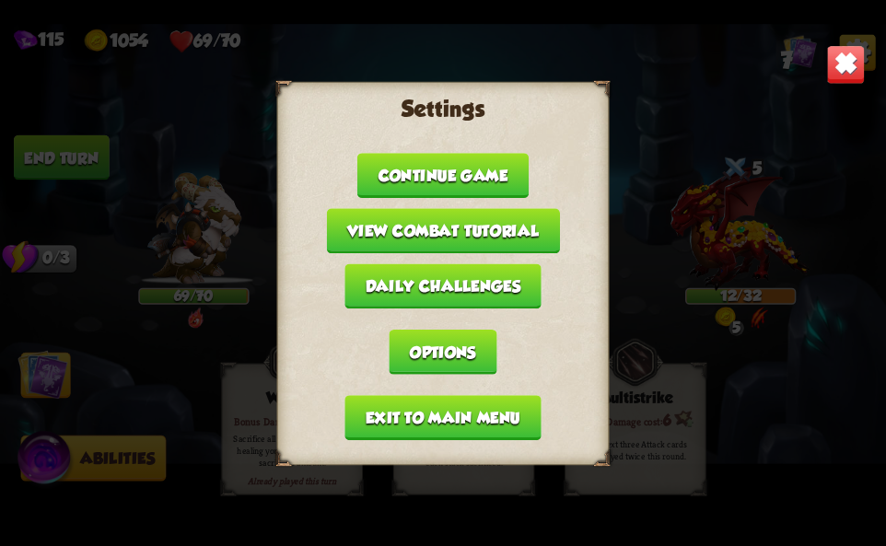
click at [458, 422] on button "Exit to main menu" at bounding box center [442, 417] width 196 height 45
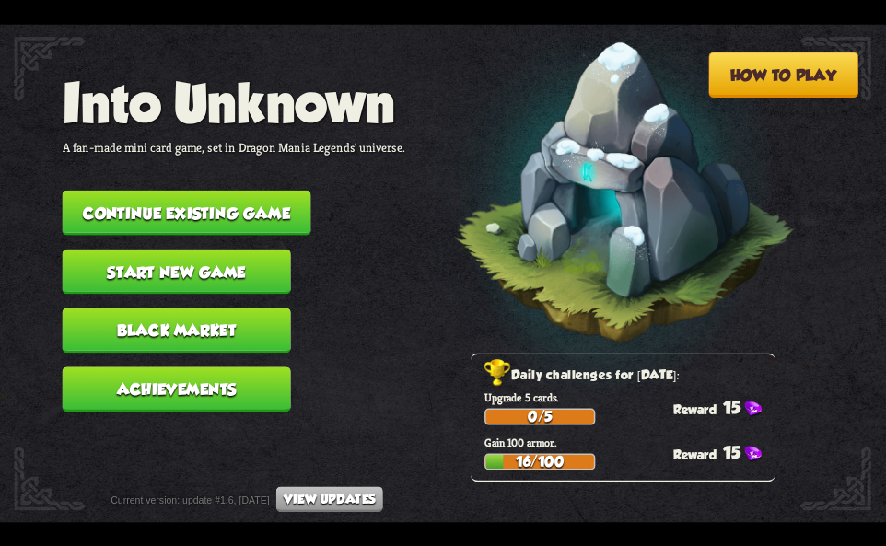
click at [161, 203] on button "Continue existing game" at bounding box center [187, 212] width 249 height 45
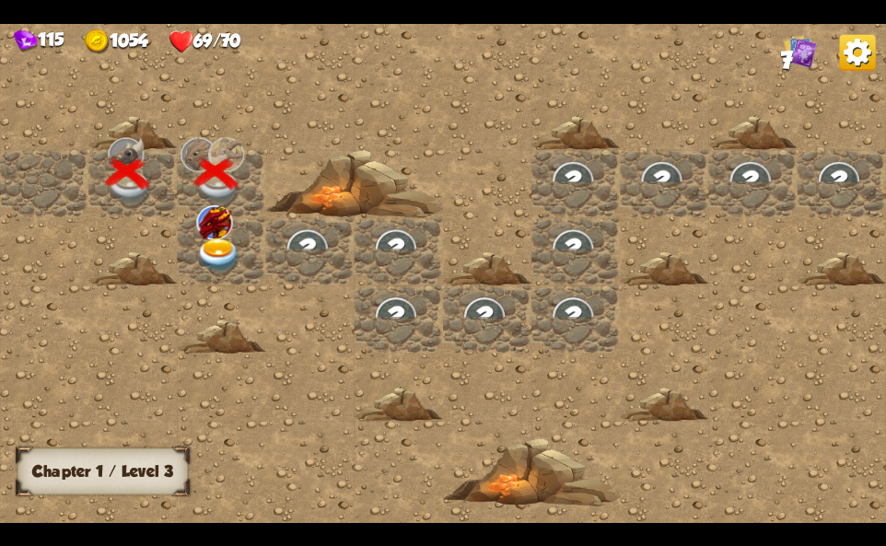
click at [198, 255] on img at bounding box center [218, 256] width 44 height 35
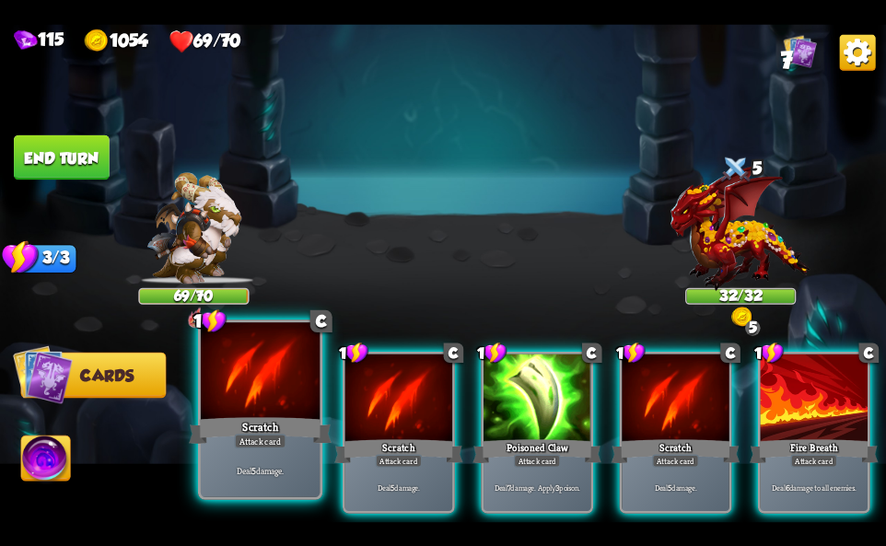
click at [263, 440] on div "Attack card" at bounding box center [260, 441] width 52 height 15
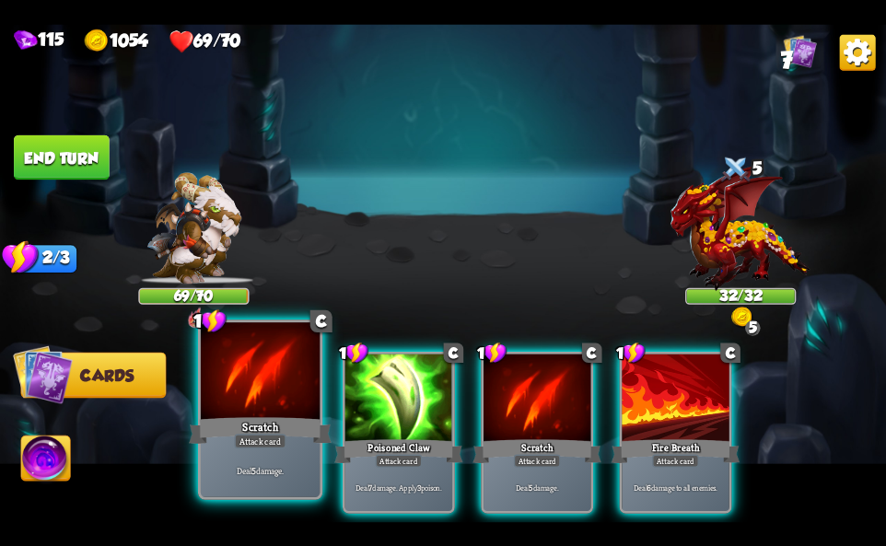
click at [263, 440] on div "Attack card" at bounding box center [260, 441] width 52 height 15
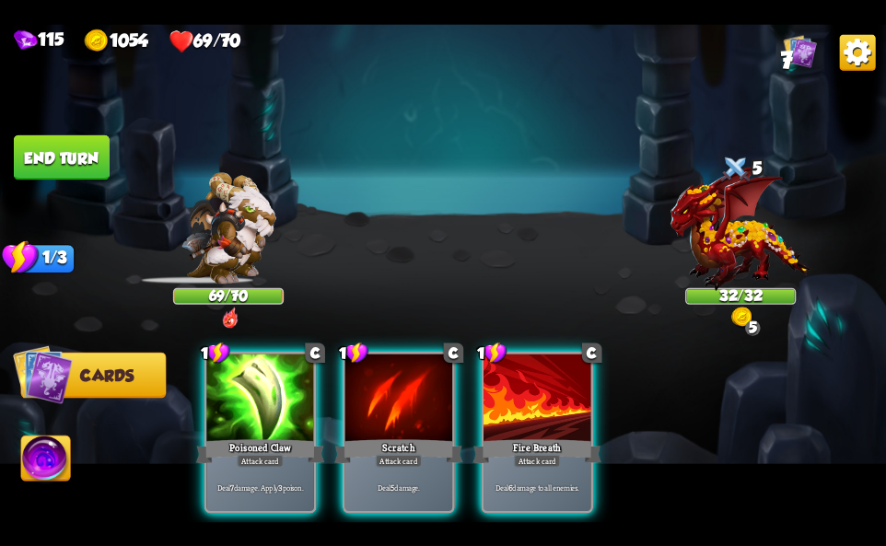
click at [263, 454] on div "Attack card" at bounding box center [260, 460] width 47 height 13
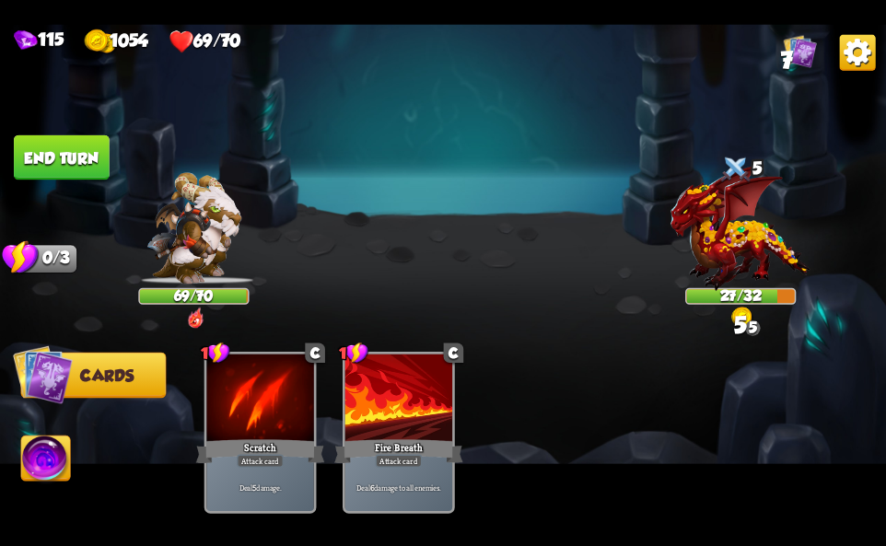
click at [51, 453] on img at bounding box center [45, 461] width 49 height 50
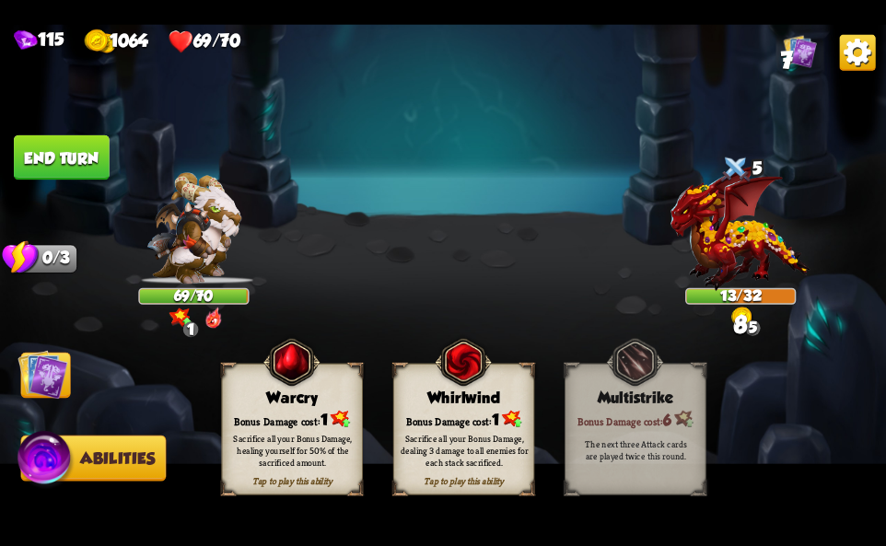
click at [299, 389] on img at bounding box center [291, 361] width 57 height 58
click at [862, 58] on img at bounding box center [858, 52] width 36 height 36
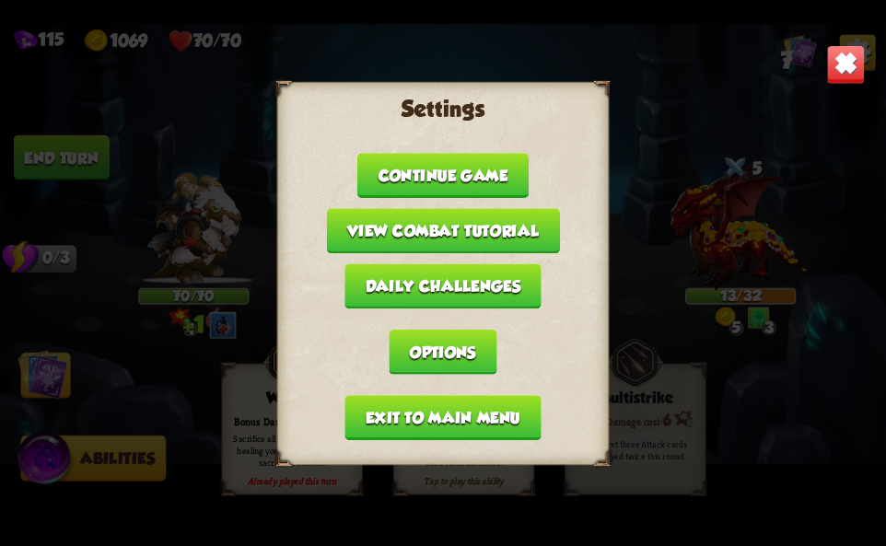
click at [440, 430] on button "Exit to main menu" at bounding box center [442, 417] width 196 height 45
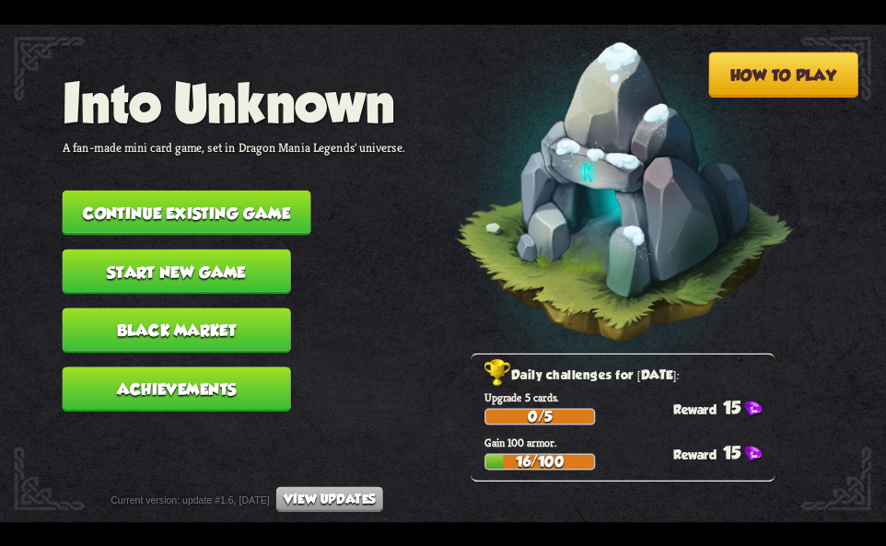
click at [216, 174] on nav "Into Unknown A fan-made mini card game, set in Dragon Mania Legends' universe. …" at bounding box center [234, 249] width 343 height 353
click at [204, 200] on button "Continue existing game" at bounding box center [187, 212] width 249 height 45
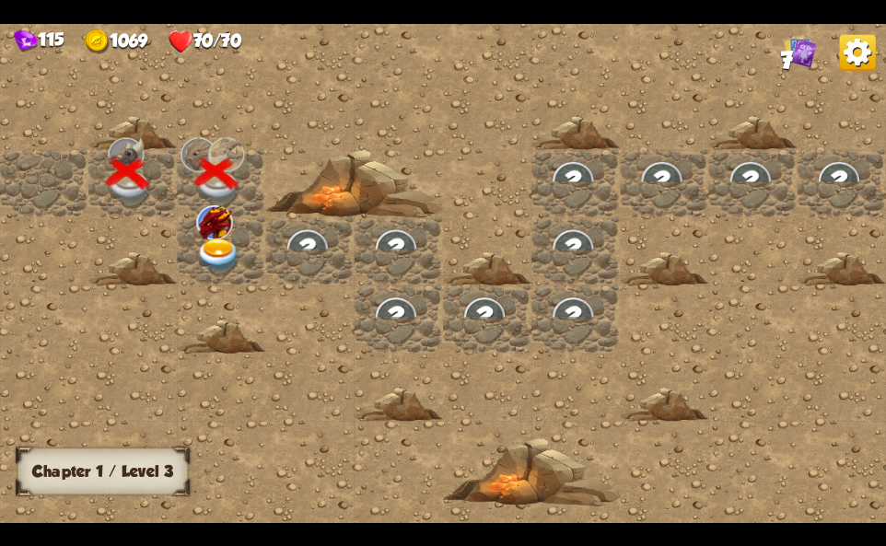
click at [216, 231] on img at bounding box center [214, 222] width 36 height 34
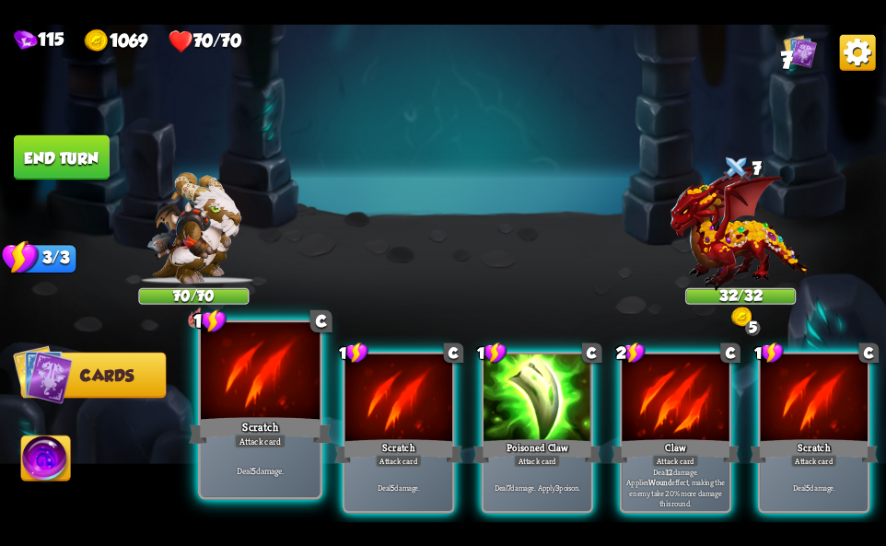
click at [253, 438] on div "Attack card" at bounding box center [260, 441] width 52 height 15
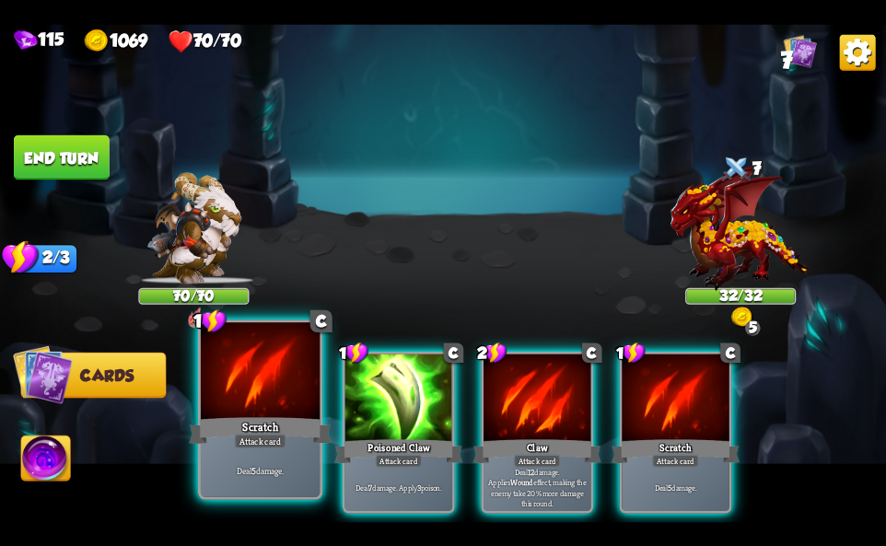
click at [253, 438] on div "Attack card" at bounding box center [260, 441] width 52 height 15
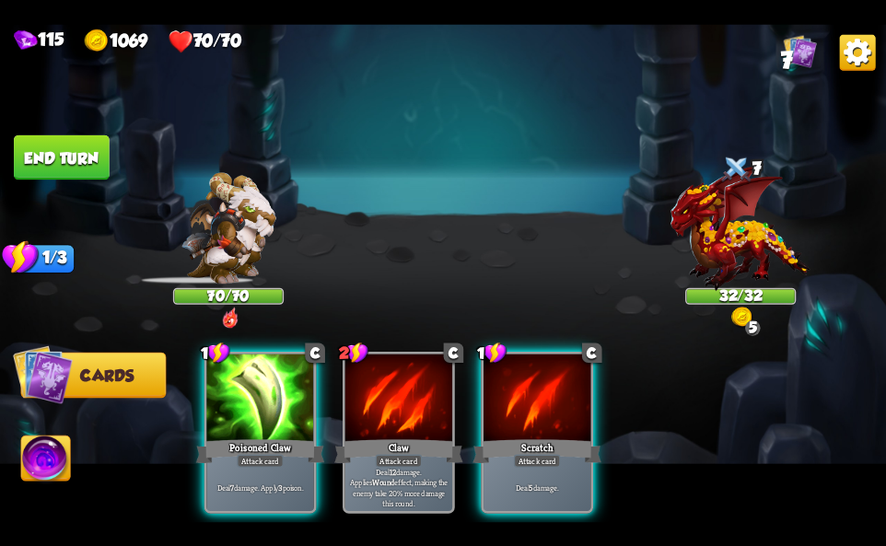
click at [253, 454] on div "Attack card" at bounding box center [260, 460] width 47 height 13
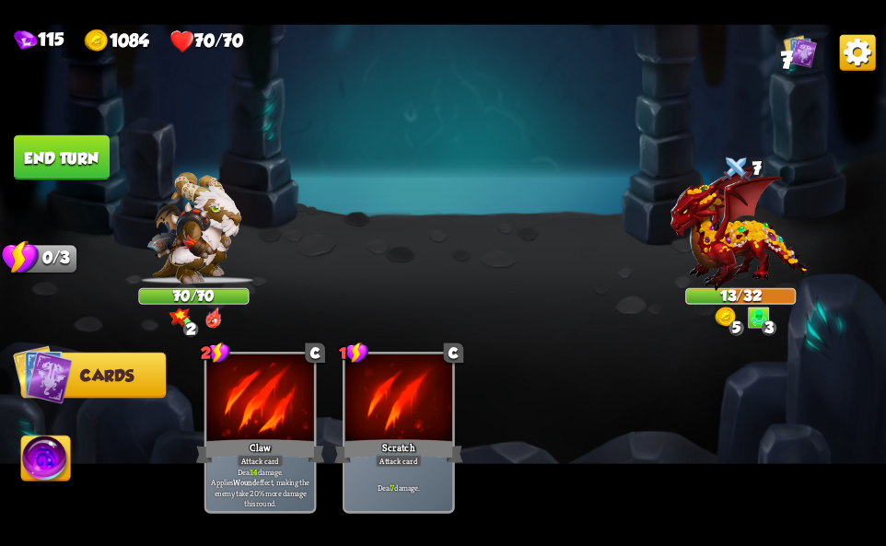
click at [806, 189] on img at bounding box center [740, 228] width 140 height 126
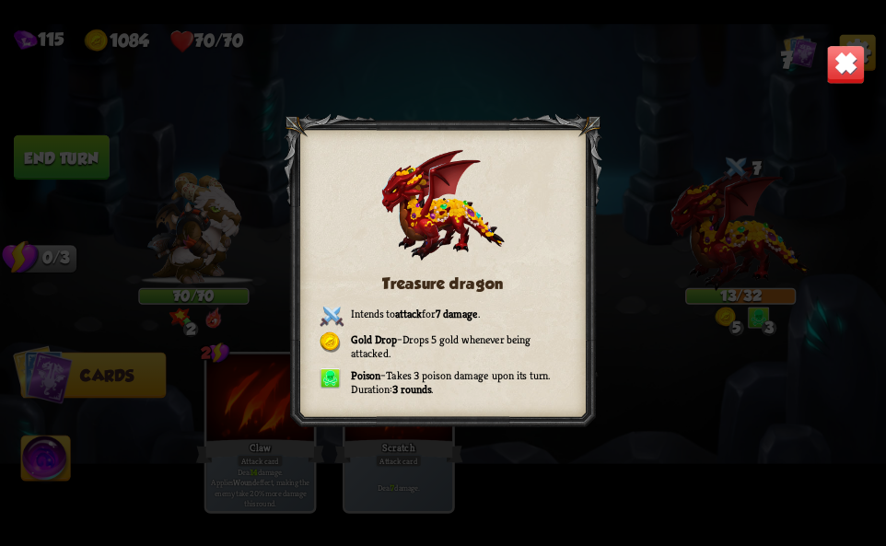
click at [834, 79] on img at bounding box center [845, 63] width 39 height 39
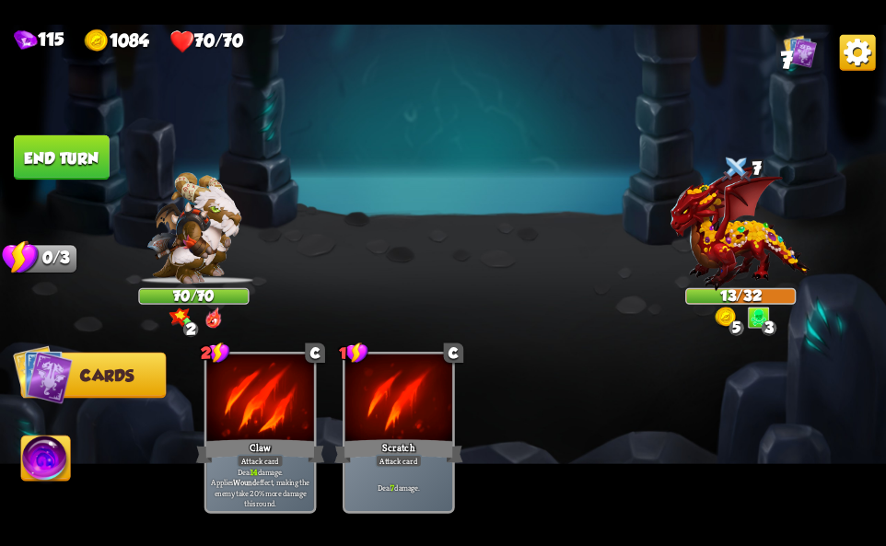
click at [56, 461] on img at bounding box center [45, 461] width 49 height 50
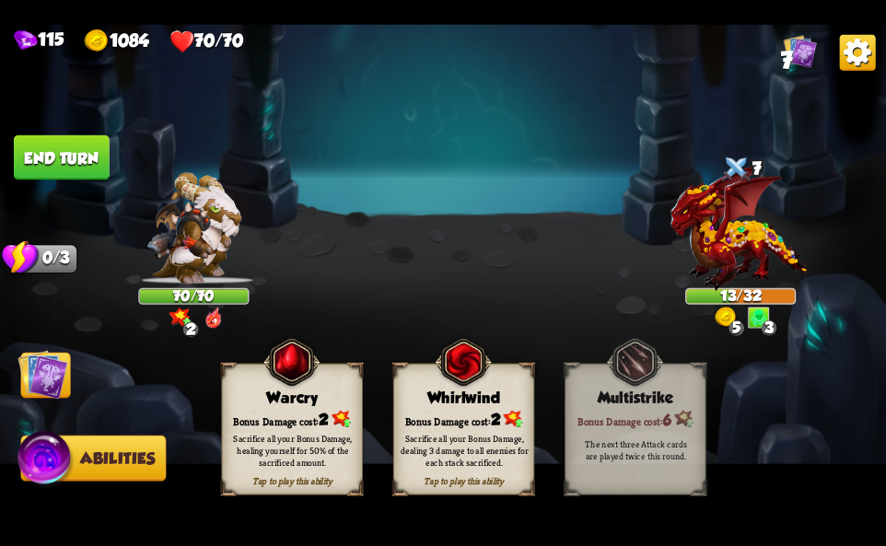
click at [492, 406] on div "Whirlwind" at bounding box center [464, 397] width 140 height 18
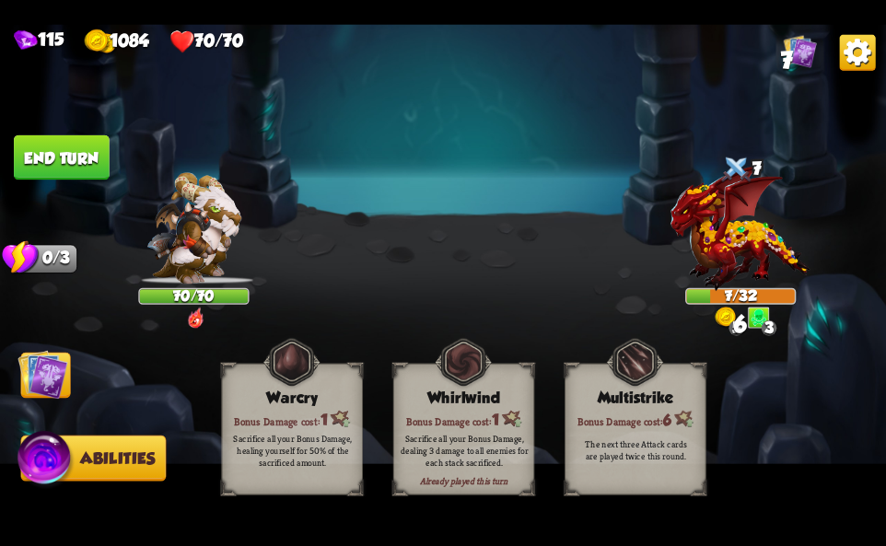
click at [836, 57] on img at bounding box center [443, 273] width 886 height 498
click at [849, 54] on img at bounding box center [858, 52] width 36 height 36
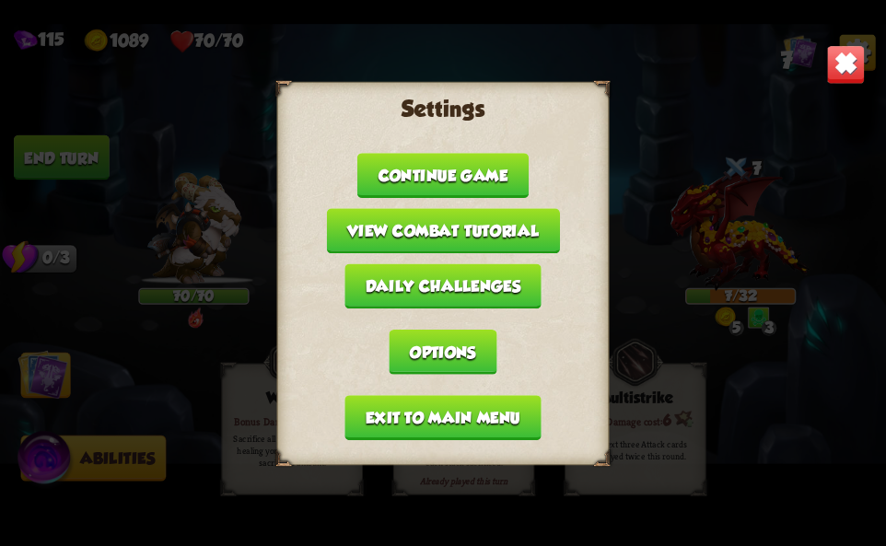
click at [475, 436] on button "Exit to main menu" at bounding box center [442, 417] width 196 height 45
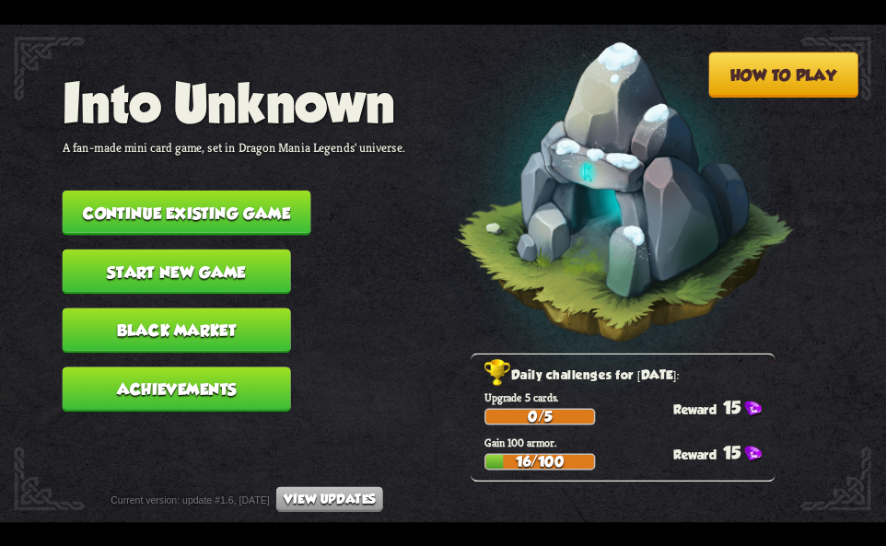
click at [230, 186] on nav "Into Unknown A fan-made mini card game, set in Dragon Mania Legends' universe. …" at bounding box center [234, 249] width 343 height 353
click at [226, 203] on button "Continue existing game" at bounding box center [187, 212] width 249 height 45
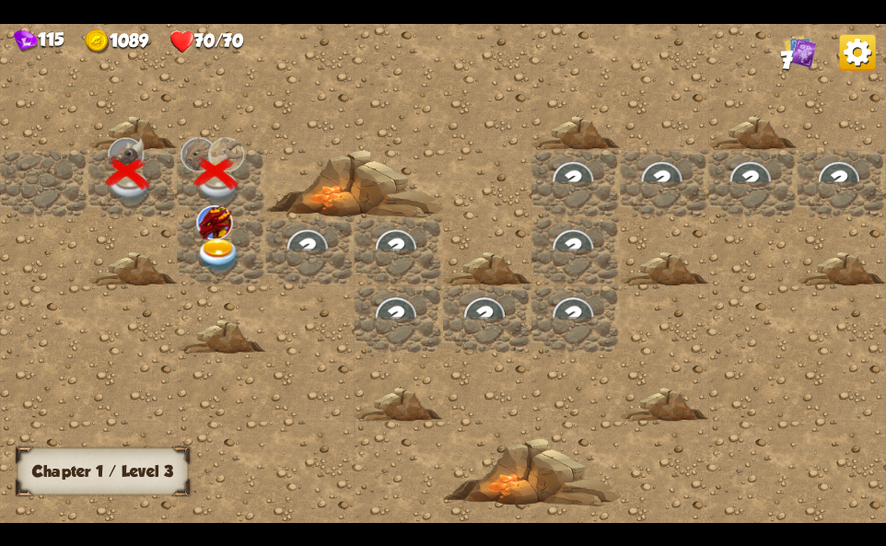
click at [227, 227] on img at bounding box center [214, 222] width 36 height 34
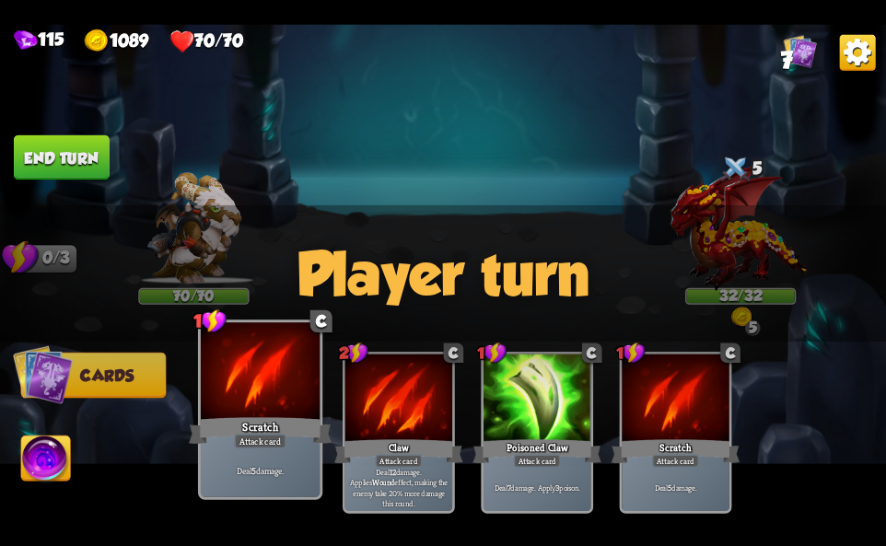
click at [272, 411] on div at bounding box center [260, 372] width 119 height 100
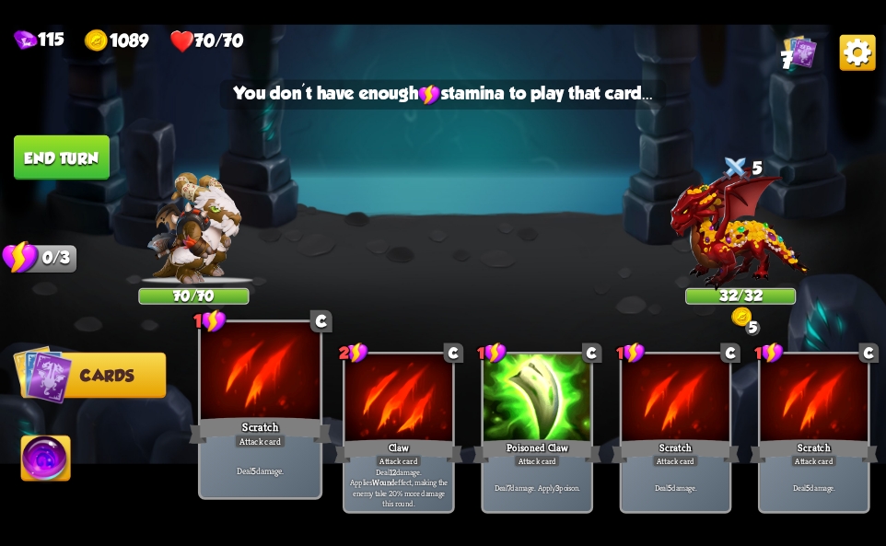
click at [272, 411] on div at bounding box center [260, 372] width 119 height 100
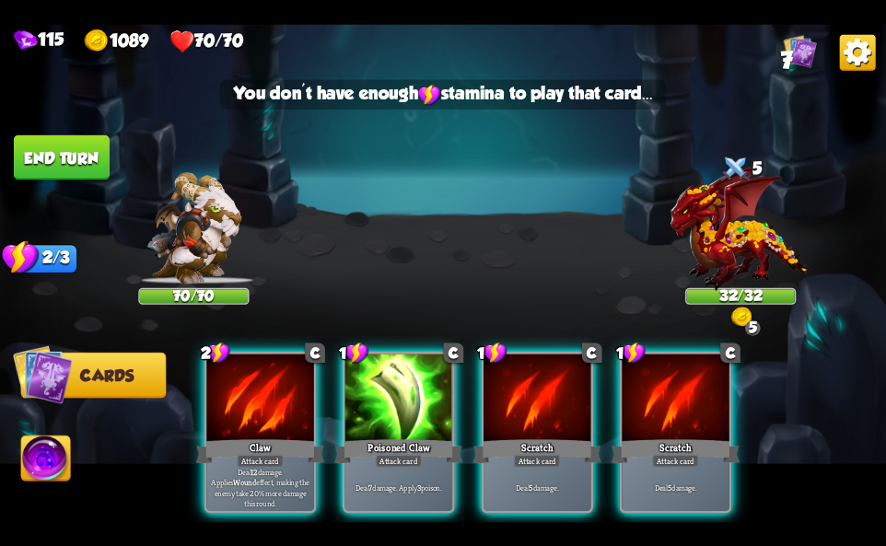
click at [272, 411] on div at bounding box center [259, 399] width 107 height 90
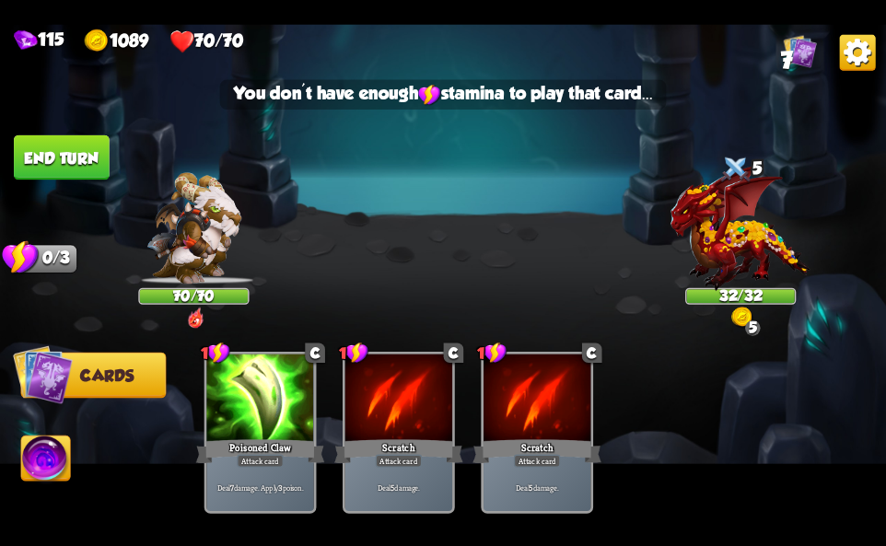
click at [272, 411] on div at bounding box center [259, 399] width 107 height 90
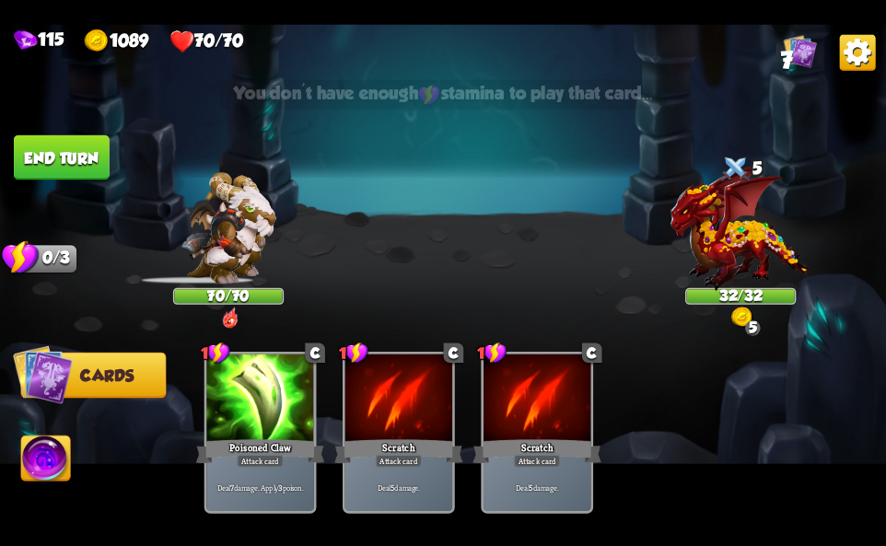
click at [35, 477] on img at bounding box center [45, 461] width 49 height 50
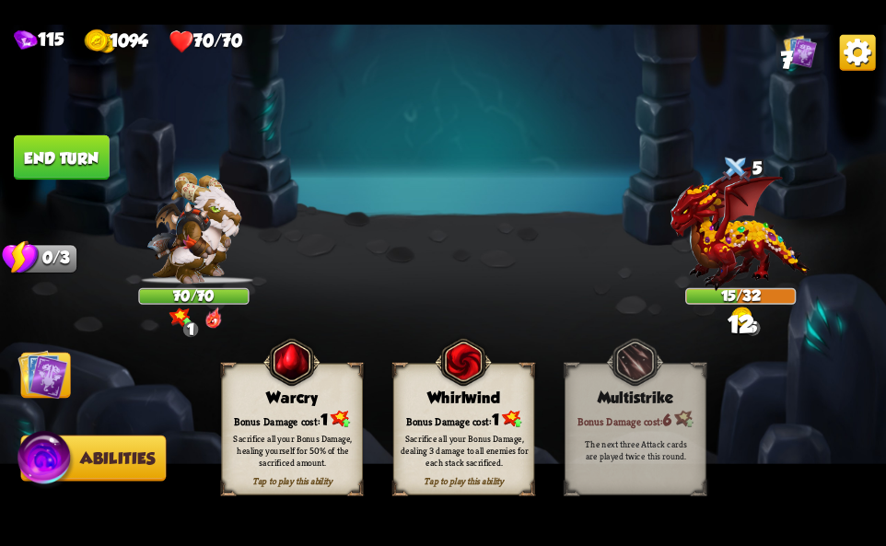
click at [489, 430] on div "Sacrifice all your Bonus Damage, dealing 3 damage to all enemies for each stack…" at bounding box center [464, 450] width 141 height 55
click at [858, 50] on img at bounding box center [858, 52] width 36 height 36
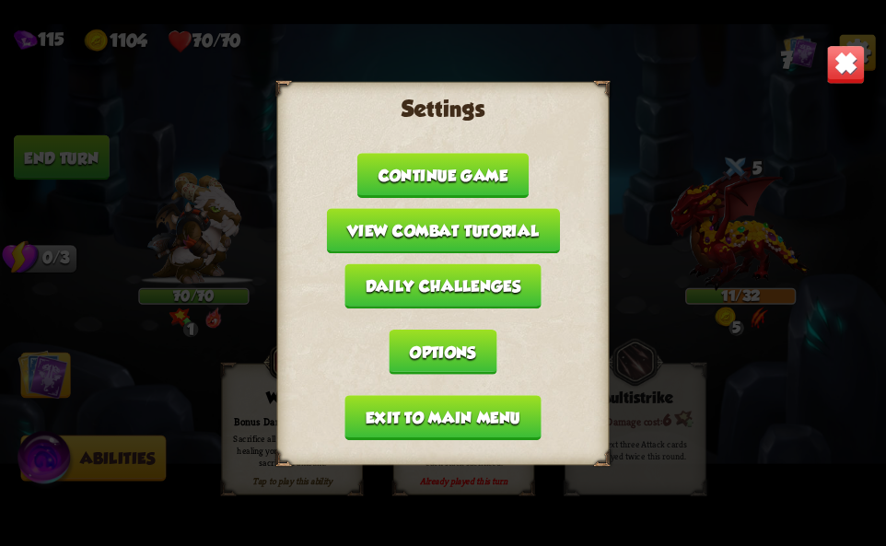
click at [458, 414] on button "Exit to main menu" at bounding box center [442, 417] width 196 height 45
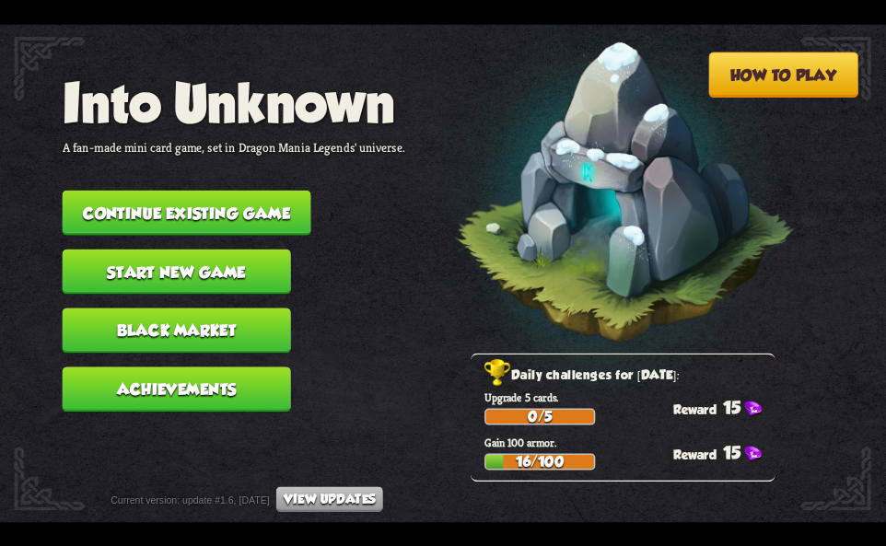
click at [248, 200] on button "Continue existing game" at bounding box center [187, 212] width 249 height 45
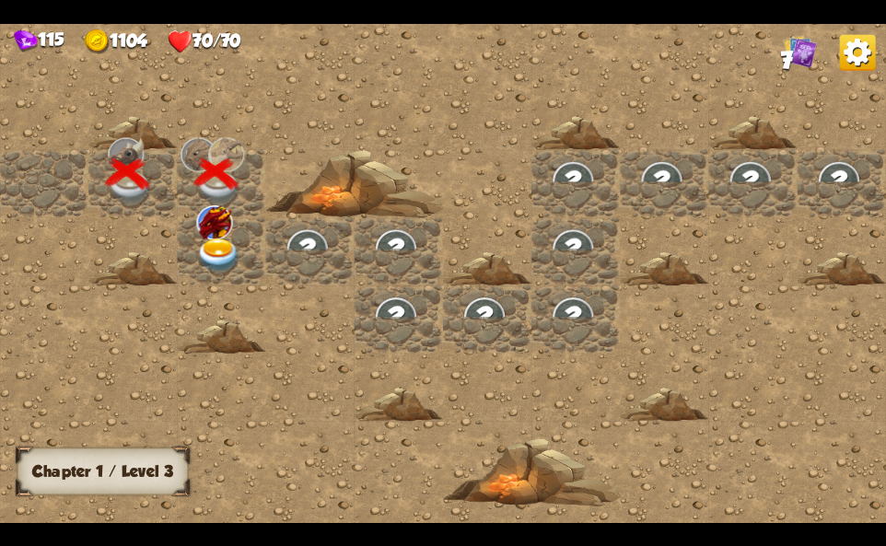
click at [225, 244] on img at bounding box center [218, 256] width 44 height 35
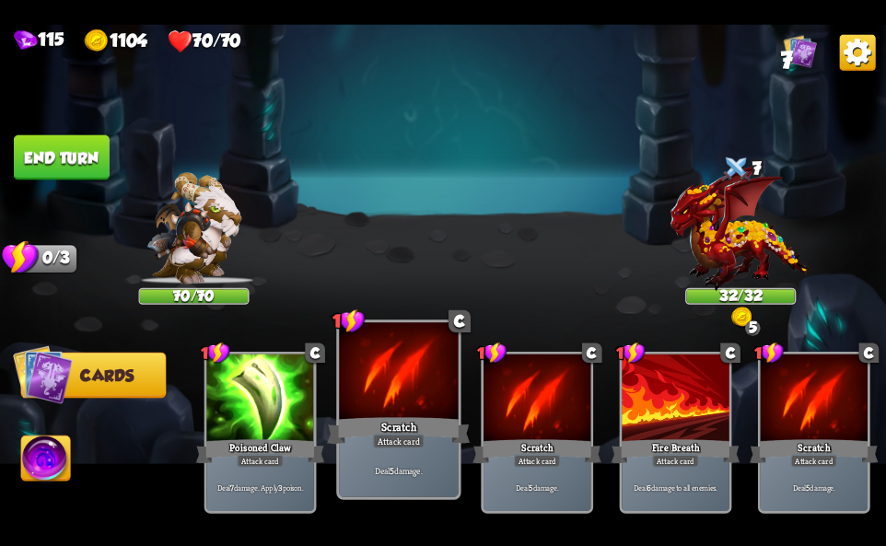
click at [417, 394] on div at bounding box center [398, 372] width 119 height 100
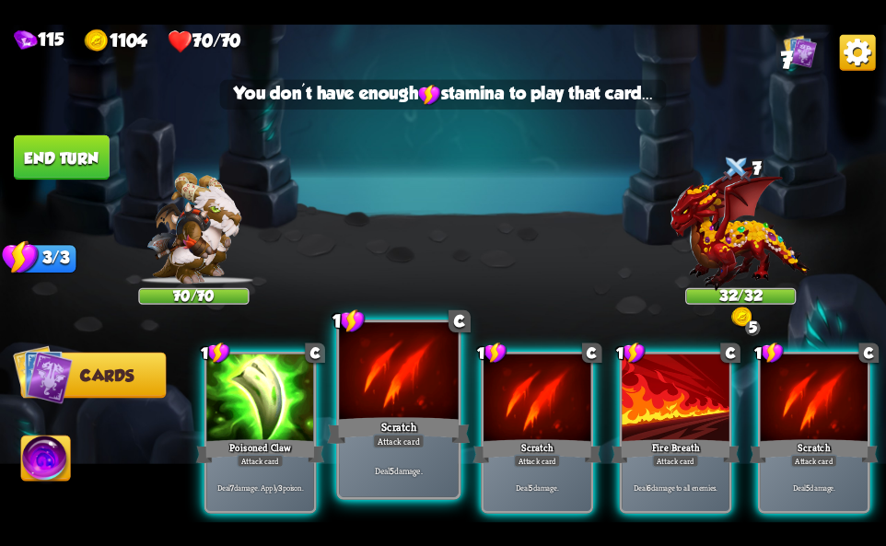
click at [419, 394] on div at bounding box center [398, 372] width 119 height 100
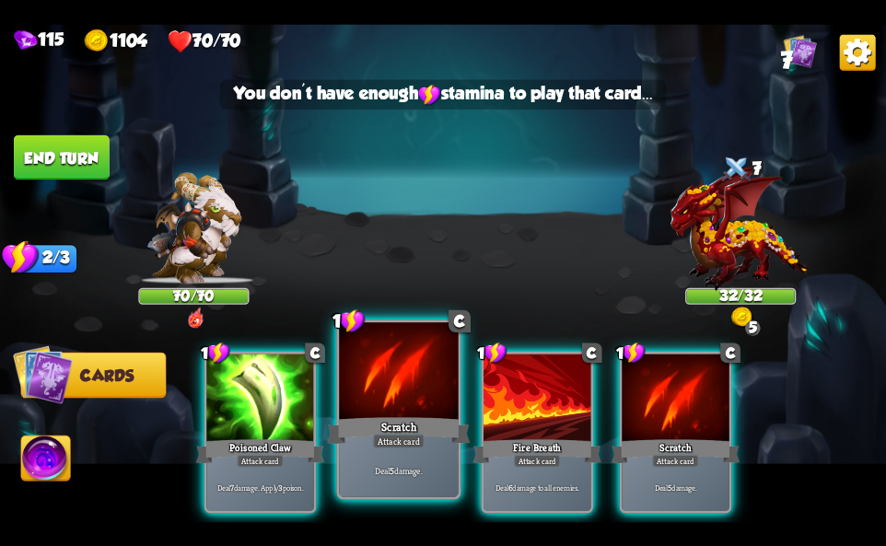
click at [419, 394] on div at bounding box center [398, 372] width 119 height 100
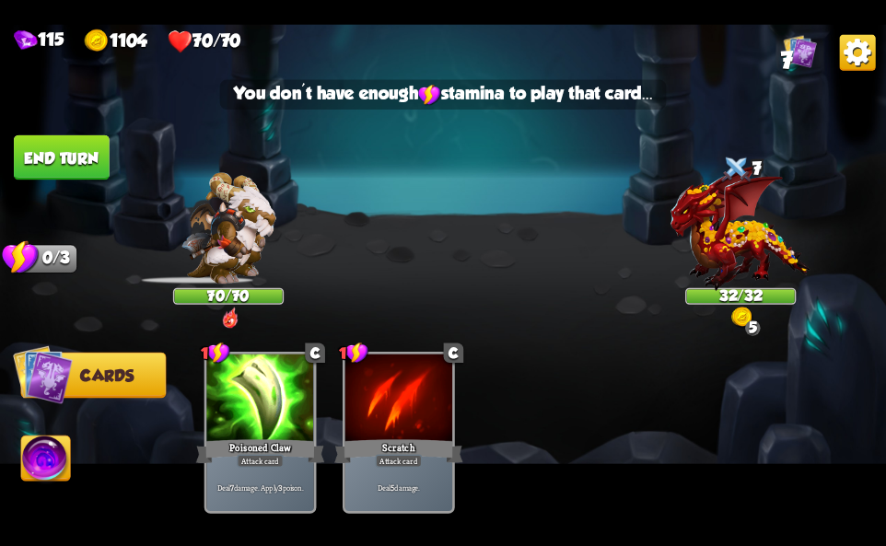
click at [39, 467] on img at bounding box center [45, 461] width 49 height 50
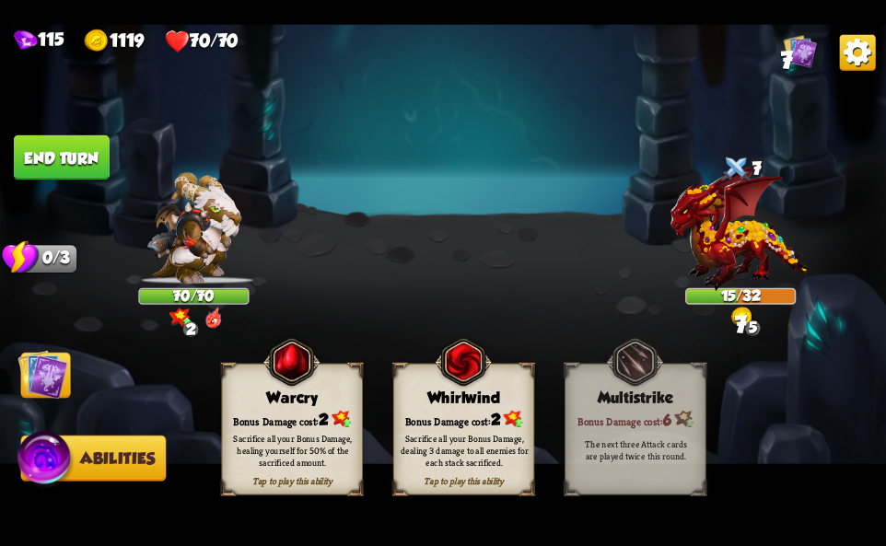
click at [483, 442] on div "Sacrifice all your Bonus Damage, dealing 3 damage to all enemies for each stack…" at bounding box center [464, 450] width 127 height 35
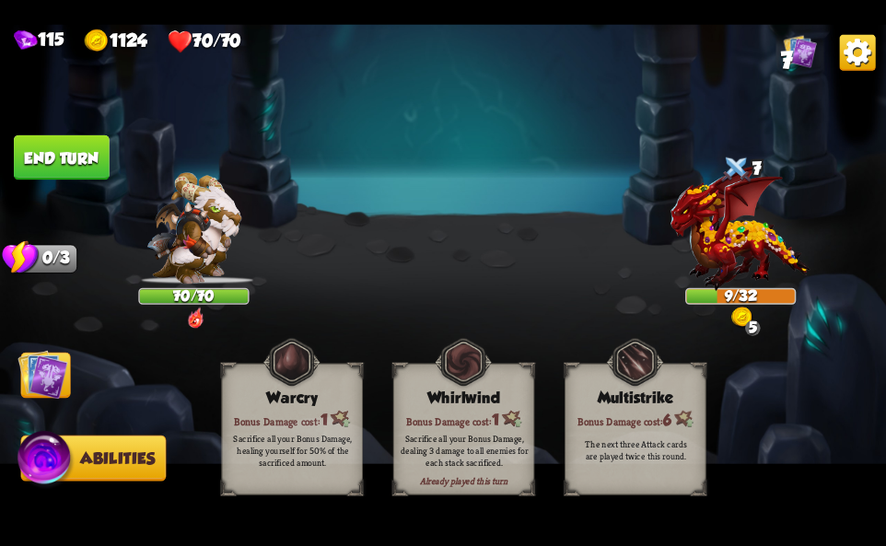
click at [842, 61] on img at bounding box center [858, 52] width 36 height 36
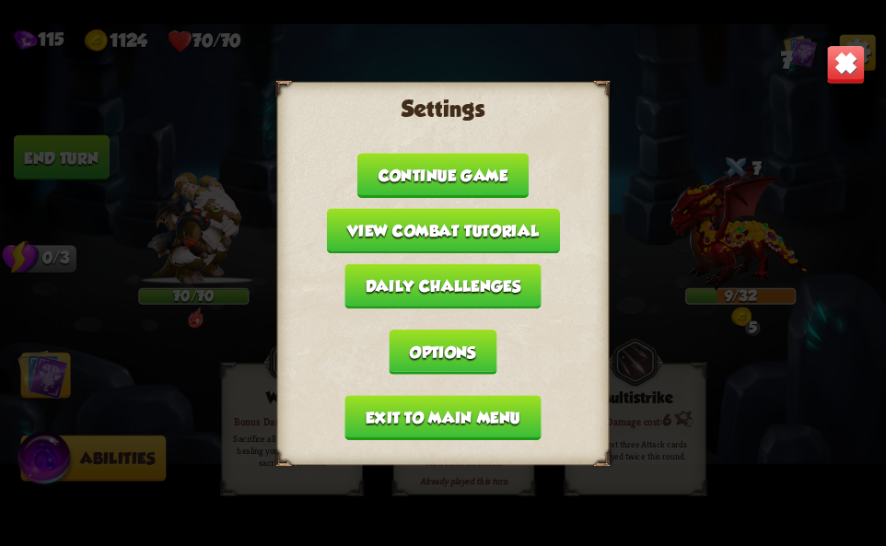
click at [495, 430] on button "Exit to main menu" at bounding box center [442, 417] width 196 height 45
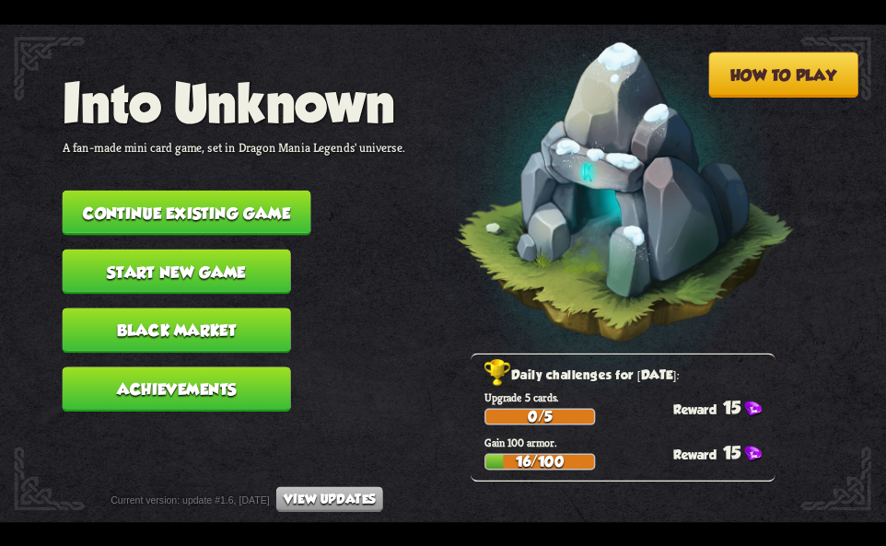
click at [242, 197] on button "Continue existing game" at bounding box center [187, 212] width 249 height 45
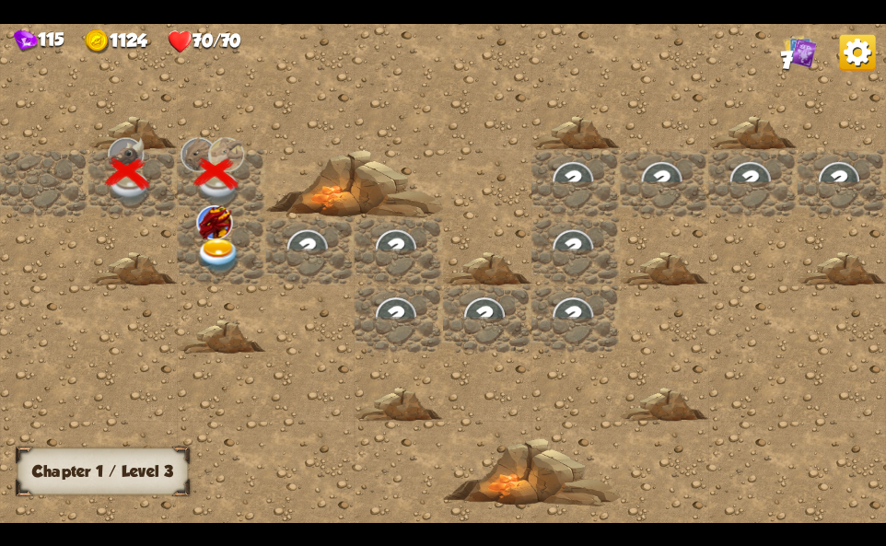
click at [220, 239] on img at bounding box center [218, 256] width 44 height 35
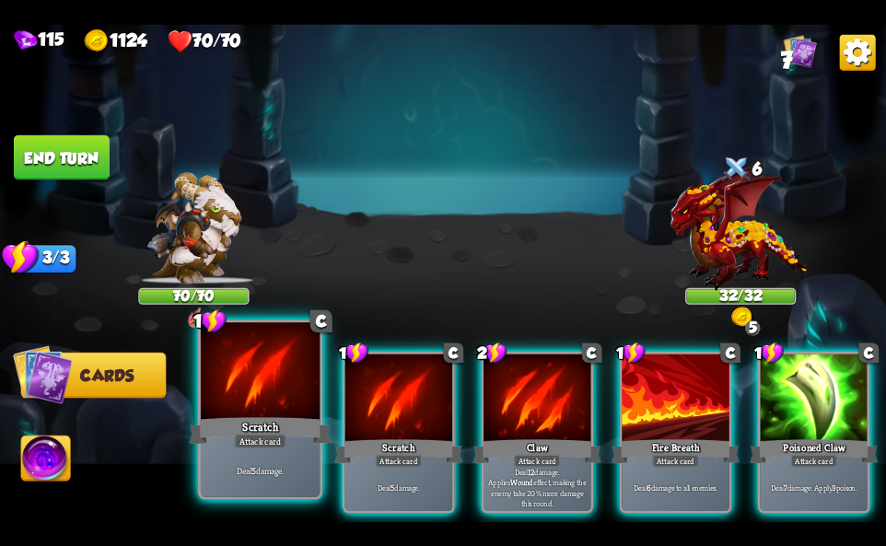
click at [220, 399] on div at bounding box center [260, 372] width 119 height 100
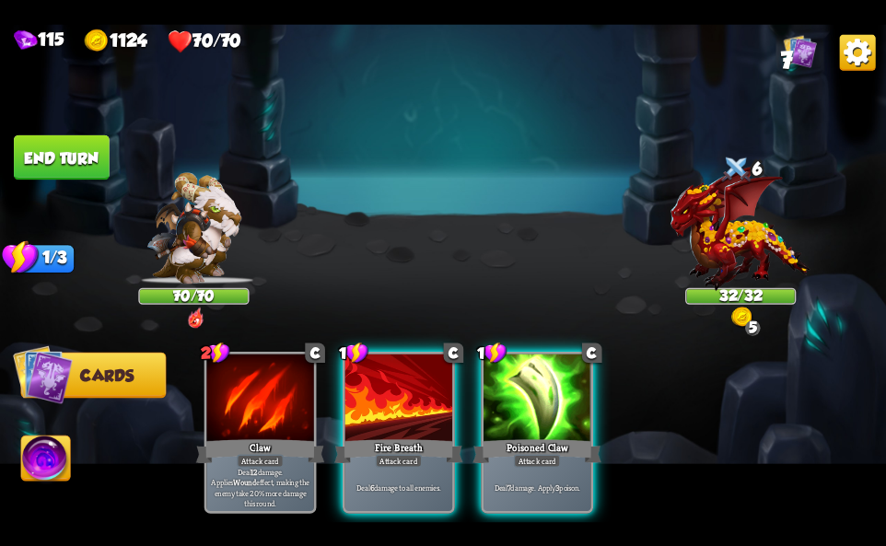
click at [220, 399] on div at bounding box center [259, 399] width 107 height 90
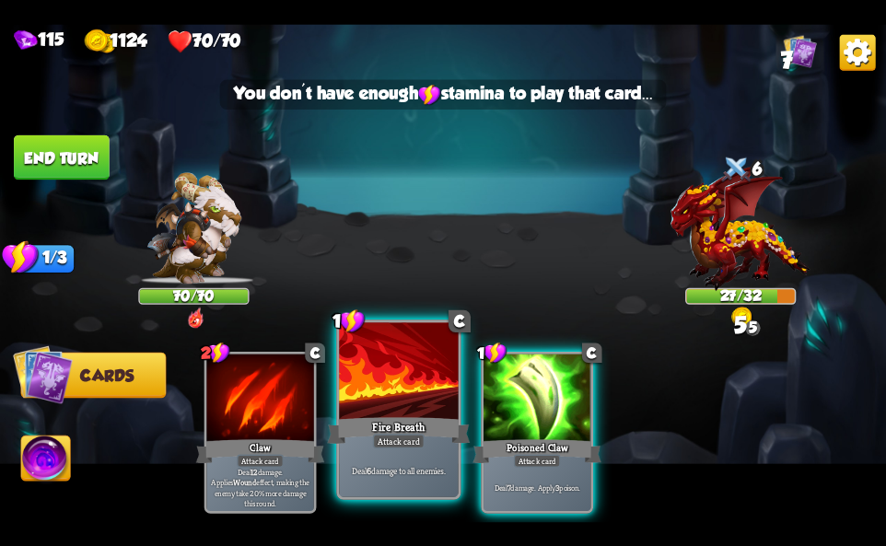
click at [423, 425] on div "Fire Breath" at bounding box center [398, 430] width 143 height 32
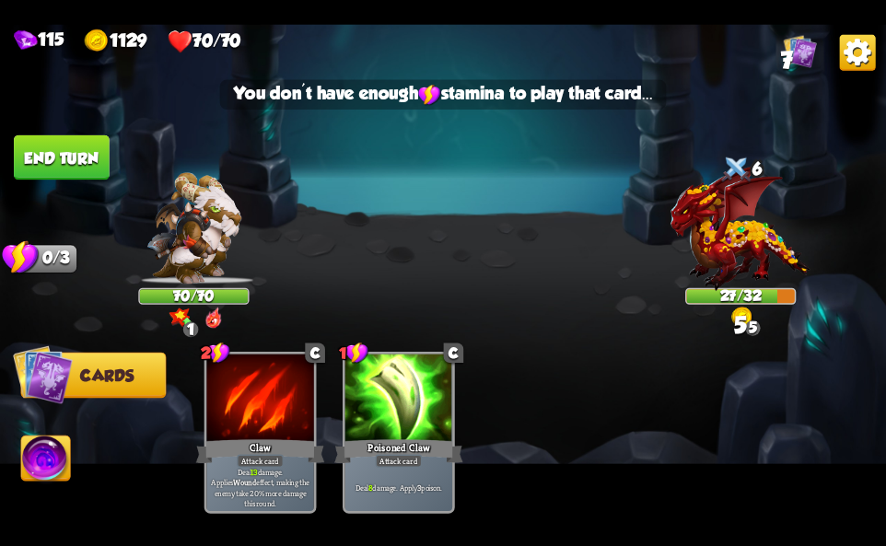
click at [54, 456] on img at bounding box center [45, 461] width 49 height 50
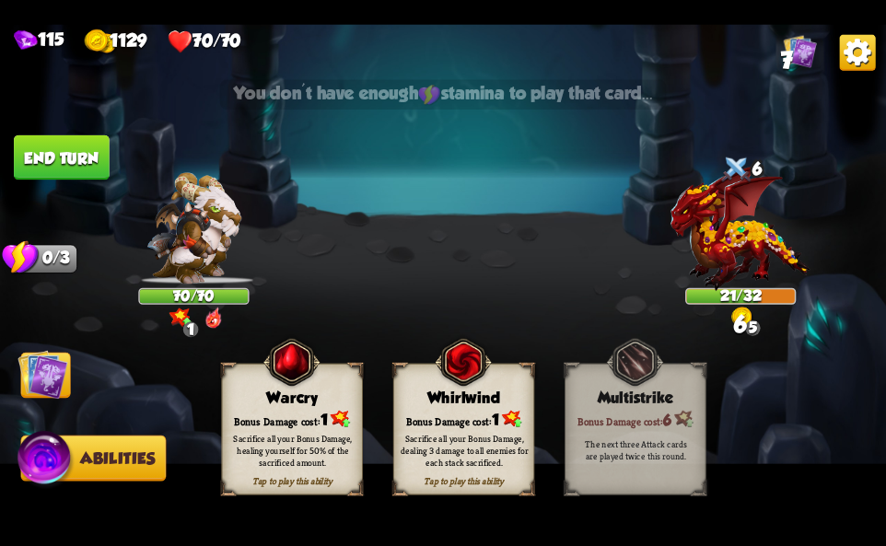
click at [481, 431] on div "Sacrifice all your Bonus Damage, dealing 3 damage to all enemies for each stack…" at bounding box center [464, 450] width 141 height 55
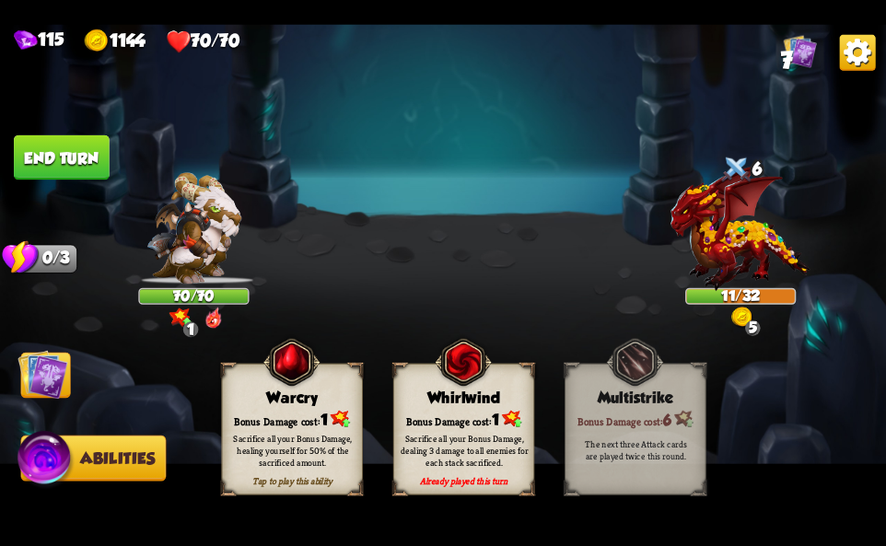
click at [504, 404] on div "Whirlwind" at bounding box center [464, 397] width 140 height 18
click at [873, 55] on img at bounding box center [858, 52] width 36 height 36
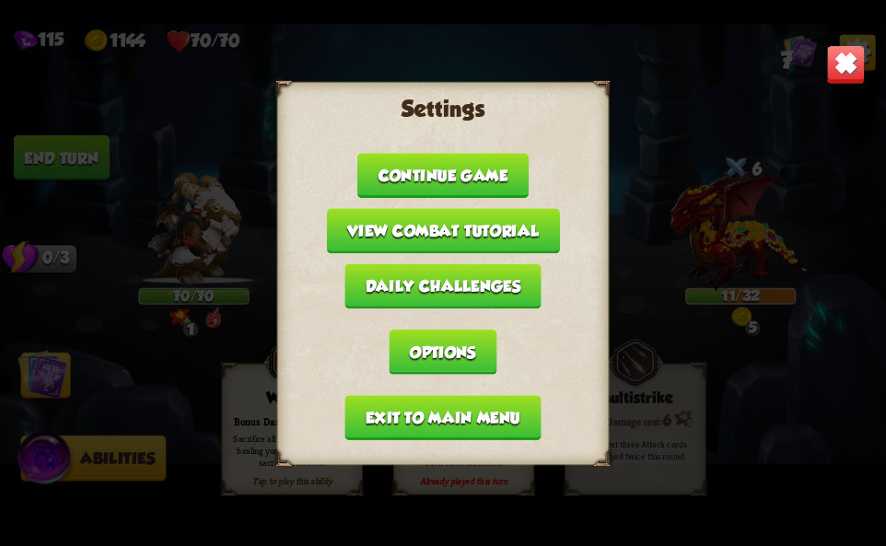
click at [367, 405] on button "Exit to main menu" at bounding box center [442, 417] width 196 height 45
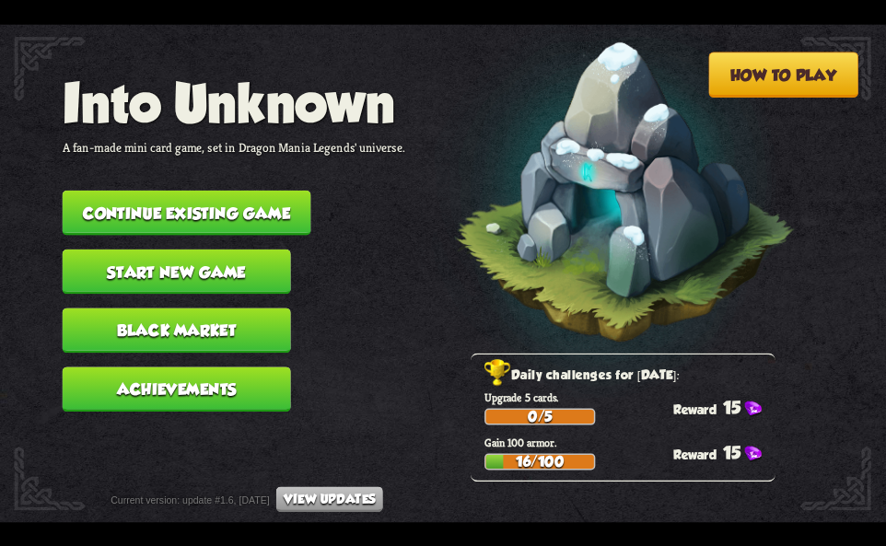
click at [143, 206] on button "Continue existing game" at bounding box center [187, 212] width 249 height 45
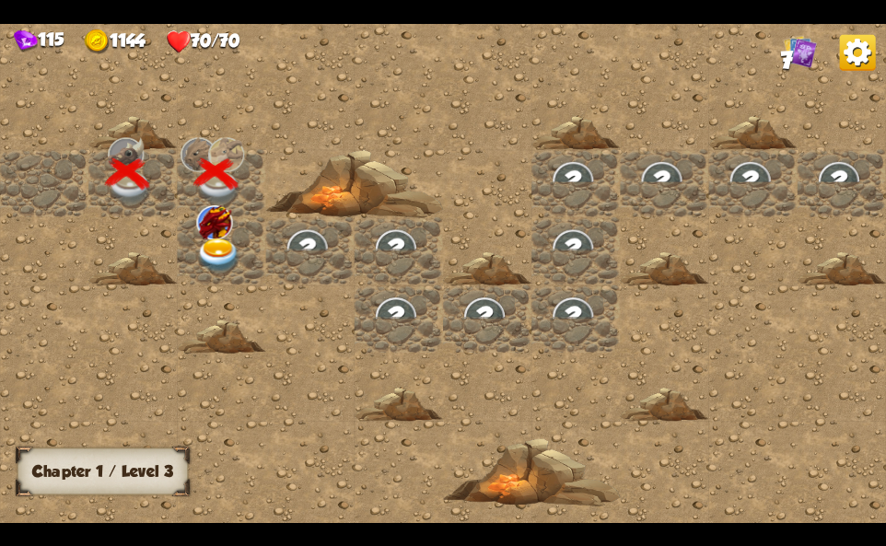
click at [195, 246] on div at bounding box center [221, 251] width 88 height 68
